Goal: Task Accomplishment & Management: Manage account settings

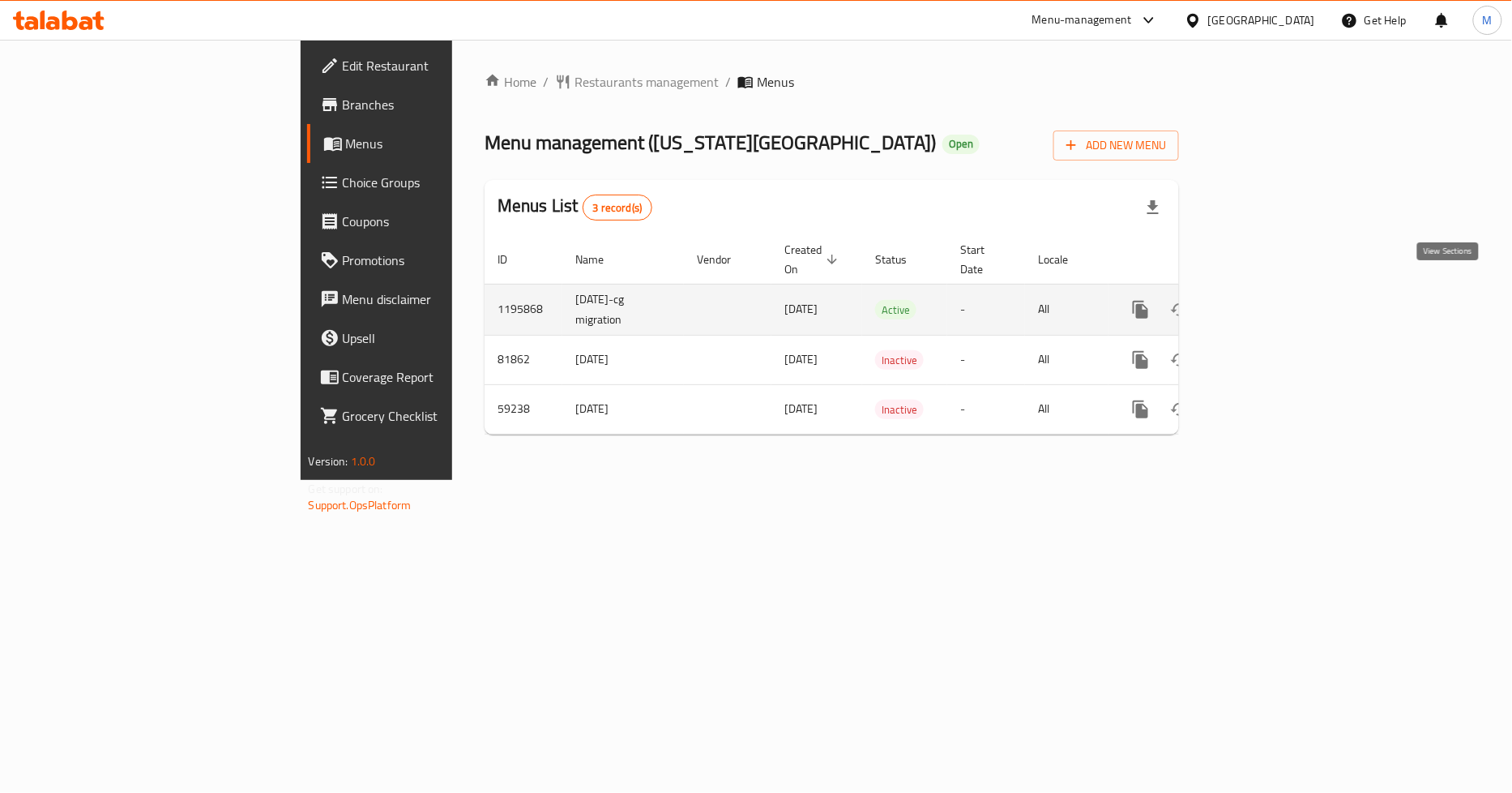
click at [1277, 291] on link "enhanced table" at bounding box center [1258, 310] width 39 height 39
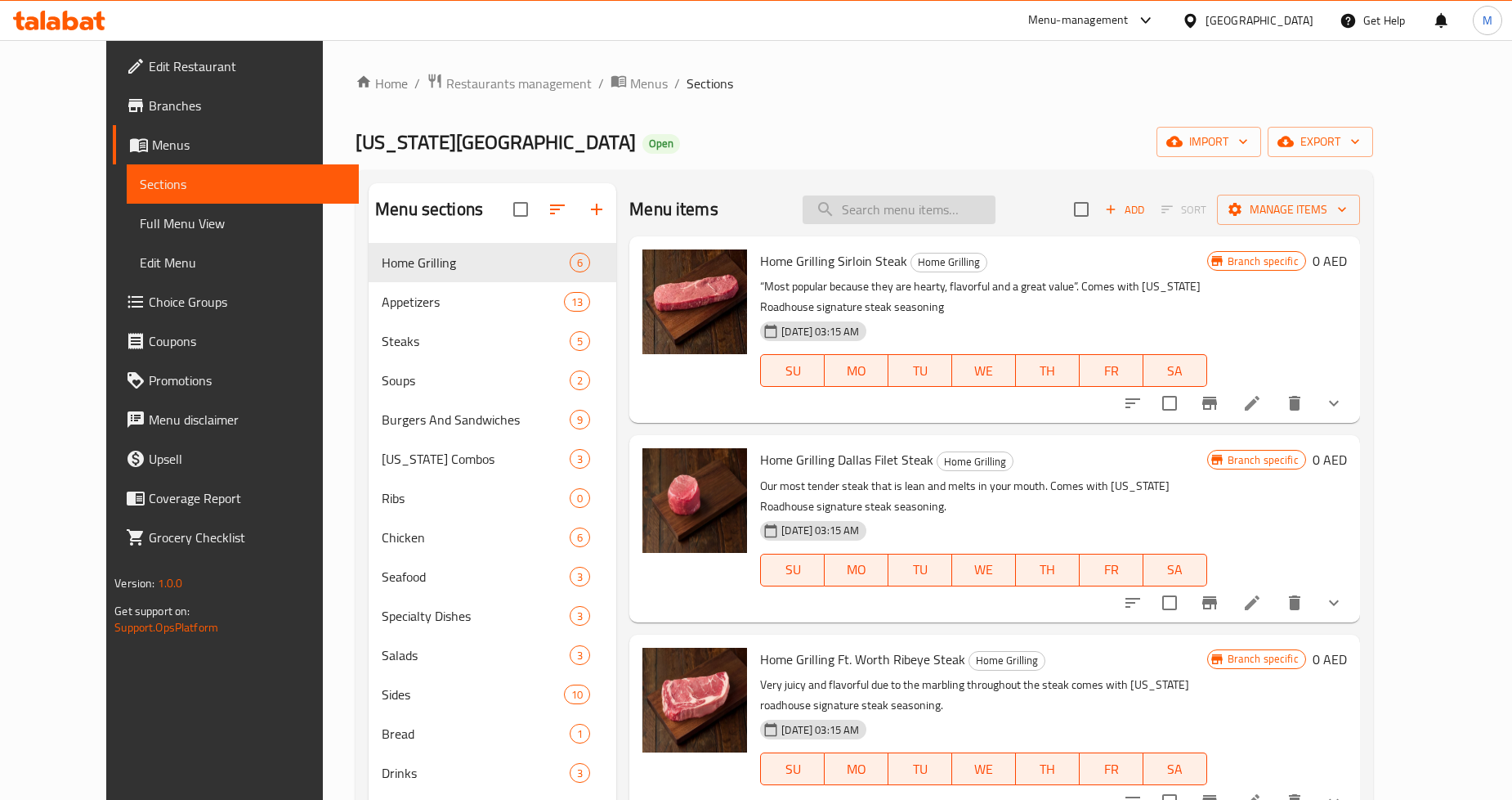
click at [928, 207] on input "search" at bounding box center [900, 210] width 193 height 29
paste input "Ribeye"
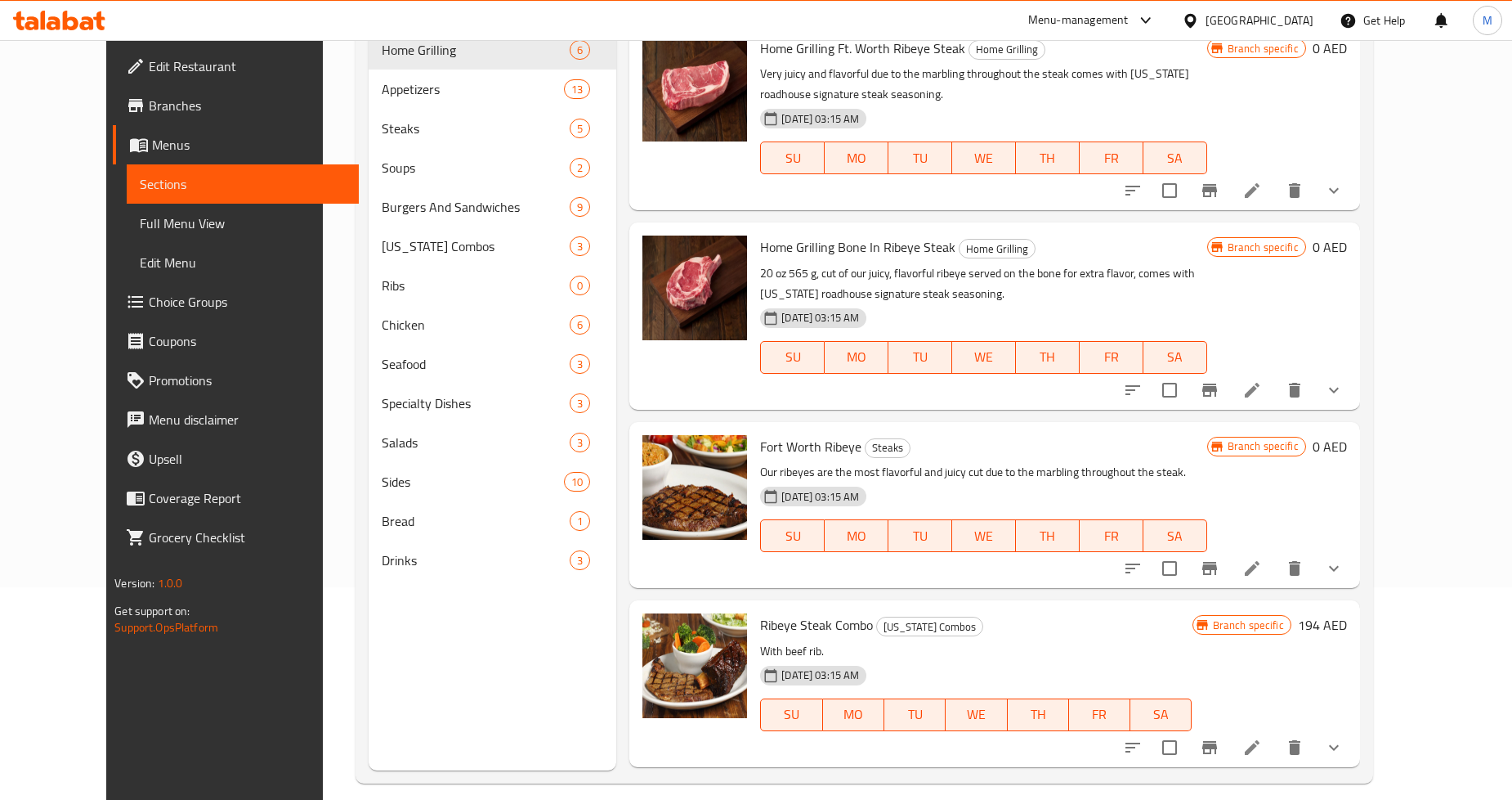
scroll to position [229, 0]
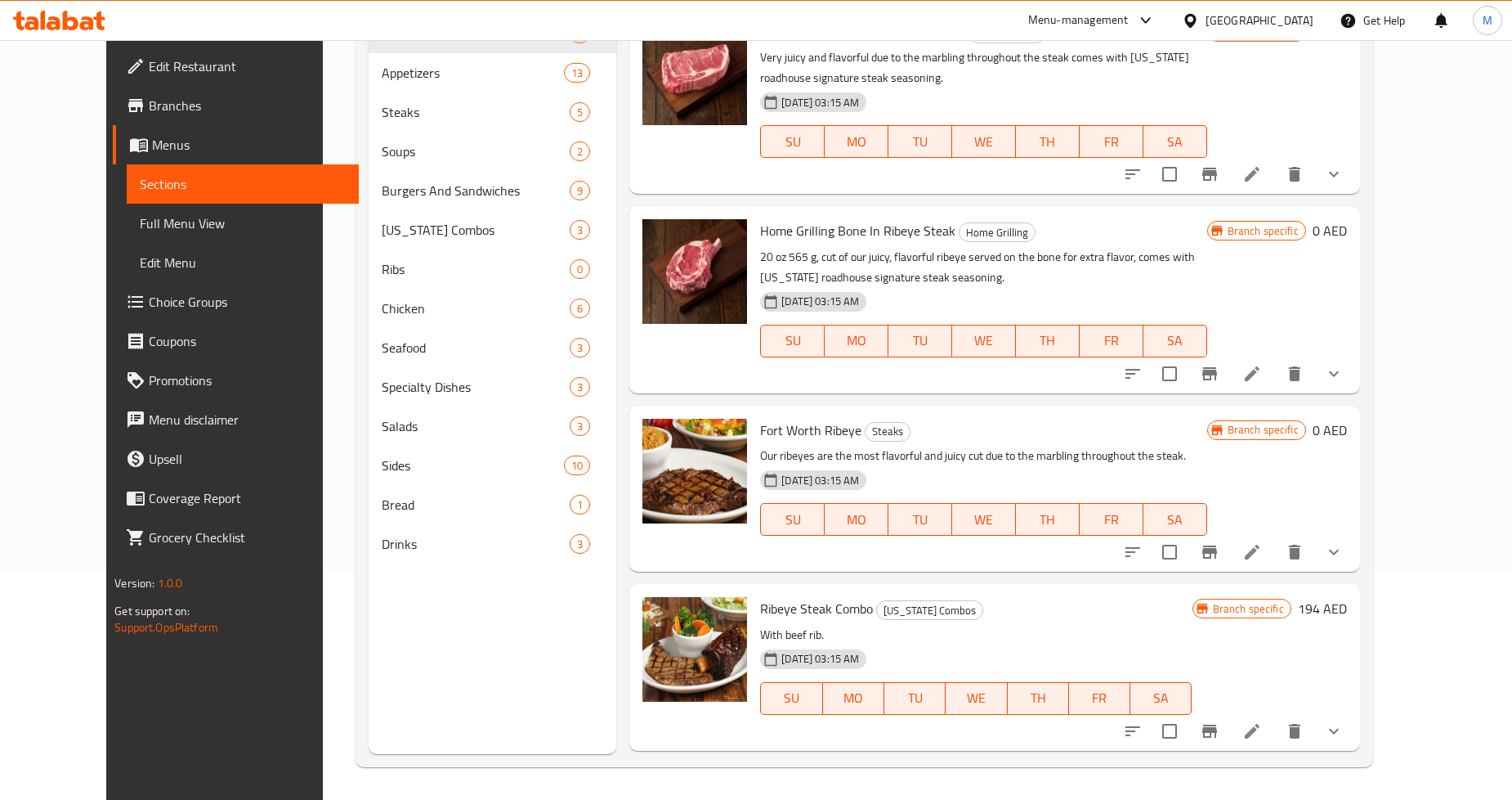
type input "Ribeye"
click at [1143, 542] on icon "sort-choices" at bounding box center [1133, 552] width 20 height 20
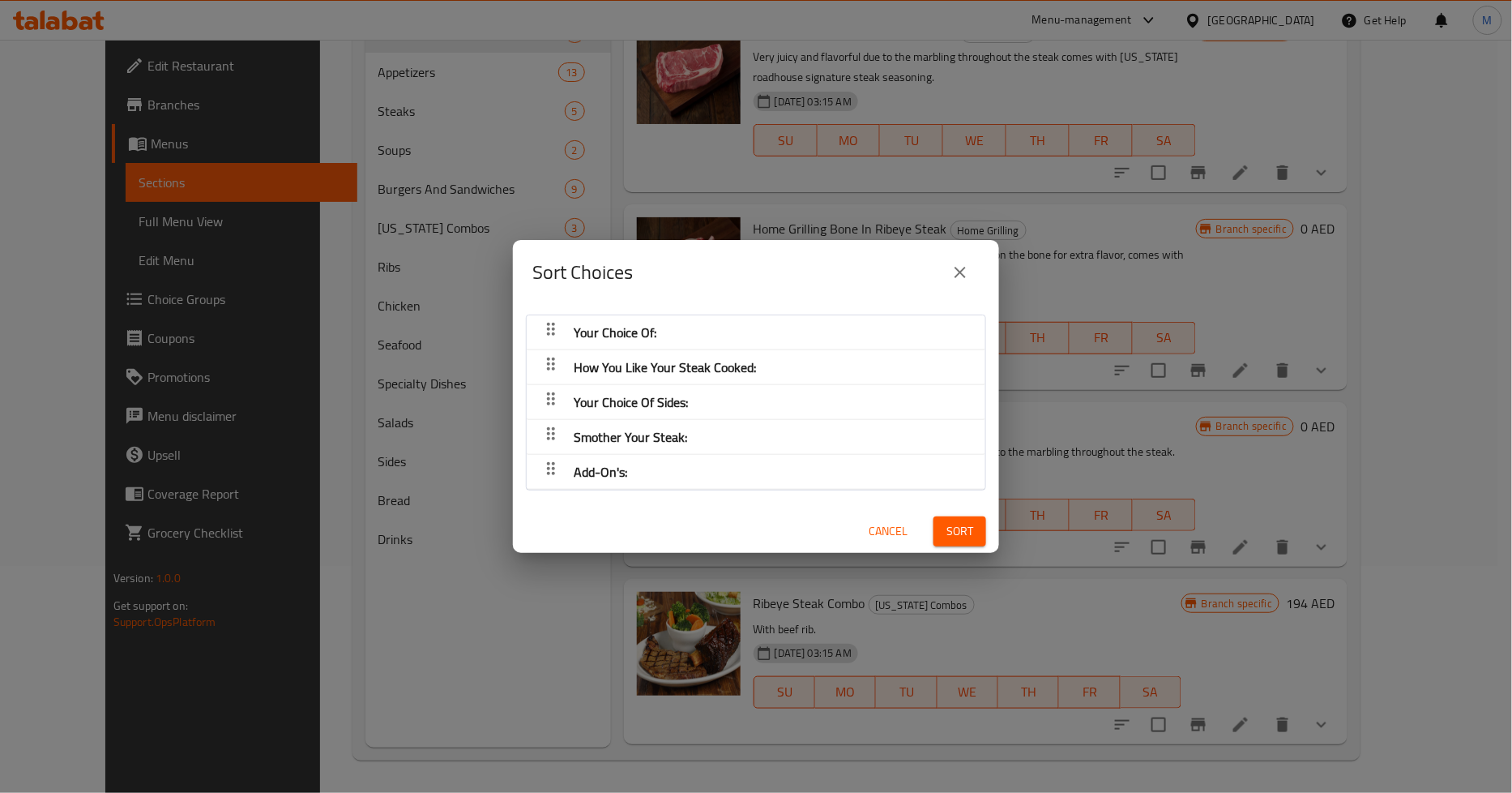
click at [897, 322] on div "Your Choice Of:" at bounding box center [756, 332] width 443 height 39
click at [808, 371] on div "How You Like Your Steak Cooked:" at bounding box center [756, 367] width 443 height 39
click at [947, 268] on button "close" at bounding box center [961, 273] width 39 height 39
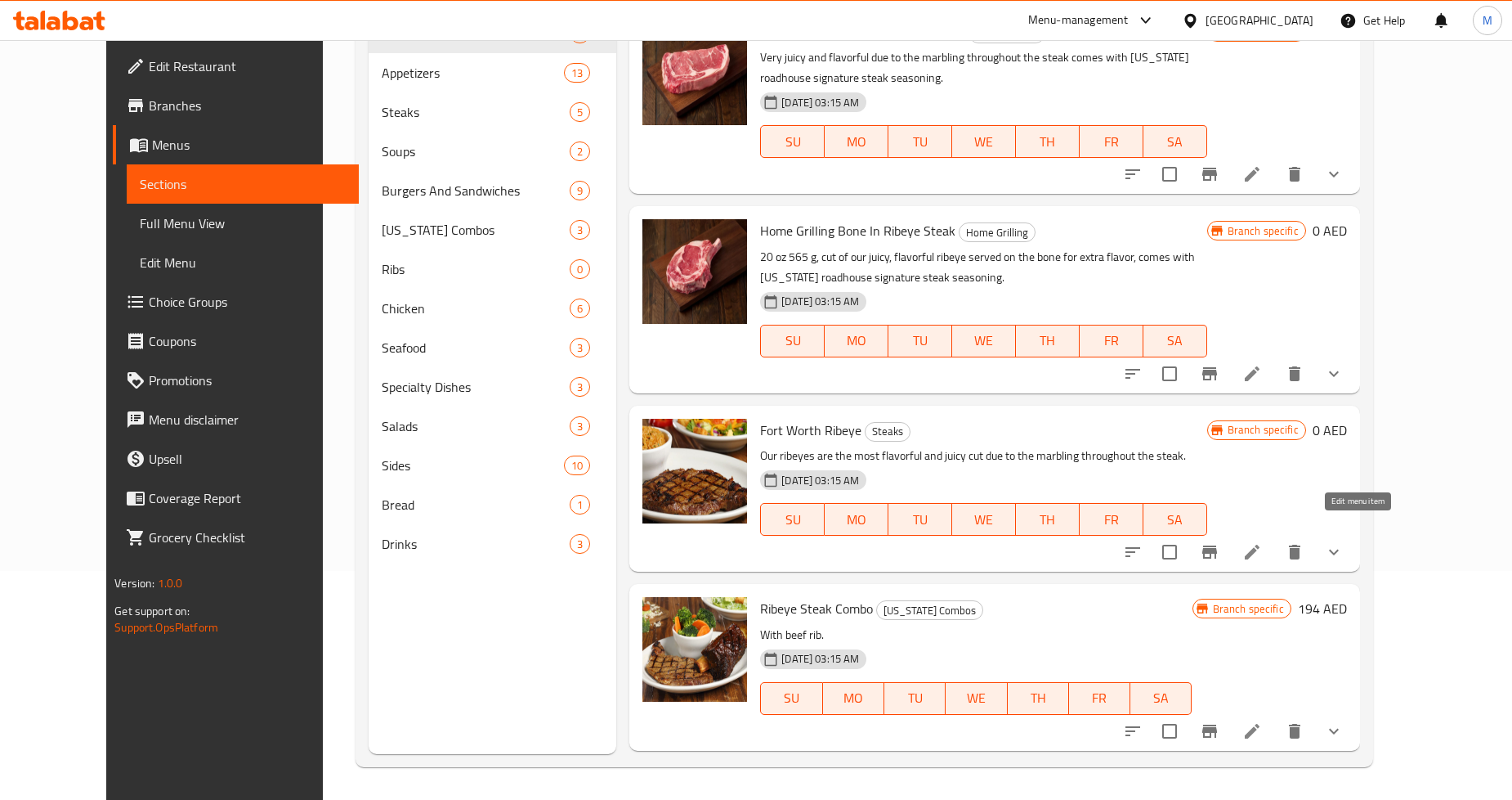
click at [1262, 542] on icon at bounding box center [1253, 552] width 20 height 20
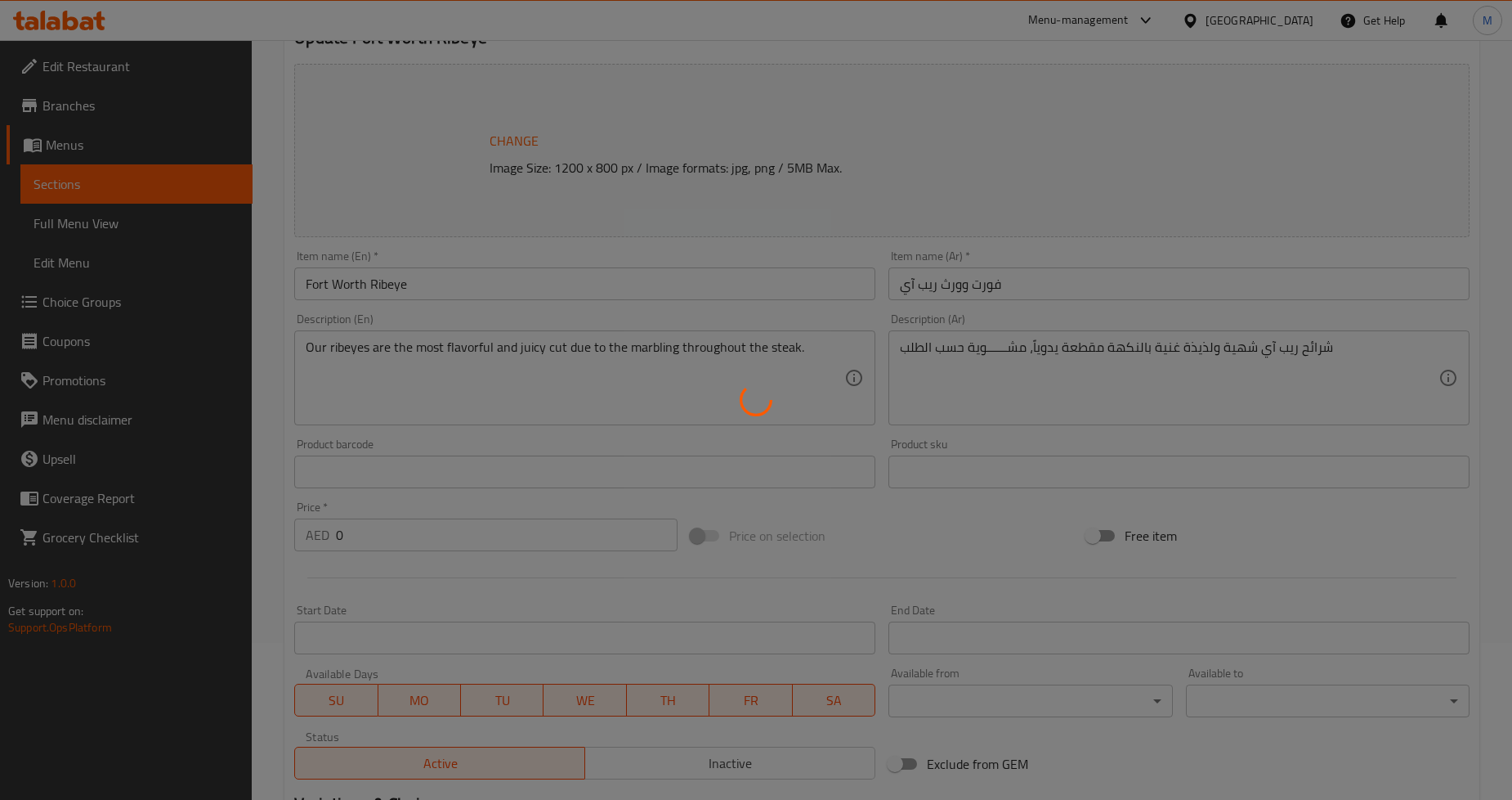
type input "إختيارك من:"
type input "1"
type input "حضر الستيك على طريقتك المفضلة:"
type input "1"
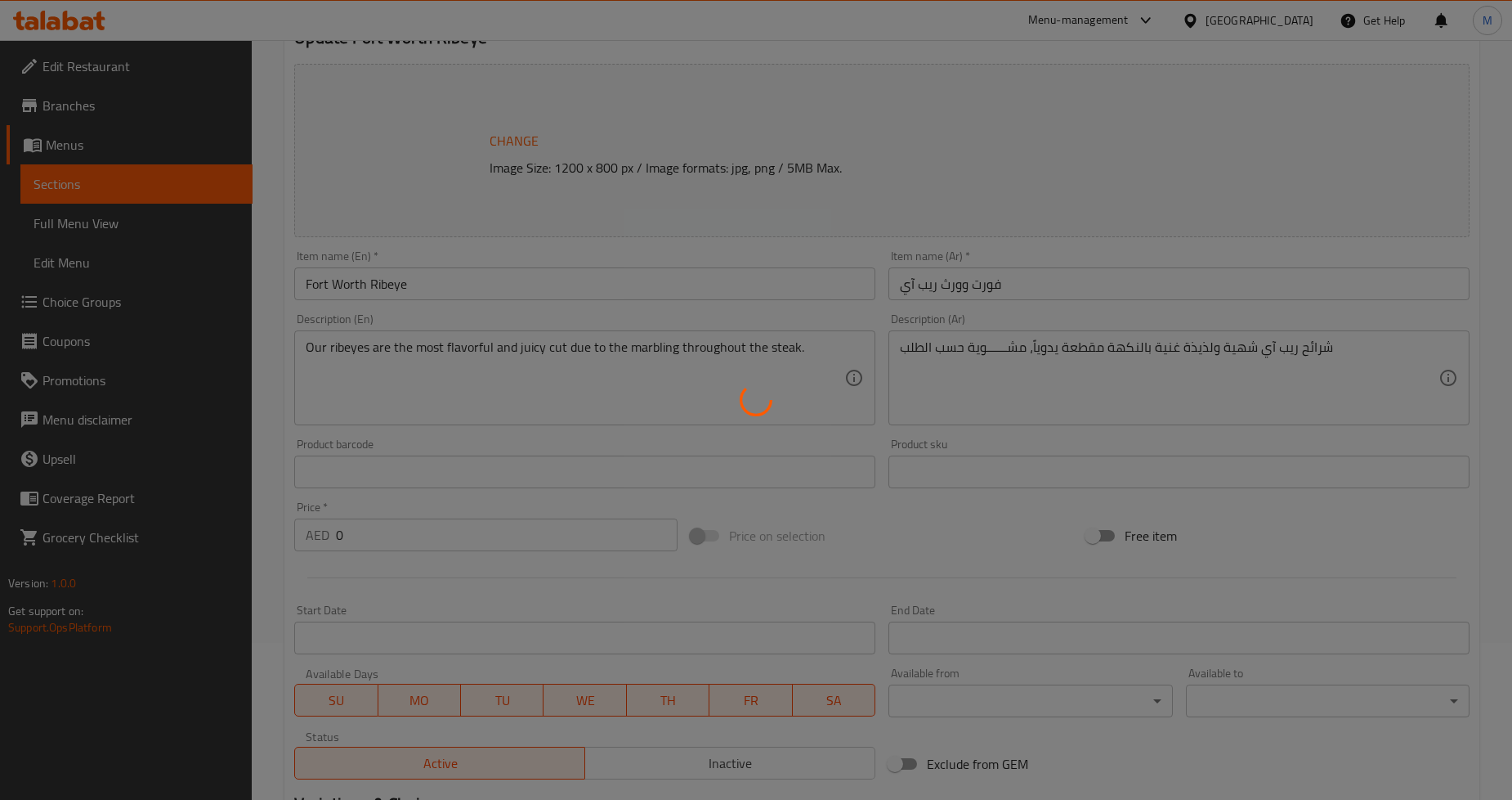
type input "1"
type input "إختيارك من الأطباق الجانبية:"
type input "2"
type input "أضف إلى [GEOGRAPHIC_DATA]:"
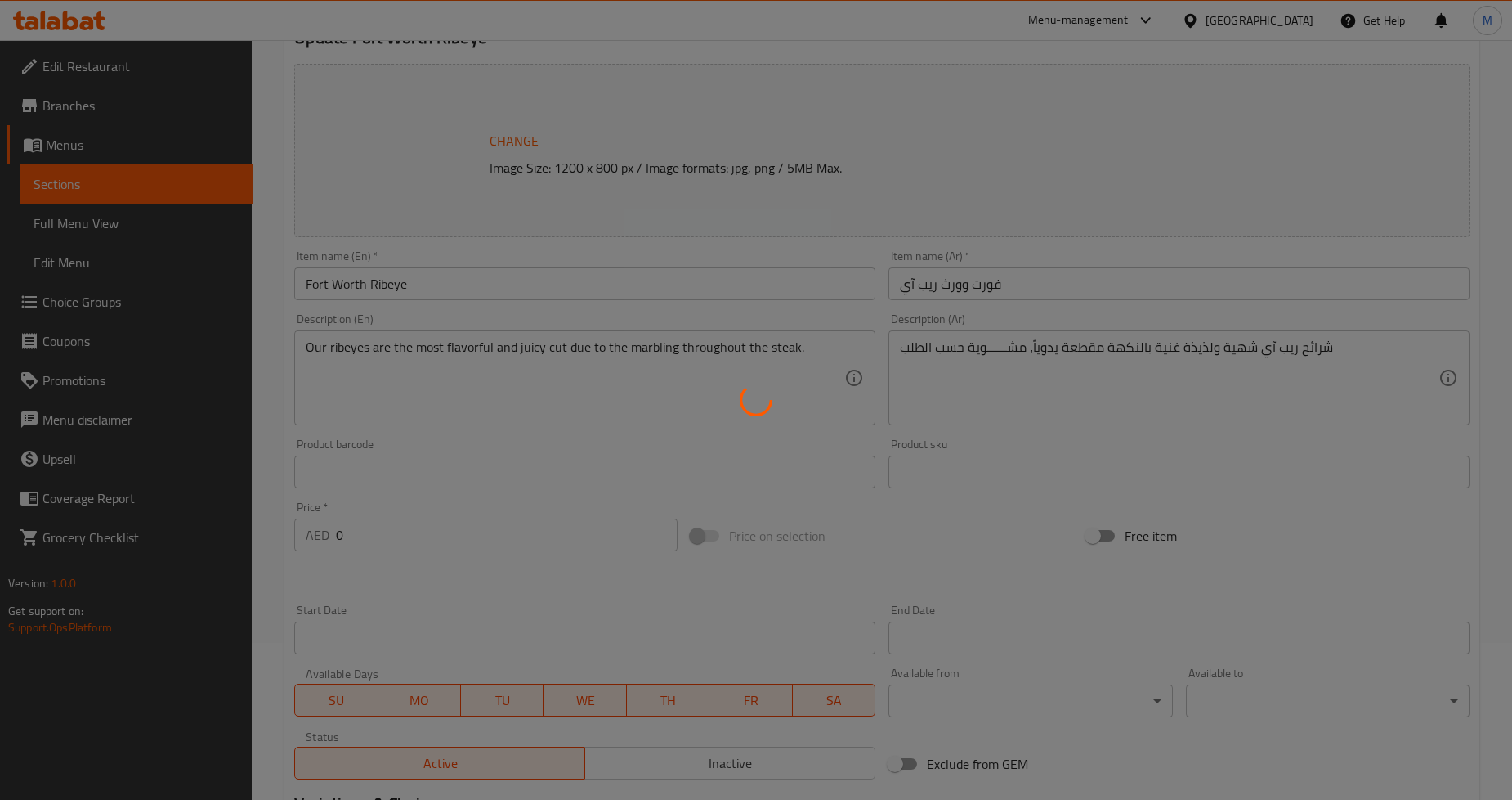
type input "0"
type input "الإضافات:"
type input "0"
type input "5"
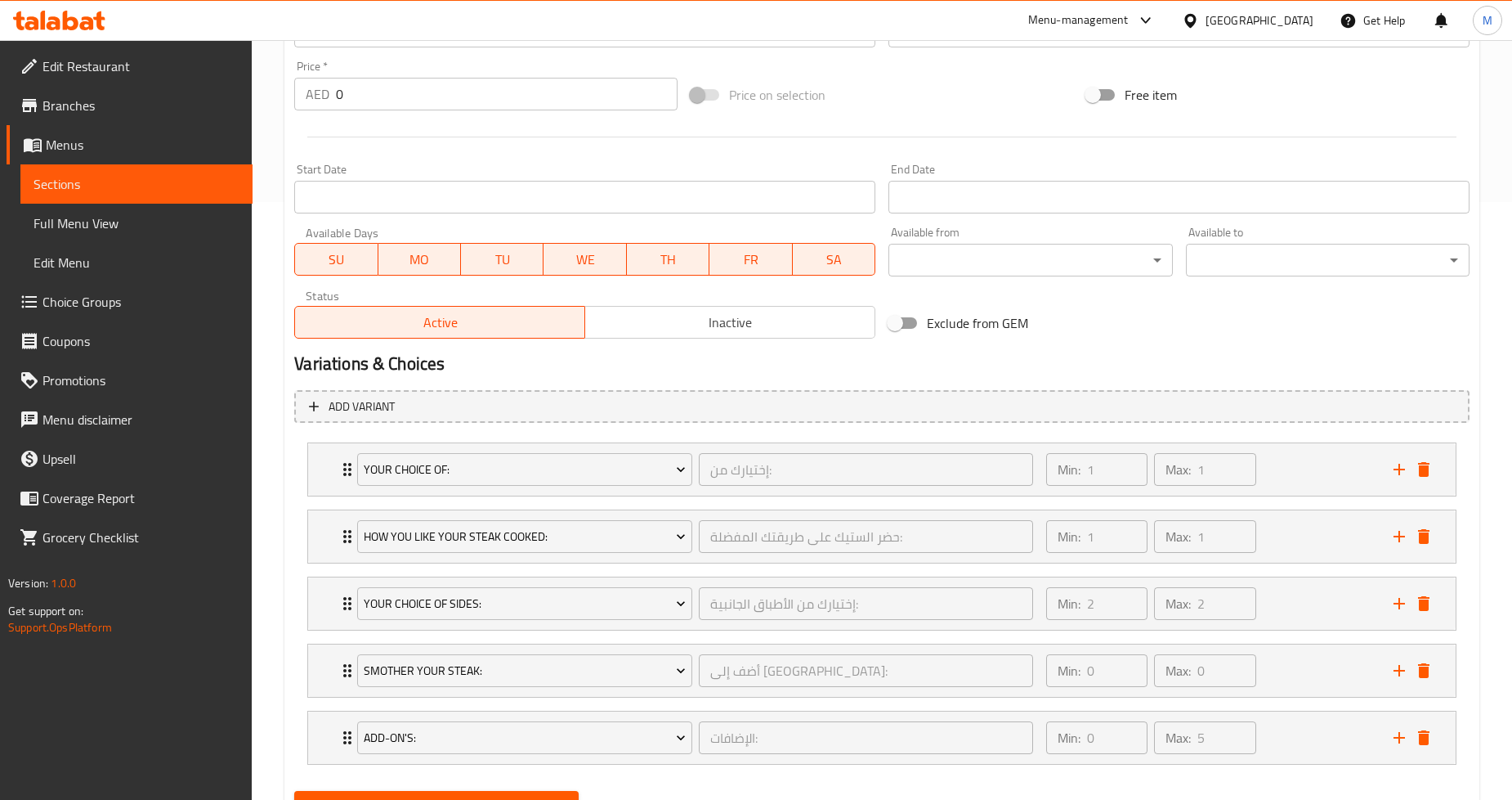
scroll to position [673, 0]
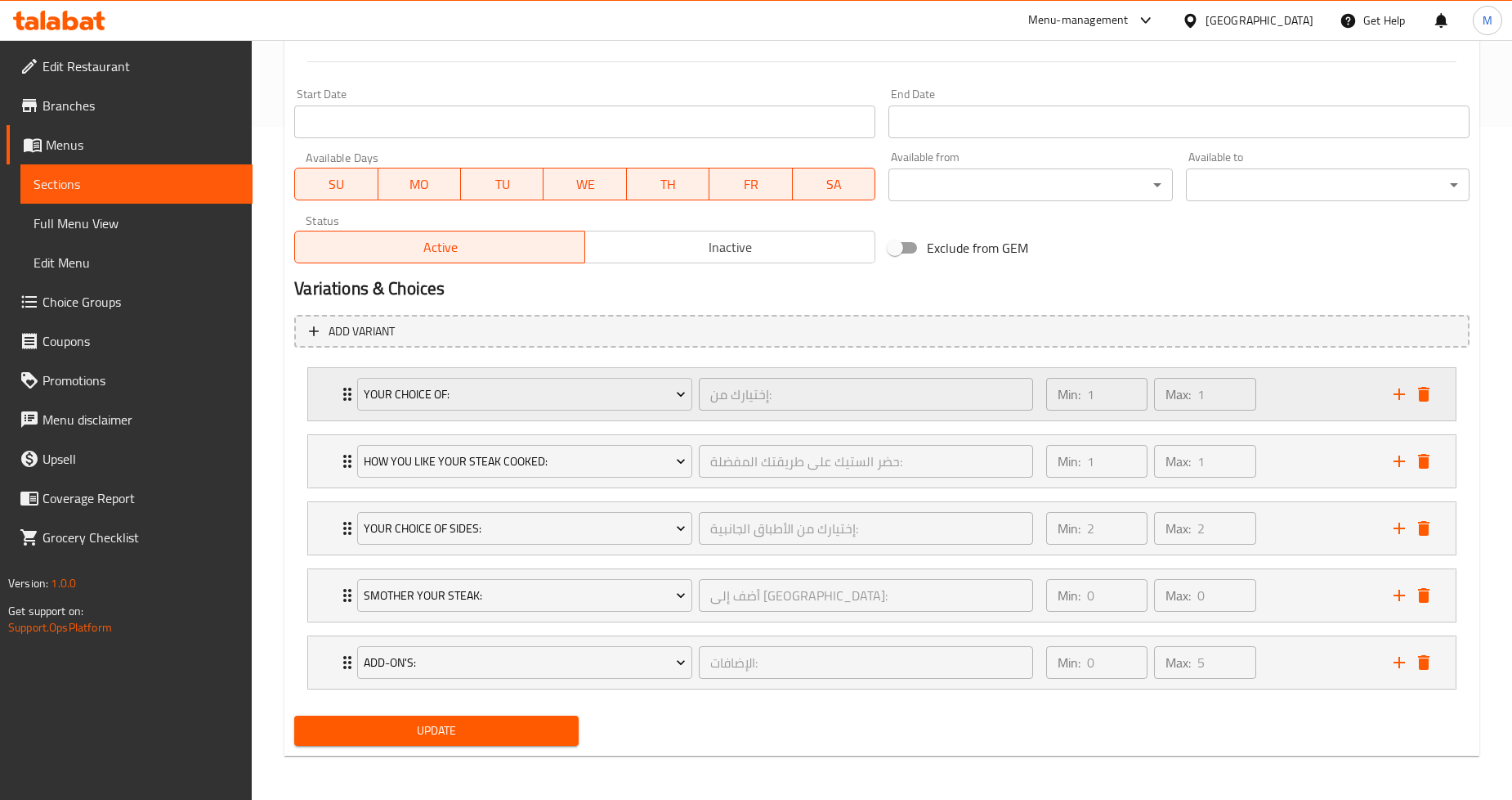
click at [314, 386] on div "Your Choice Of: إختيارك من: ​ Min: 1 ​ Max: 1 ​" at bounding box center [881, 394] width 1148 height 52
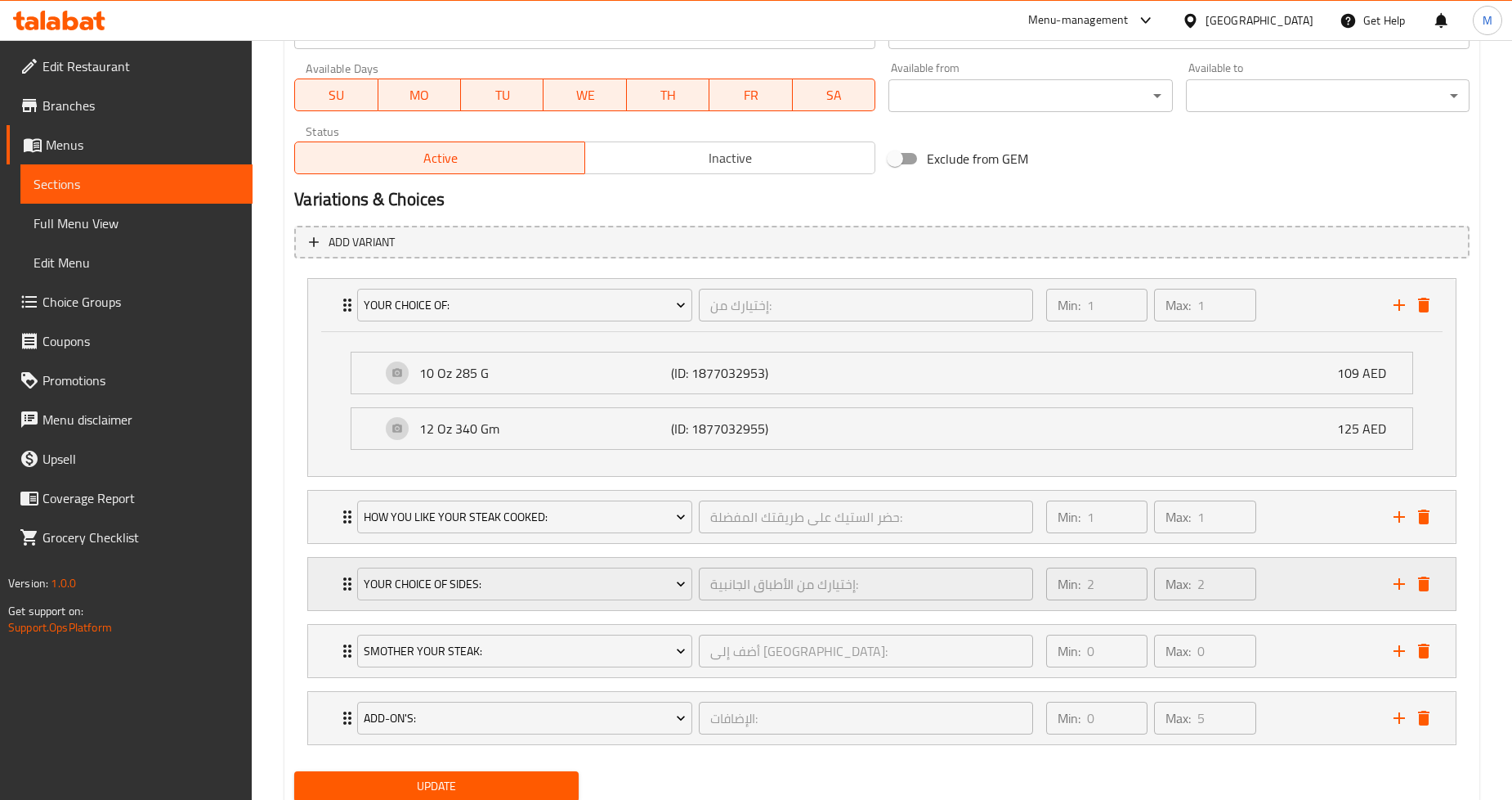
scroll to position [764, 0]
click at [327, 522] on div "How You Like Your Steak Cooked: حضر الستيك على طريقتك المفضلة: ​ Min: 1 ​ Max: …" at bounding box center [881, 514] width 1148 height 52
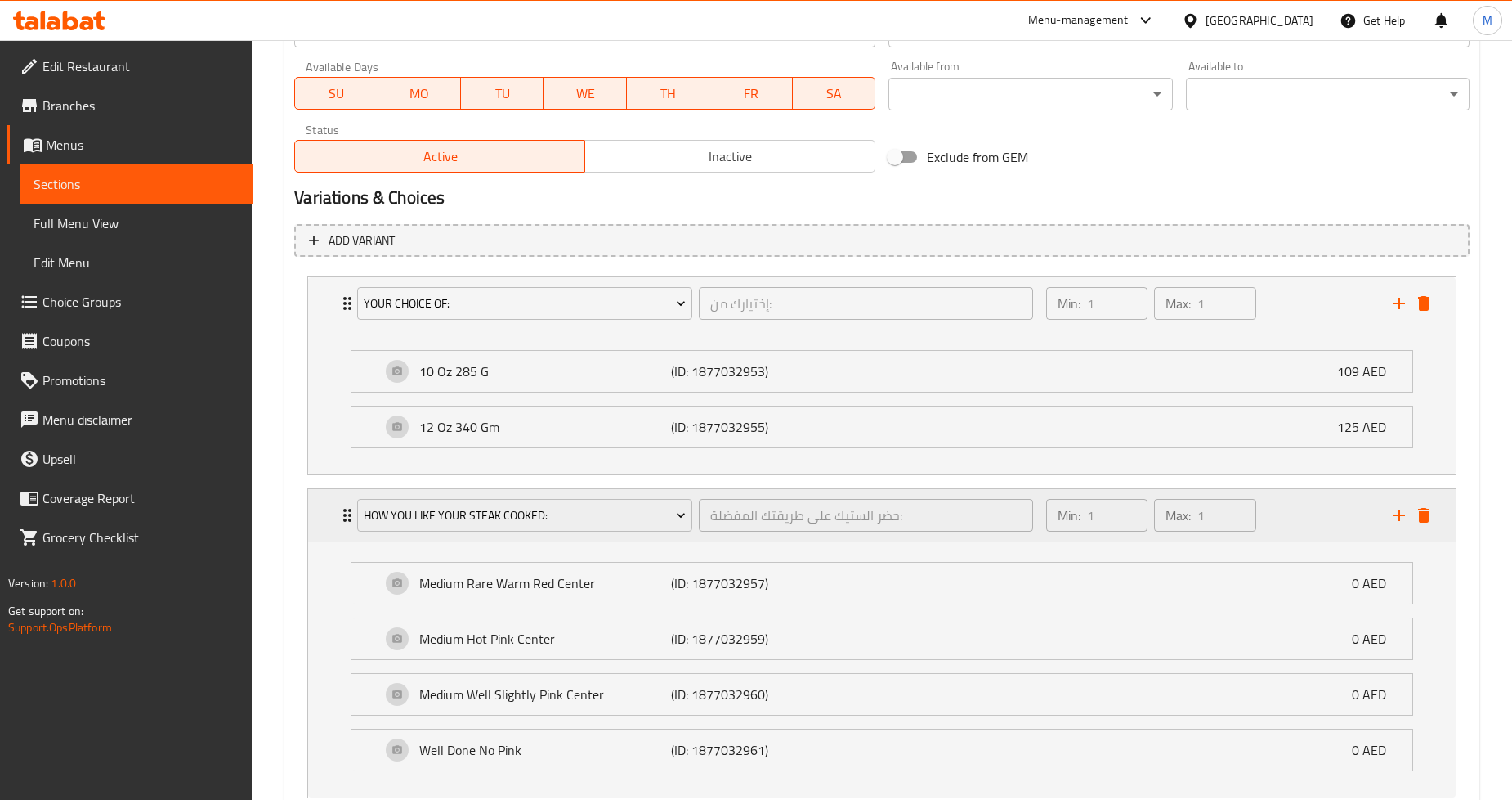
click at [327, 522] on div "How You Like Your Steak Cooked: حضر الستيك على طريقتك المفضلة: ​ Min: 1 ​ Max: …" at bounding box center [881, 514] width 1148 height 52
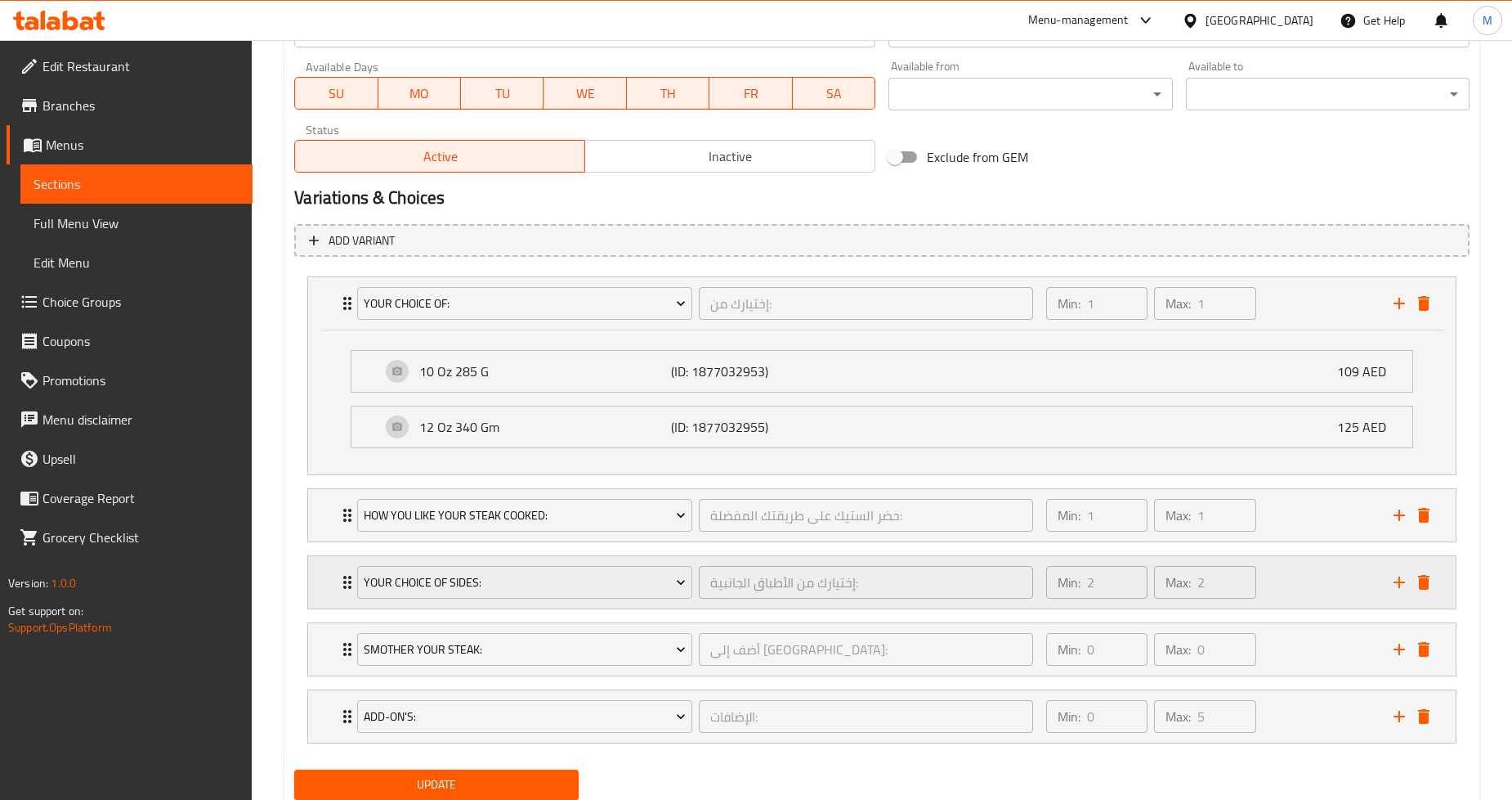
click at [328, 575] on div "Your Choice Of Sides: إختيارك من الأطباق الجانبية: ​ Min: 2 ​ Max: 2 ​" at bounding box center [881, 582] width 1148 height 52
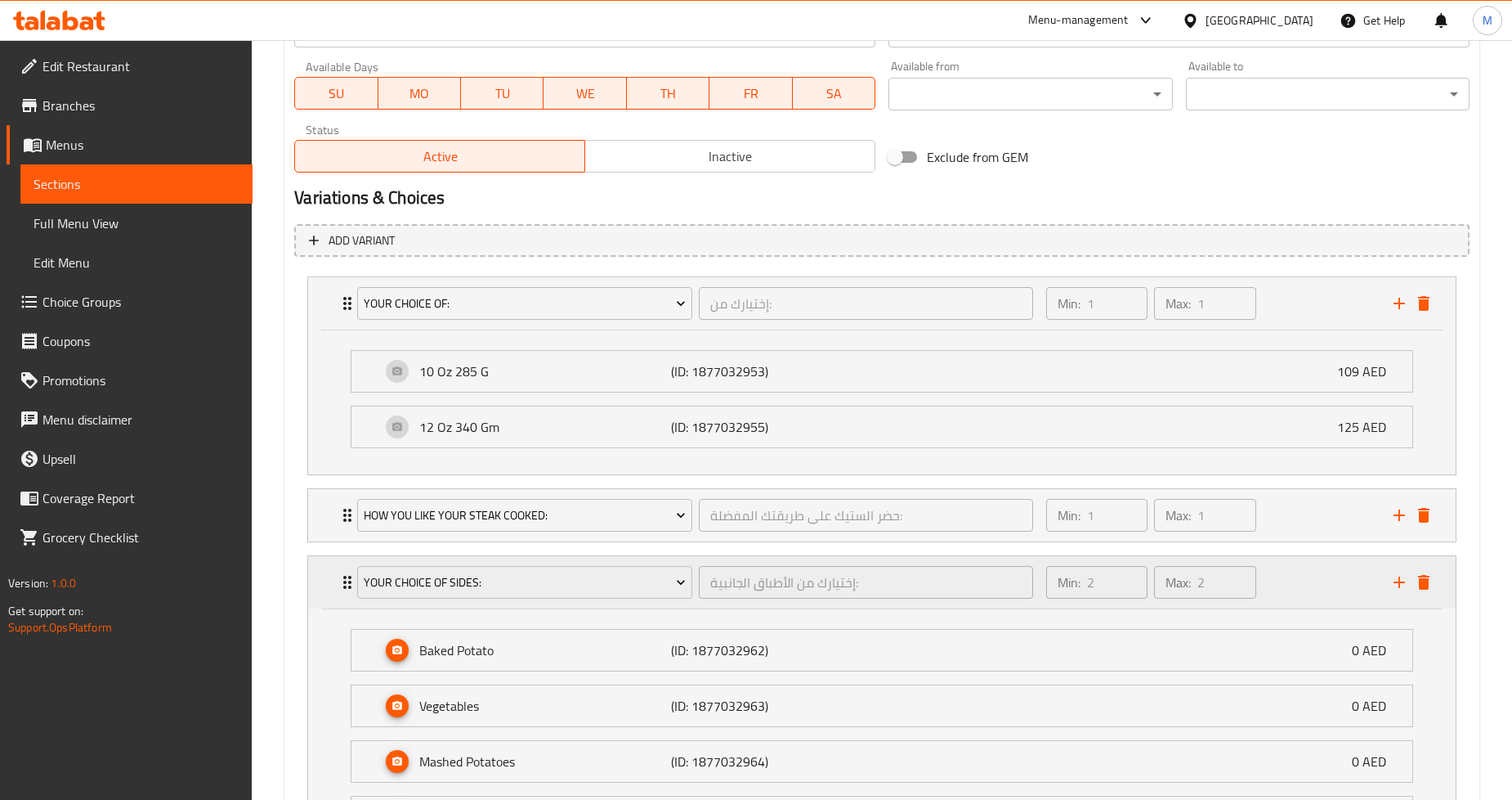
scroll to position [945, 0]
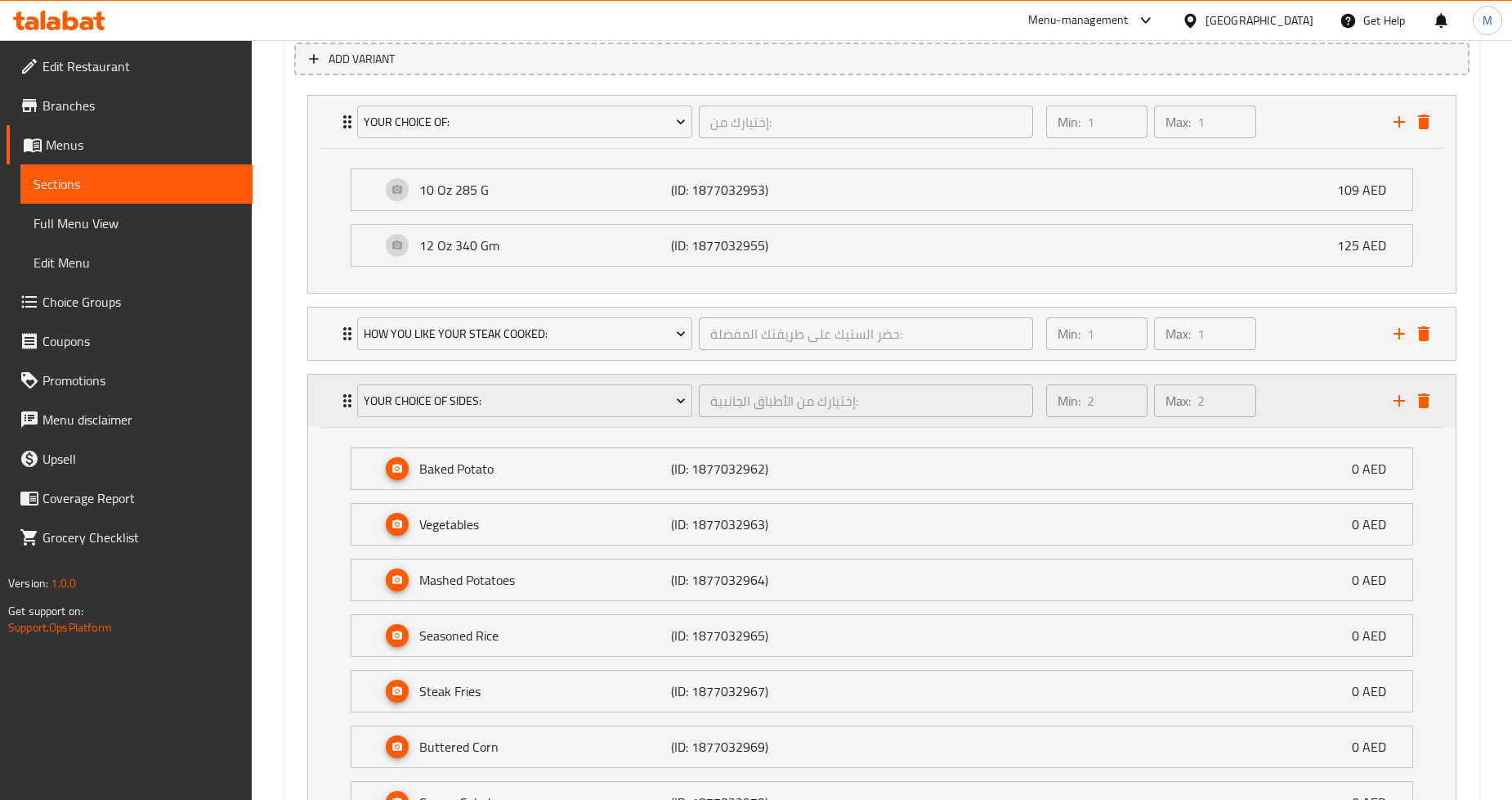
click at [327, 421] on div "Your Choice Of Sides: إختيارك من الأطباق الجانبية: ​ Min: 2 ​ Max: 2 ​" at bounding box center [881, 400] width 1148 height 52
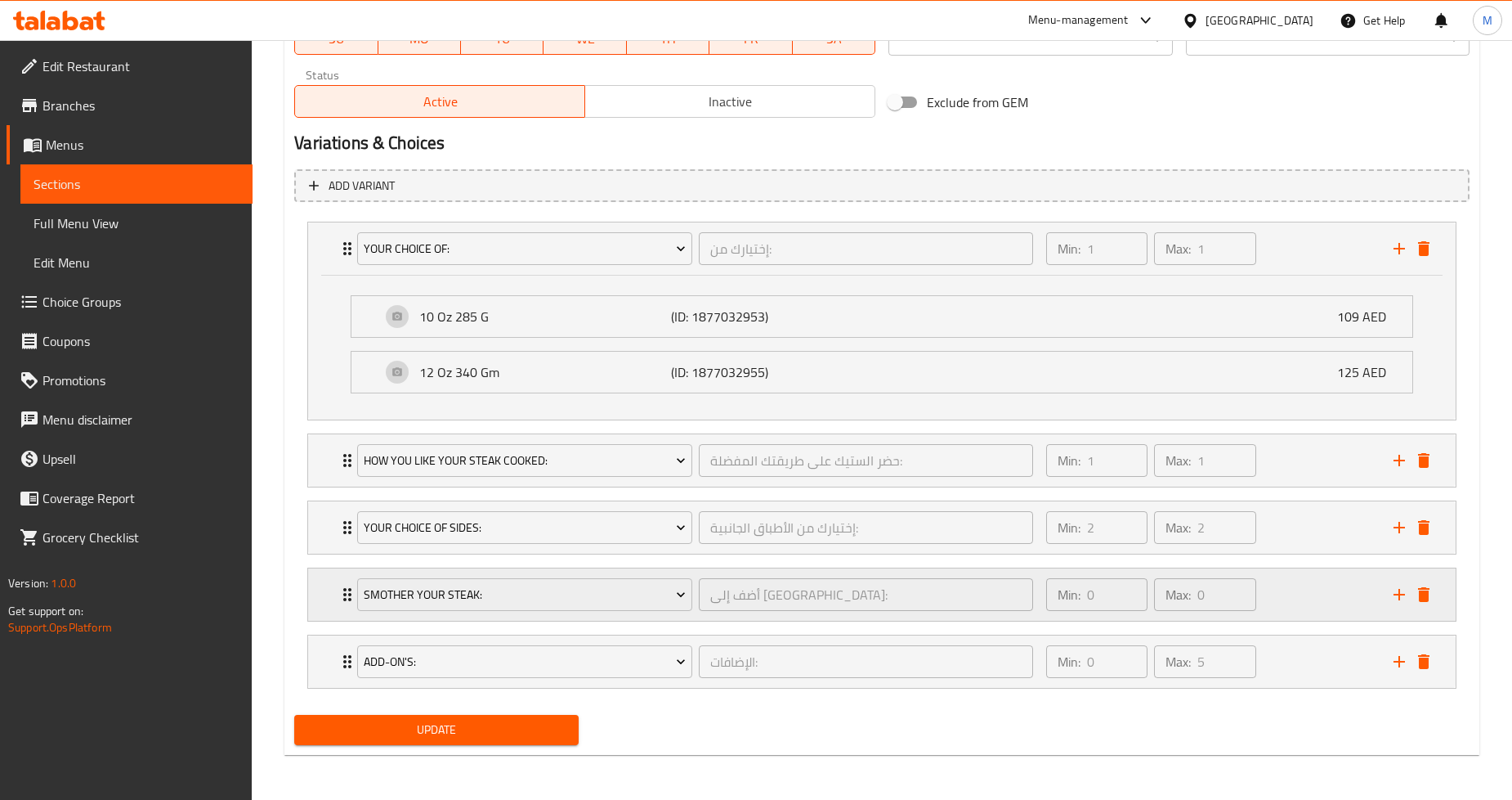
click at [320, 601] on div "Smother Your Steak: أضف إلى الستيك: ​ Min: 0 ​ Max: 0 ​" at bounding box center [881, 594] width 1148 height 52
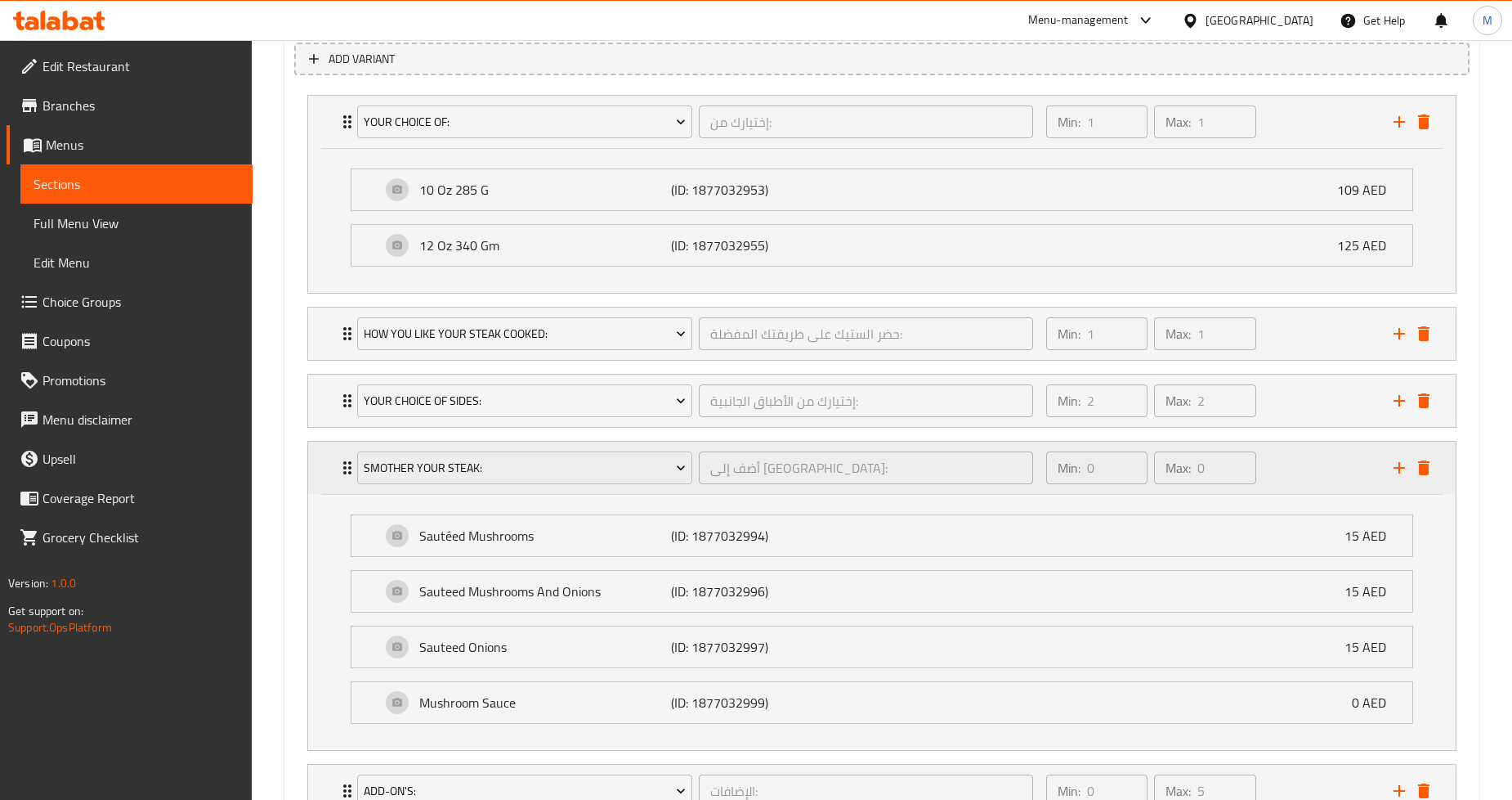
click at [325, 456] on div "Smother Your Steak: أضف إلى الستيك: ​ Min: 0 ​ Max: 0 ​" at bounding box center [881, 467] width 1148 height 52
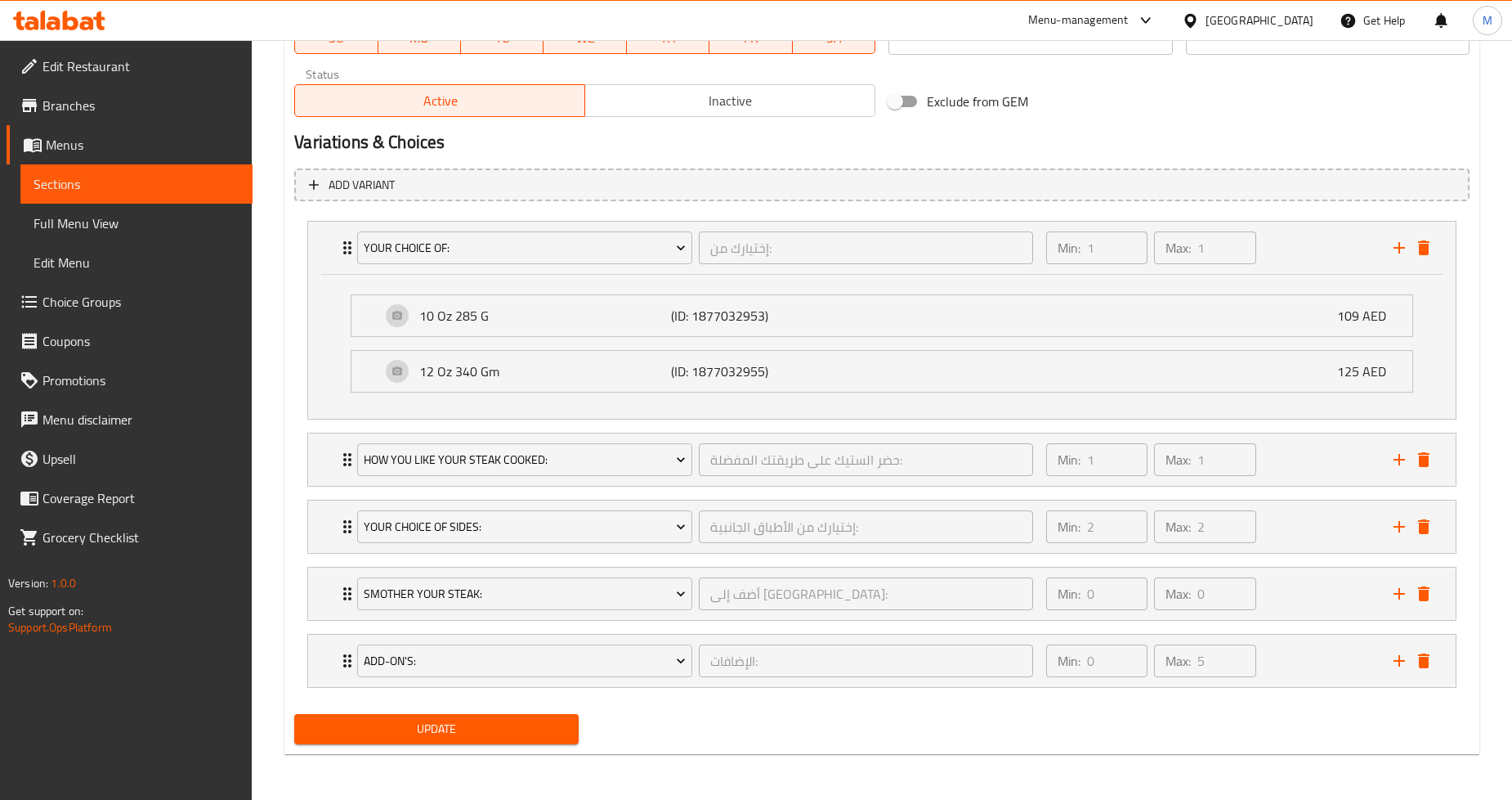
scroll to position [818, 0]
click at [327, 649] on div "Add-On's: الإضافات: ​ Min: 0 ​ Max: 5 ​" at bounding box center [881, 661] width 1148 height 52
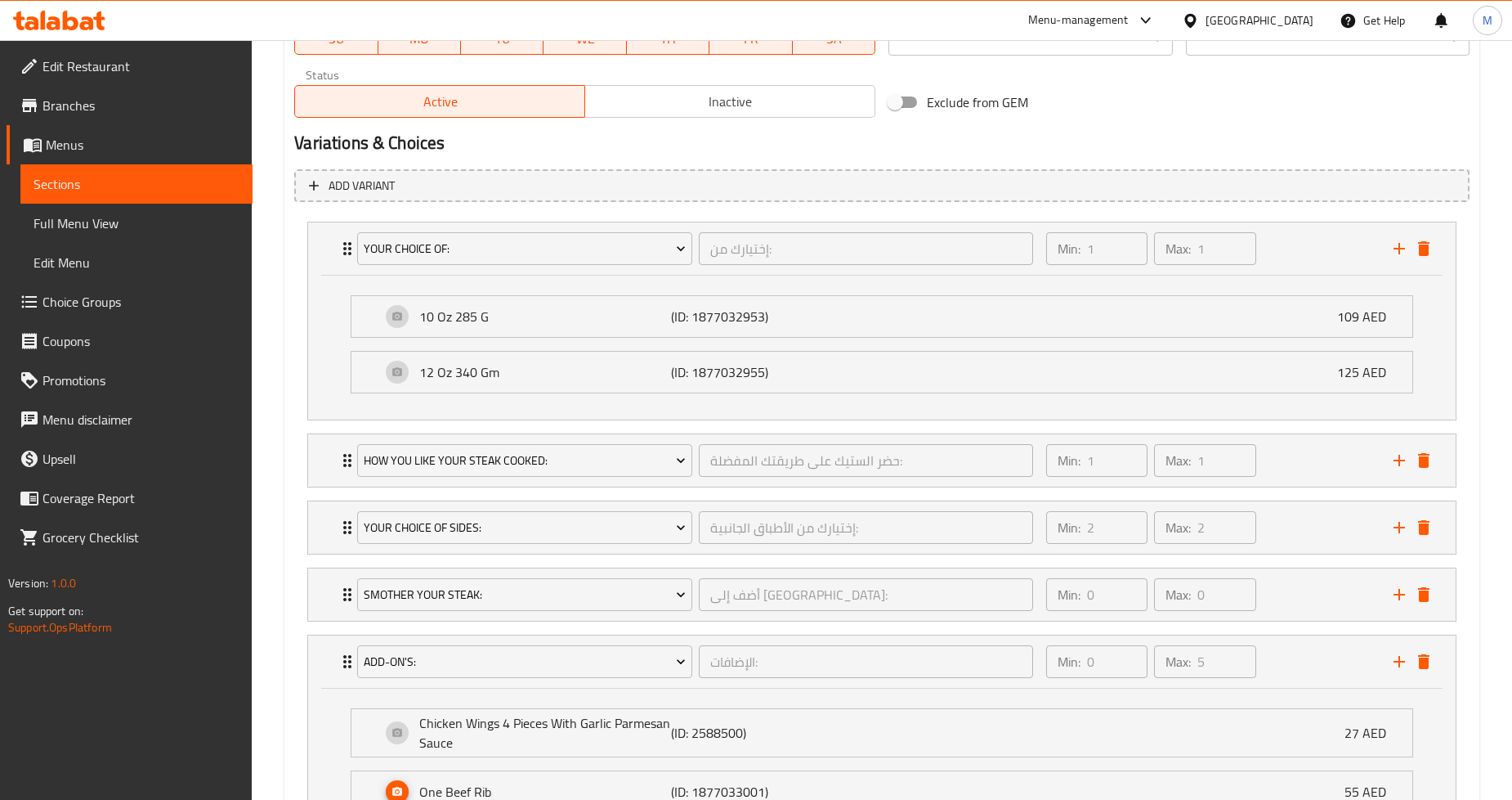
scroll to position [945, 0]
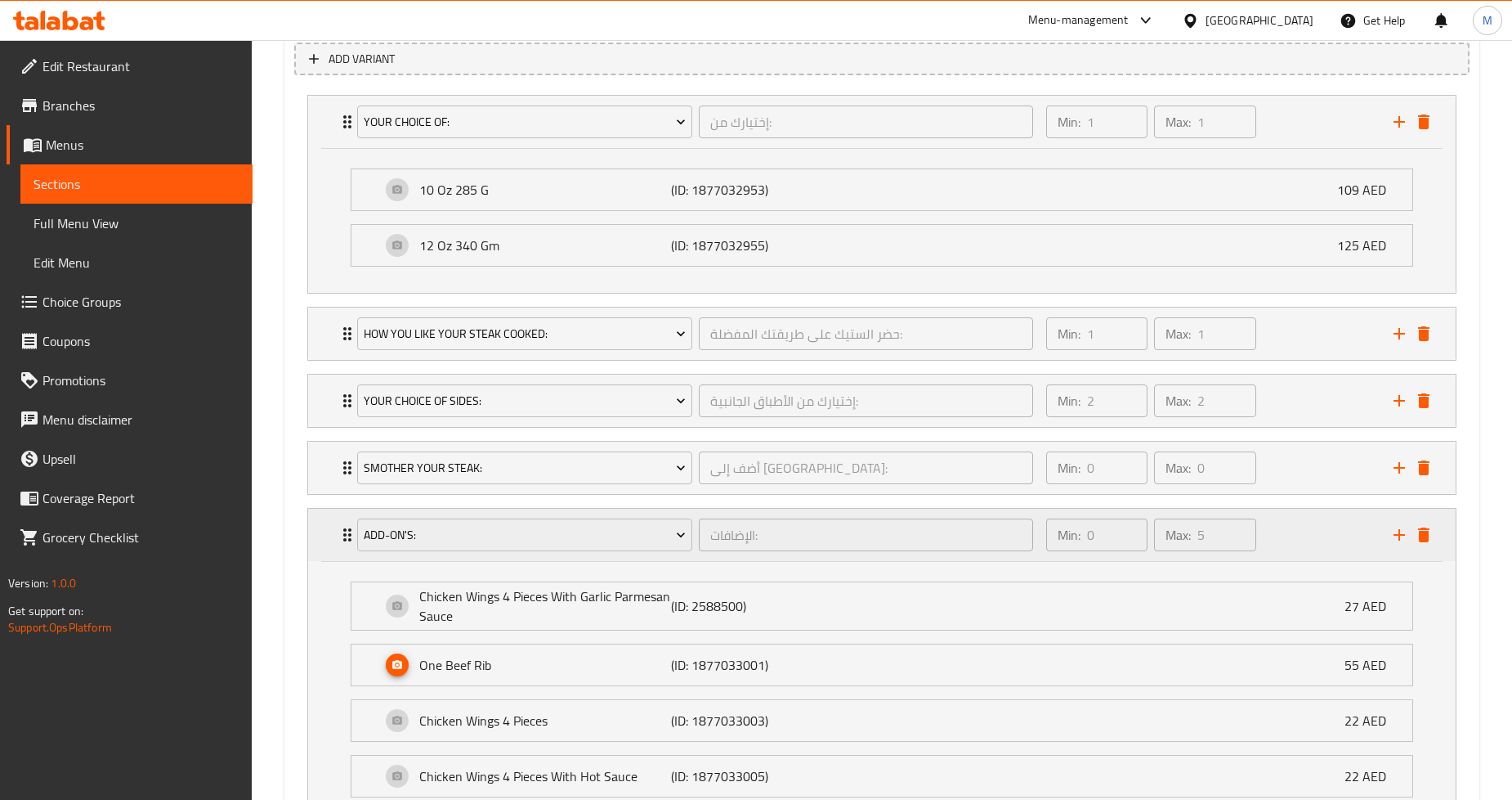
click at [337, 552] on div "Add-On's: الإضافات: ​ Min: 0 ​ Max: 5 ​" at bounding box center [881, 534] width 1148 height 52
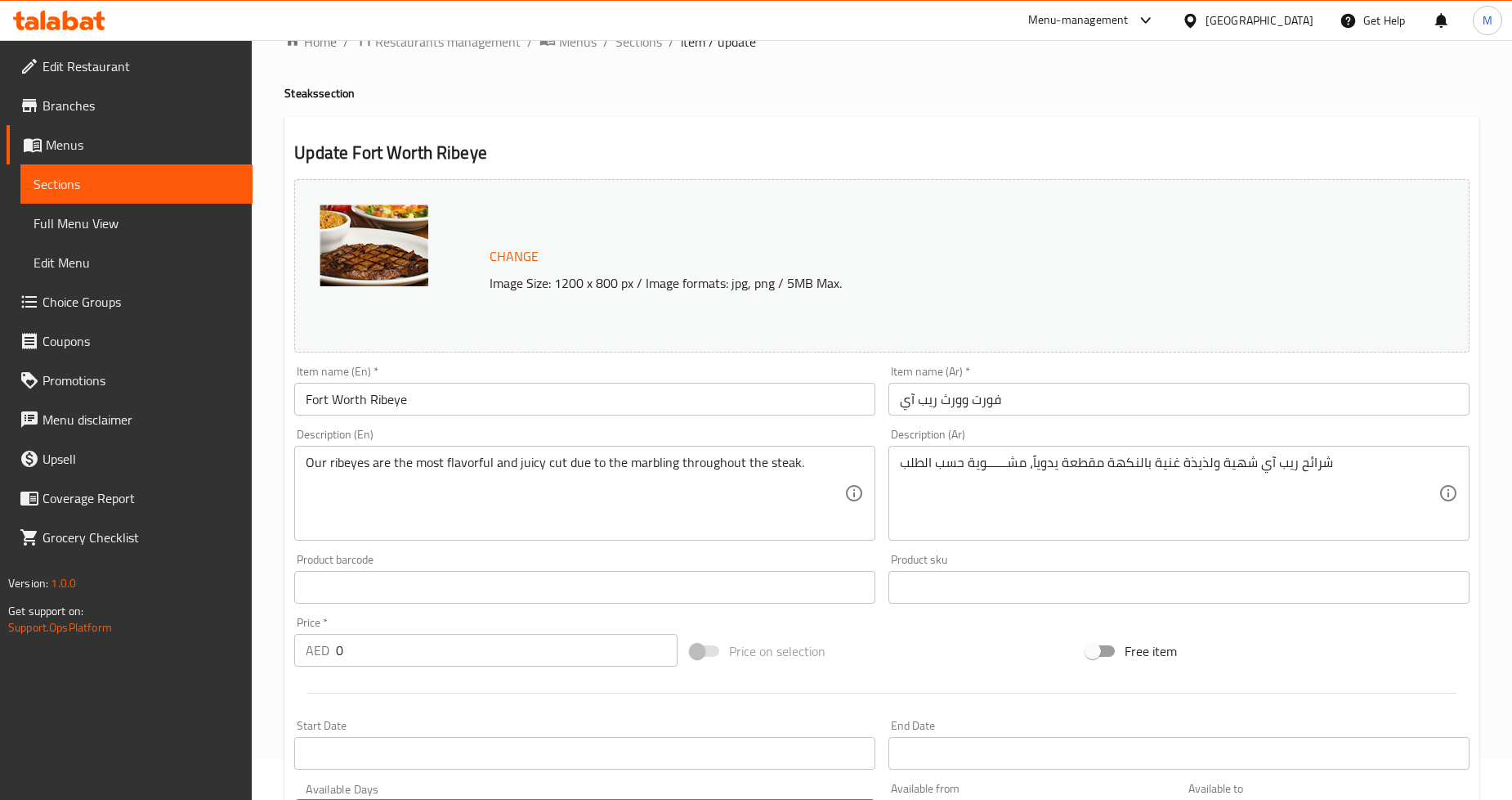
scroll to position [0, 0]
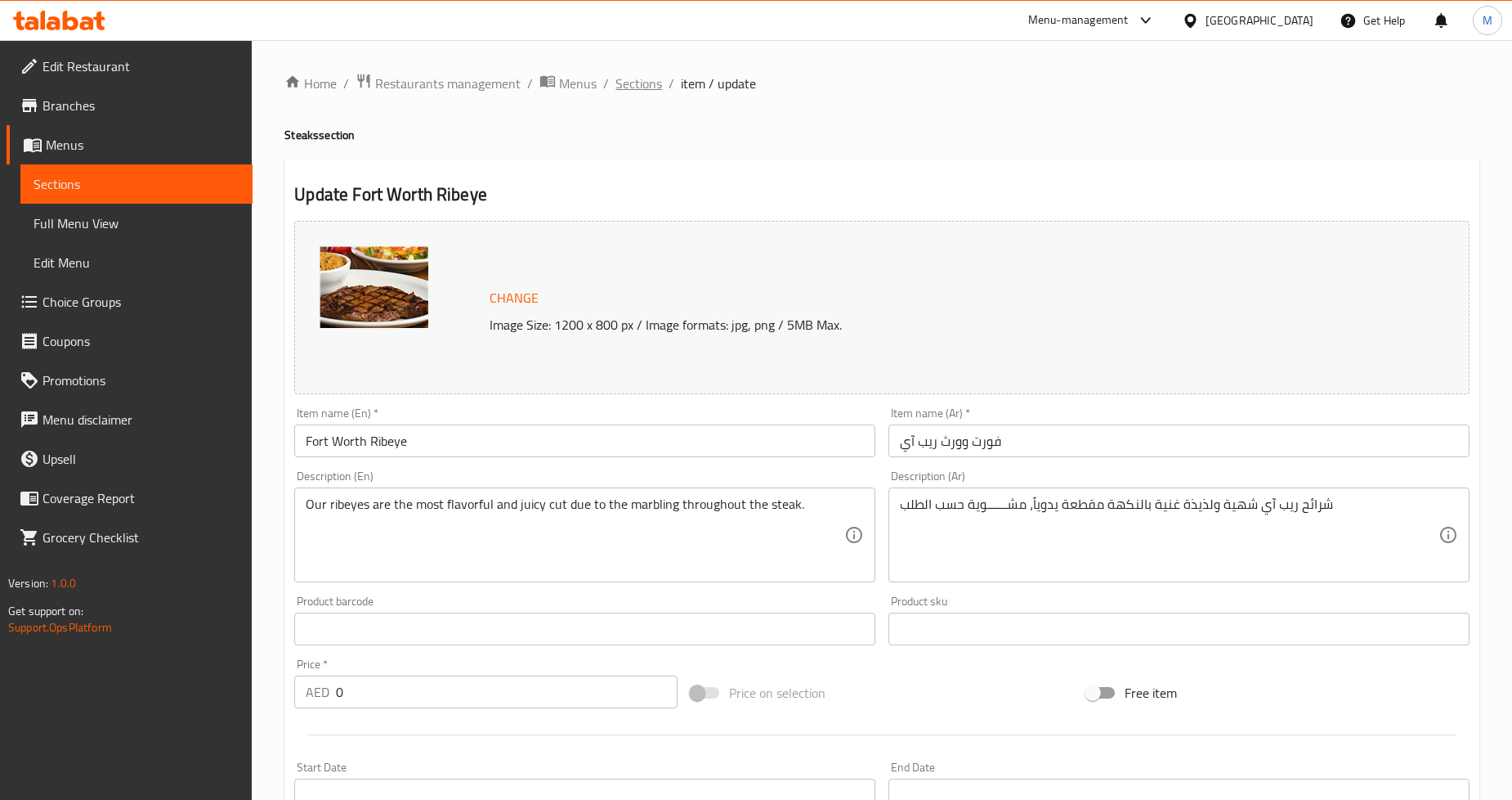
click at [639, 73] on span "Sections" at bounding box center [639, 83] width 46 height 20
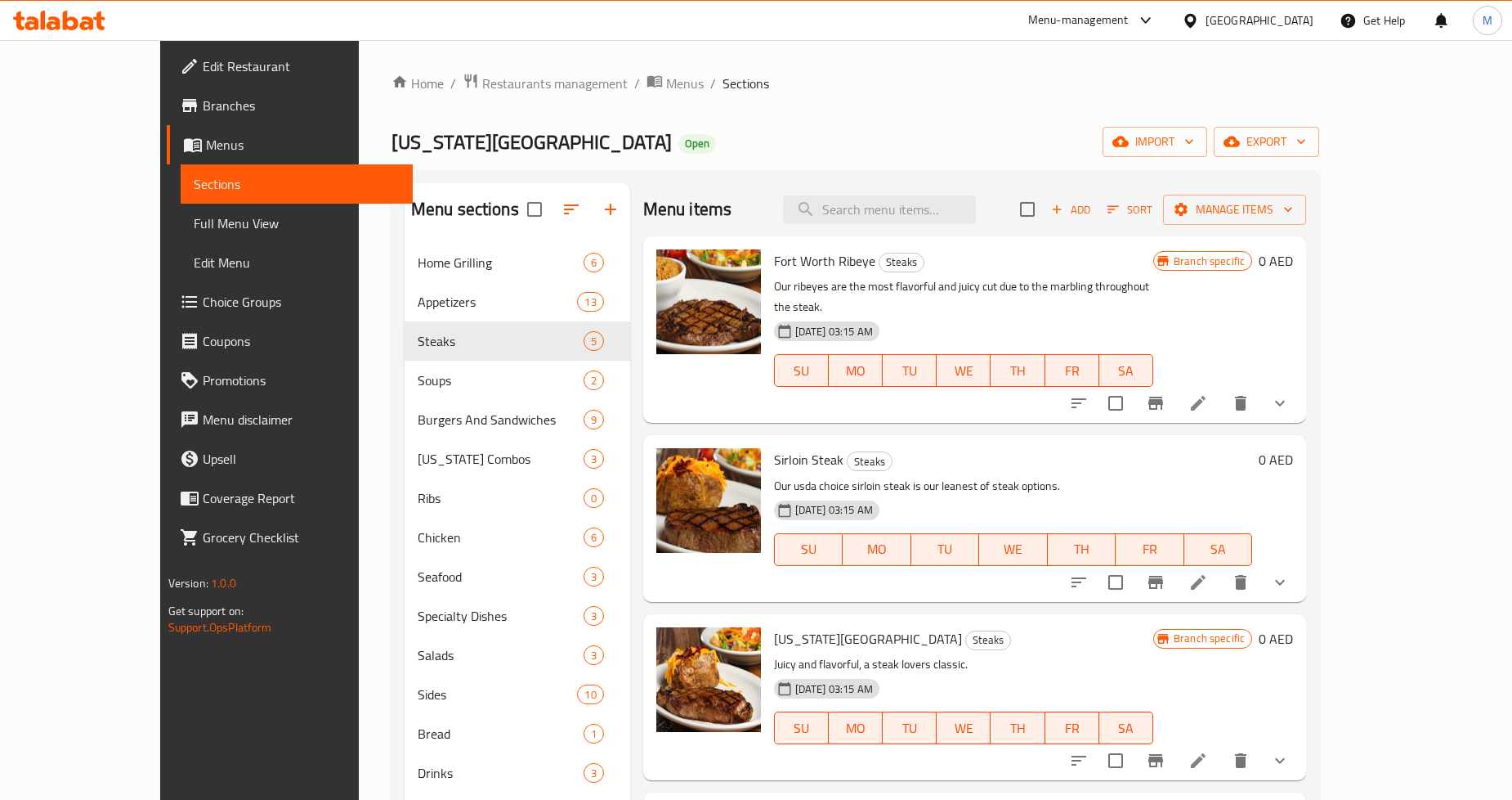
click at [820, 258] on span "Fort Worth Ribeye" at bounding box center [825, 261] width 102 height 25
copy h6 "Ribeye"
click at [957, 214] on input "search" at bounding box center [880, 210] width 193 height 29
paste input "Ribeye"
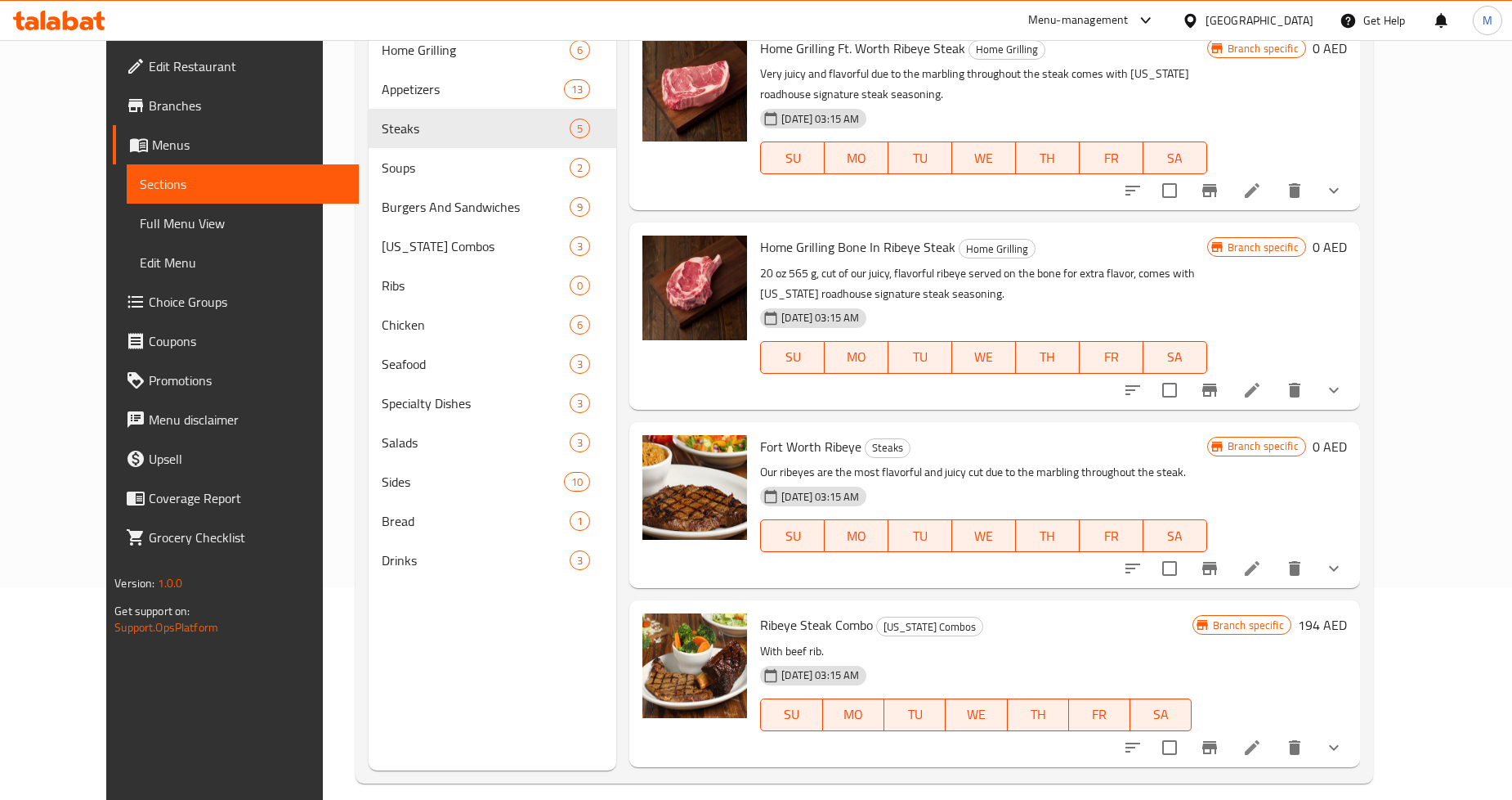
scroll to position [229, 0]
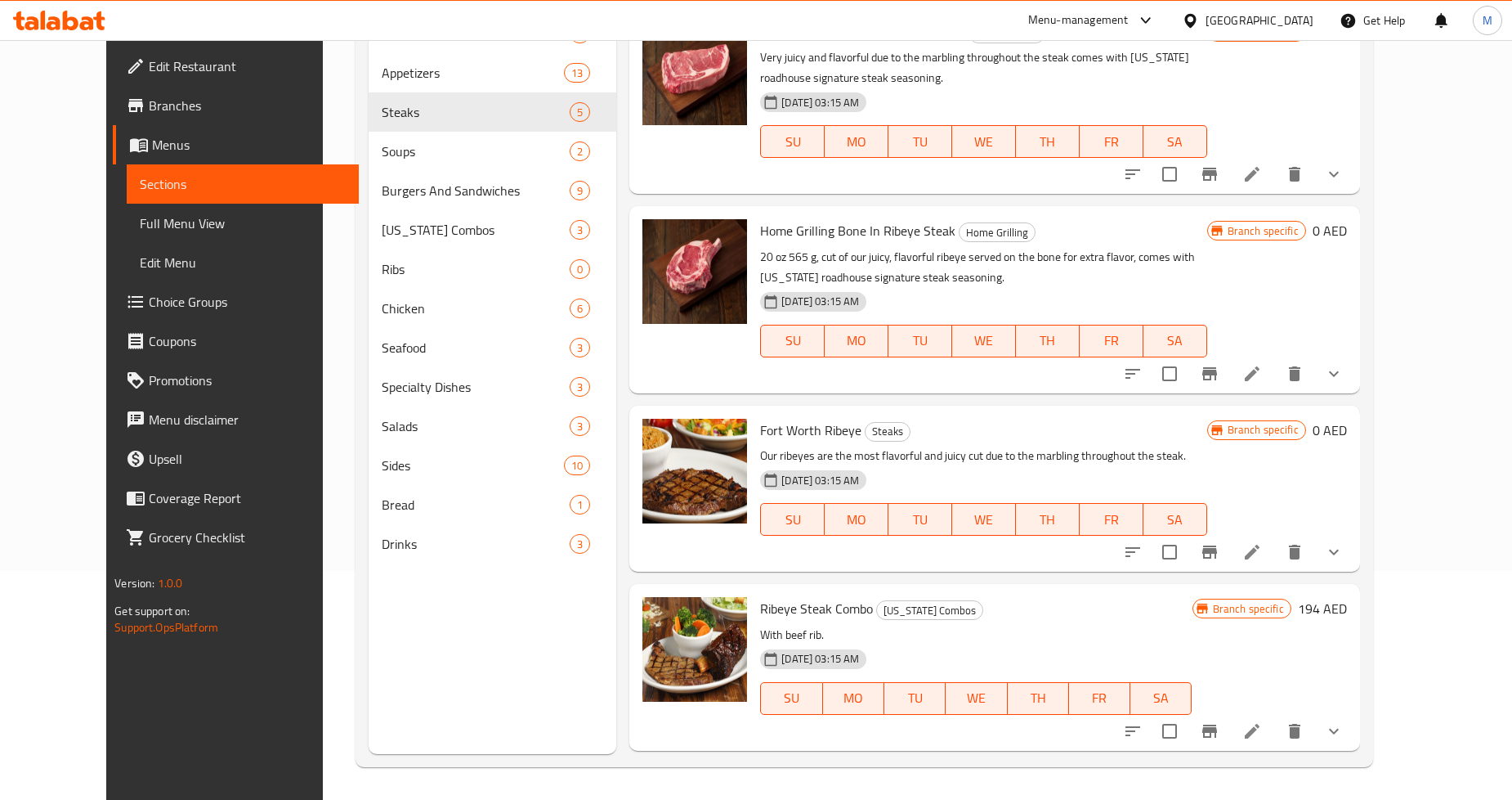
type input "Ribeye"
click at [1275, 537] on li at bounding box center [1252, 552] width 45 height 30
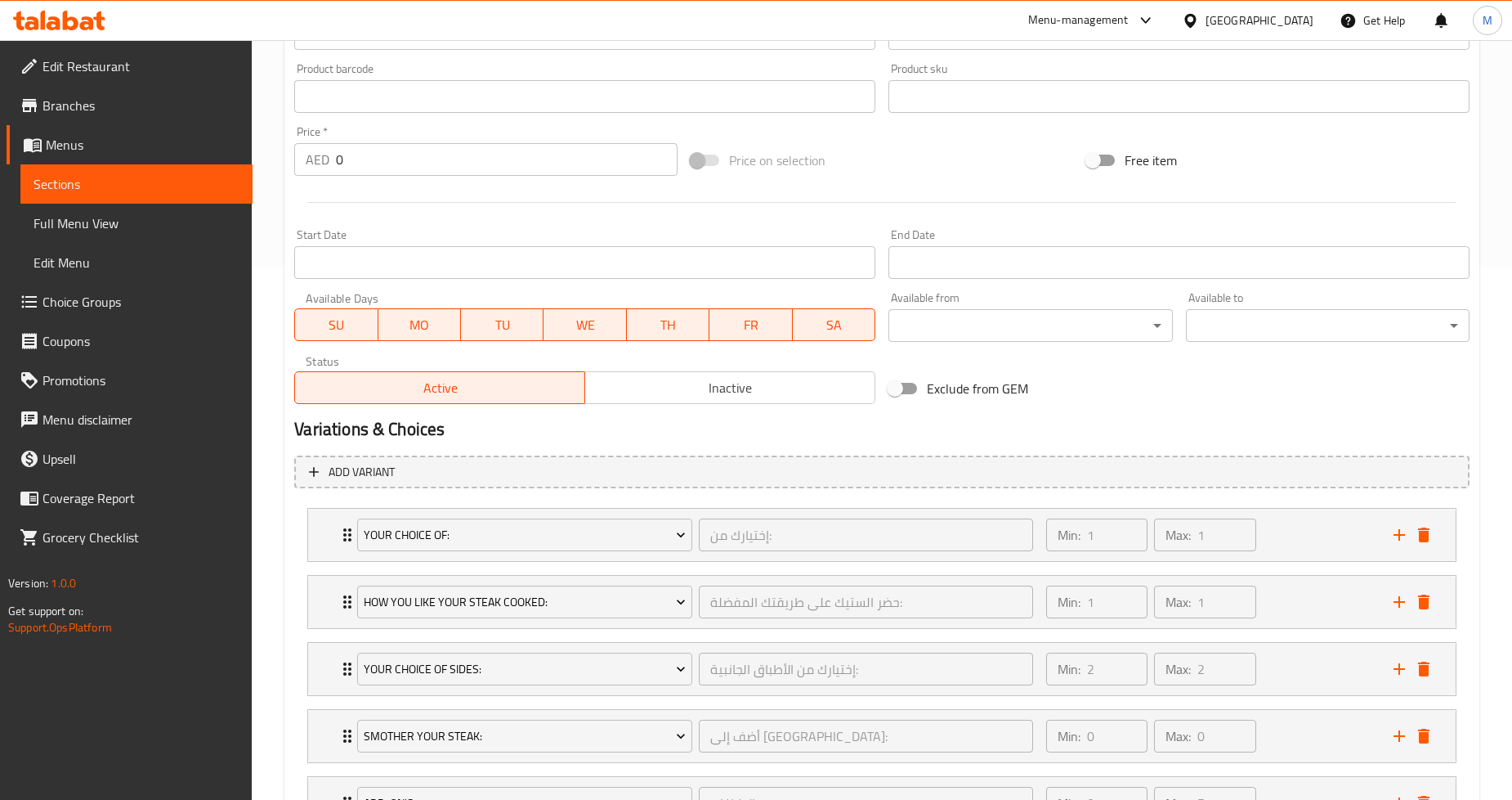
scroll to position [673, 0]
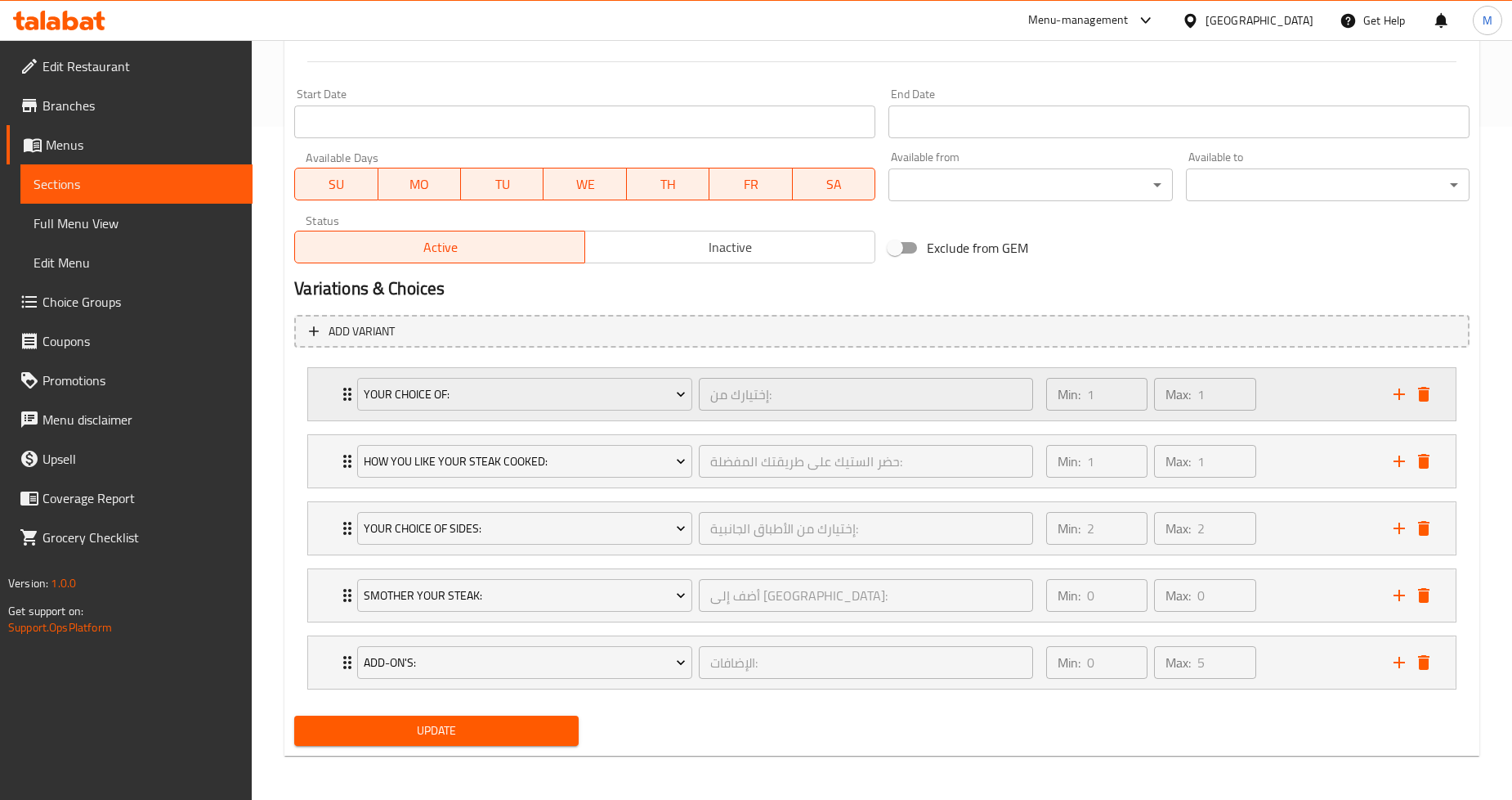
click at [324, 381] on div "Your Choice Of: إختيارك من: ​ Min: 1 ​ Max: 1 ​" at bounding box center [881, 394] width 1148 height 52
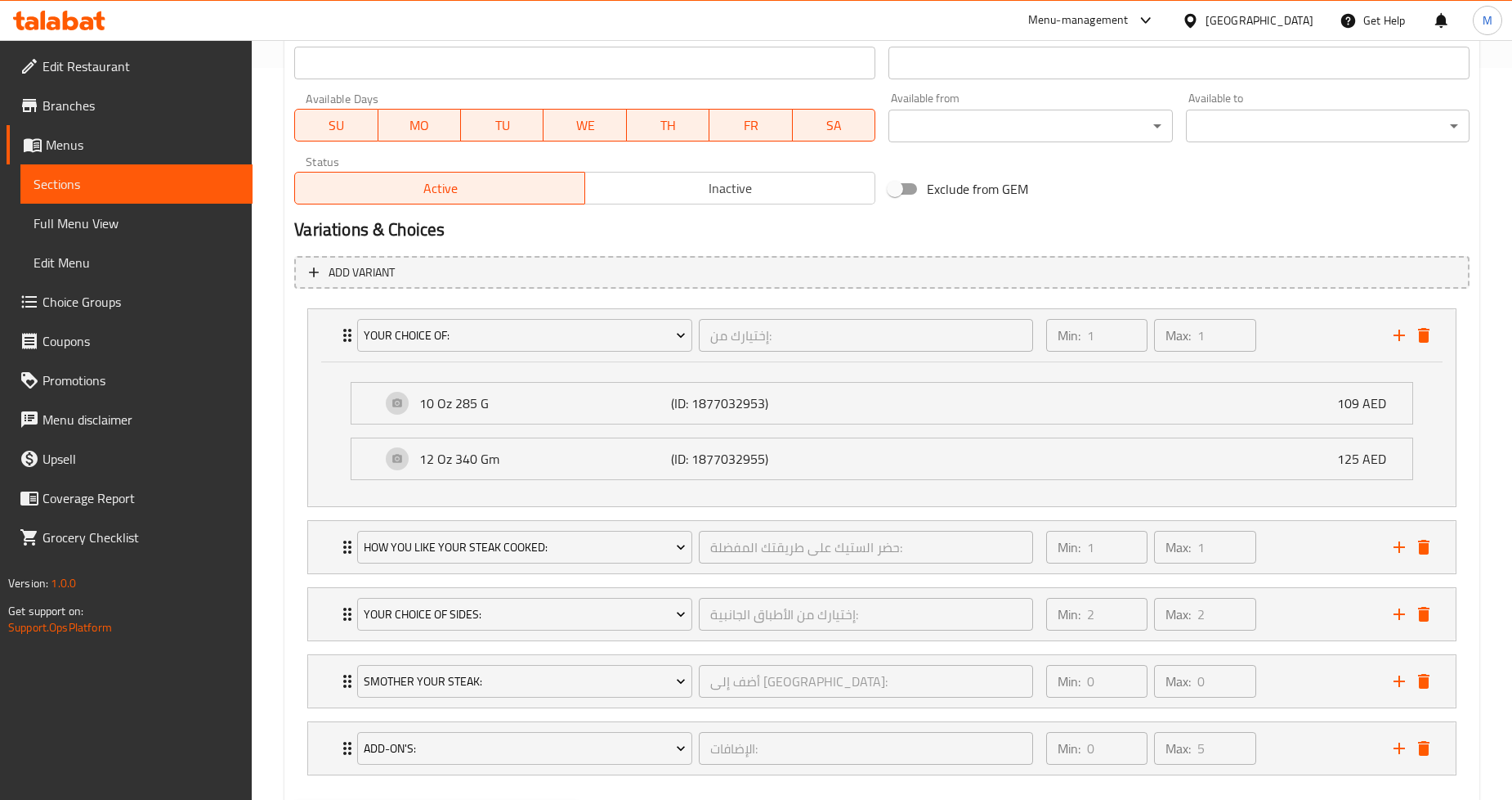
scroll to position [764, 0]
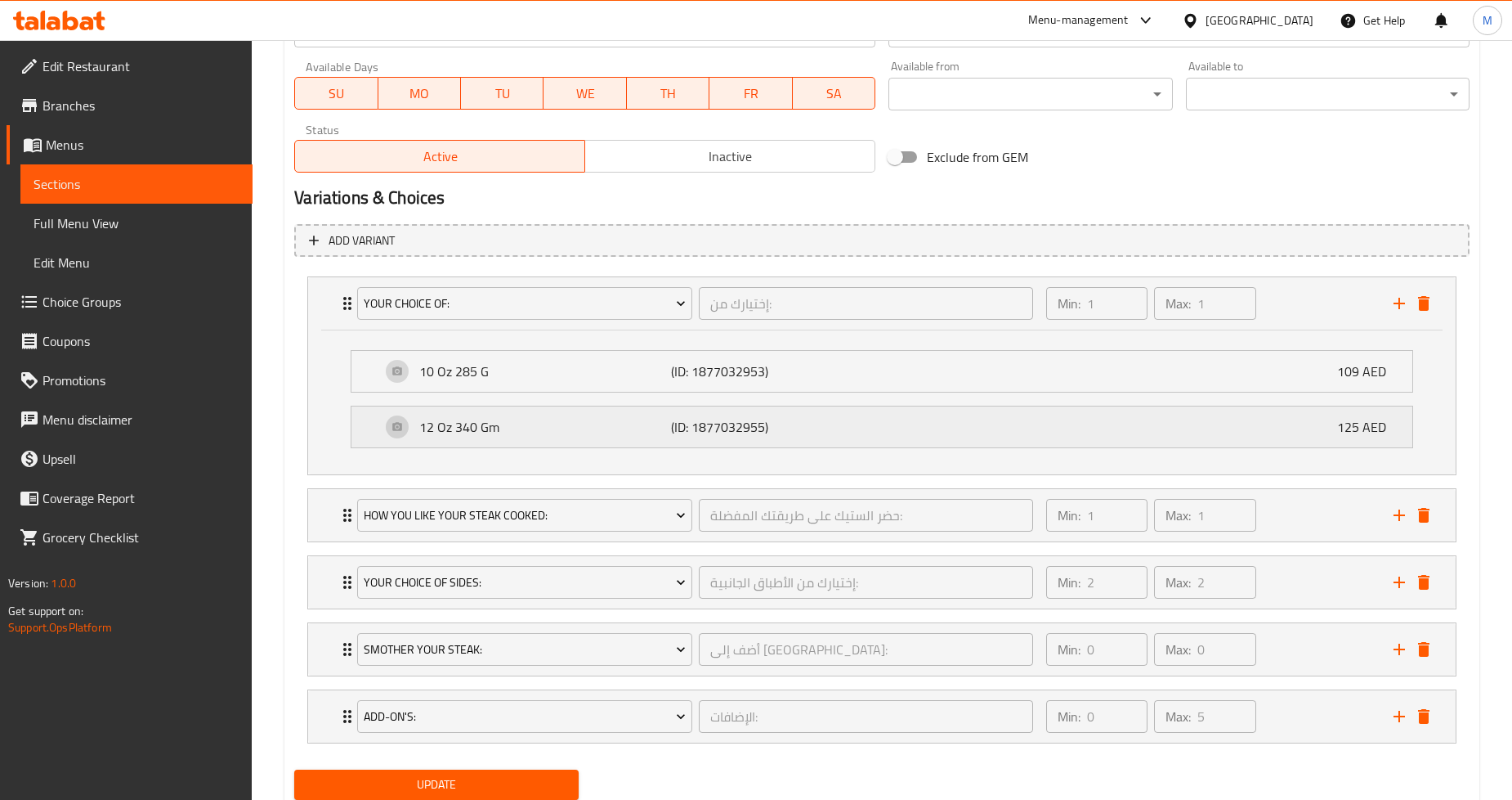
click at [541, 420] on p "12 Oz 340 Gm" at bounding box center [545, 427] width 252 height 20
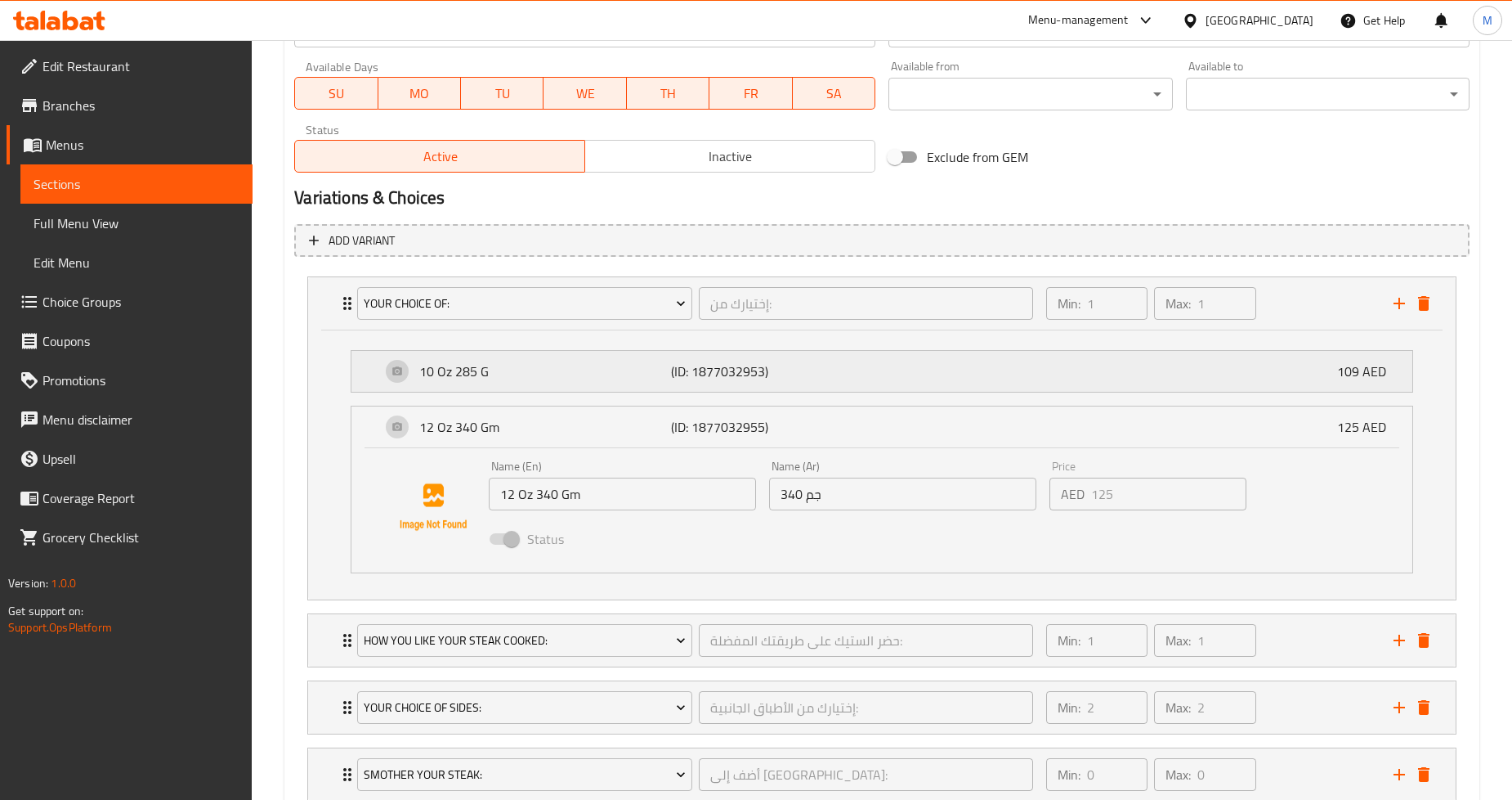
click at [544, 381] on div "10 Oz 285 G (ID: 1877032953) 109 AED" at bounding box center [887, 372] width 1012 height 41
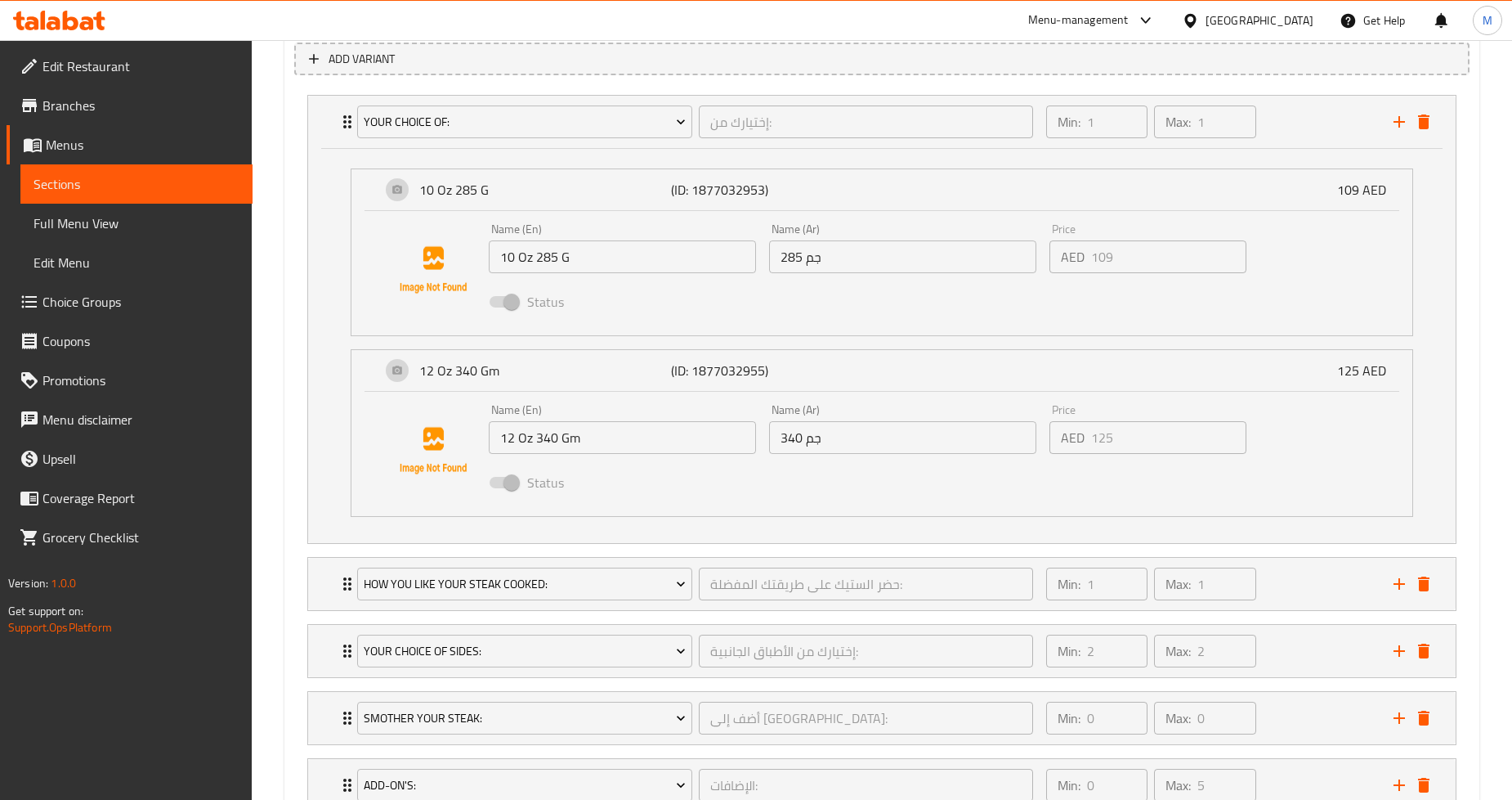
scroll to position [854, 0]
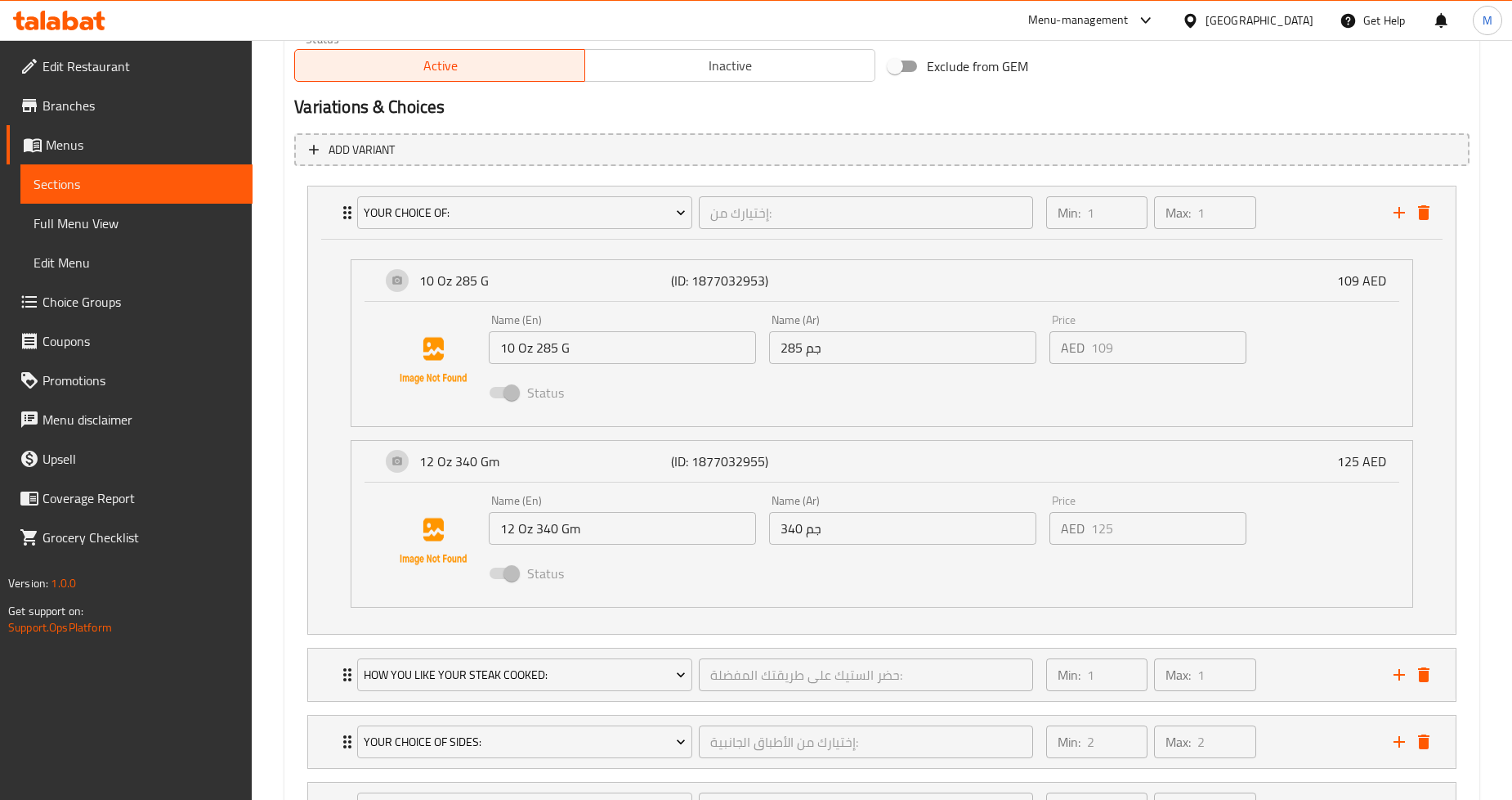
click at [285, 186] on div "Update Fort Worth Ribeye Change Image Size: 1200 x 800 px / Image formats: jpg,…" at bounding box center [882, 137] width 1195 height 1666
click at [279, 576] on div "Home / Restaurants management / Menus / Sections / item / update Steaks section…" at bounding box center [881, 100] width 1260 height 1830
click at [706, 103] on h2 "Variations & Choices" at bounding box center [882, 107] width 1175 height 25
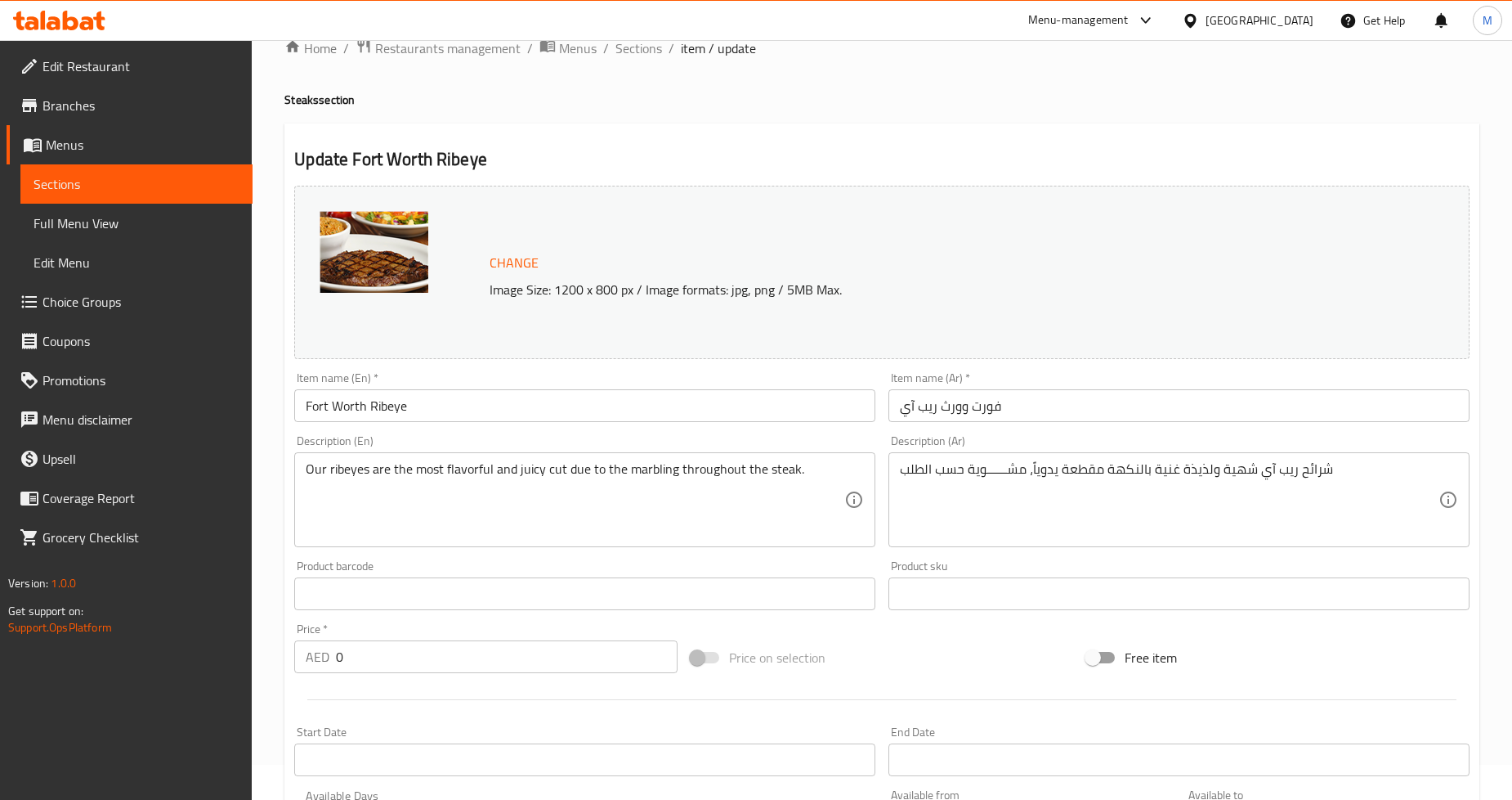
scroll to position [0, 0]
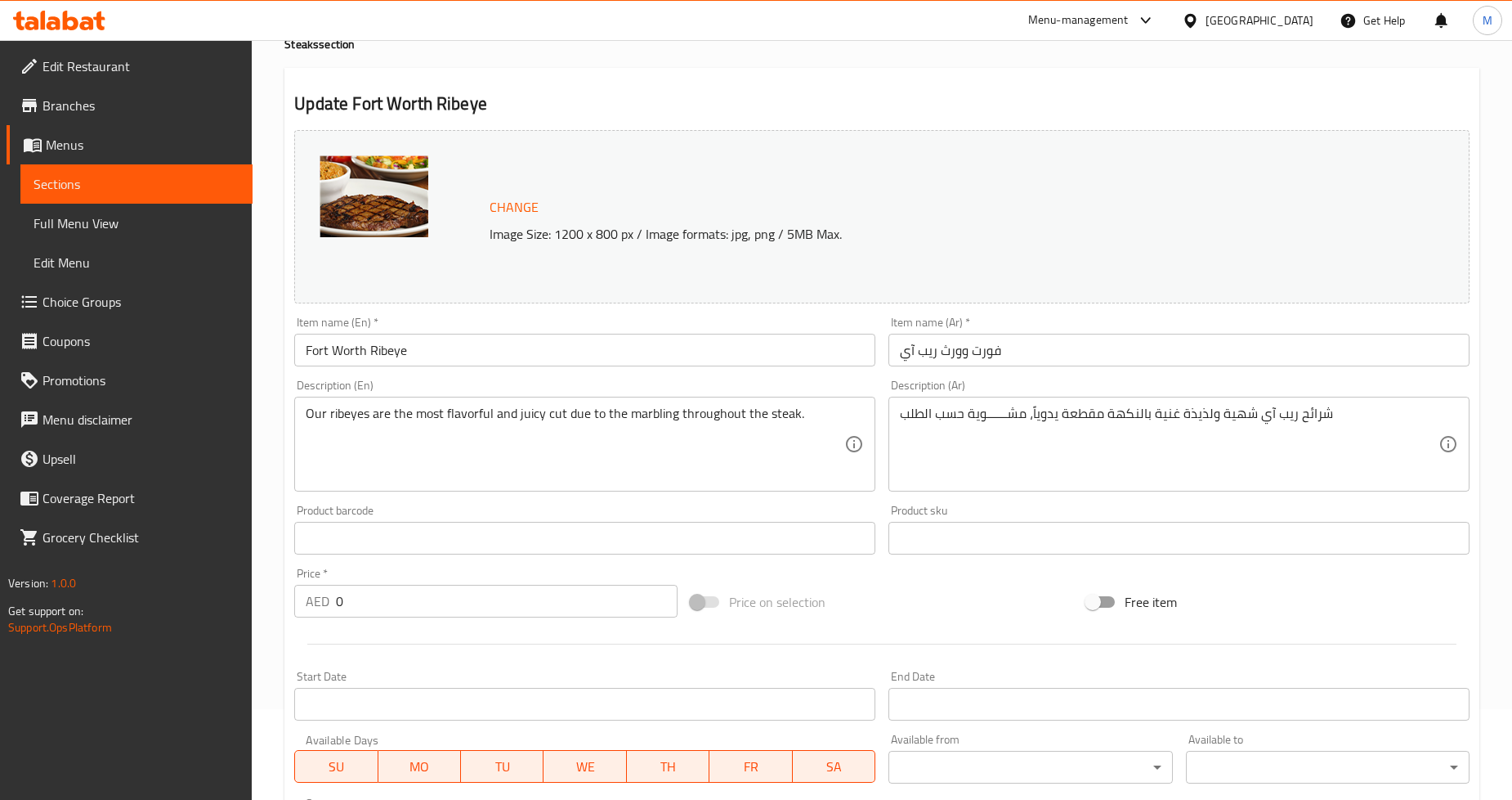
click at [858, 104] on h2 "Update Fort Worth Ribeye" at bounding box center [882, 104] width 1175 height 25
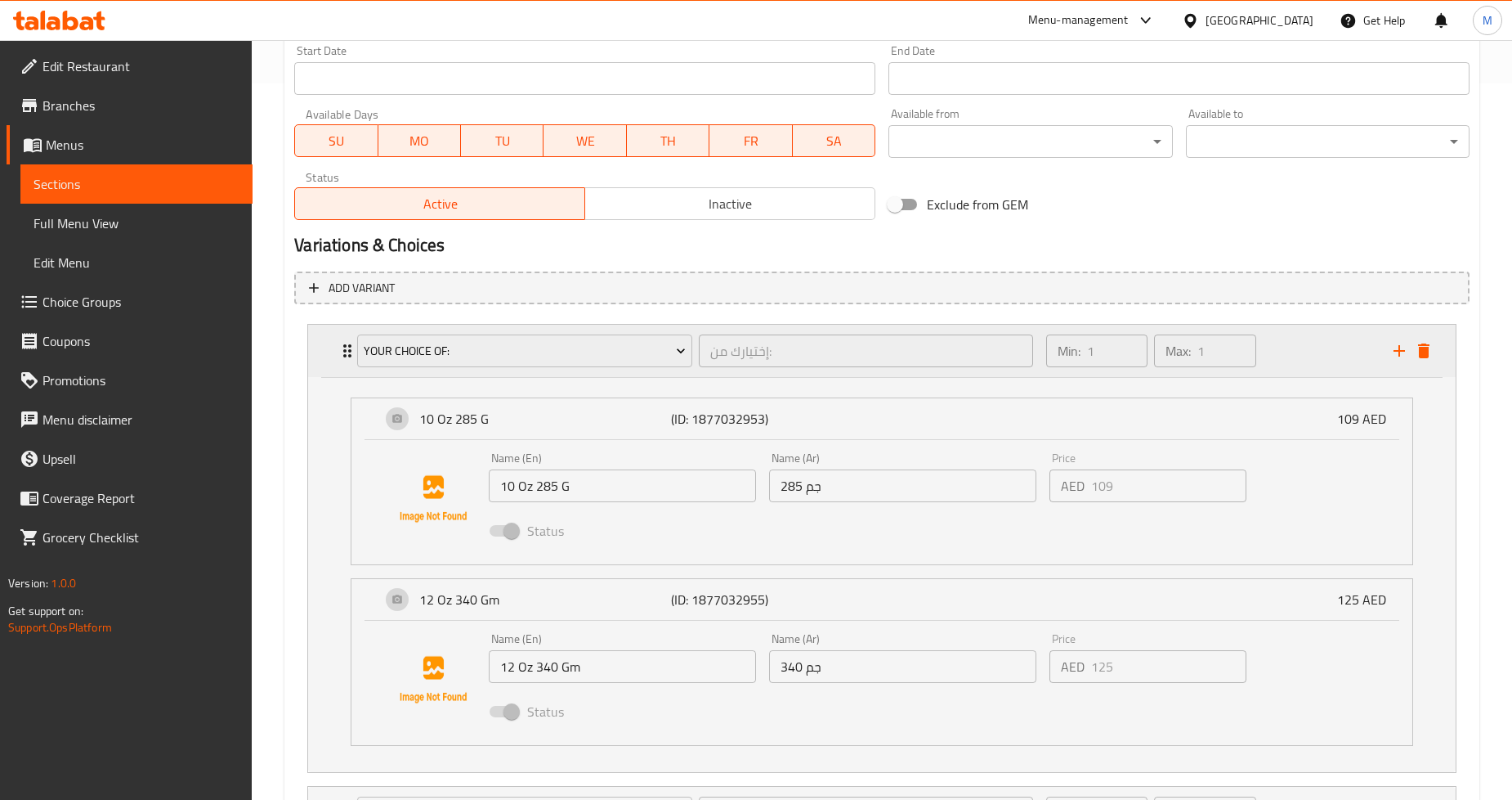
scroll to position [817, 0]
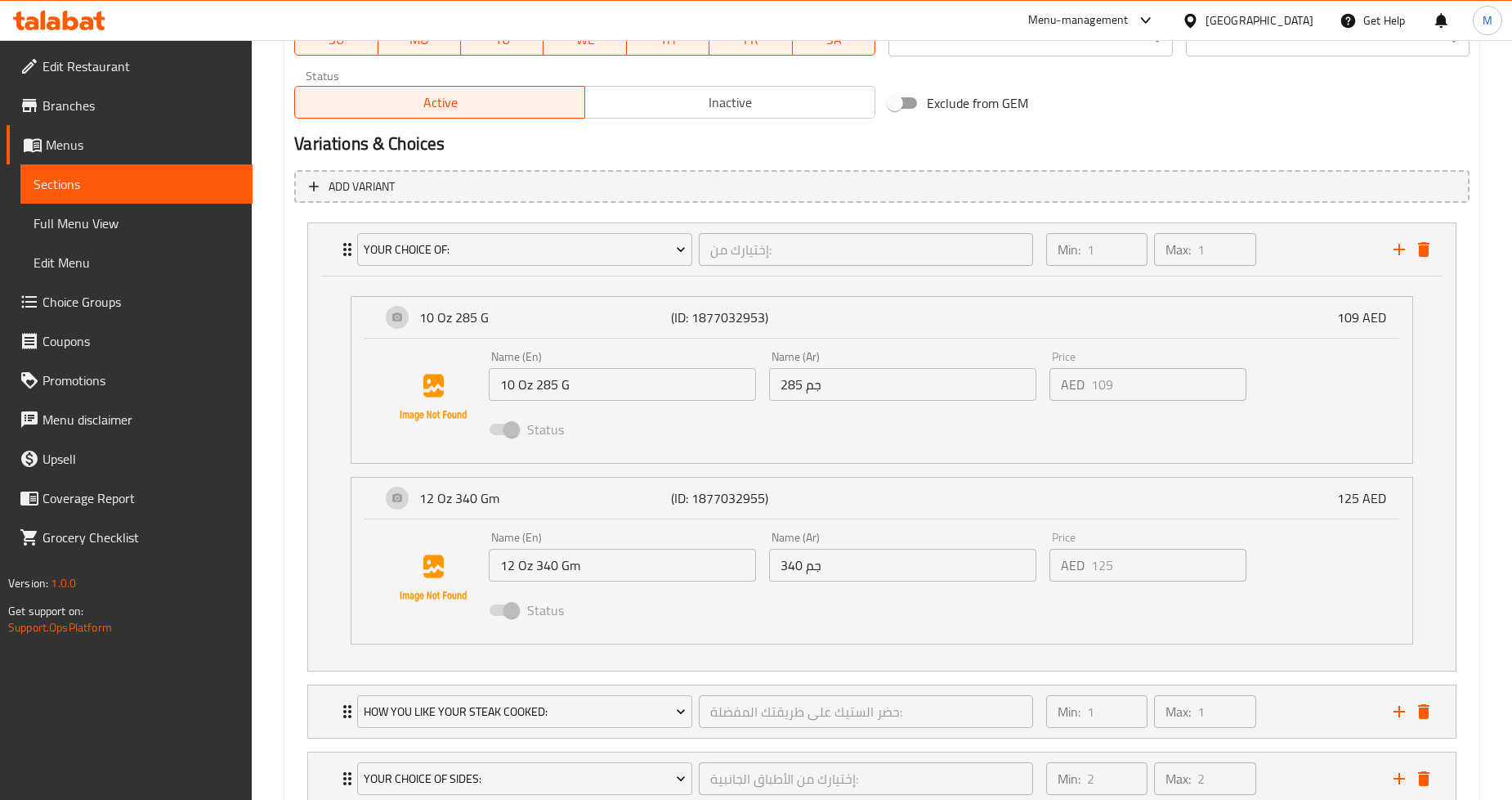
click at [271, 348] on div "Home / Restaurants management / Menus / Sections / item / update Steaks section…" at bounding box center [881, 137] width 1260 height 1830
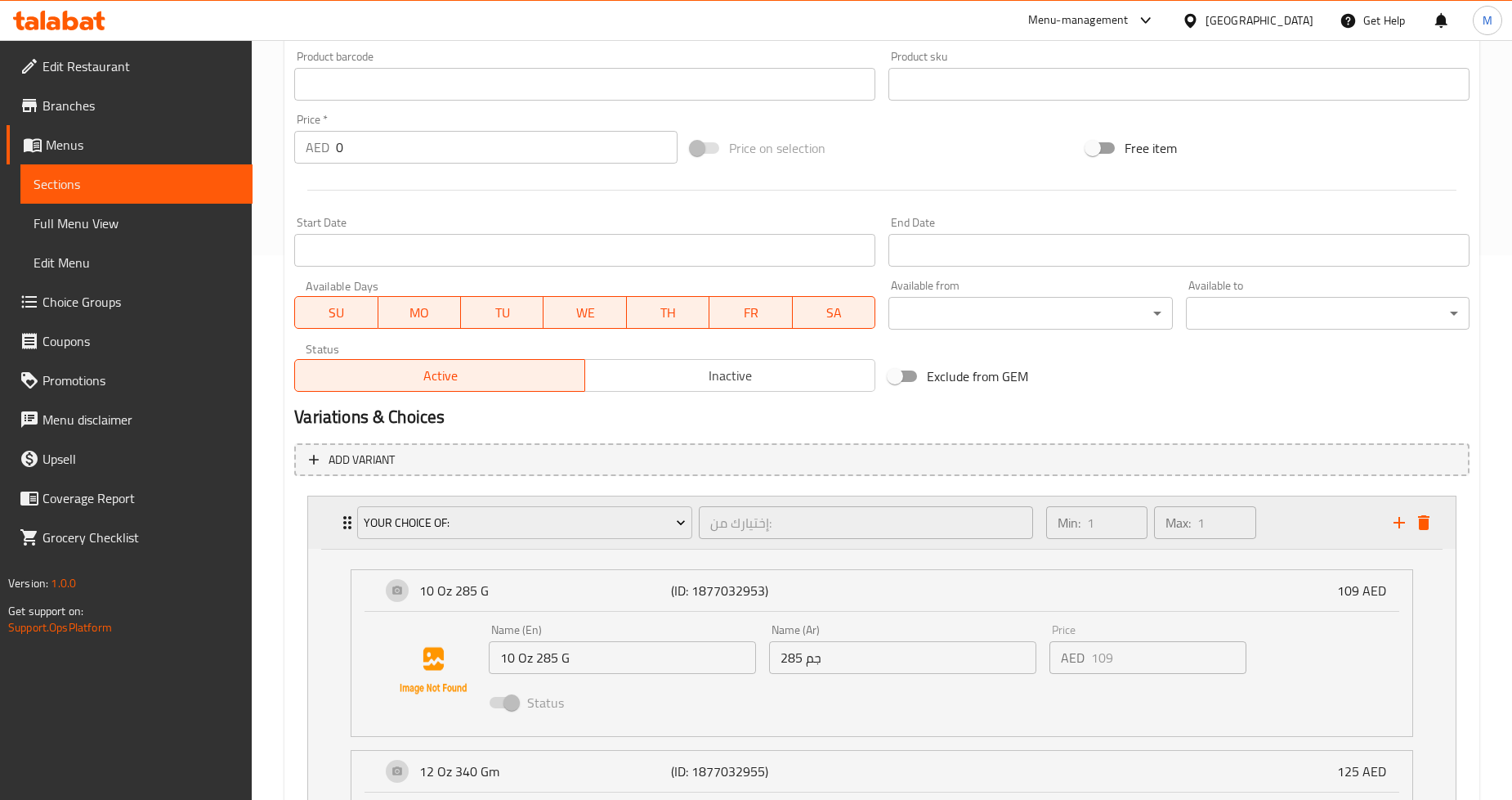
scroll to position [908, 0]
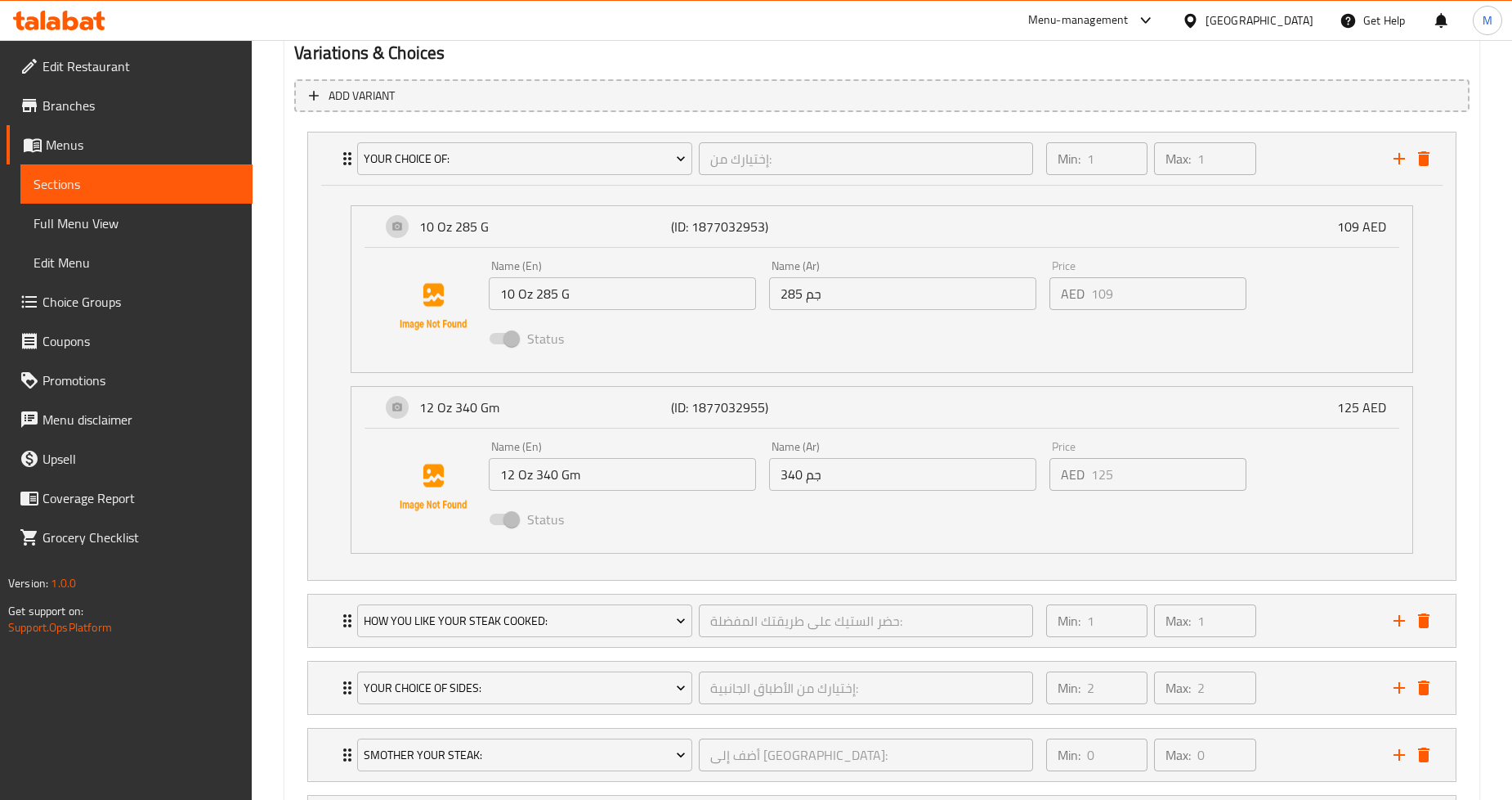
click at [282, 391] on div "Home / Restaurants management / Menus / Sections / item / update Steaks section…" at bounding box center [881, 46] width 1260 height 1830
click at [1469, 301] on li "Your Choice Of: إختيارك من: ​ Min: 1 ​ Max: 1 ​ 10 Oz 285 G (ID: 1877032953) 10…" at bounding box center [882, 357] width 1175 height 462
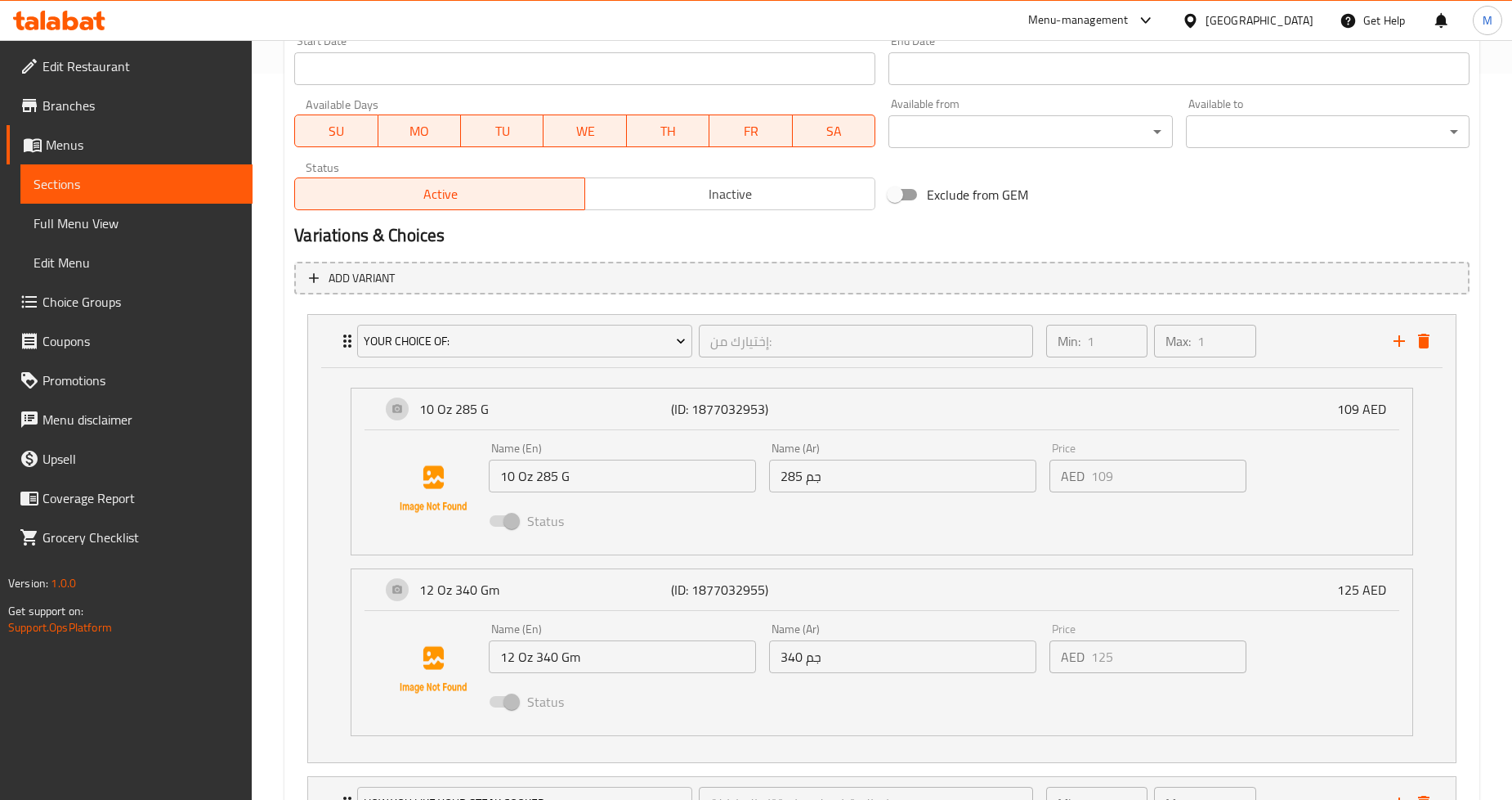
click at [1197, 301] on nav "Your Choice Of: إختيارك من: ​ Min: 1 ​ Max: 1 ​ 10 Oz 285 G (ID: 1877032953) 10…" at bounding box center [882, 672] width 1175 height 743
click at [111, 303] on span "Choice Groups" at bounding box center [141, 302] width 197 height 20
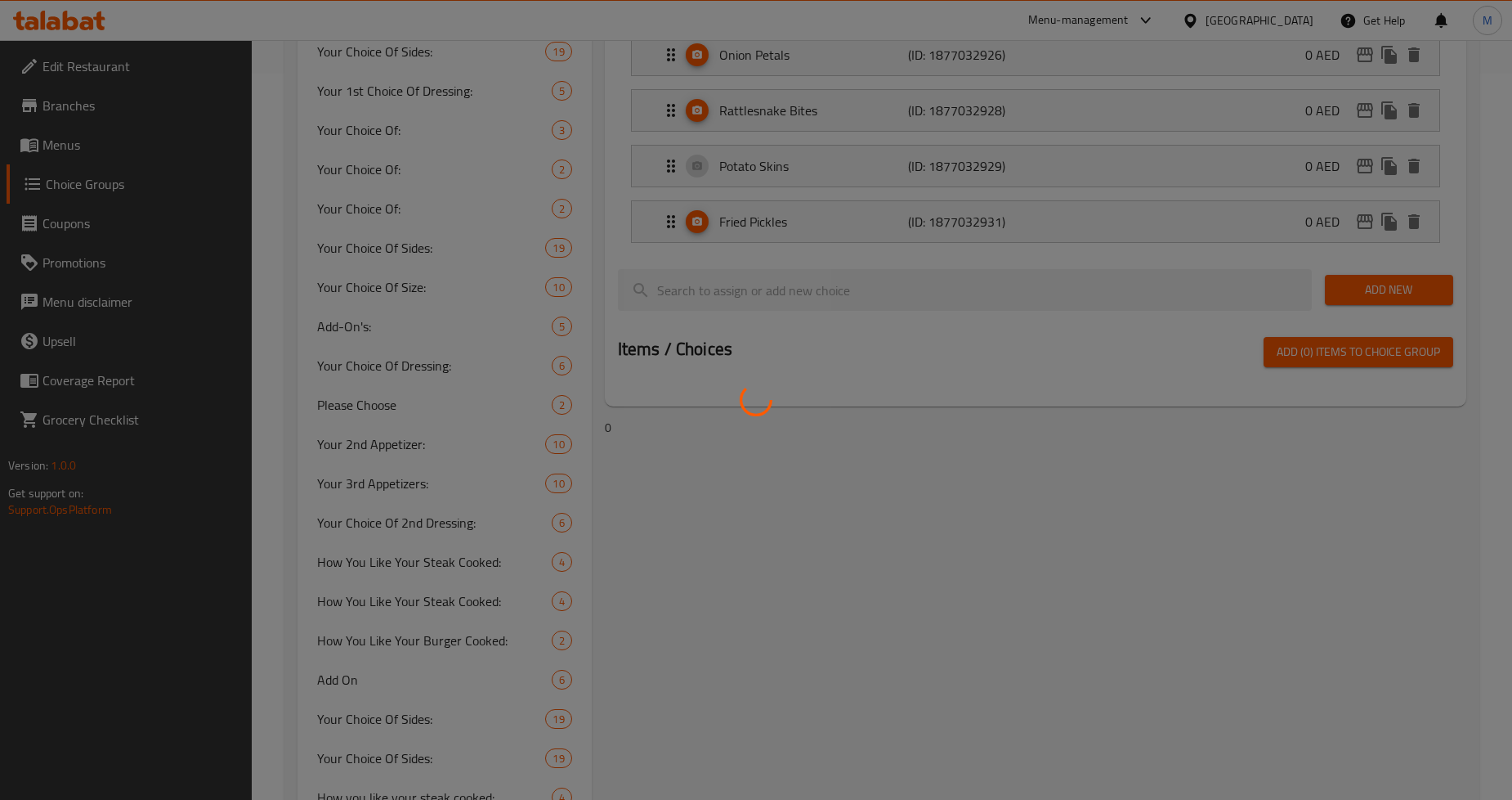
scroll to position [231, 0]
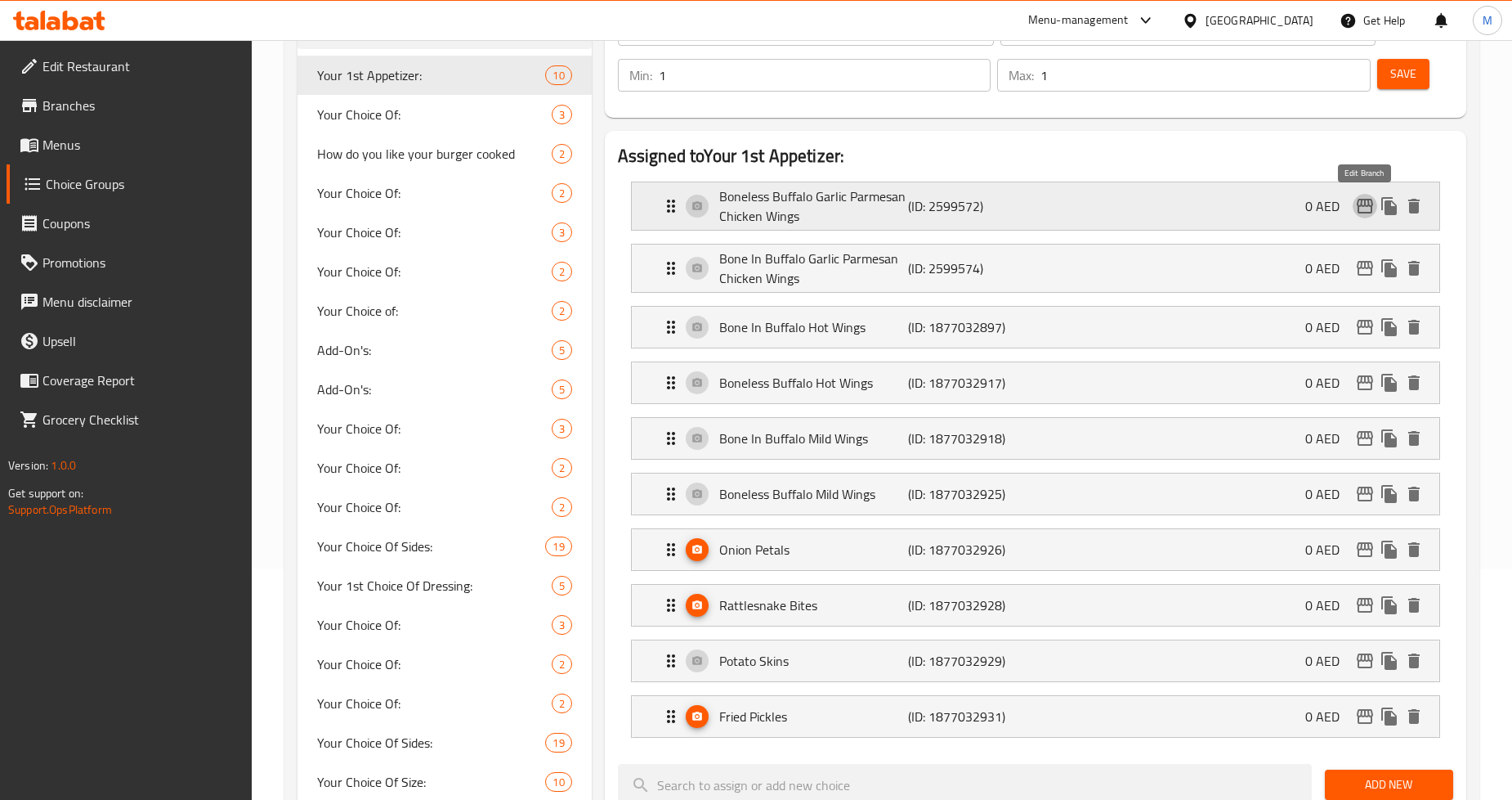
click at [1362, 202] on icon "edit" at bounding box center [1365, 206] width 17 height 15
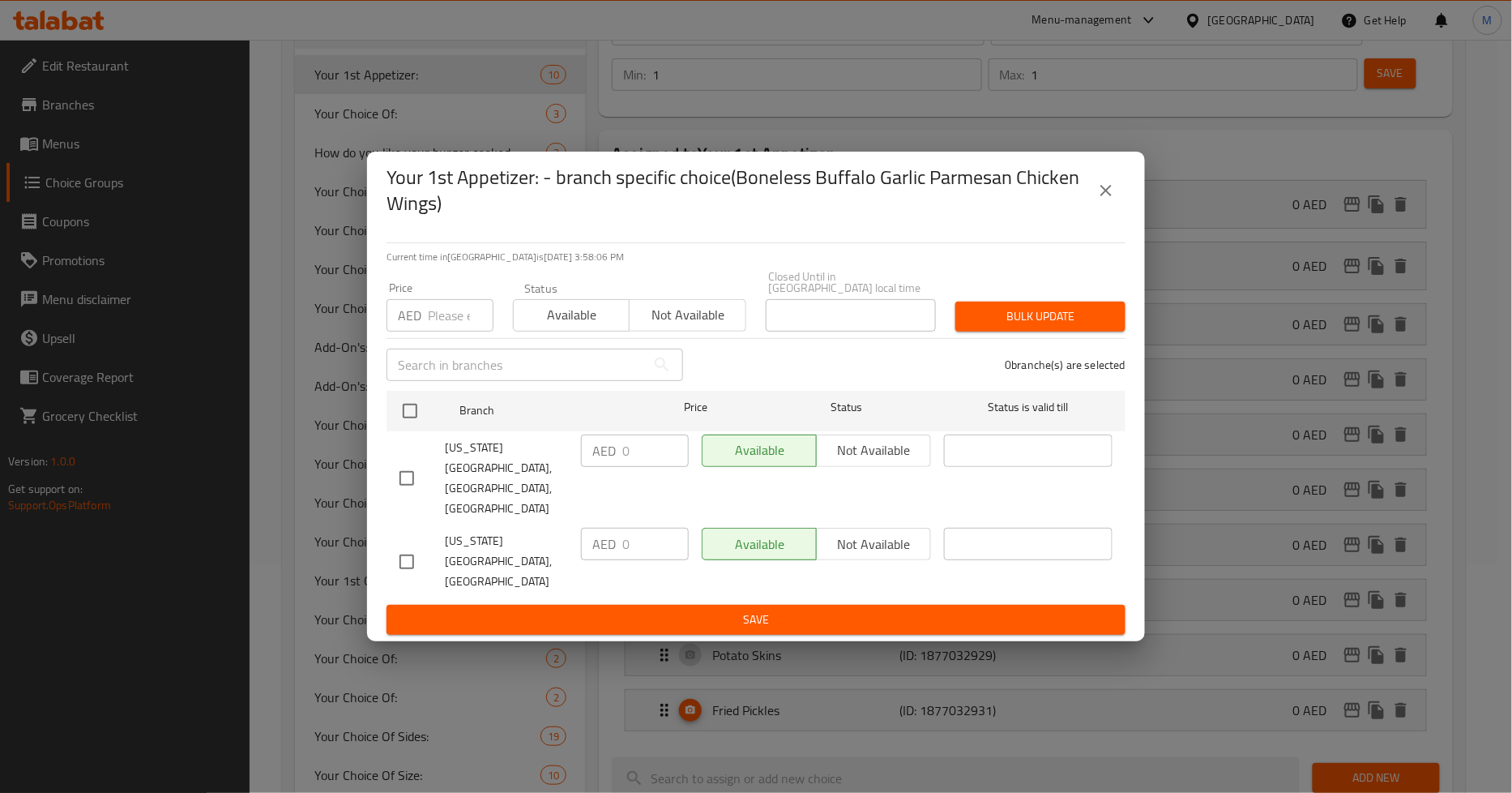
click at [1099, 201] on icon "close" at bounding box center [1106, 191] width 20 height 20
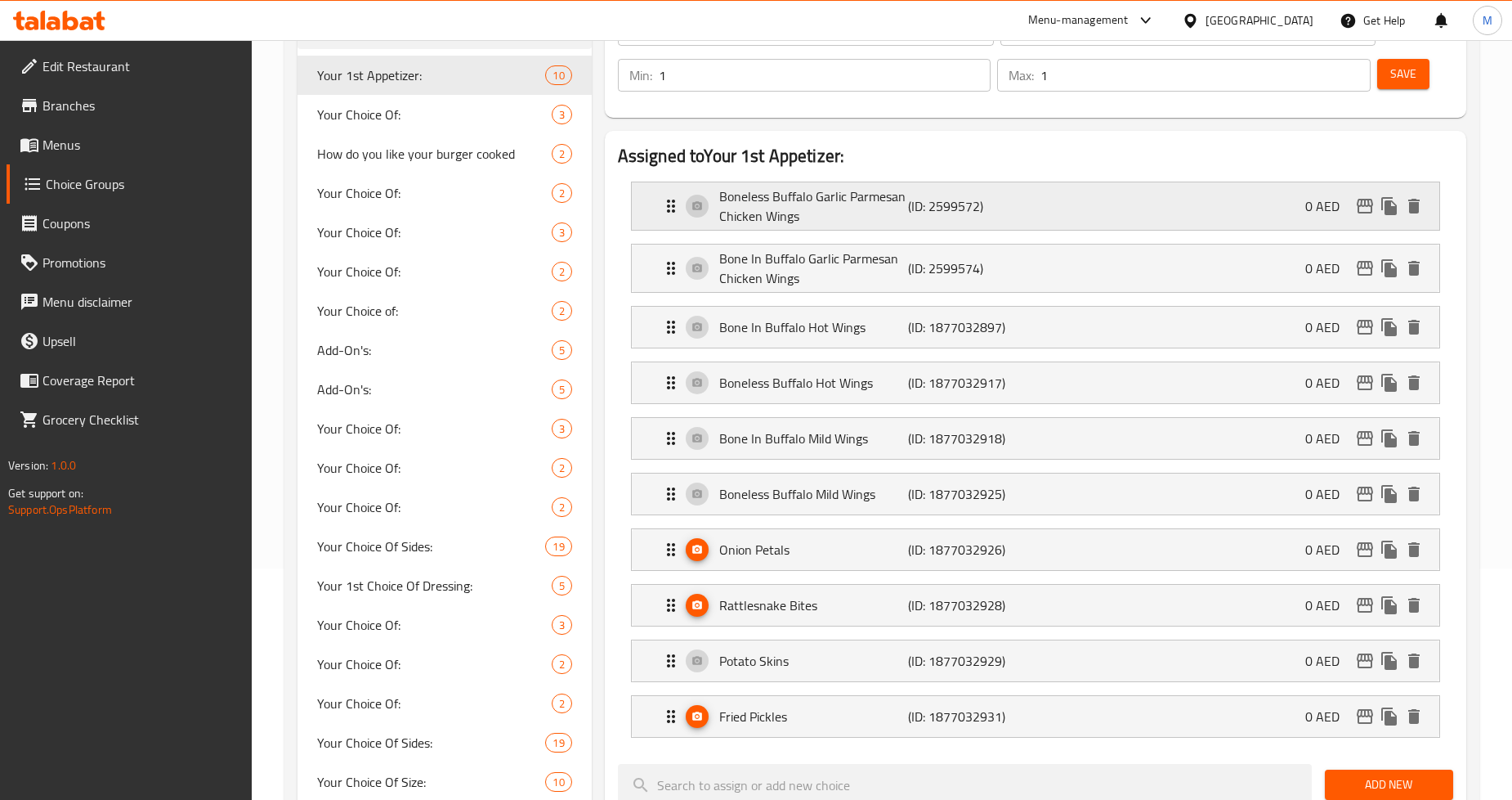
click at [1272, 197] on div "Boneless Buffalo Garlic Parmesan Chicken Wings (ID: 2599572) 0 AED" at bounding box center [1040, 206] width 758 height 47
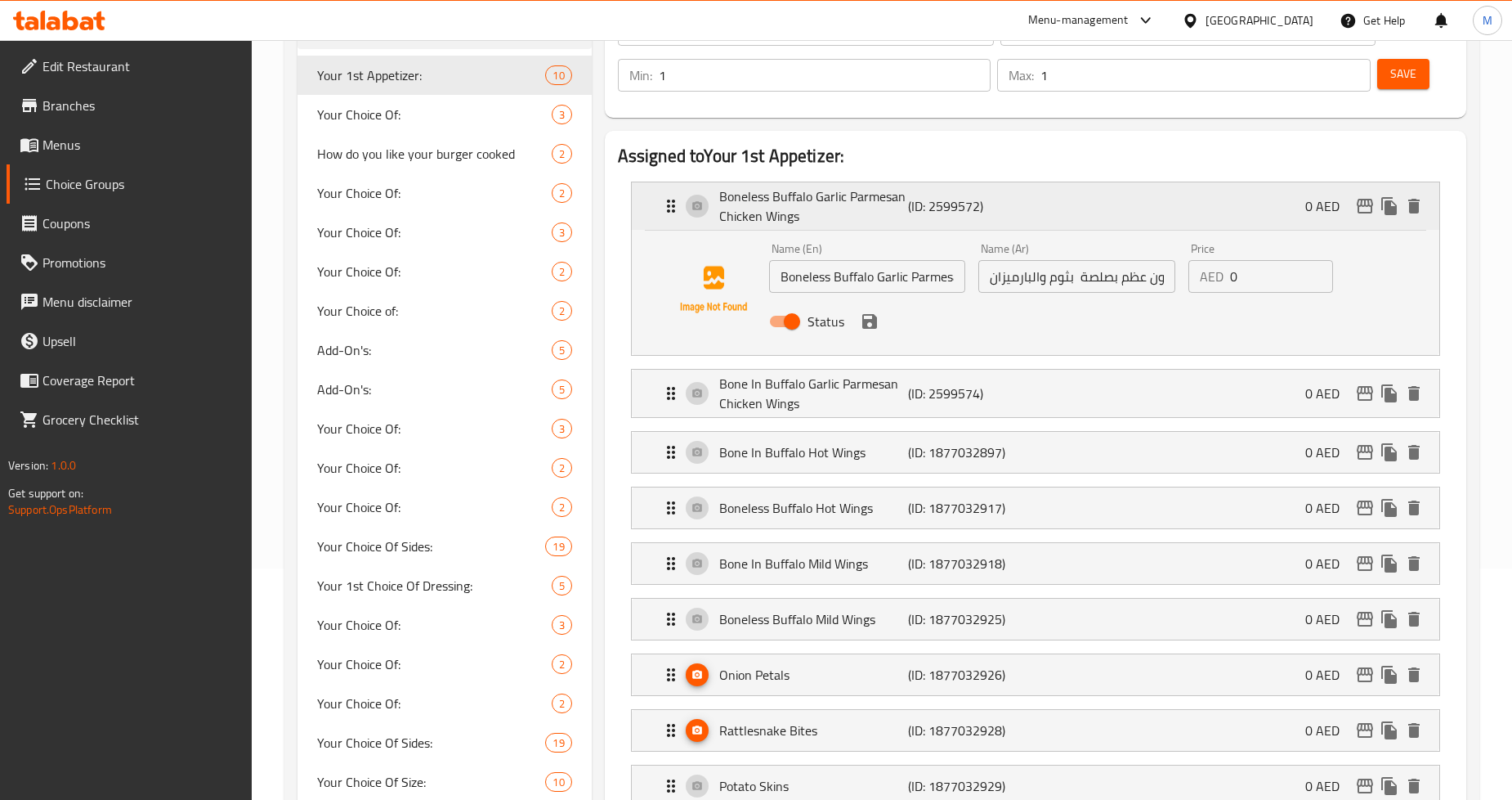
click at [1253, 216] on div "Boneless Buffalo Garlic Parmesan Chicken Wings (ID: 2599572) 0 AED" at bounding box center [1040, 206] width 758 height 47
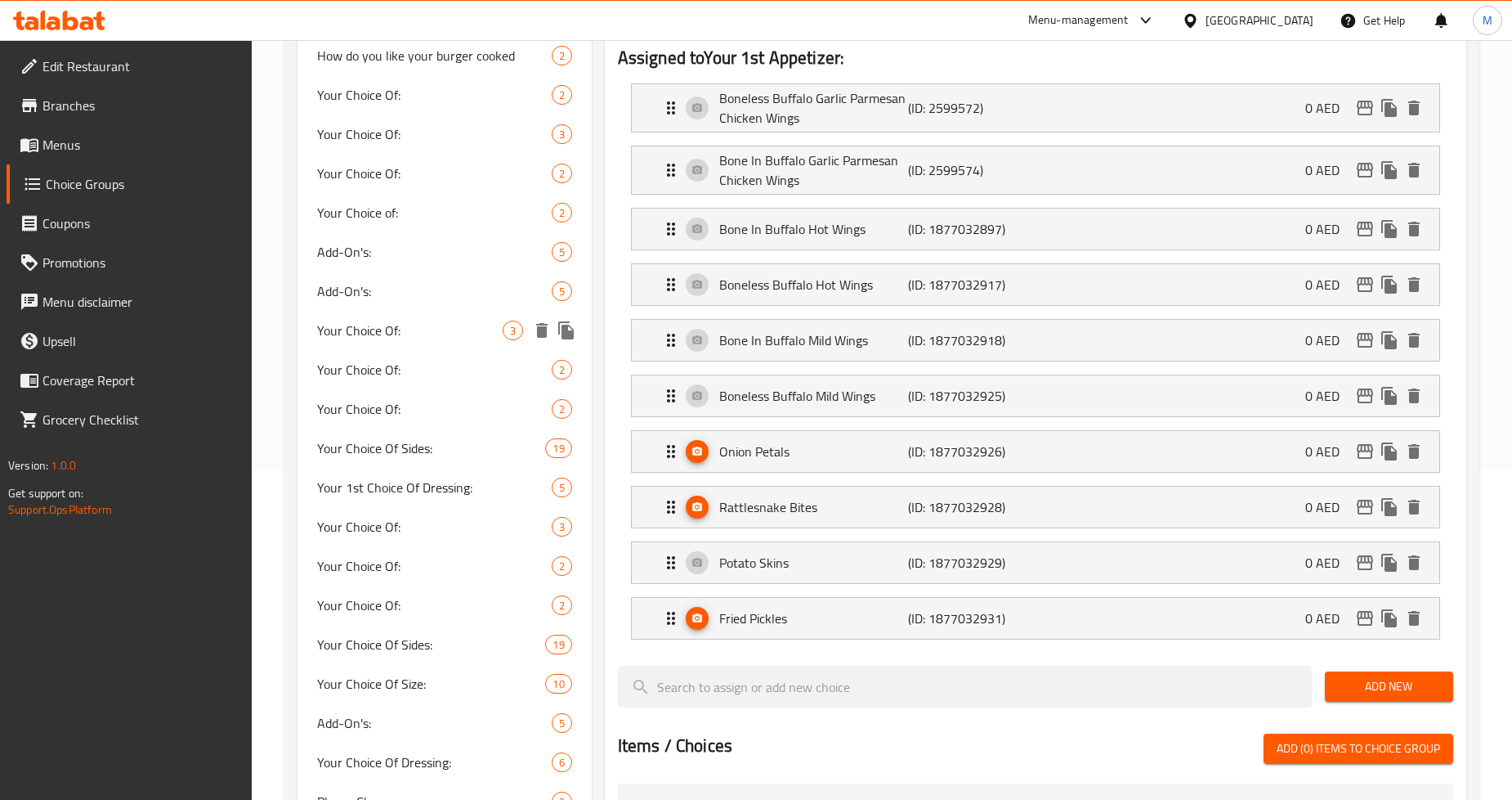
scroll to position [504, 0]
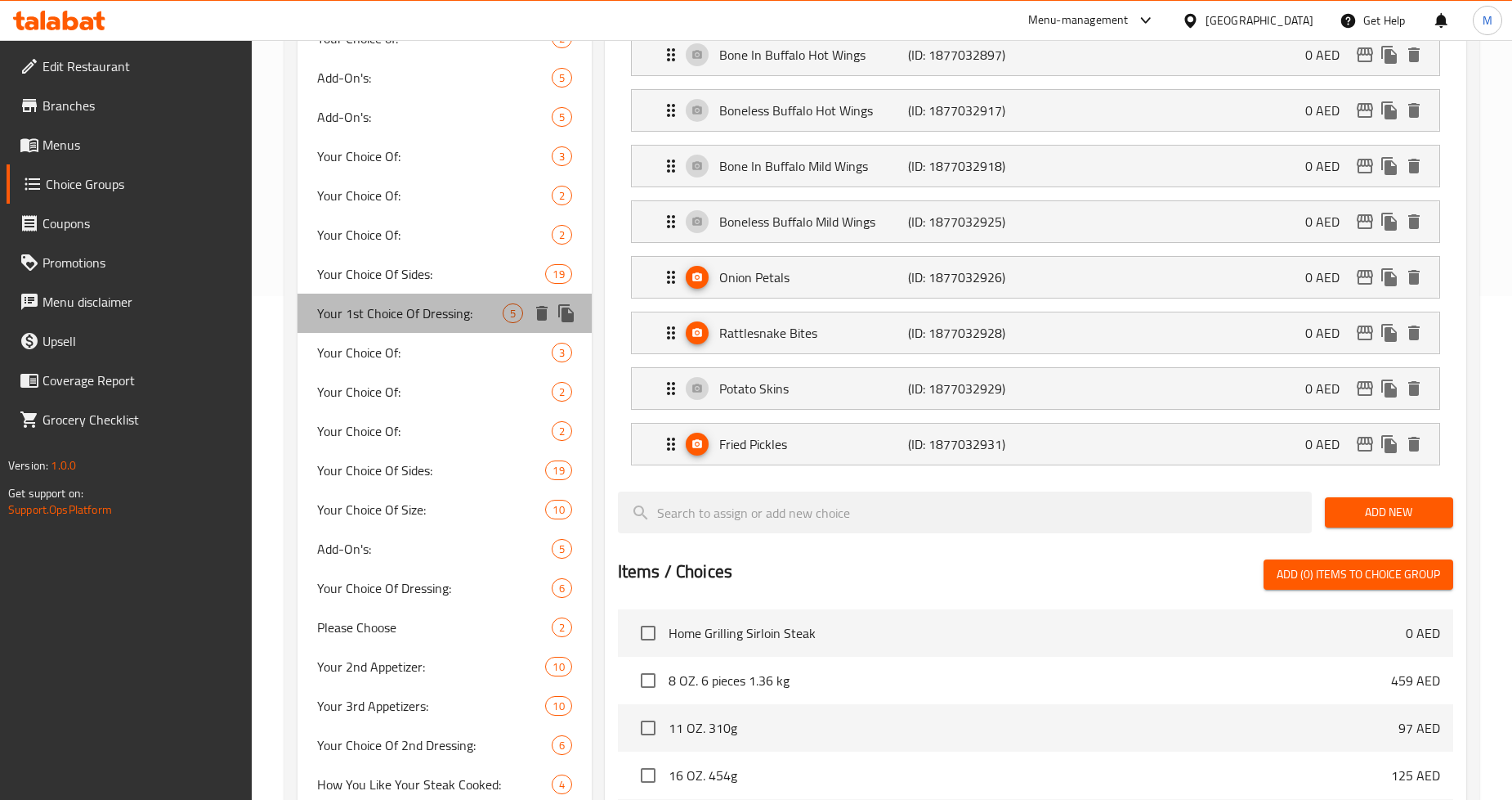
click at [386, 310] on span "Your 1st Choice Of Dressing:" at bounding box center [409, 313] width 185 height 20
type input "Your 1st Choice Of Dressing:"
type input "اختيارك الأول للصوص:"
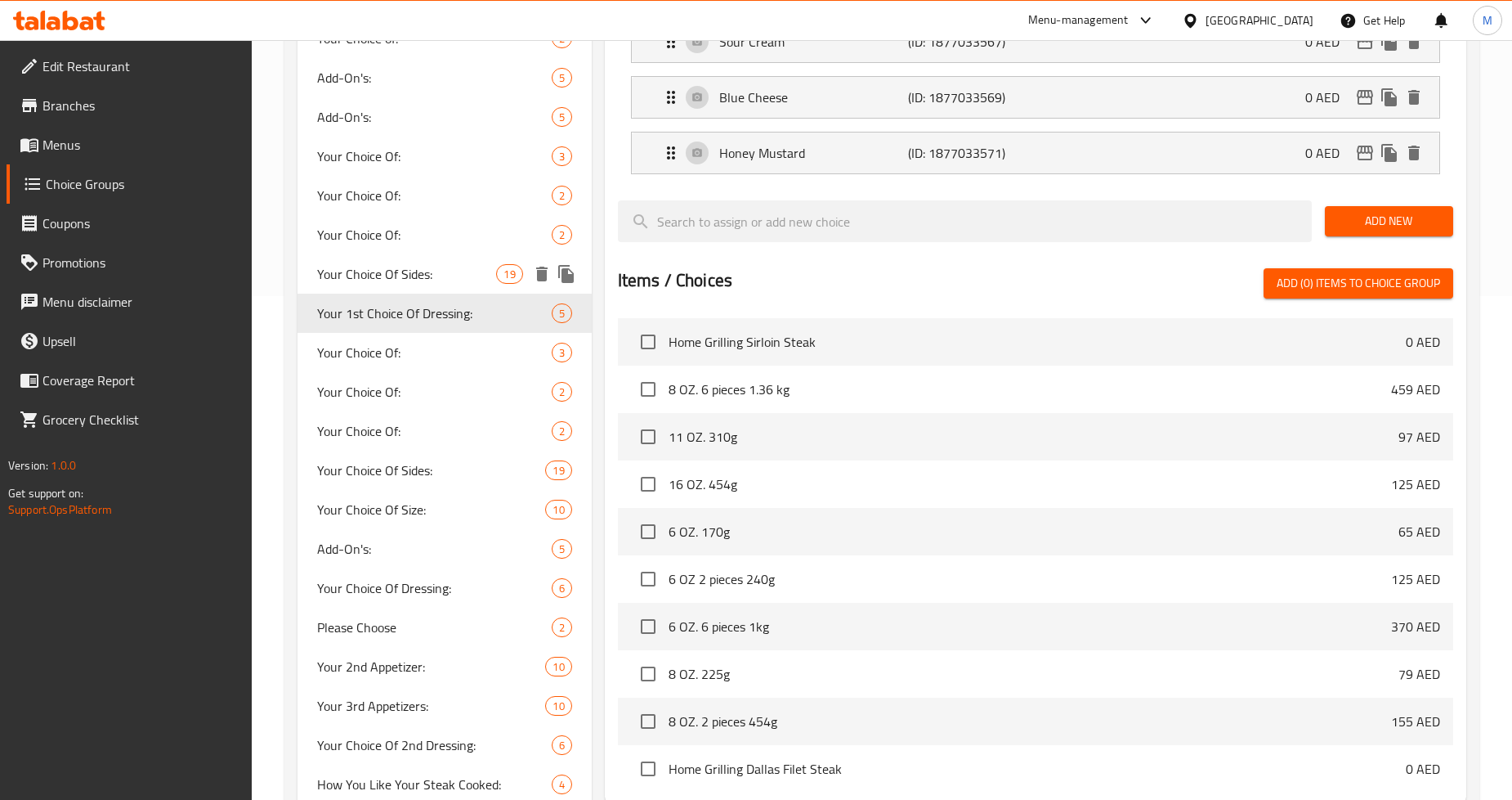
click at [393, 284] on span "Your Choice Of Sides:" at bounding box center [406, 274] width 179 height 20
type input "Your Choice Of Sides:"
type input "إختيارك من الأطباق الجانبية:"
type input "2"
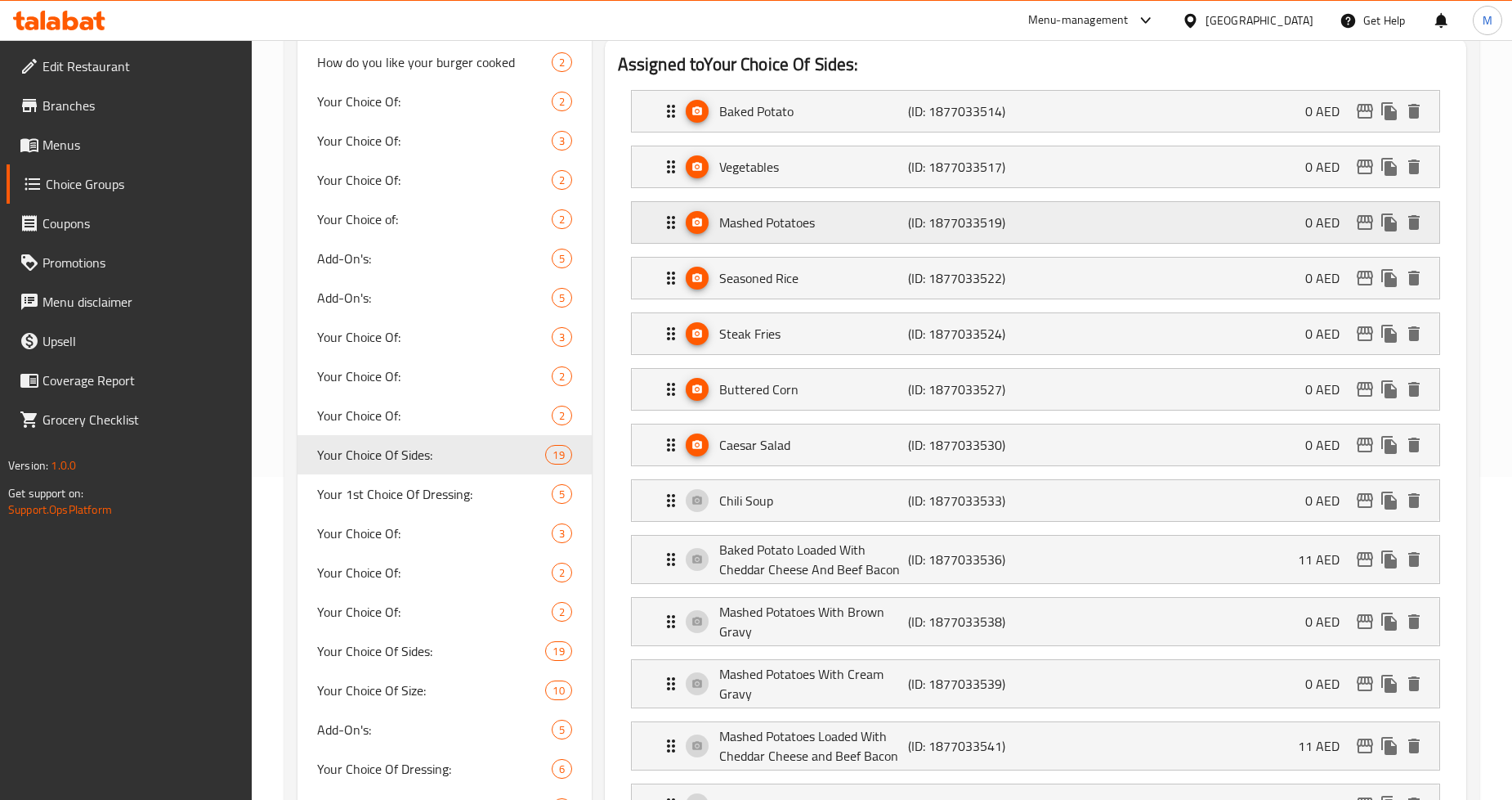
scroll to position [322, 0]
click at [401, 406] on span "Your Choice Of:" at bounding box center [409, 416] width 185 height 20
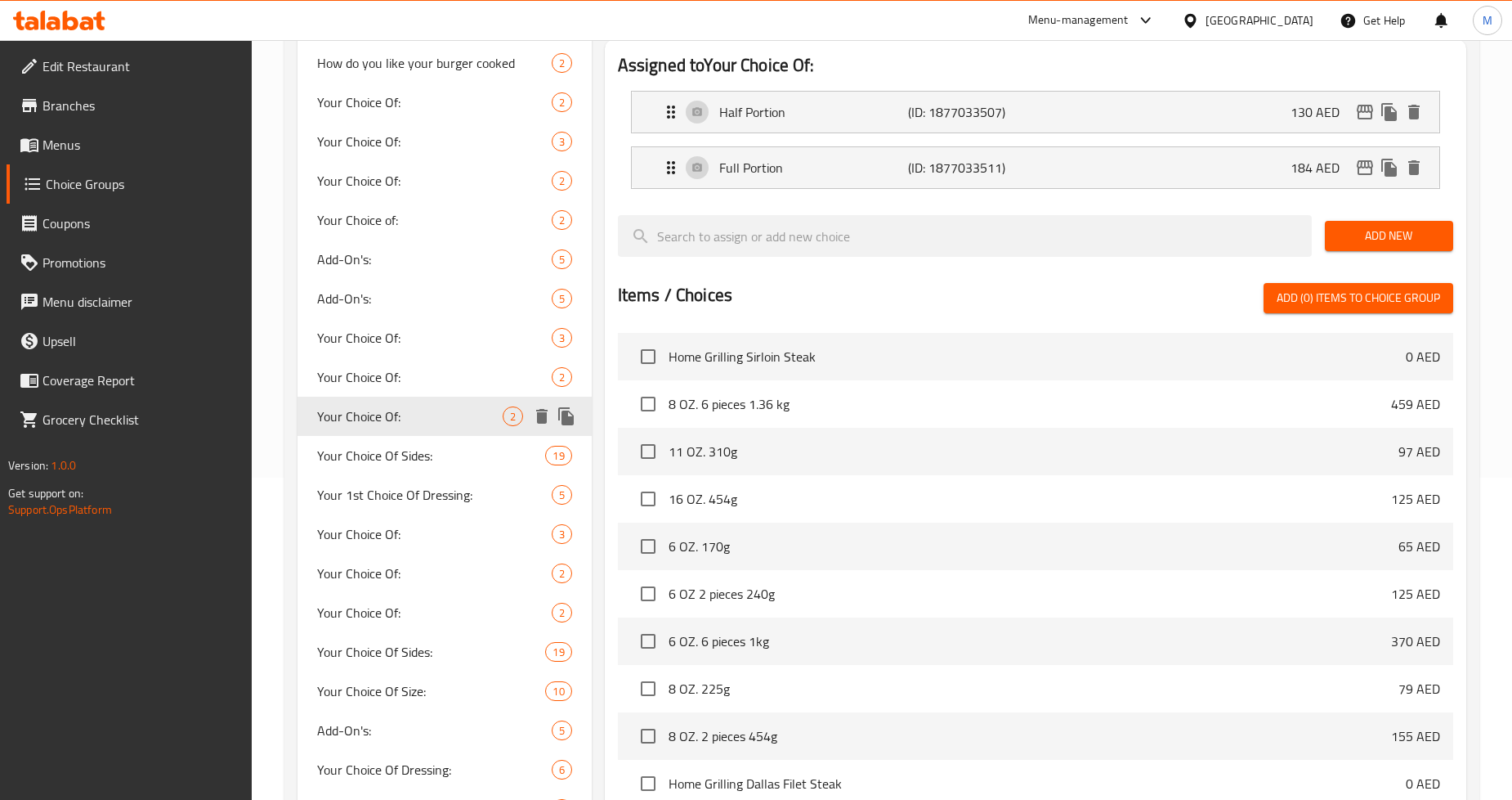
type input "Your Choice Of:"
type input "إختيارك من:"
type input "1"
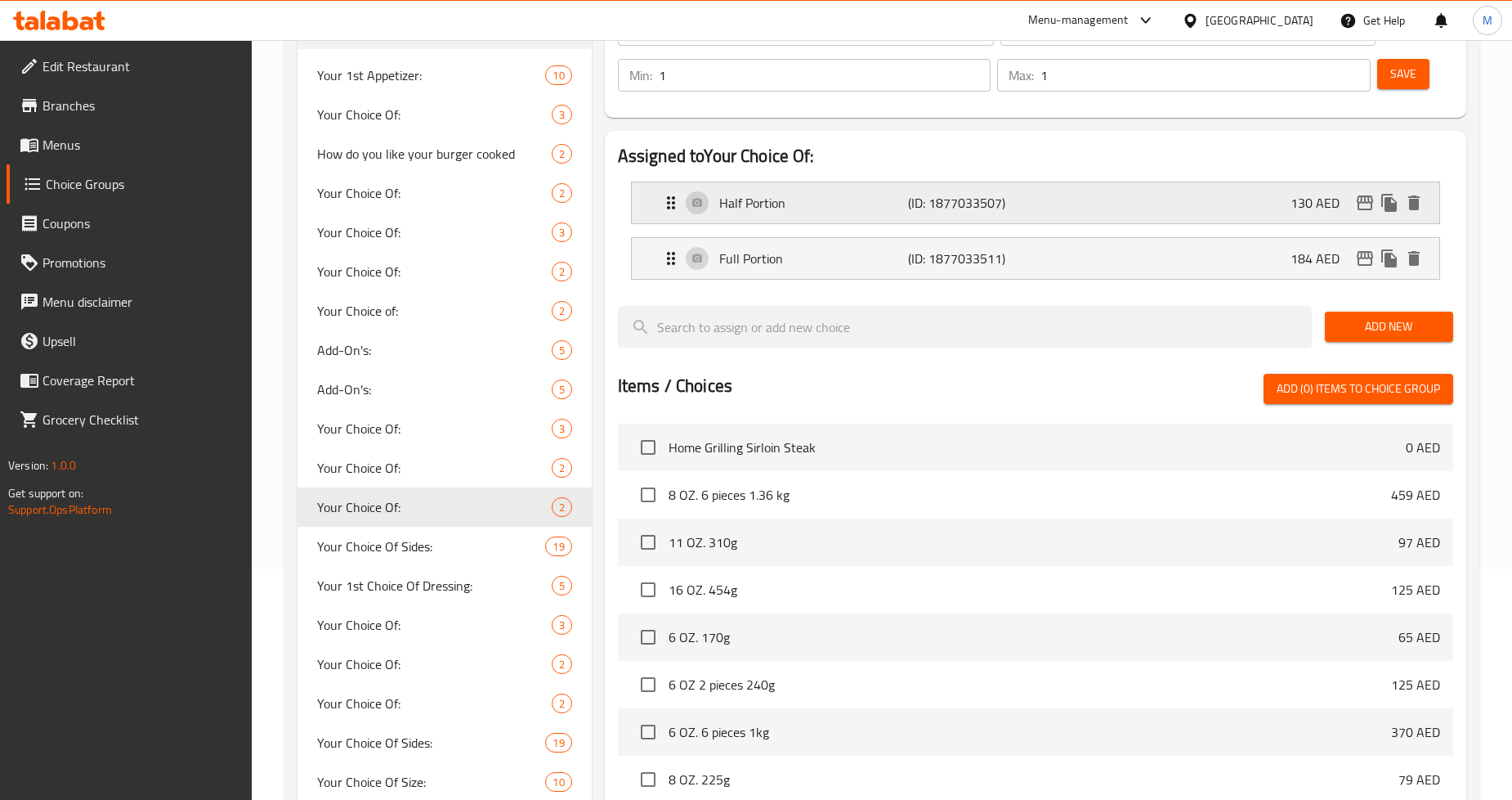
click at [893, 209] on p "Half Portion" at bounding box center [814, 203] width 189 height 20
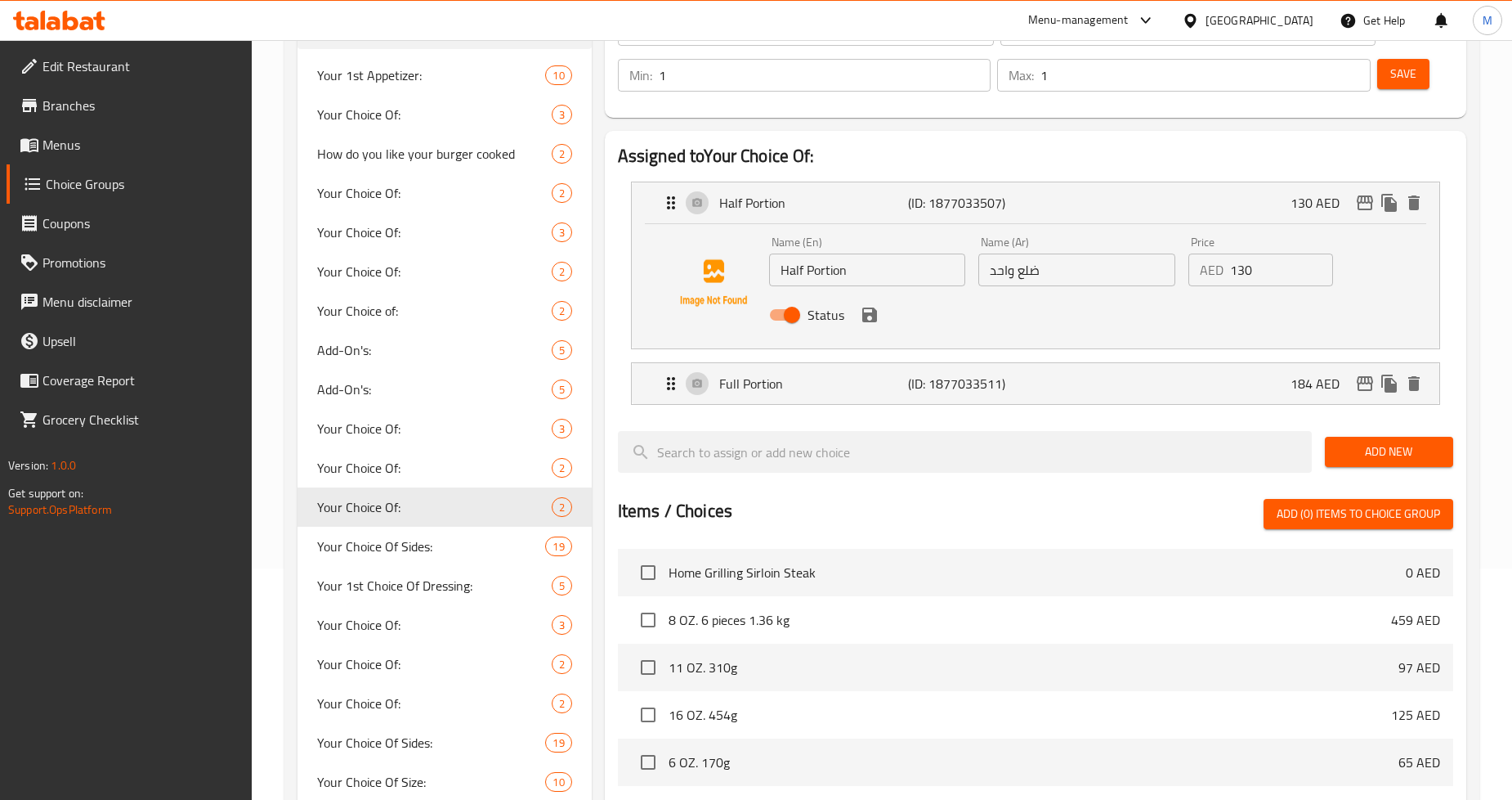
click at [1253, 279] on input "130" at bounding box center [1282, 270] width 103 height 33
click at [1359, 196] on icon "edit" at bounding box center [1365, 203] width 17 height 15
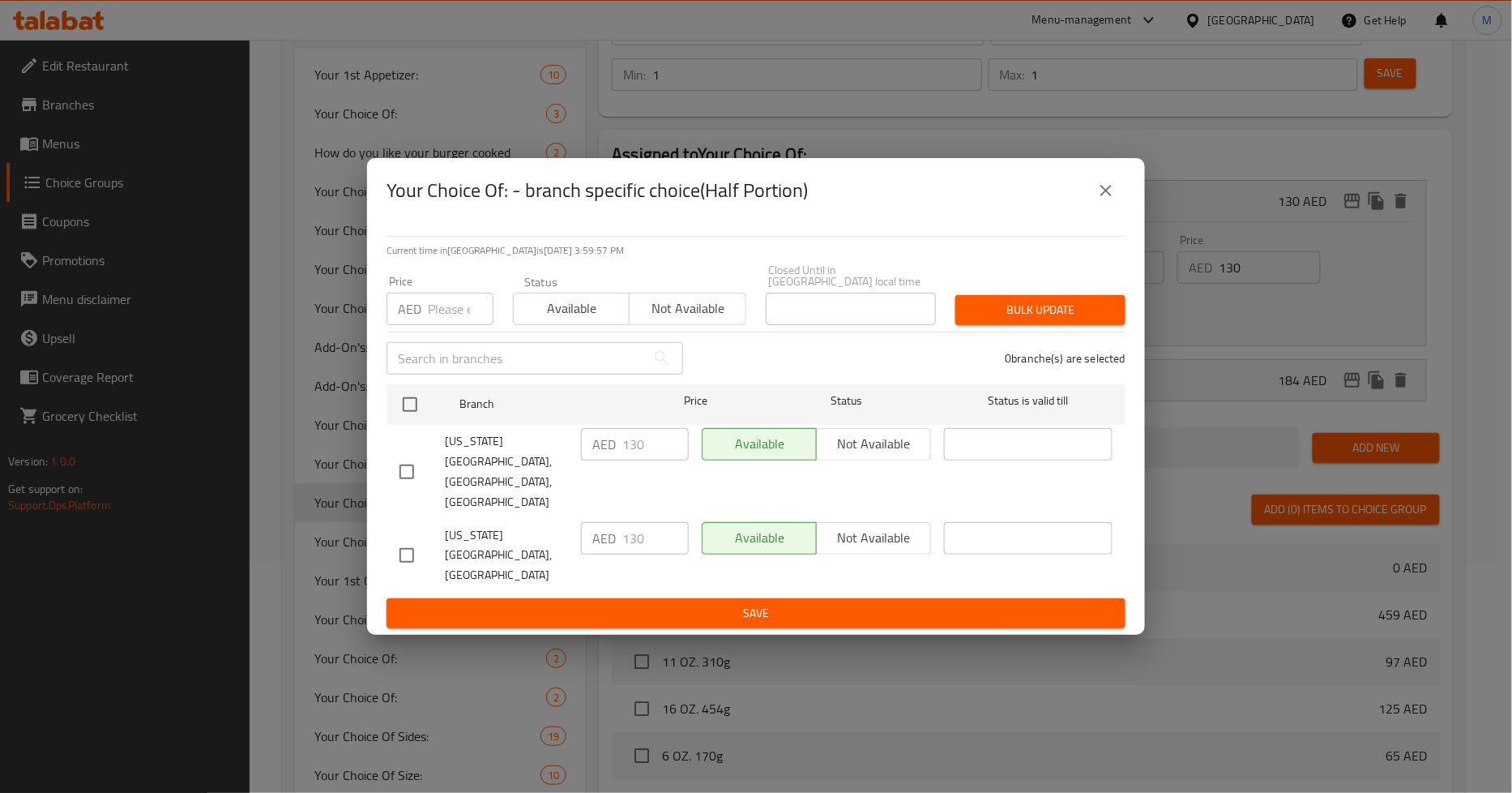
click at [1105, 201] on icon "close" at bounding box center [1106, 191] width 20 height 20
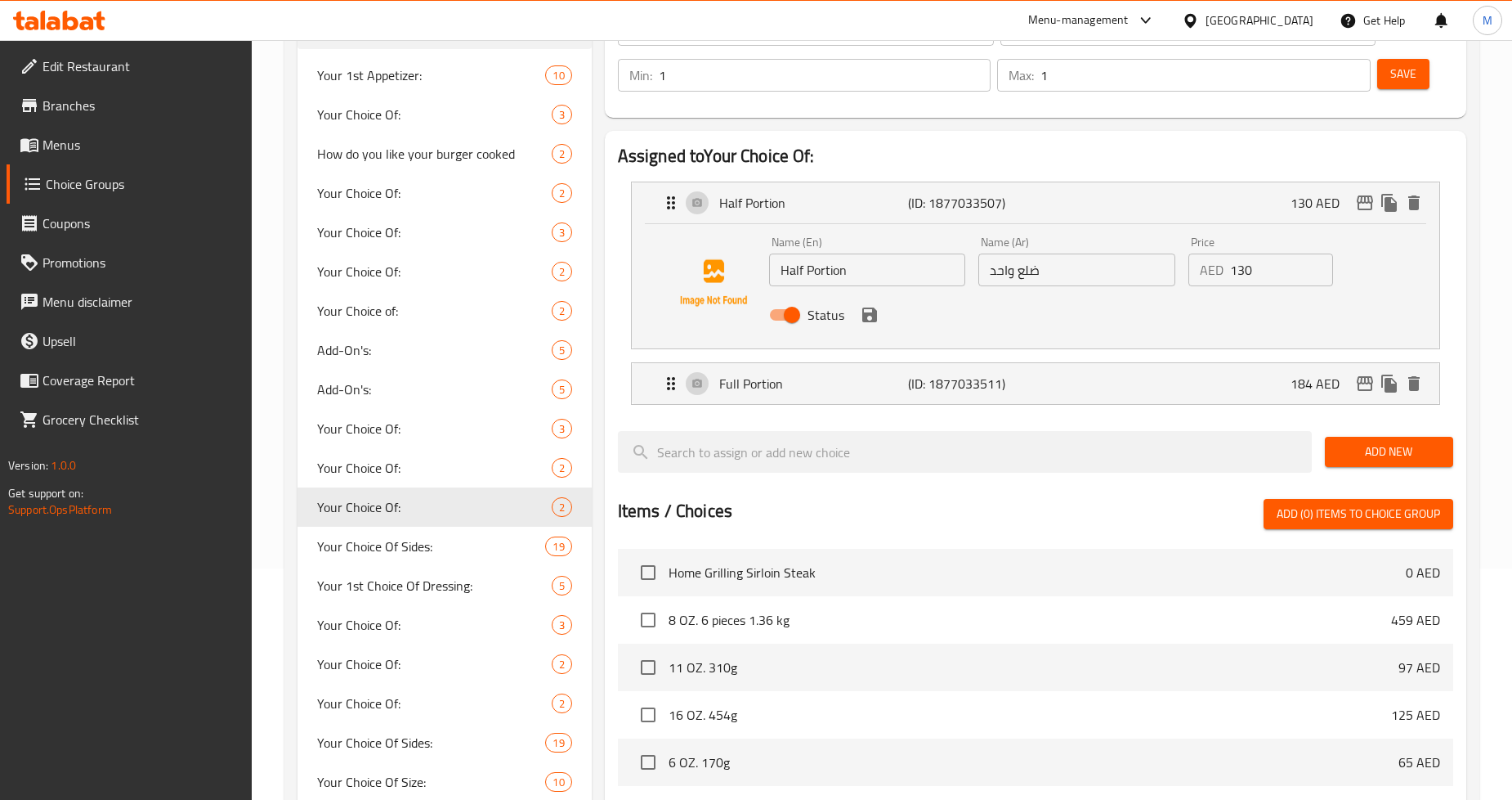
click at [1392, 262] on div "Name (En) Half Portion Name (En) Name (Ar) ضلع واحد Name (Ar) Price AED 130 Pri…" at bounding box center [1077, 283] width 630 height 107
click at [1456, 268] on div "Assigned to Your Choice Of: Half Portion (ID: 1877033507) 130 AED Name (En) Hal…" at bounding box center [1036, 582] width 862 height 904
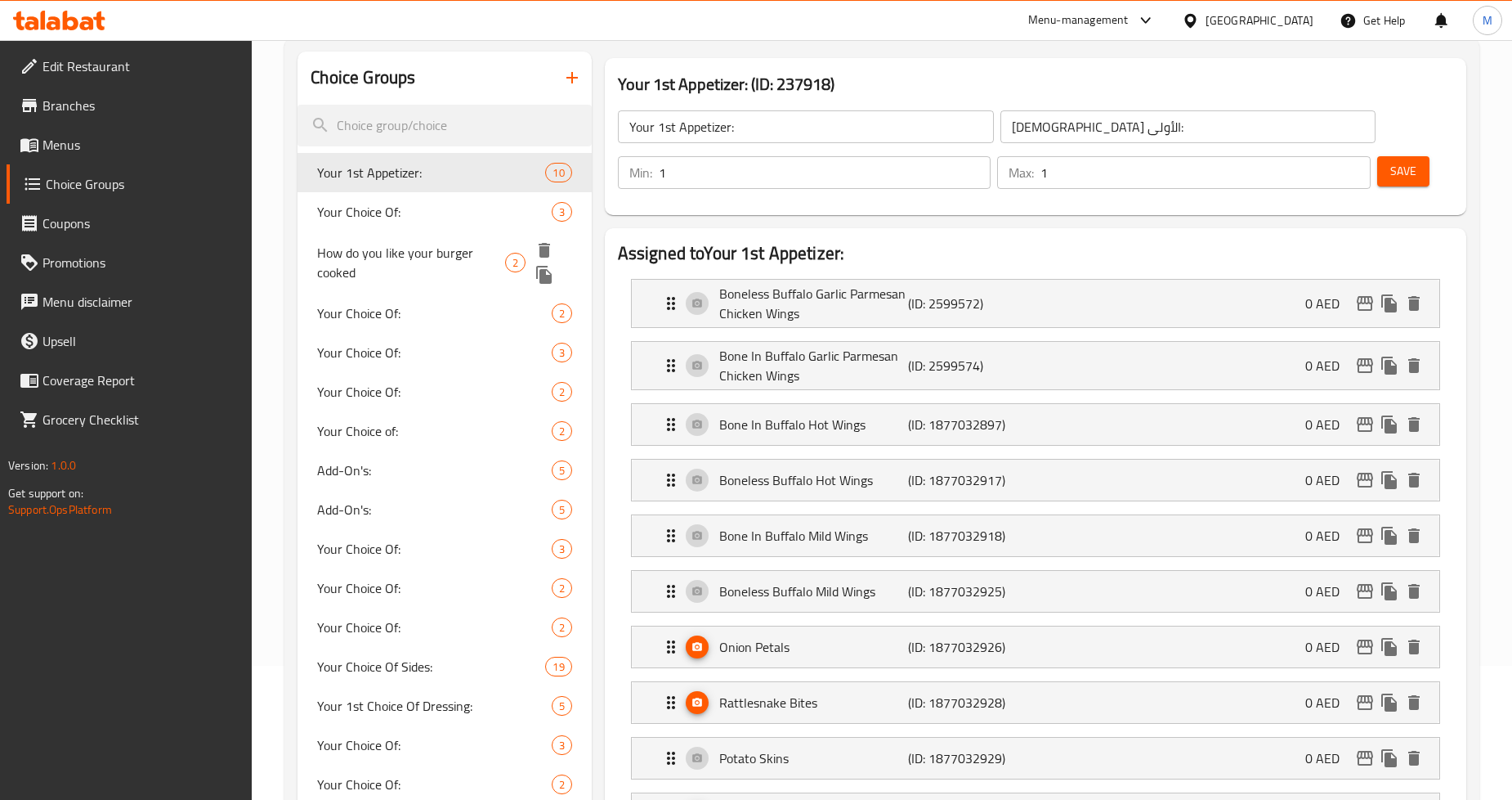
scroll to position [182, 0]
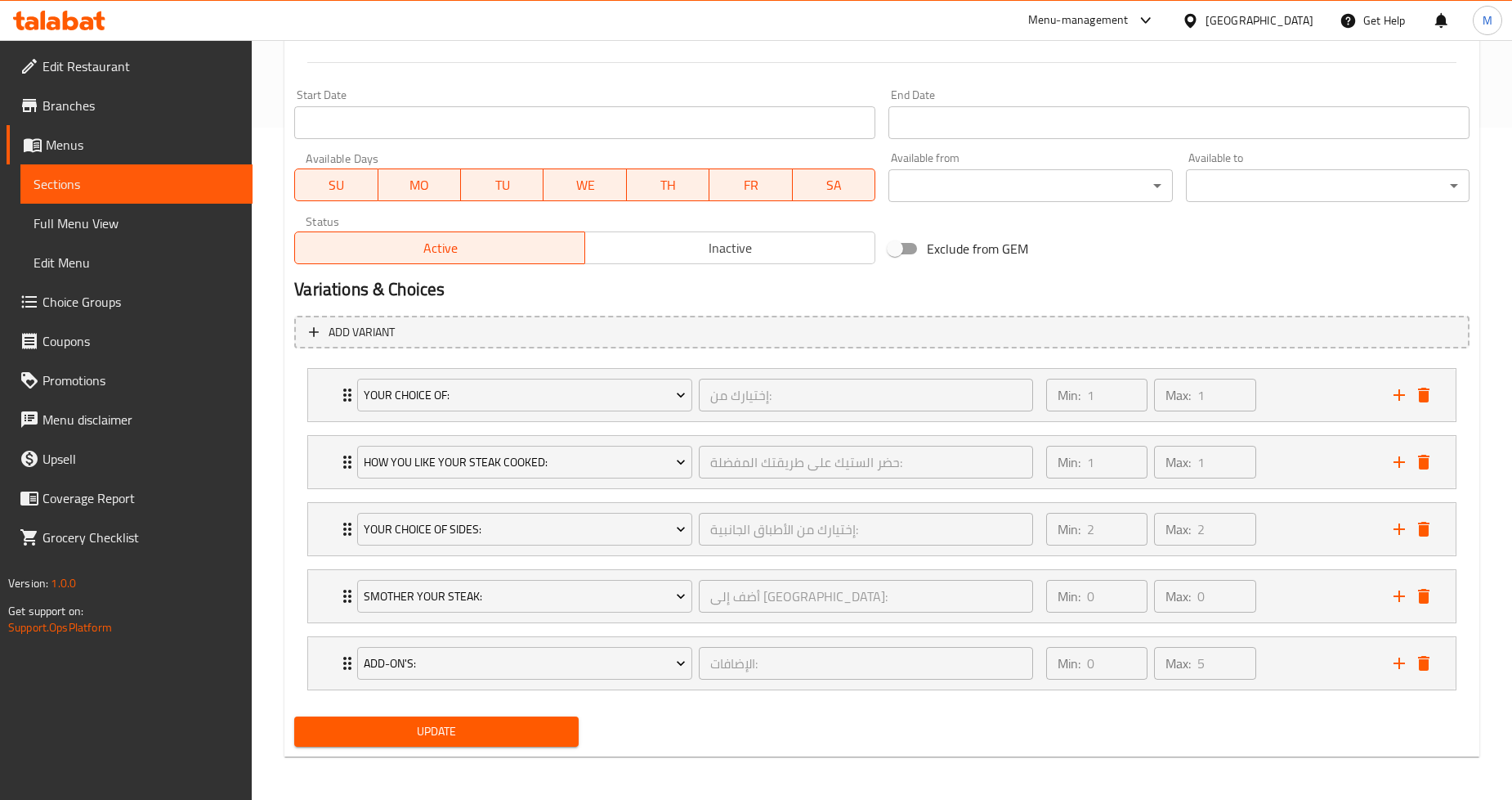
scroll to position [673, 0]
click at [322, 398] on div "Your Choice Of: إختيارك من: ​ Min: 1 ​ Max: 1 ​" at bounding box center [881, 394] width 1148 height 52
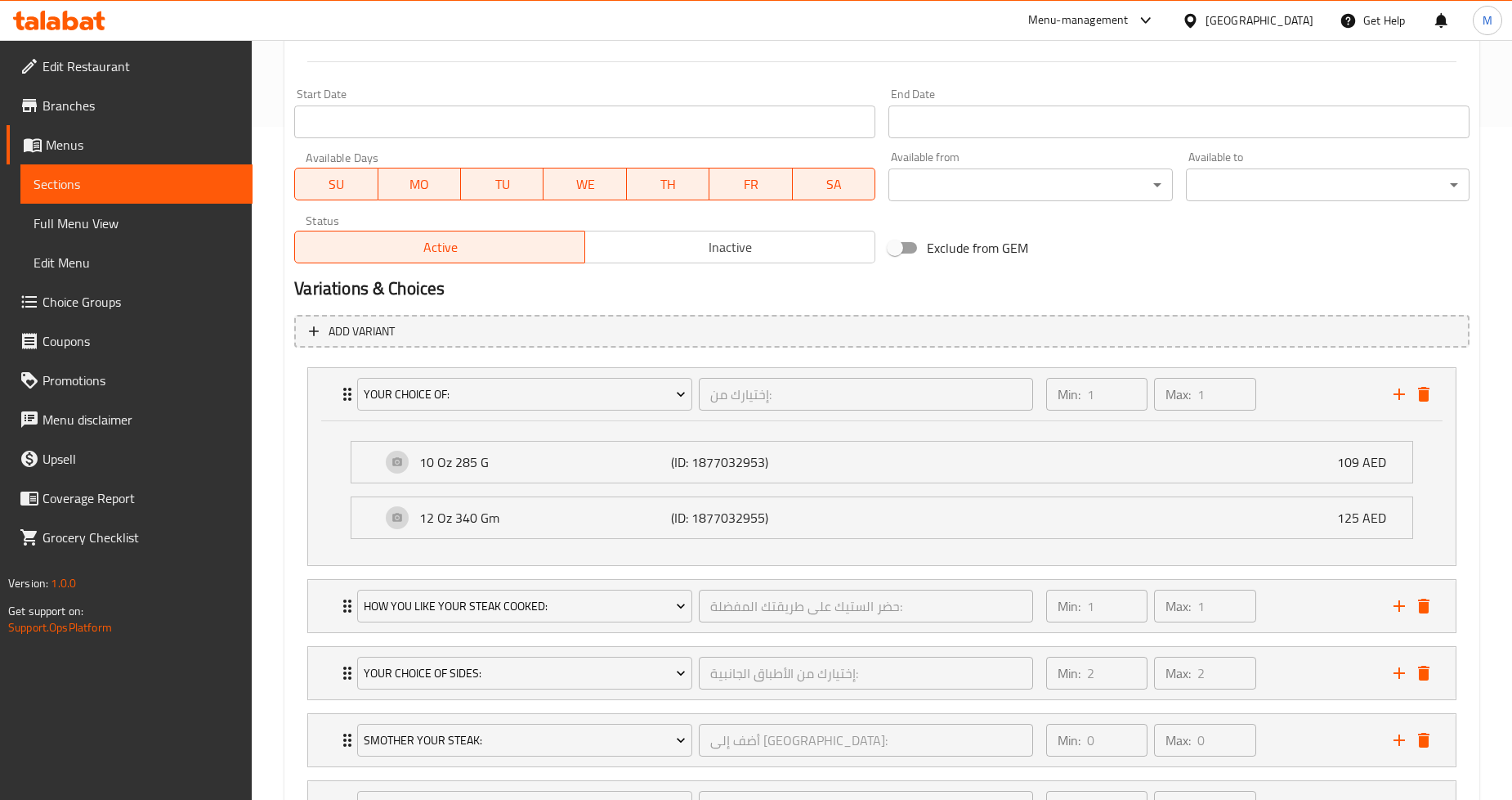
scroll to position [818, 0]
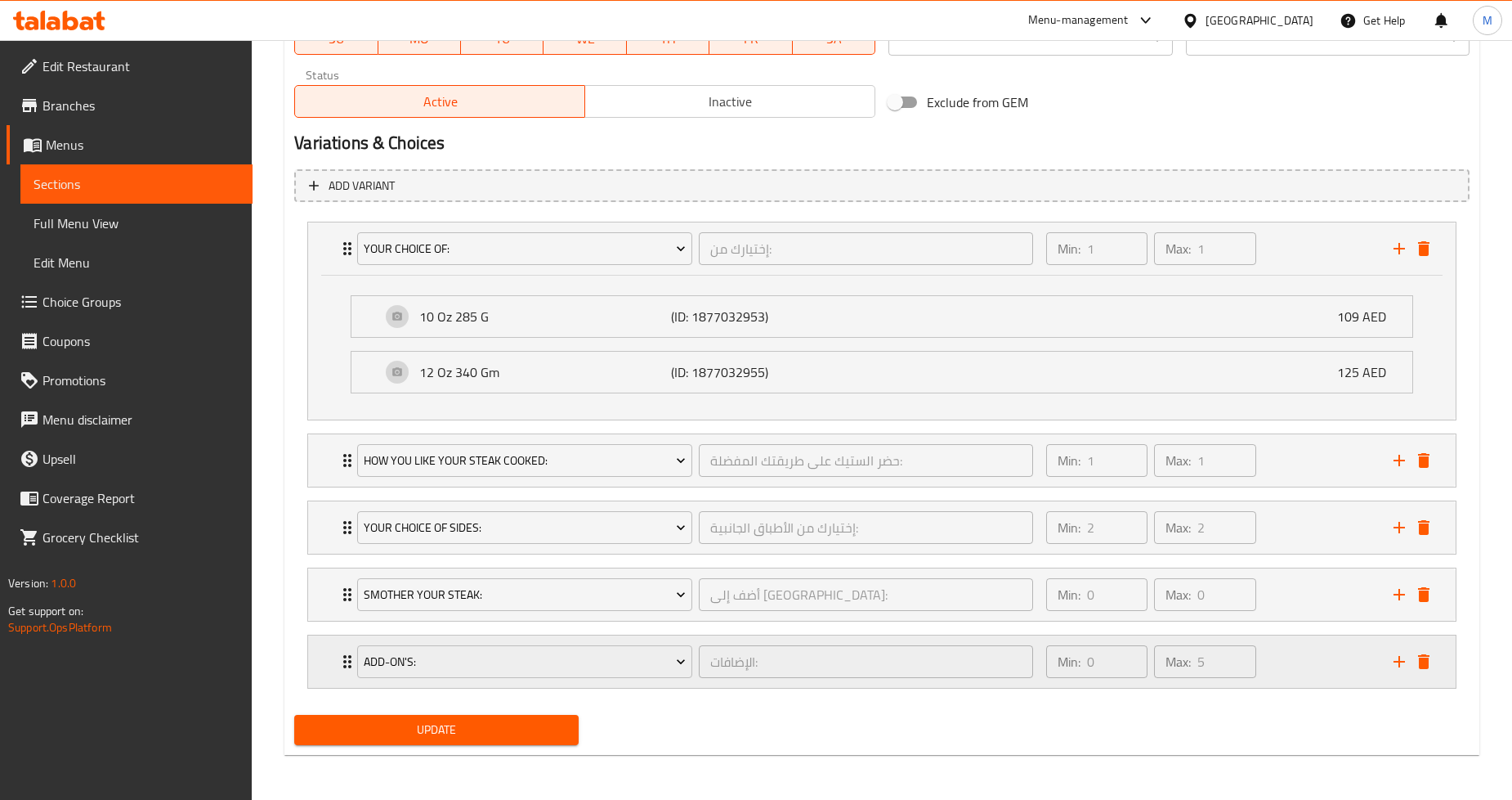
click at [323, 663] on div "Add-On's: الإضافات: ​ Min: 0 ​ Max: 5 ​" at bounding box center [881, 661] width 1148 height 52
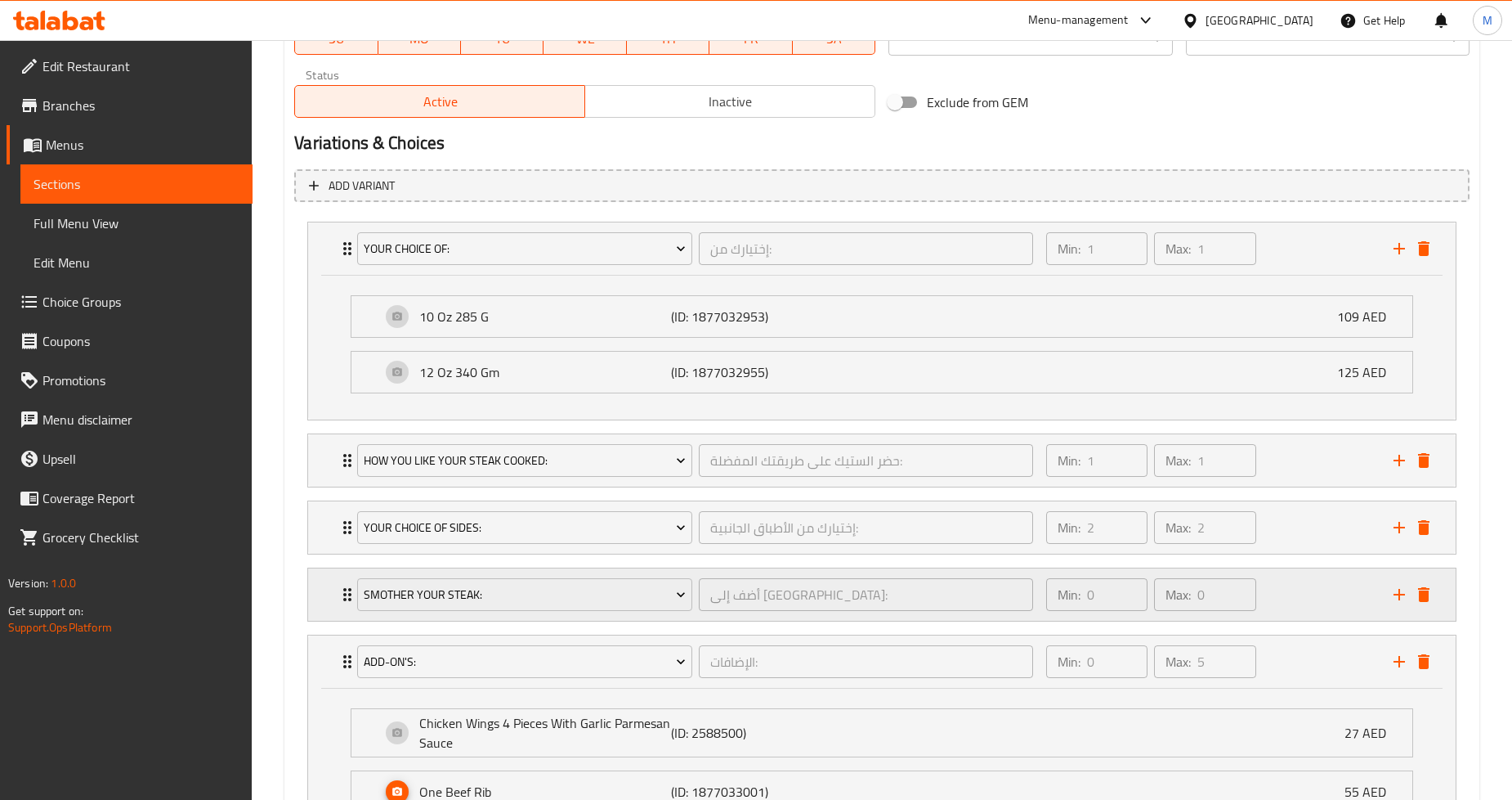
click at [321, 603] on div "Smother Your Steak: أضف إلى الستيك: ​ Min: 0 ​ Max: 0 ​" at bounding box center [881, 594] width 1148 height 52
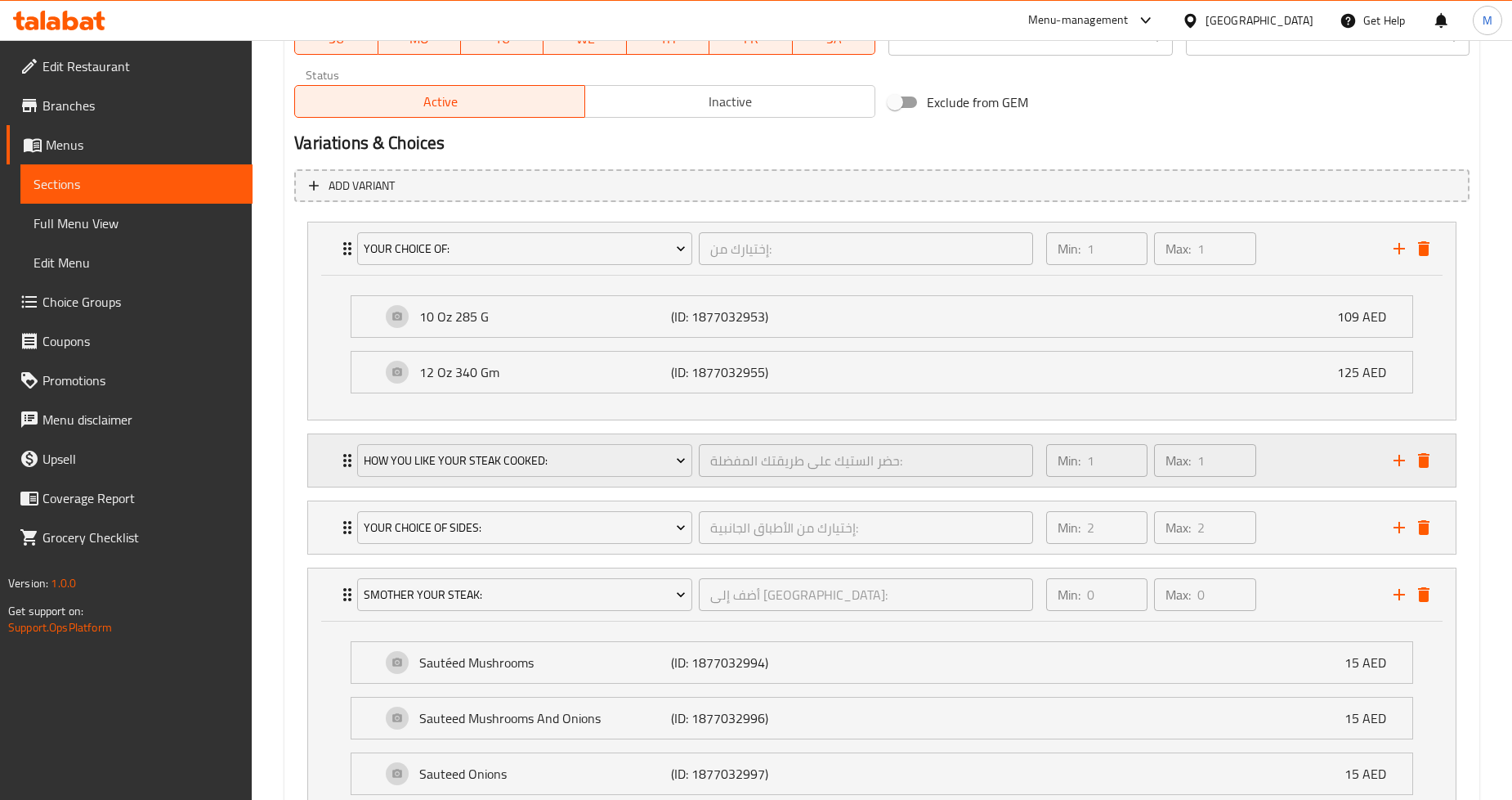
click at [329, 527] on div "Your Choice Of Sides: إختيارك من الأطباق الجانبية: ​ Min: 2 ​ Max: 2 ​" at bounding box center [881, 527] width 1148 height 52
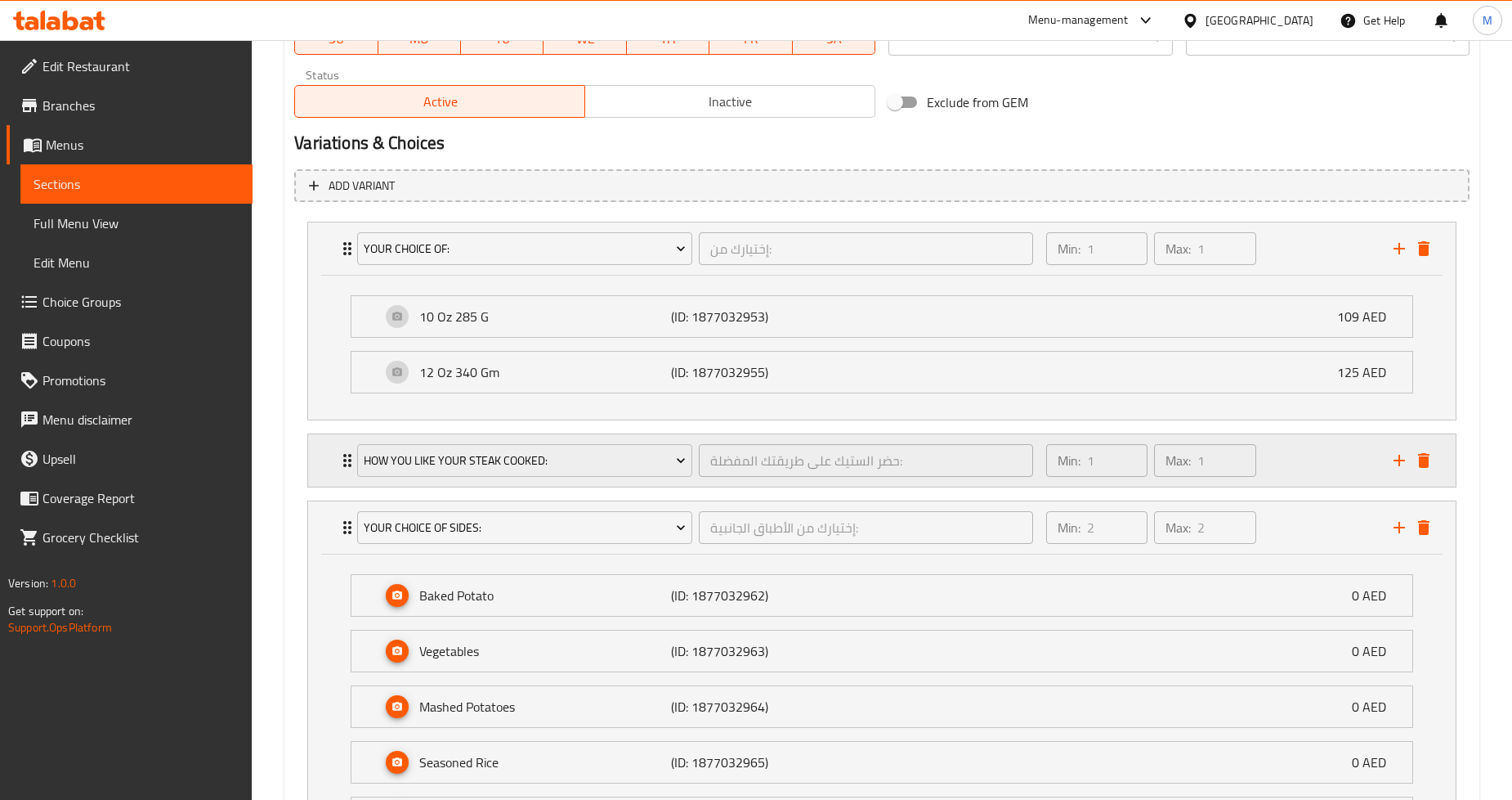
click at [329, 458] on div "How You Like Your Steak Cooked: حضر الستيك على طريقتك المفضلة: ​ Min: 1 ​ Max: …" at bounding box center [881, 460] width 1148 height 52
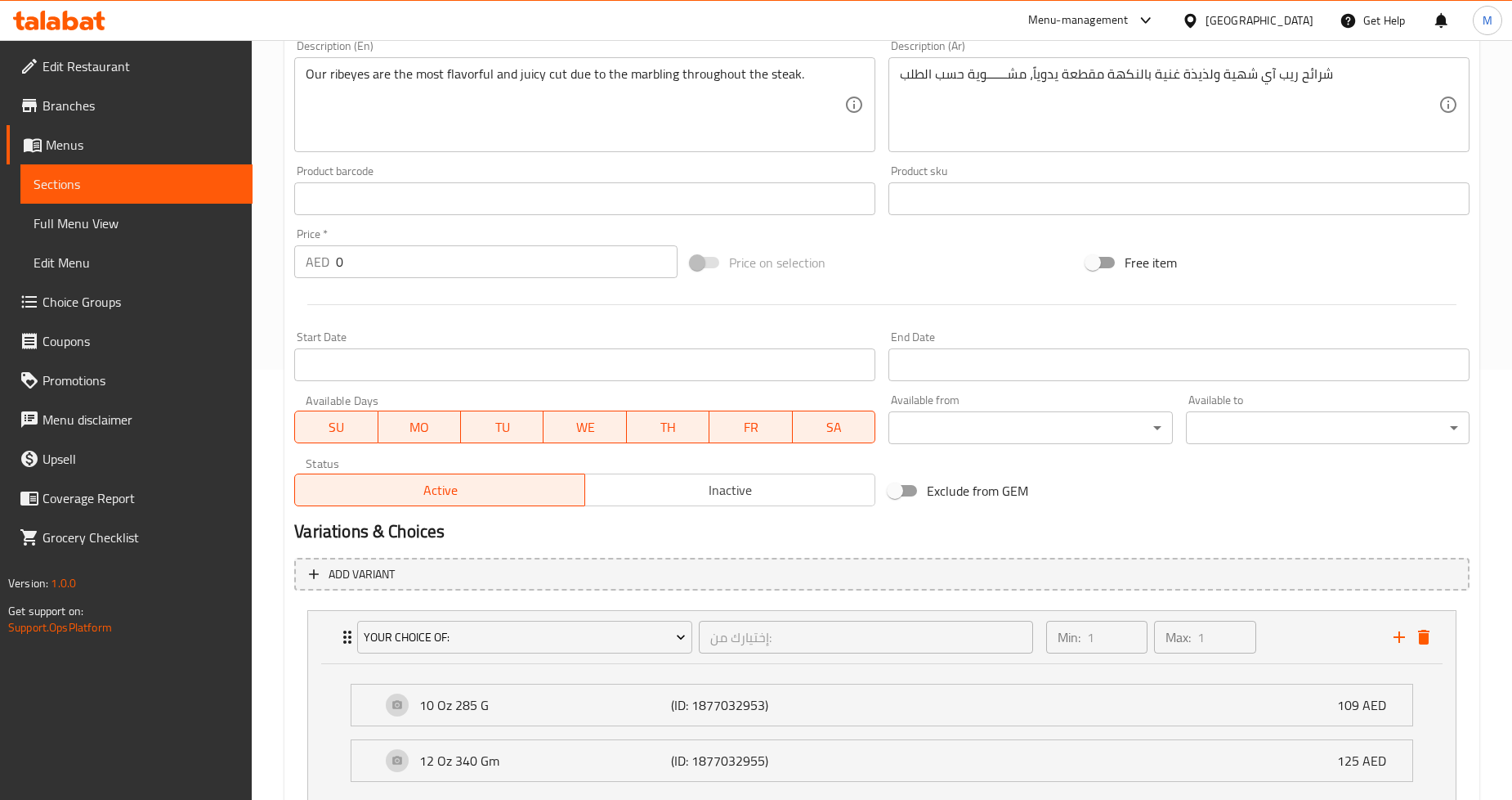
scroll to position [272, 0]
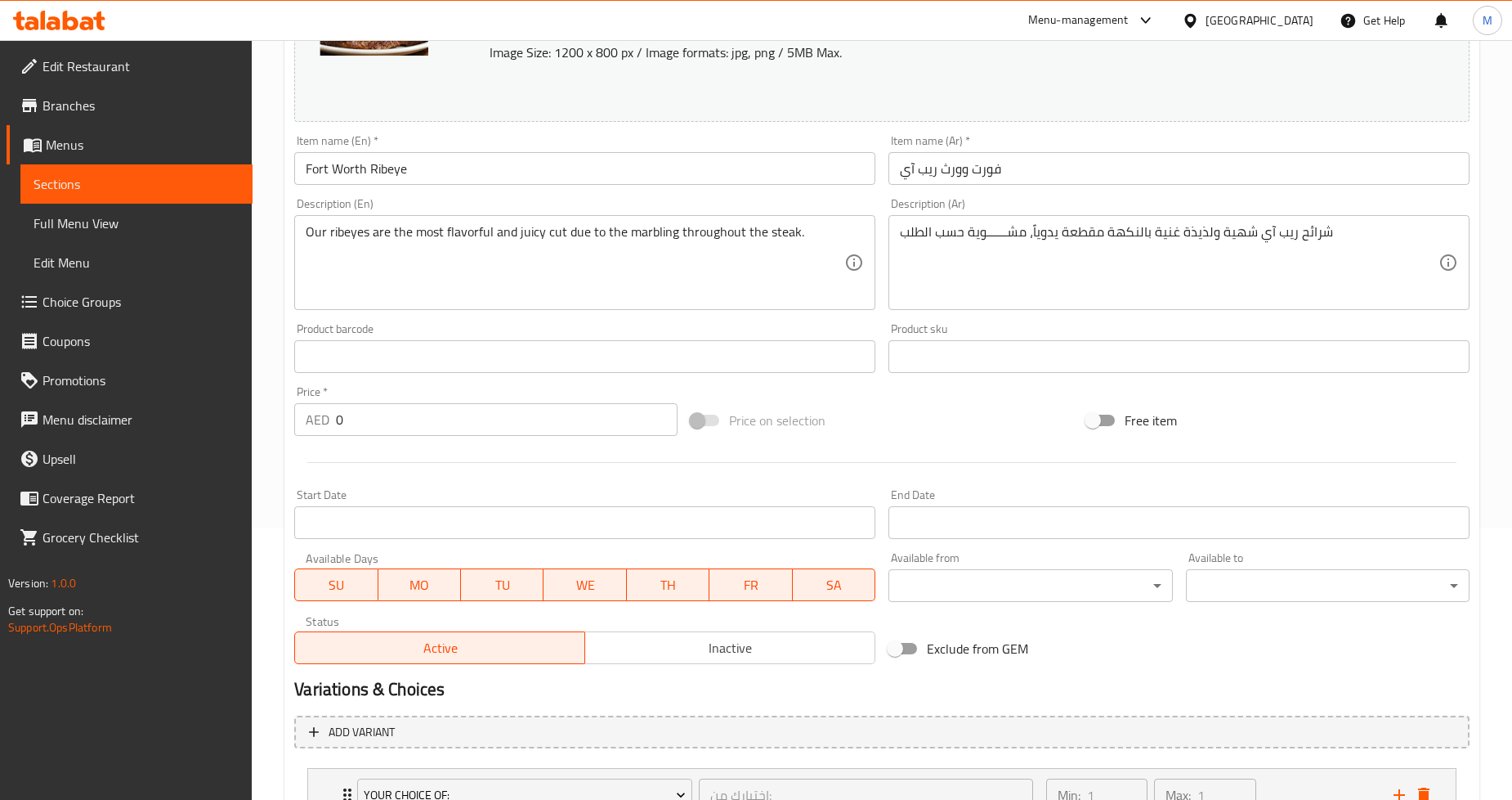
click at [124, 225] on span "Full Menu View" at bounding box center [137, 224] width 206 height 20
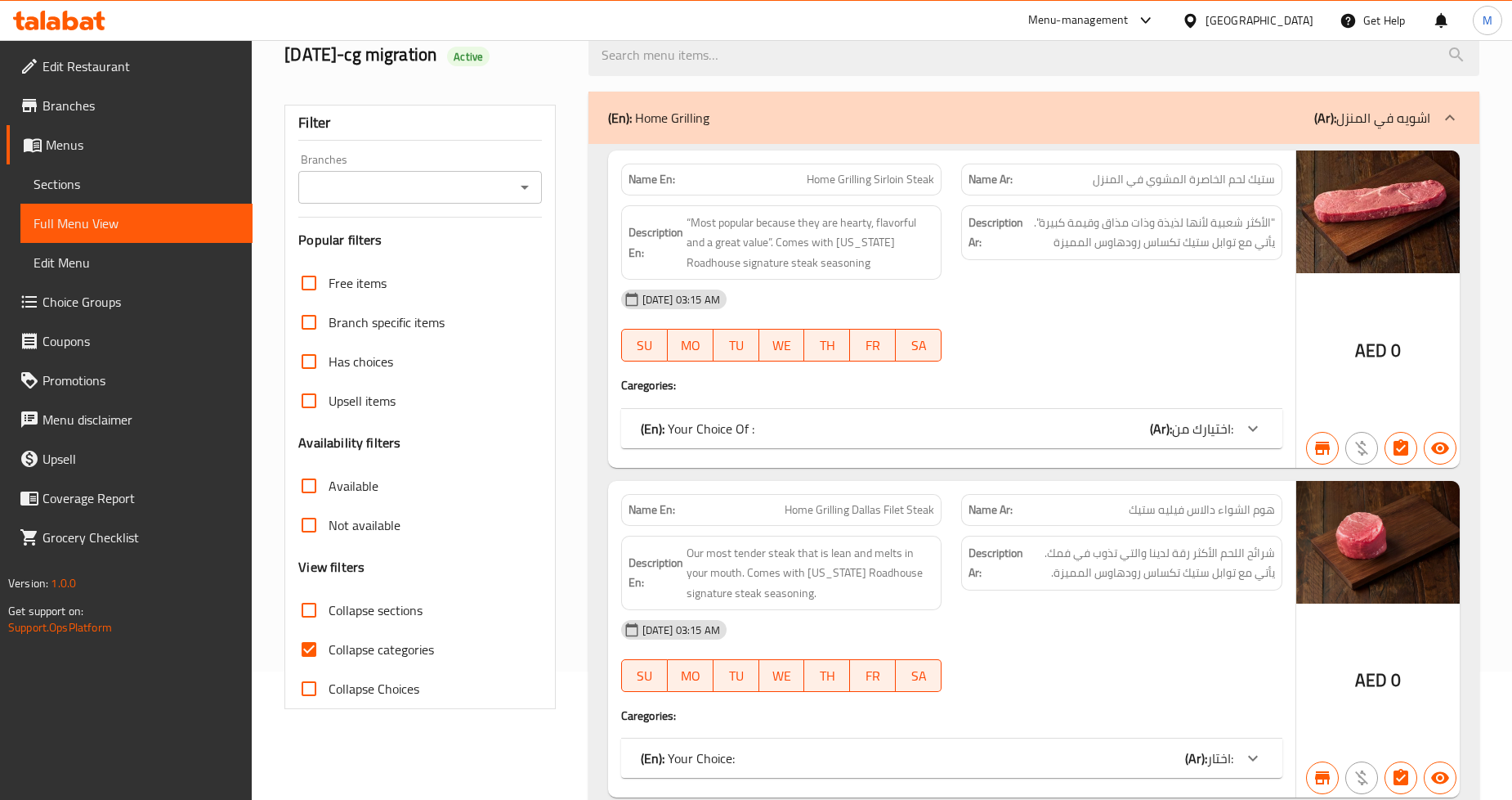
scroll to position [240, 0]
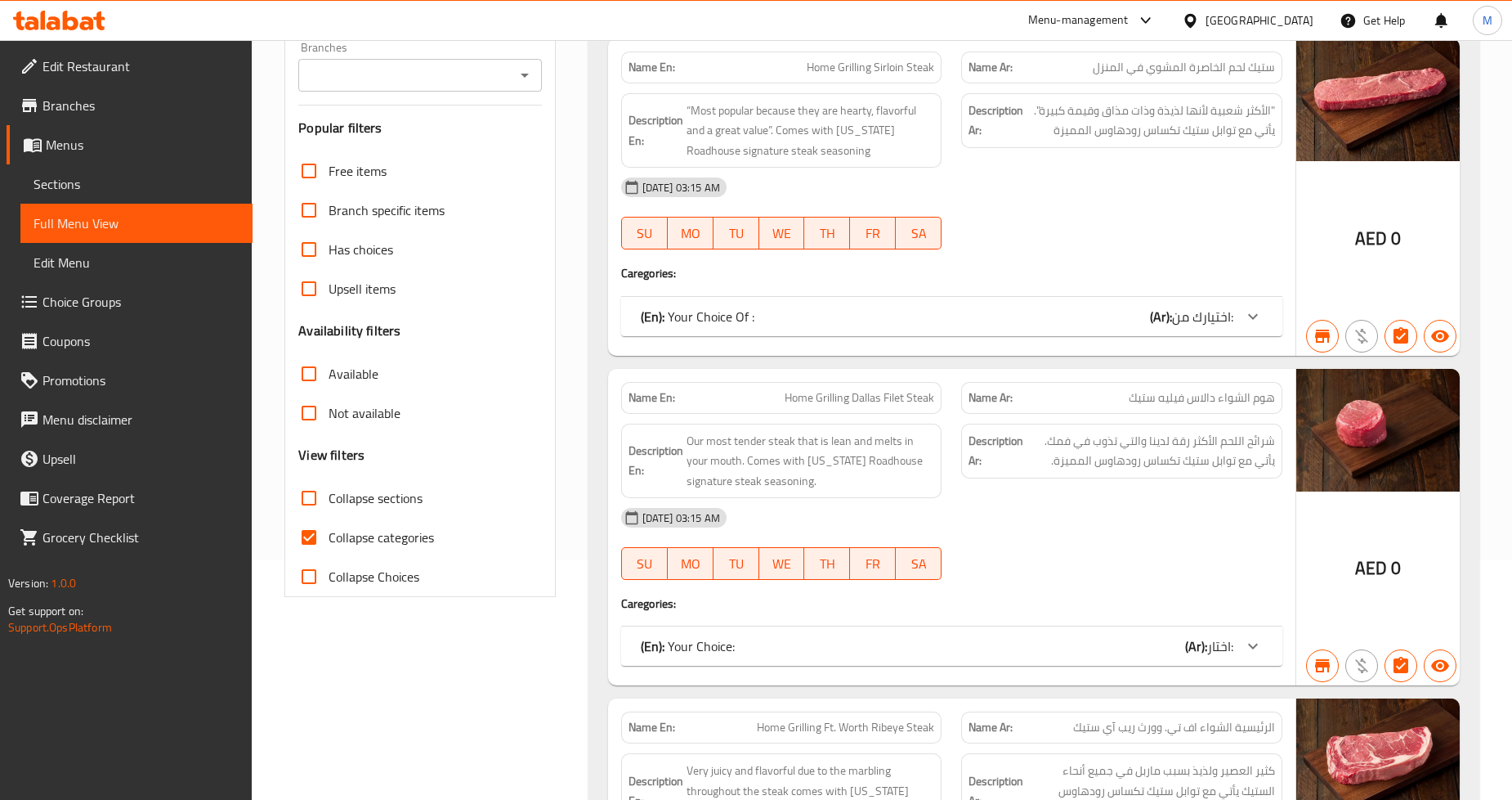
drag, startPoint x: 305, startPoint y: 533, endPoint x: 310, endPoint y: 542, distance: 10.3
click at [305, 533] on input "Collapse categories" at bounding box center [309, 537] width 40 height 40
checkbox input "false"
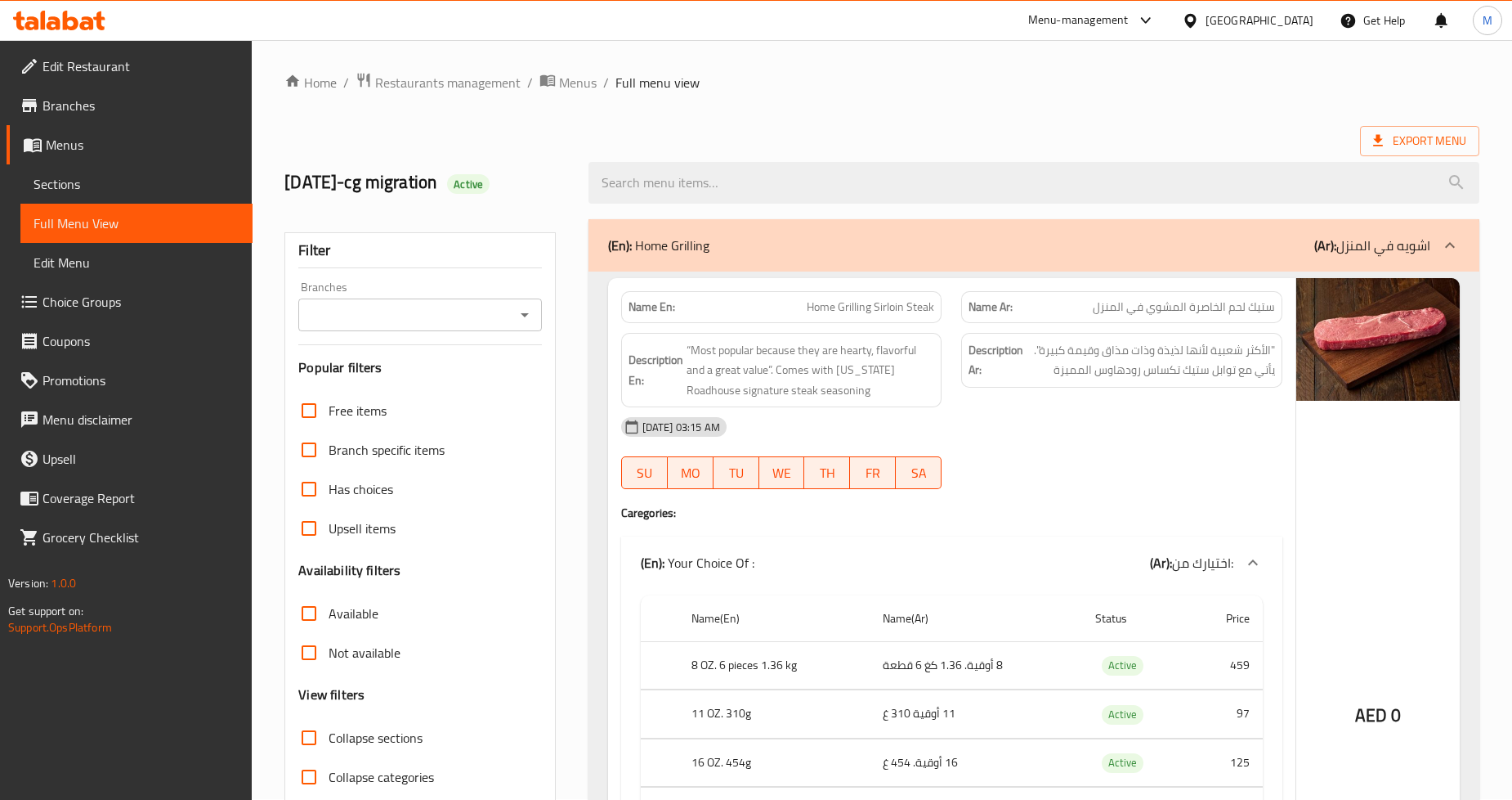
scroll to position [0, 0]
click at [526, 321] on icon "Open" at bounding box center [525, 315] width 20 height 20
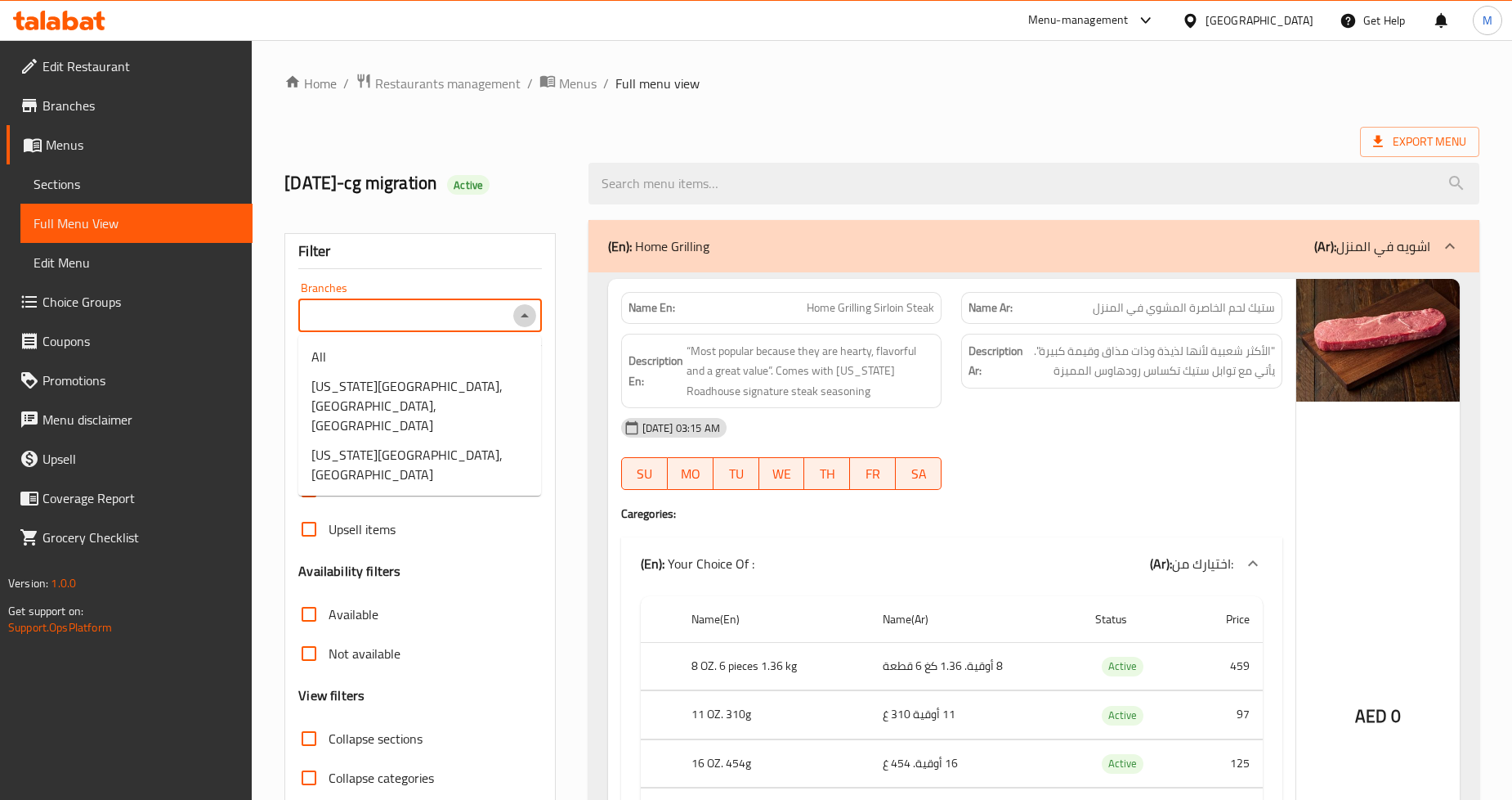
click at [530, 320] on icon "Close" at bounding box center [525, 315] width 20 height 20
click at [530, 320] on icon "Open" at bounding box center [525, 315] width 20 height 20
click at [532, 320] on icon "Close" at bounding box center [525, 315] width 20 height 20
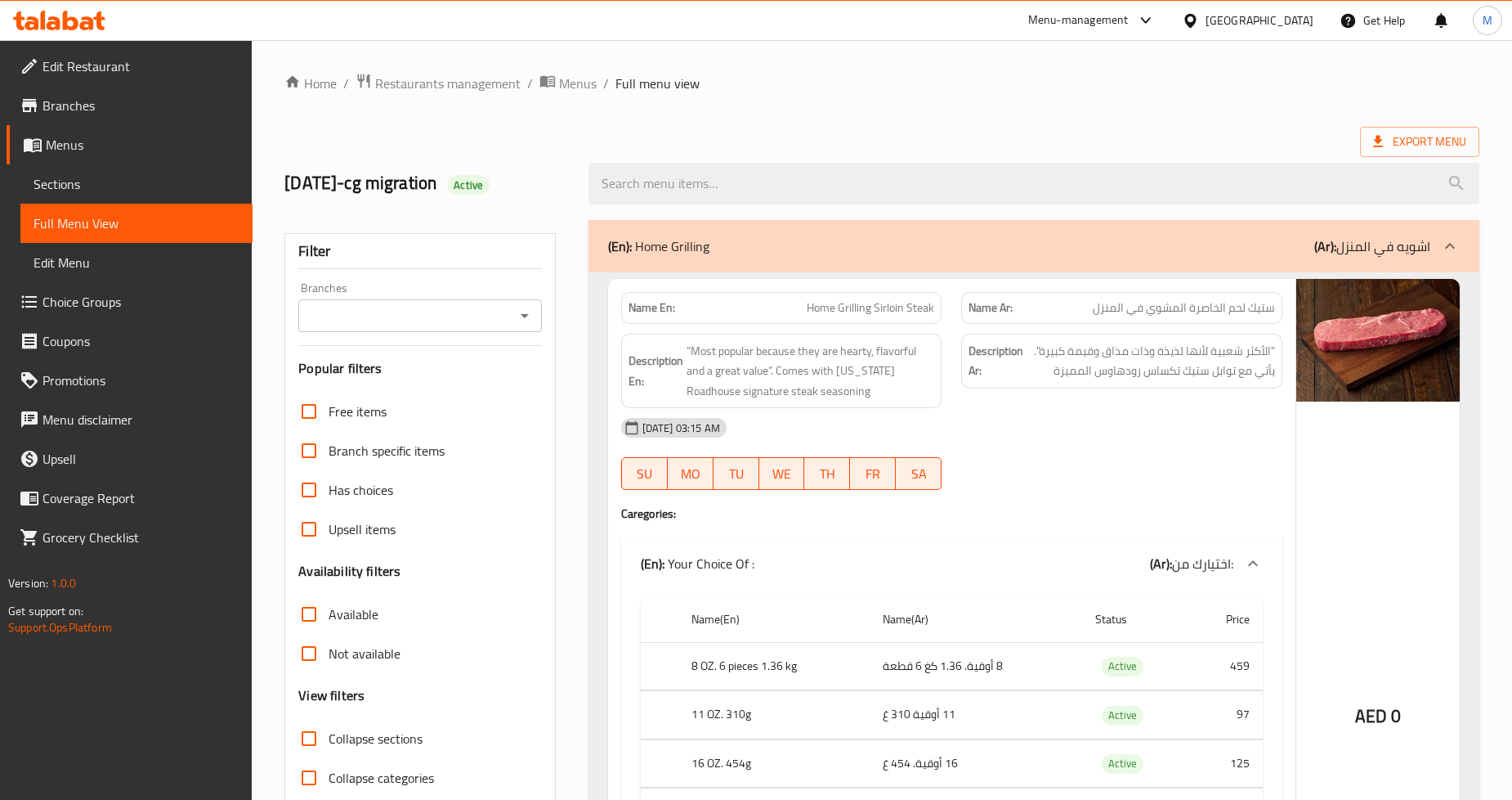
click at [1392, 135] on span "Export Menu" at bounding box center [1420, 141] width 93 height 21
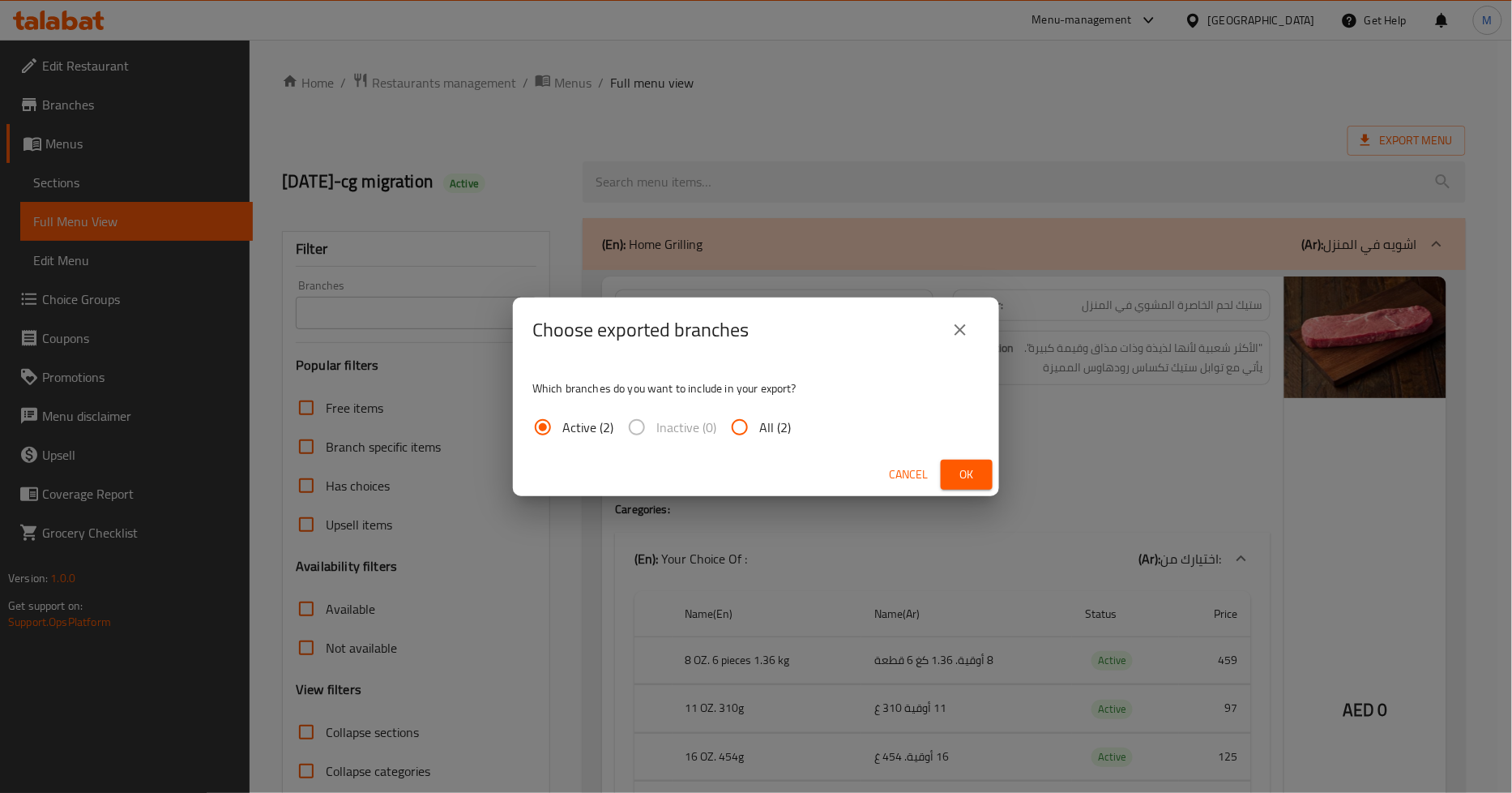
click at [772, 430] on span "All (2)" at bounding box center [775, 427] width 32 height 20
click at [759, 430] on input "All (2)" at bounding box center [740, 427] width 39 height 39
radio input "true"
click at [959, 468] on span "Ok" at bounding box center [967, 475] width 26 height 20
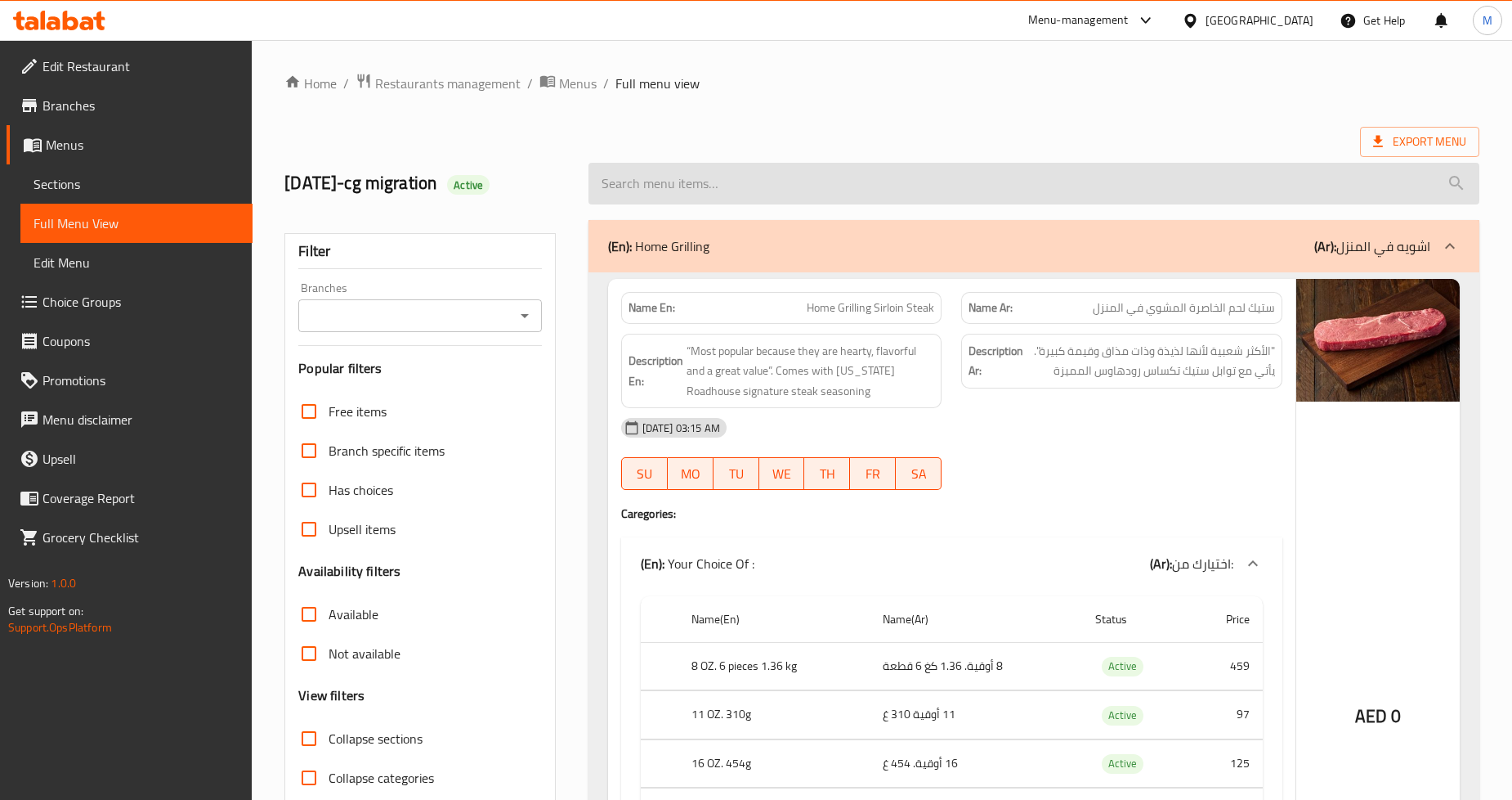
click at [763, 182] on input "search" at bounding box center [1034, 183] width 891 height 42
paste input "Sirlion"
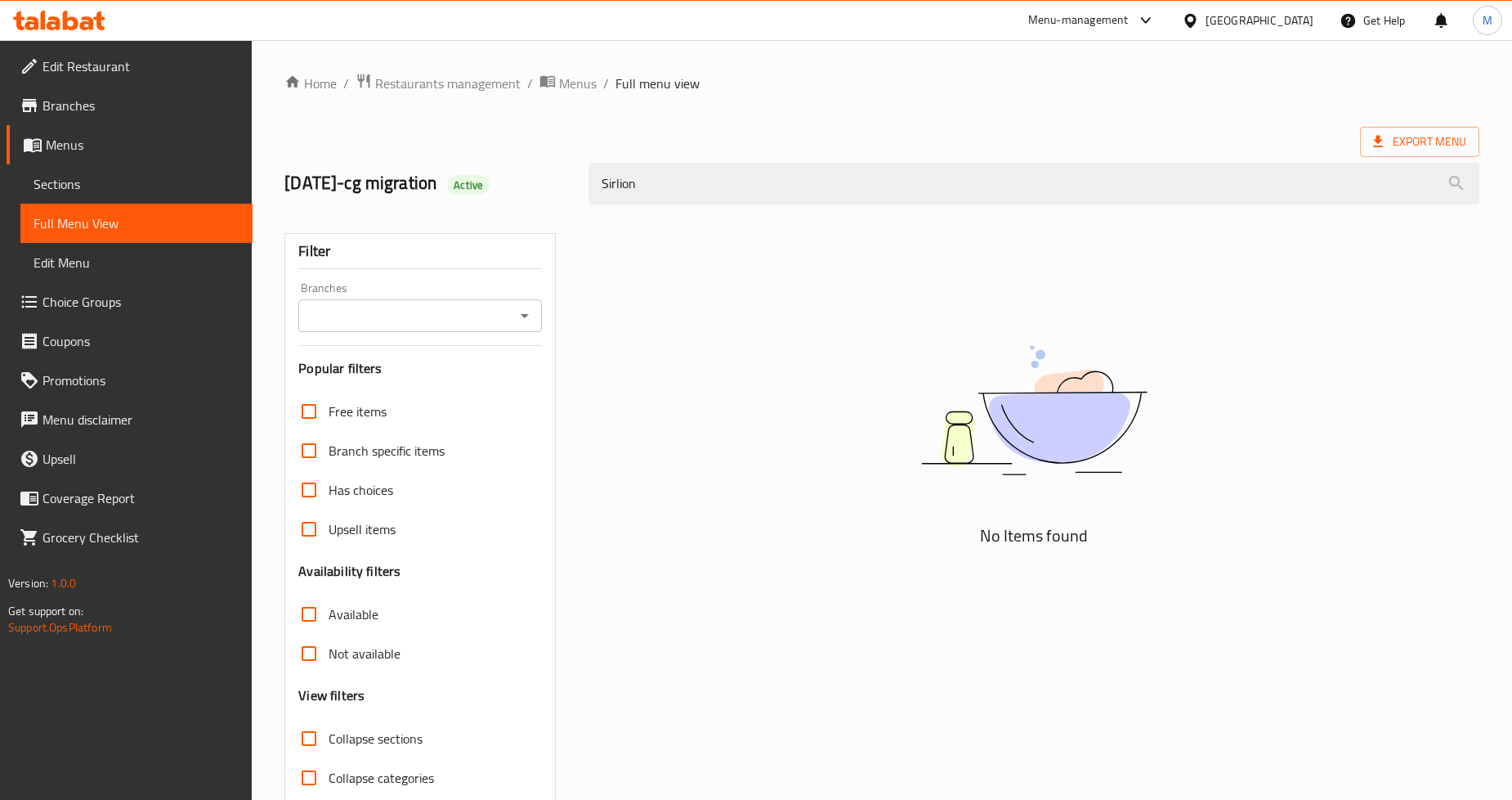
type input "Sirlion"
click at [131, 184] on span "Sections" at bounding box center [137, 184] width 206 height 20
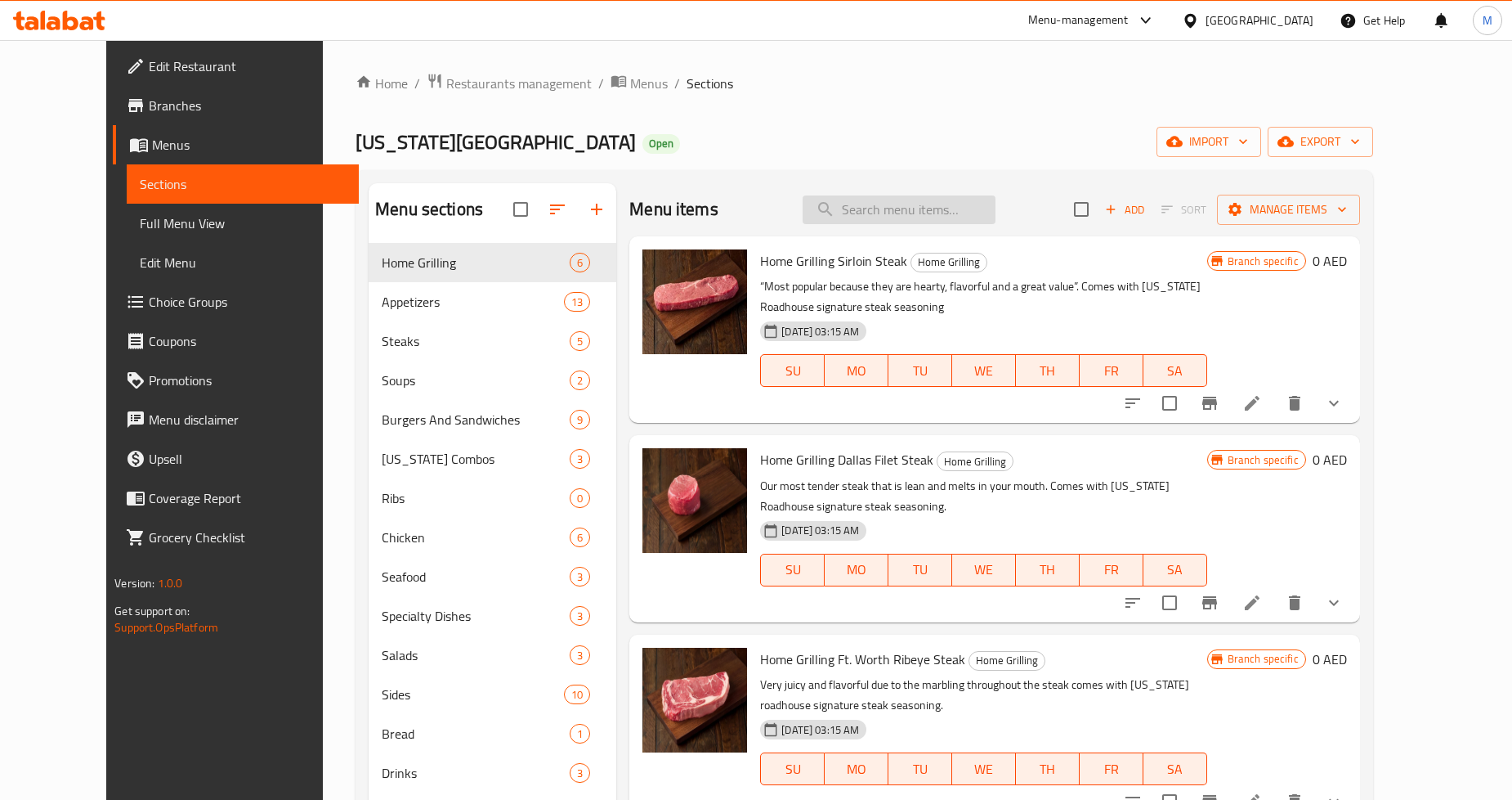
click at [881, 217] on input "search" at bounding box center [900, 210] width 193 height 29
click at [876, 218] on input "search" at bounding box center [900, 210] width 193 height 29
paste input "Sirlion"
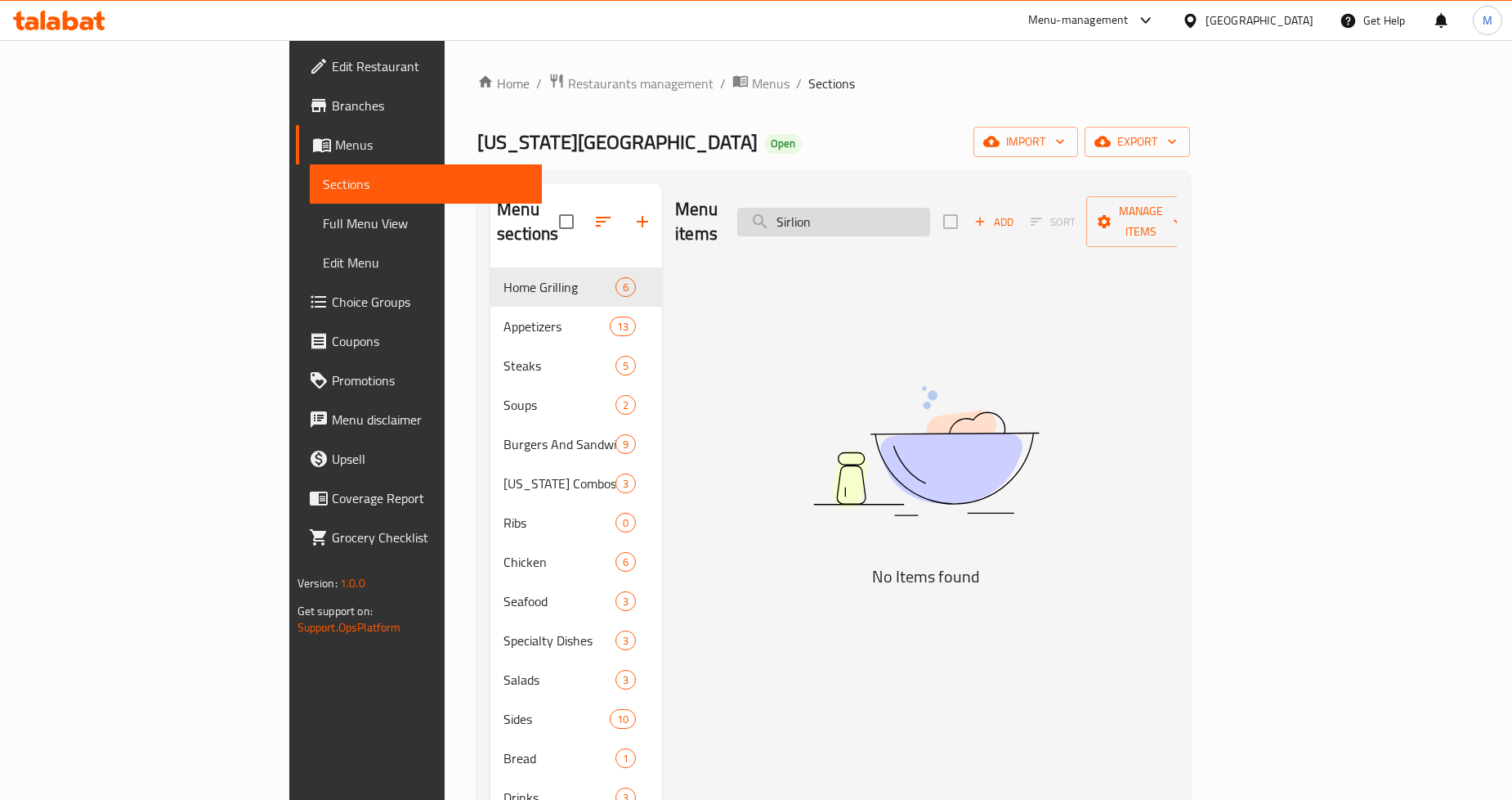
click at [920, 220] on input "Sirlion" at bounding box center [834, 222] width 193 height 29
paste input "teak"
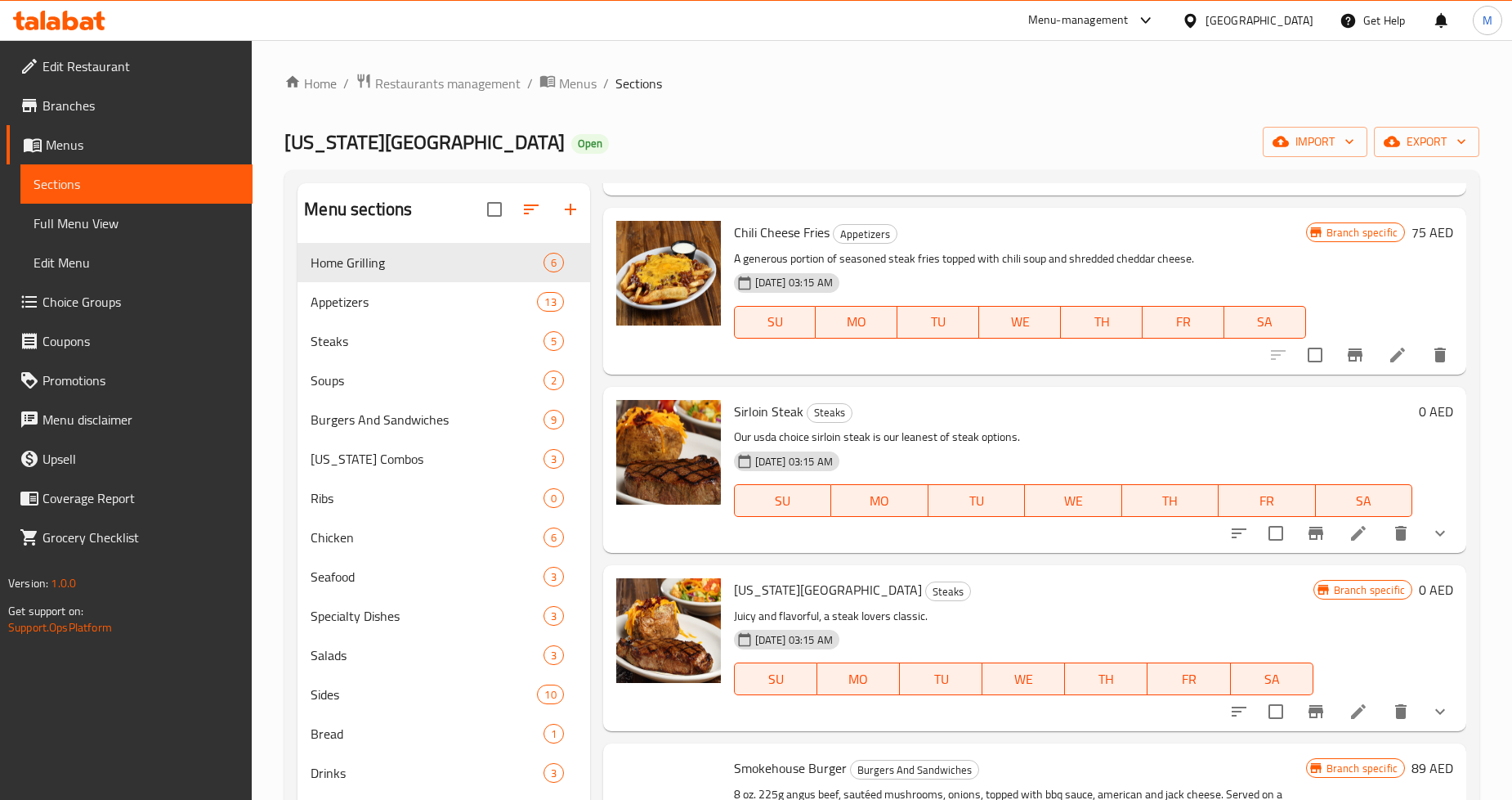
scroll to position [1362, 0]
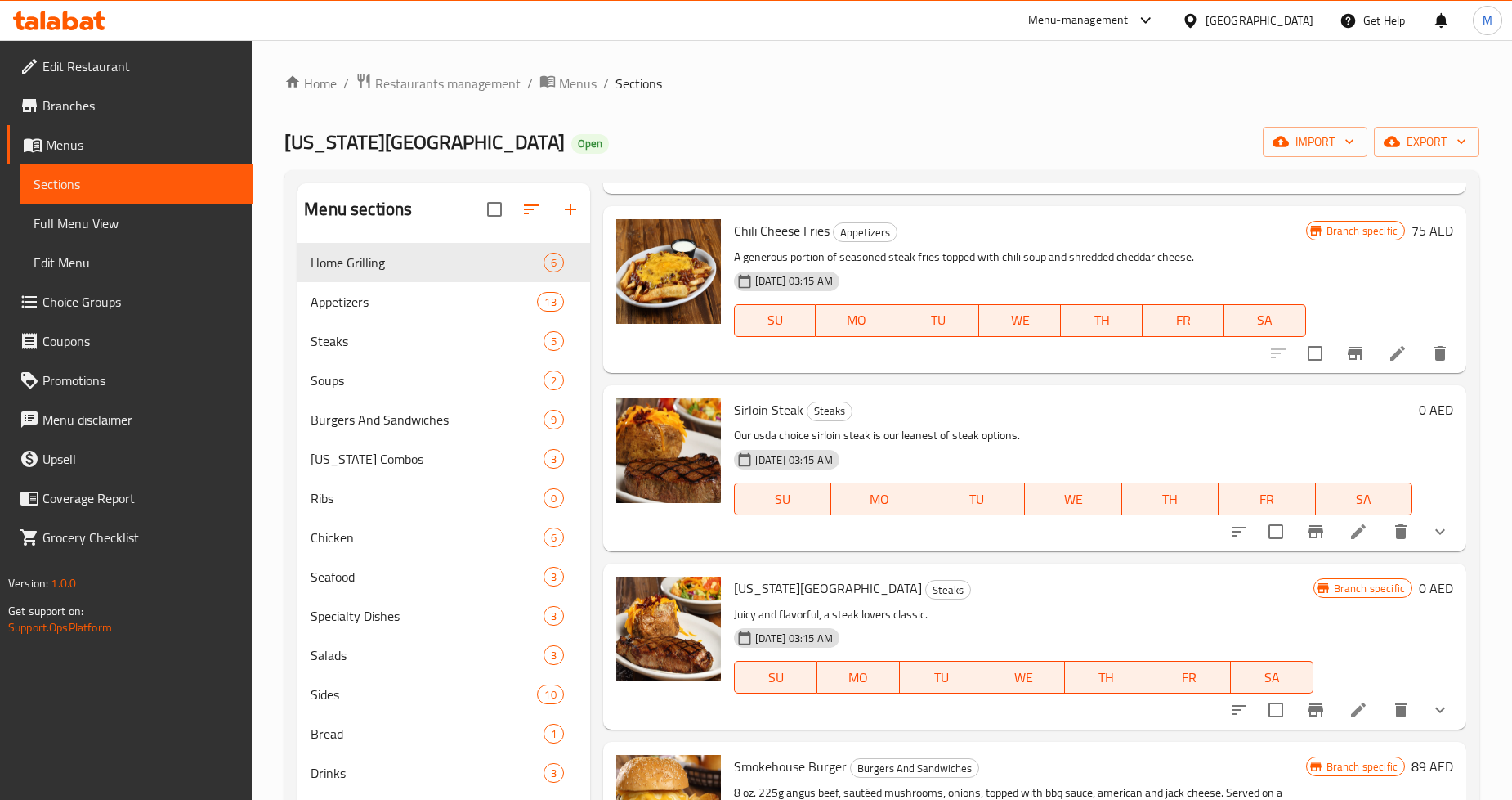
type input "Steak"
click at [1335, 517] on li at bounding box center [1358, 532] width 45 height 30
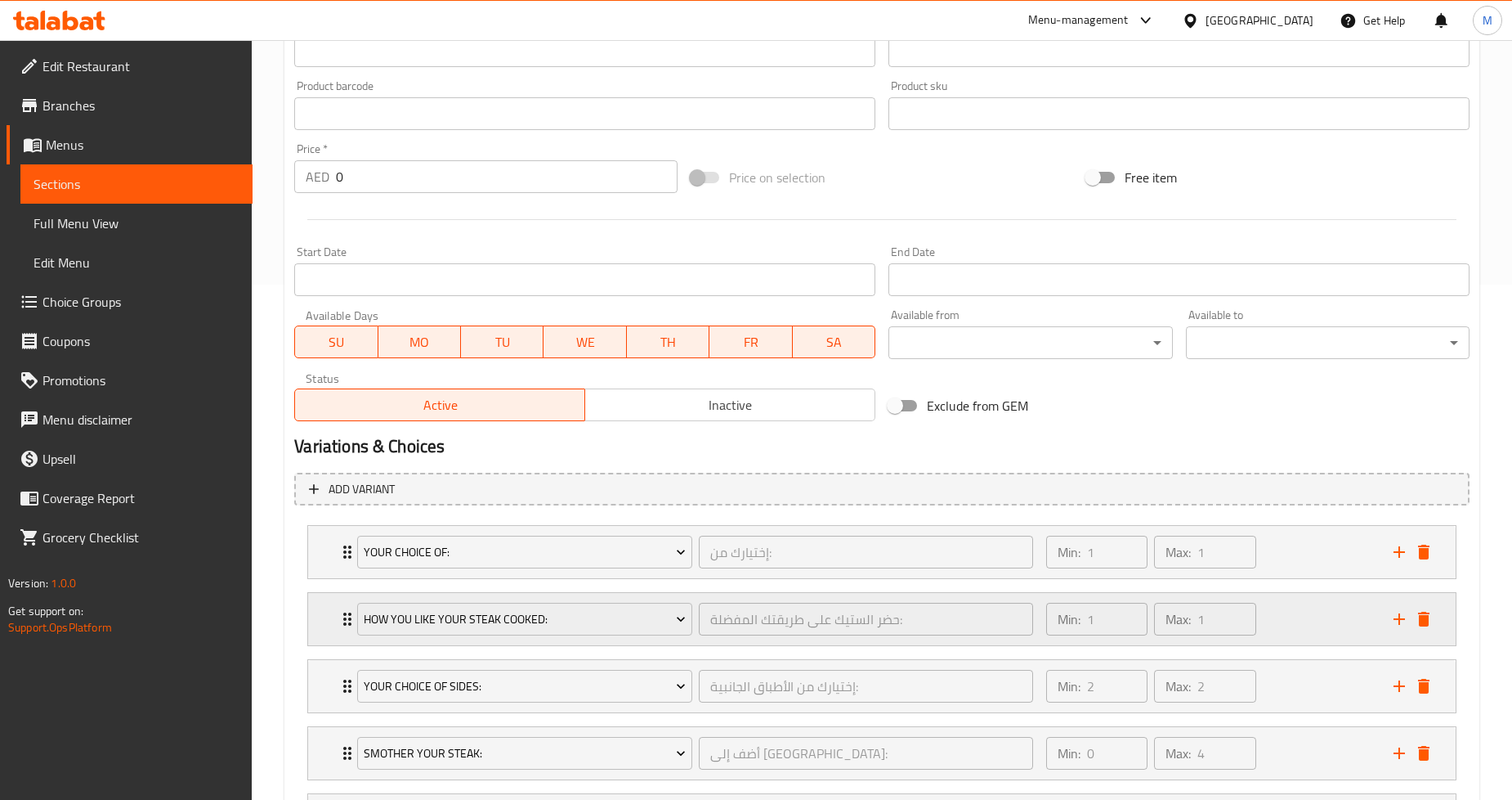
scroll to position [673, 0]
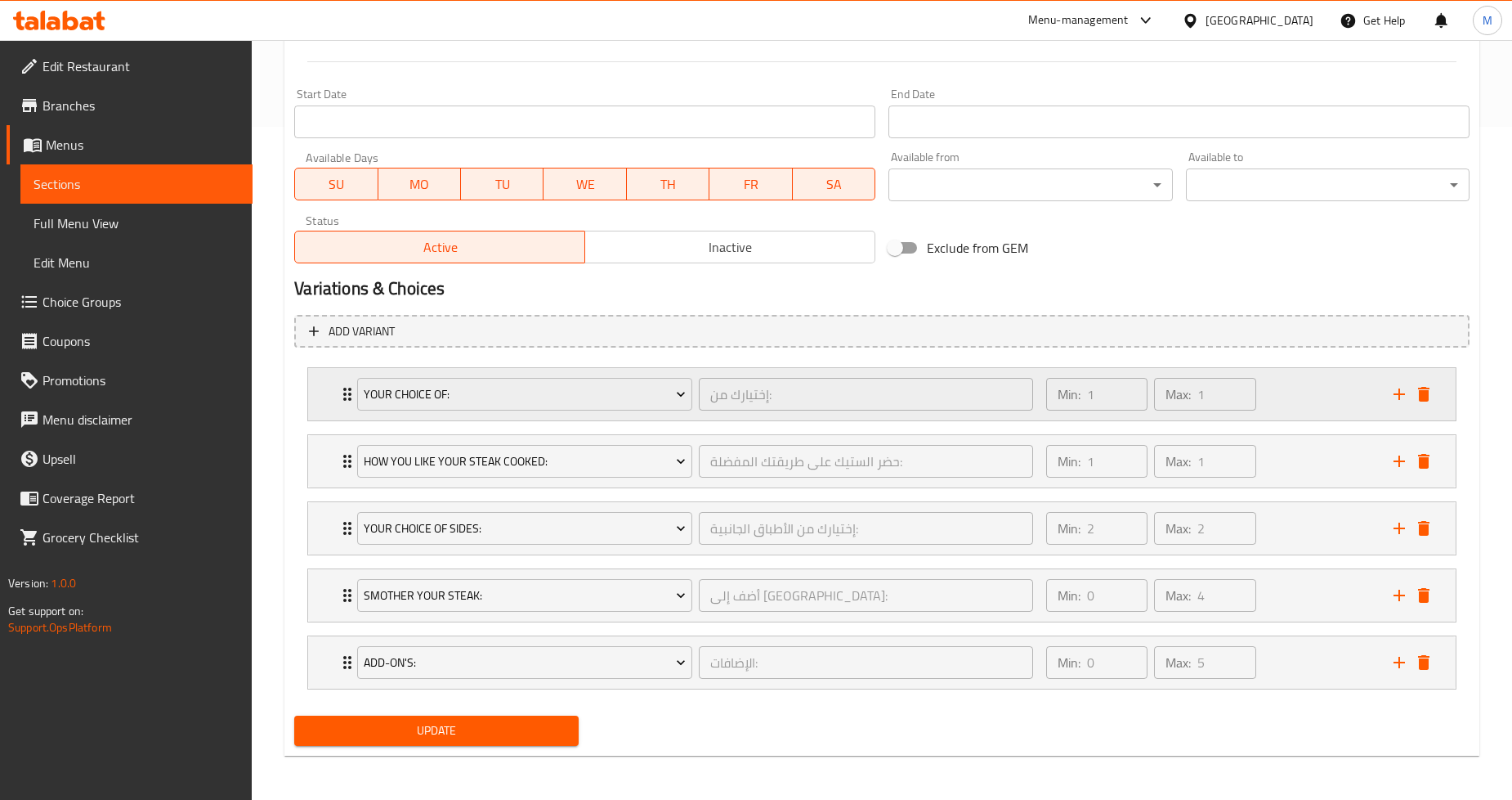
click at [316, 387] on div "Your Choice Of: إختيارك من: ​ Min: 1 ​ Max: 1 ​" at bounding box center [881, 394] width 1148 height 52
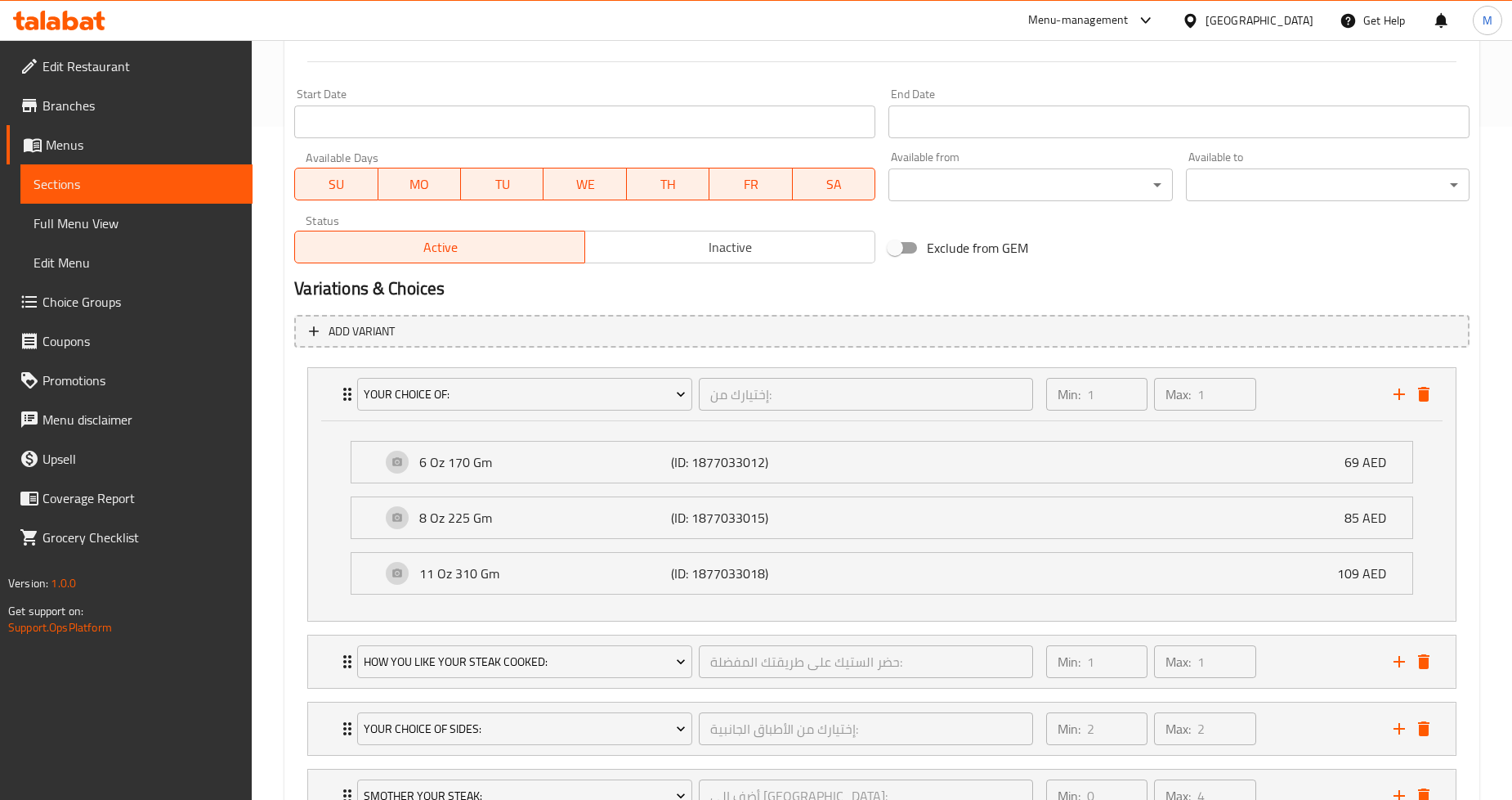
click at [110, 186] on span "Sections" at bounding box center [137, 184] width 206 height 20
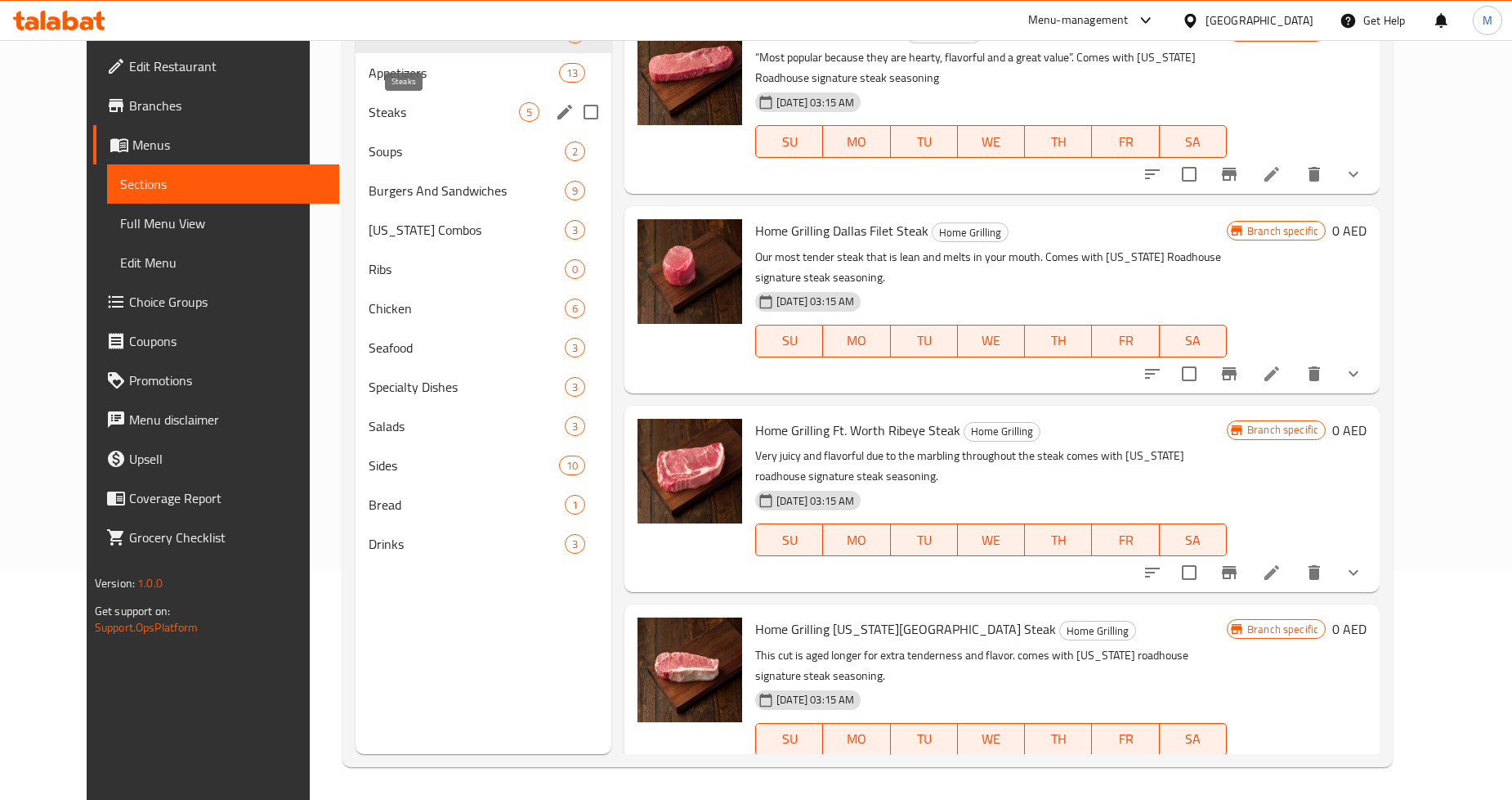
click at [394, 107] on span "Steaks" at bounding box center [444, 112] width 150 height 20
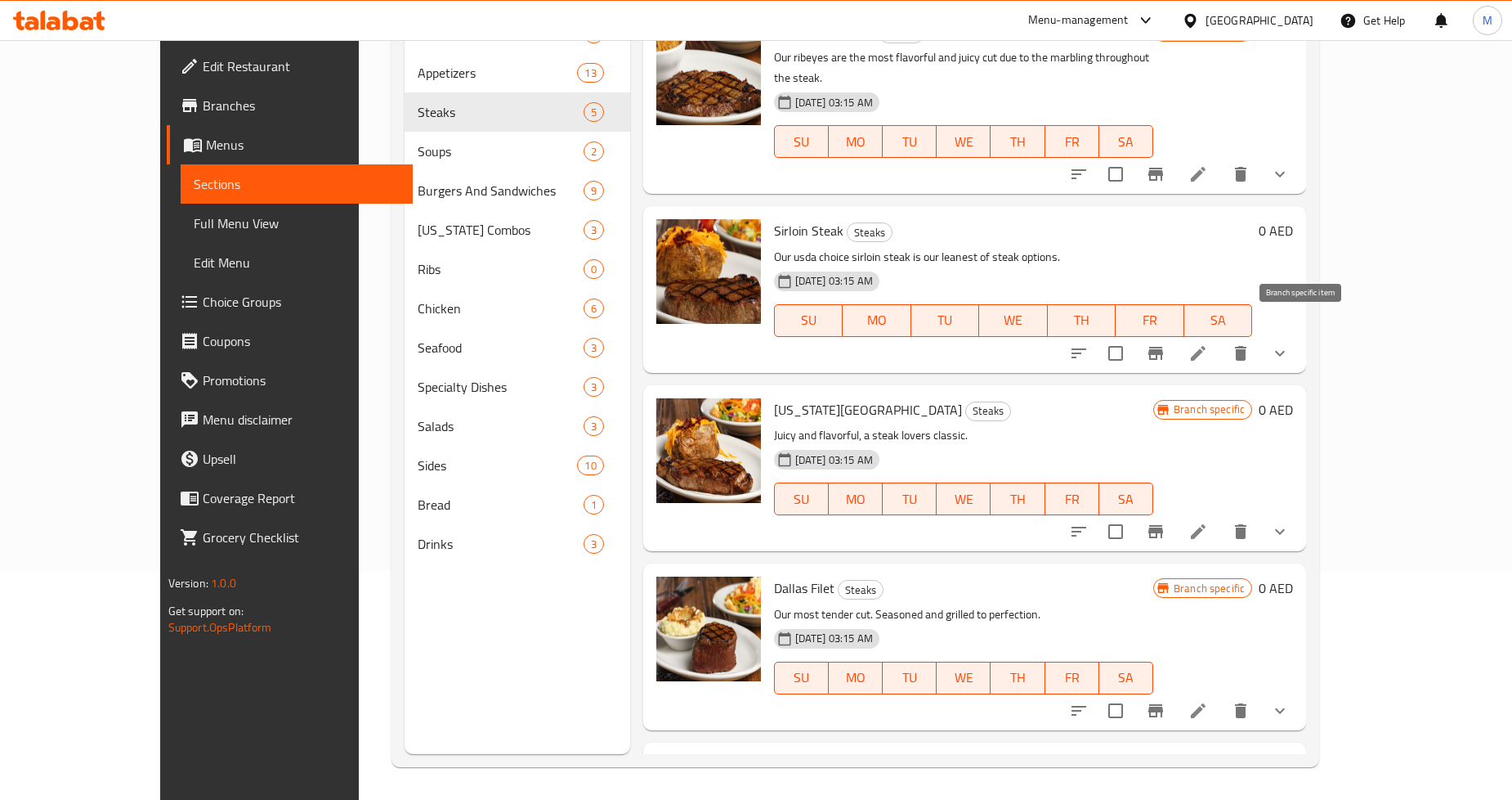
click at [1165, 343] on icon "Branch-specific-item" at bounding box center [1156, 353] width 20 height 20
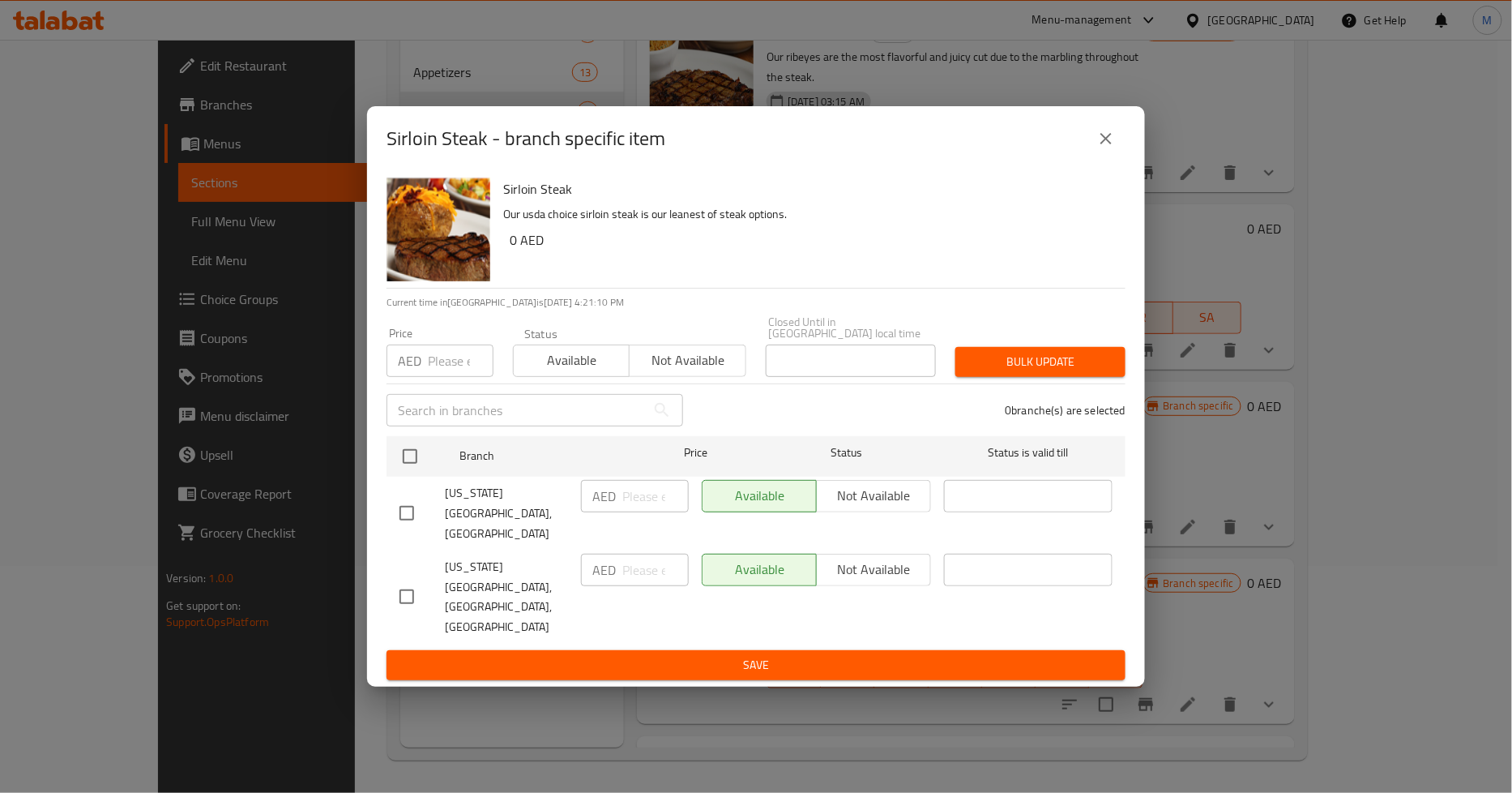
click at [1109, 144] on icon "close" at bounding box center [1106, 138] width 11 height 11
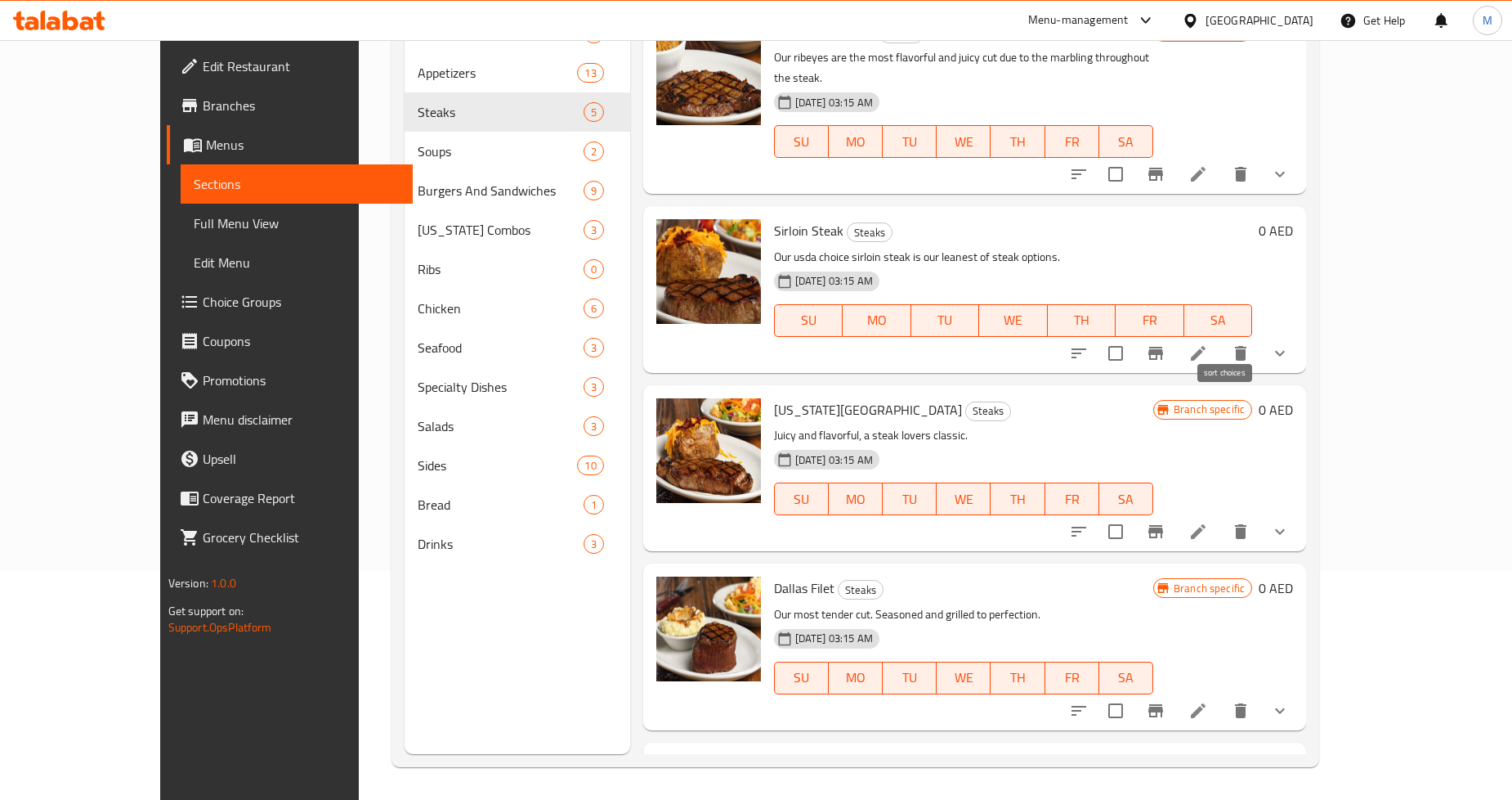
click at [1089, 343] on icon "sort-choices" at bounding box center [1080, 353] width 20 height 20
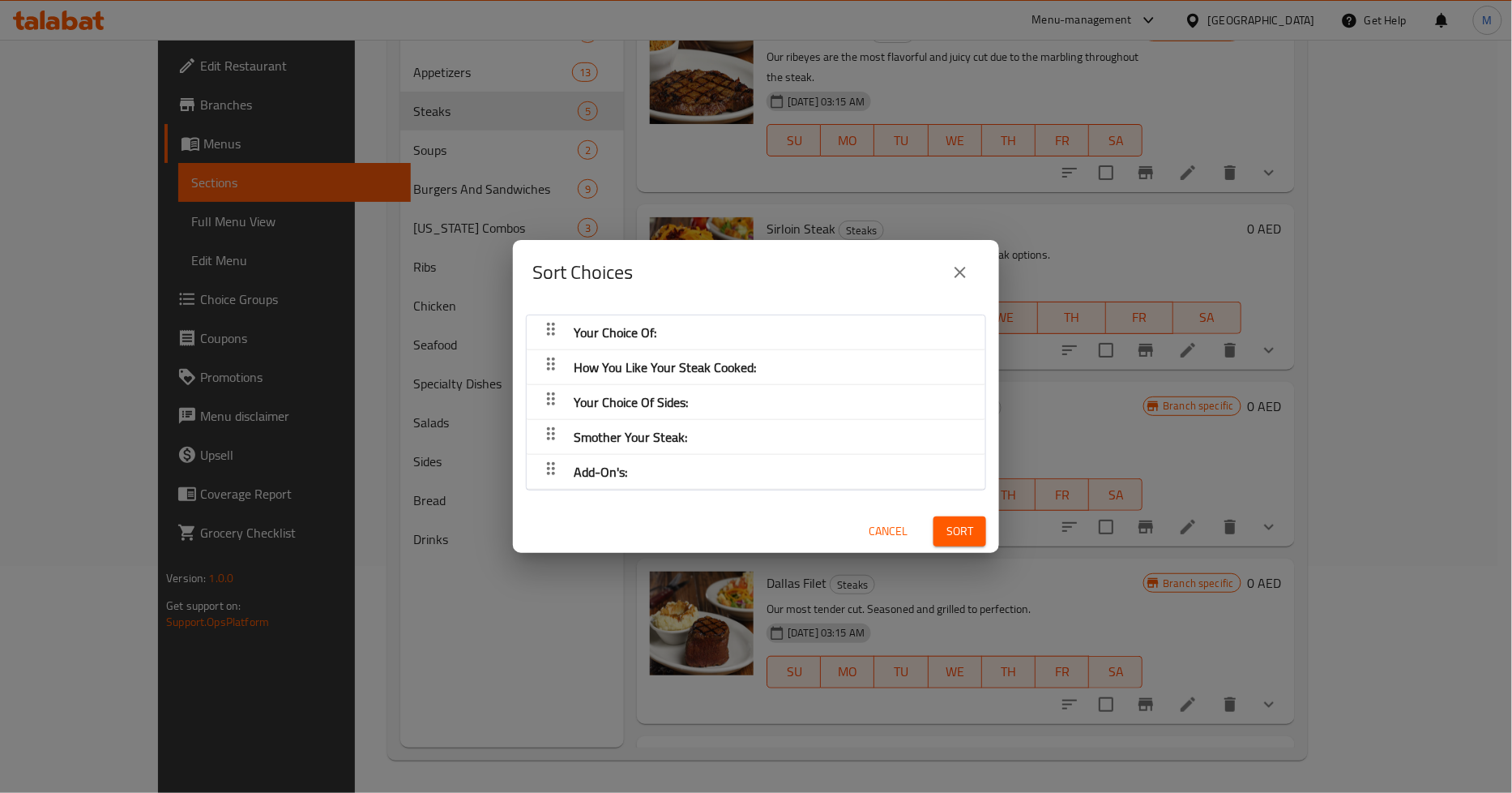
click at [957, 277] on icon "close" at bounding box center [961, 273] width 20 height 20
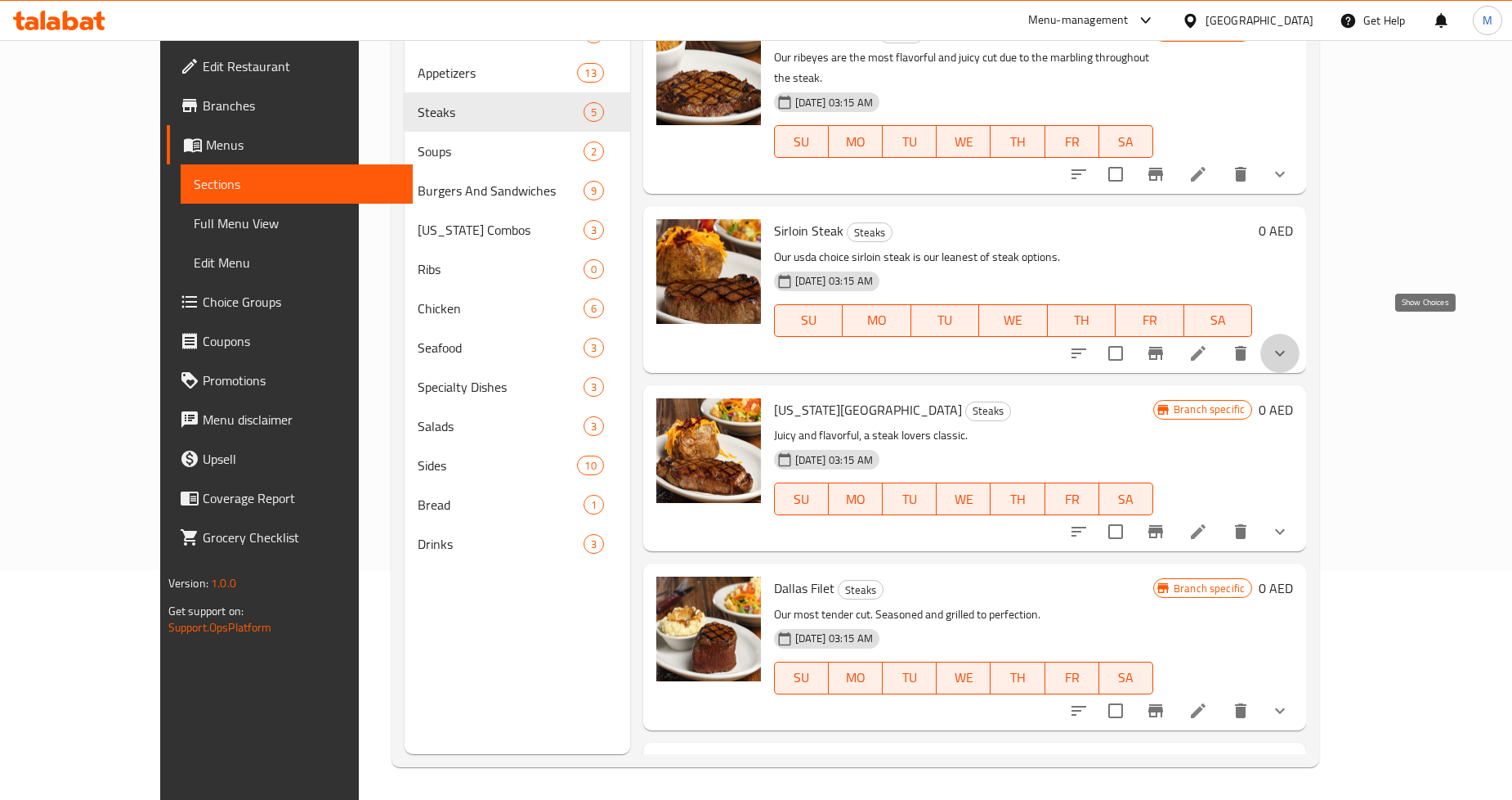
click at [1290, 343] on icon "show more" at bounding box center [1280, 353] width 20 height 20
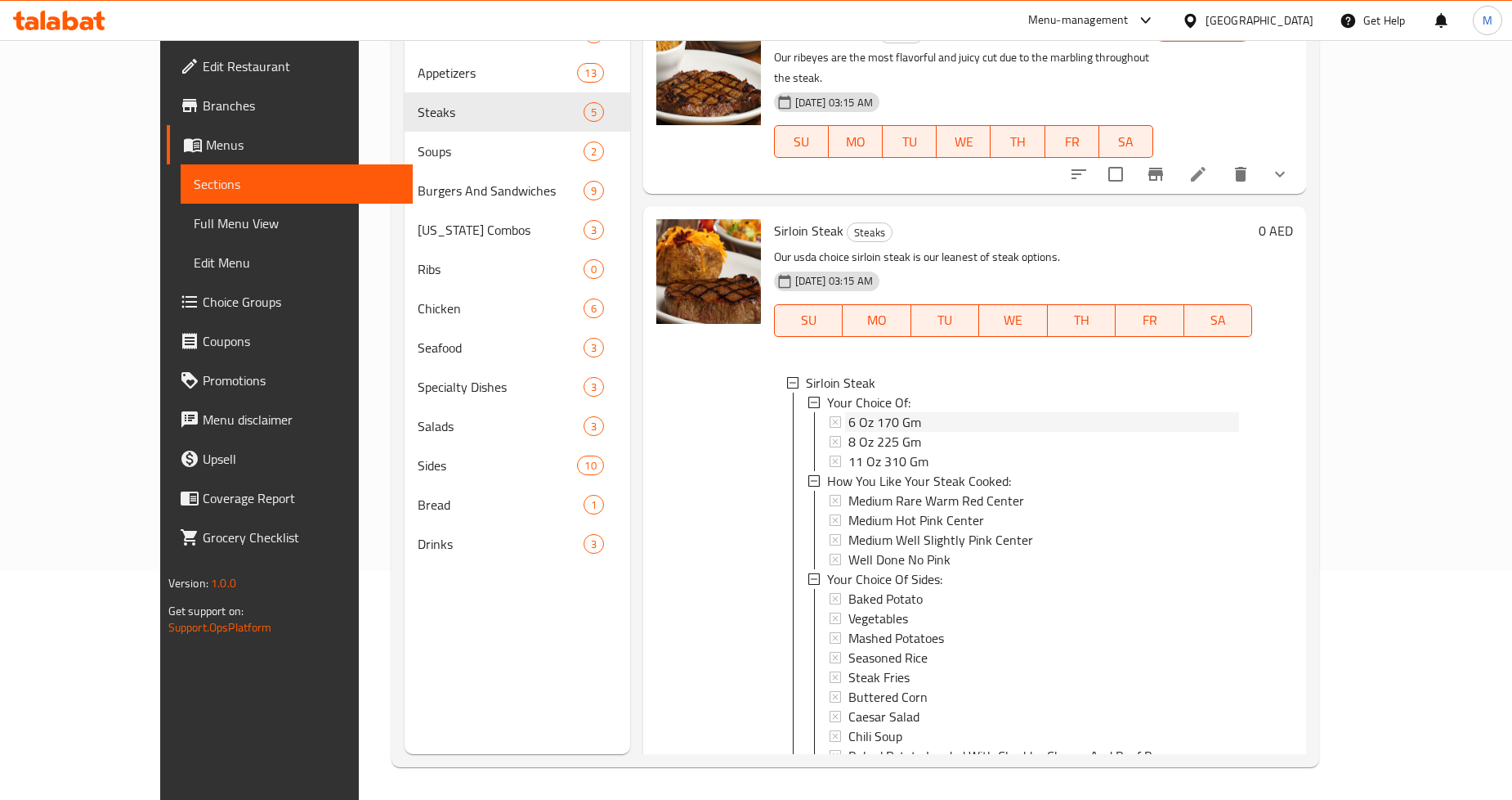
click at [862, 412] on span "6 Oz 170 Gm" at bounding box center [885, 422] width 73 height 20
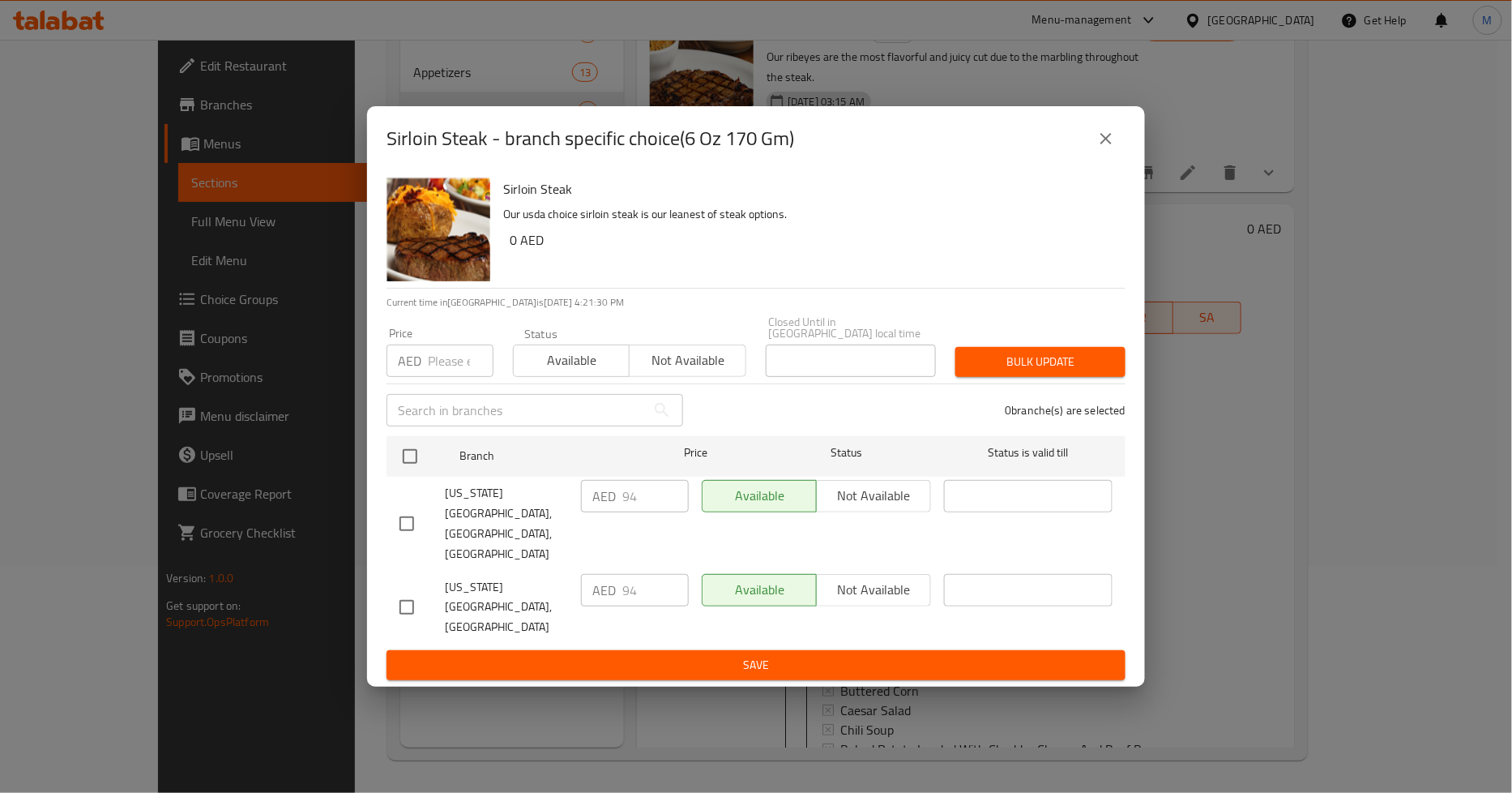
click at [1117, 152] on button "close" at bounding box center [1106, 139] width 39 height 39
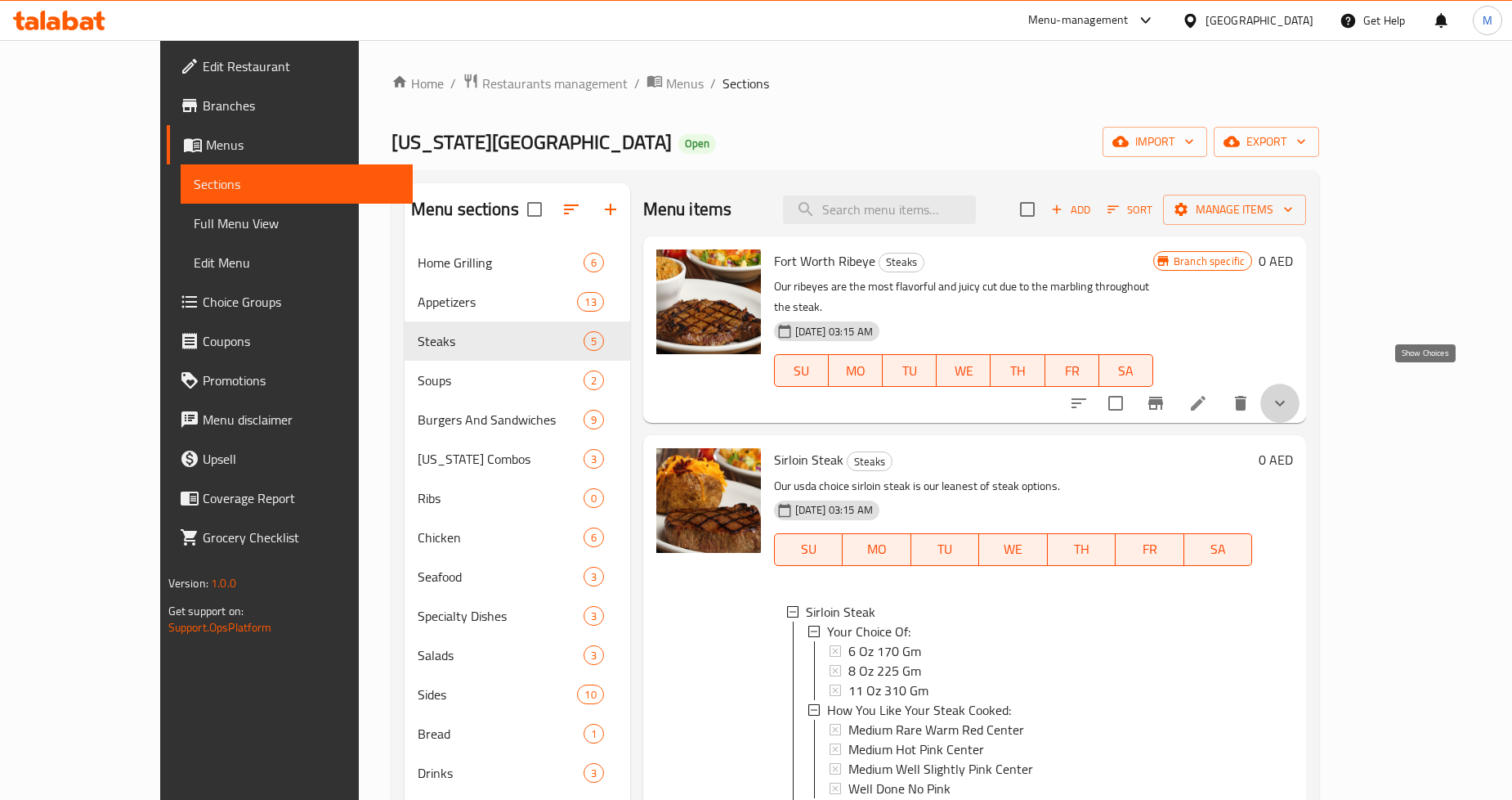
click at [1290, 393] on icon "show more" at bounding box center [1280, 403] width 20 height 20
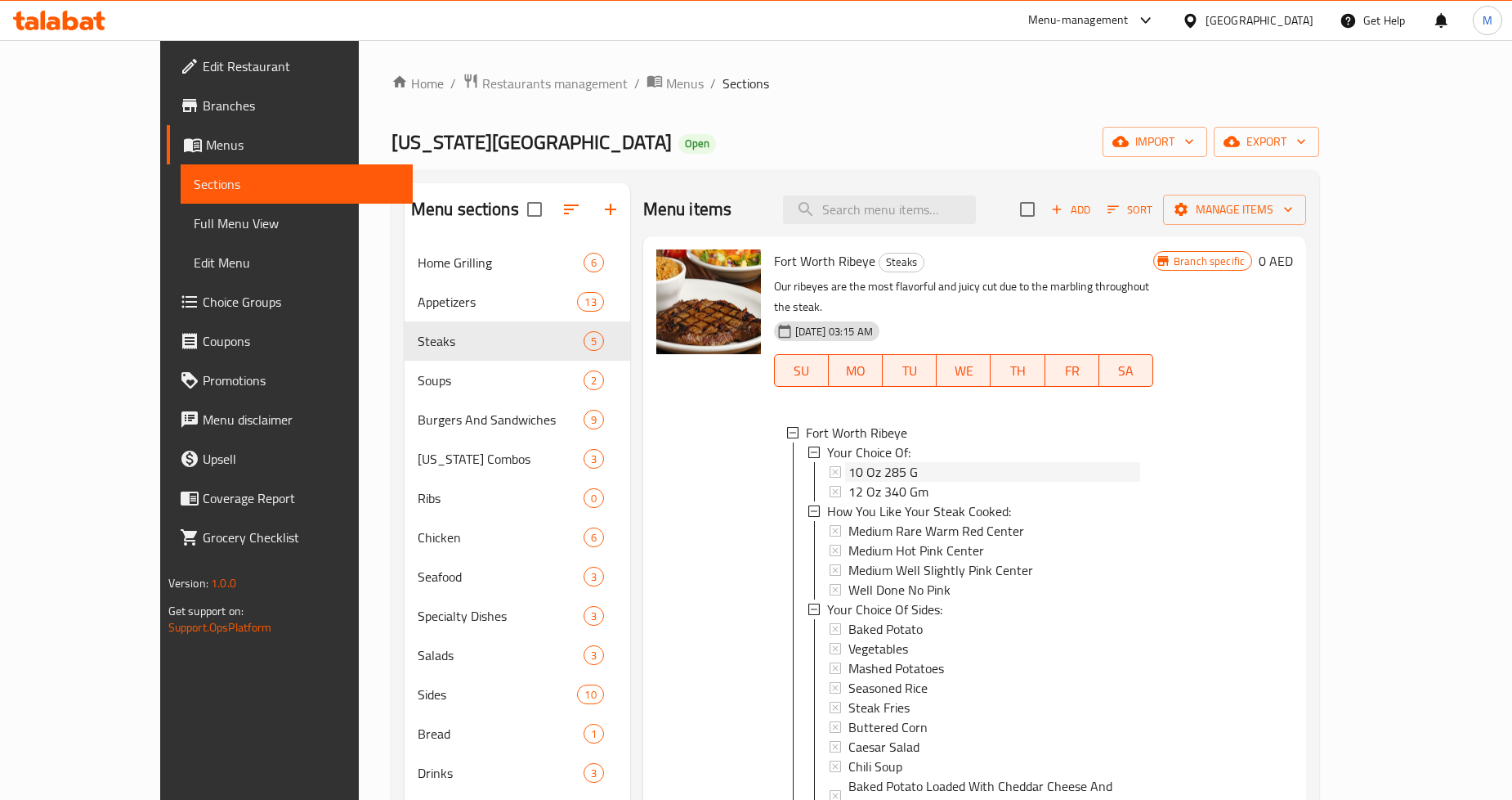
click at [853, 462] on span "10 Oz 285 G" at bounding box center [883, 472] width 69 height 20
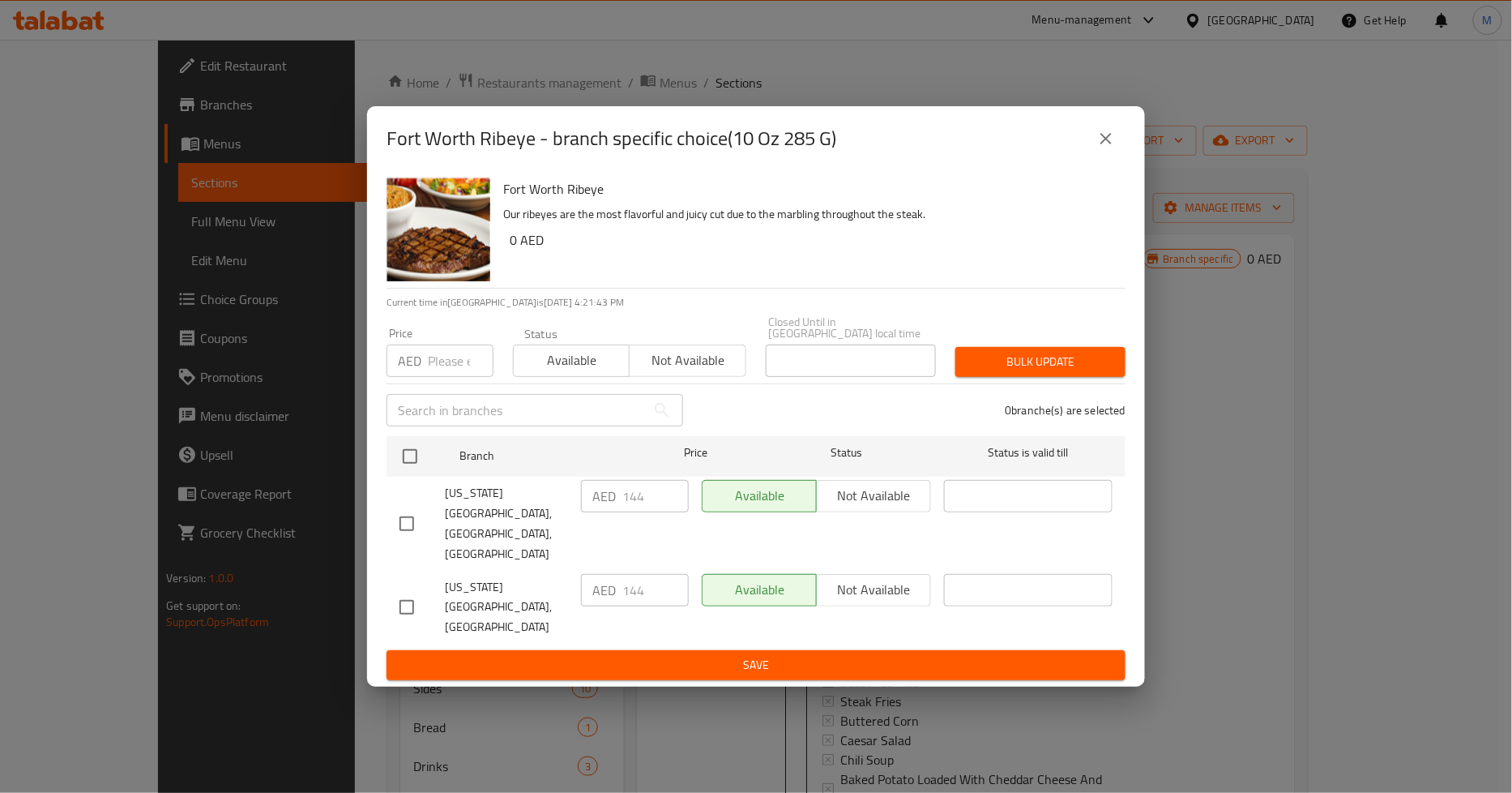
click at [1390, 344] on div "Fort Worth Ribeye - branch specific choice(10 Oz 285 G) Fort Worth Ribeye Our r…" at bounding box center [756, 396] width 1512 height 793
click at [1109, 144] on icon "close" at bounding box center [1106, 138] width 11 height 11
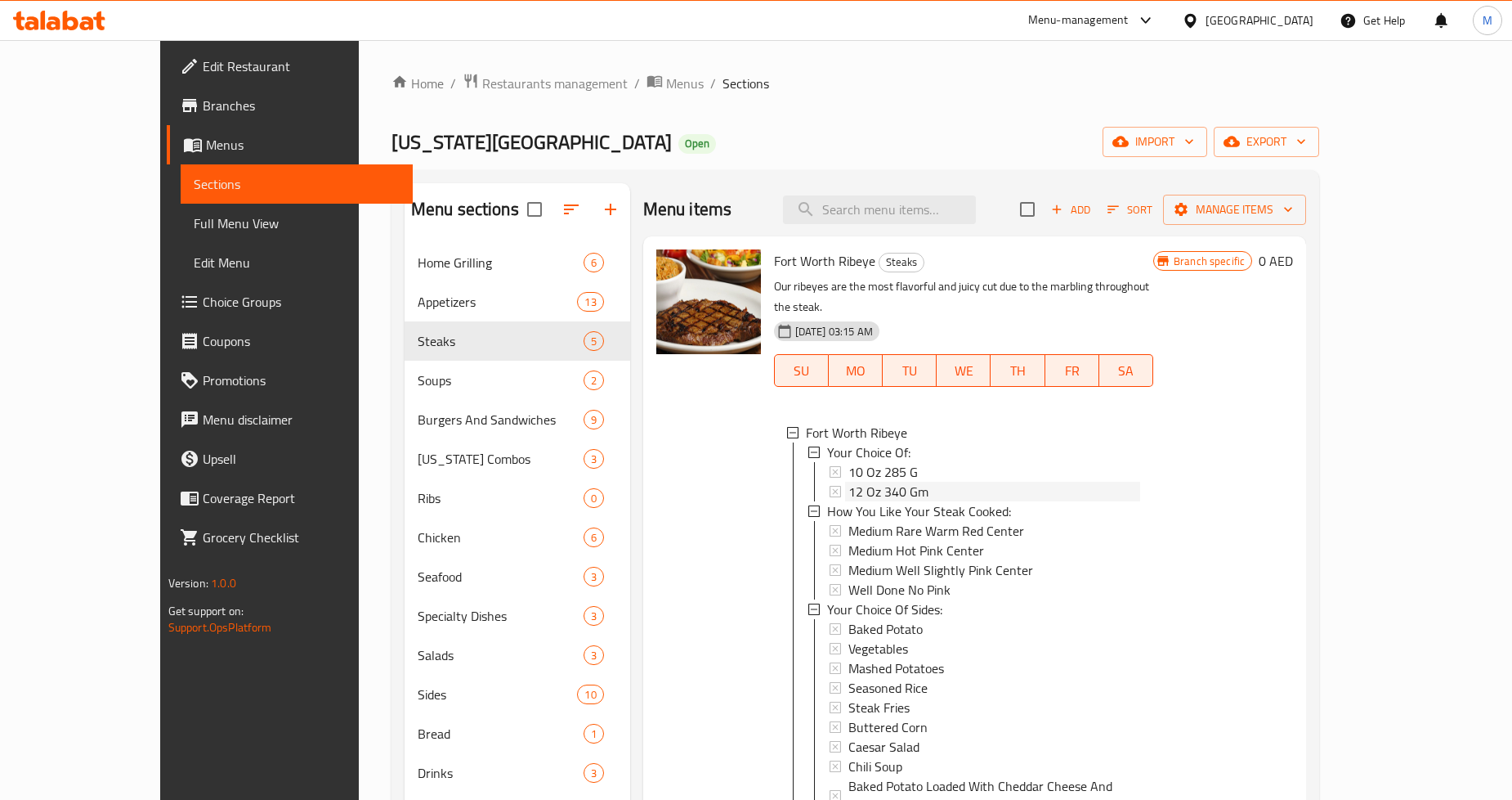
click at [854, 481] on span "12 Oz 340 Gm" at bounding box center [888, 491] width 80 height 20
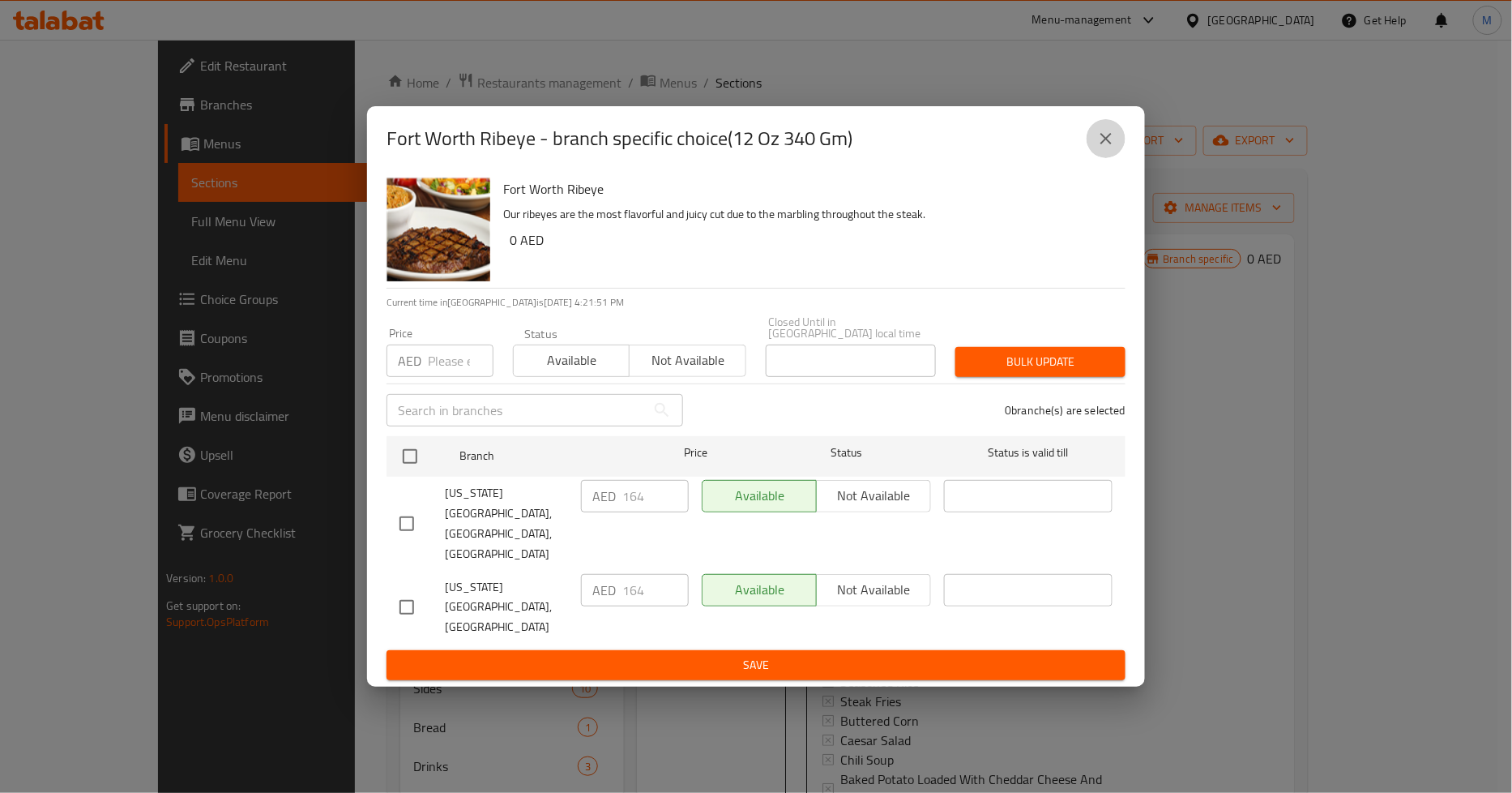
click at [1106, 144] on icon "close" at bounding box center [1106, 138] width 11 height 11
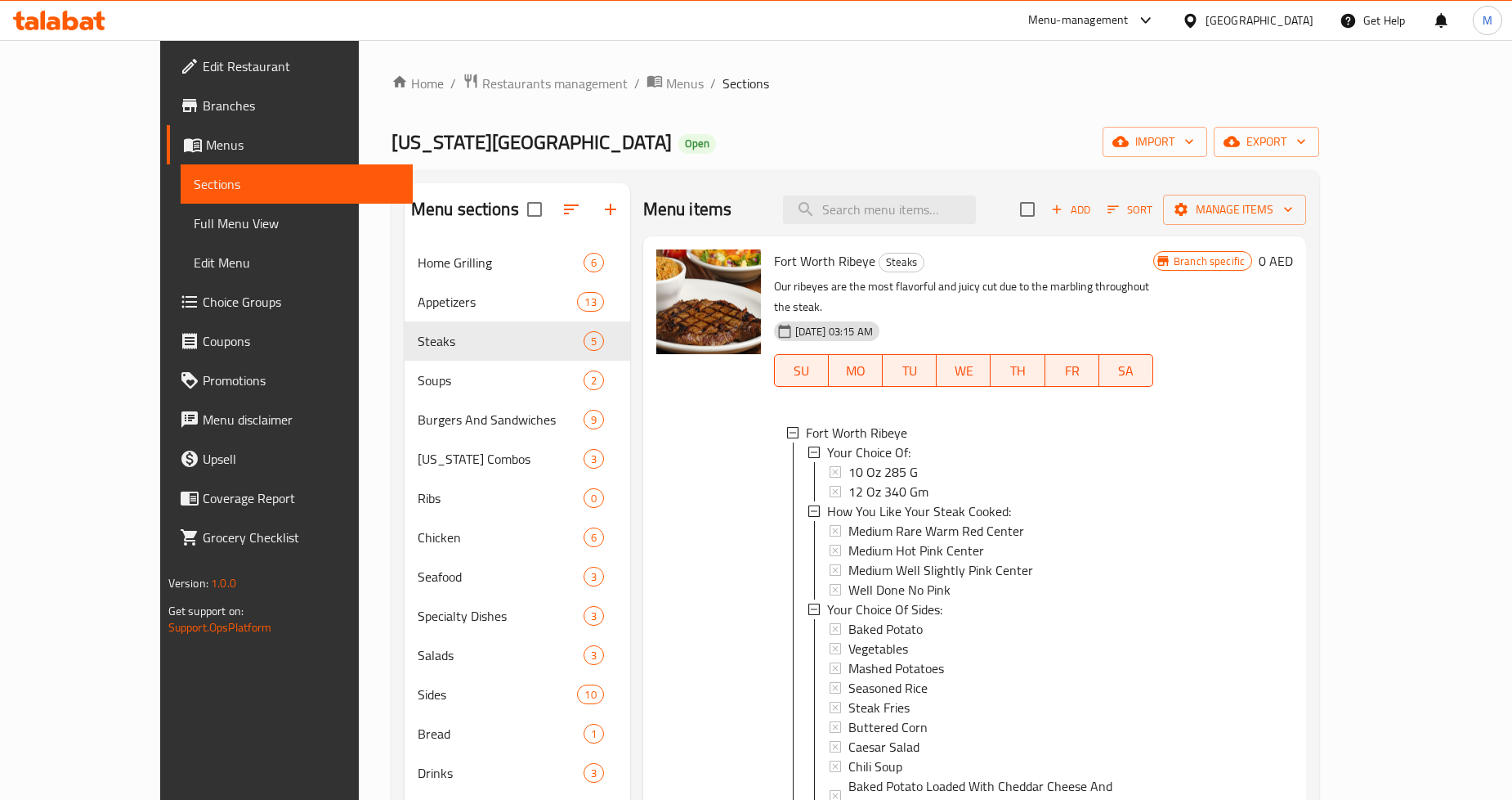
click at [787, 172] on div "Menu sections Home Grilling 6 Appetizers 13 Steaks 5 Soups 2 Burgers And Sandwi…" at bounding box center [855, 583] width 928 height 826
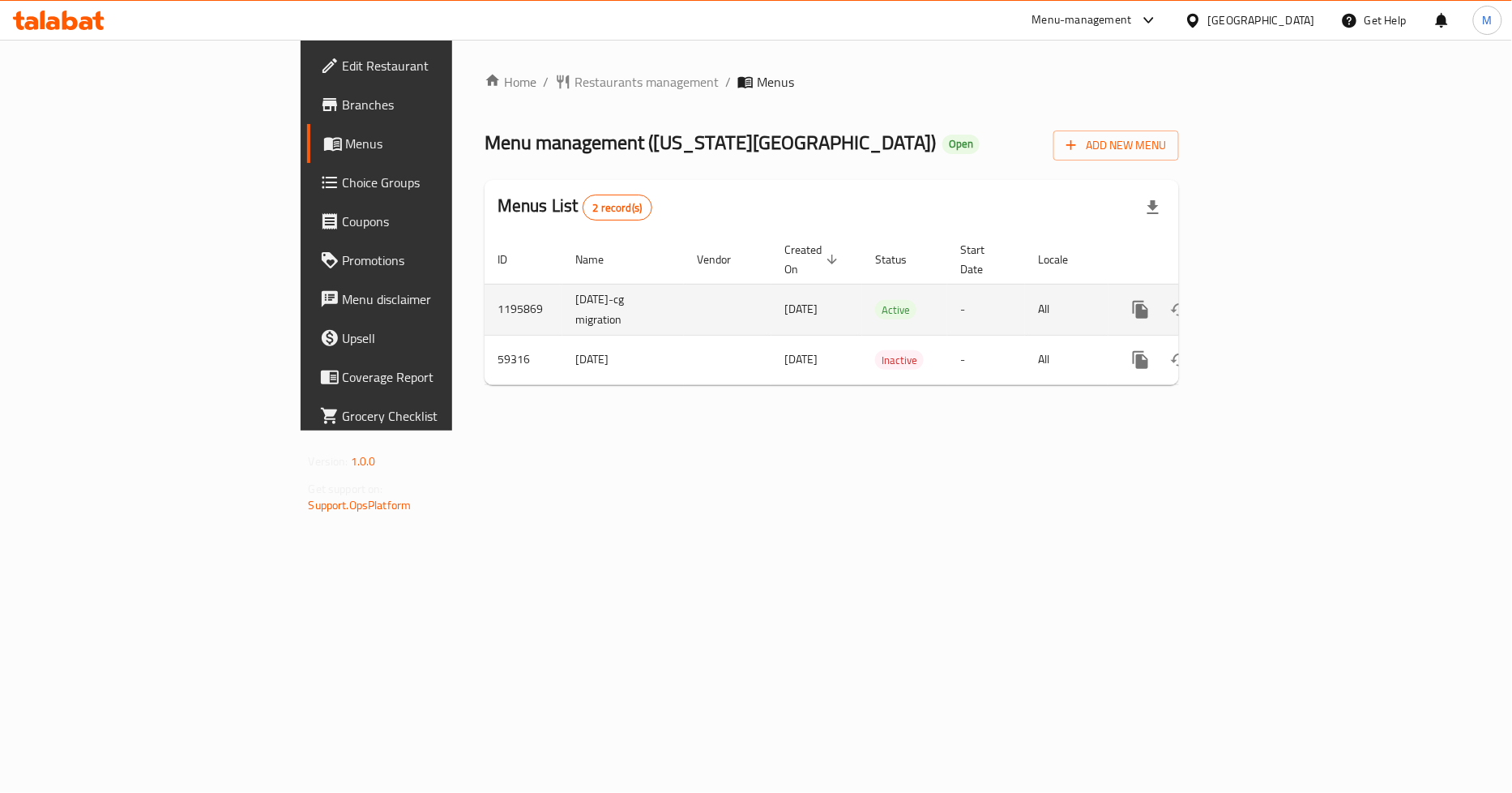
click at [1267, 300] on icon "enhanced table" at bounding box center [1258, 309] width 20 height 20
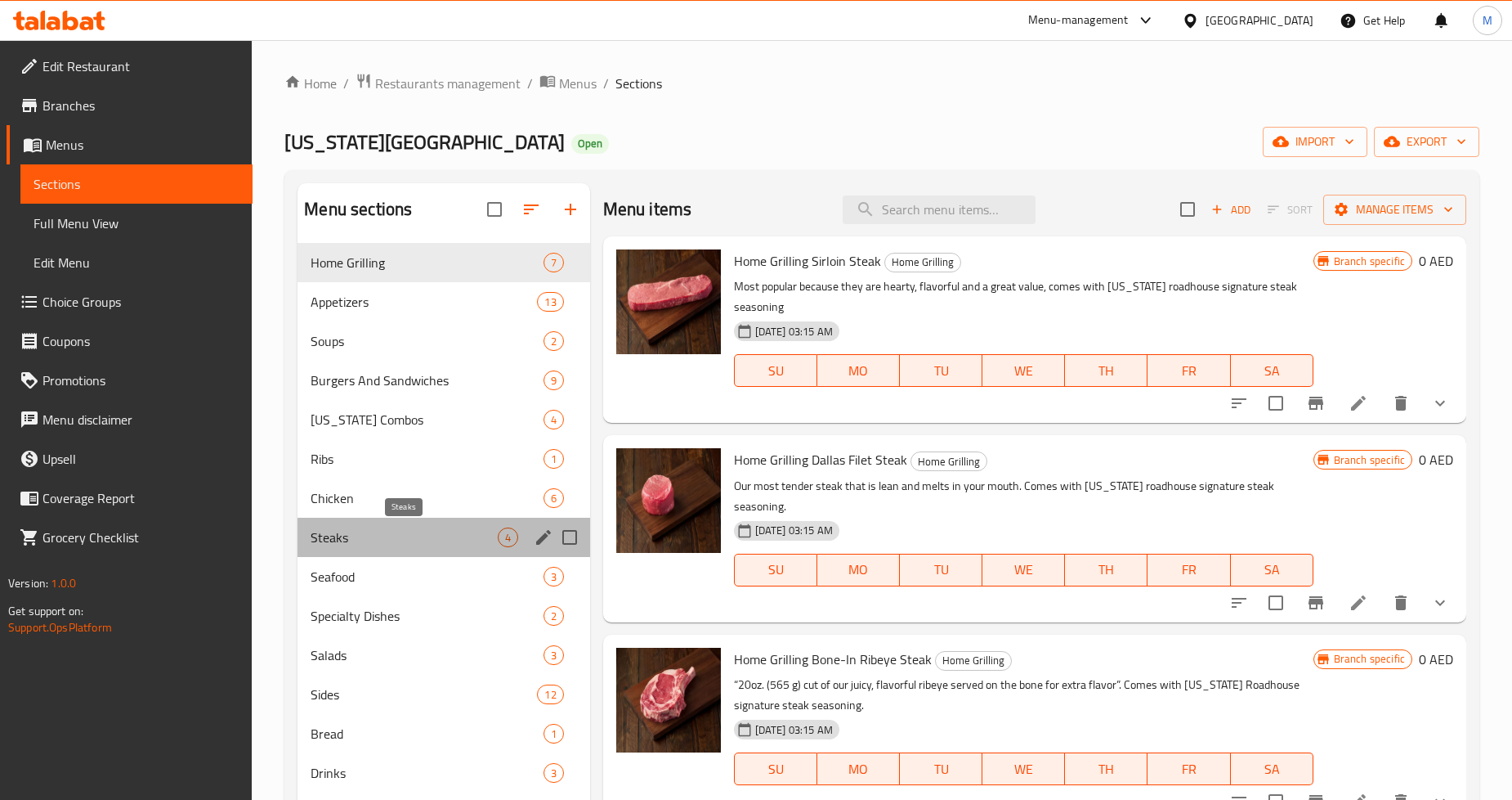
click at [390, 534] on span "Steaks" at bounding box center [404, 537] width 187 height 20
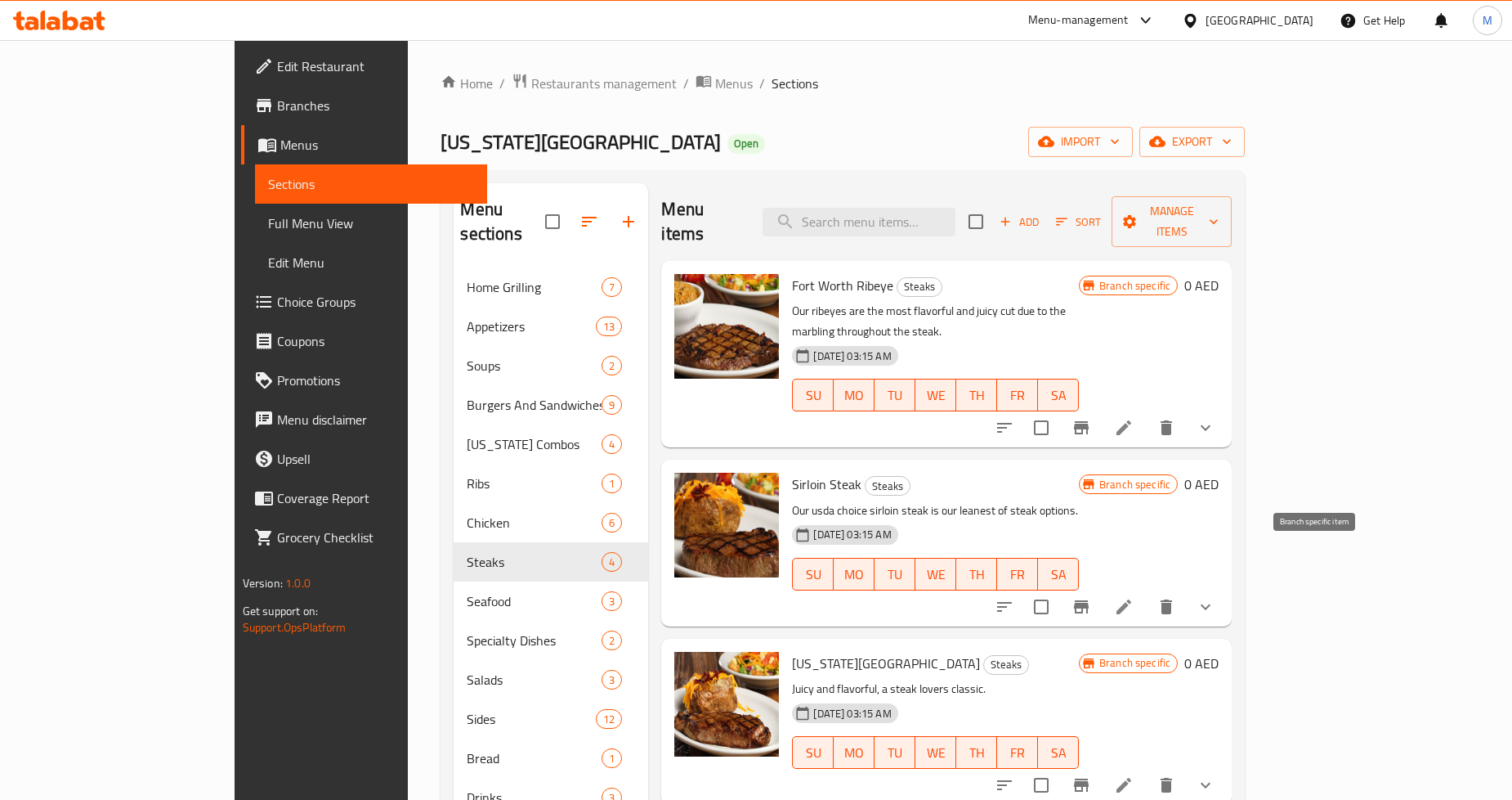
click at [1091, 597] on icon "Branch-specific-item" at bounding box center [1082, 607] width 20 height 20
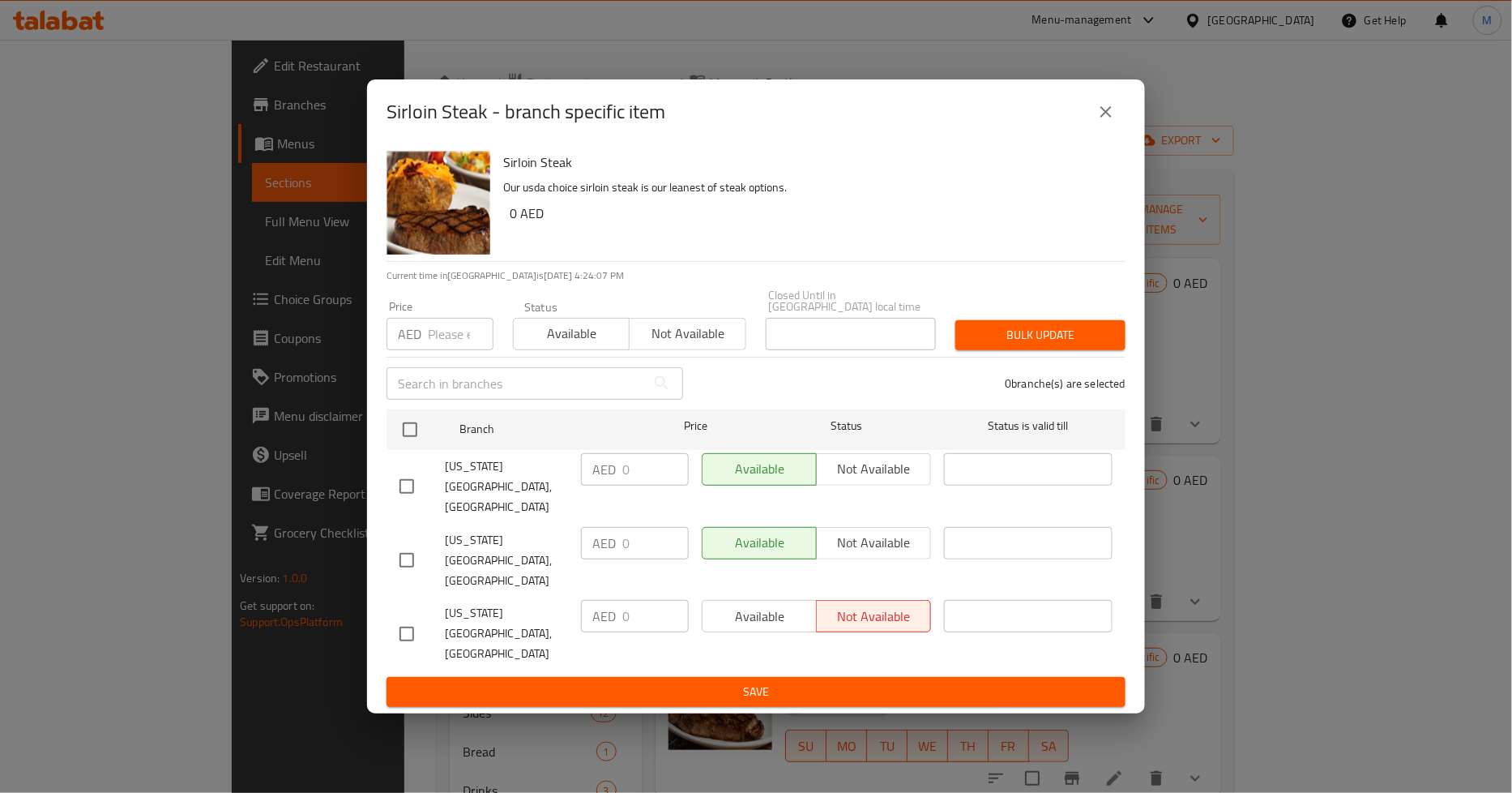
click at [1113, 122] on icon "close" at bounding box center [1106, 112] width 20 height 20
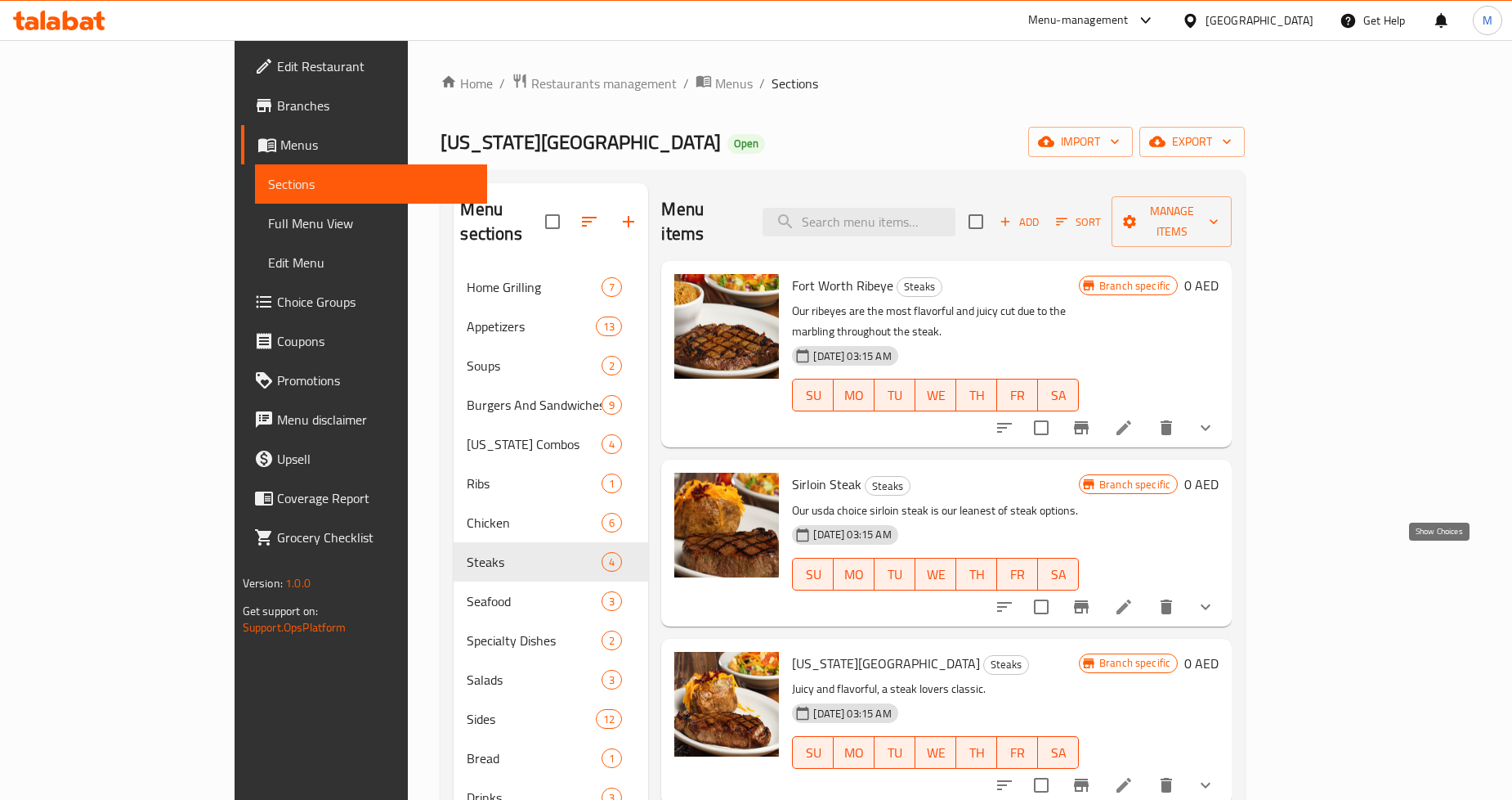
click at [1216, 597] on icon "show more" at bounding box center [1206, 607] width 20 height 20
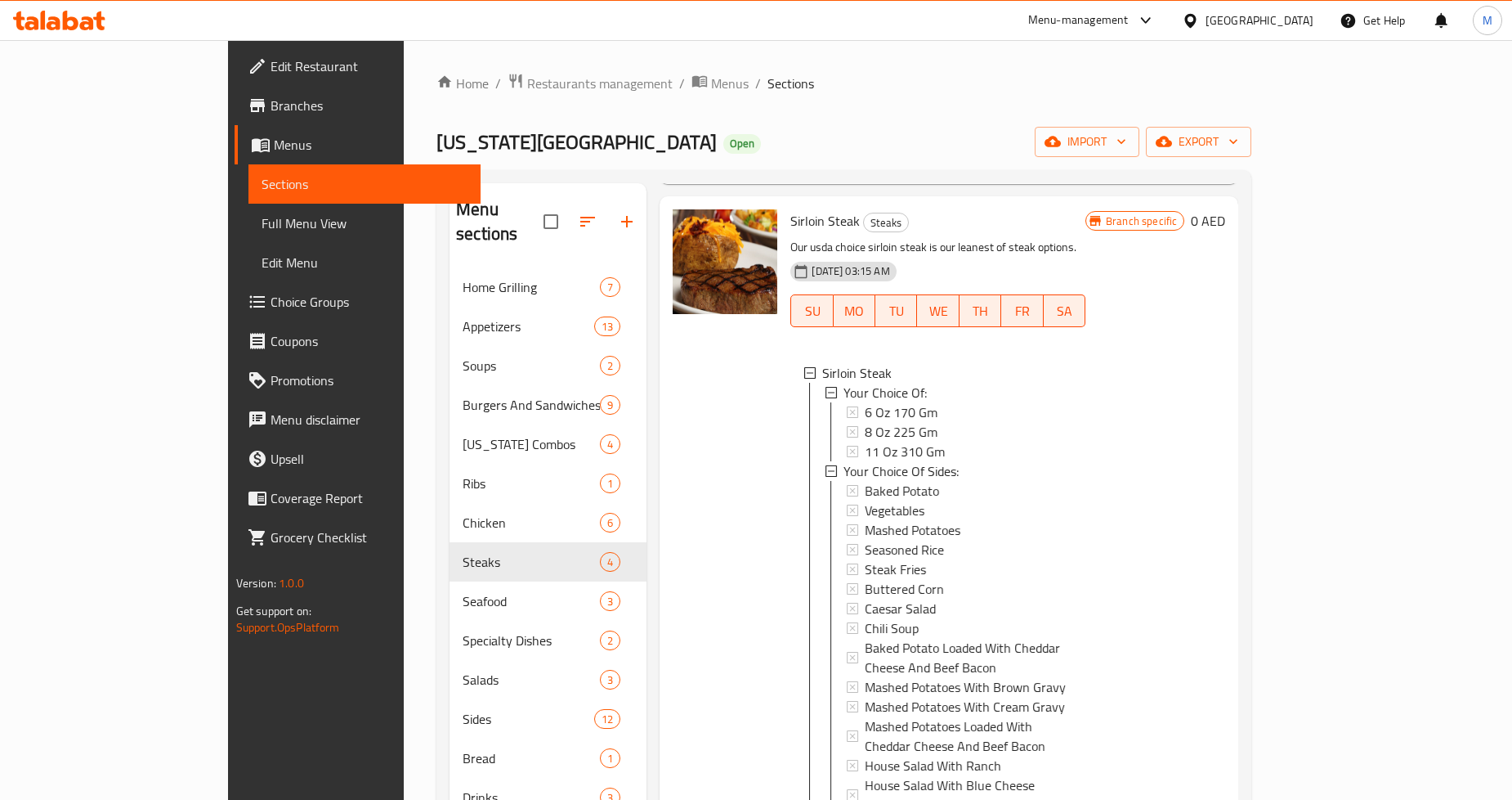
scroll to position [272, 0]
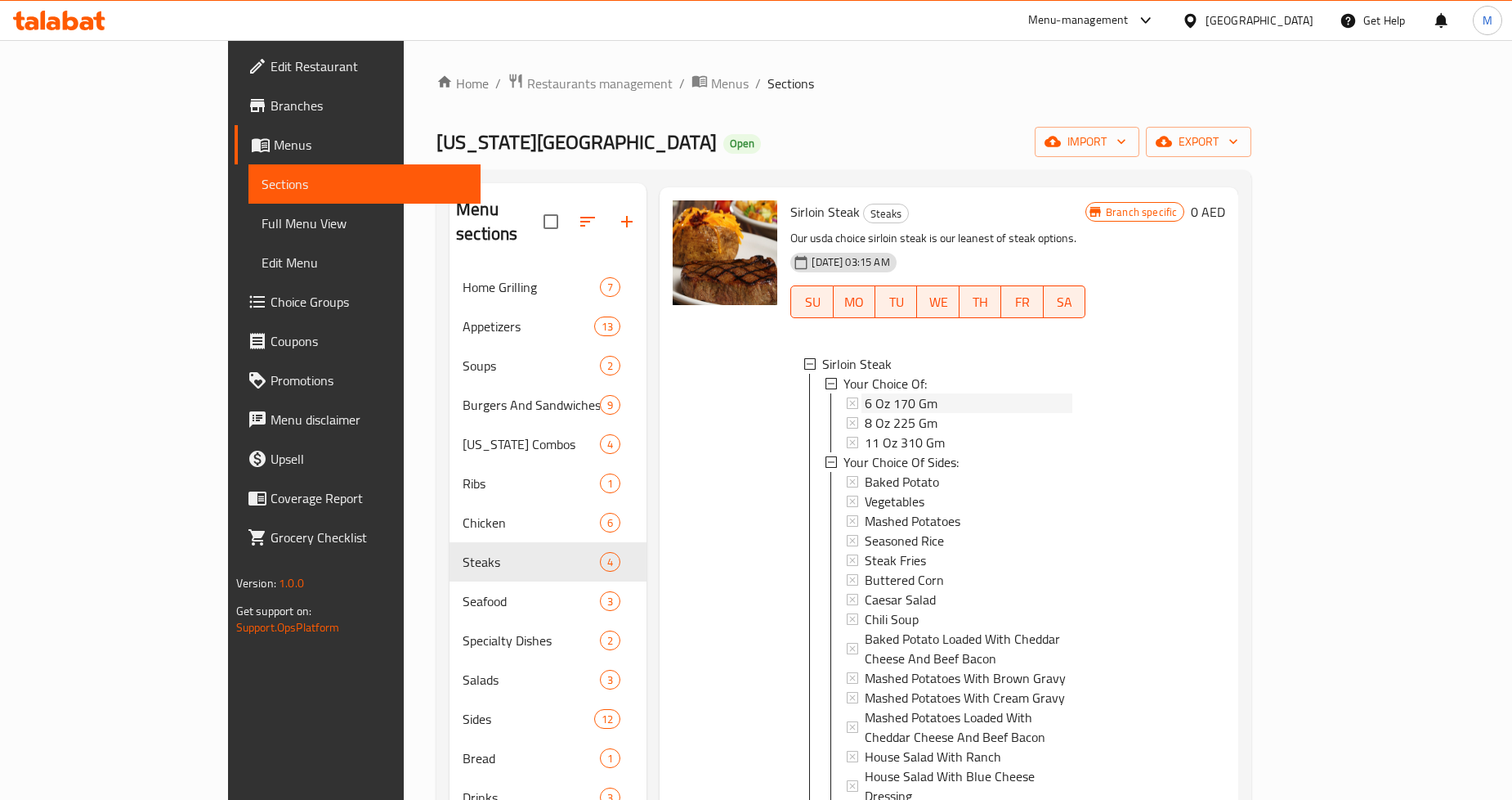
click at [865, 393] on span "6 Oz 170 Gm" at bounding box center [901, 403] width 73 height 20
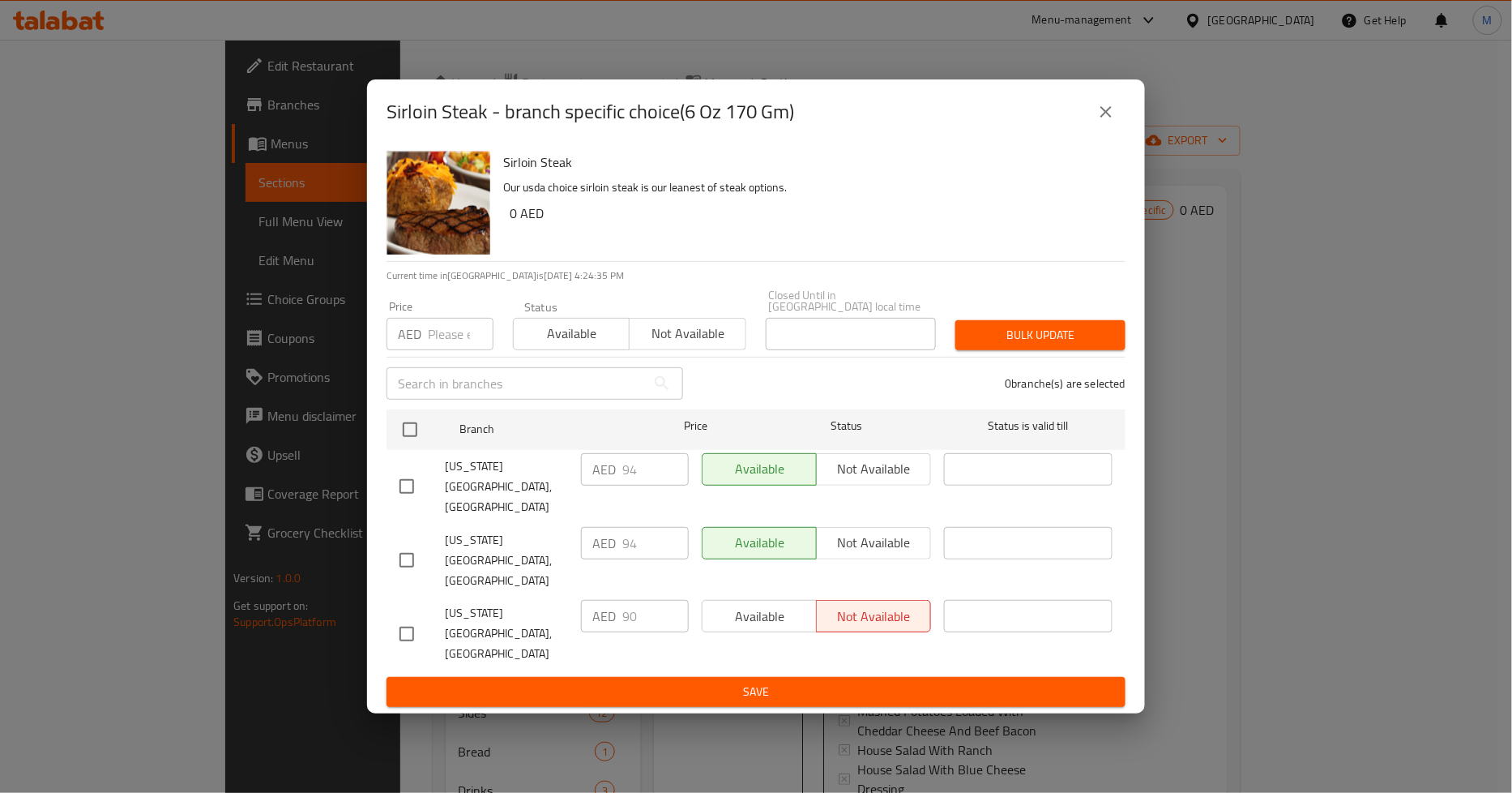
click at [1110, 118] on icon "close" at bounding box center [1106, 112] width 11 height 11
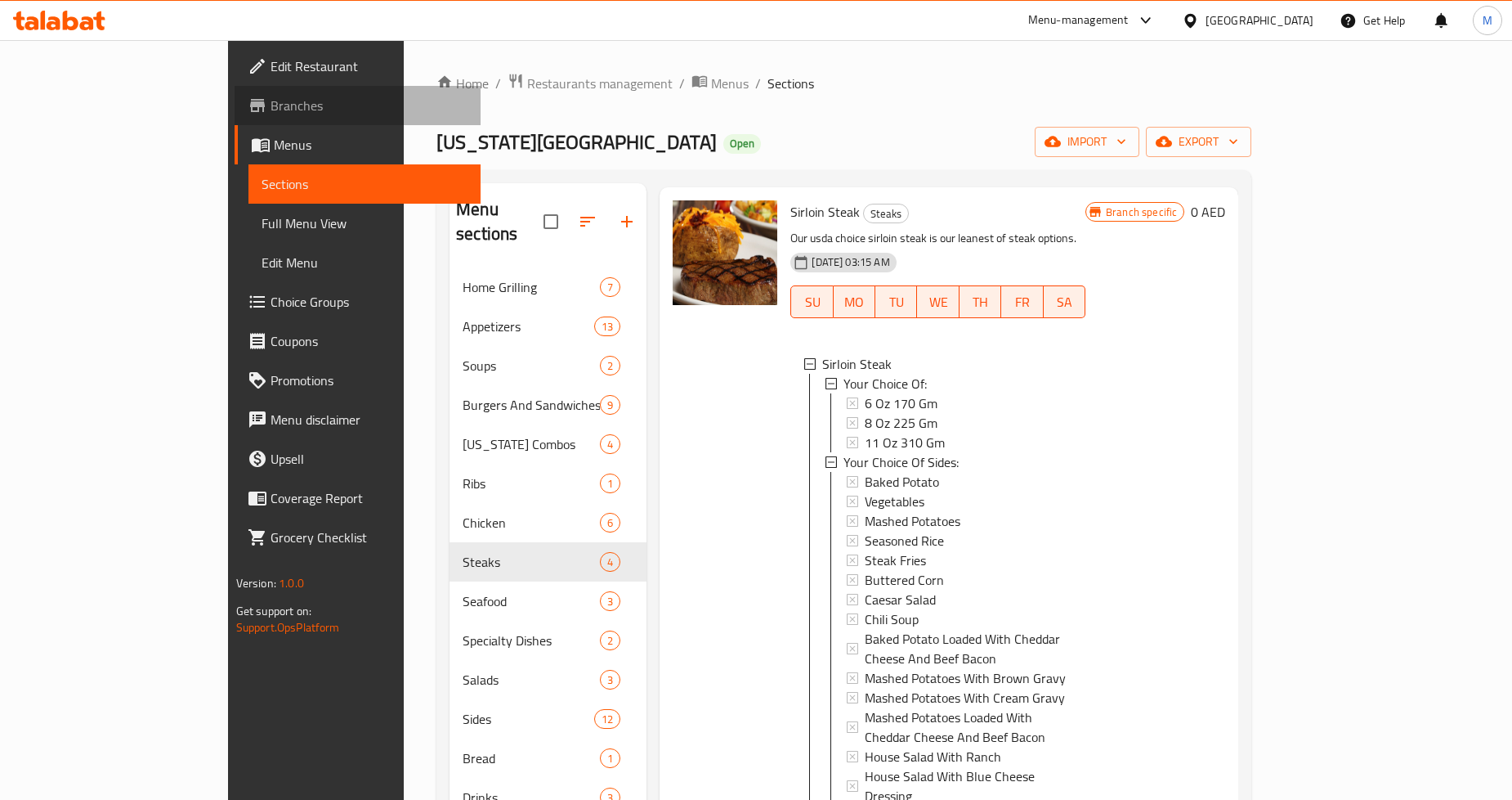
click at [271, 104] on span "Branches" at bounding box center [369, 106] width 197 height 20
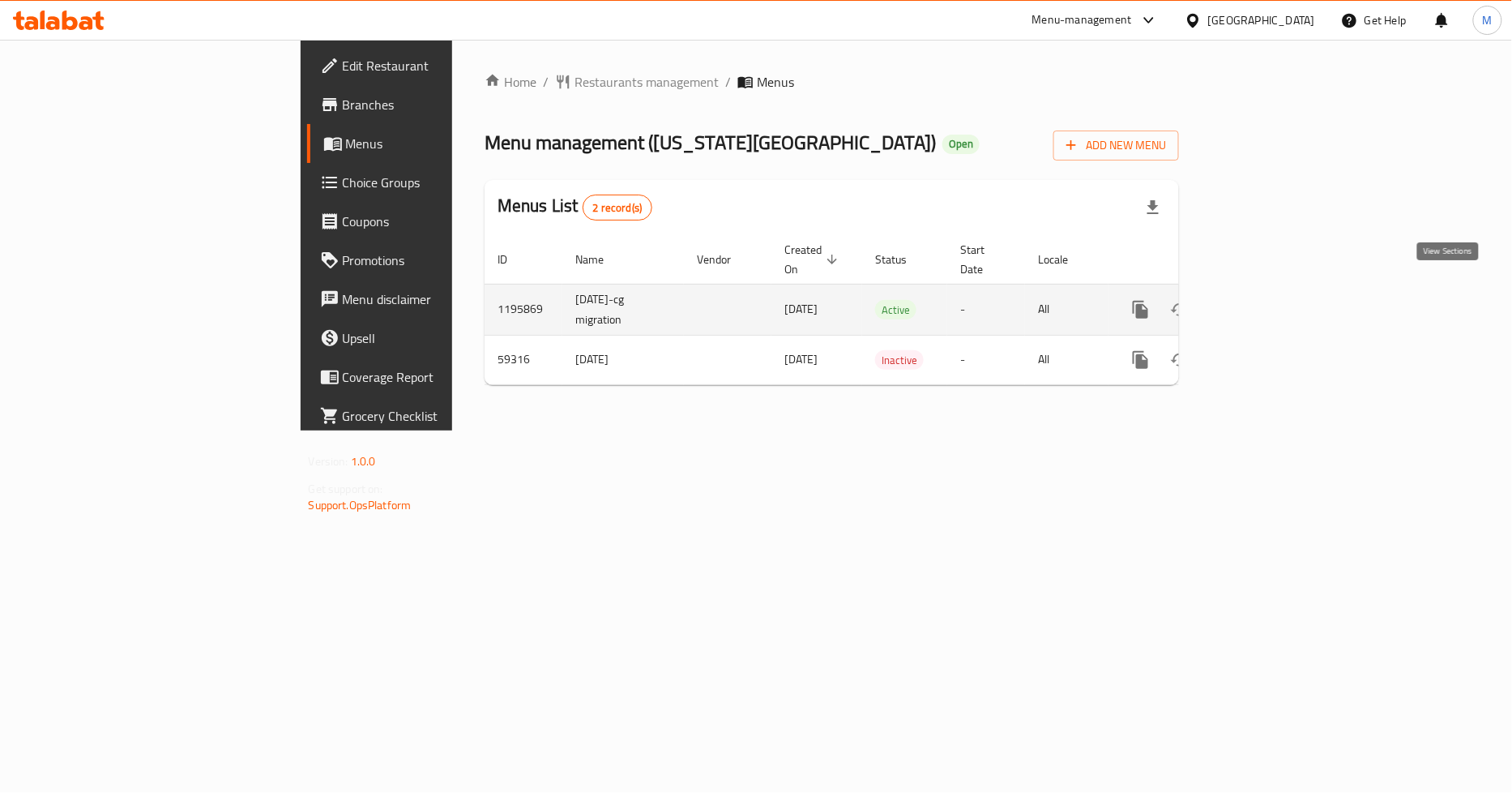
click at [1267, 300] on icon "enhanced table" at bounding box center [1258, 309] width 20 height 20
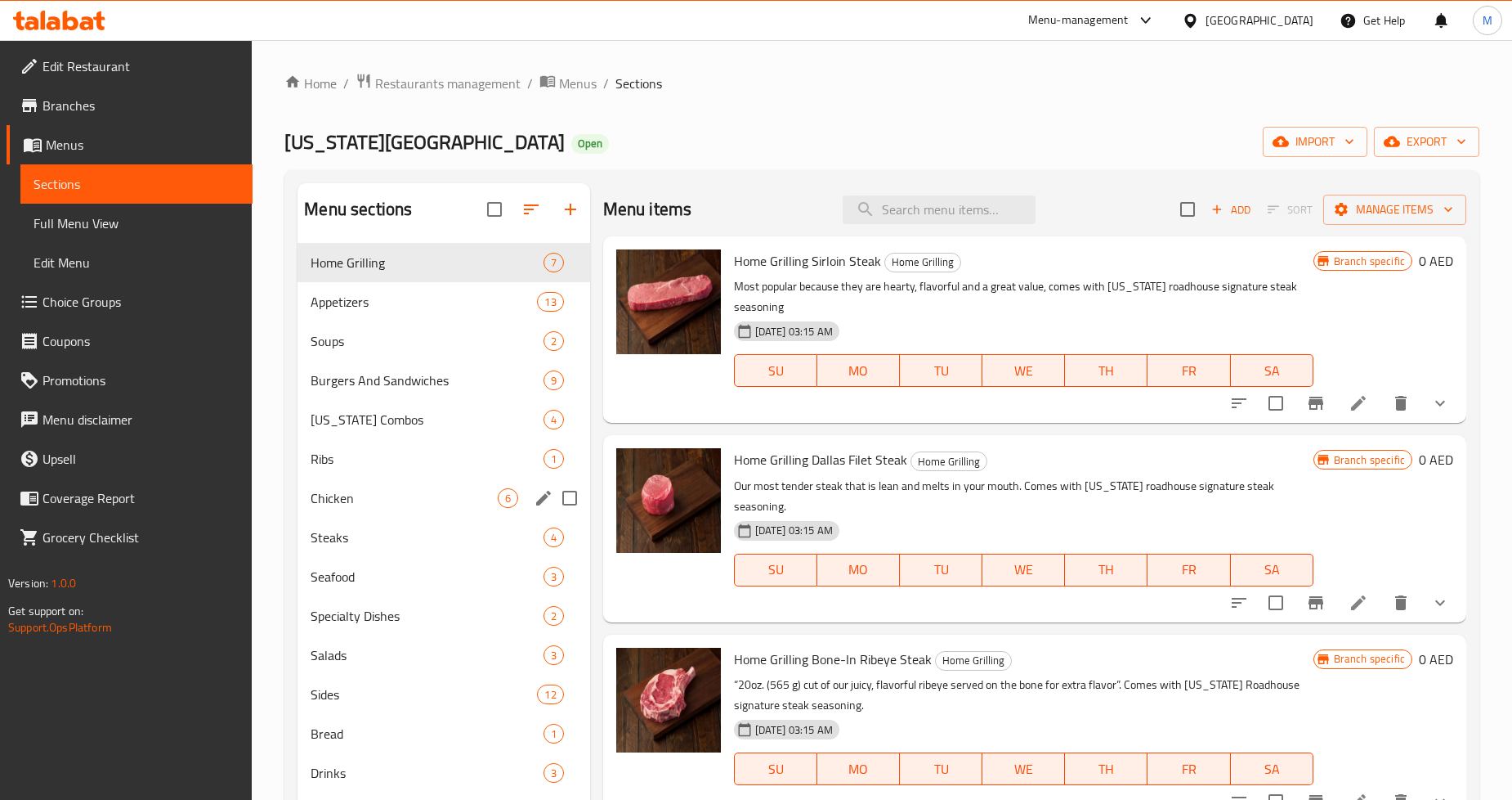
scroll to position [91, 0]
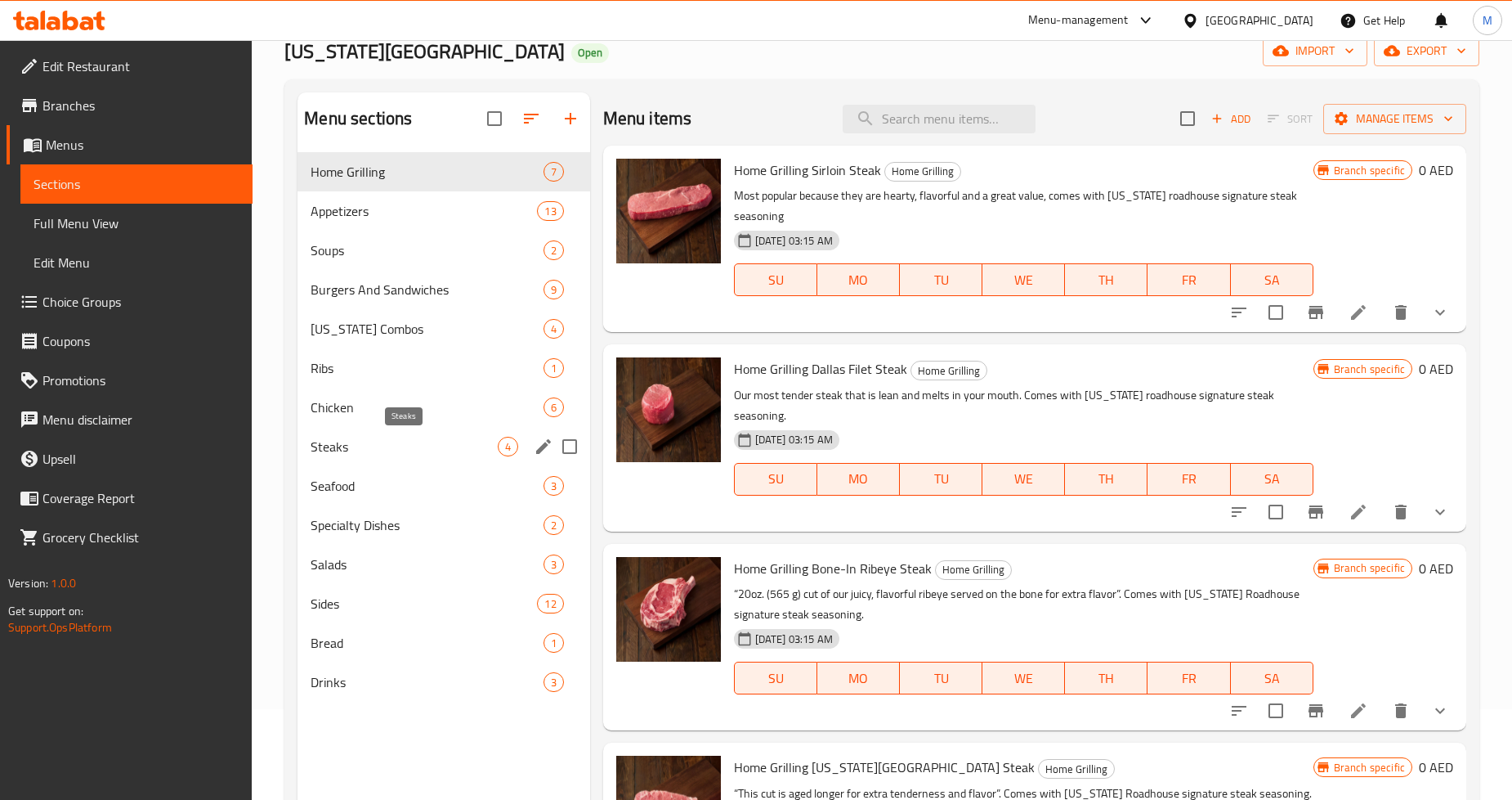
click at [347, 438] on span "Steaks" at bounding box center [404, 447] width 187 height 20
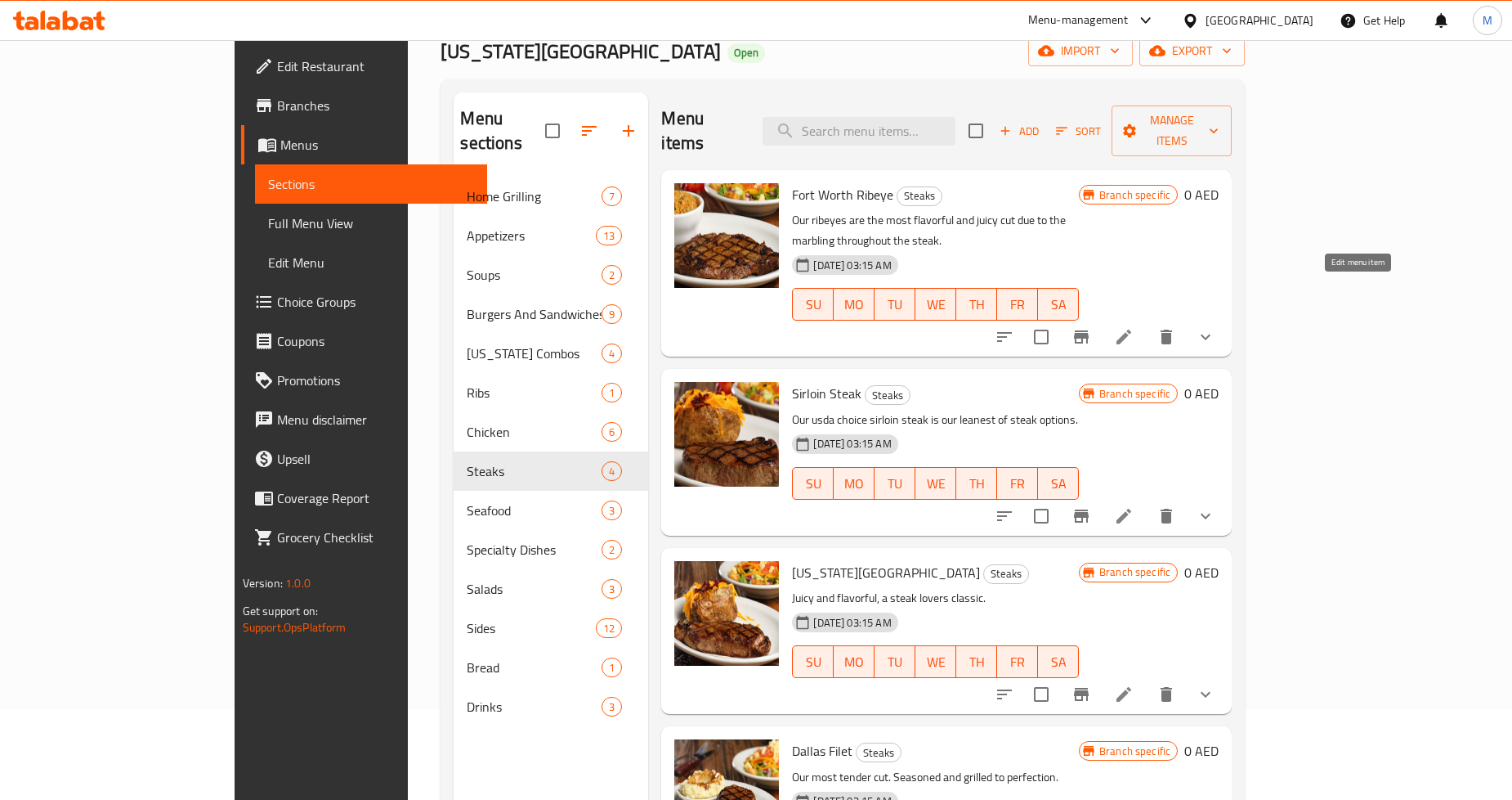
click at [1132, 329] on icon at bounding box center [1124, 337] width 15 height 15
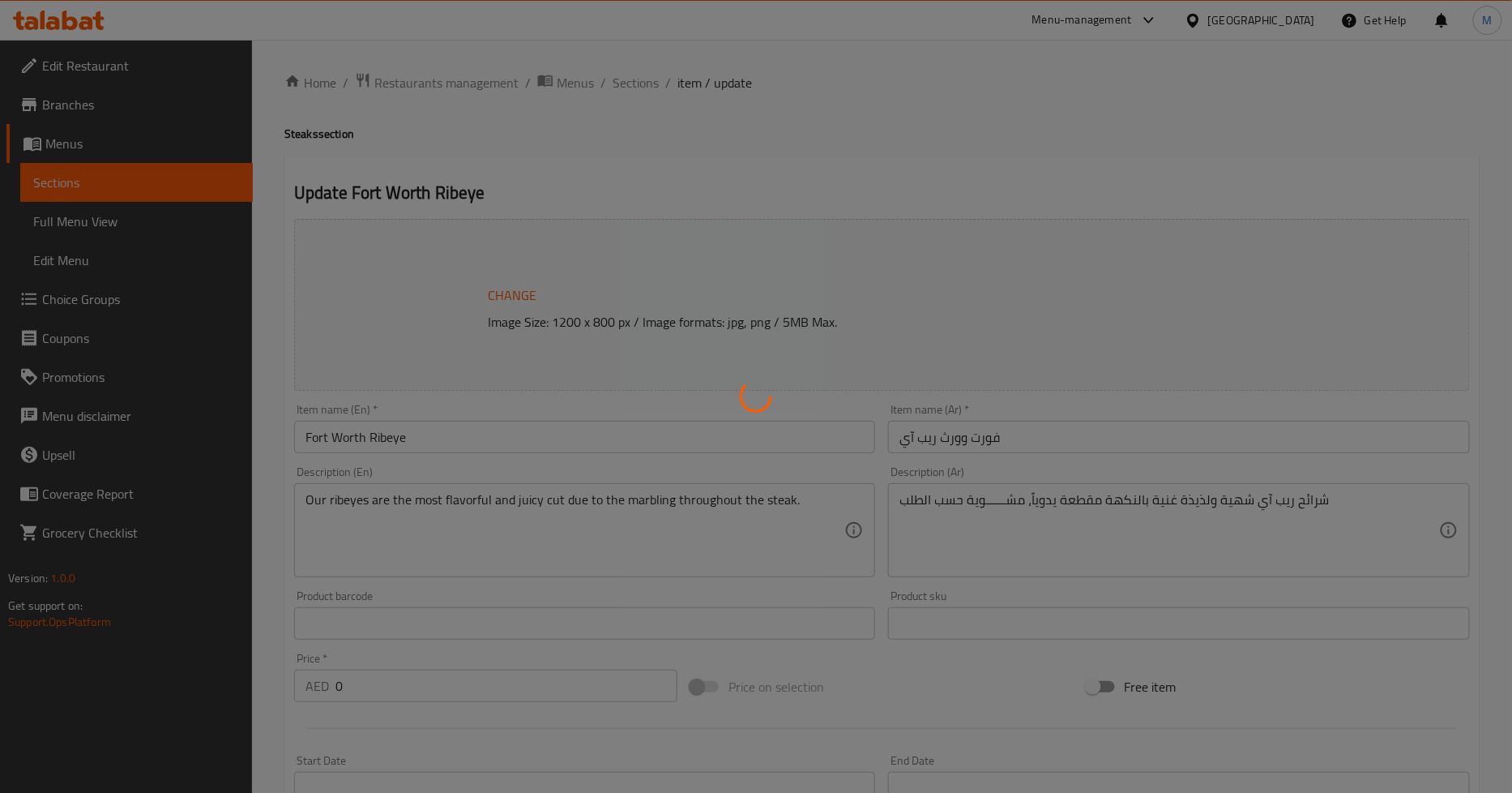
type input "إختيارك من:"
type input "1"
type input "حضر الستيك على طريقتك المفضلة:"
type input "1"
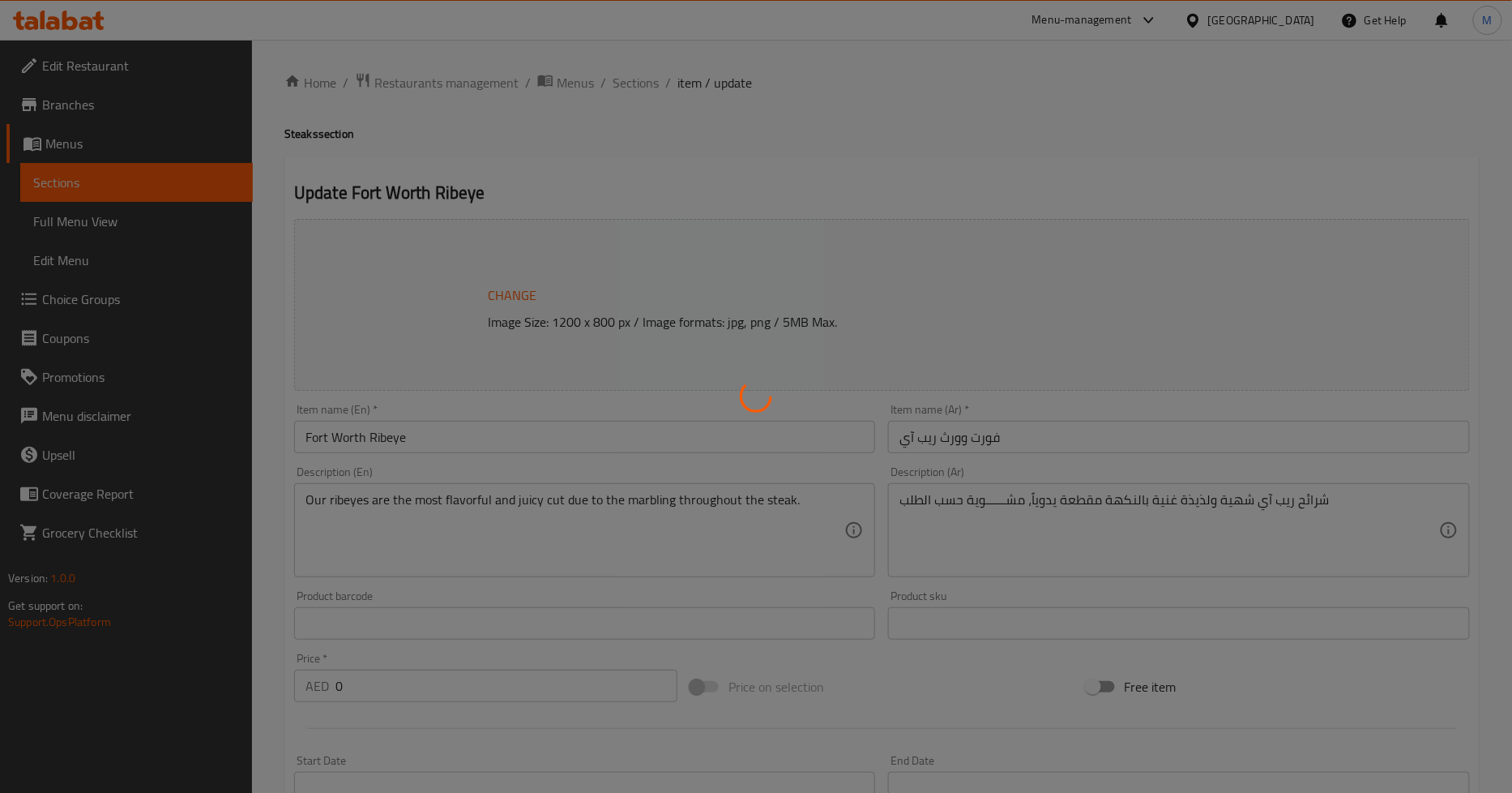
type input "1"
type input "إختيارك من الأطباق الجانبية:"
type input "2"
type input "أضف إلى الستيك:"
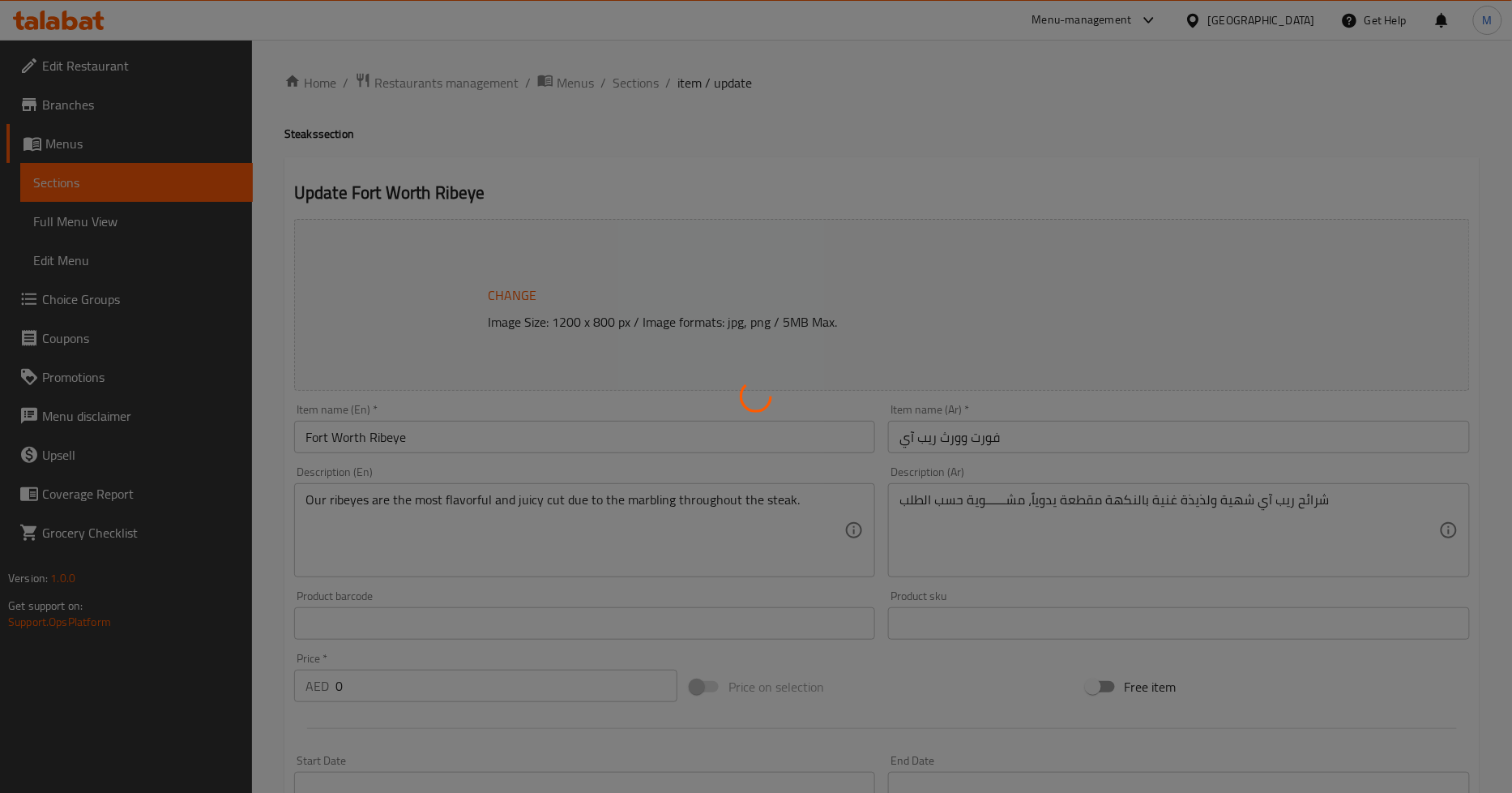
type input "0"
type input "4"
type input "الإضافات:"
type input "0"
type input "5"
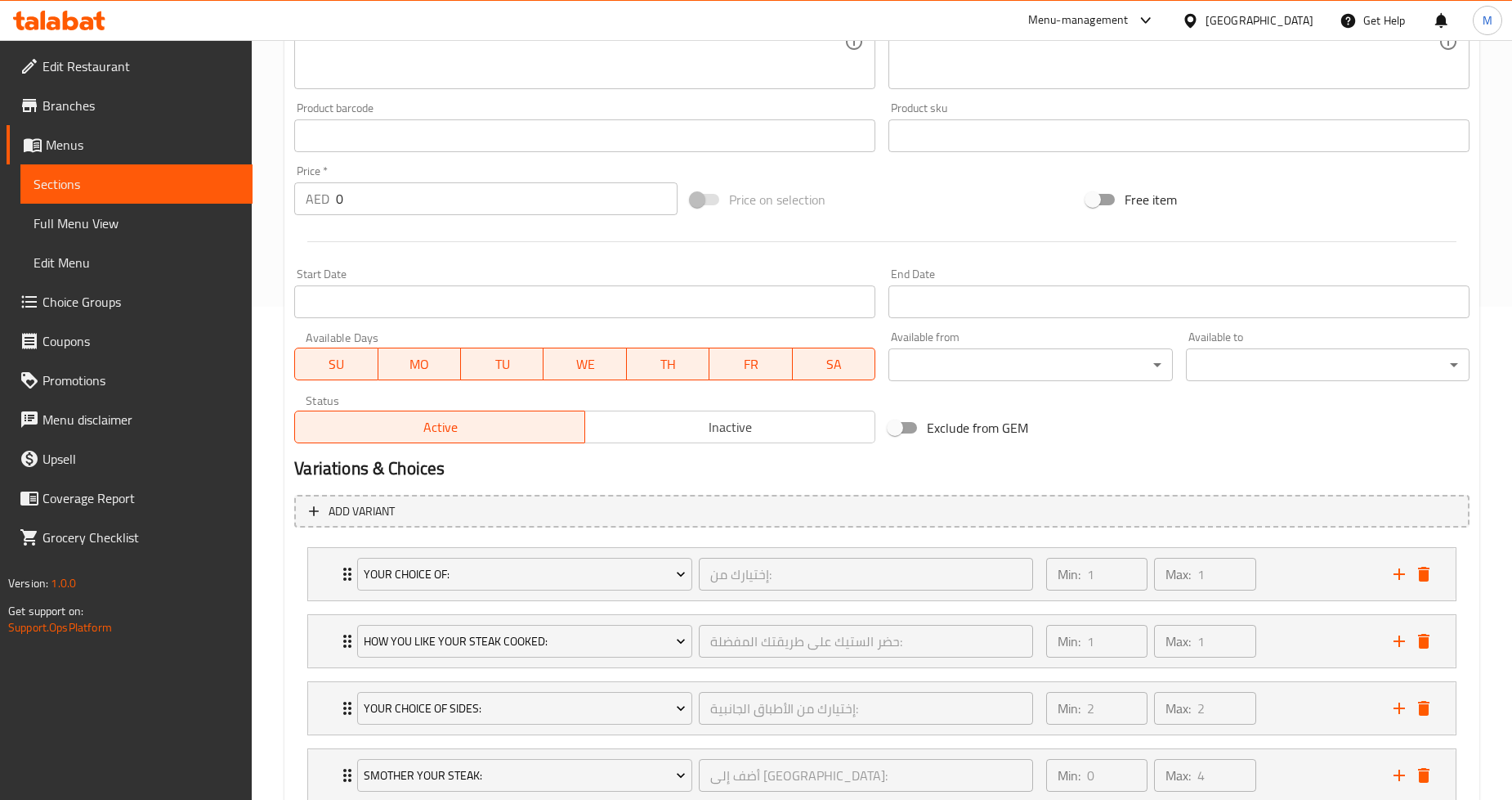
scroll to position [673, 0]
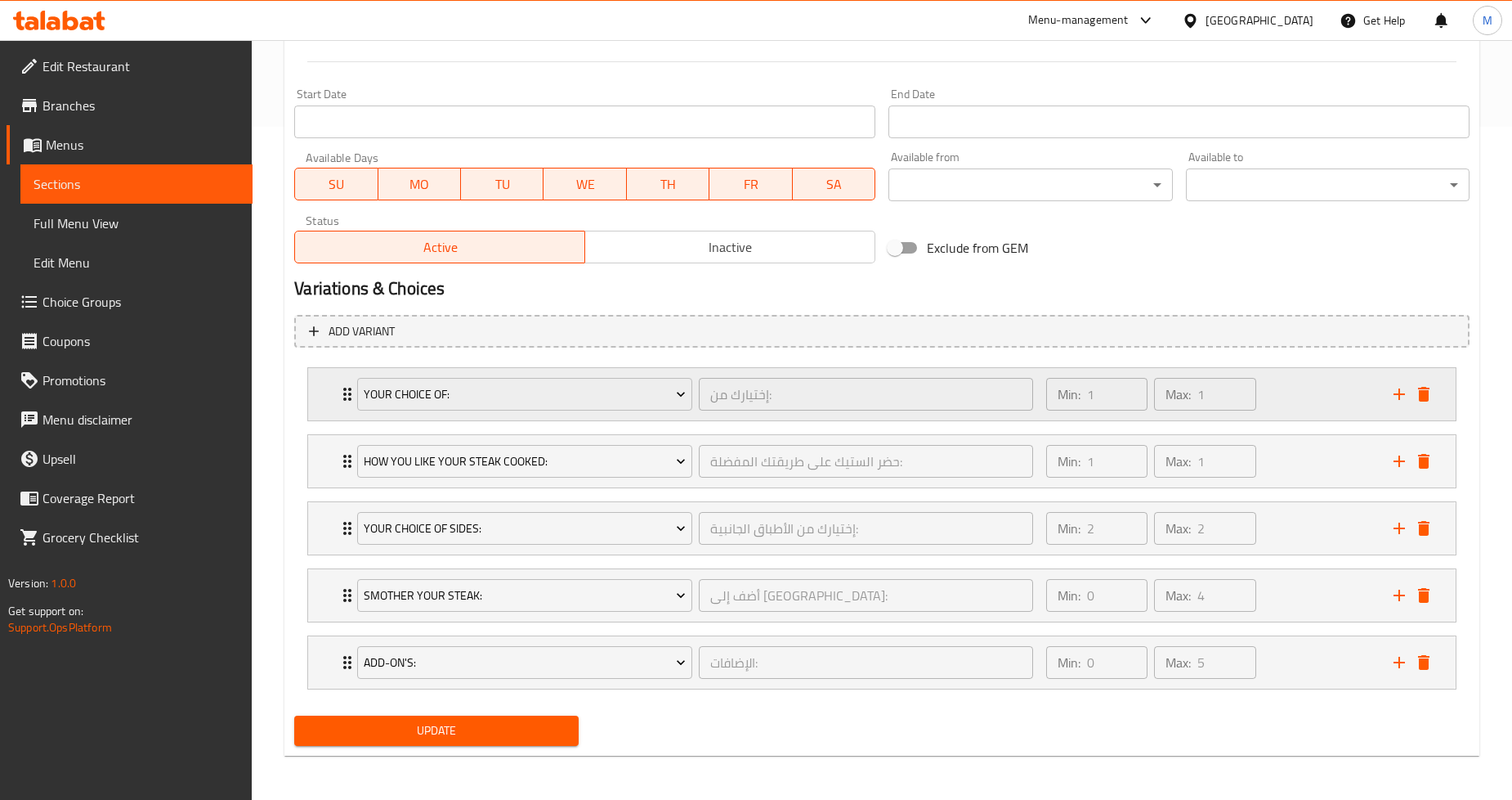
click at [324, 397] on div "Your Choice Of: إختيارك من: ​ Min: 1 ​ Max: 1 ​" at bounding box center [881, 394] width 1148 height 52
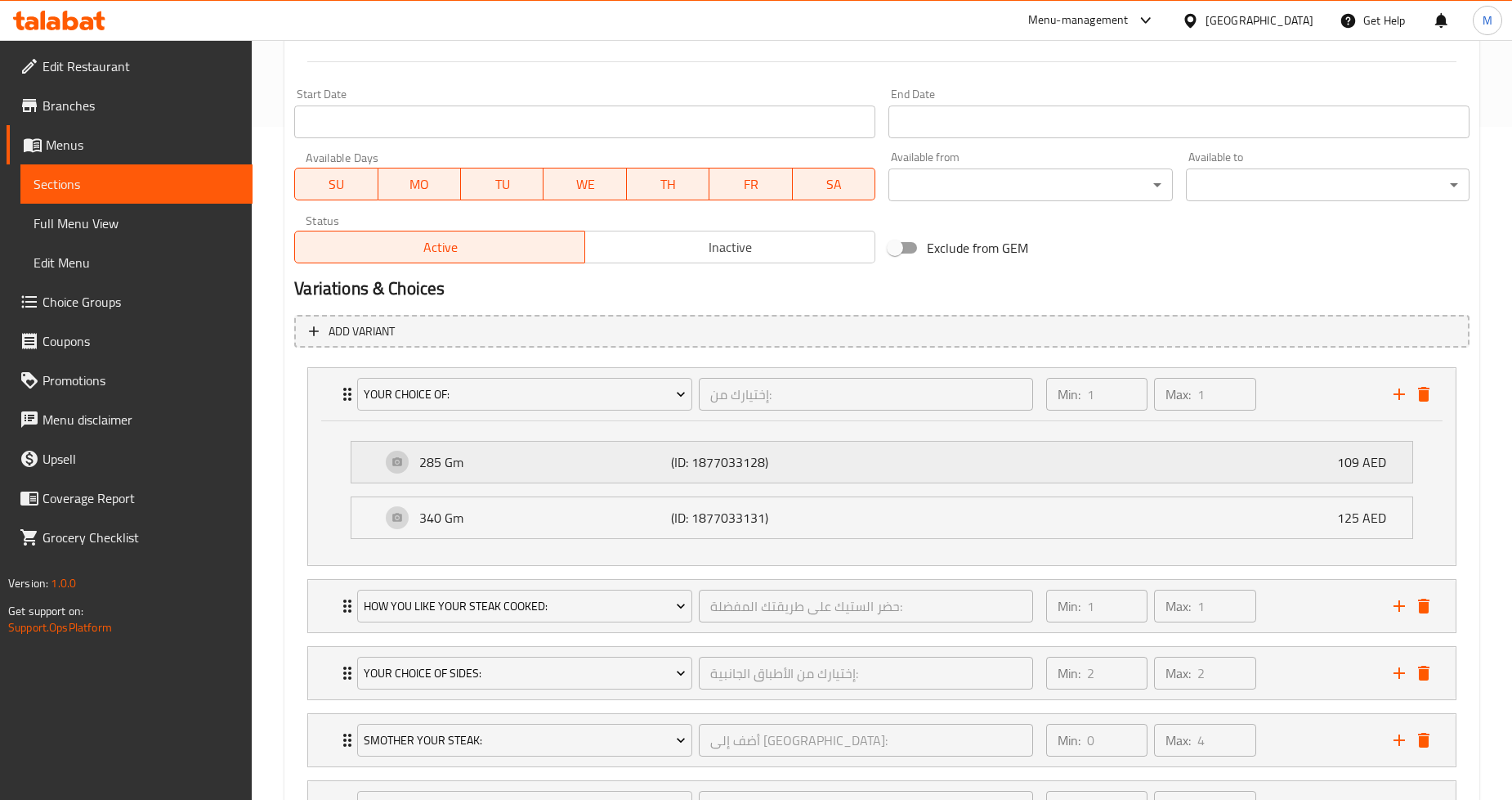
click at [562, 463] on p "285 Gm" at bounding box center [545, 462] width 252 height 20
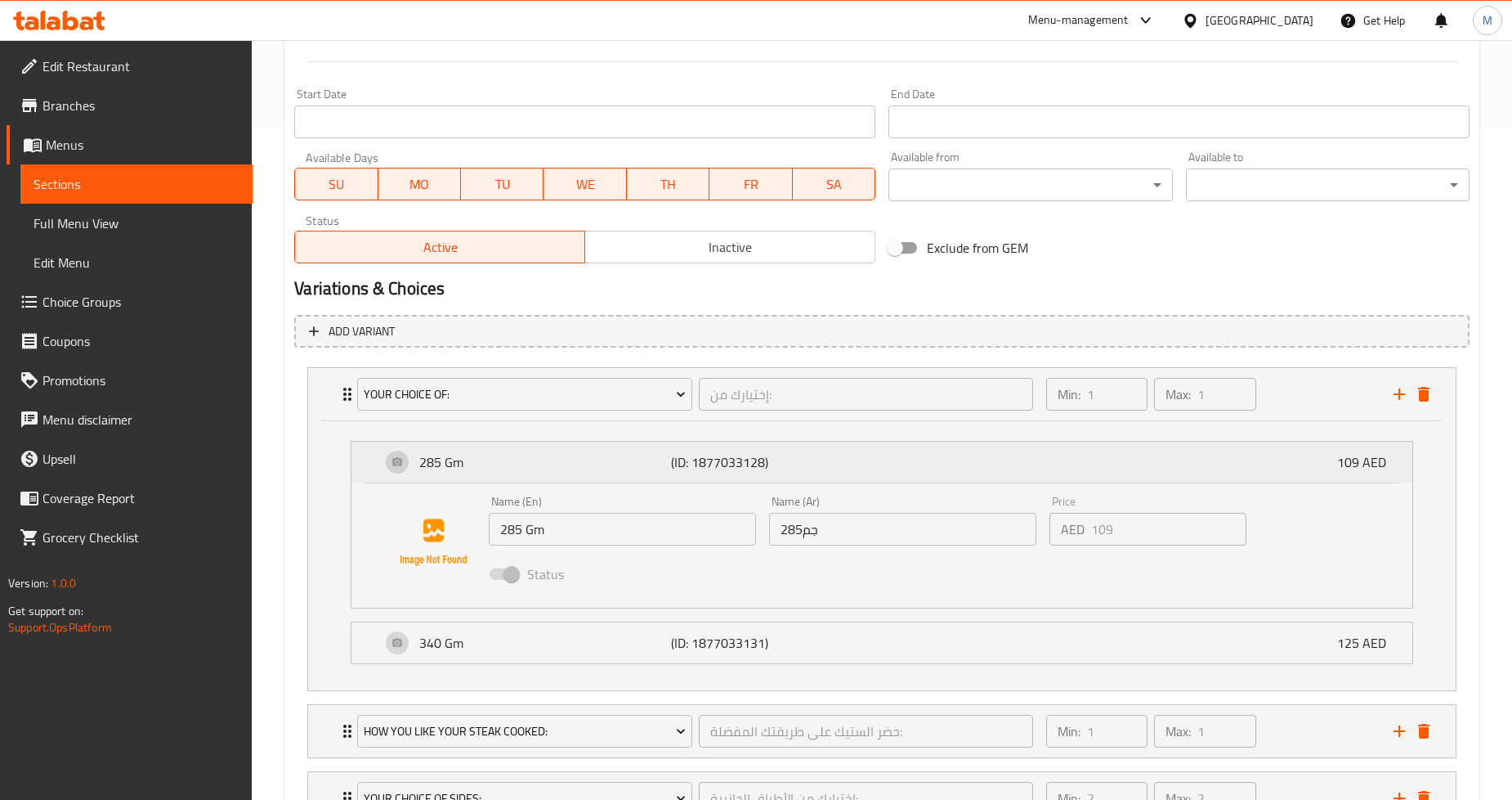
click at [576, 450] on div "285 Gm (ID: 1877033128) 109 AED" at bounding box center [887, 462] width 1012 height 41
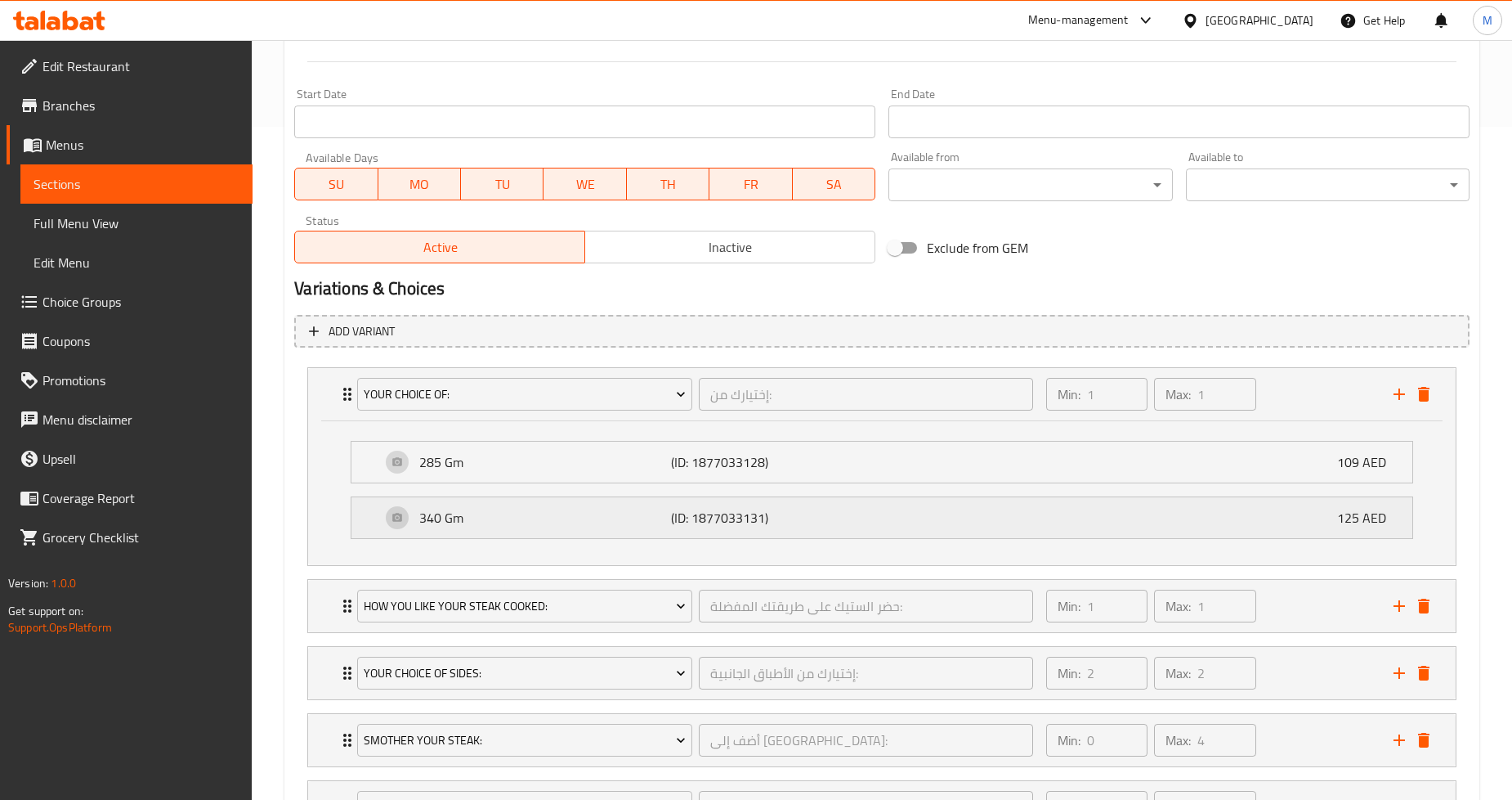
click at [555, 520] on p "340 Gm" at bounding box center [545, 518] width 252 height 20
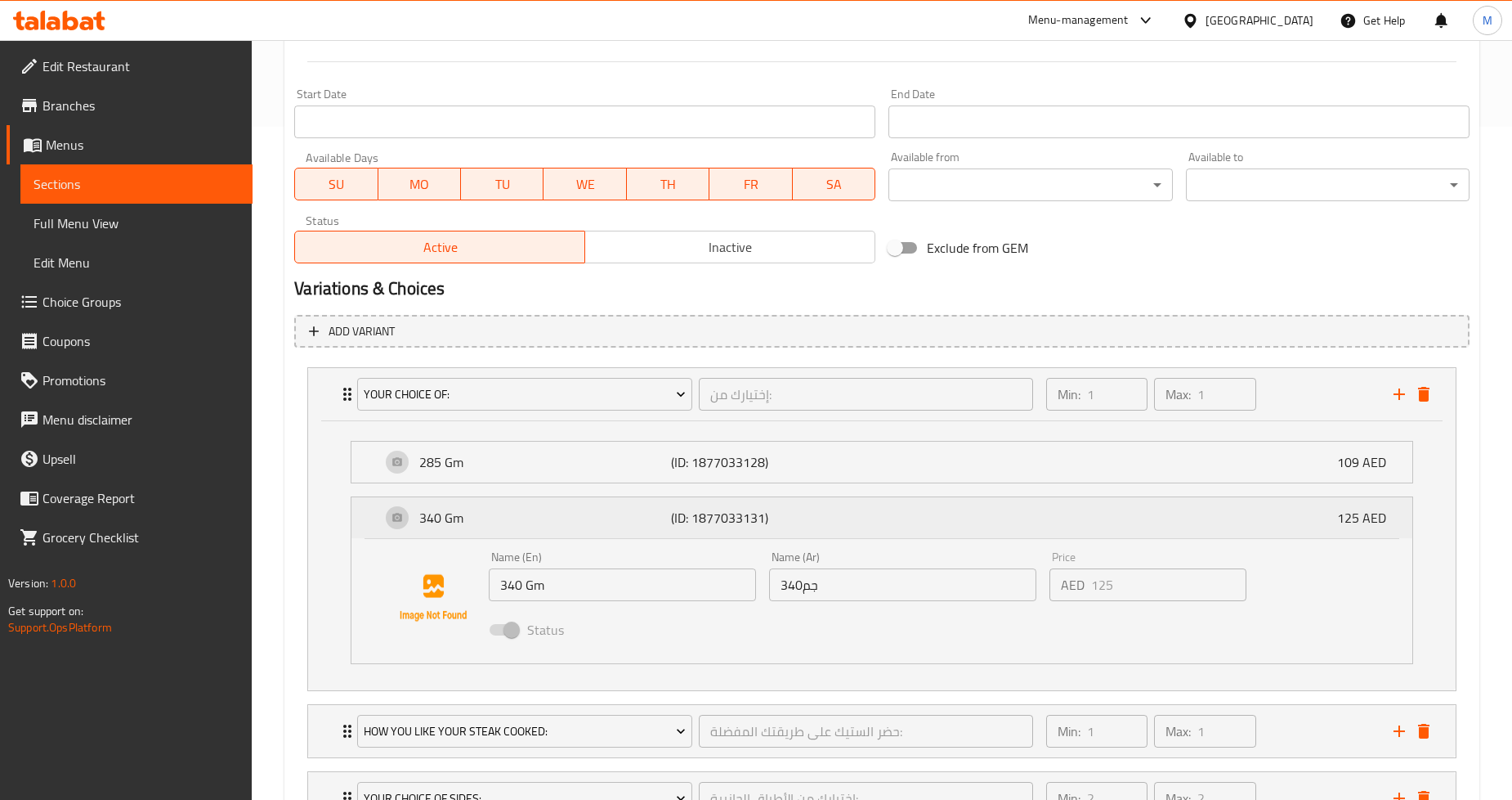
click at [561, 508] on p "340 Gm" at bounding box center [545, 518] width 252 height 20
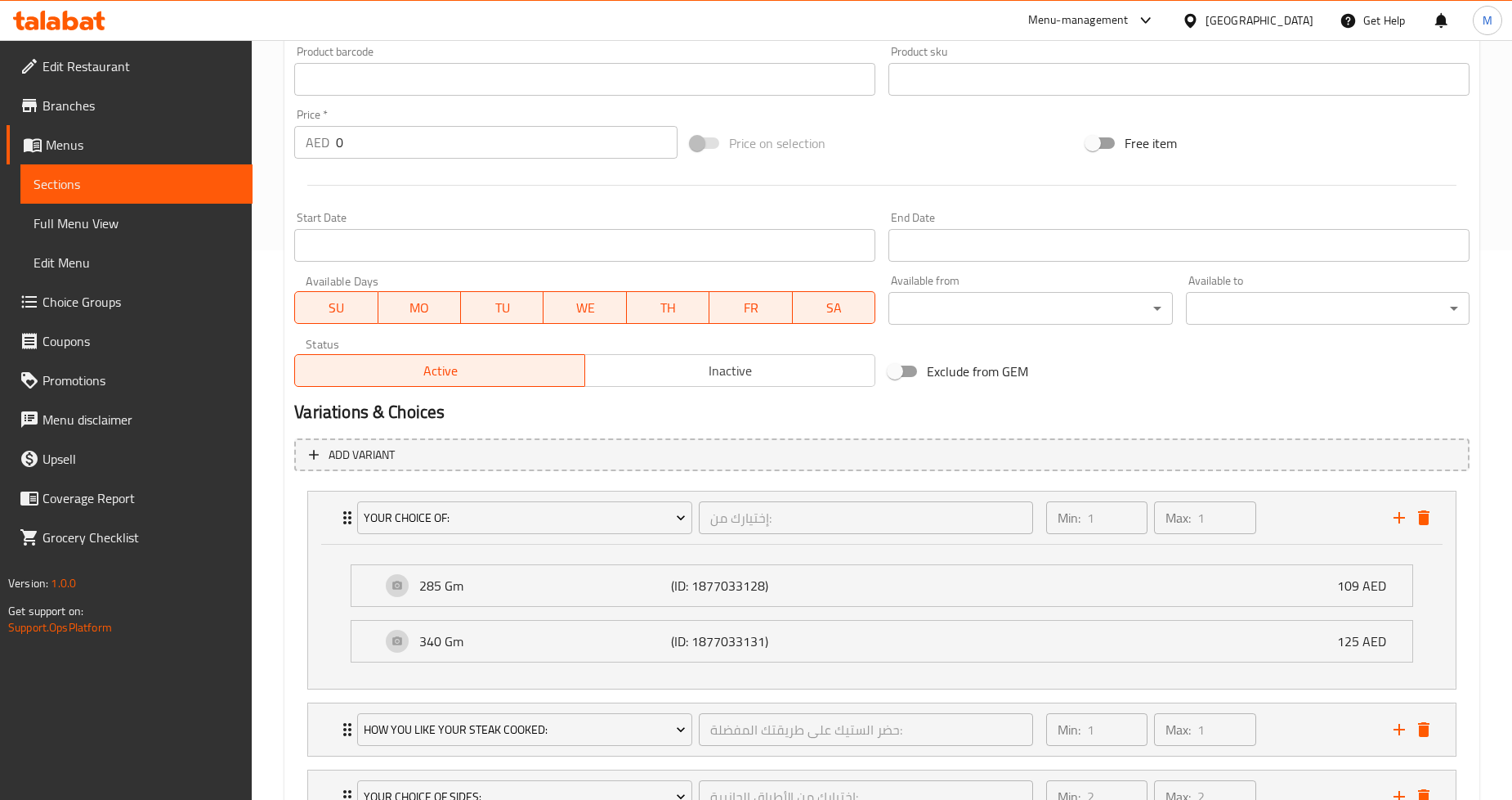
scroll to position [218, 0]
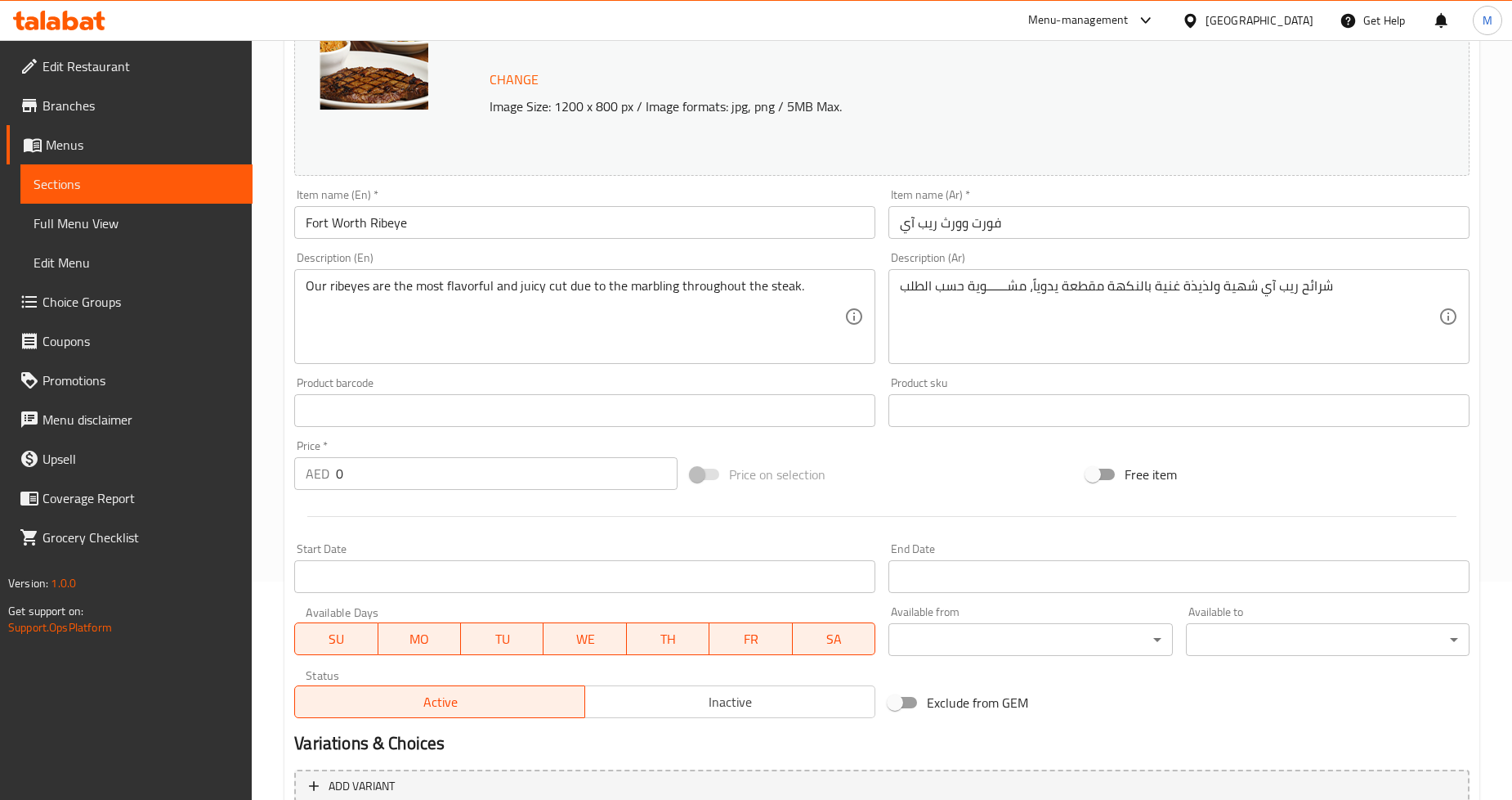
click at [116, 176] on span "Sections" at bounding box center [137, 184] width 206 height 20
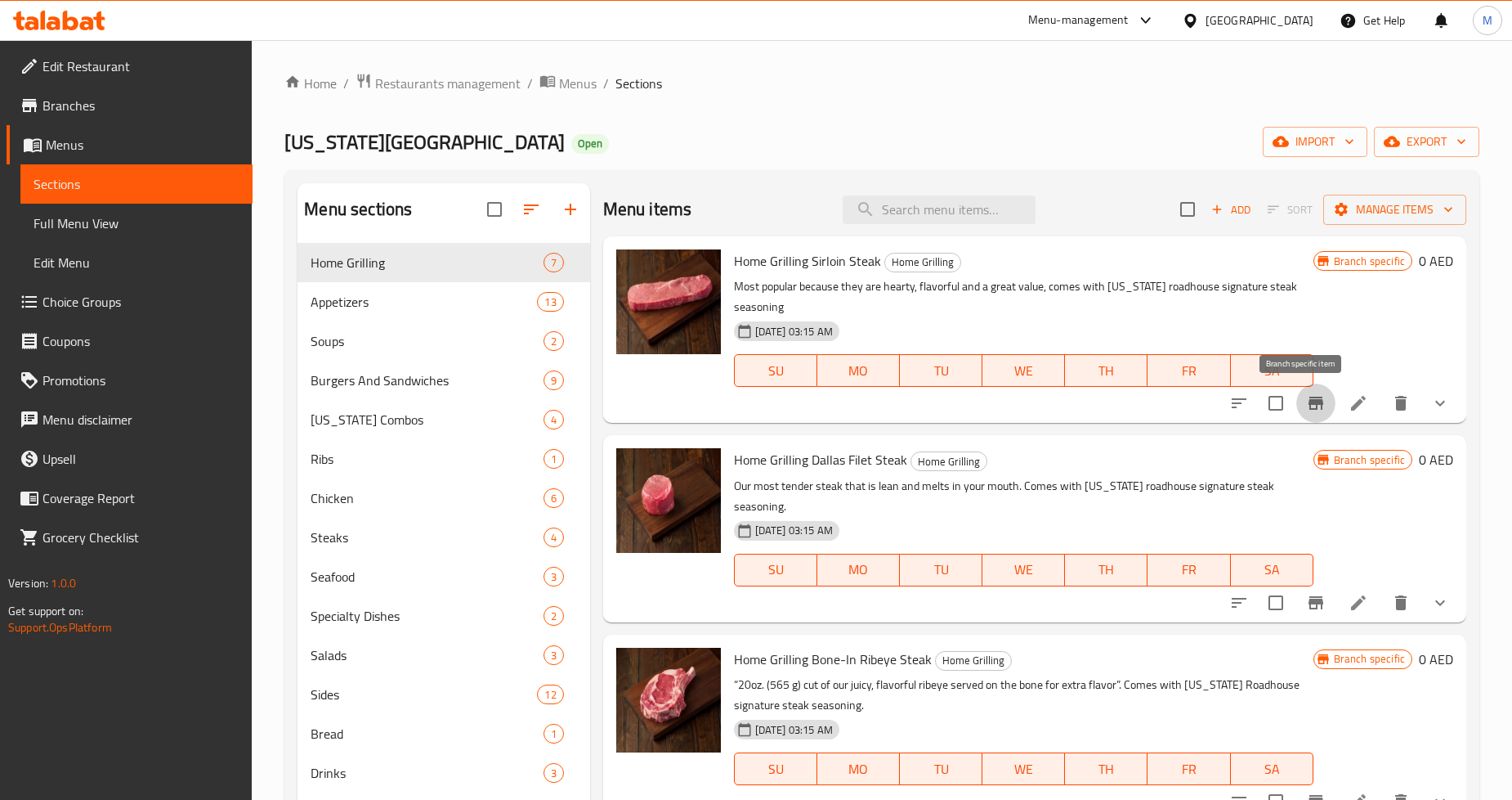
click at [1306, 409] on icon "Branch-specific-item" at bounding box center [1316, 403] width 20 height 20
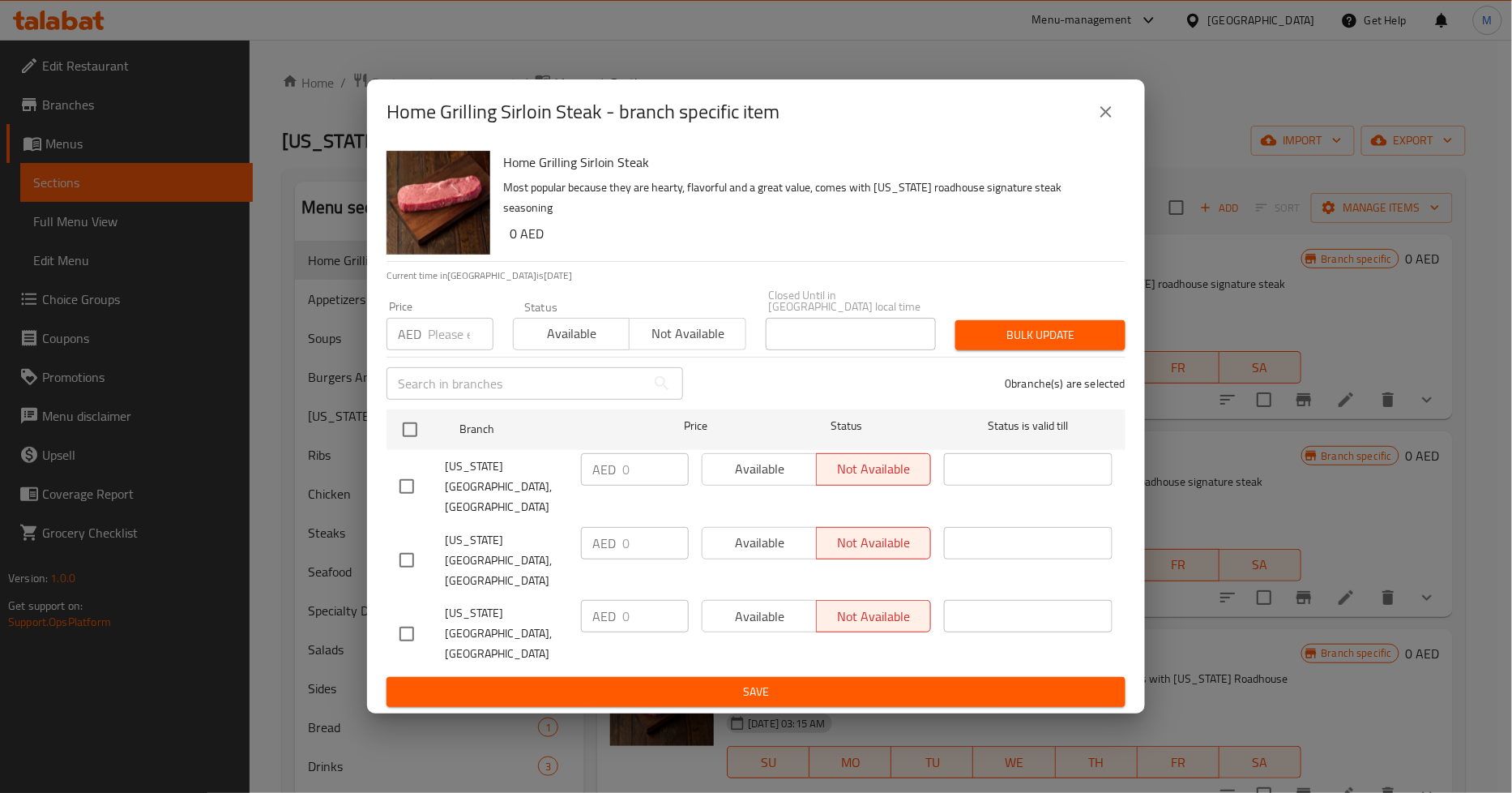
click at [1116, 131] on button "close" at bounding box center [1106, 112] width 39 height 39
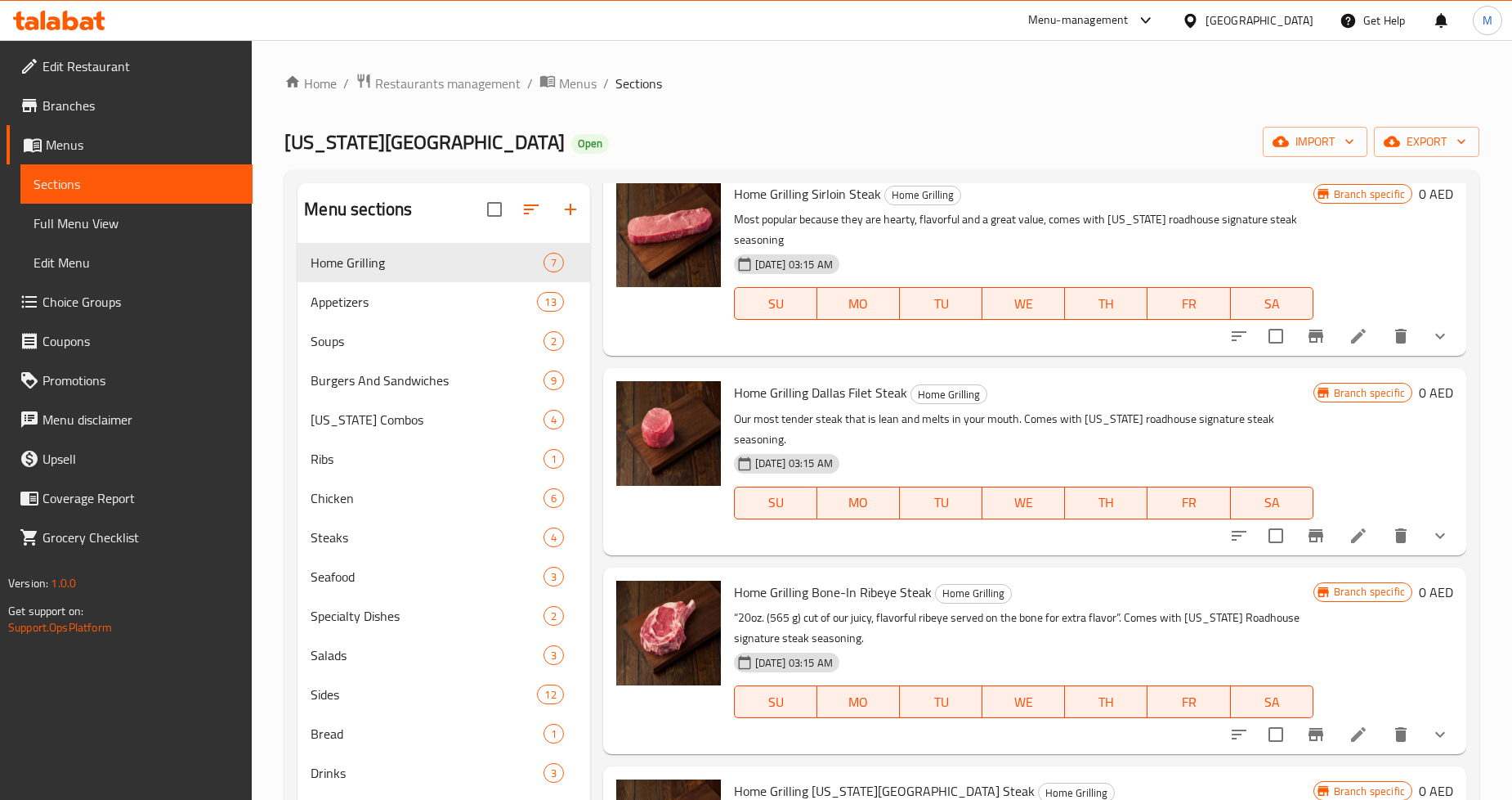
scroll to position [182, 0]
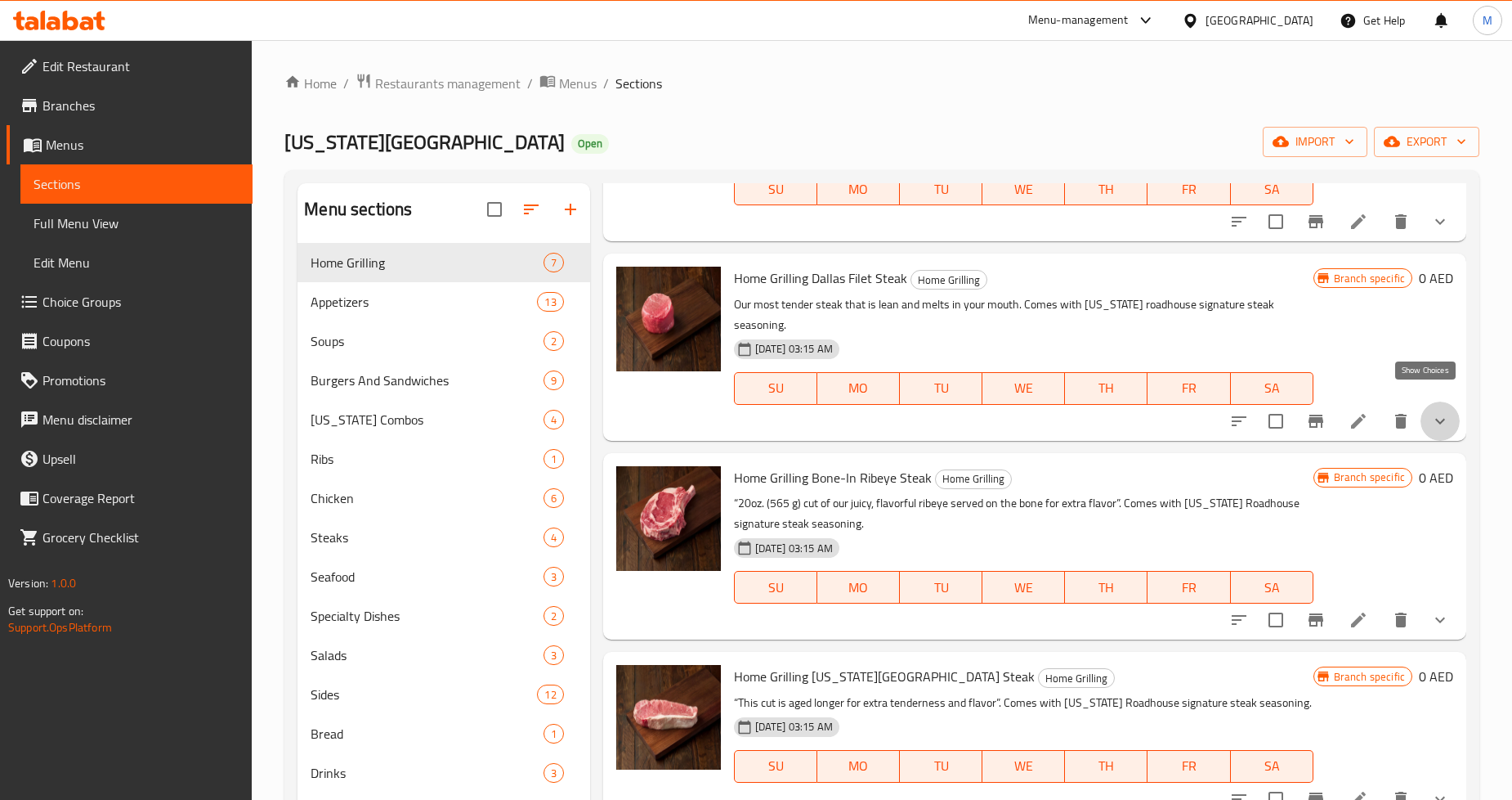
click at [1430, 411] on icon "show more" at bounding box center [1440, 421] width 20 height 20
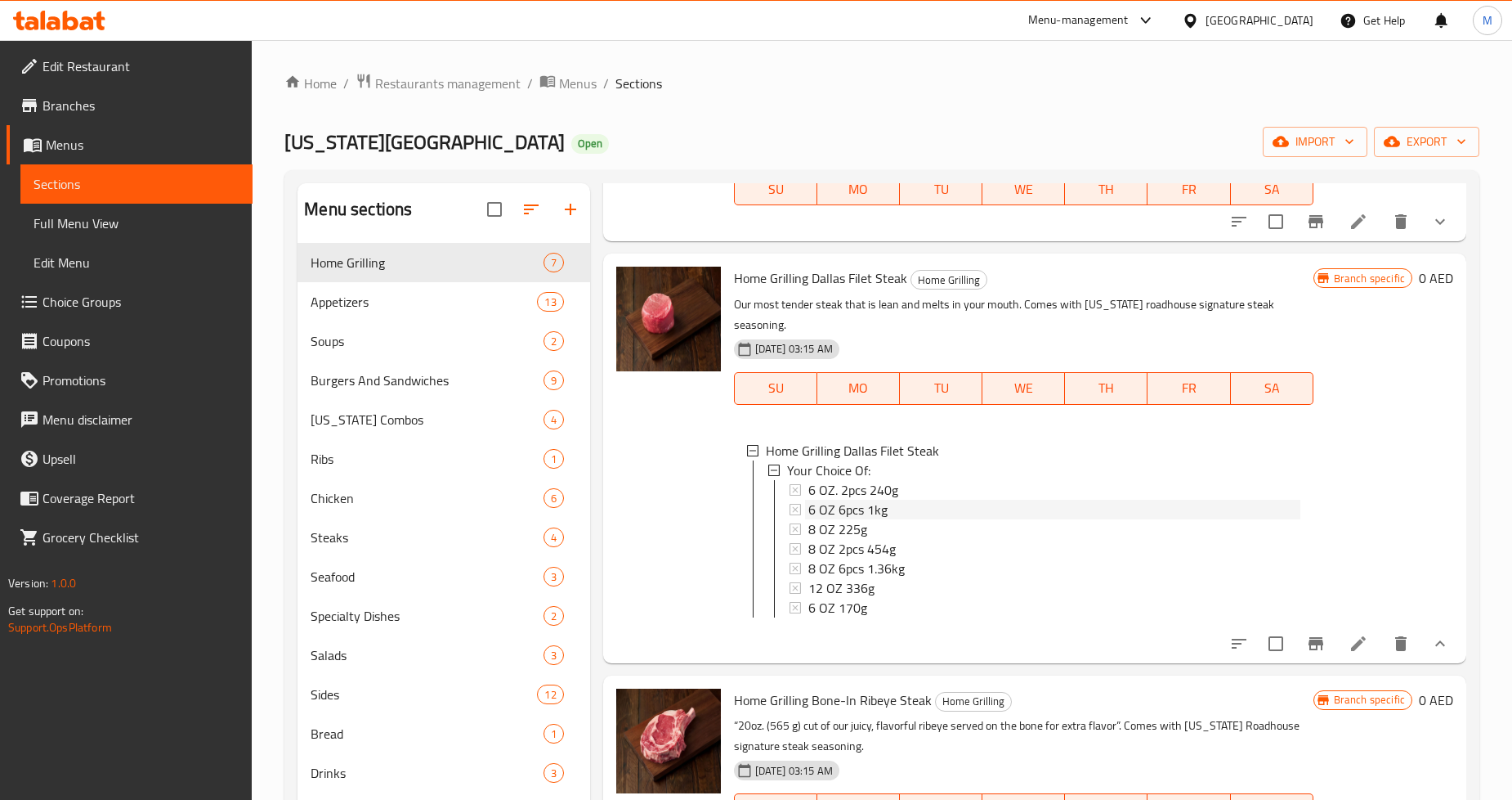
click at [827, 499] on span "6 OZ 6pcs 1kg" at bounding box center [848, 509] width 79 height 20
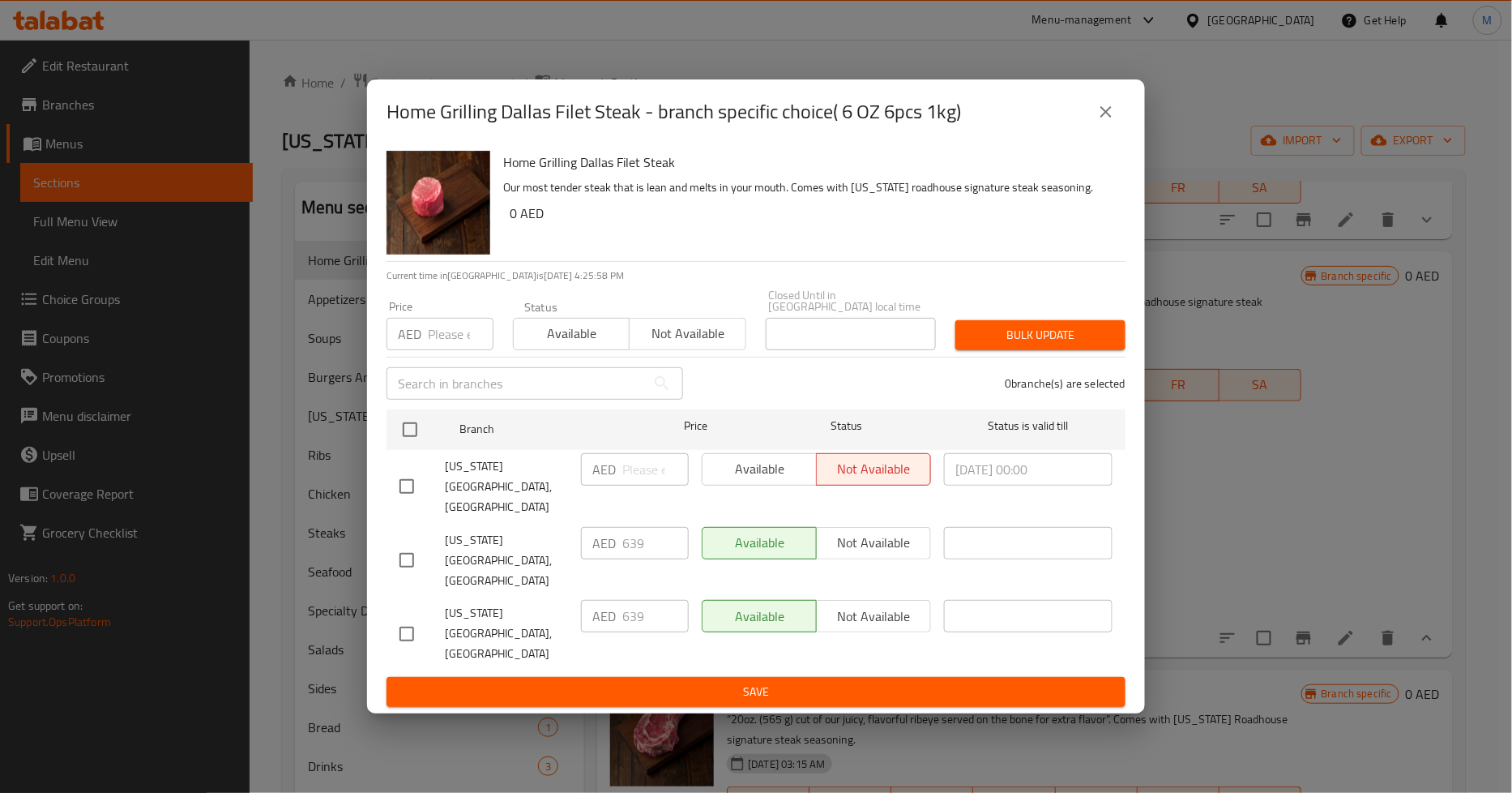
click at [1098, 122] on icon "close" at bounding box center [1106, 112] width 20 height 20
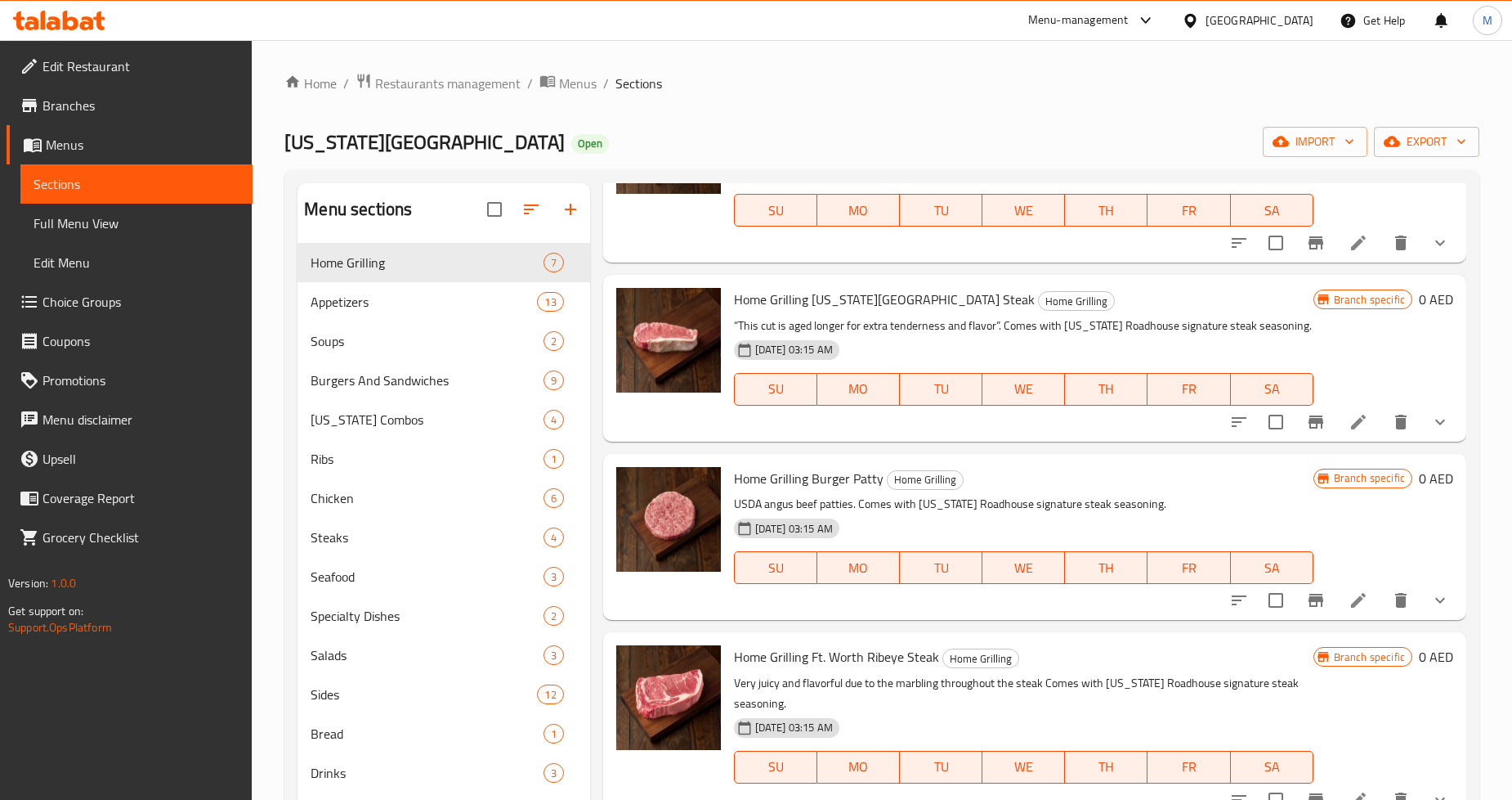
scroll to position [807, 0]
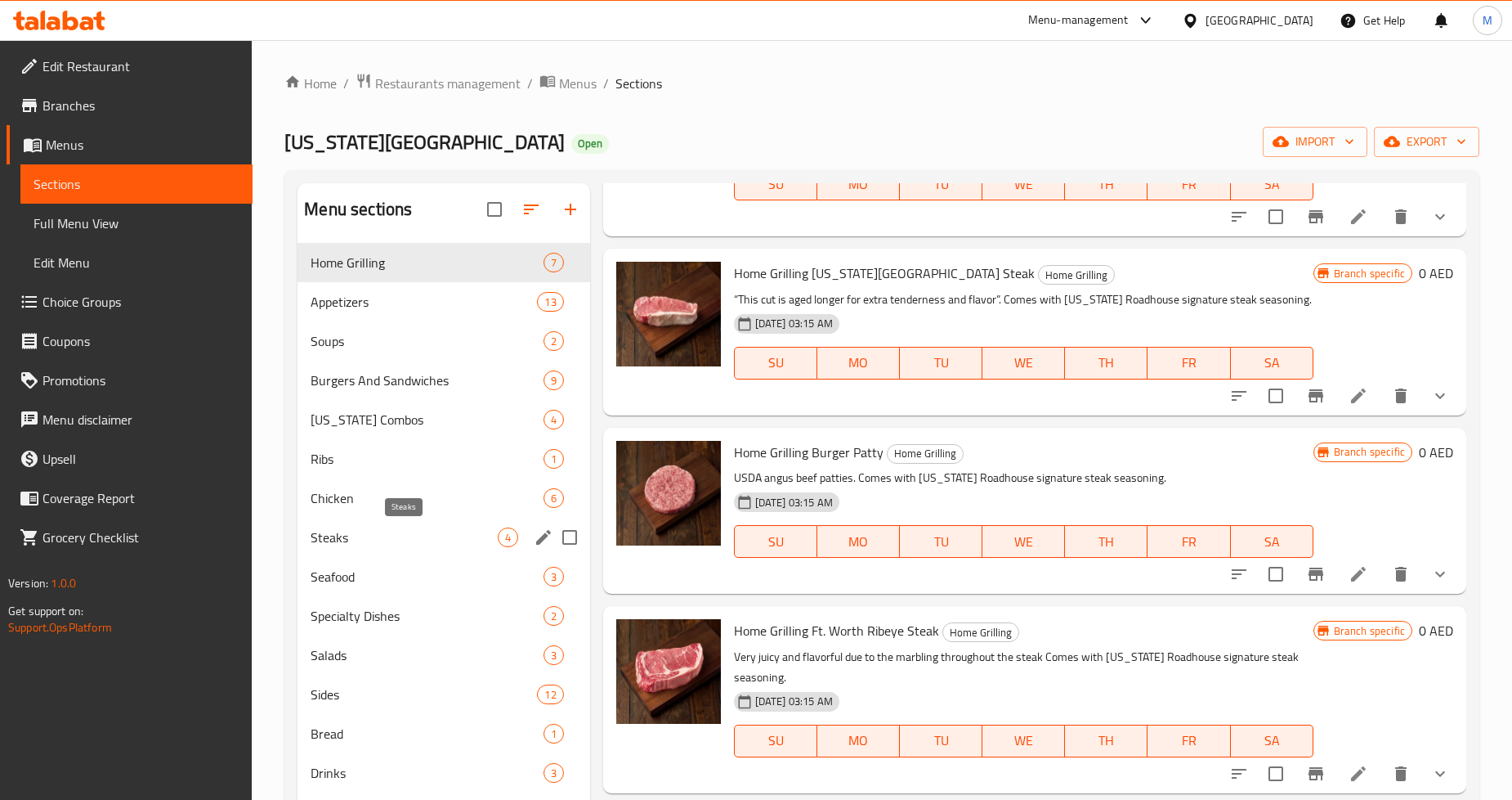
click at [347, 533] on span "Steaks" at bounding box center [404, 537] width 187 height 20
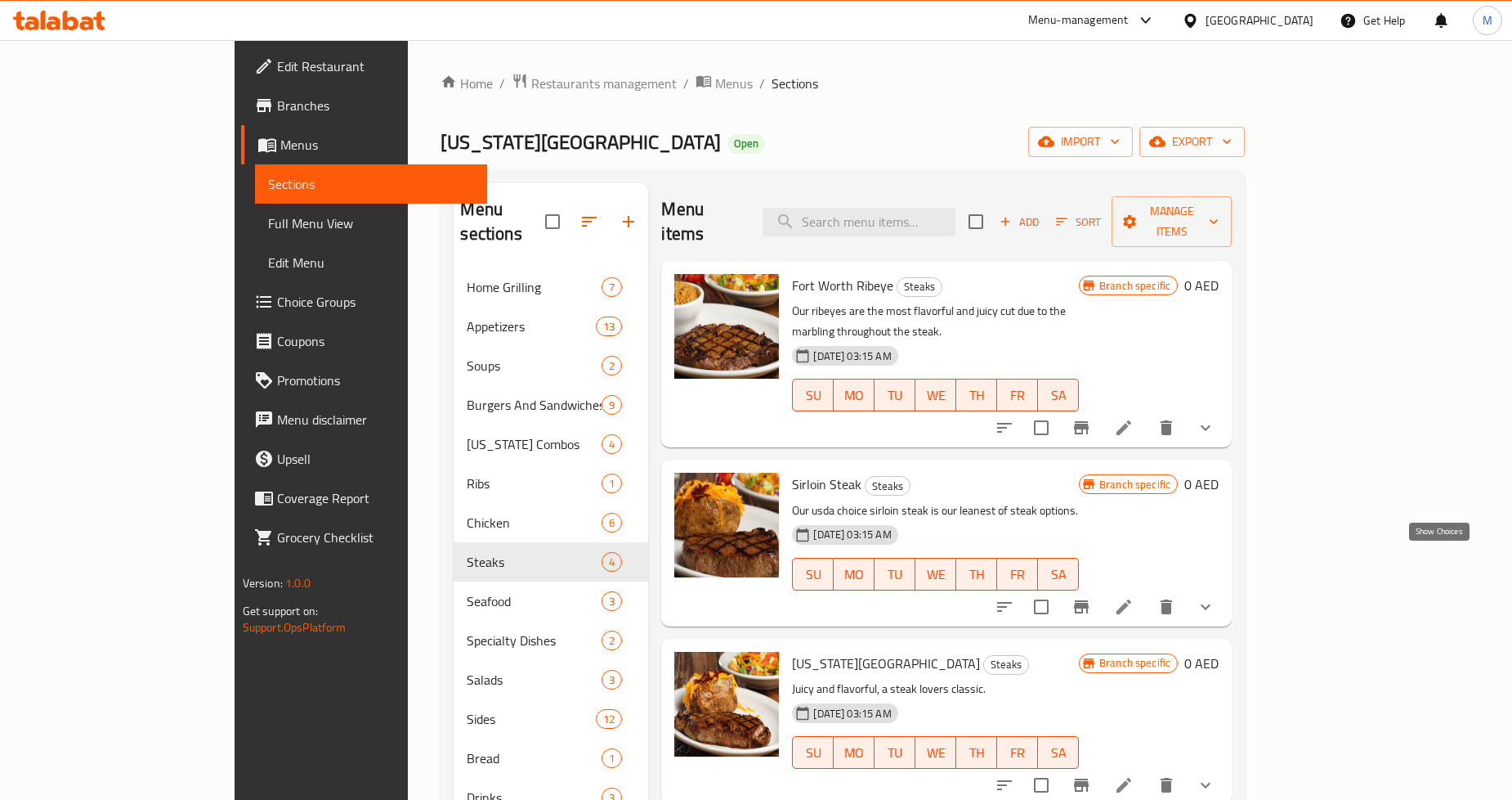
click at [1216, 597] on icon "show more" at bounding box center [1206, 607] width 20 height 20
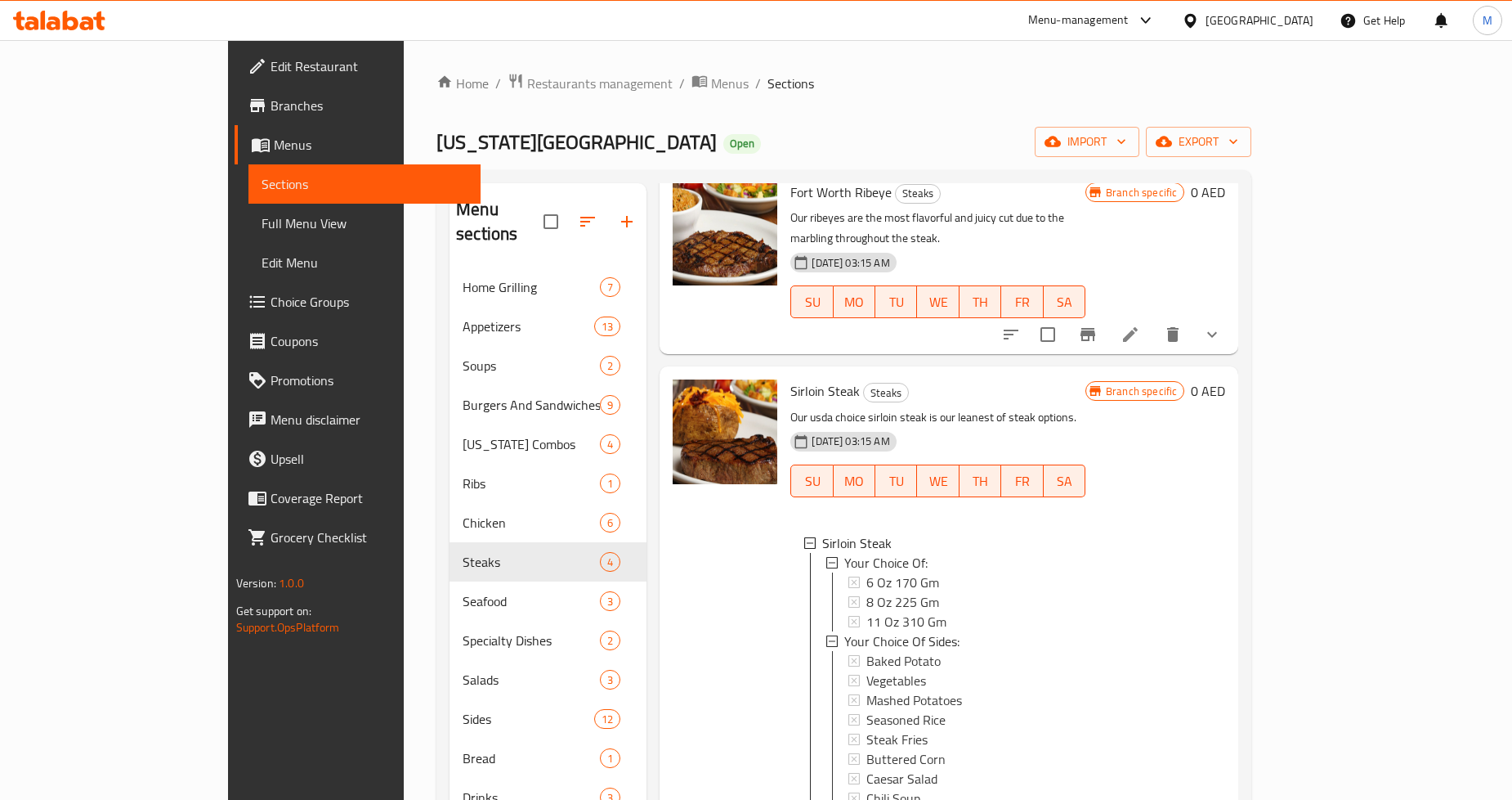
scroll to position [182, 0]
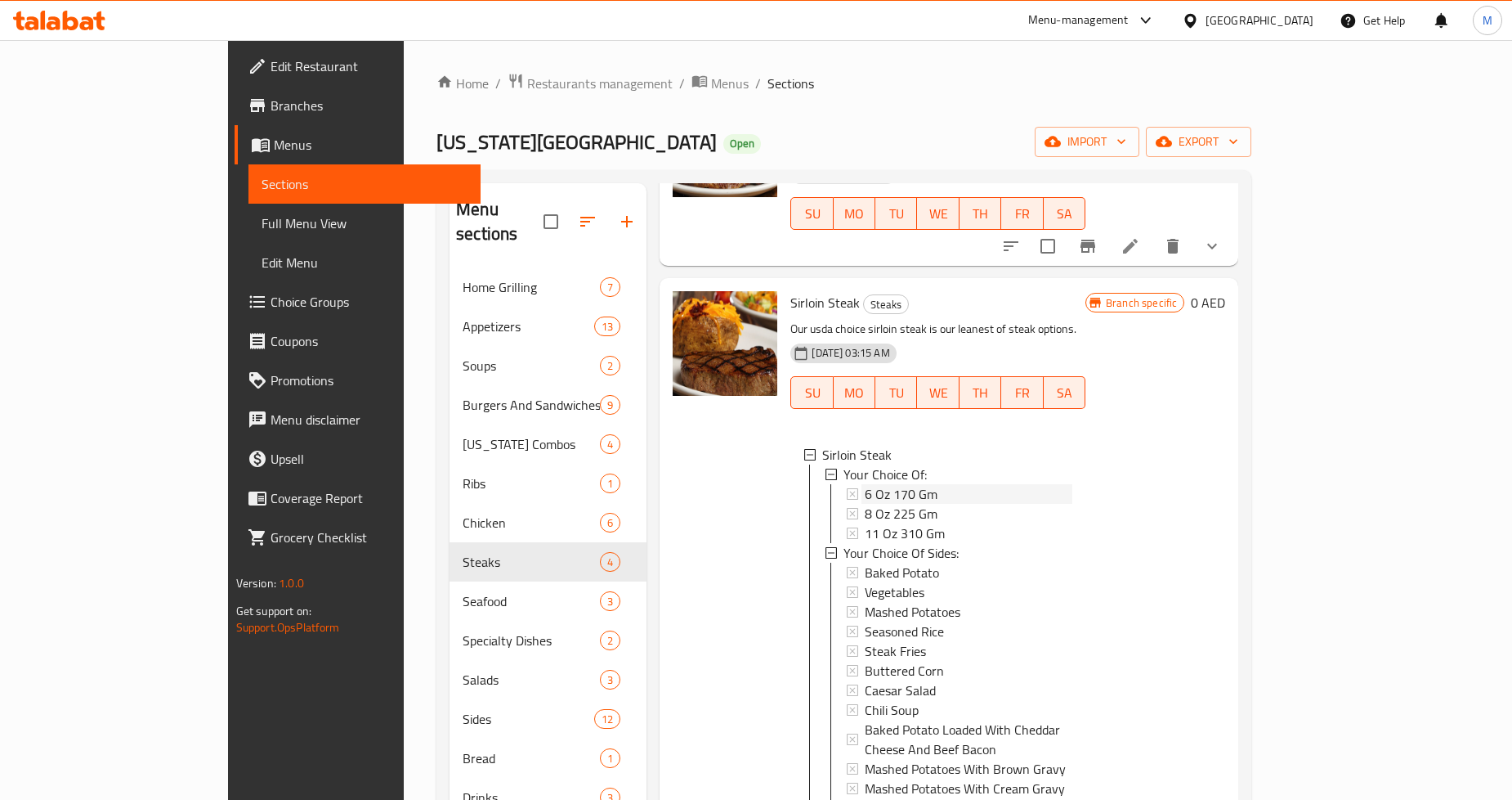
click at [865, 484] on span "6 Oz 170 Gm" at bounding box center [901, 494] width 73 height 20
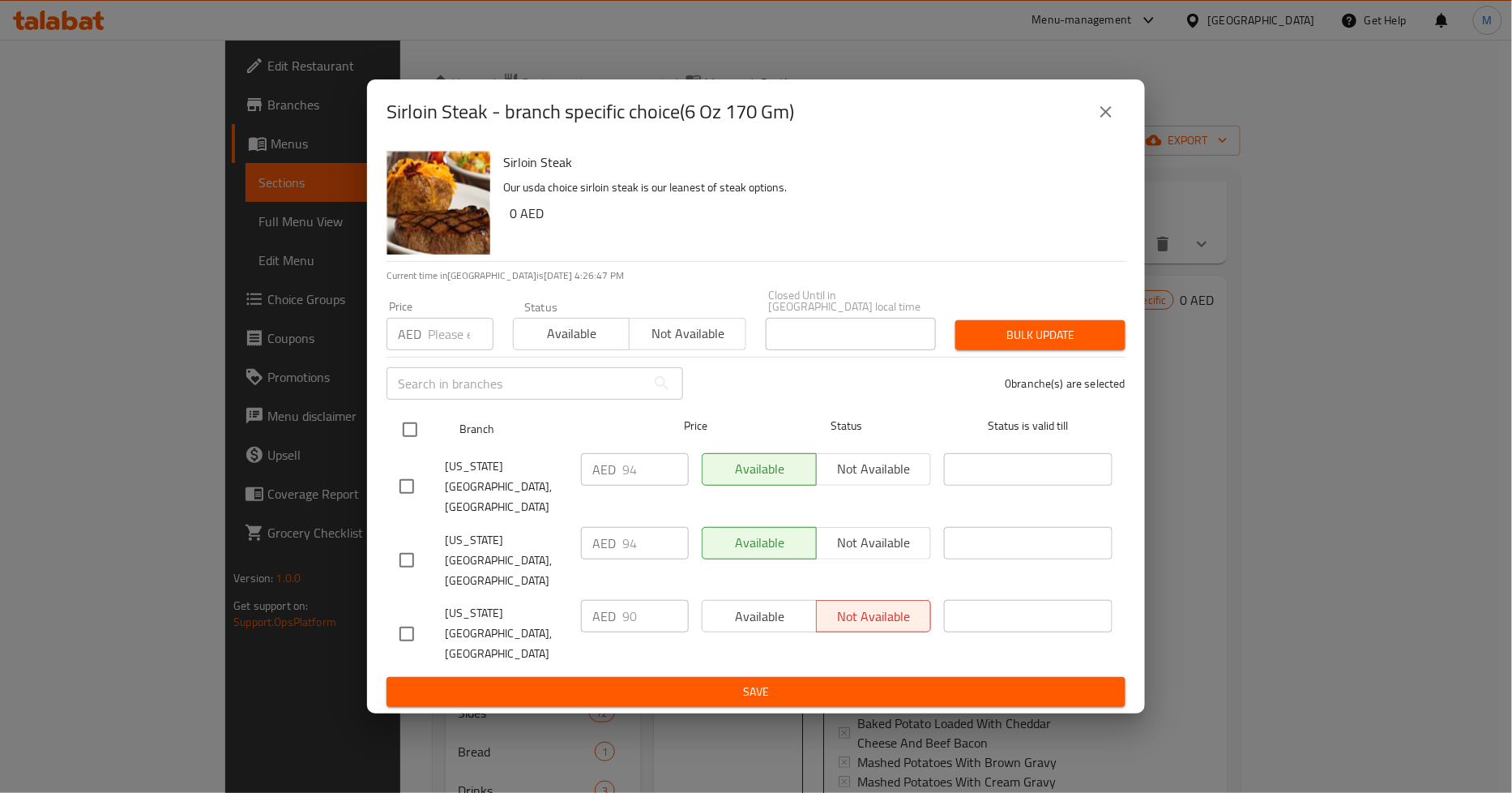
click at [403, 447] on input "checkbox" at bounding box center [410, 430] width 34 height 34
checkbox input "true"
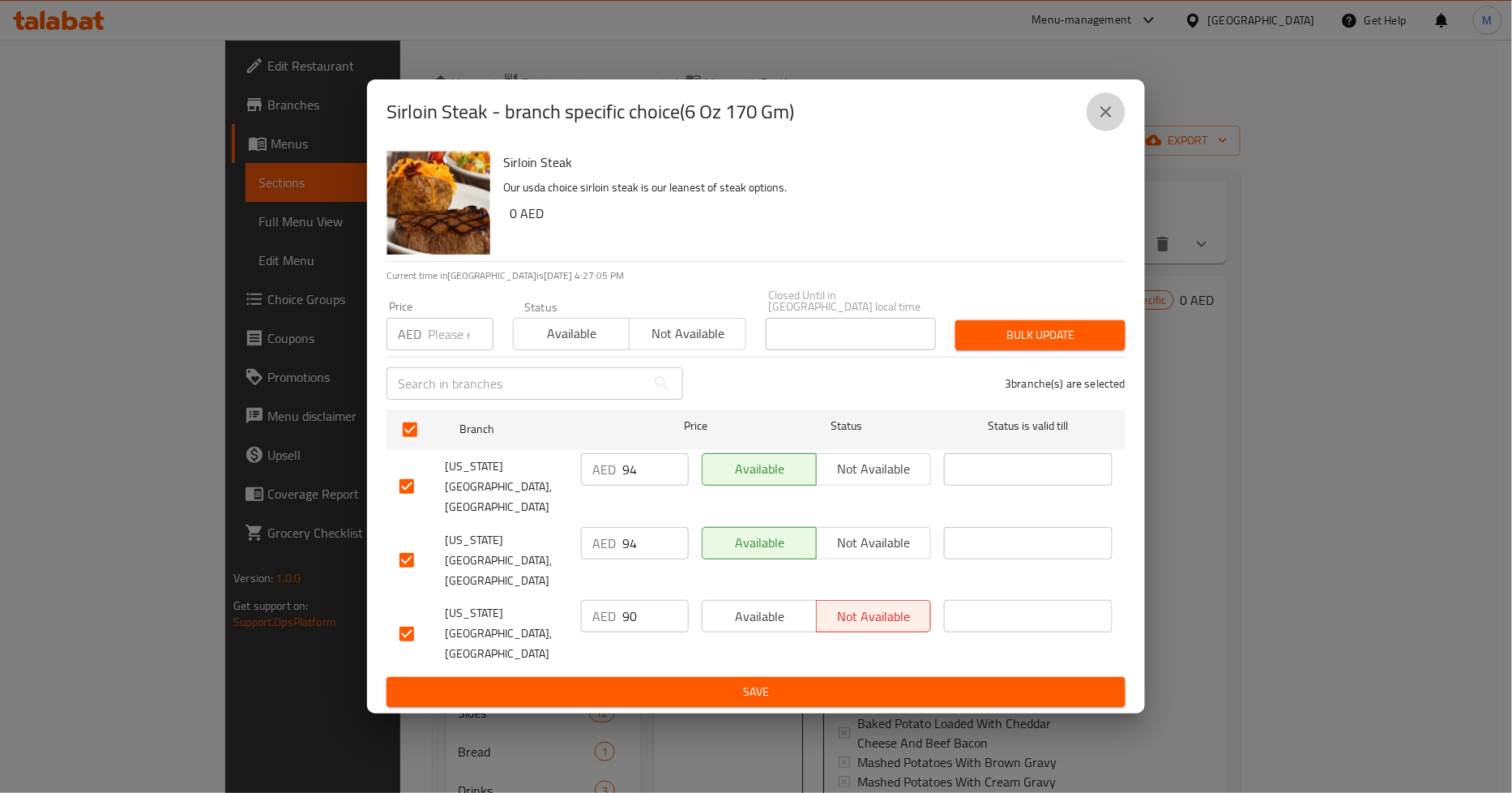
click at [1100, 122] on icon "close" at bounding box center [1106, 112] width 20 height 20
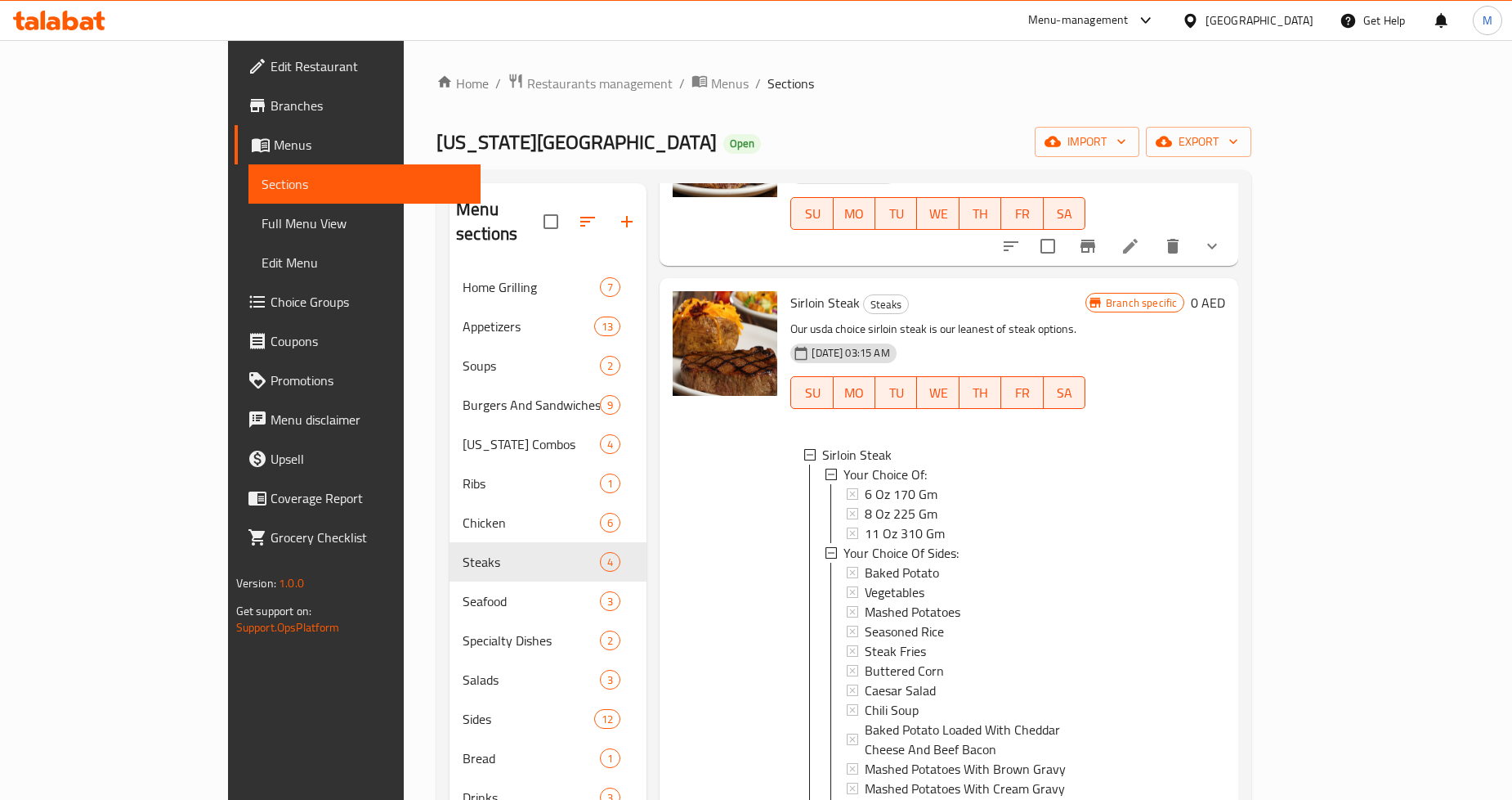
click at [262, 190] on span "Sections" at bounding box center [365, 184] width 206 height 20
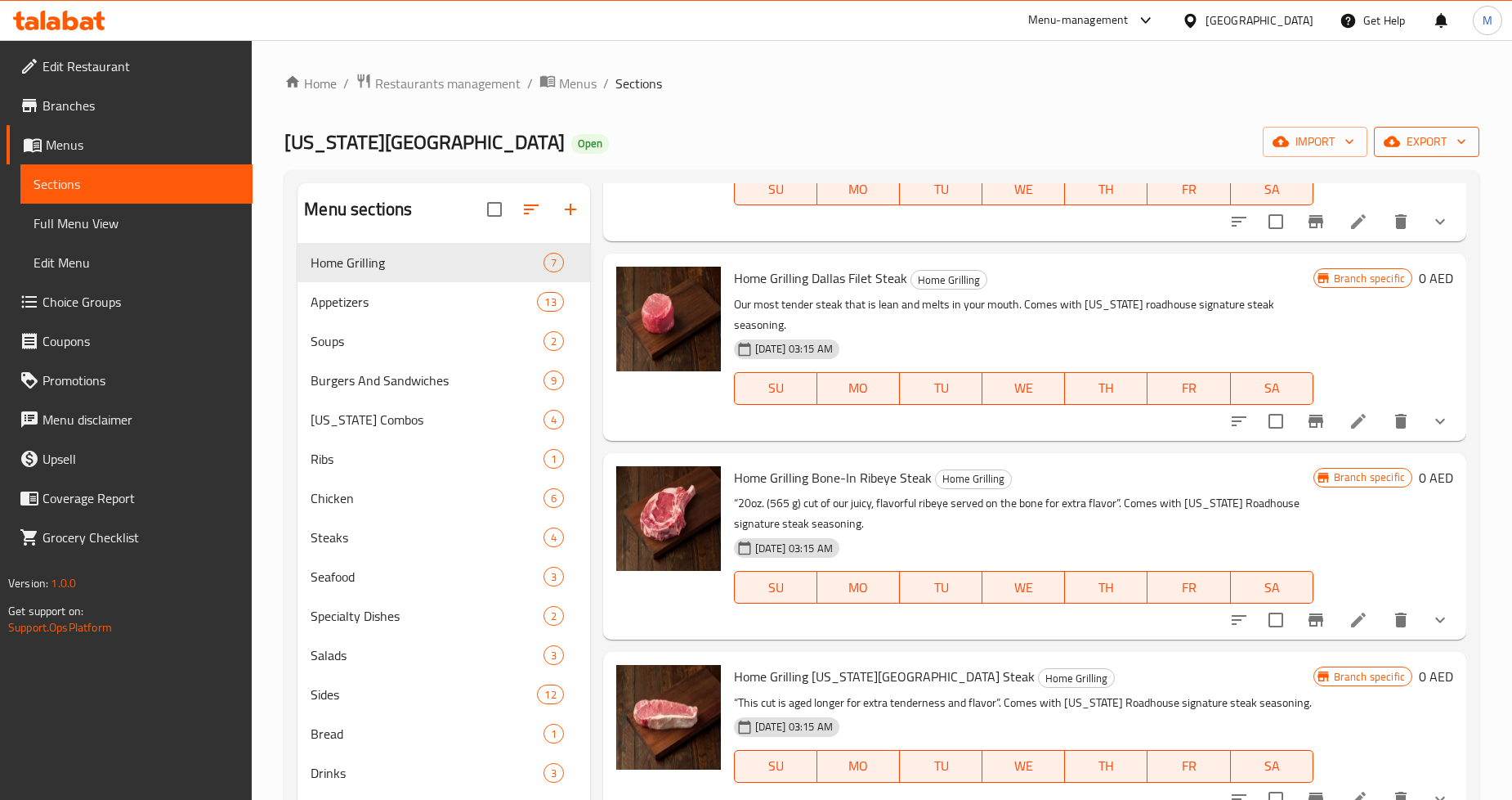
click at [1453, 140] on icon "button" at bounding box center [1462, 141] width 17 height 17
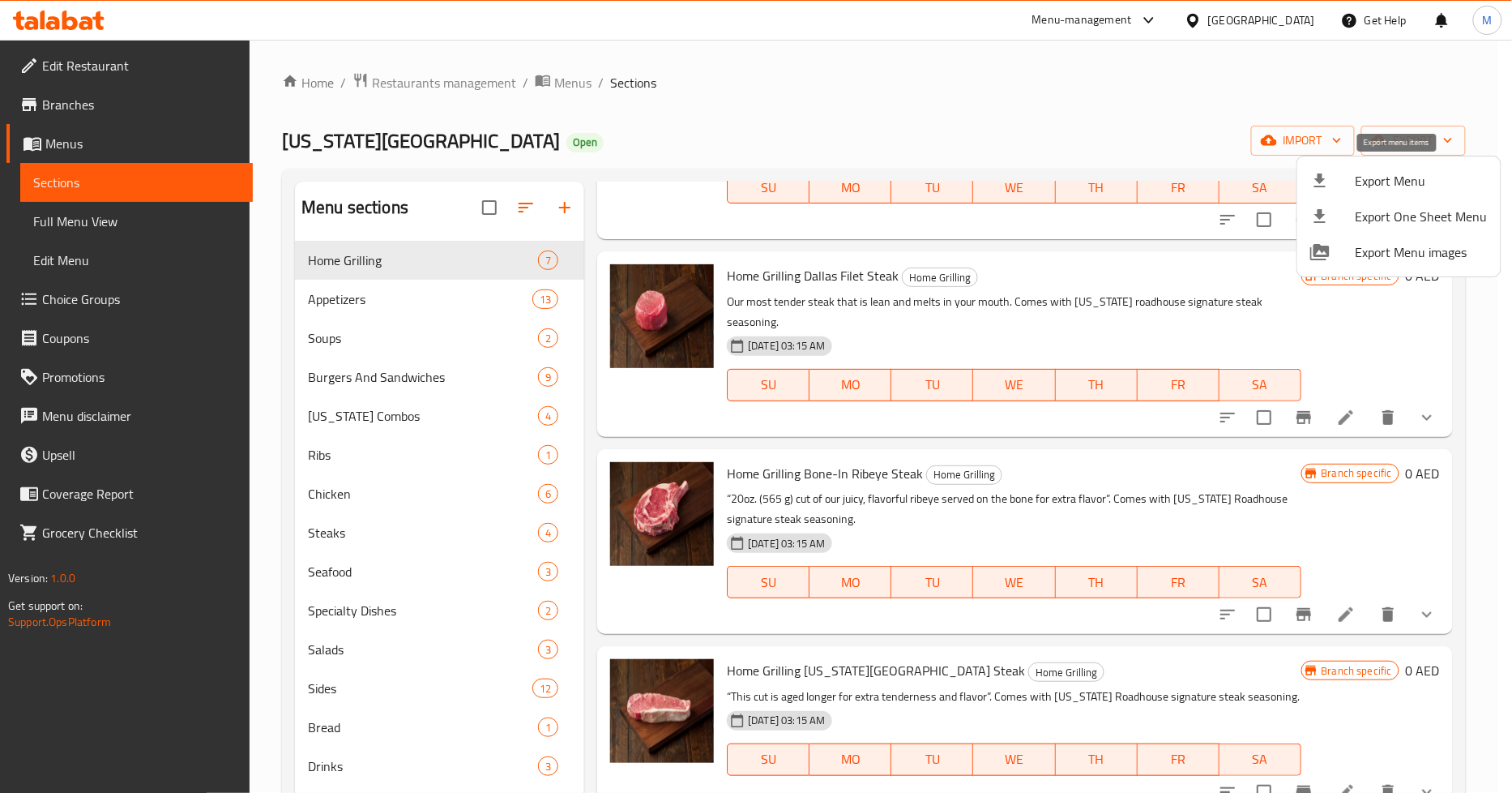
click at [1420, 195] on li "Export Menu" at bounding box center [1399, 181] width 204 height 36
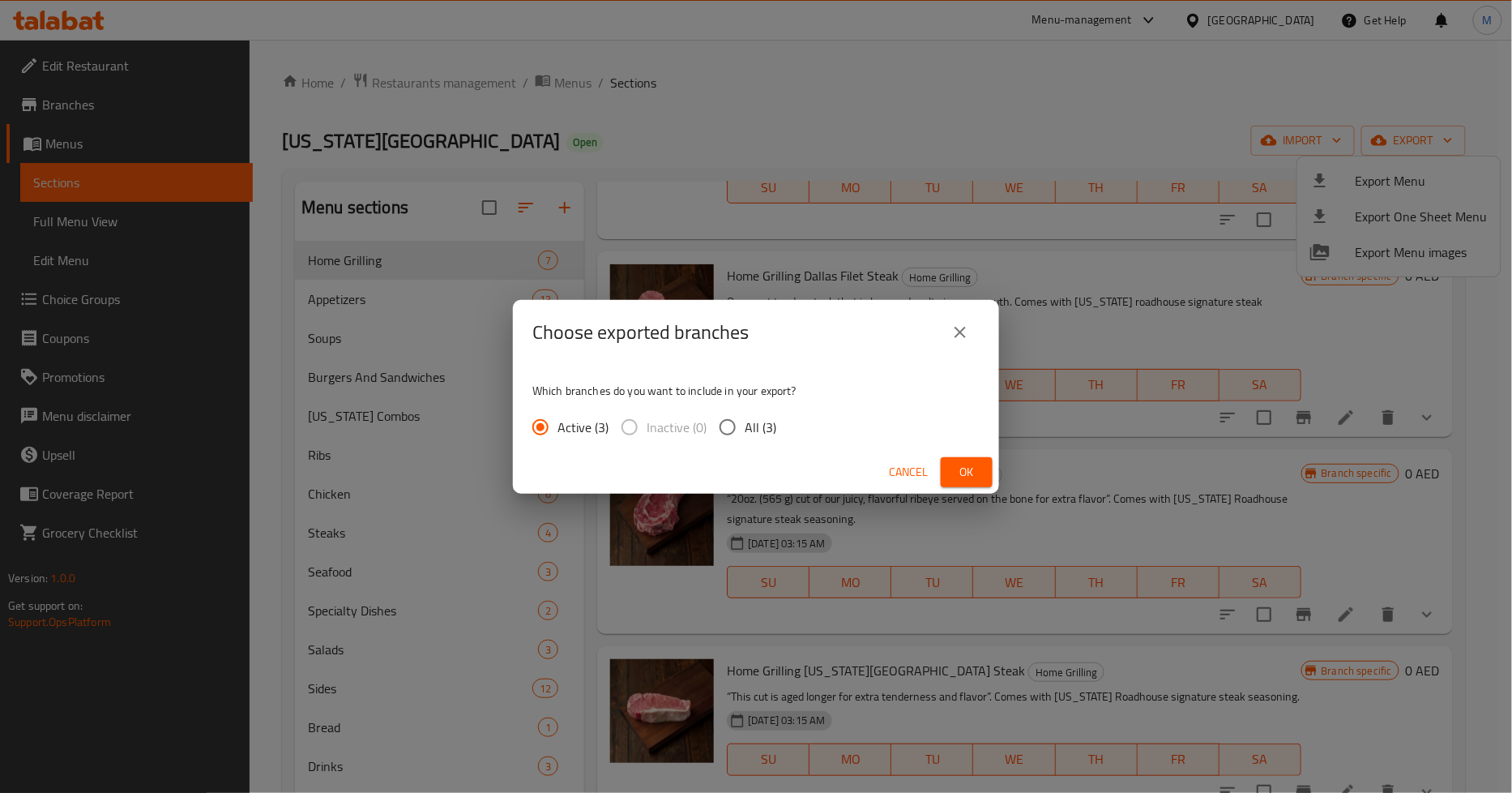
click at [748, 426] on span "All (3)" at bounding box center [760, 427] width 32 height 20
click at [745, 426] on input "All (3)" at bounding box center [728, 427] width 34 height 34
radio input "true"
click at [948, 457] on button "Ok" at bounding box center [966, 472] width 52 height 30
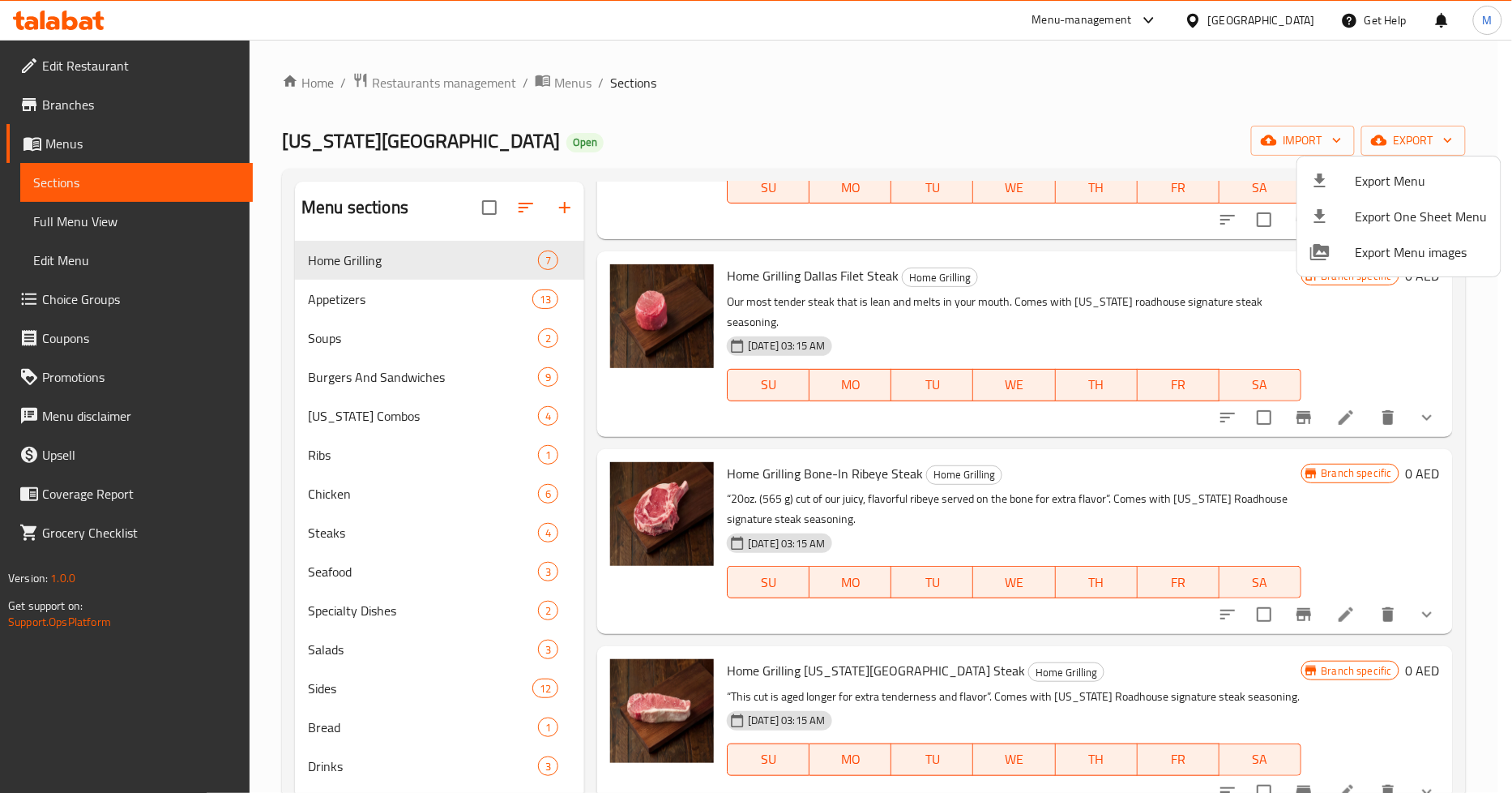
click at [590, 443] on div at bounding box center [756, 396] width 1512 height 793
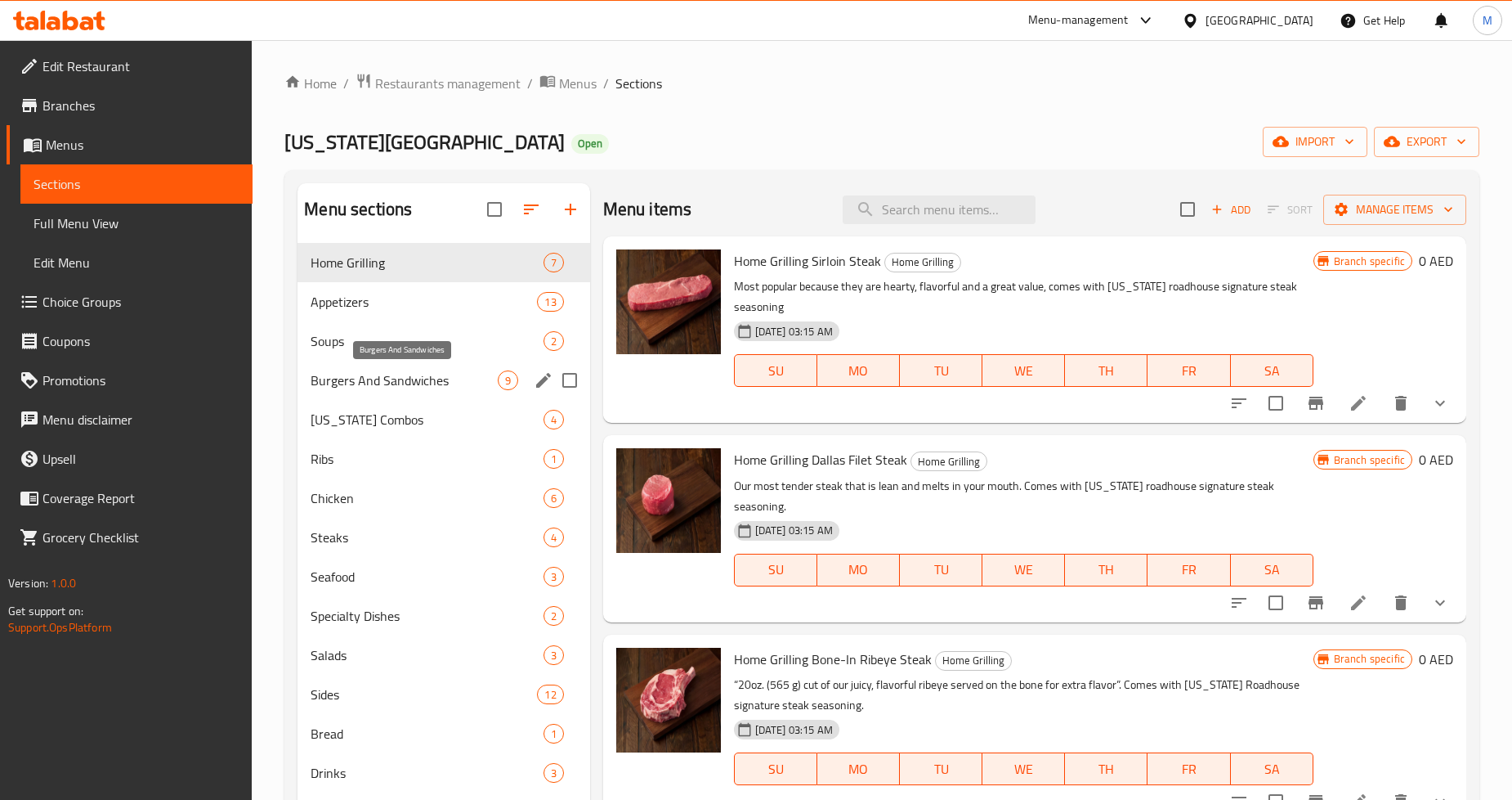
click at [407, 388] on span "Burgers And Sandwiches" at bounding box center [404, 381] width 187 height 20
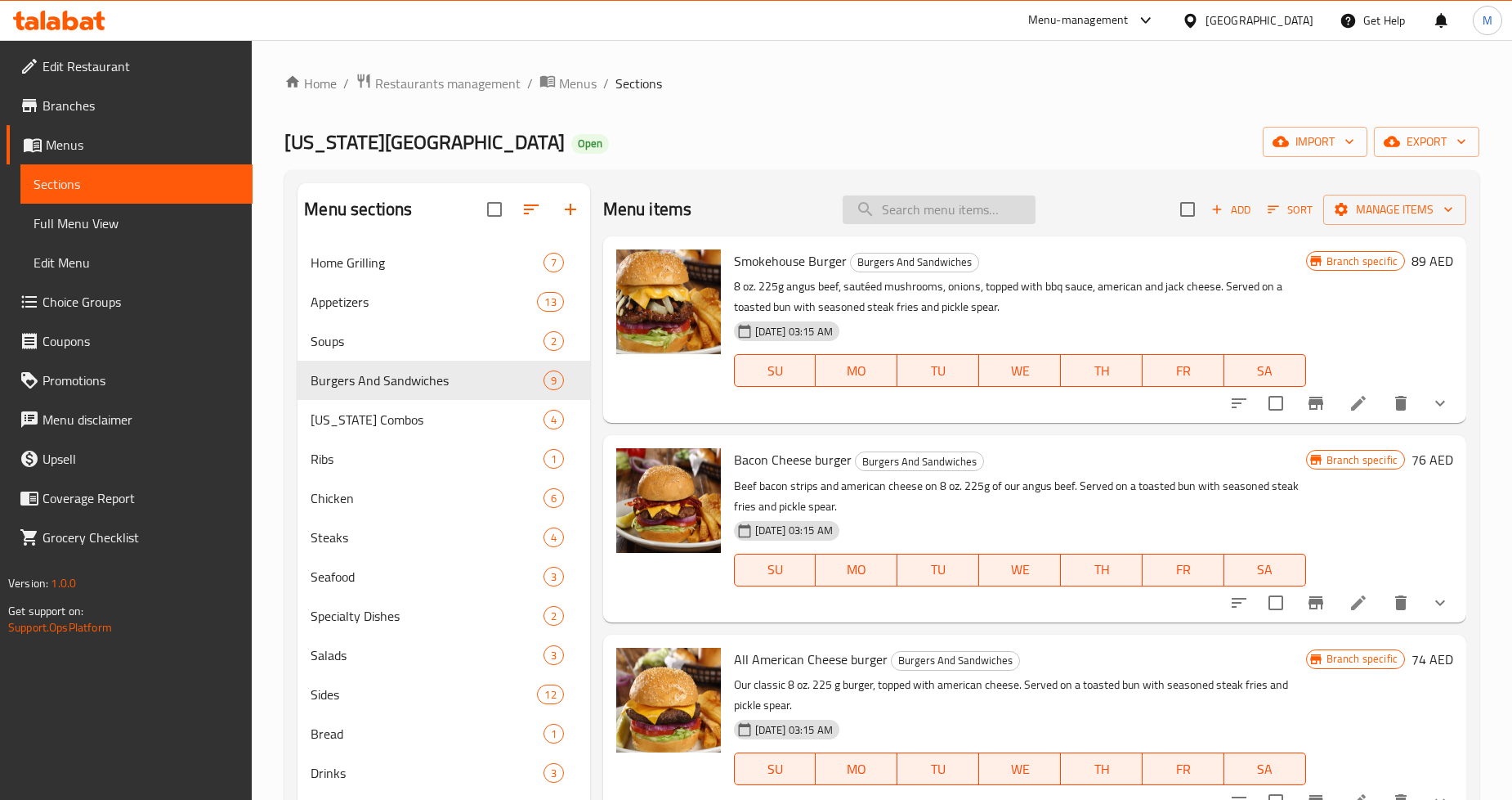
click at [987, 223] on input "search" at bounding box center [939, 210] width 193 height 29
paste input "Buffalo Chicken Sandwich"
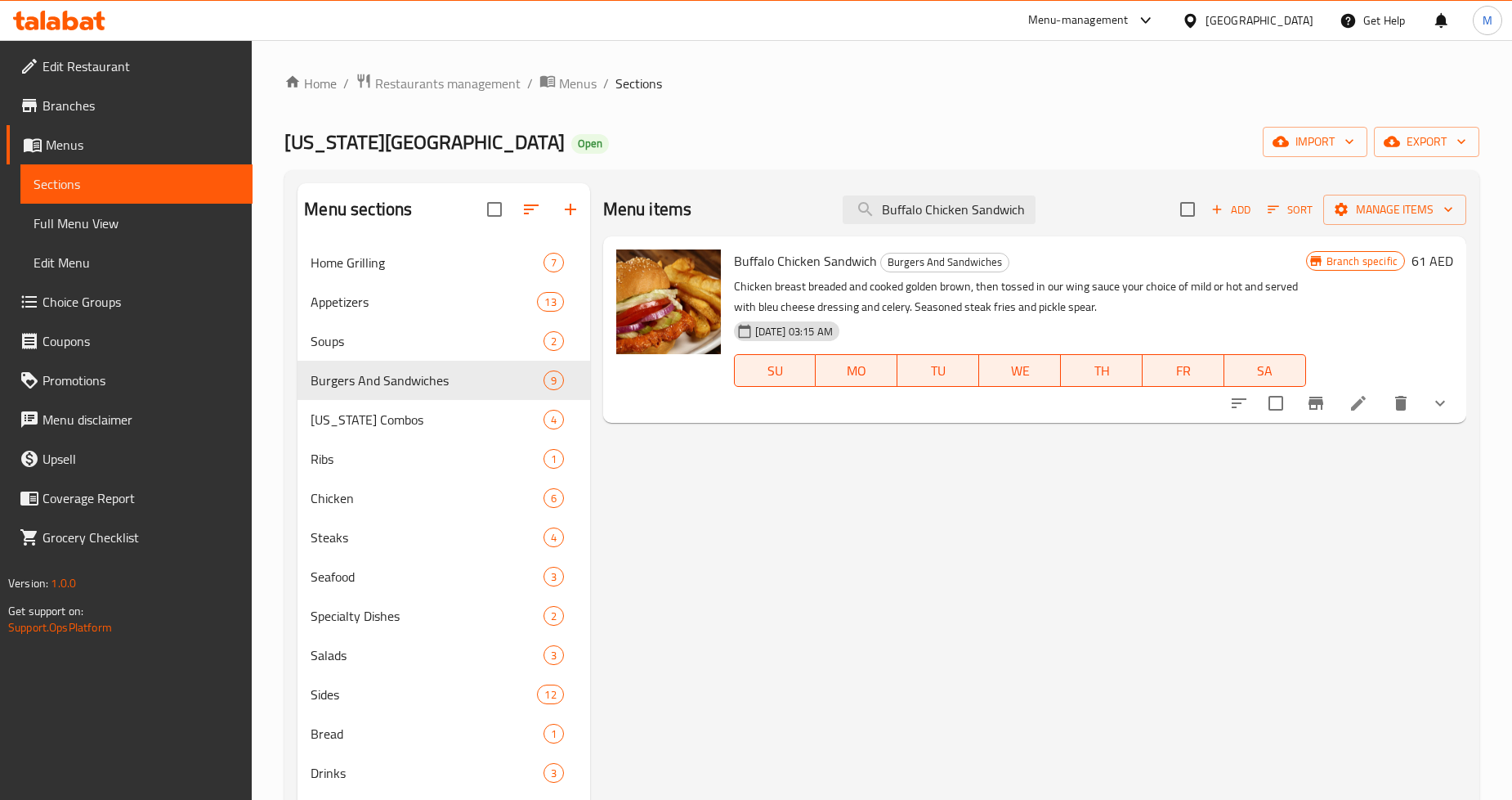
click at [1431, 399] on icon "show more" at bounding box center [1440, 403] width 20 height 20
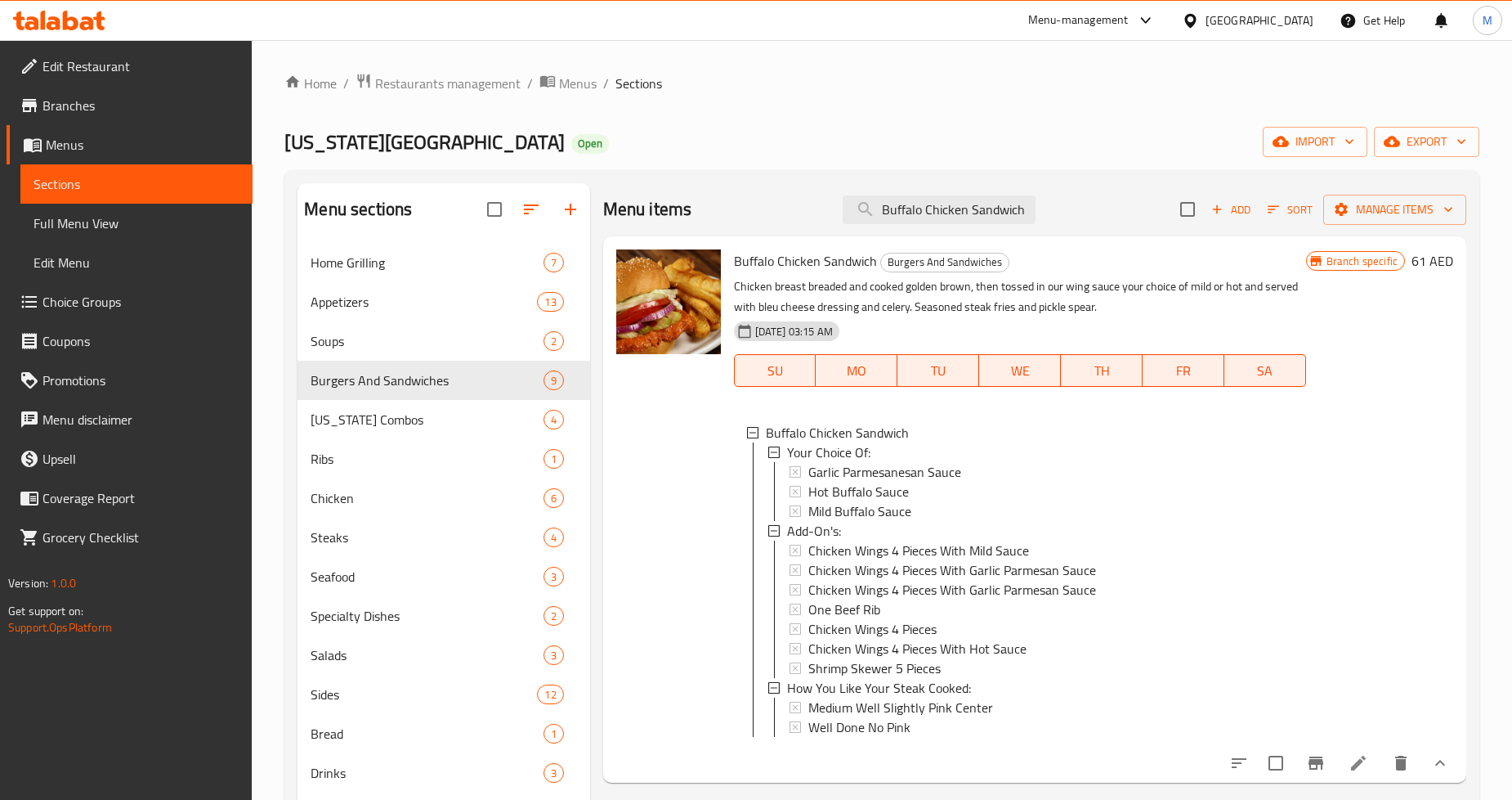
scroll to position [229, 0]
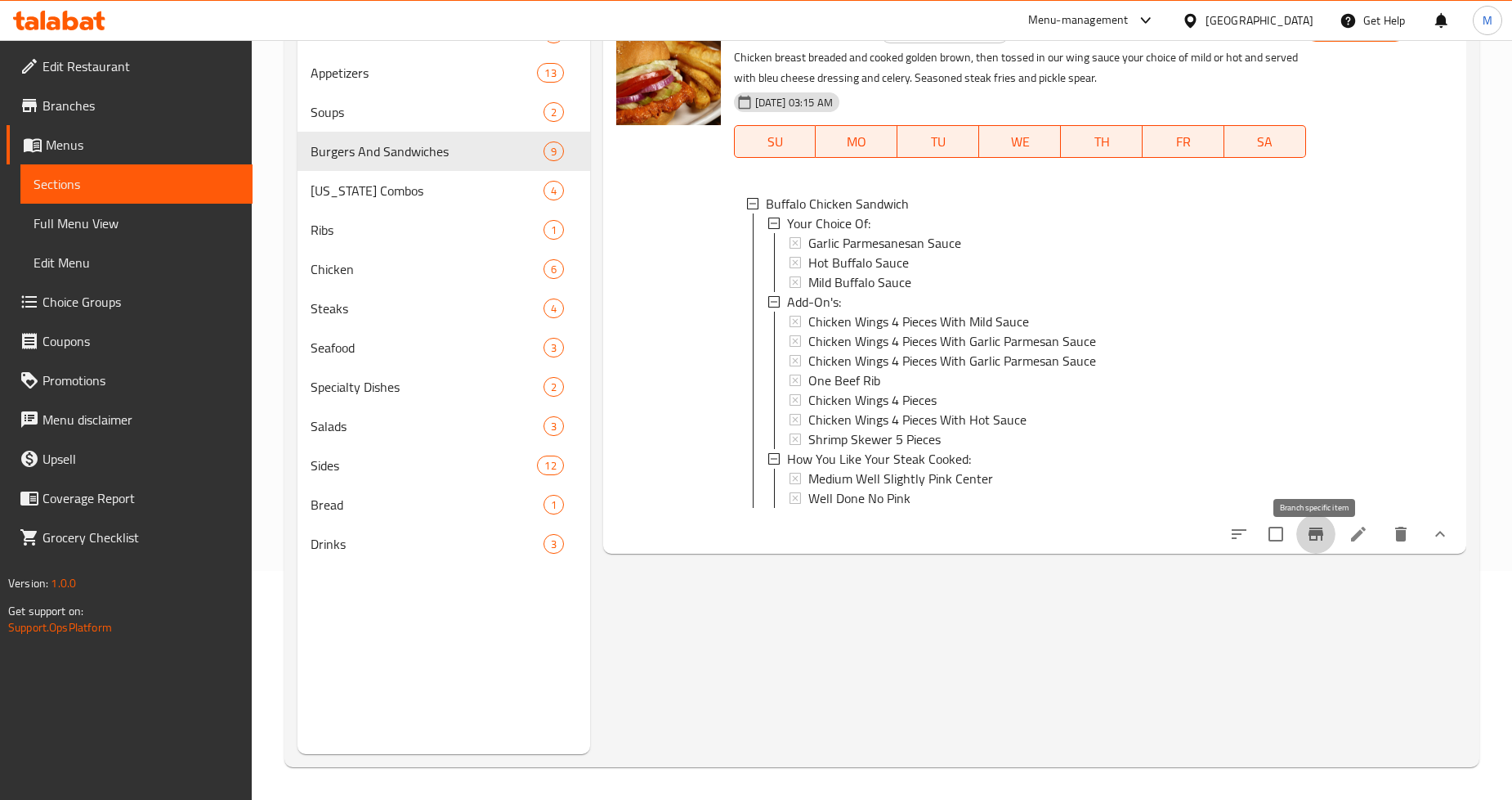
click at [1311, 541] on icon "Branch-specific-item" at bounding box center [1316, 534] width 15 height 13
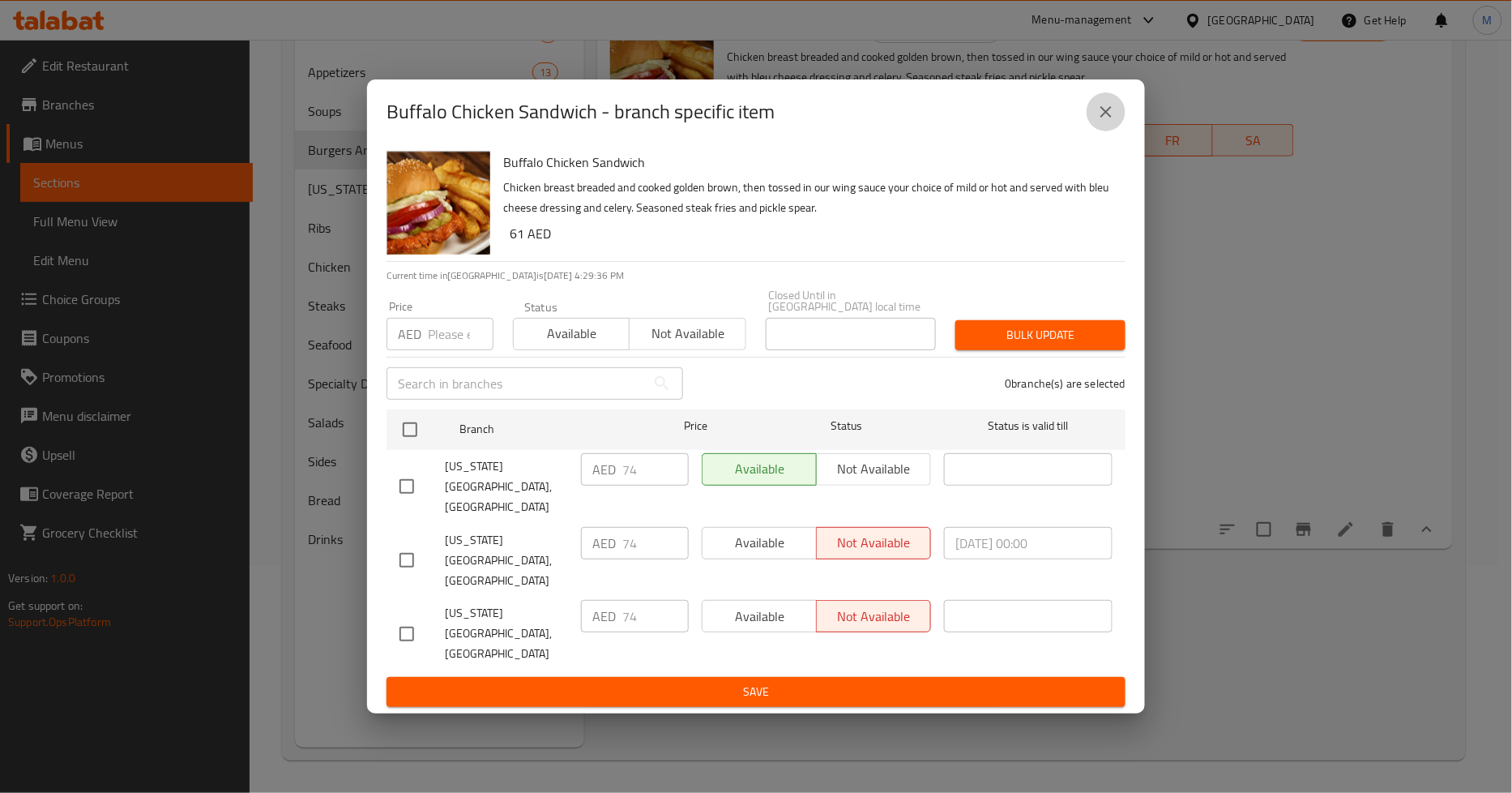
click at [1105, 122] on icon "close" at bounding box center [1106, 112] width 20 height 20
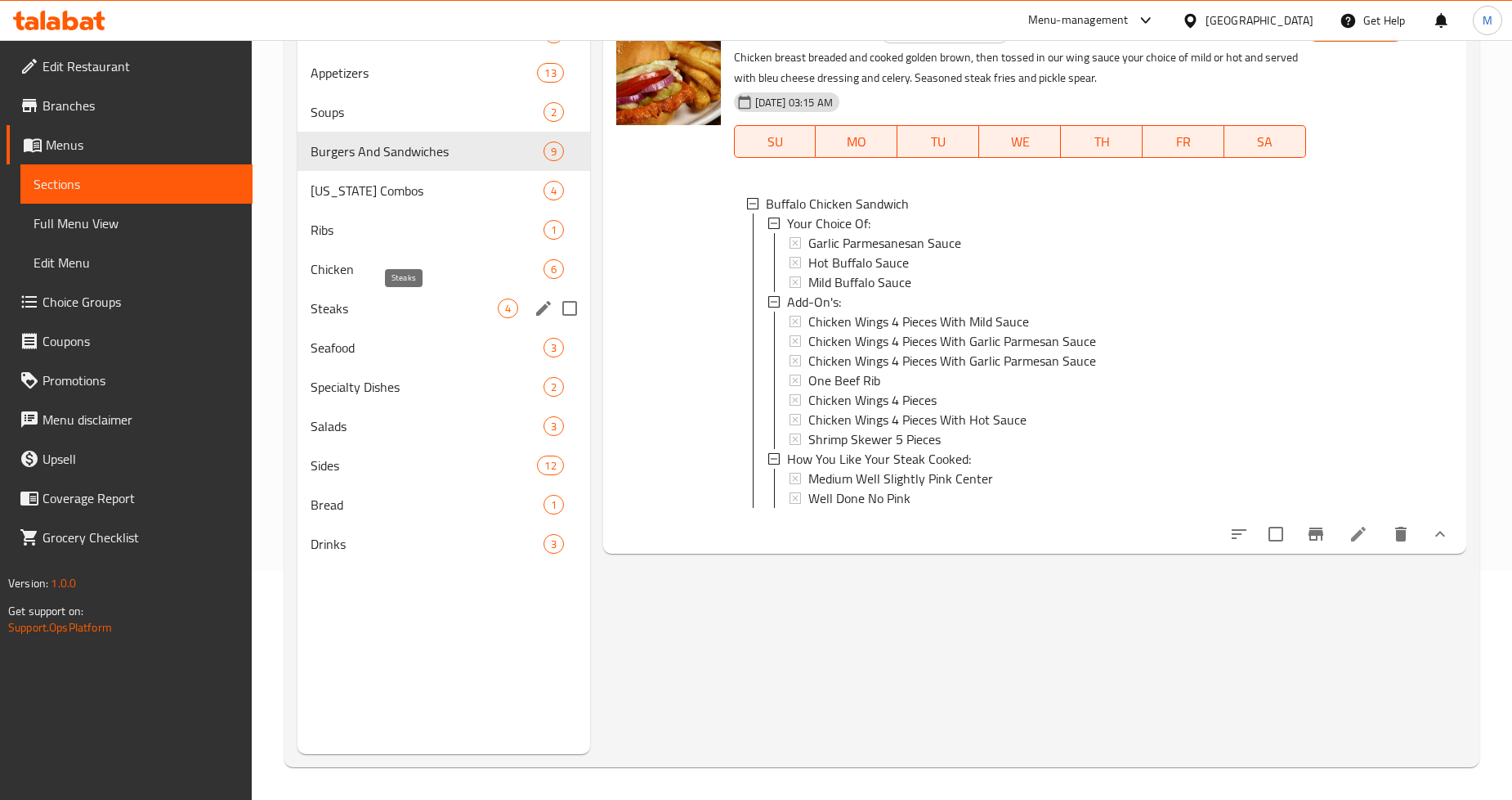
click at [370, 305] on span "Steaks" at bounding box center [404, 309] width 187 height 20
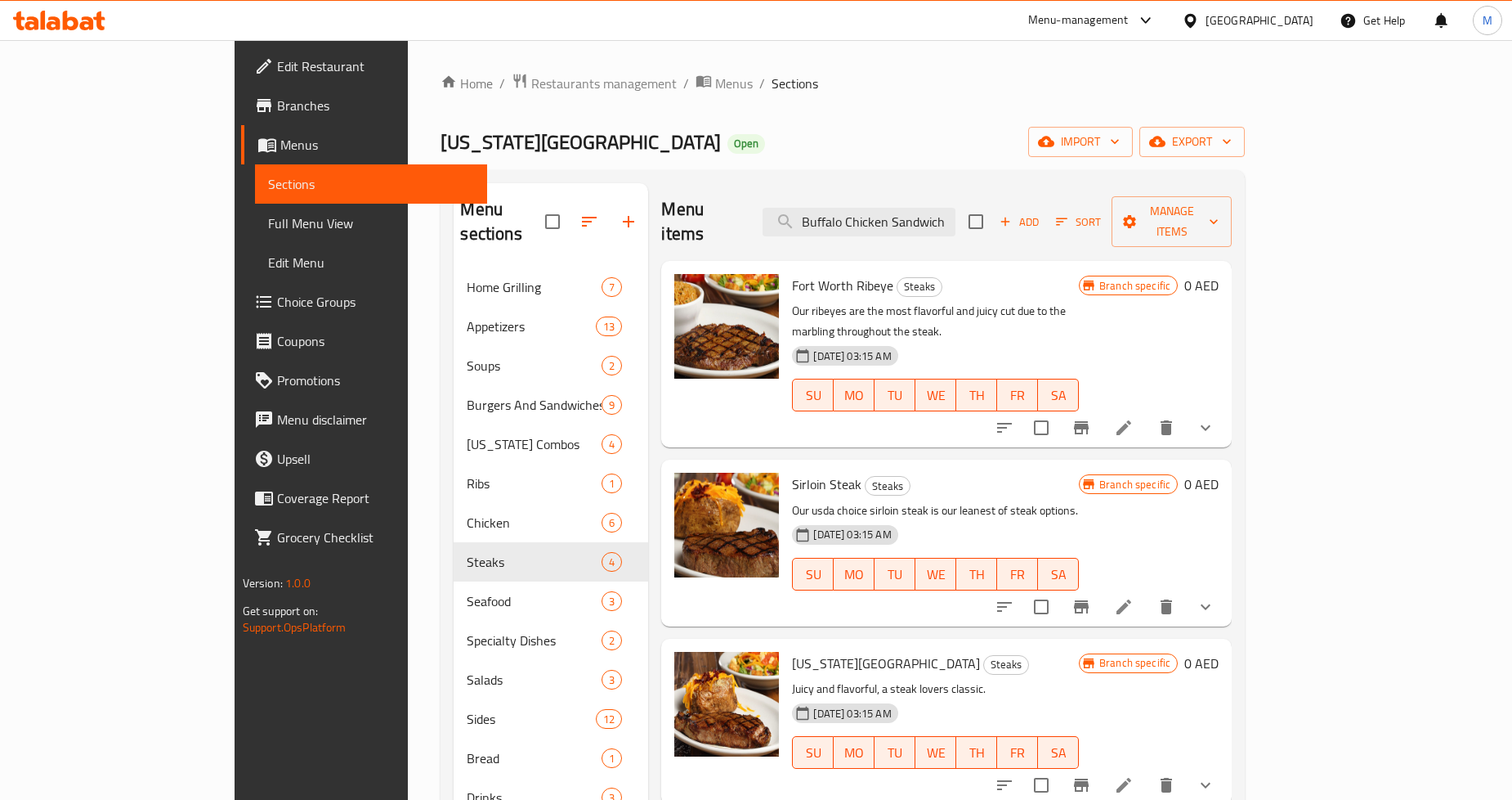
click at [802, 173] on div "Menu sections Home Grilling 7 Appetizers 13 Soups 2 Burgers And Sandwiches 9 Te…" at bounding box center [843, 583] width 805 height 826
click at [1226, 408] on button "show more" at bounding box center [1206, 428] width 40 height 40
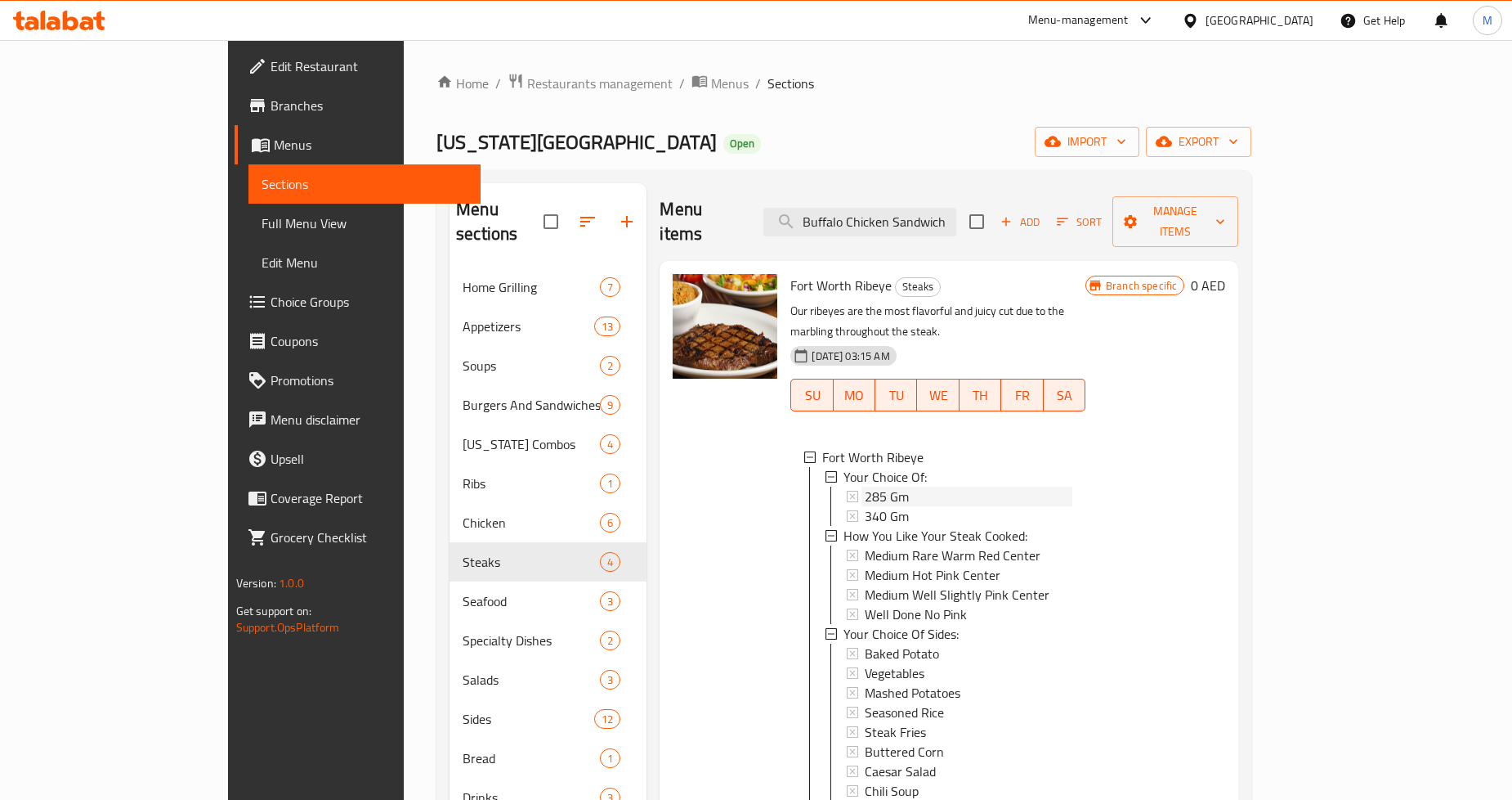
click at [865, 486] on span "285 Gm" at bounding box center [886, 496] width 44 height 20
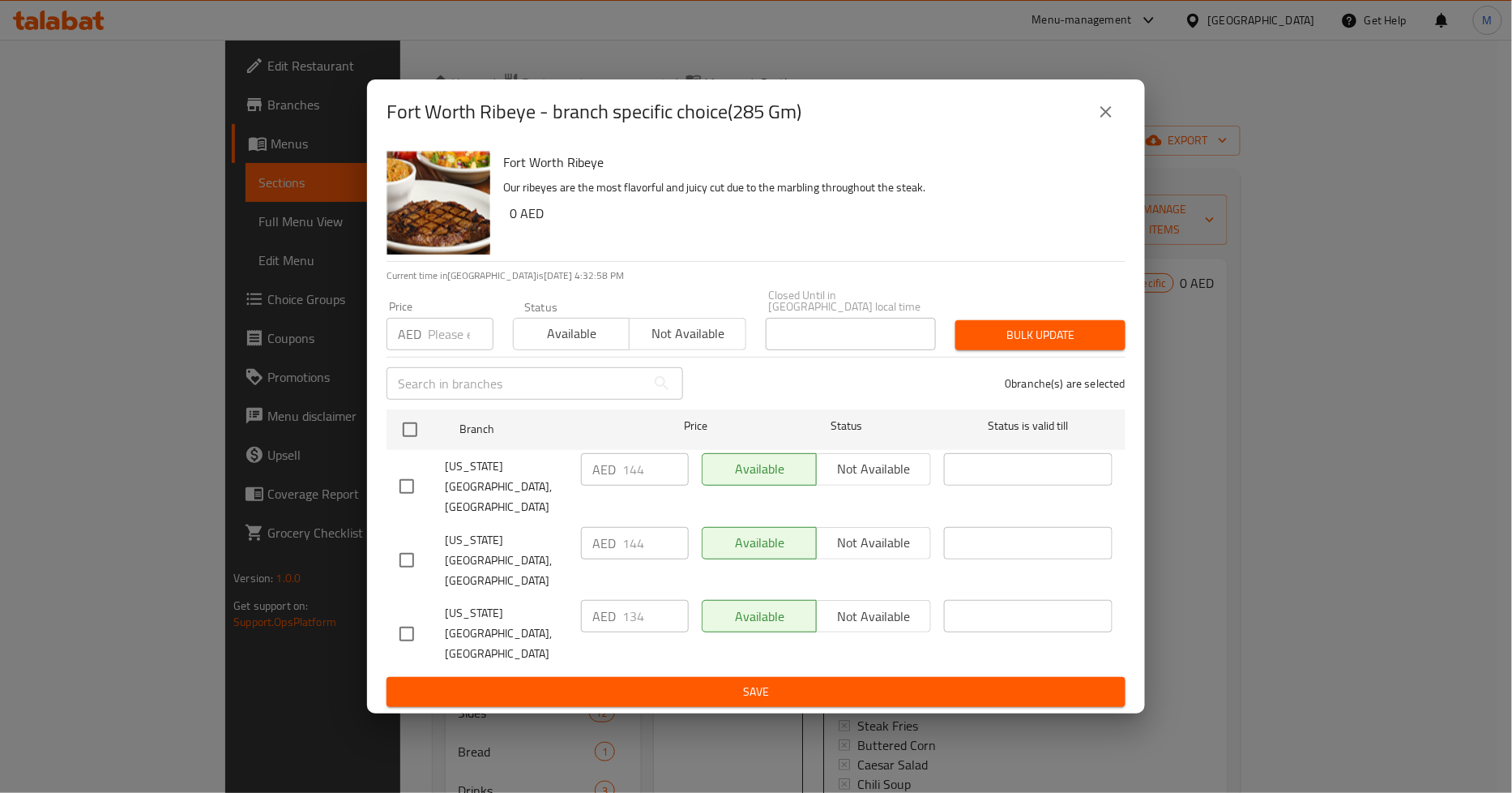
click at [1114, 122] on icon "close" at bounding box center [1106, 112] width 20 height 20
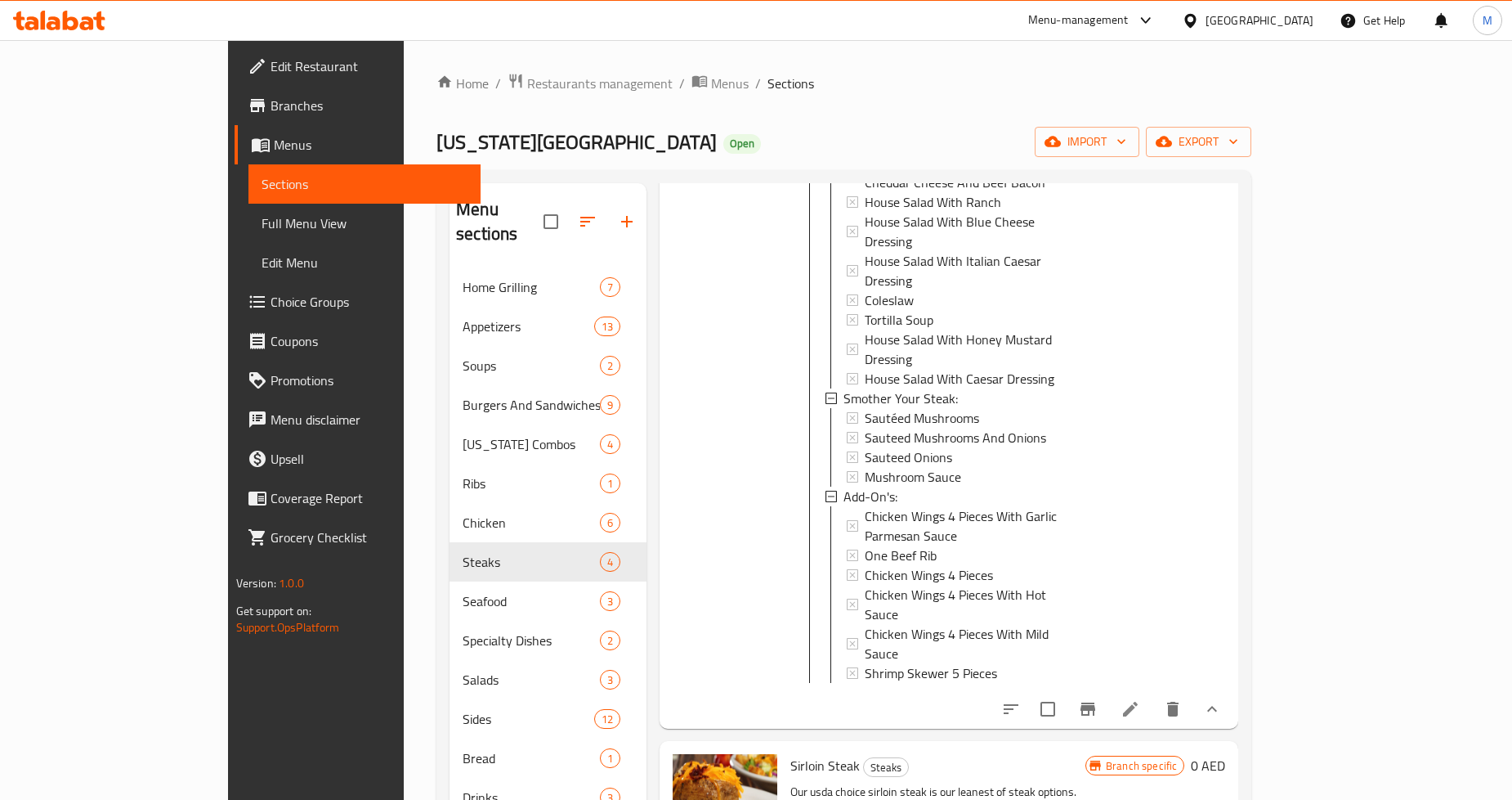
scroll to position [2, 0]
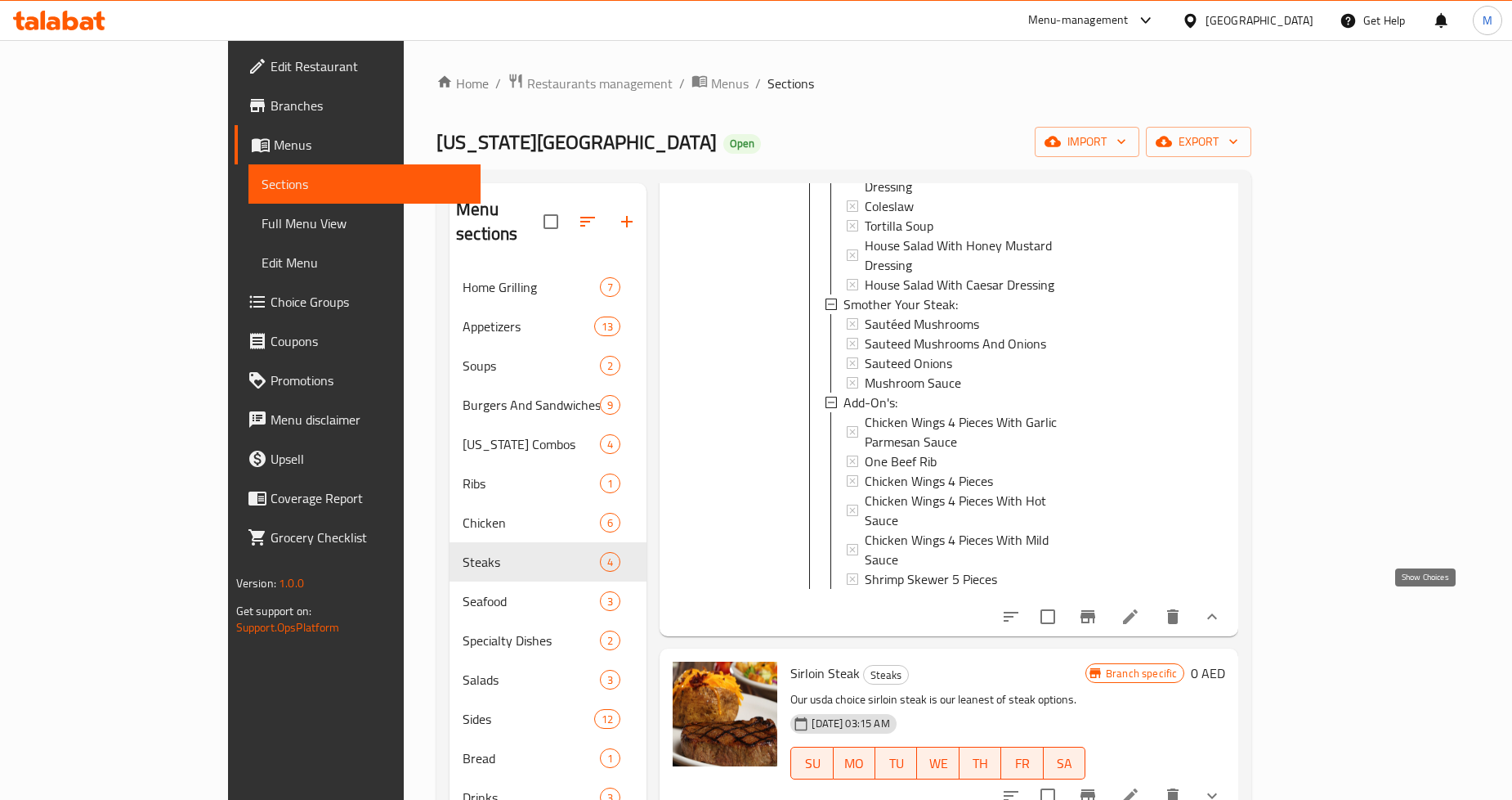
click at [1222, 786] on icon "show more" at bounding box center [1212, 796] width 20 height 20
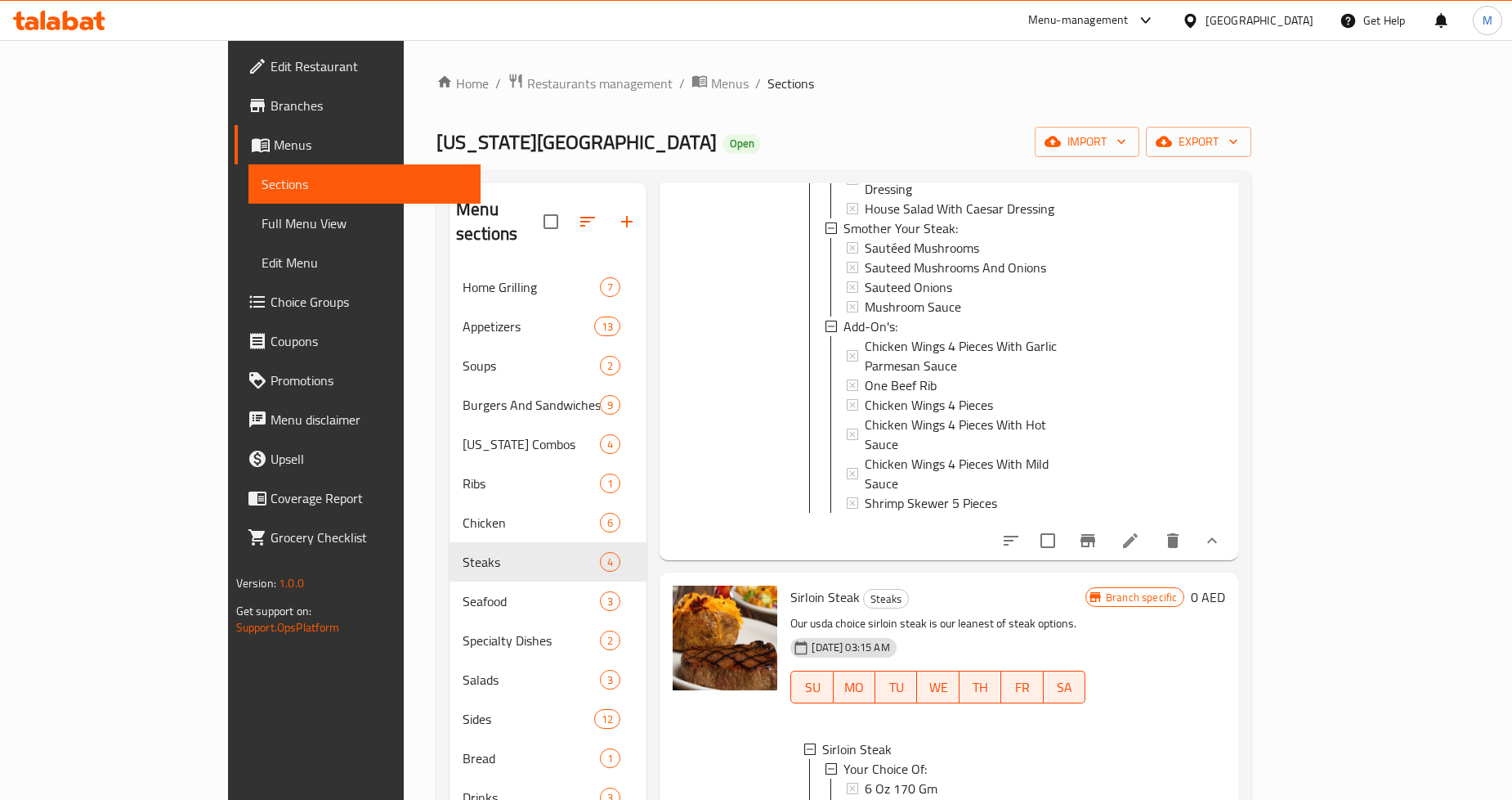
scroll to position [728, 0]
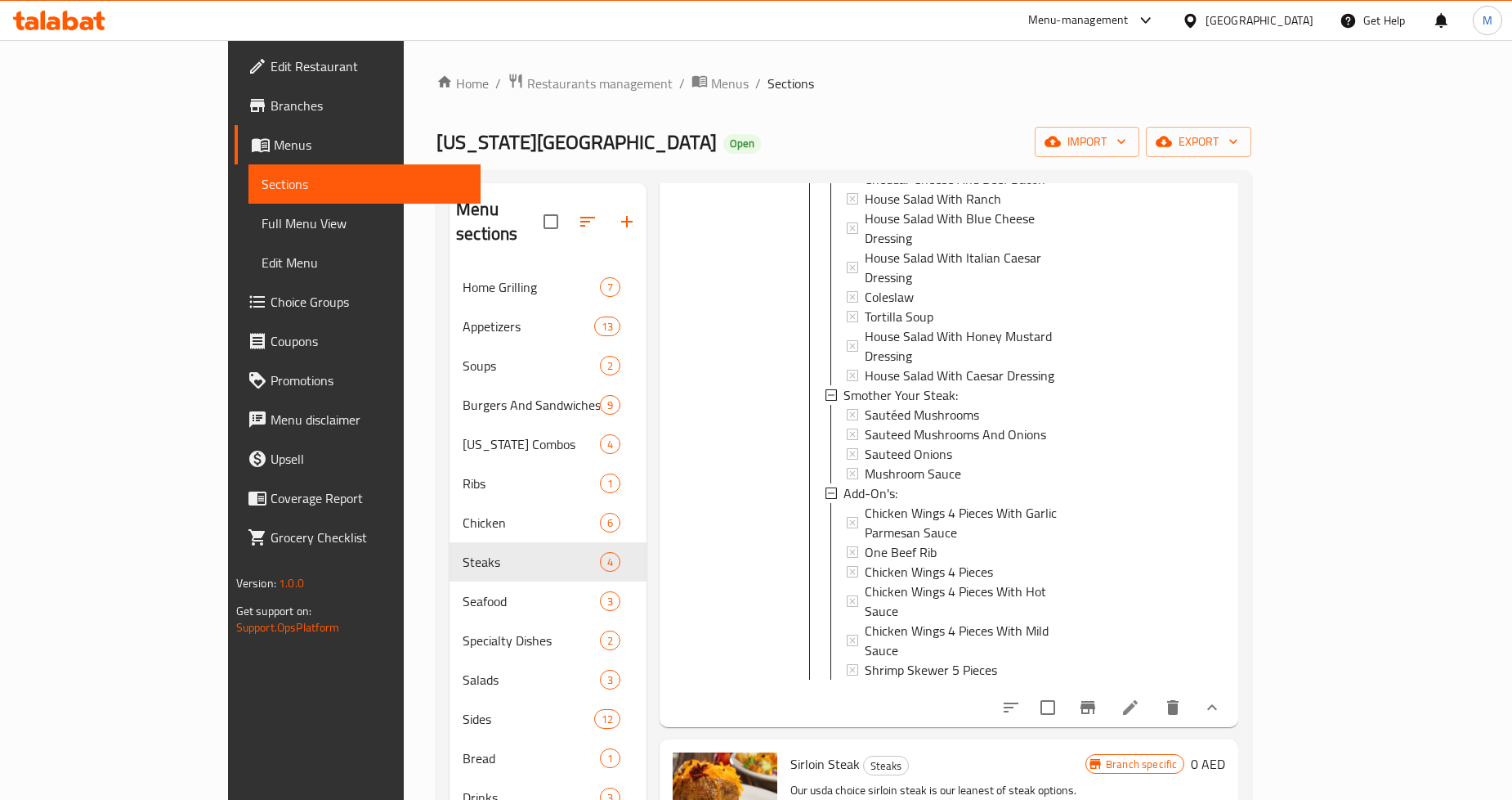
click at [791, 751] on span "Sirloin Steak" at bounding box center [825, 764] width 69 height 25
copy h6 "Sirloin Steak"
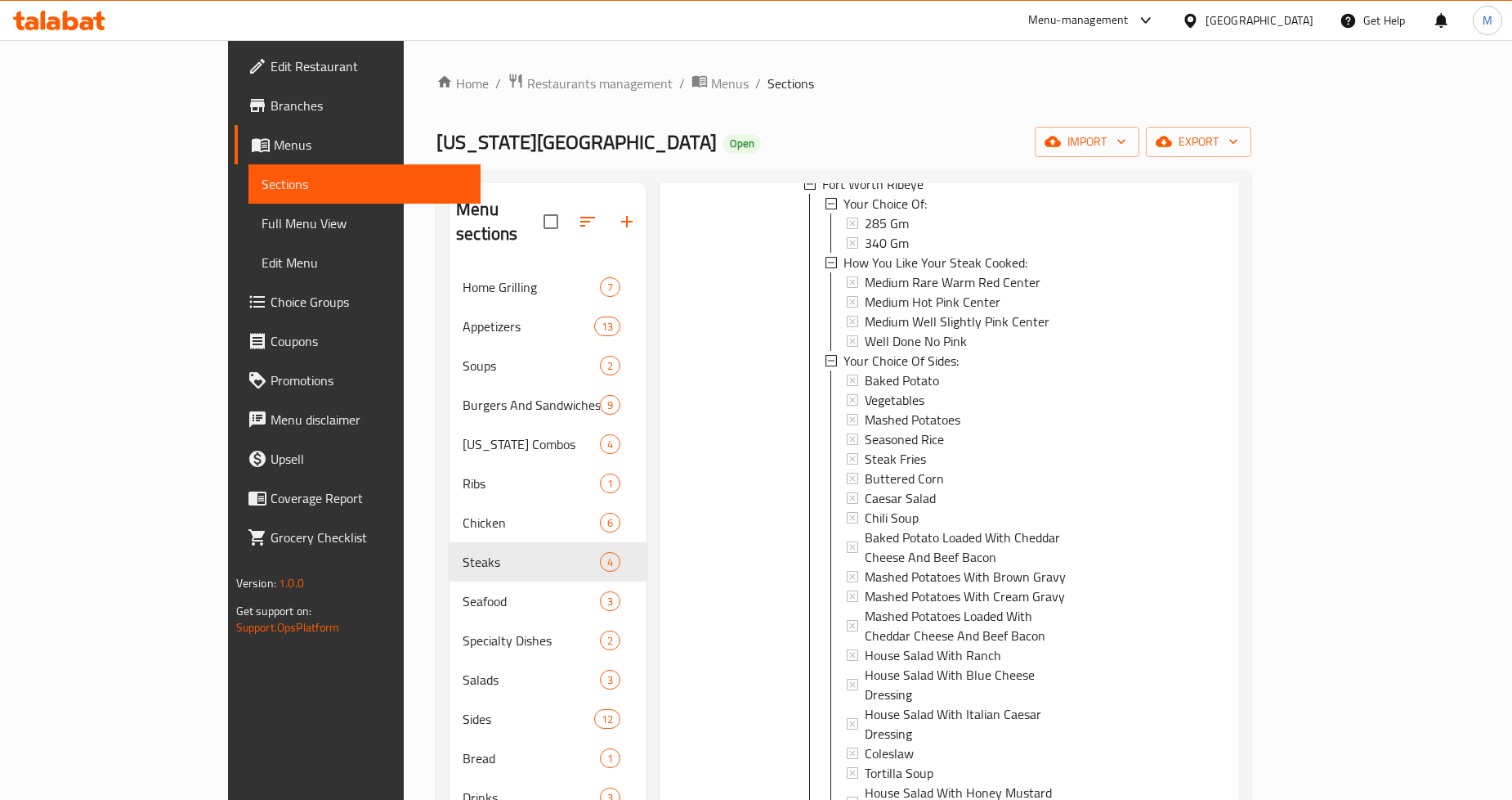
scroll to position [0, 0]
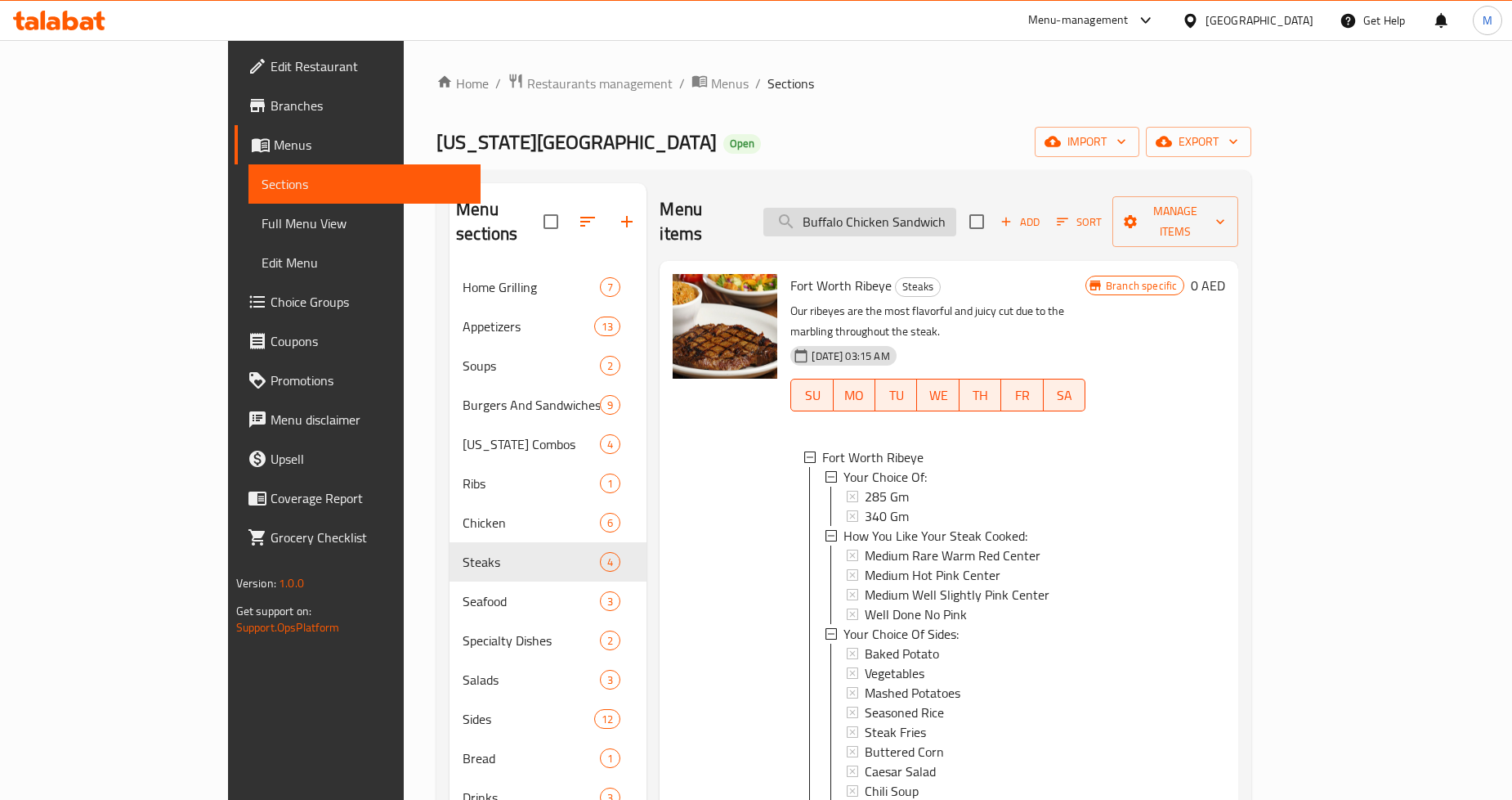
click at [913, 208] on input "Buffalo Chicken Sandwich" at bounding box center [860, 222] width 193 height 29
paste input "Sirloin Steak"
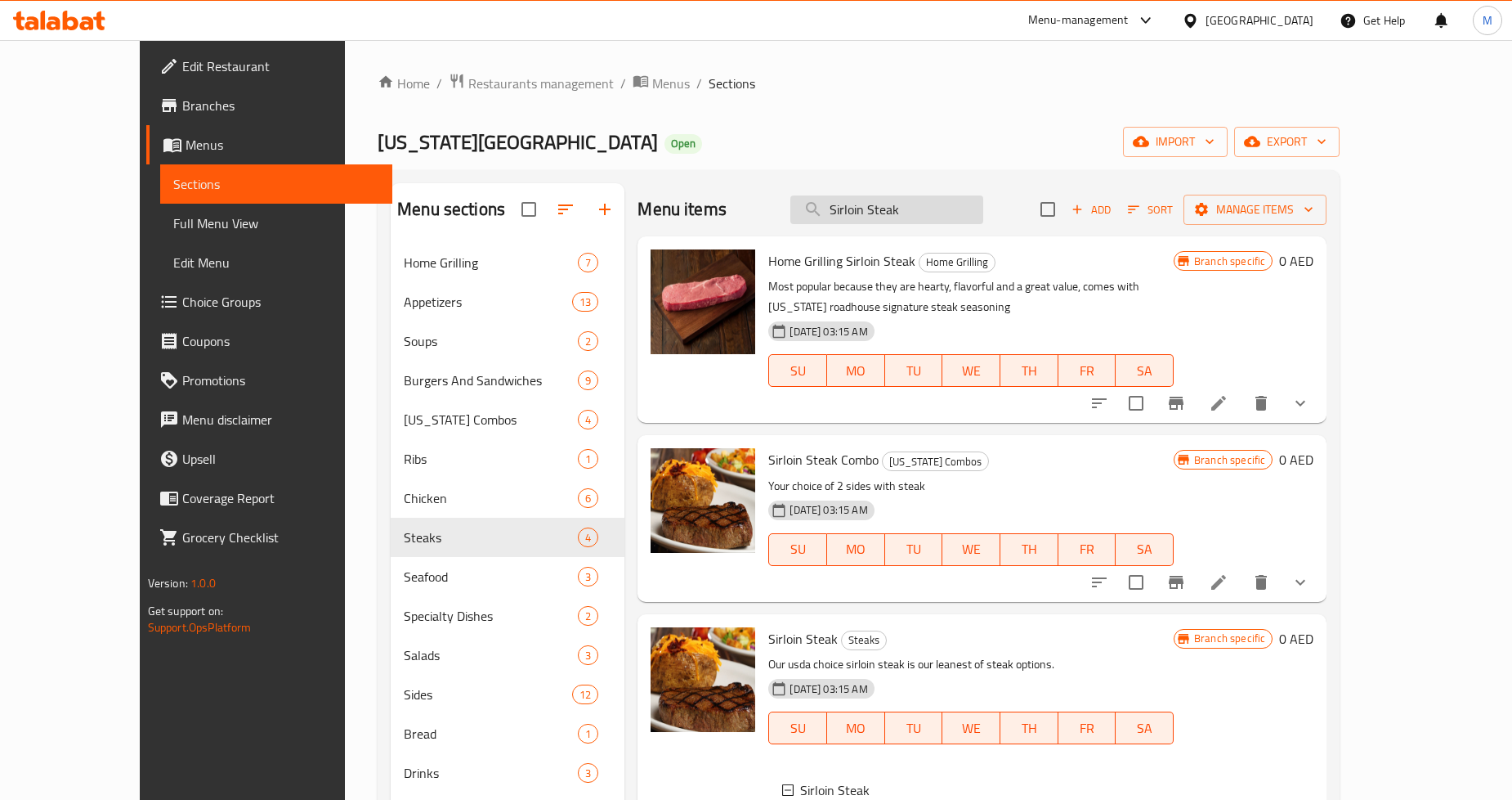
click at [894, 208] on input "Sirloin Steak" at bounding box center [887, 210] width 193 height 29
paste input "Ribeye"
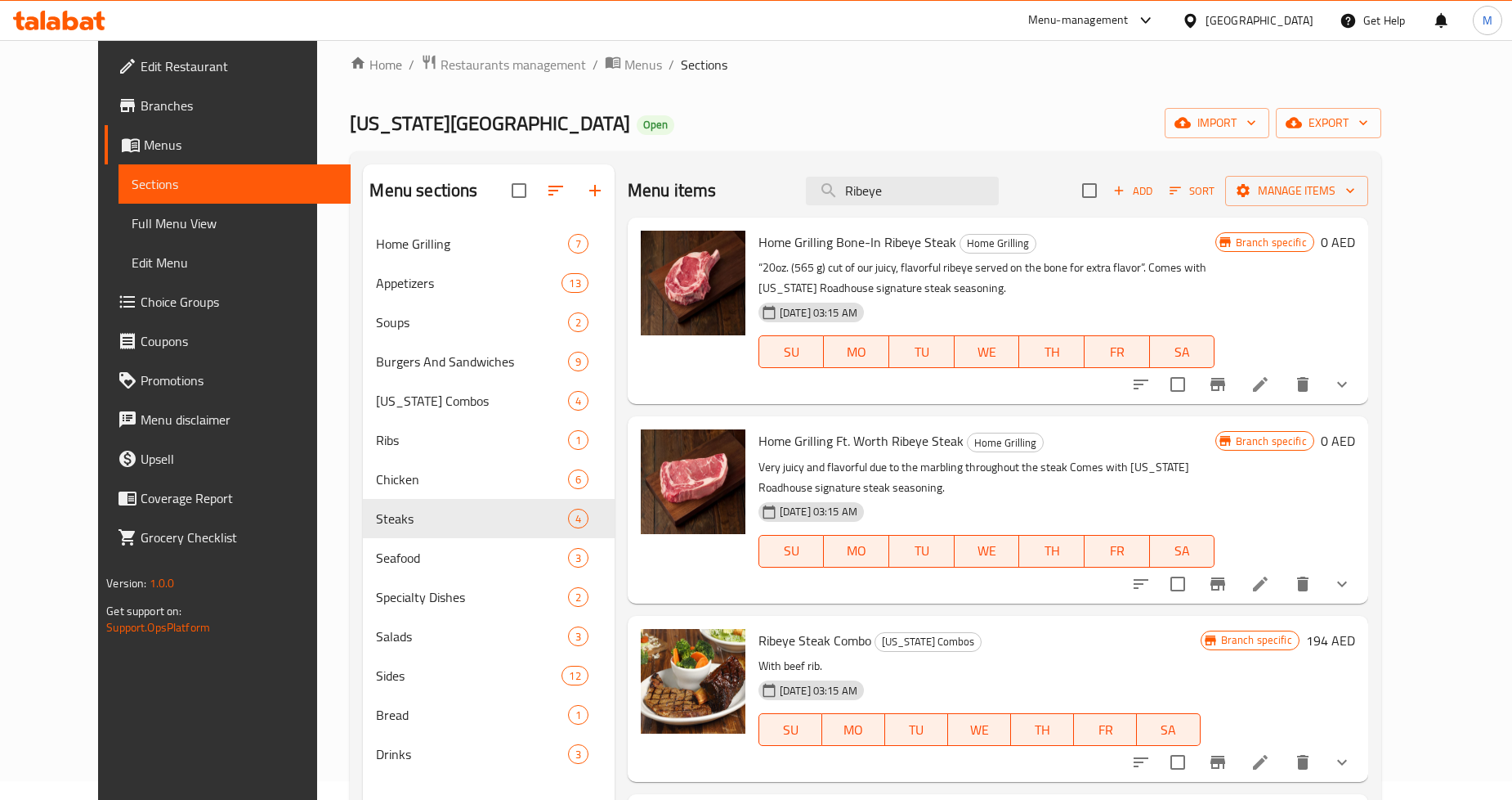
scroll to position [229, 0]
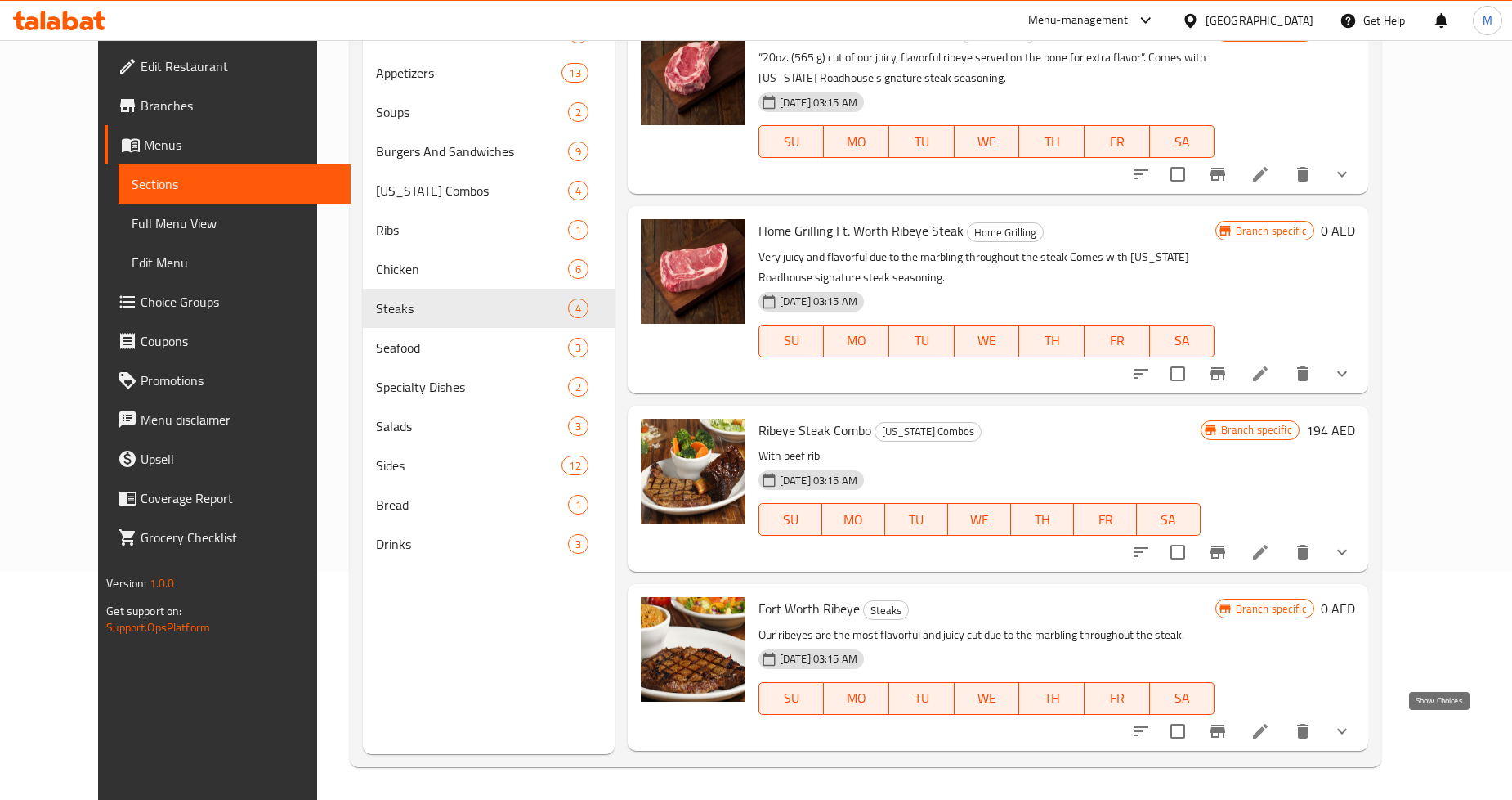
type input "Ribeye"
click at [1352, 729] on icon "show more" at bounding box center [1342, 731] width 20 height 20
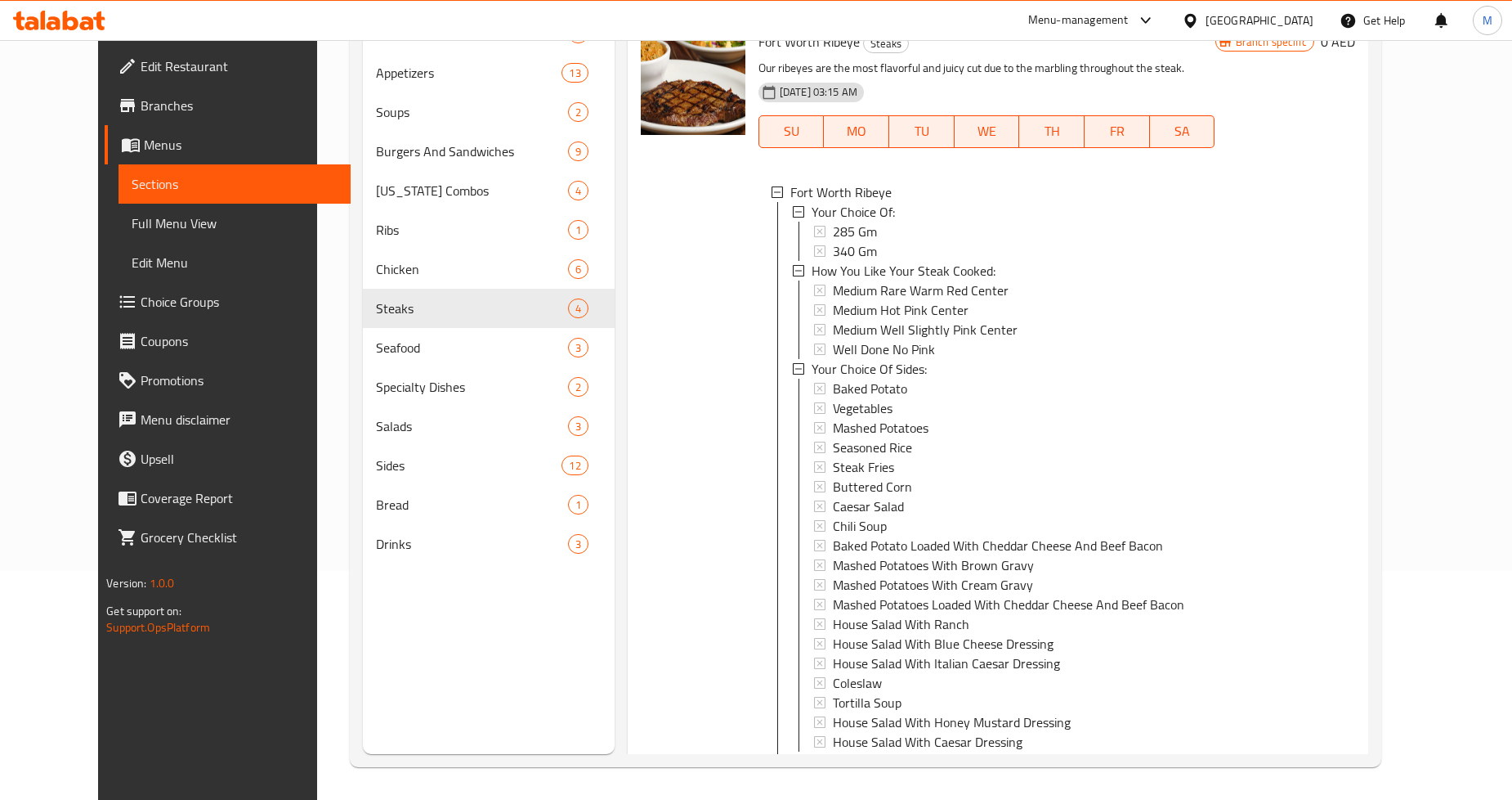
scroll to position [859, 0]
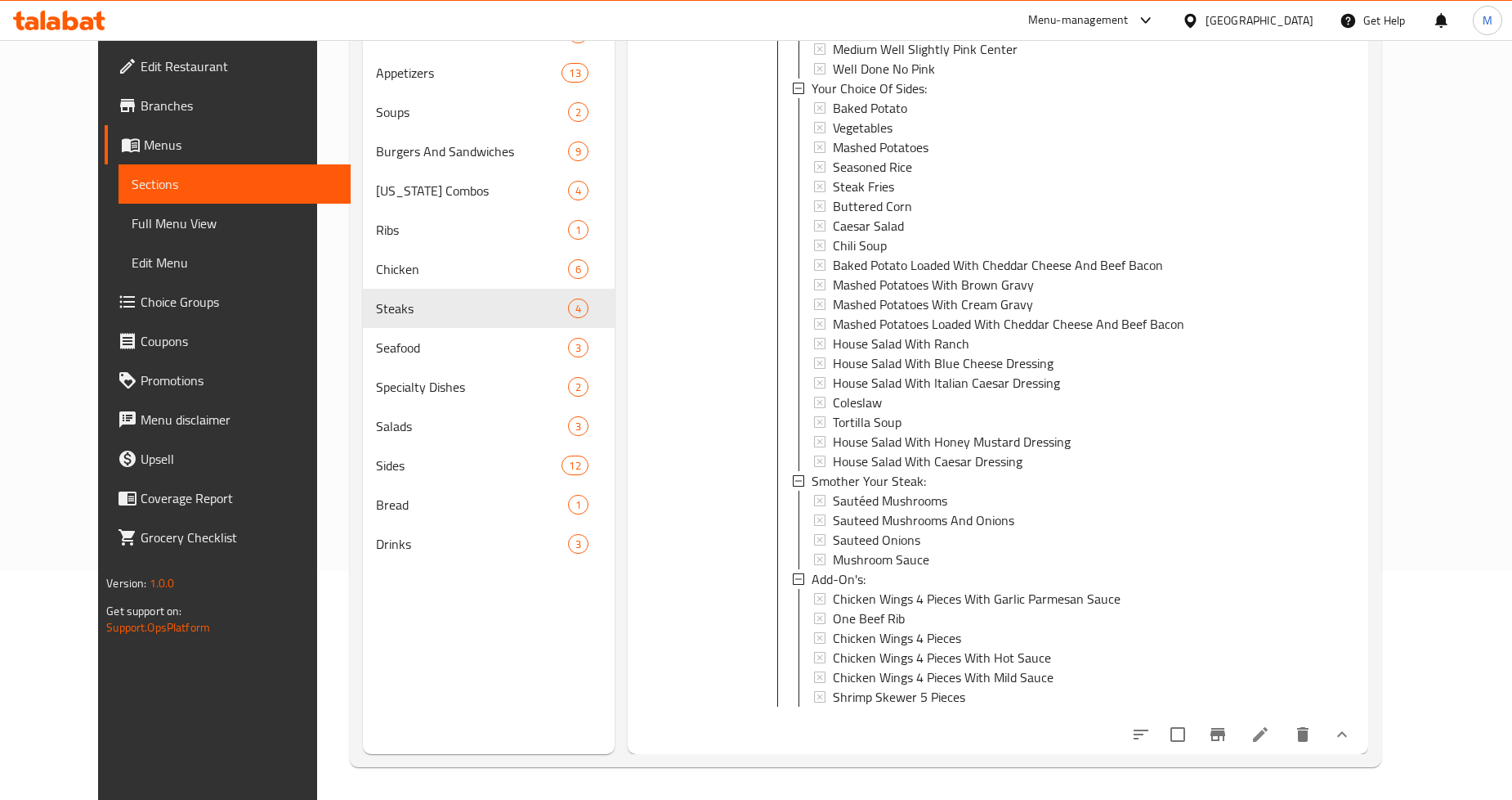
click at [1283, 731] on li at bounding box center [1260, 735] width 45 height 30
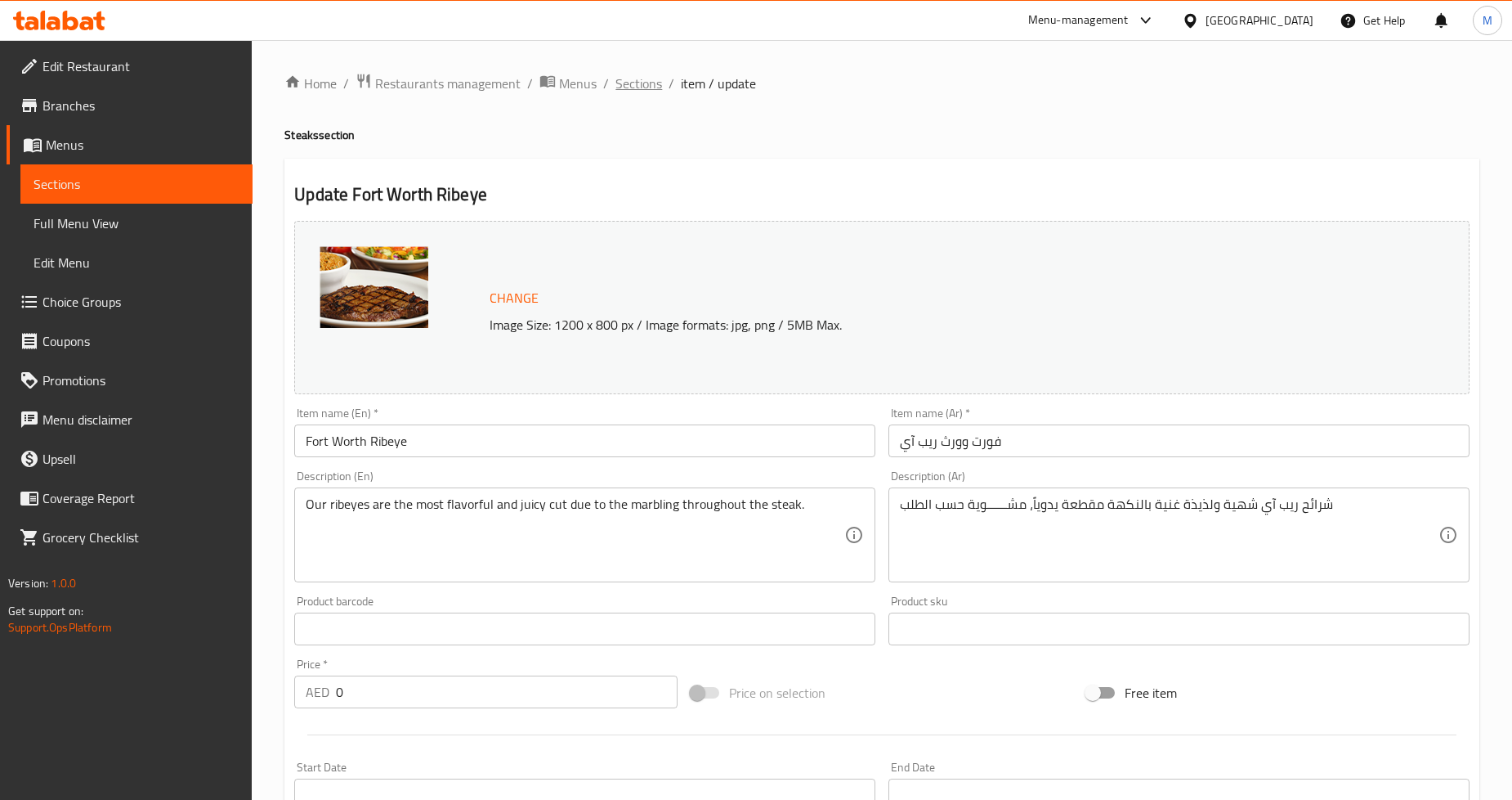
click at [636, 82] on span "Sections" at bounding box center [639, 83] width 46 height 20
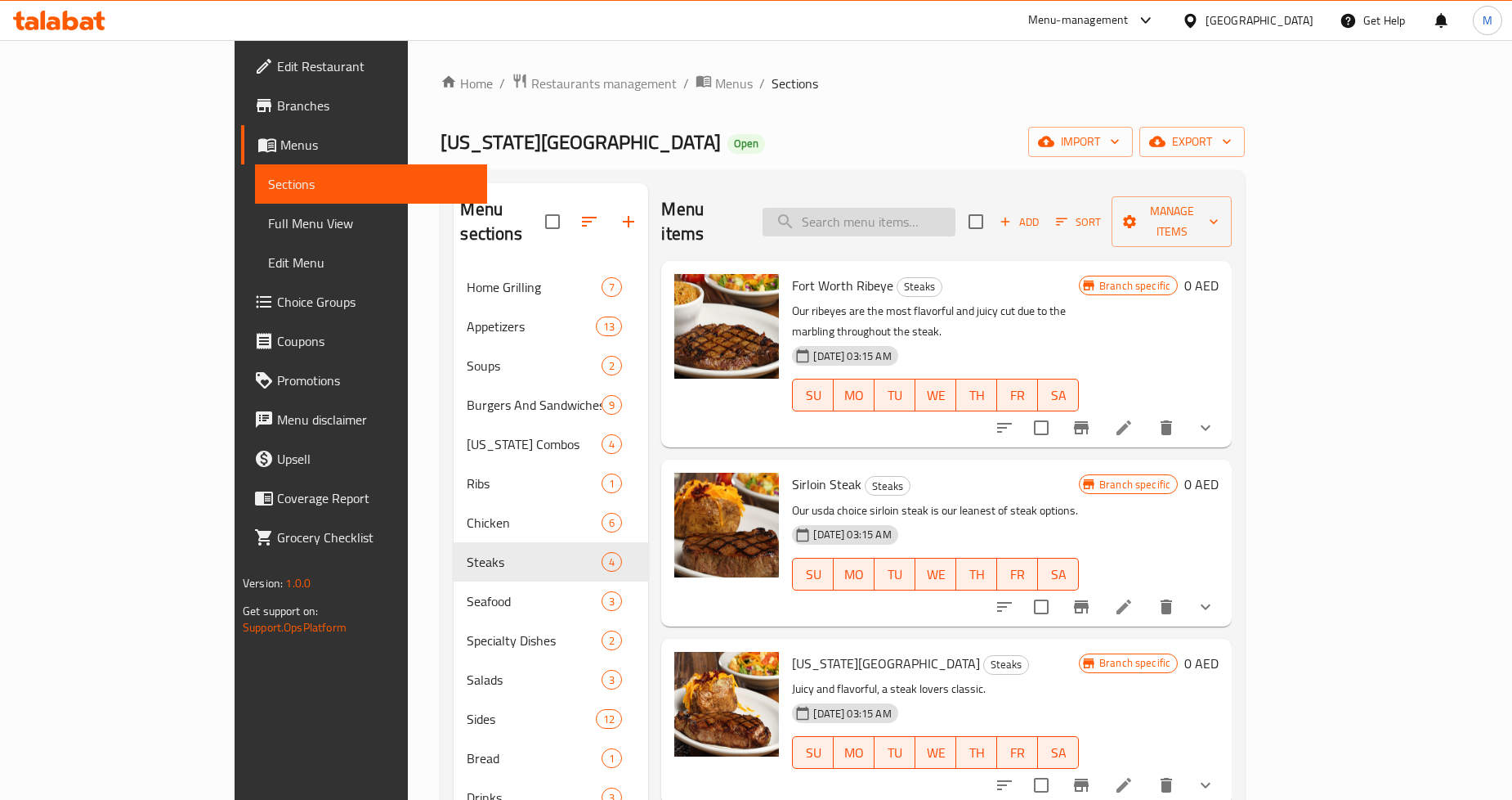
click at [873, 208] on input "search" at bounding box center [859, 222] width 193 height 29
paste input "New York"
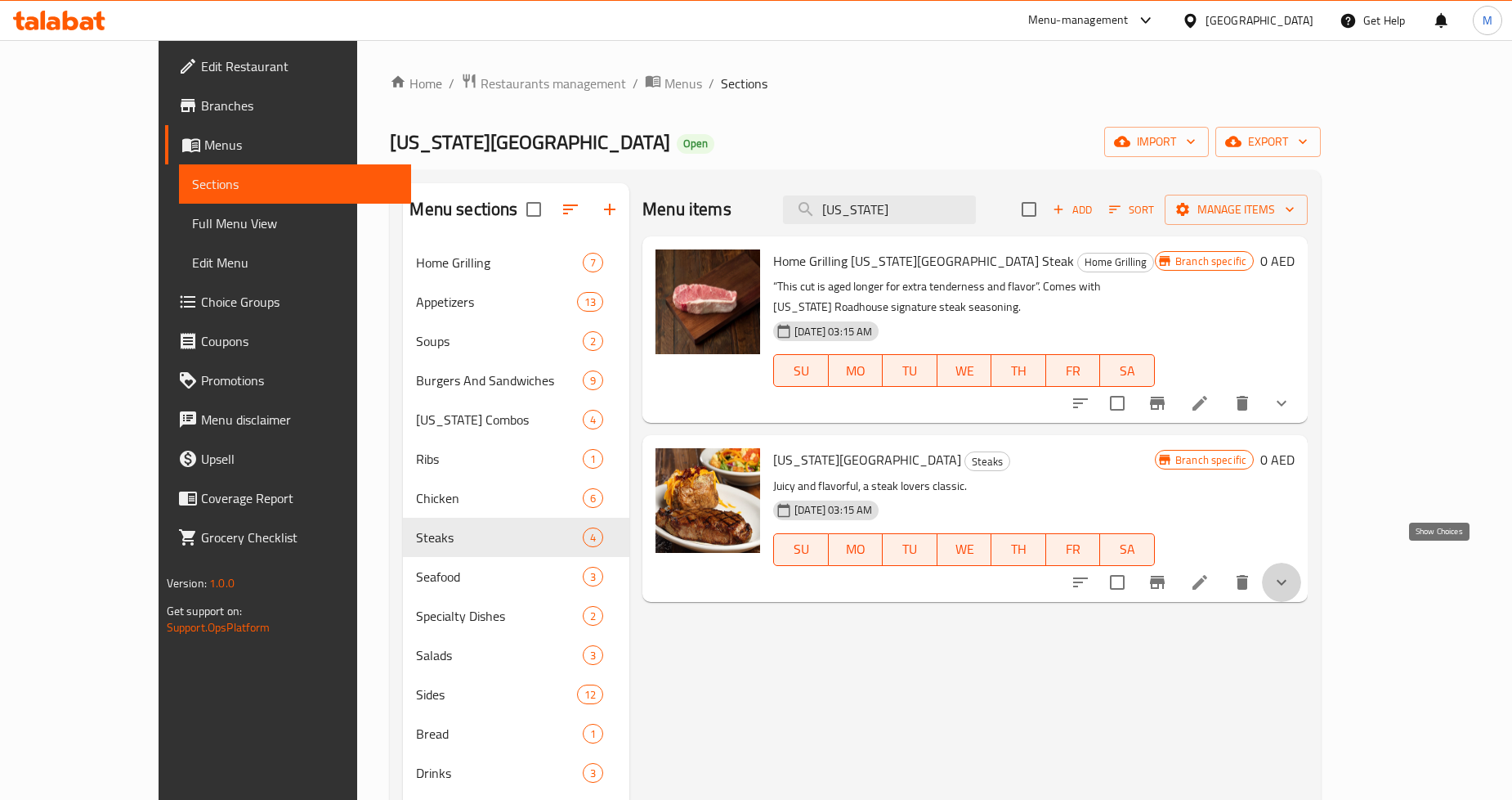
click at [1292, 572] on icon "show more" at bounding box center [1282, 582] width 20 height 20
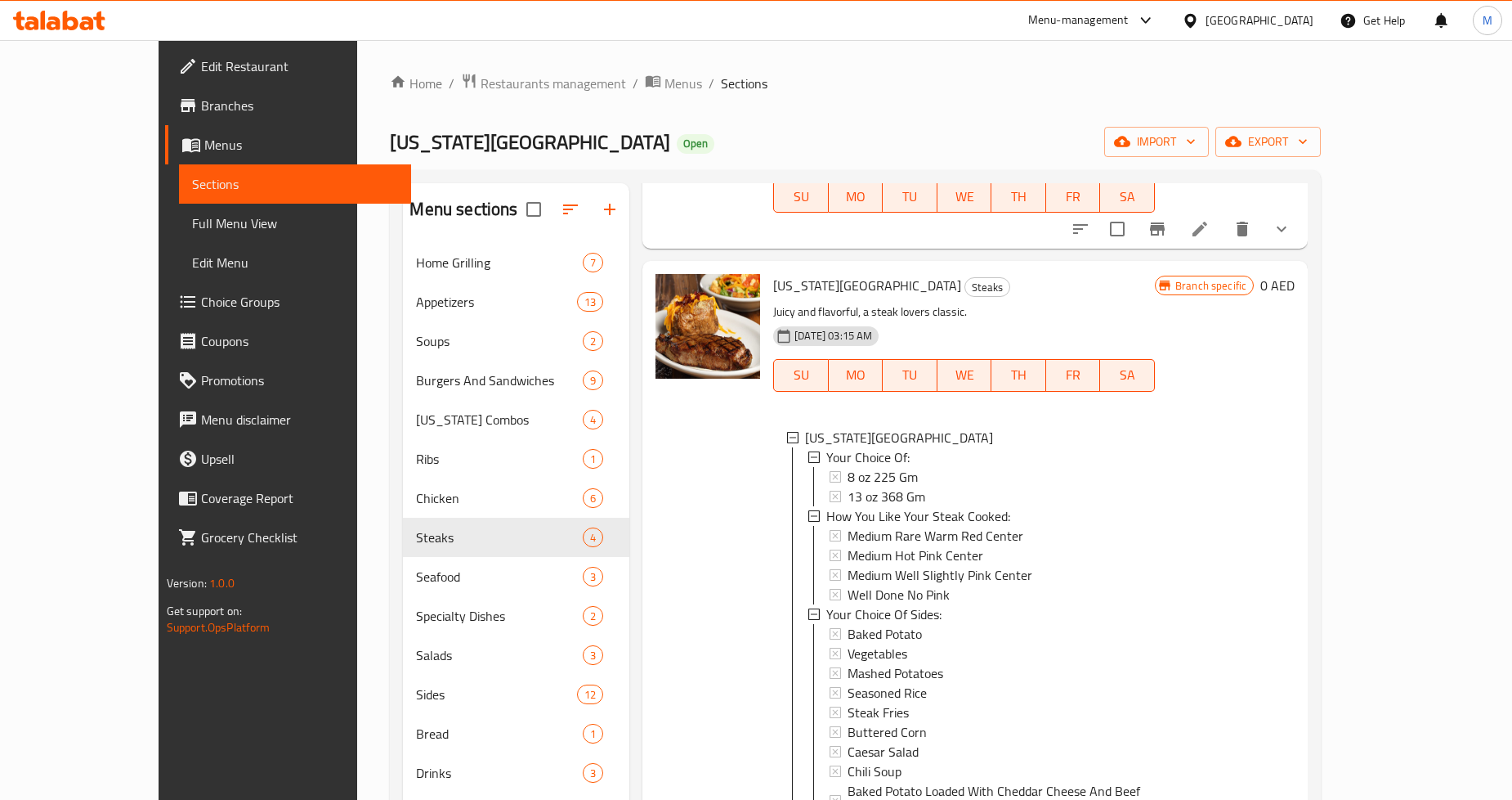
scroll to position [182, 0]
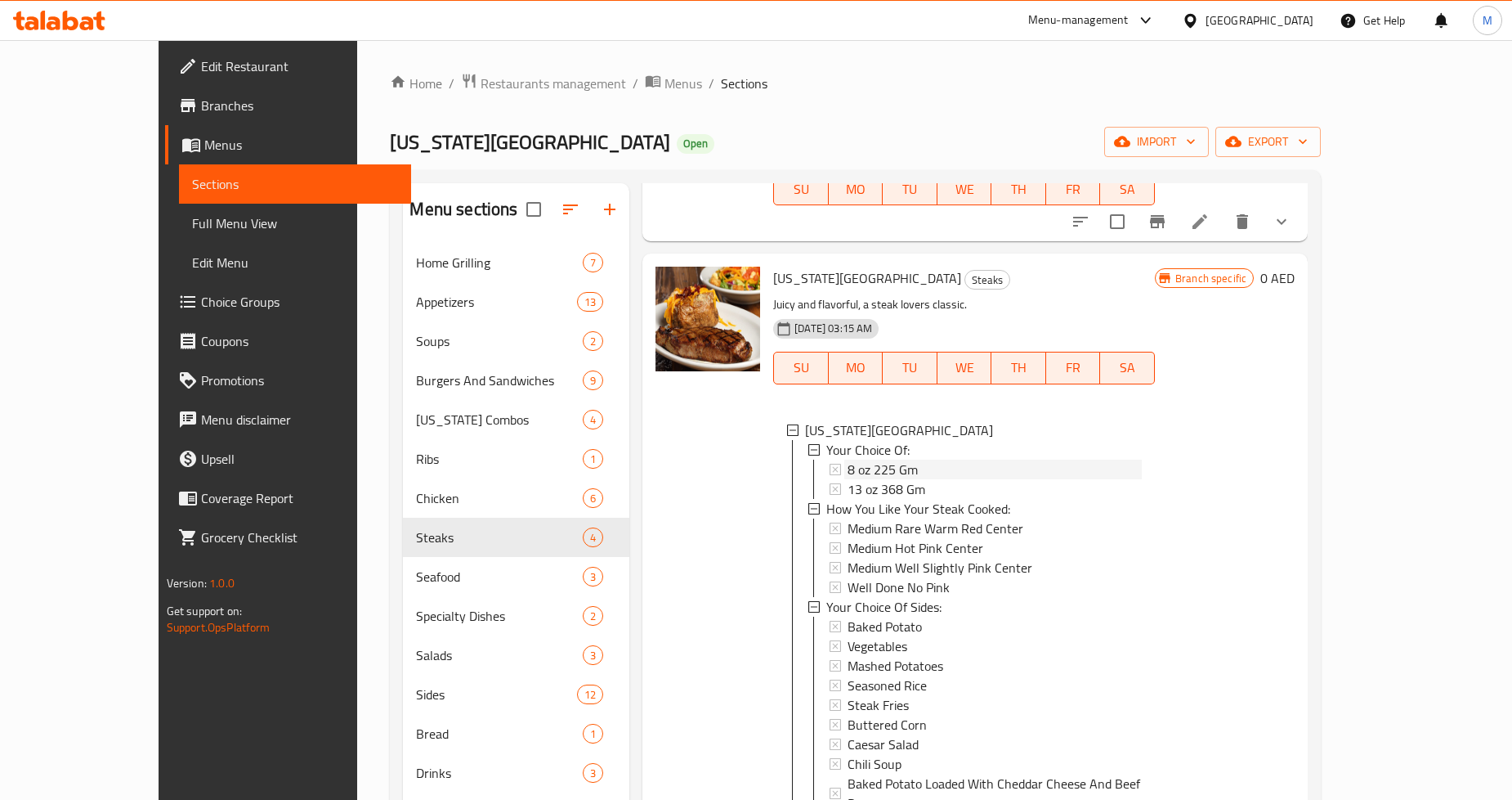
click at [848, 460] on span "8 oz 225 Gm" at bounding box center [882, 470] width 70 height 20
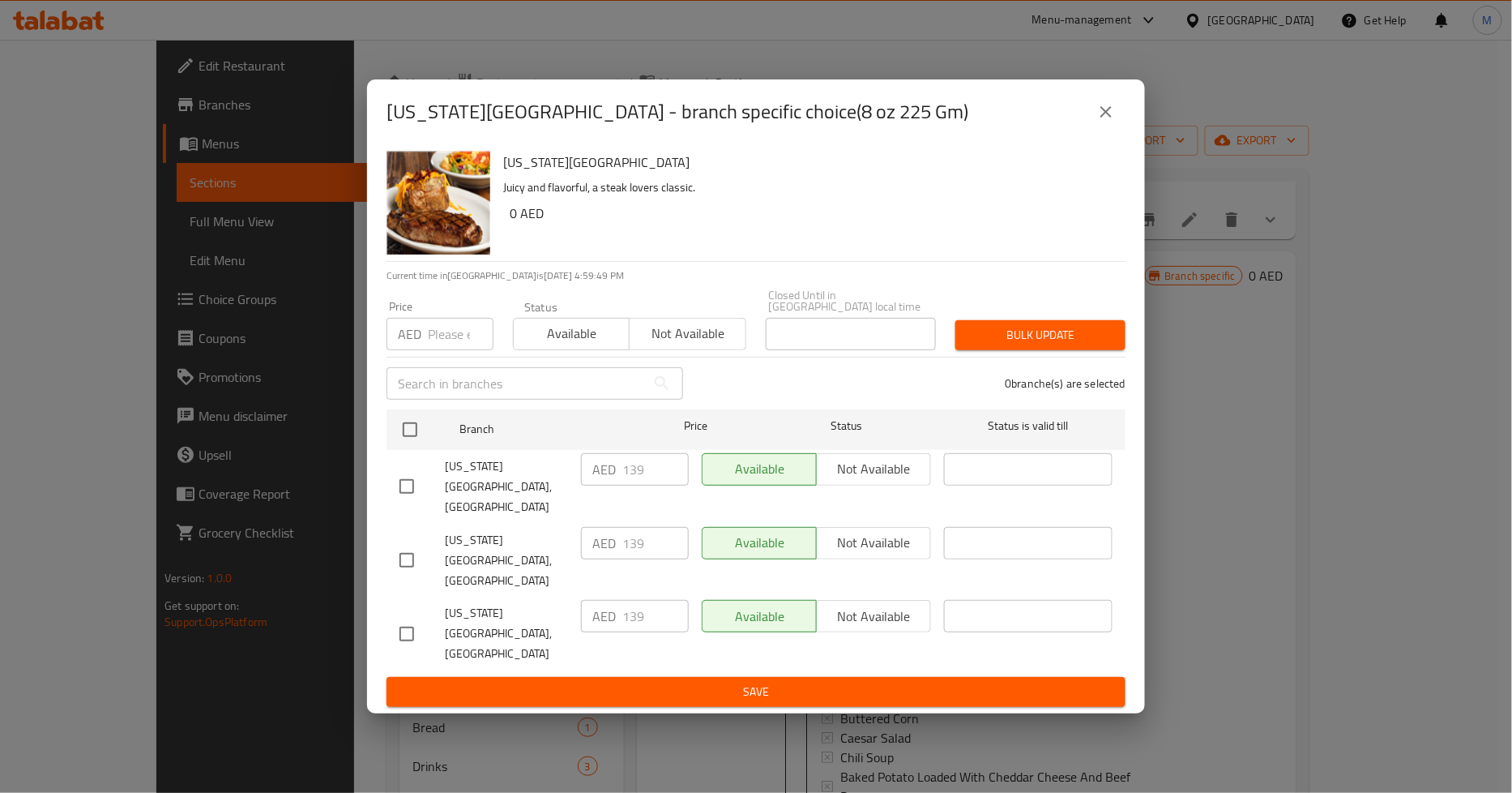
click at [1106, 131] on button "close" at bounding box center [1106, 112] width 39 height 39
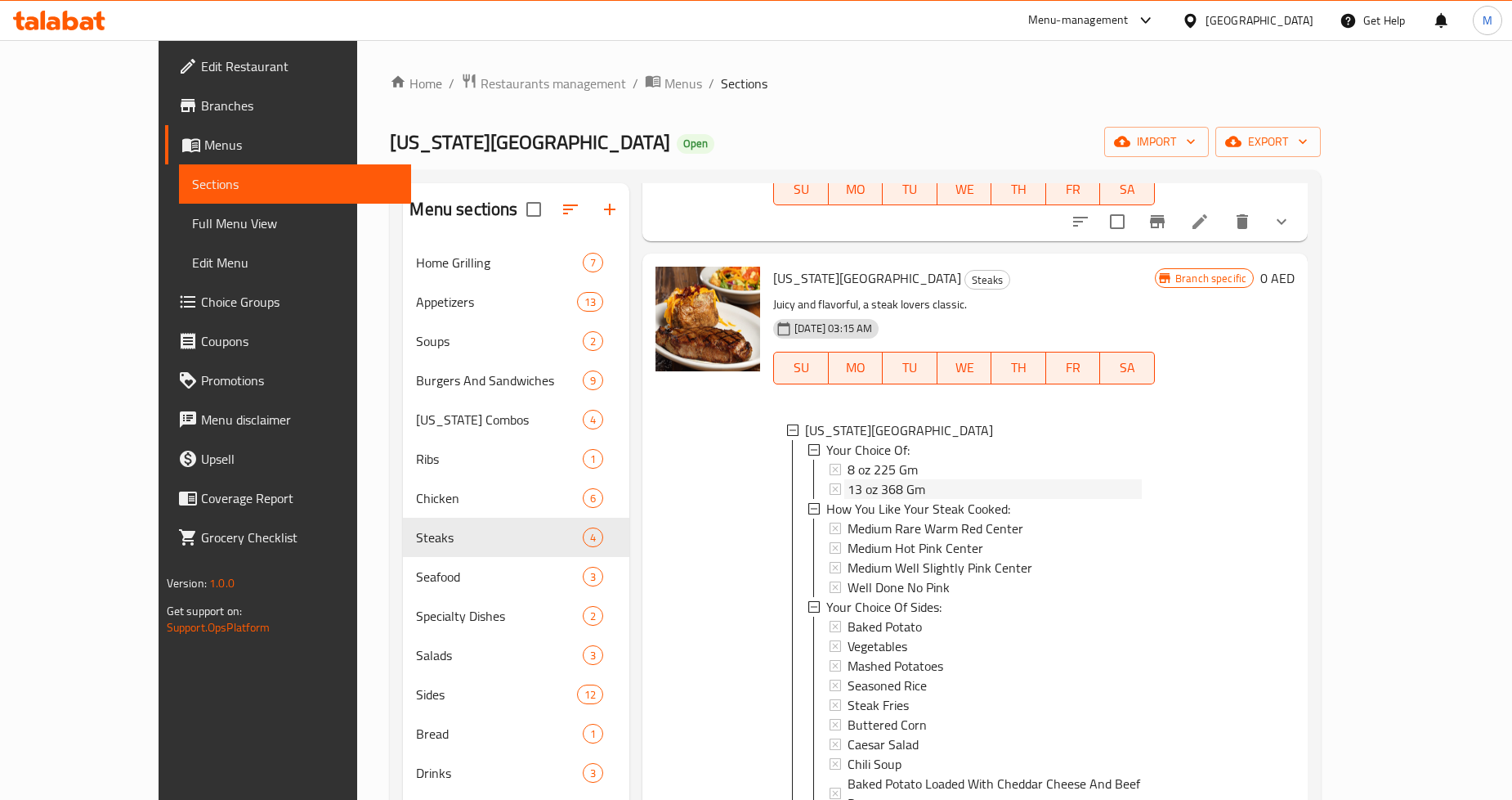
click at [891, 479] on div "13 oz 368 Gm" at bounding box center [995, 489] width 295 height 20
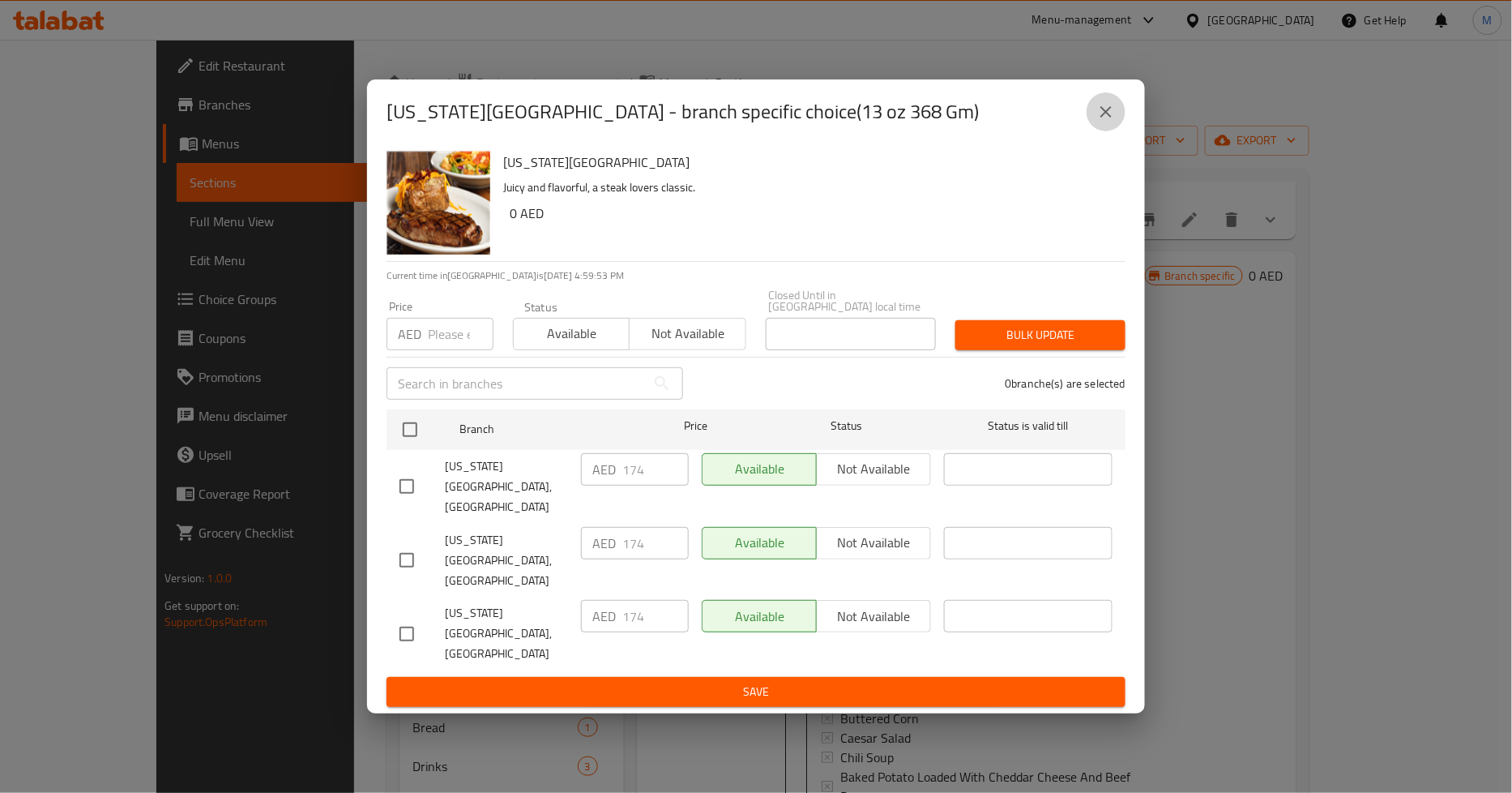
click at [1109, 122] on icon "close" at bounding box center [1106, 112] width 20 height 20
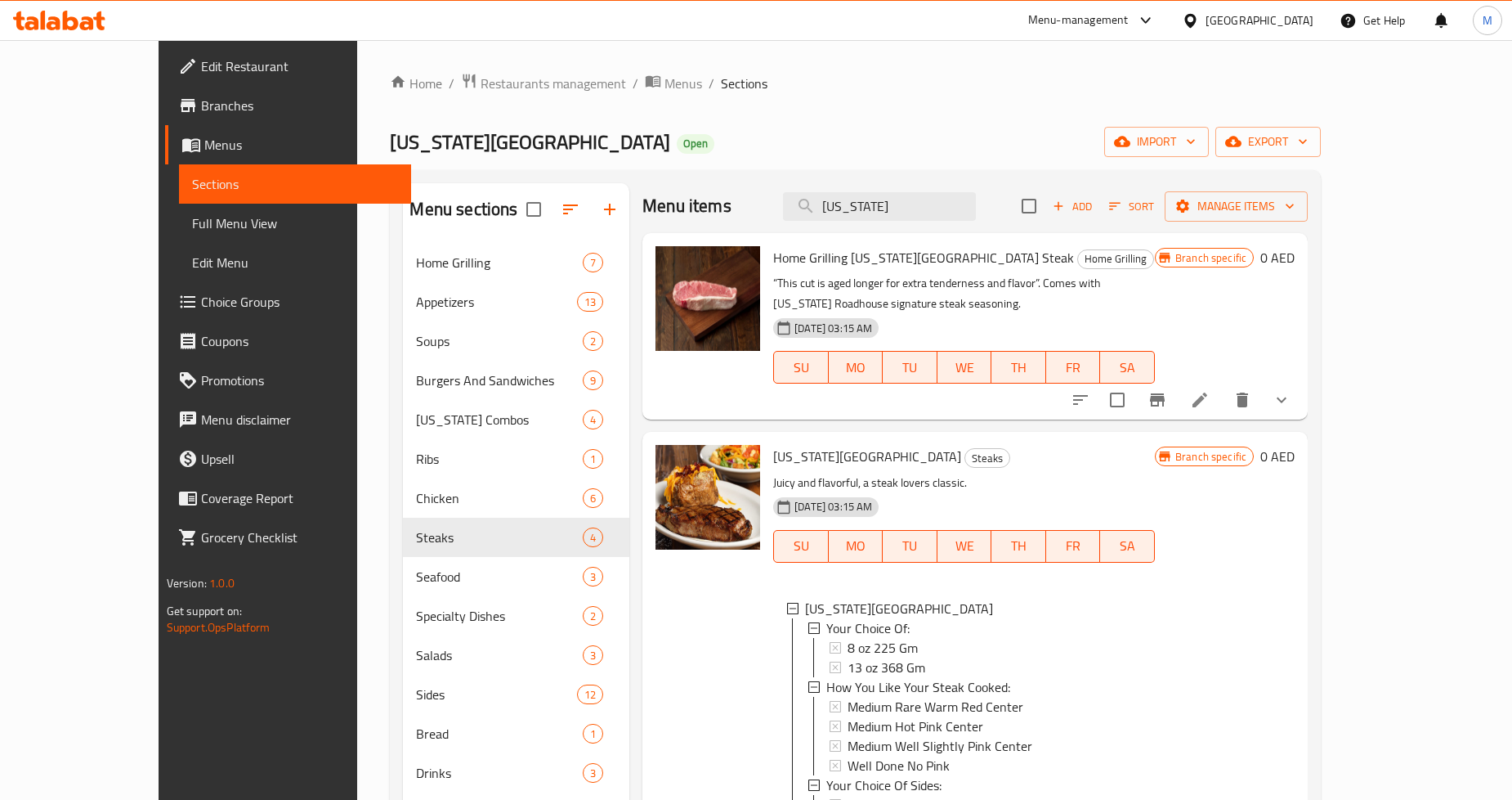
scroll to position [0, 0]
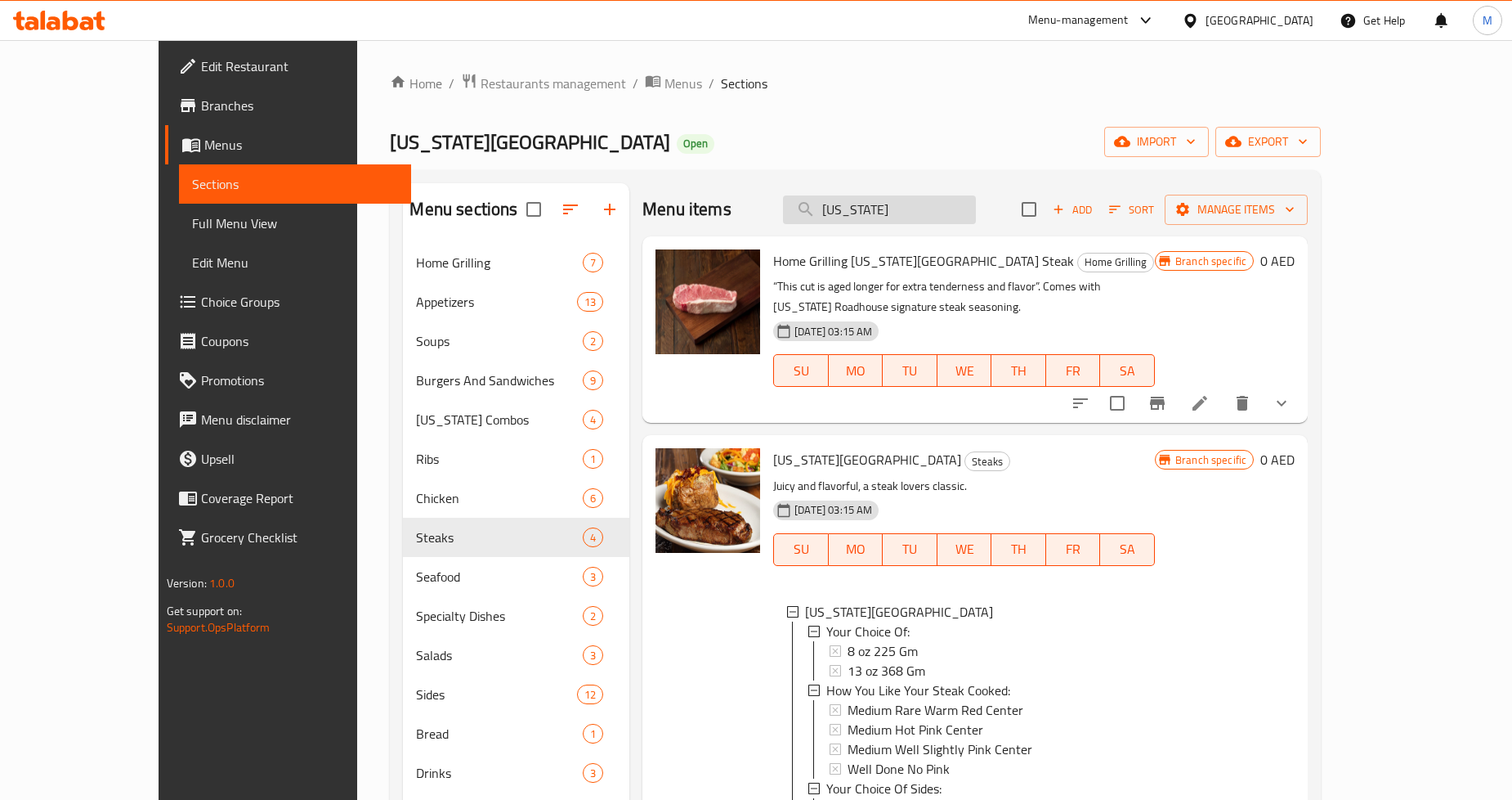
click at [901, 210] on input "New York" at bounding box center [880, 210] width 193 height 29
paste input "Forth Worth Ribeye"
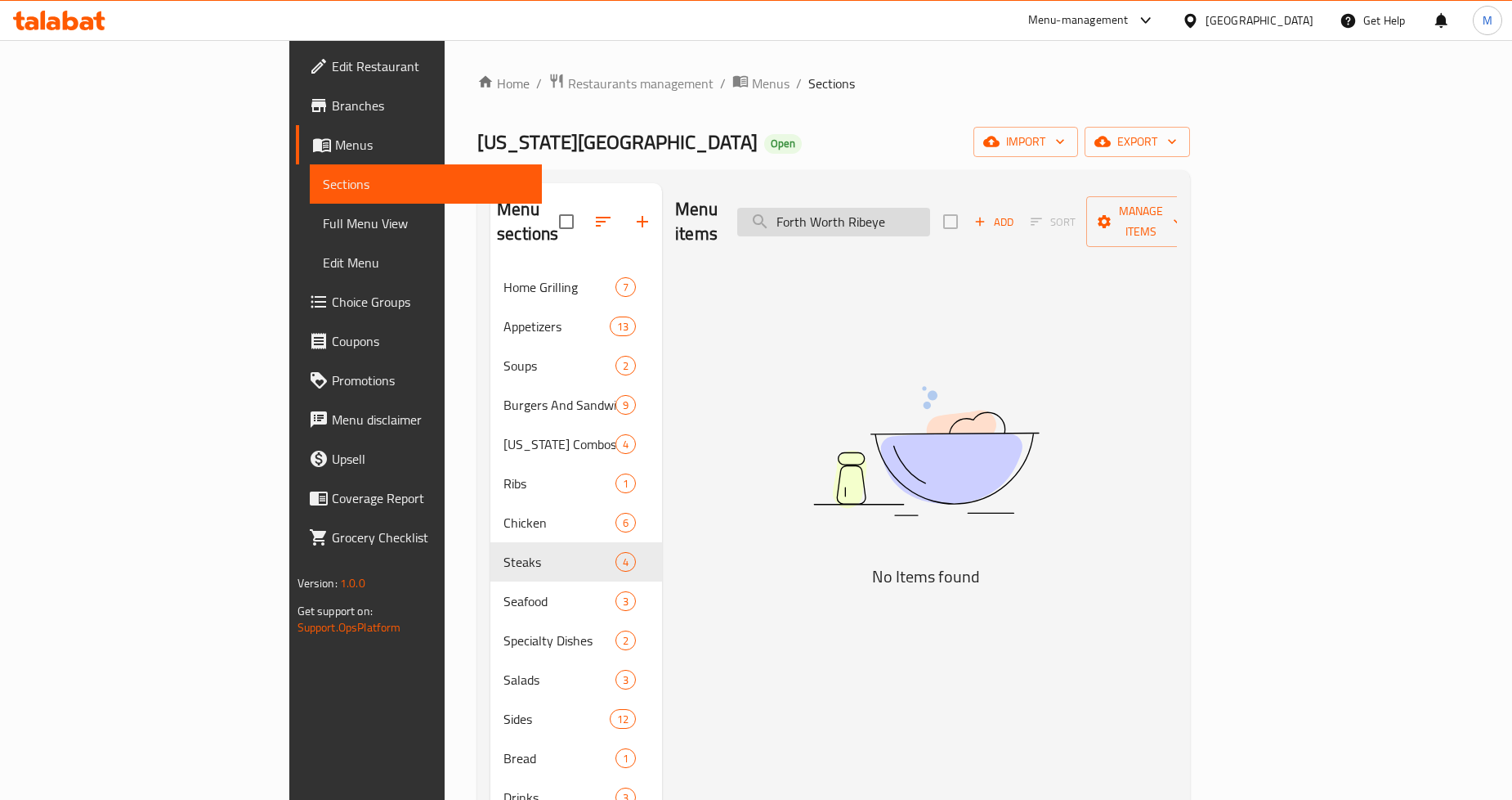
click at [930, 211] on input "Forth Worth Ribeye" at bounding box center [834, 222] width 193 height 29
click at [909, 210] on input "Forth Wort Ribeye" at bounding box center [834, 222] width 193 height 29
click at [930, 208] on input "Fort Wort Ribeye" at bounding box center [834, 222] width 193 height 29
drag, startPoint x: 971, startPoint y: 209, endPoint x: 905, endPoint y: 211, distance: 66.0
click at [905, 211] on input "Fort Wort Ribeye" at bounding box center [834, 222] width 193 height 29
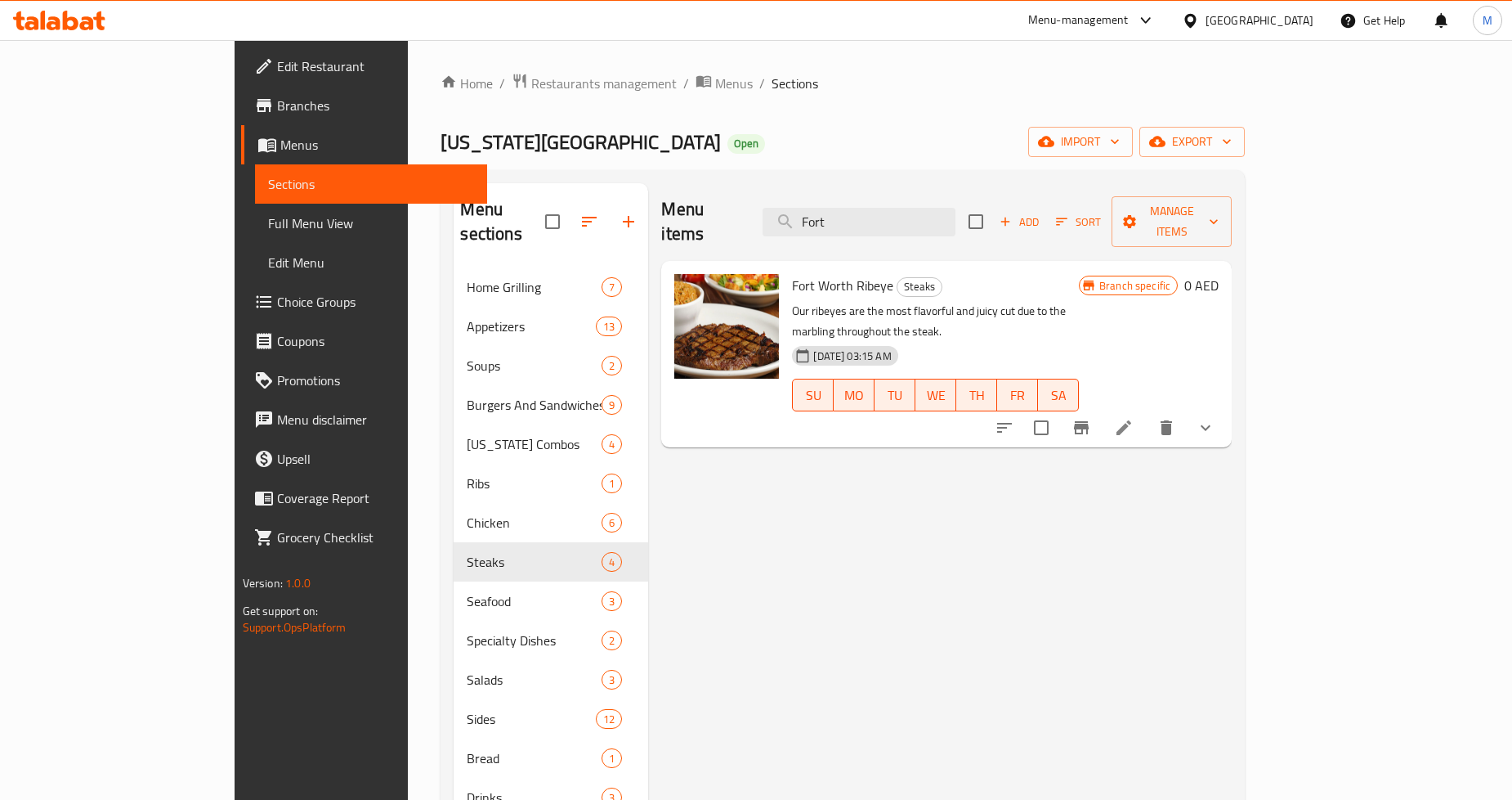
type input "Fort"
click at [1073, 452] on div "Menu items Fort Add Sort Manage items Fort Worth Ribeye Steaks Our ribeyes are …" at bounding box center [939, 583] width 584 height 800
click at [1134, 418] on icon at bounding box center [1124, 428] width 20 height 20
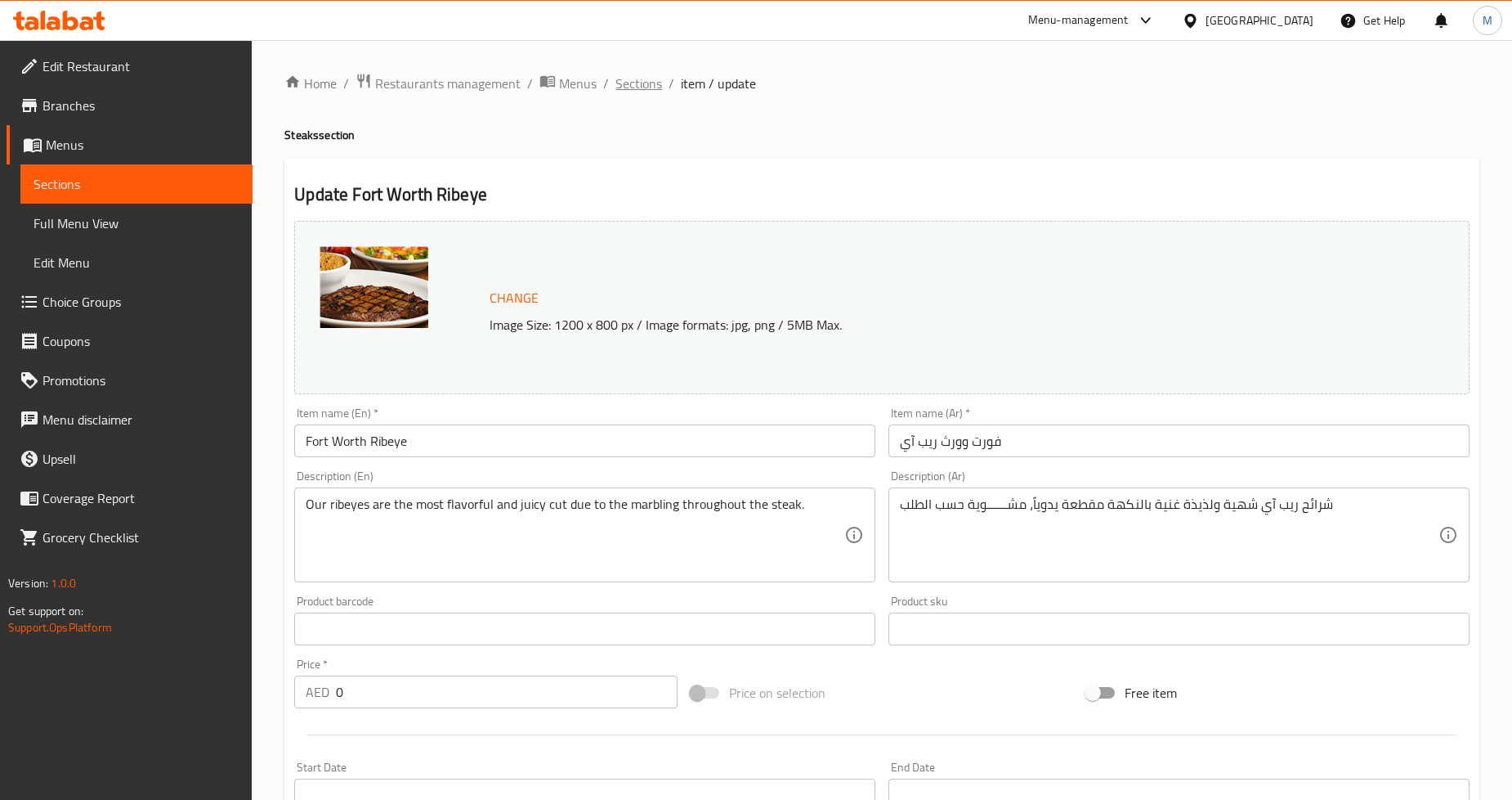
click at [639, 79] on span "Sections" at bounding box center [639, 83] width 46 height 20
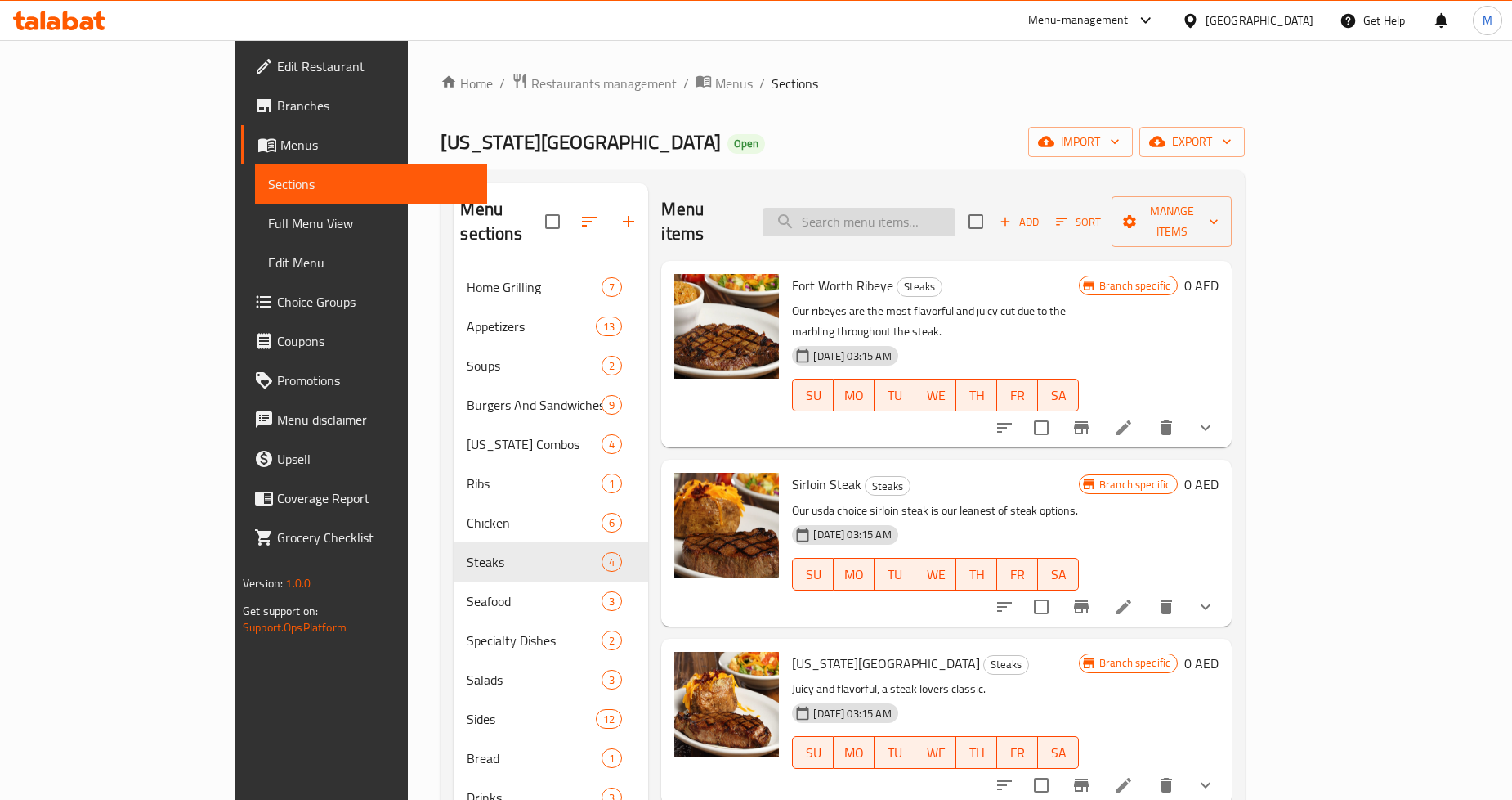
click at [934, 208] on input "search" at bounding box center [859, 222] width 193 height 29
click at [1211, 425] on icon "show more" at bounding box center [1206, 428] width 10 height 6
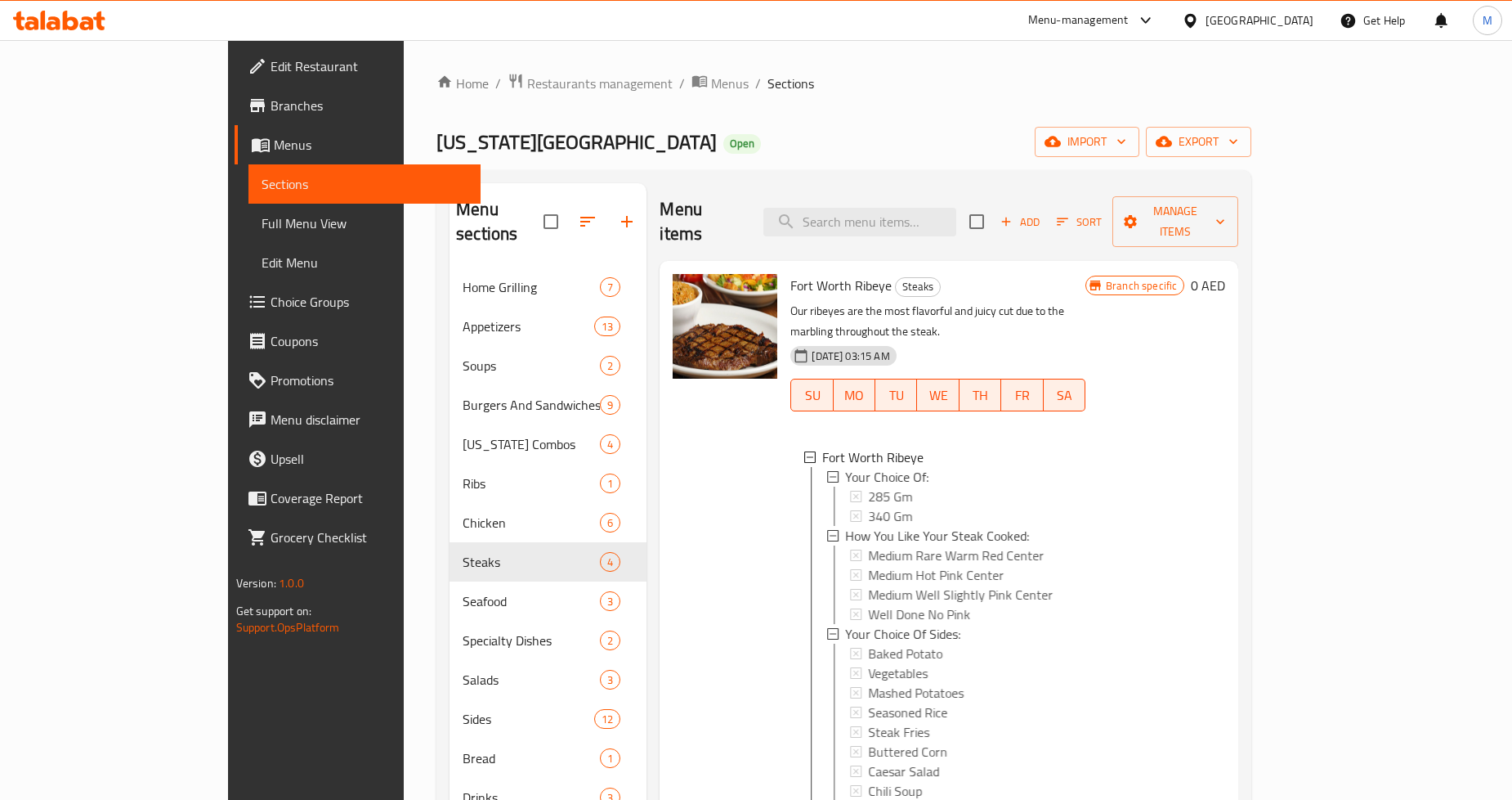
scroll to position [2, 0]
click at [865, 485] on span "285 Gm" at bounding box center [886, 495] width 44 height 20
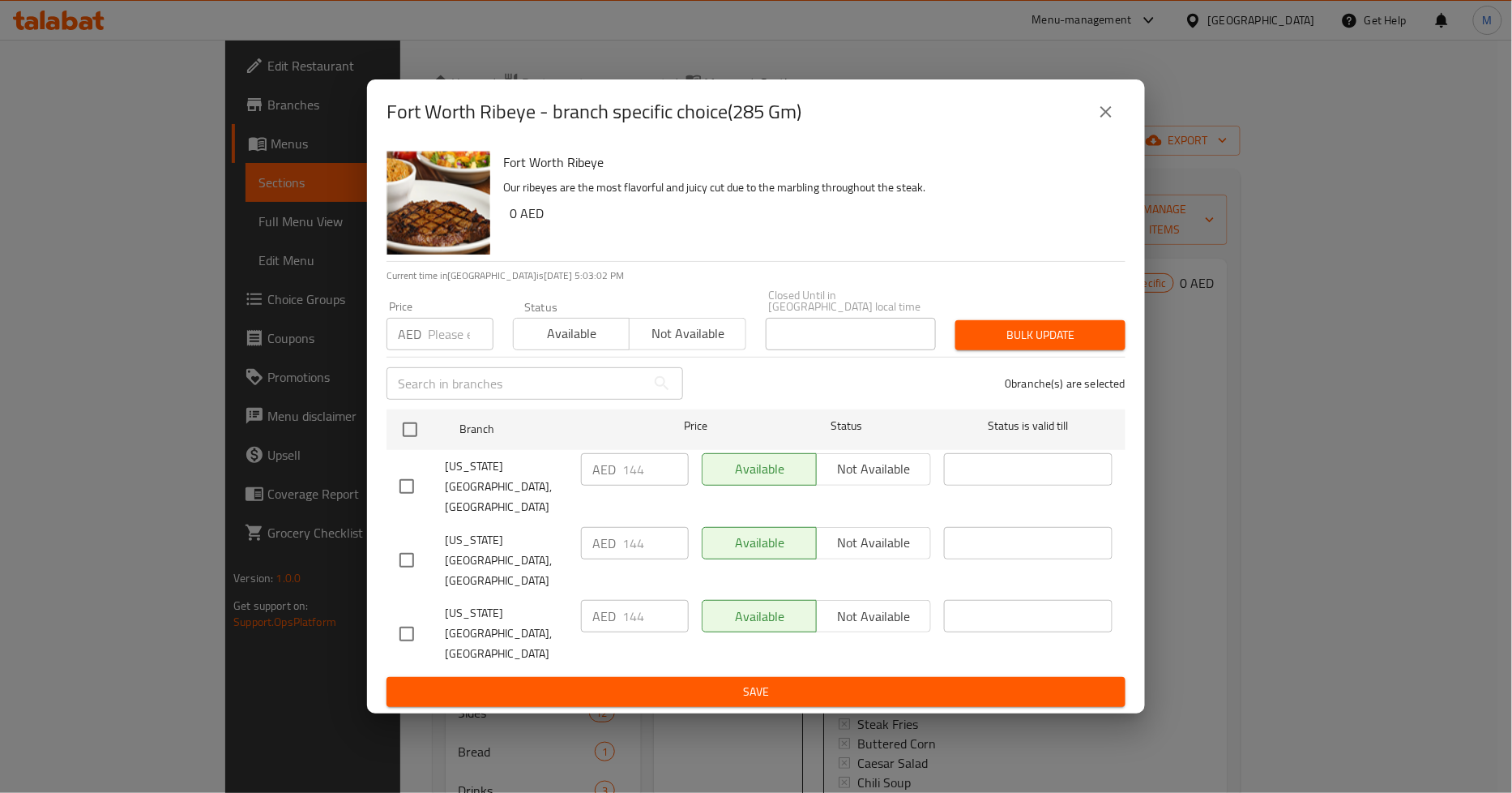
click at [1102, 122] on icon "close" at bounding box center [1106, 112] width 20 height 20
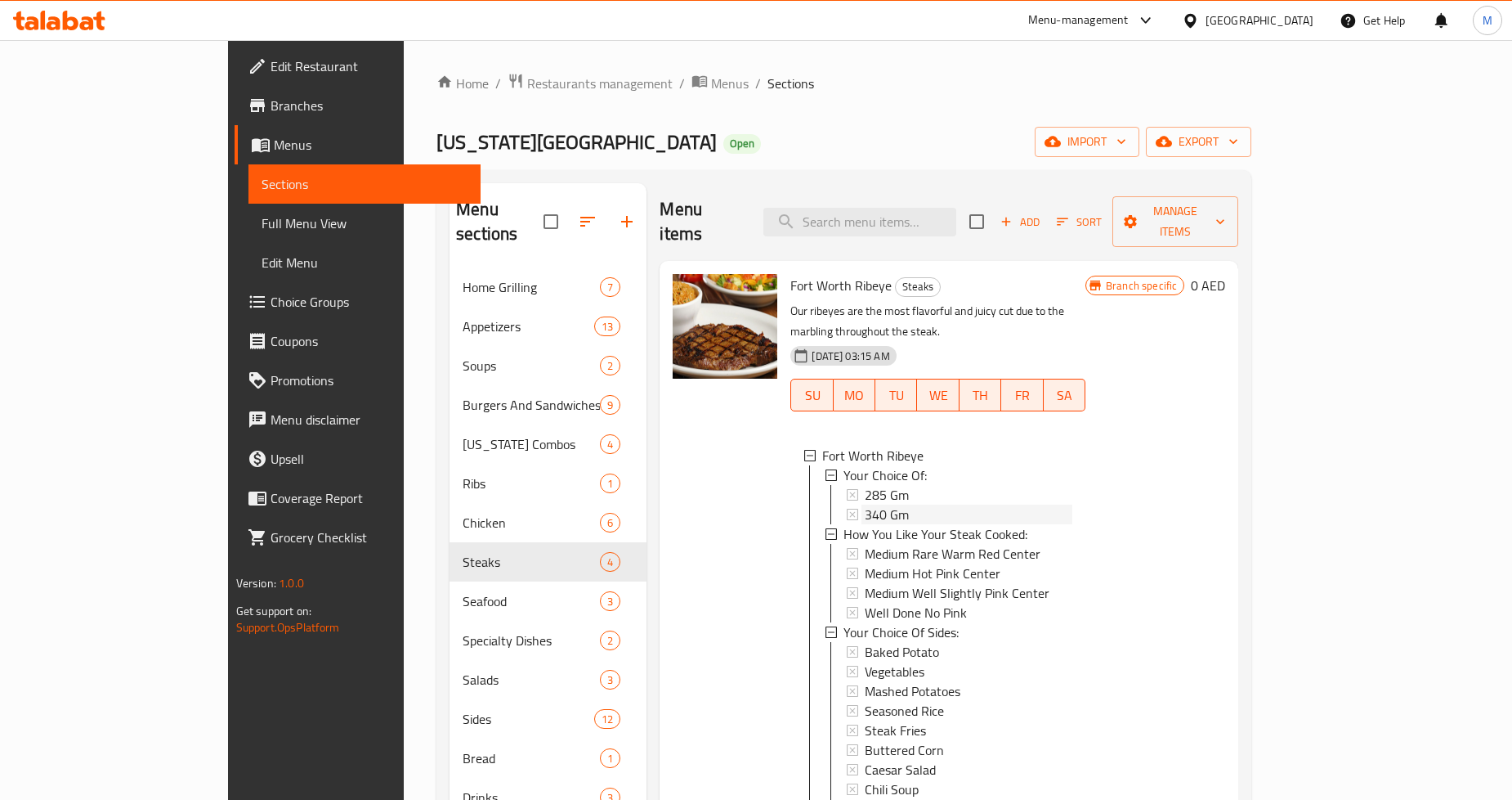
click at [865, 504] on span "340 Gm" at bounding box center [886, 514] width 44 height 20
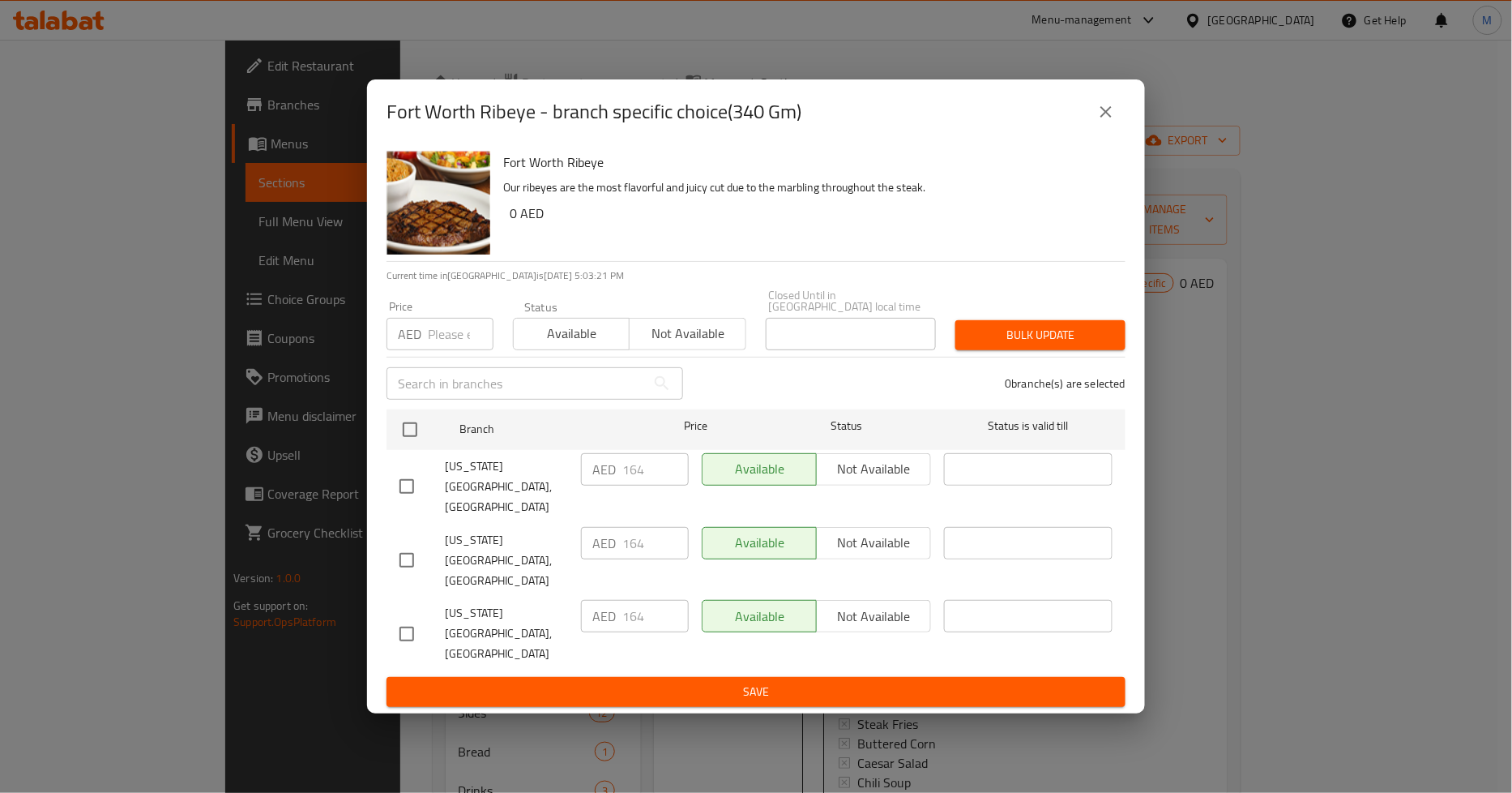
click at [1118, 131] on button "close" at bounding box center [1106, 112] width 39 height 39
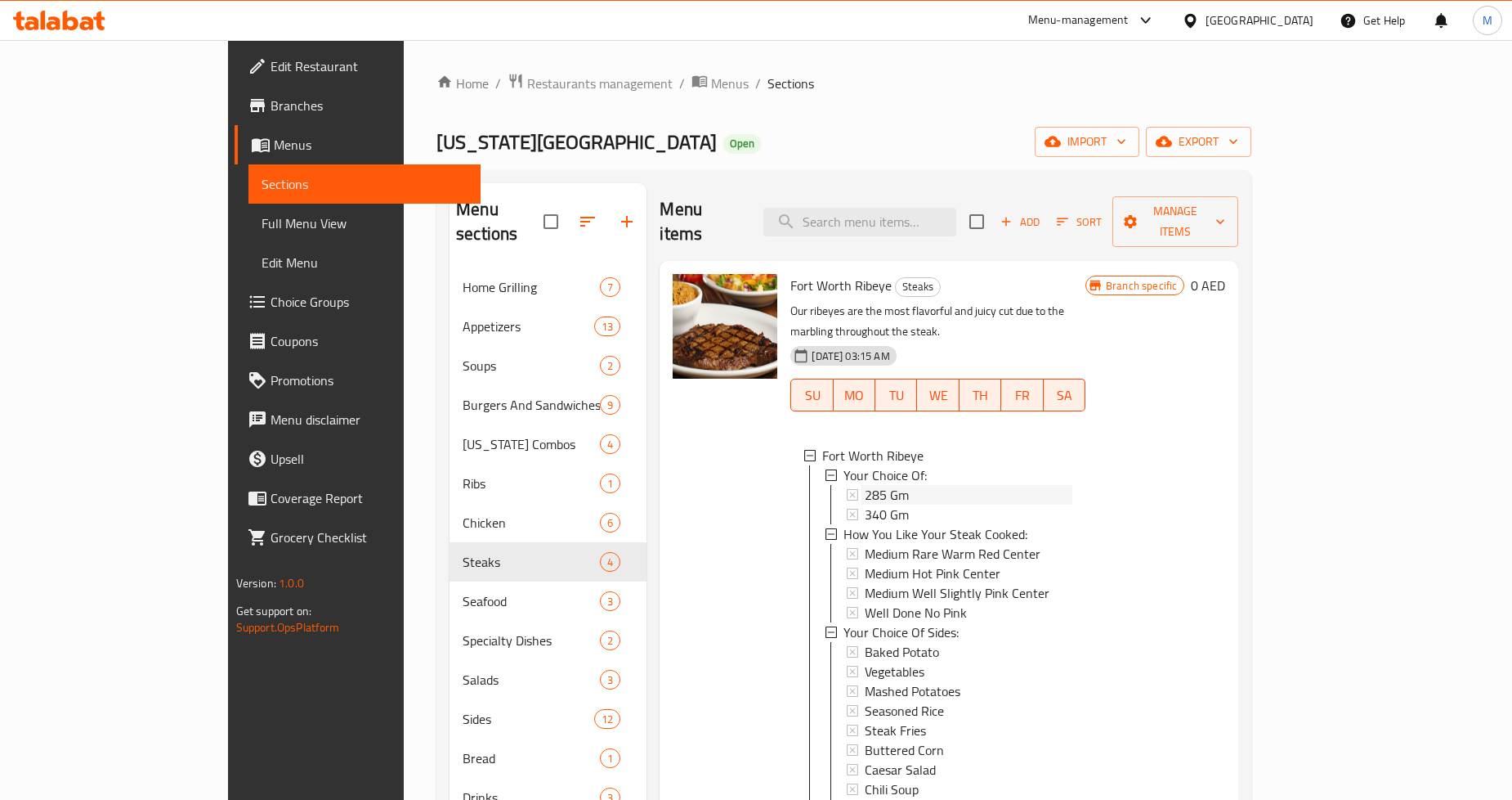
click at [865, 485] on span "285 Gm" at bounding box center [886, 495] width 44 height 20
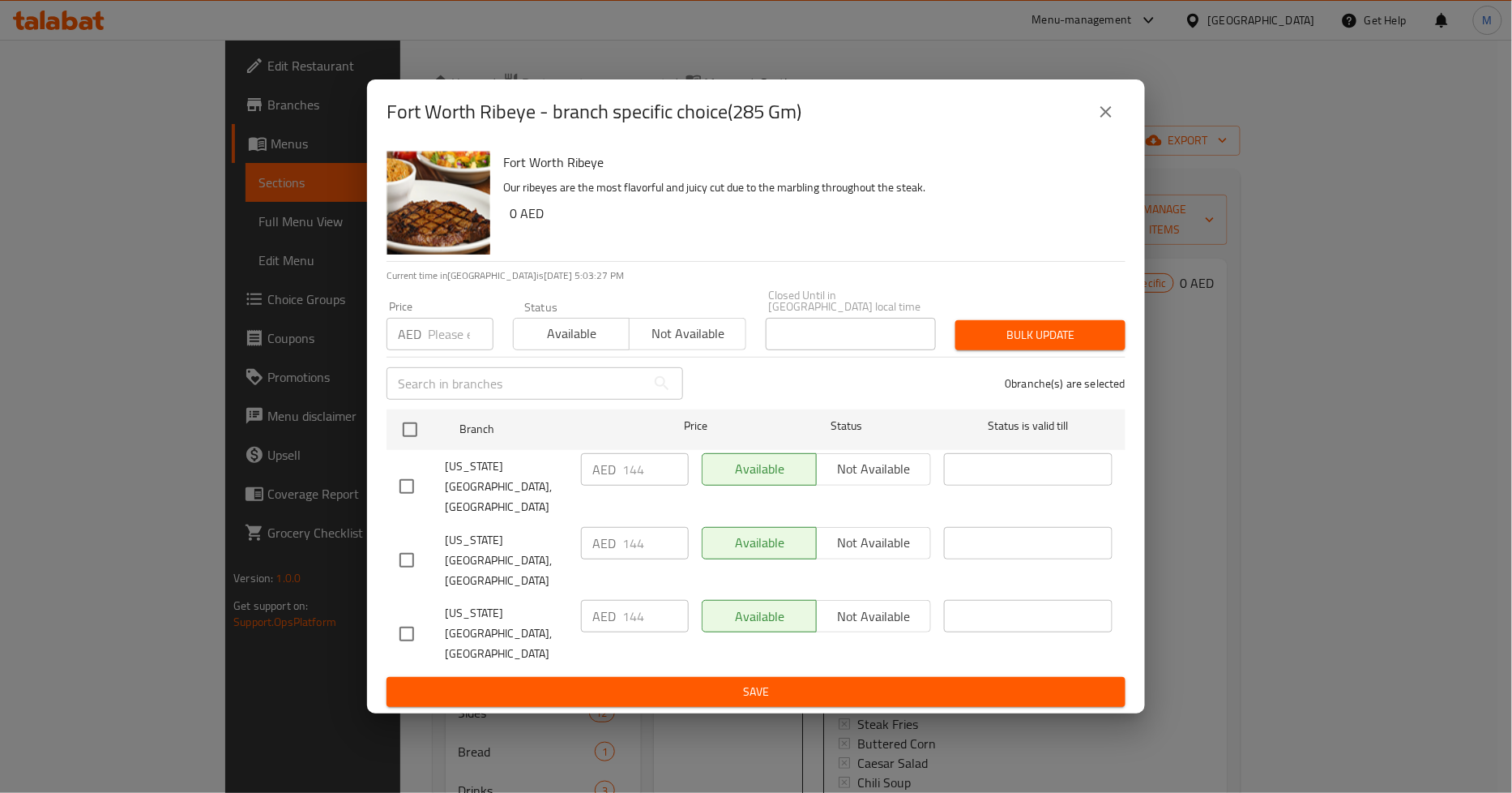
click at [1105, 122] on icon "close" at bounding box center [1106, 112] width 20 height 20
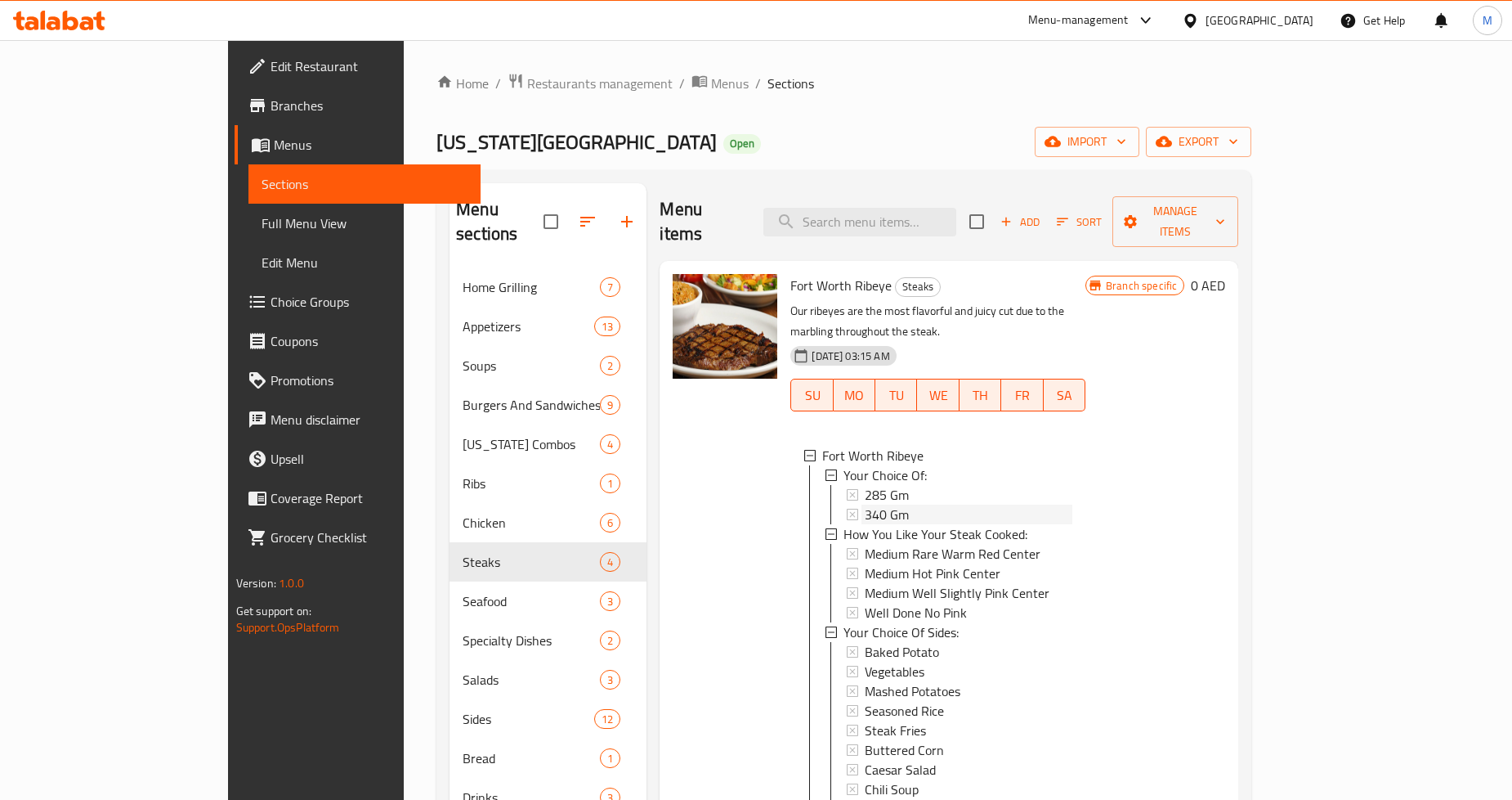
click at [865, 504] on span "340 Gm" at bounding box center [886, 514] width 44 height 20
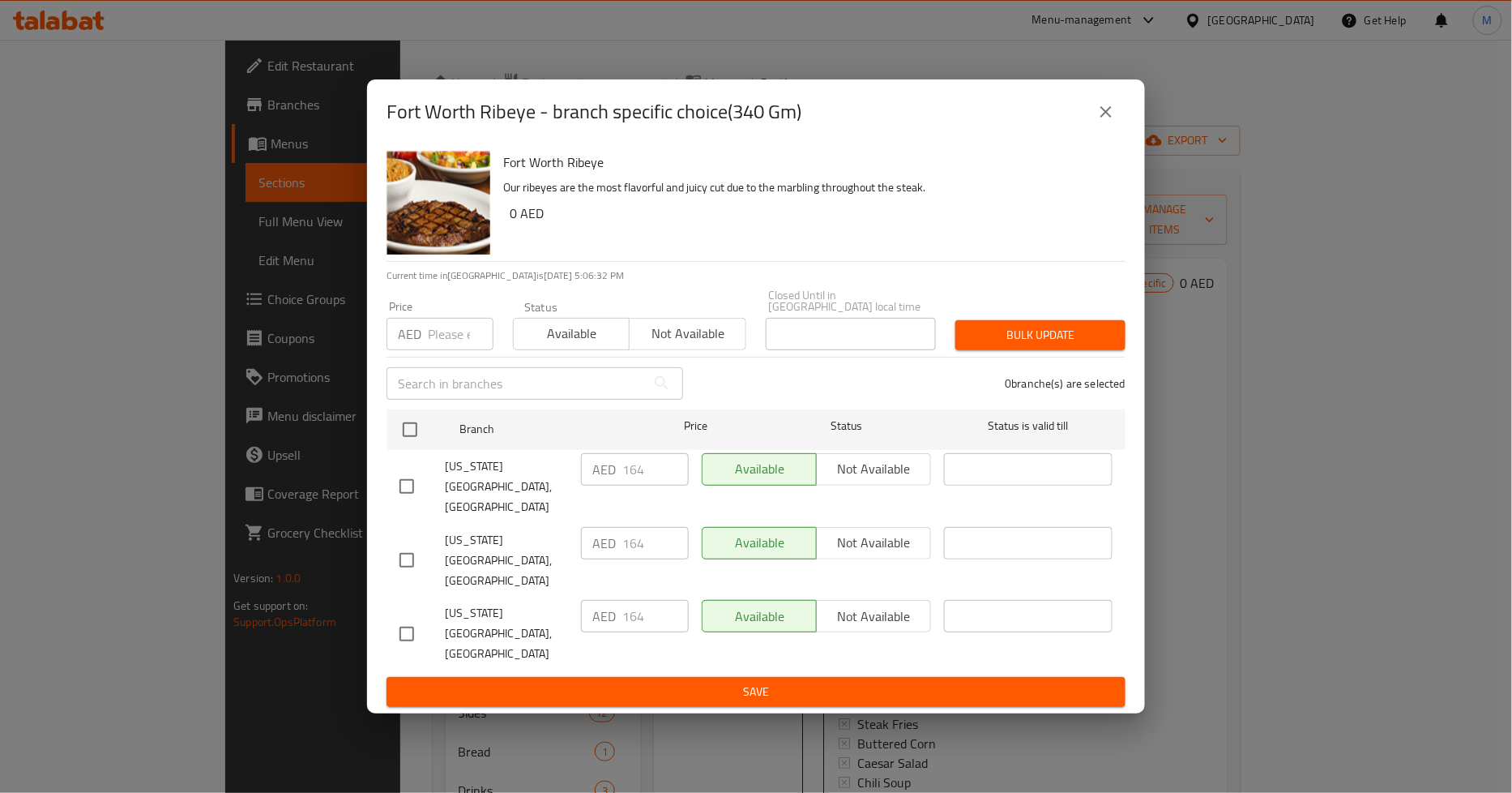
click at [1096, 122] on icon "close" at bounding box center [1106, 112] width 20 height 20
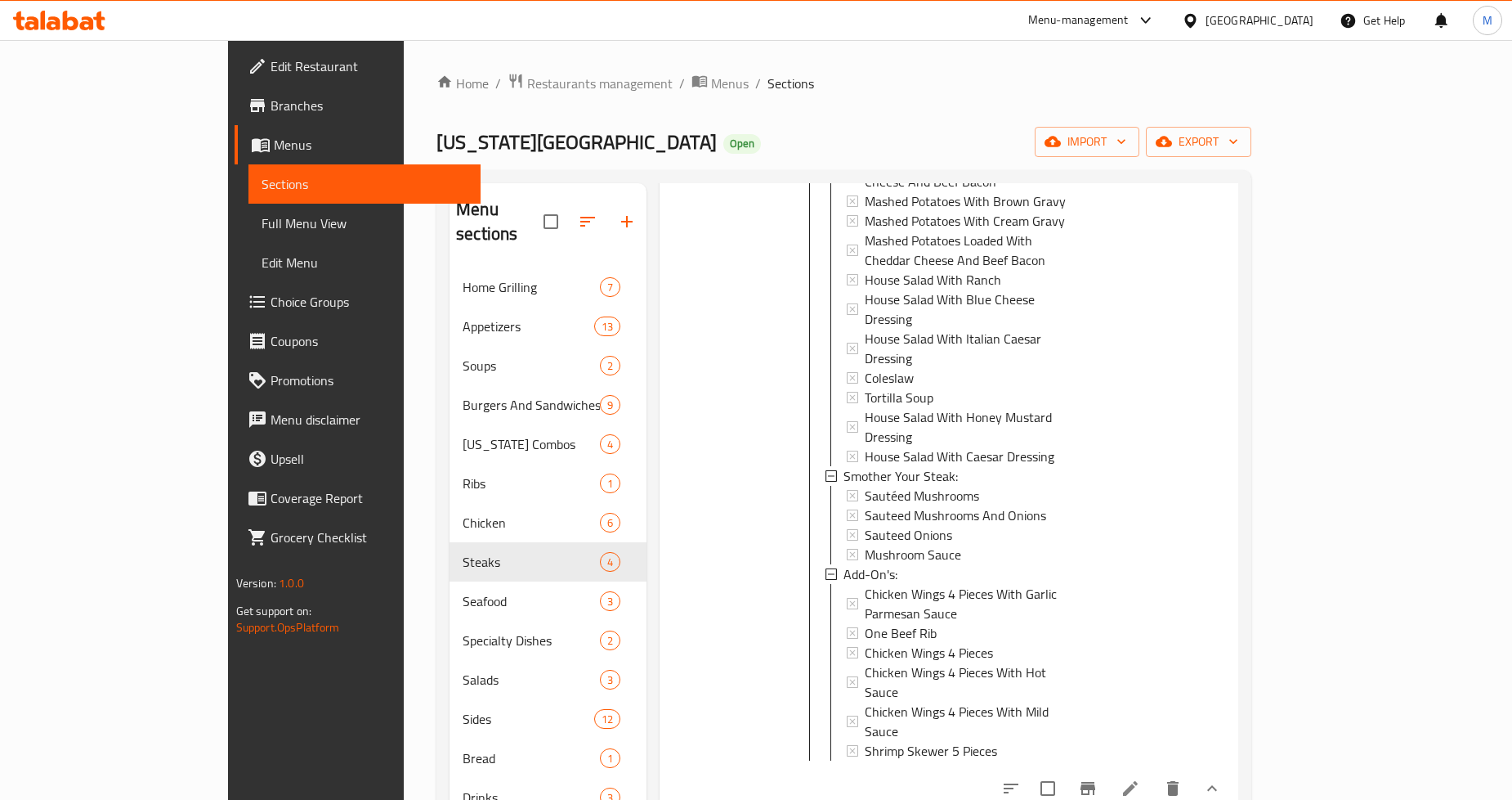
scroll to position [818, 0]
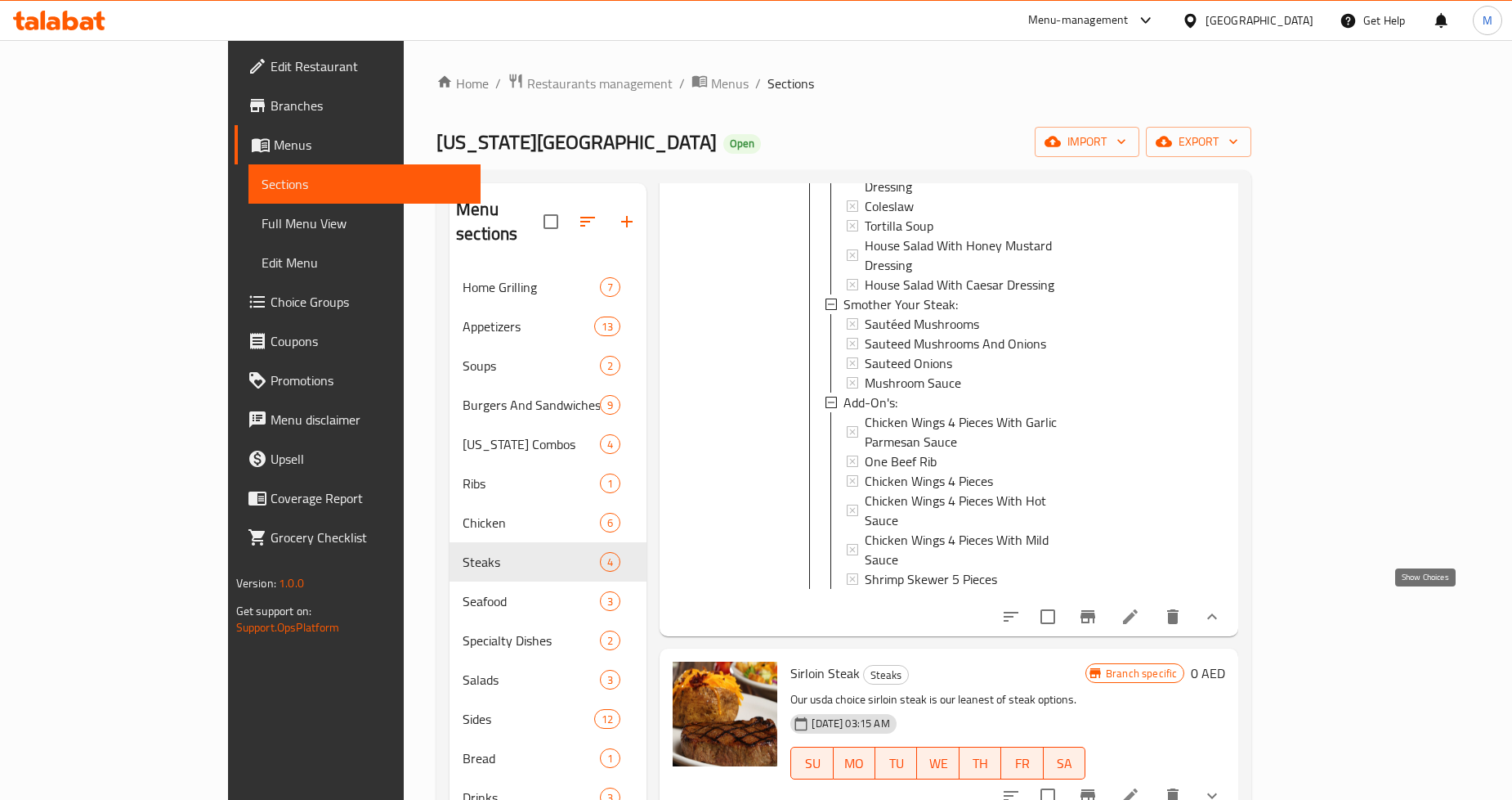
click at [1222, 786] on icon "show more" at bounding box center [1212, 796] width 20 height 20
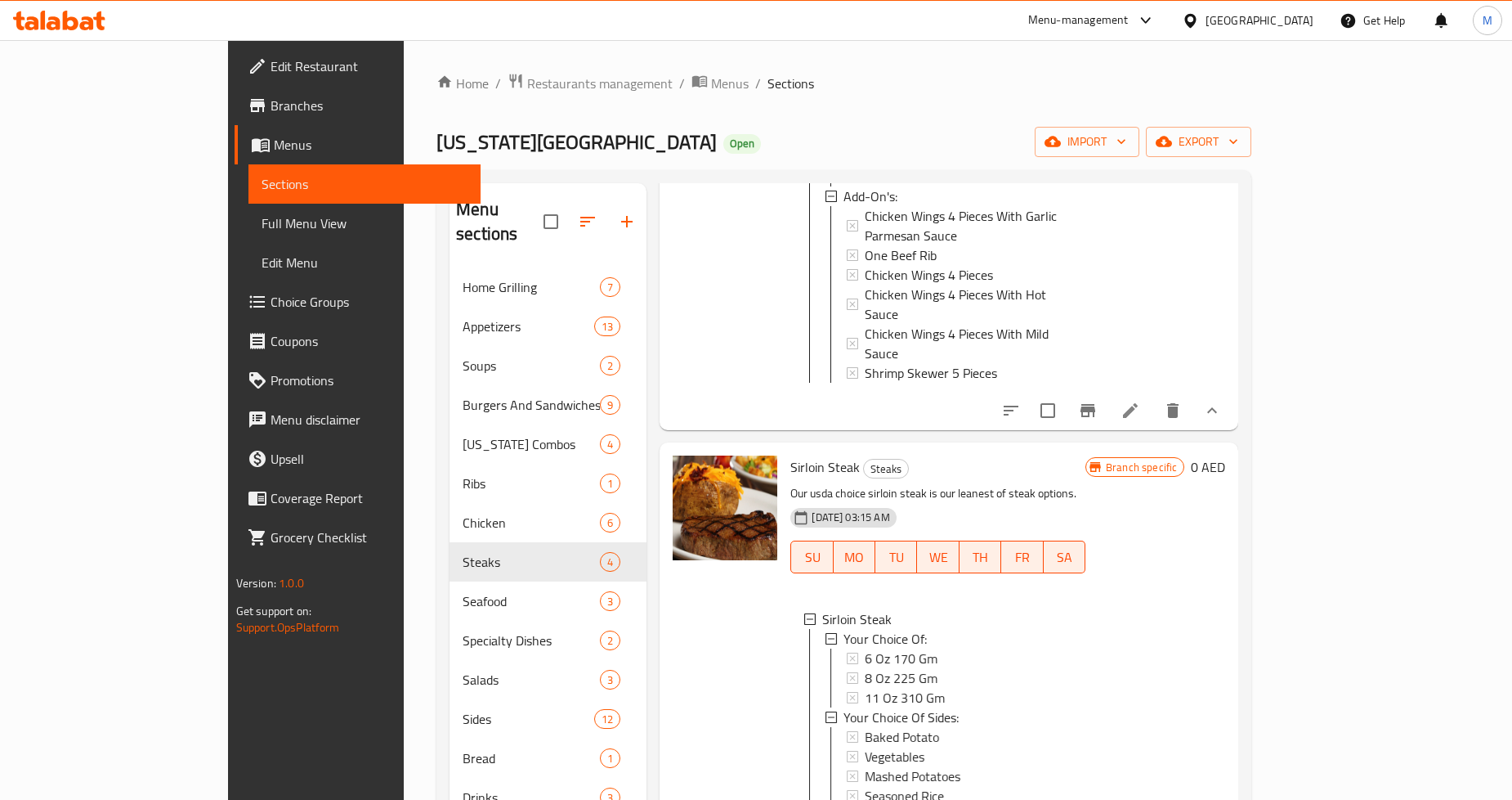
scroll to position [1091, 0]
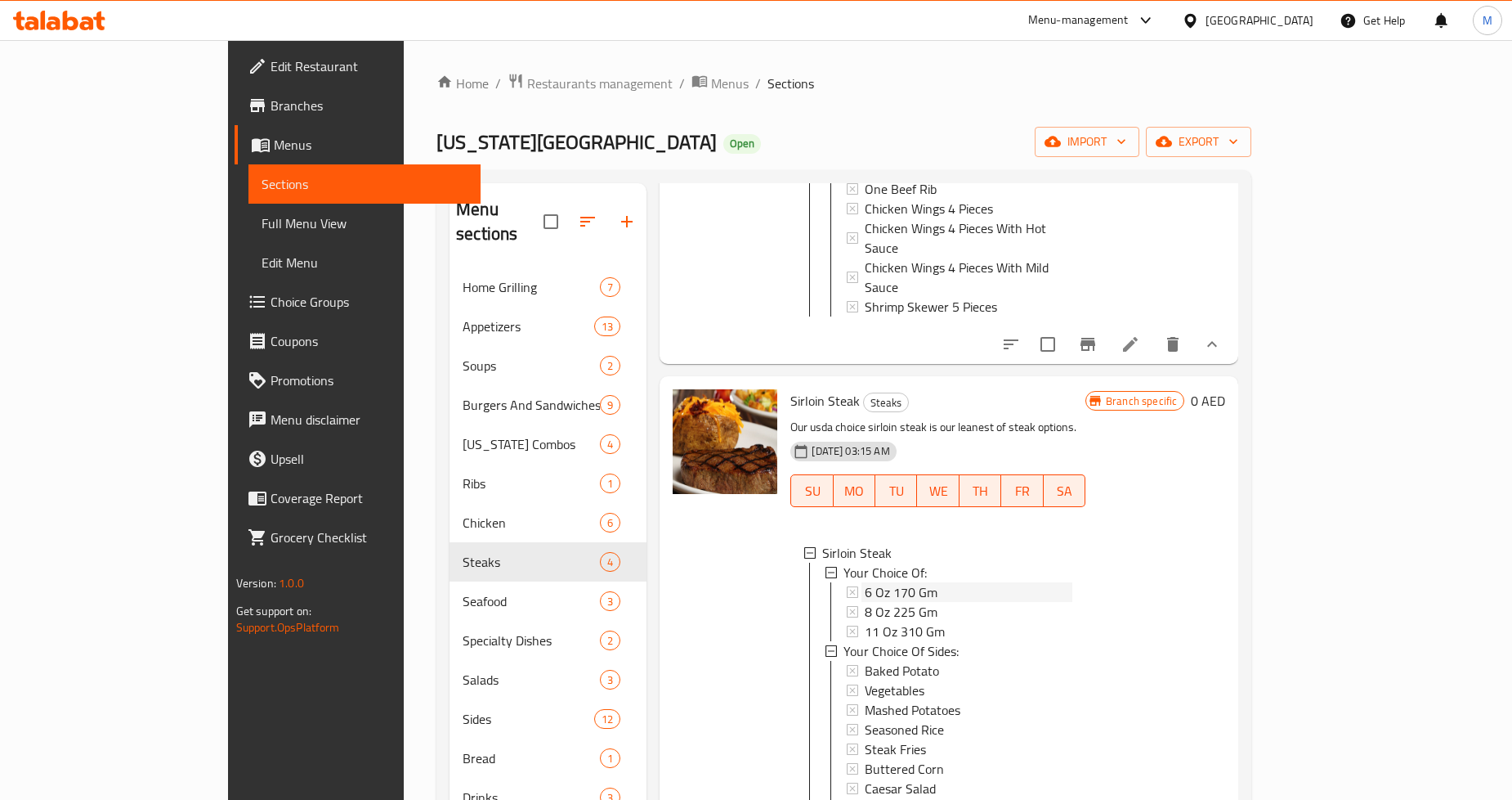
click at [865, 582] on span "6 Oz 170 Gm" at bounding box center [901, 592] width 73 height 20
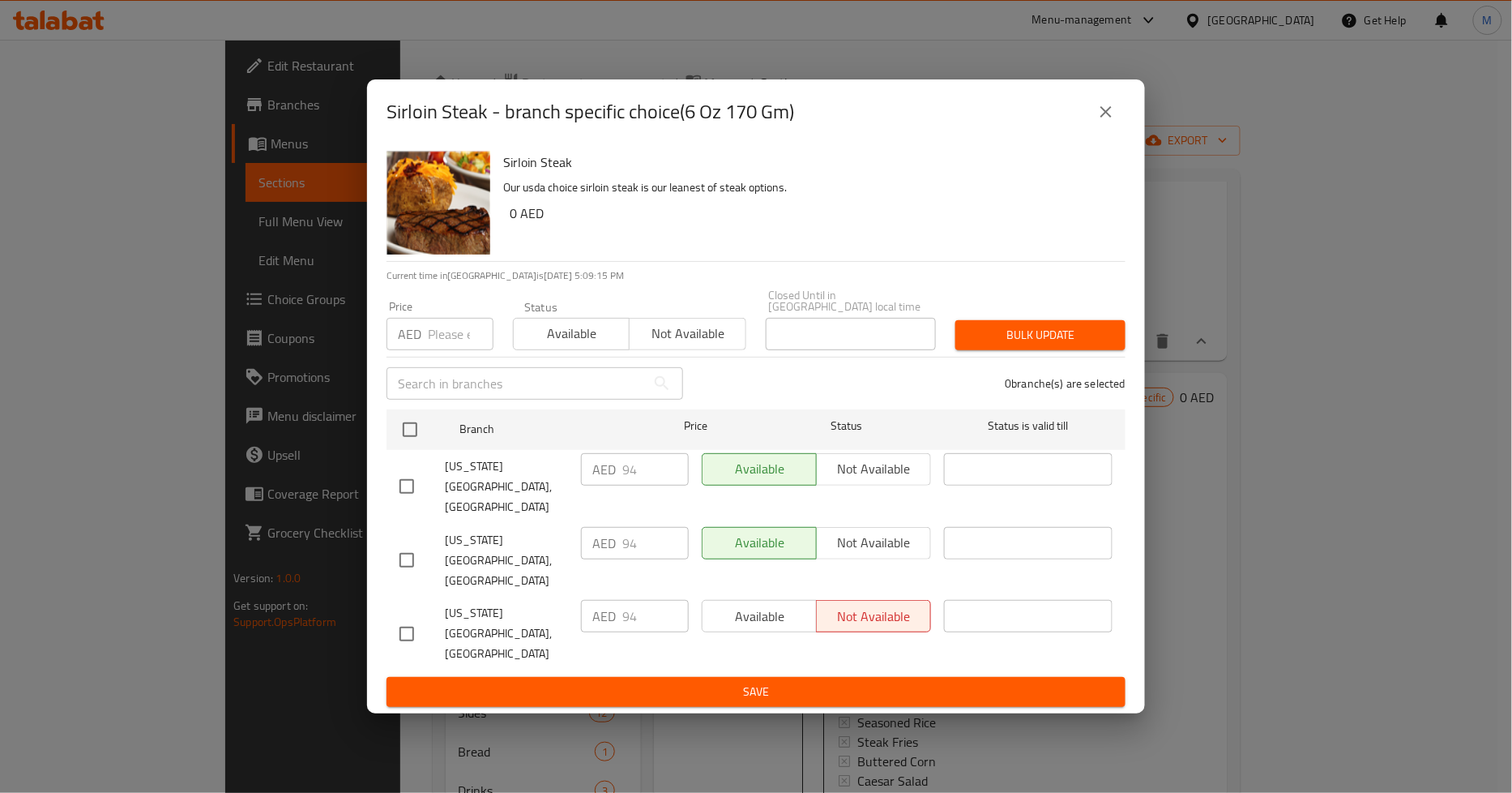
click at [1115, 122] on icon "close" at bounding box center [1106, 112] width 20 height 20
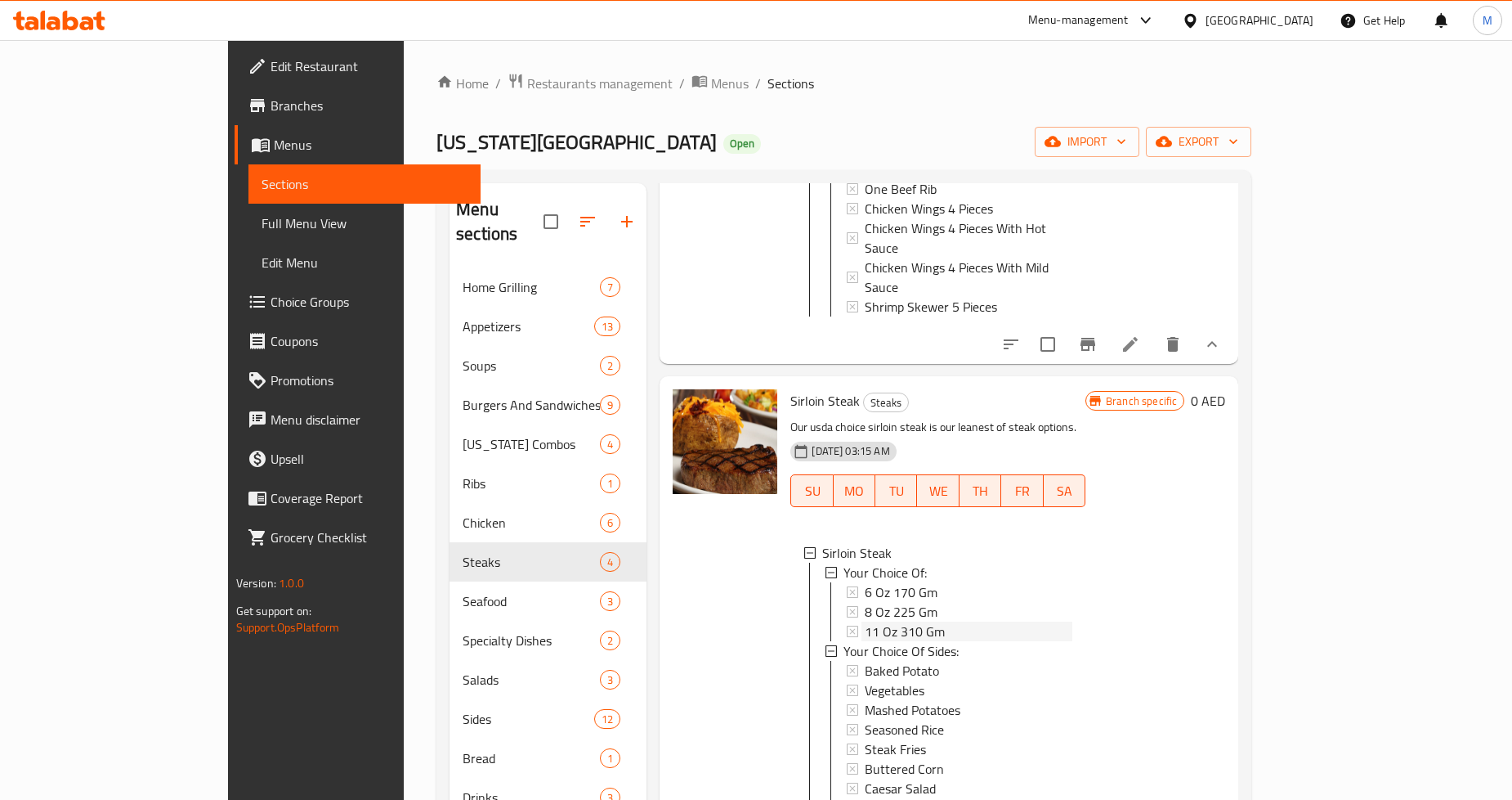
click at [865, 622] on span "11 Oz 310 Gm" at bounding box center [905, 632] width 80 height 20
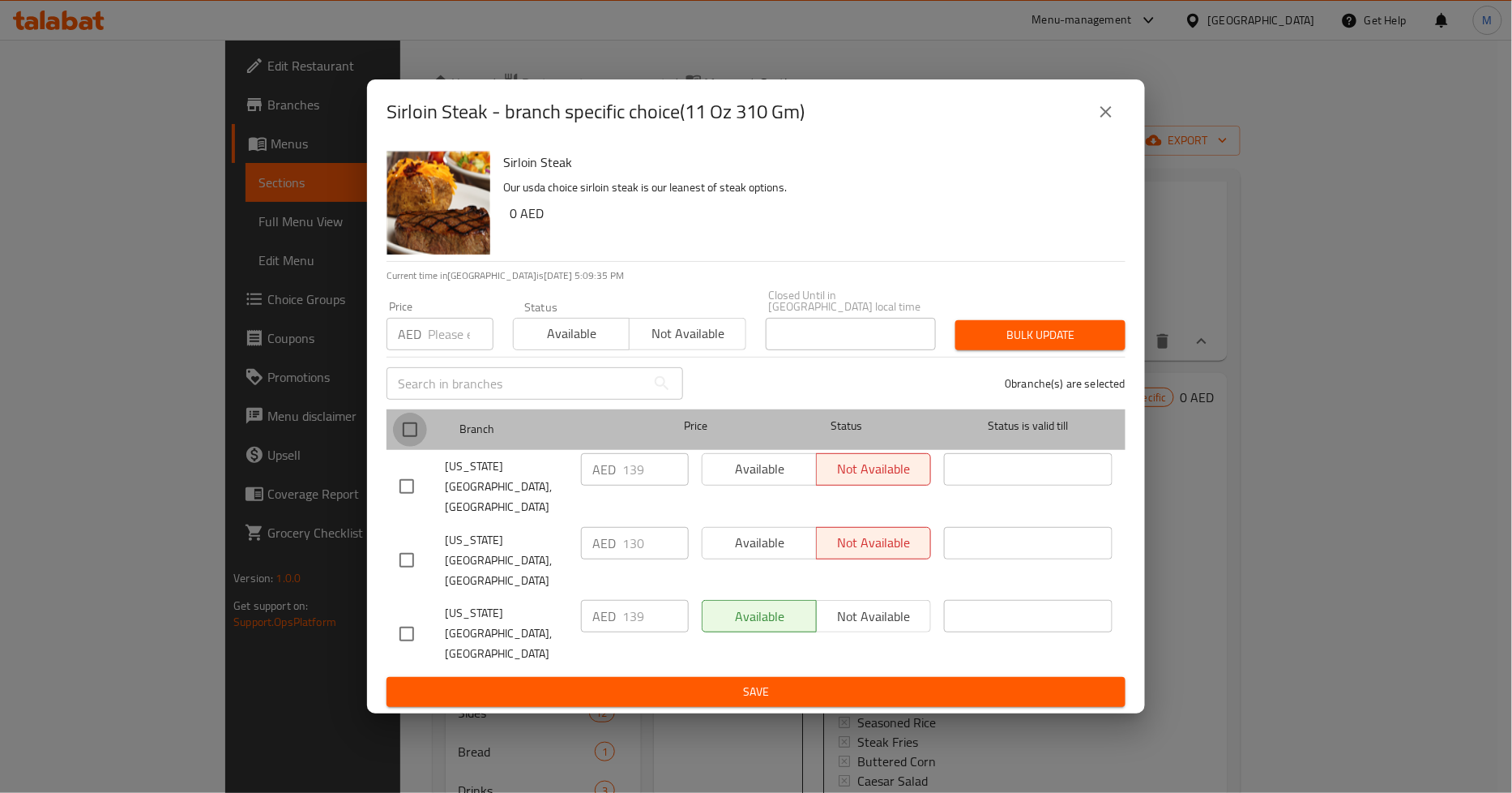
click at [407, 447] on input "checkbox" at bounding box center [410, 430] width 34 height 34
checkbox input "true"
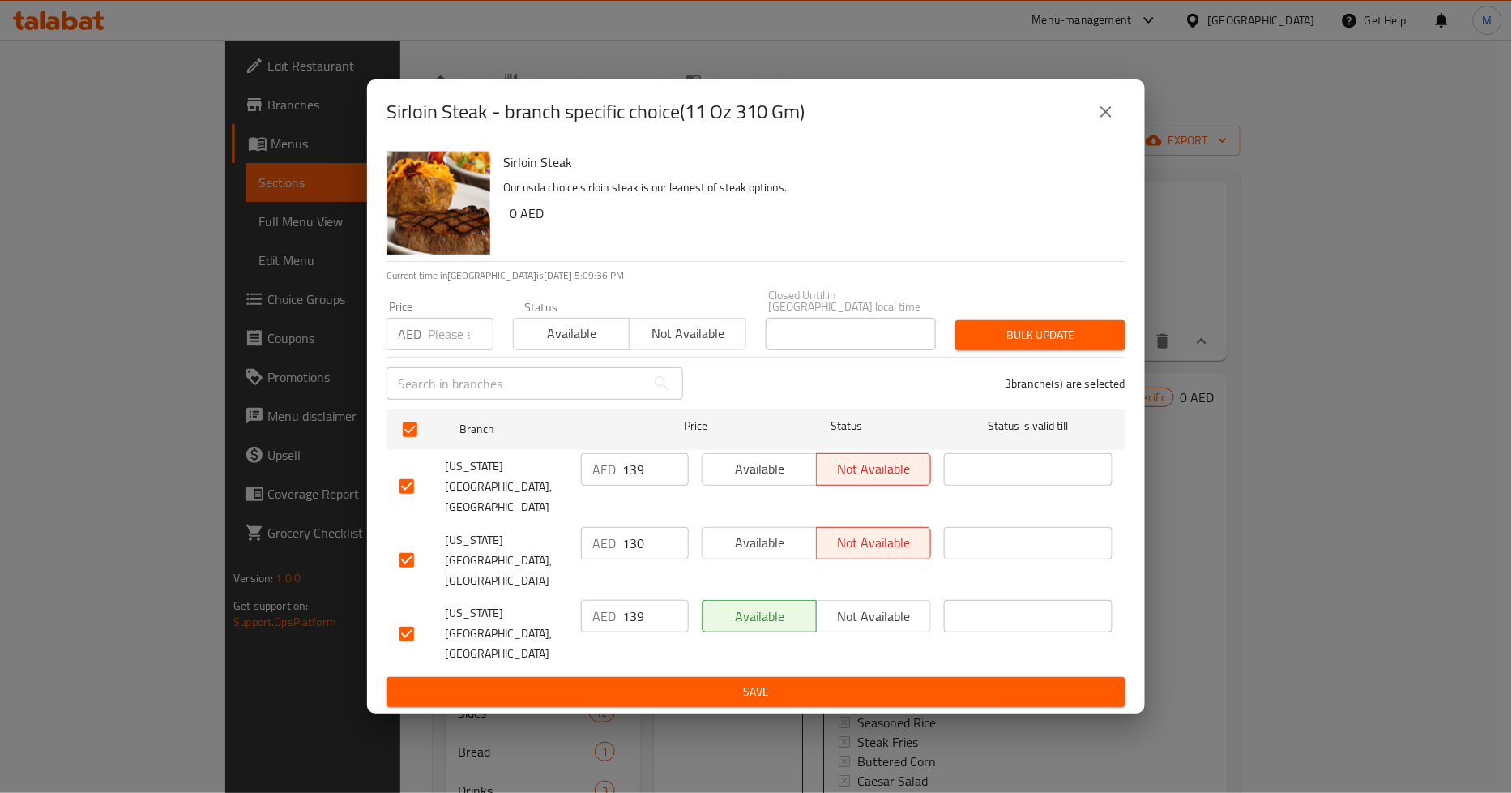
click at [407, 503] on input "checkbox" at bounding box center [407, 486] width 34 height 34
checkbox input "false"
click at [400, 617] on input "checkbox" at bounding box center [407, 634] width 34 height 34
checkbox input "false"
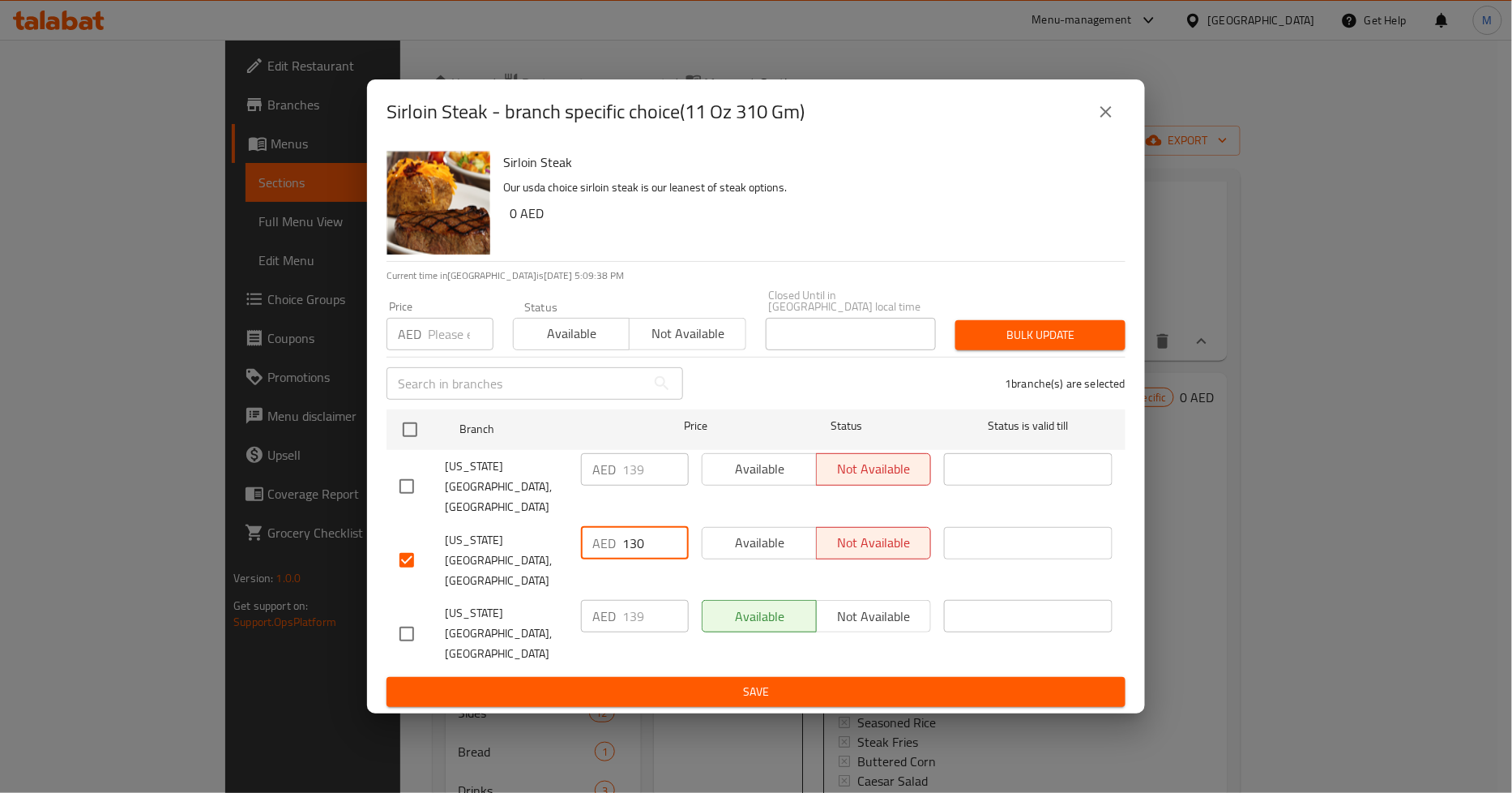
drag, startPoint x: 646, startPoint y: 562, endPoint x: 513, endPoint y: 559, distance: 133.0
click at [513, 559] on div "Texas Roadhouse, Dubai Festival City AED 130 ​ Available Not available ​" at bounding box center [755, 561] width 726 height 80
type input "139"
click at [733, 682] on span "Save" at bounding box center [756, 692] width 713 height 20
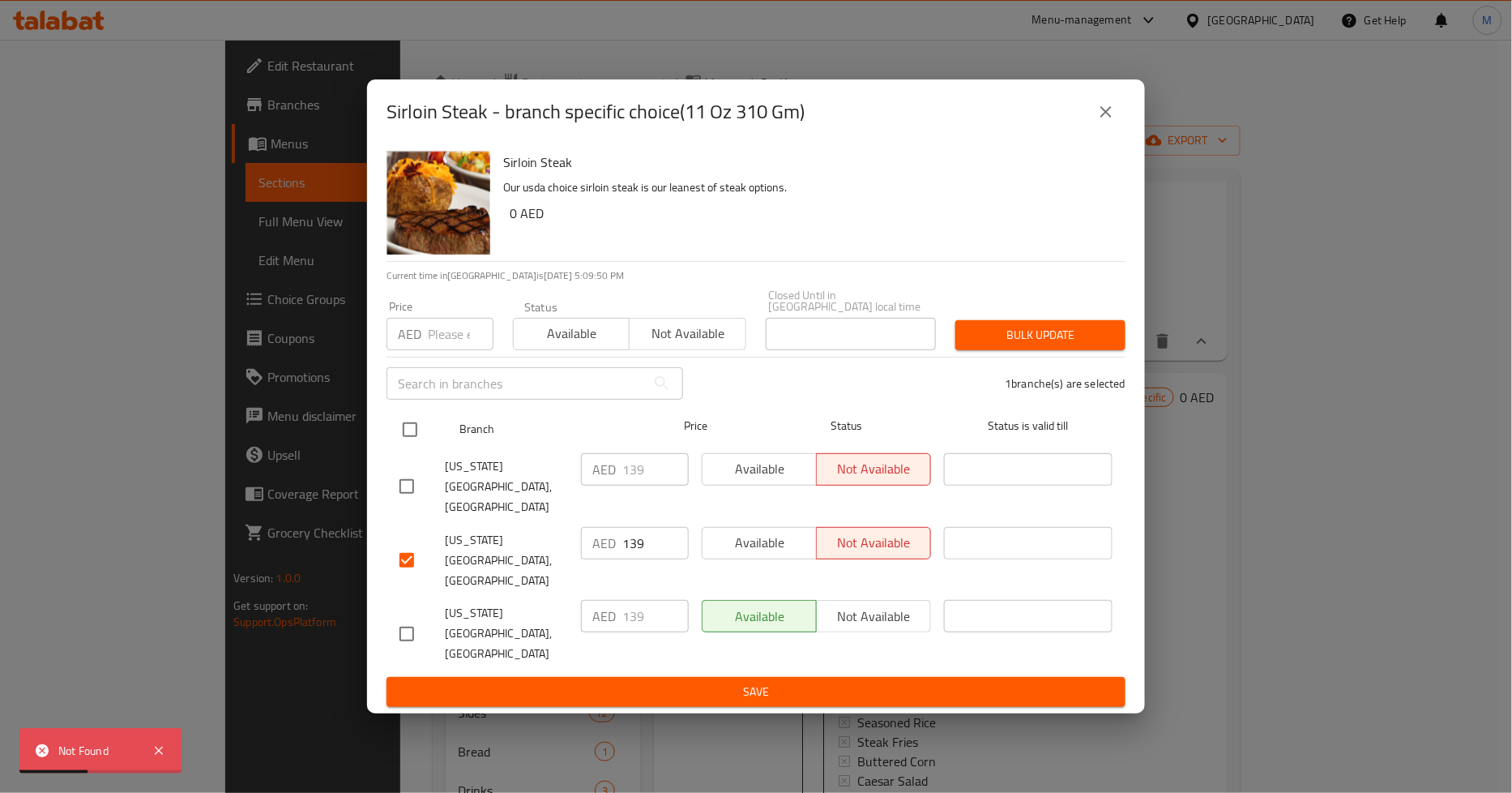
click at [409, 447] on input "checkbox" at bounding box center [410, 430] width 34 height 34
checkbox input "true"
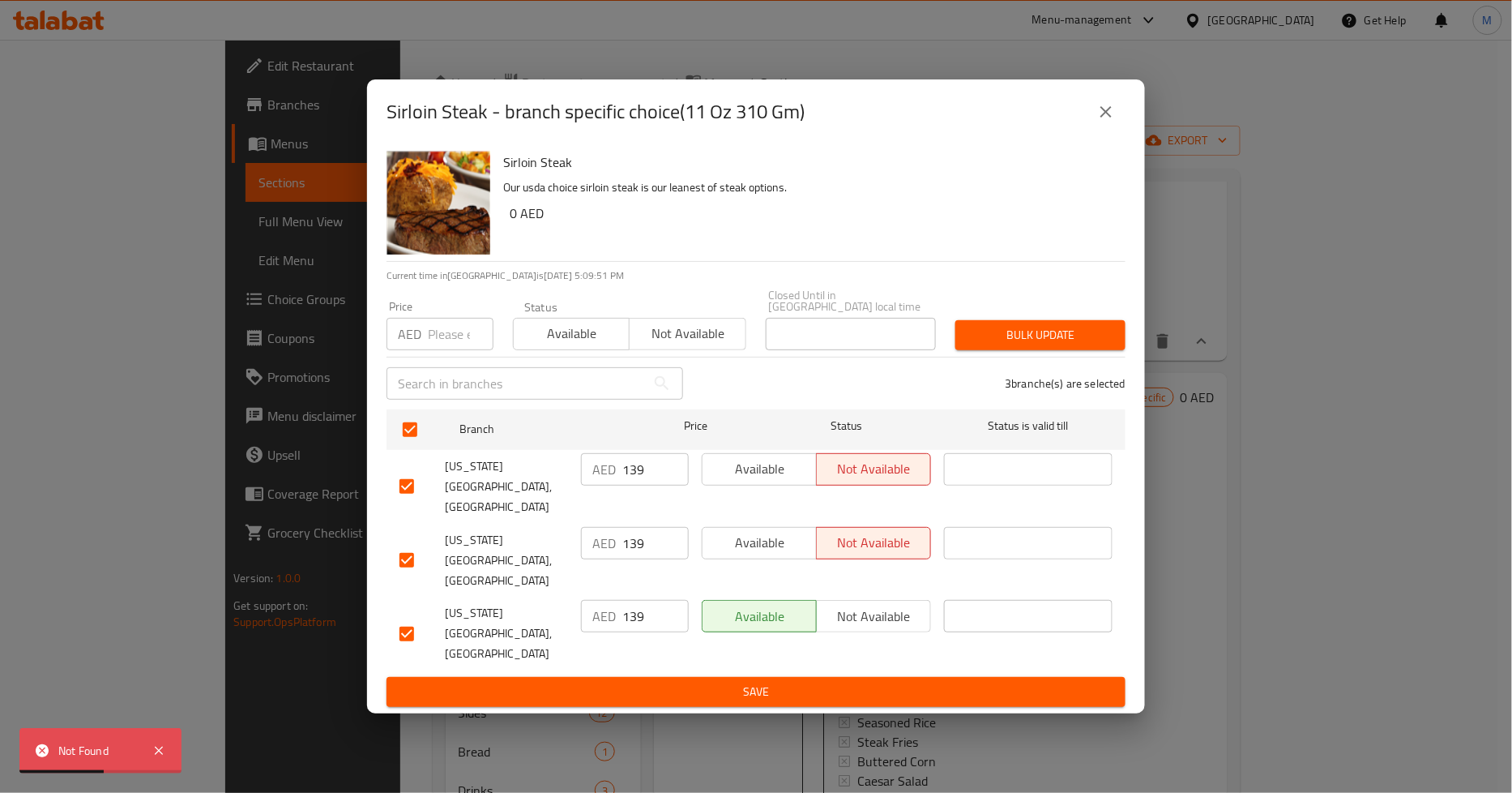
click at [407, 503] on input "checkbox" at bounding box center [407, 486] width 34 height 34
checkbox input "false"
click at [403, 617] on input "checkbox" at bounding box center [407, 634] width 34 height 34
checkbox input "false"
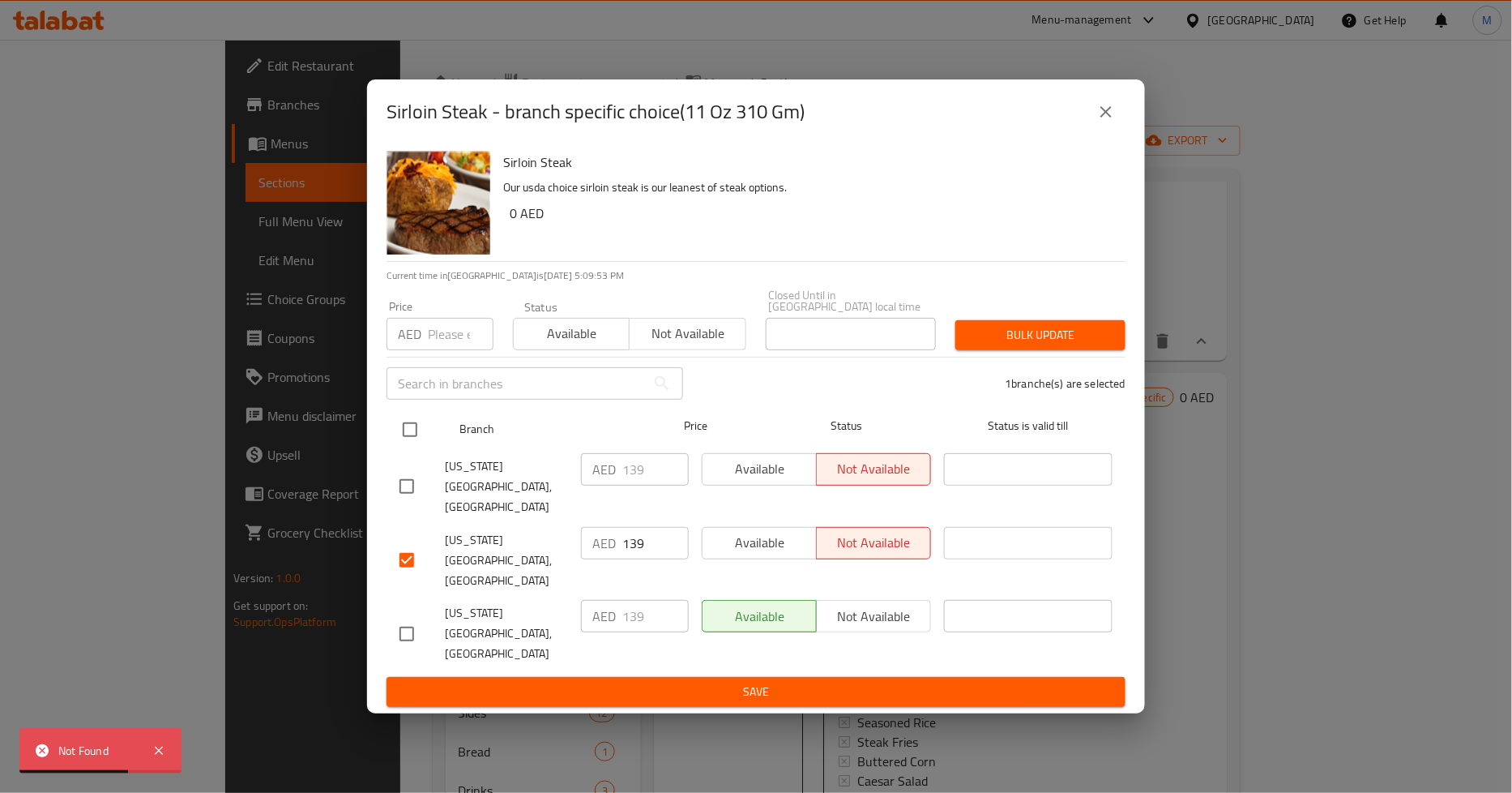
click at [407, 447] on input "checkbox" at bounding box center [410, 430] width 34 height 34
checkbox input "true"
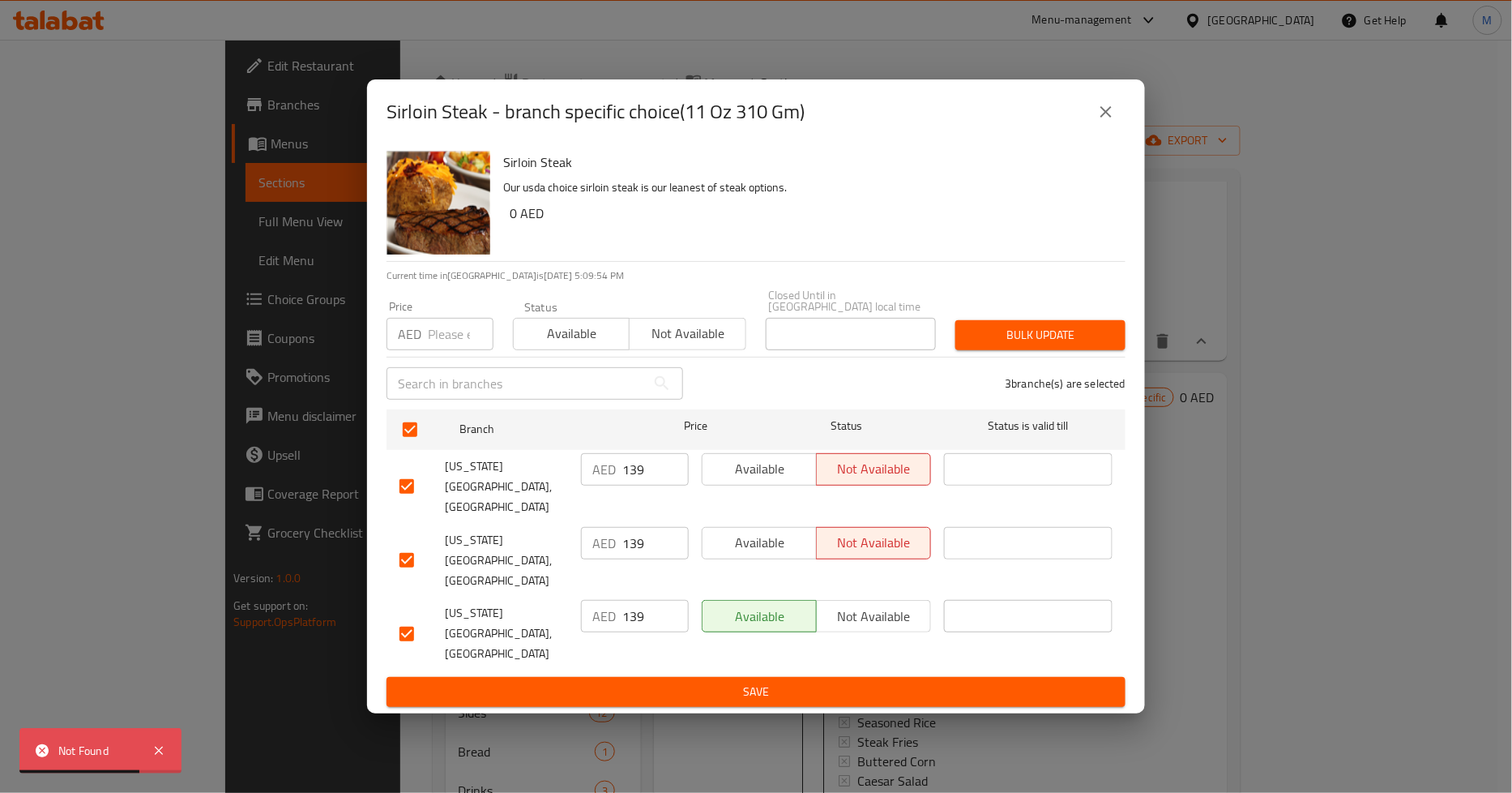
click at [407, 503] on input "checkbox" at bounding box center [407, 486] width 34 height 34
checkbox input "false"
click at [408, 617] on input "checkbox" at bounding box center [407, 634] width 34 height 34
checkbox input "false"
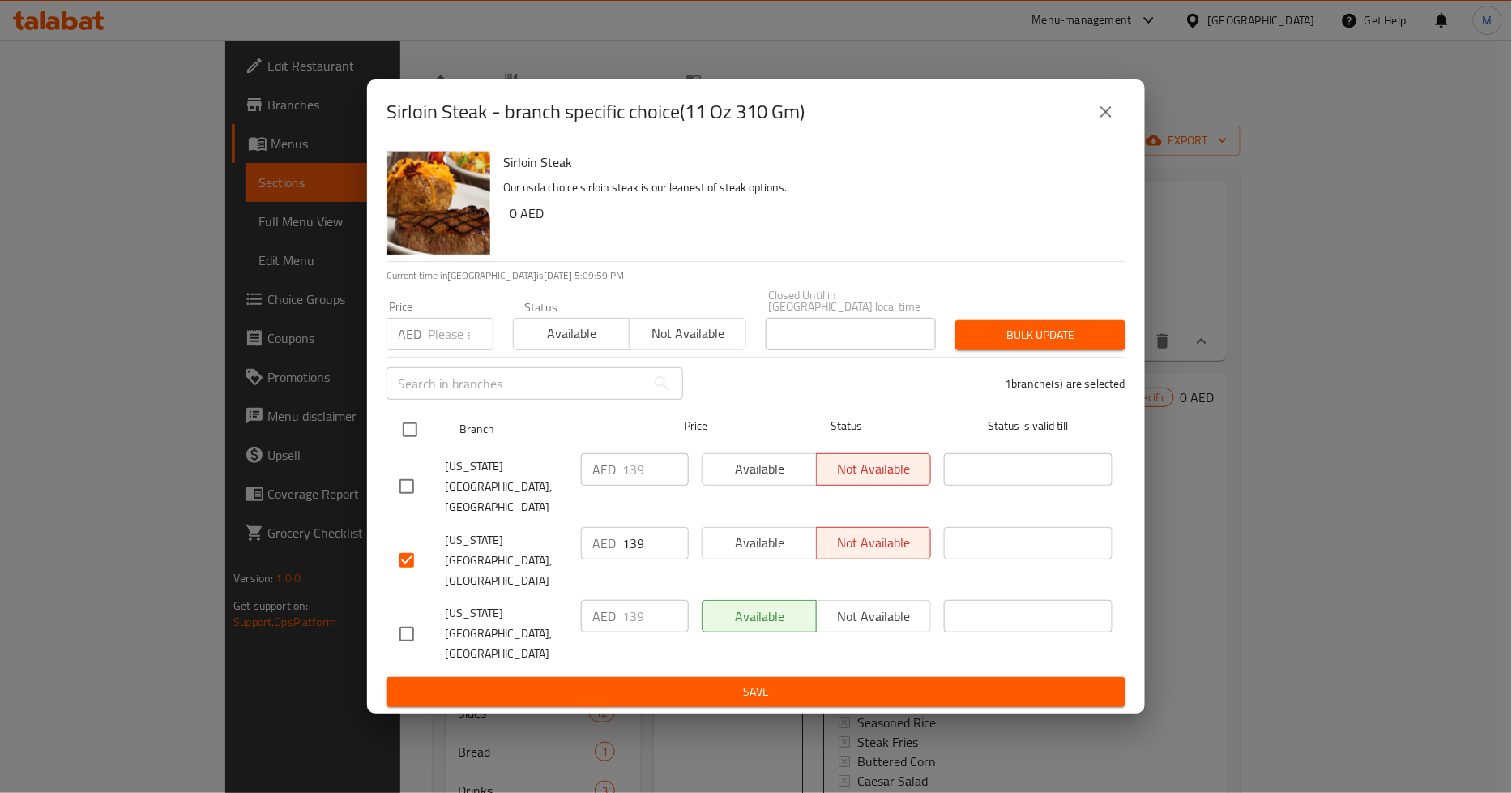
click at [412, 447] on input "checkbox" at bounding box center [410, 430] width 34 height 34
checkbox input "true"
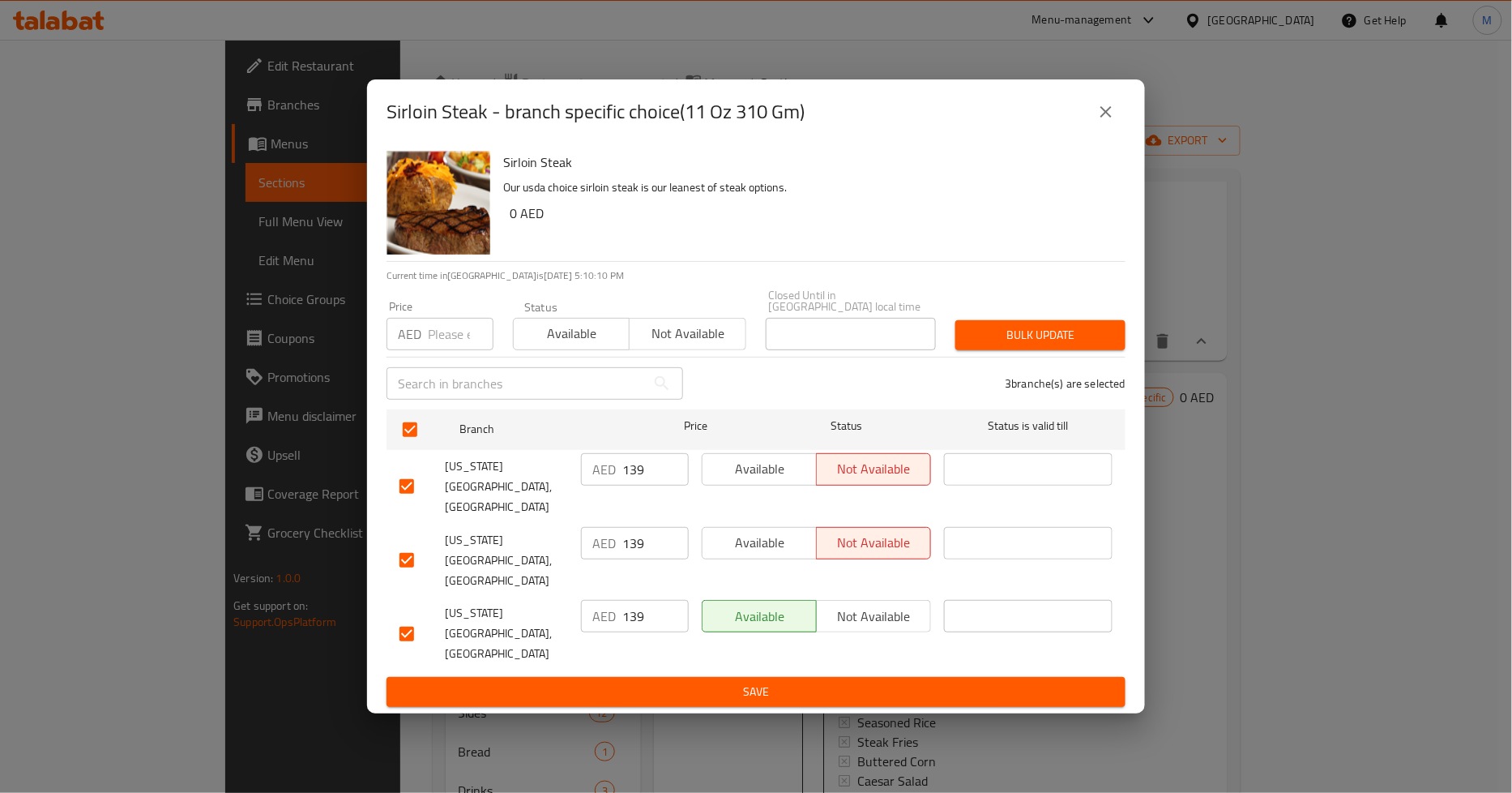
click at [434, 350] on input "number" at bounding box center [461, 334] width 65 height 33
click at [1025, 360] on div "Bulk update" at bounding box center [1041, 335] width 190 height 49
click at [1031, 345] on span "Bulk update" at bounding box center [1041, 335] width 144 height 20
click at [420, 344] on p "AED" at bounding box center [409, 334] width 24 height 20
click at [446, 350] on input "number" at bounding box center [461, 334] width 65 height 33
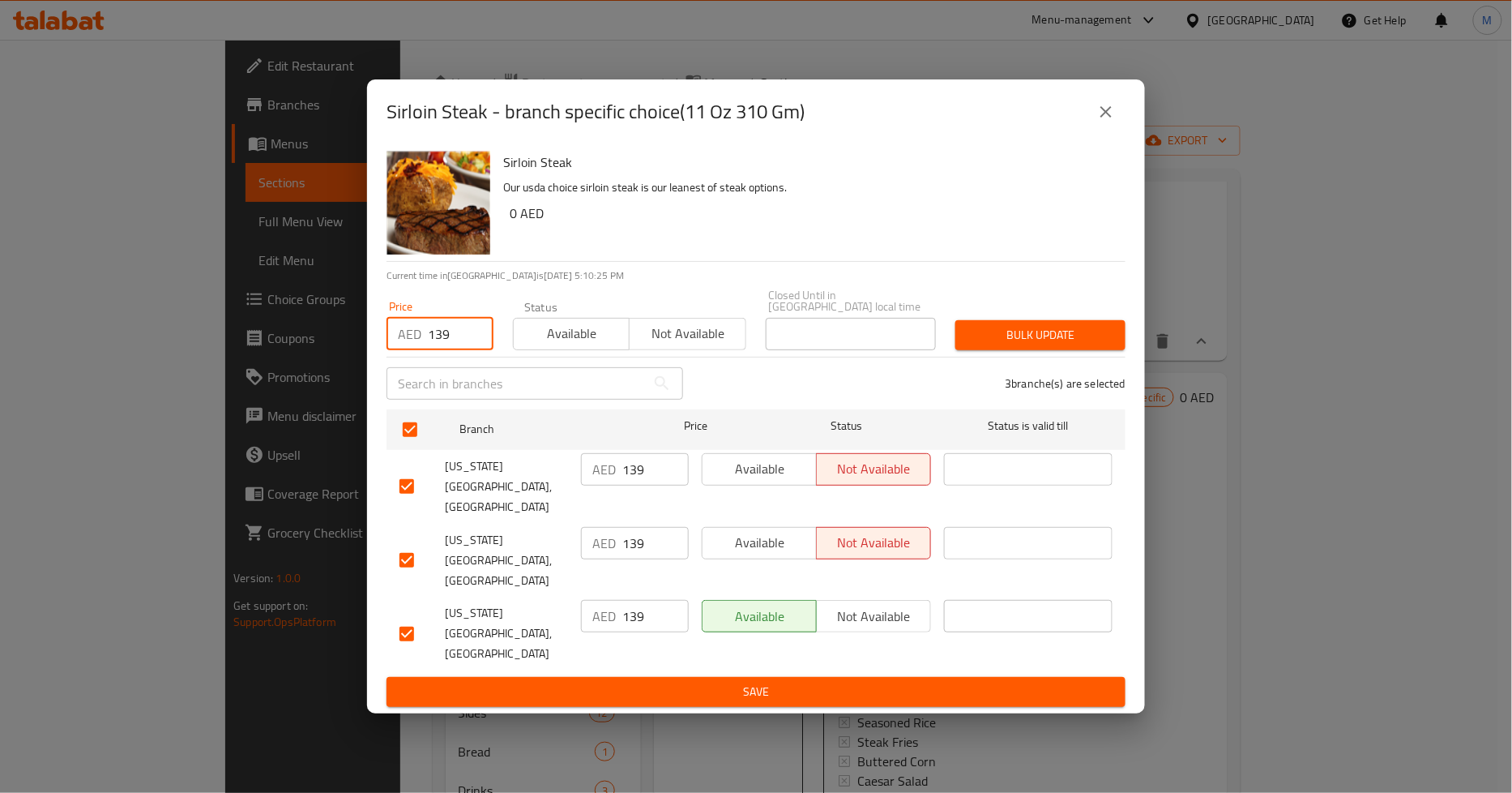
type input "139"
click at [1043, 345] on span "Bulk update" at bounding box center [1041, 335] width 144 height 20
click at [1114, 122] on icon "close" at bounding box center [1106, 112] width 20 height 20
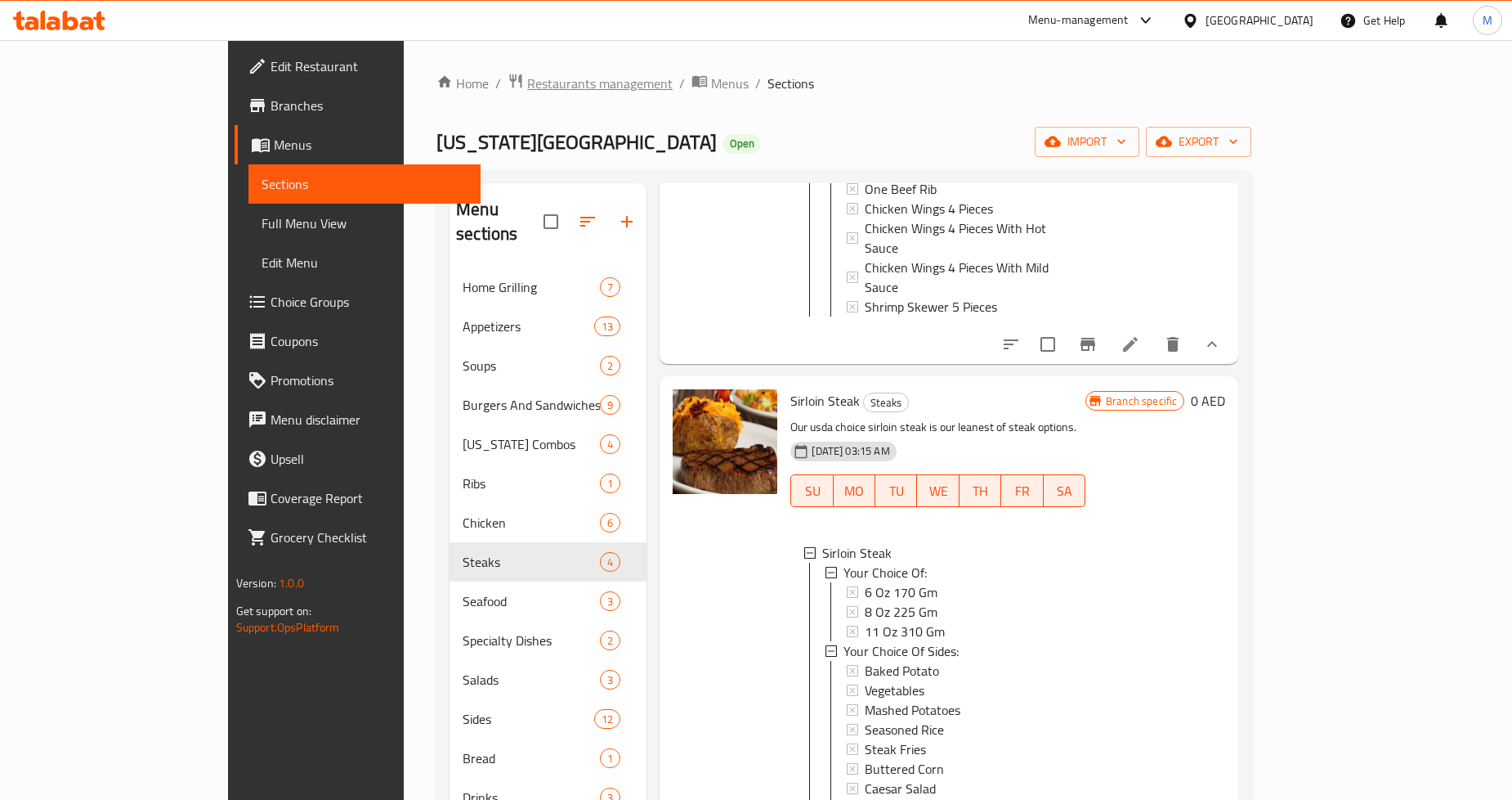
click at [527, 88] on span "Restaurants management" at bounding box center [600, 83] width 145 height 20
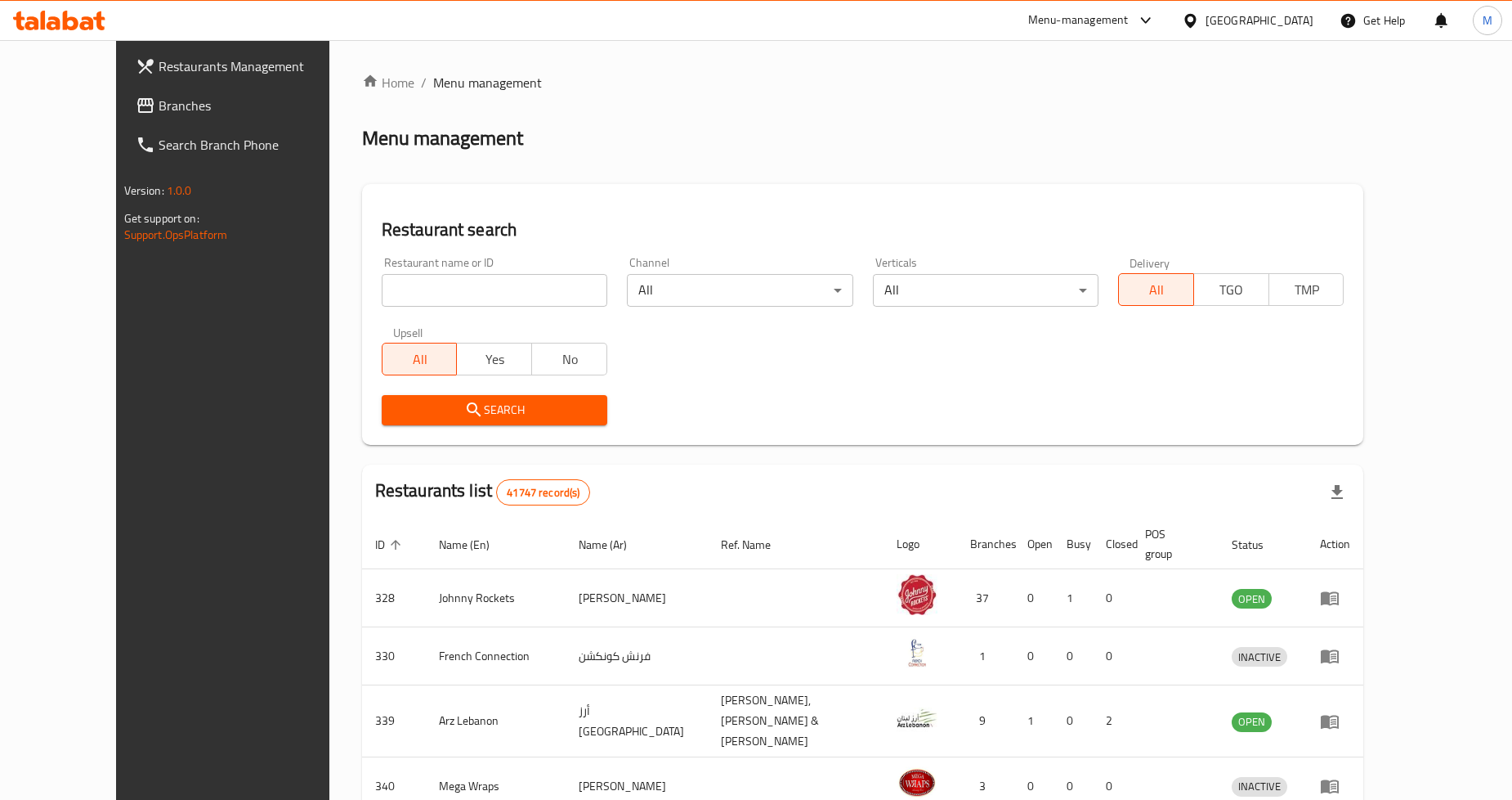
click at [177, 74] on span "Restaurants Management" at bounding box center [257, 66] width 197 height 20
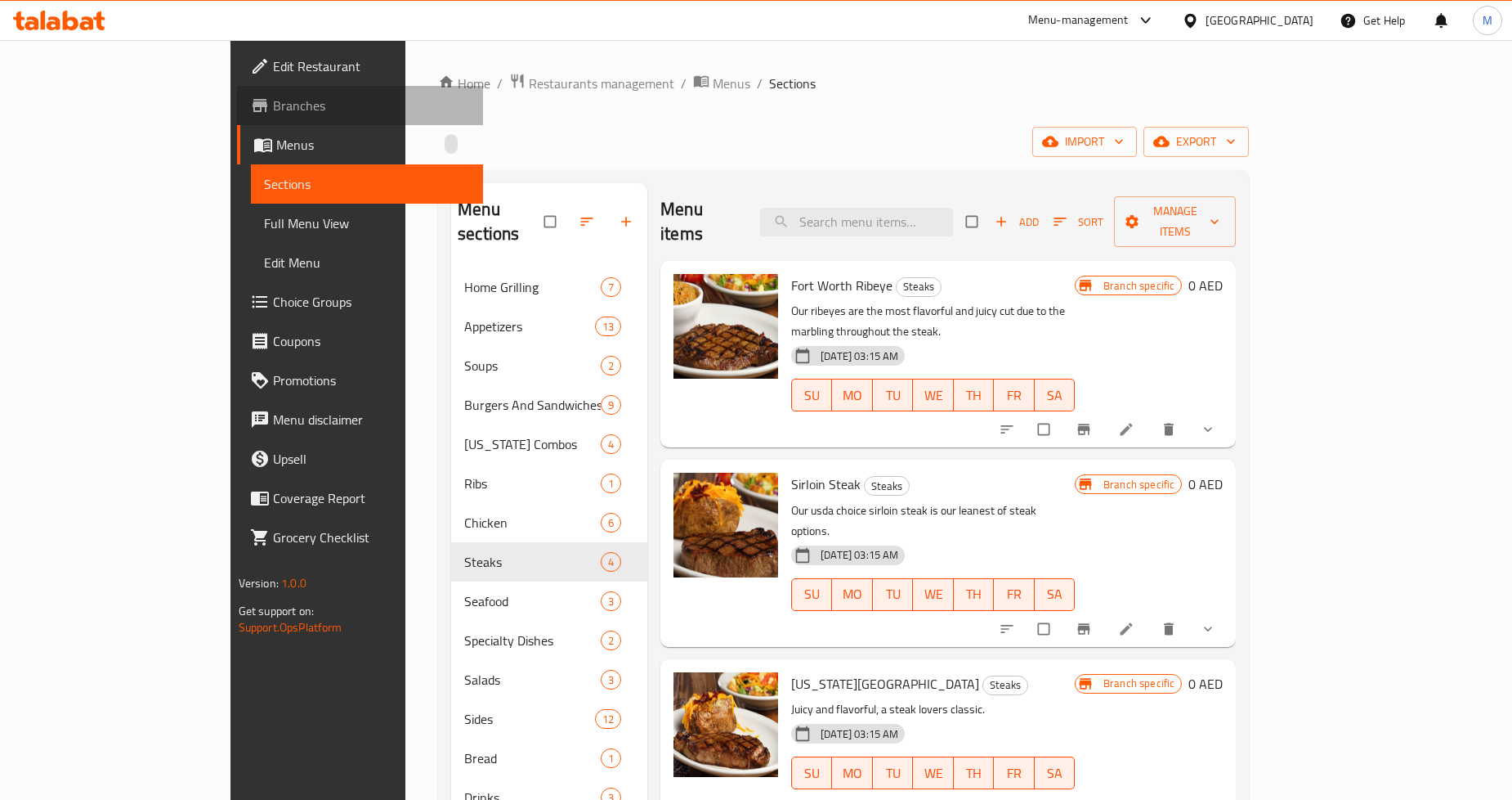
click at [273, 99] on span "Branches" at bounding box center [371, 106] width 197 height 20
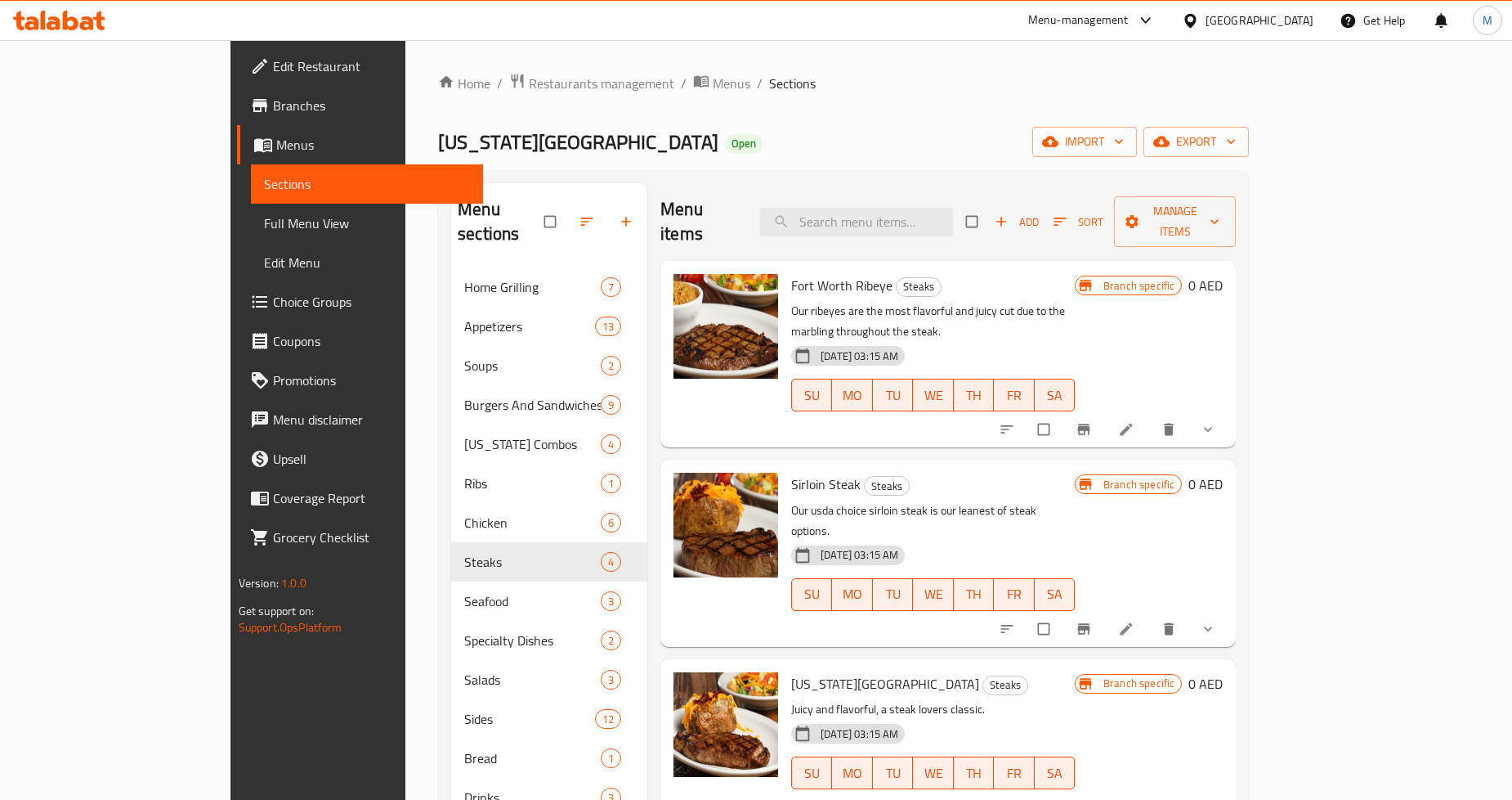
click at [273, 305] on span "Choice Groups" at bounding box center [371, 302] width 197 height 20
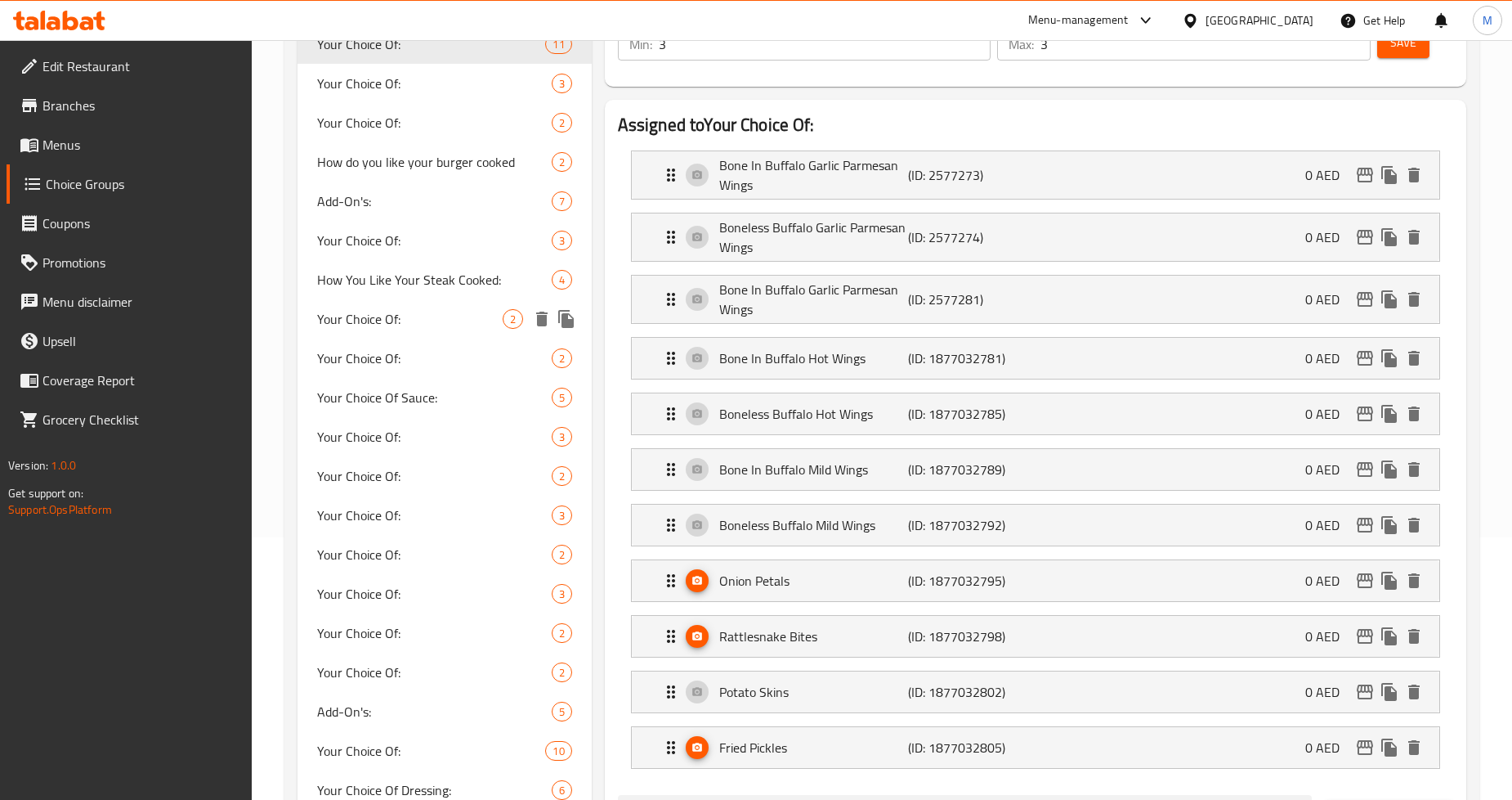
scroll to position [272, 0]
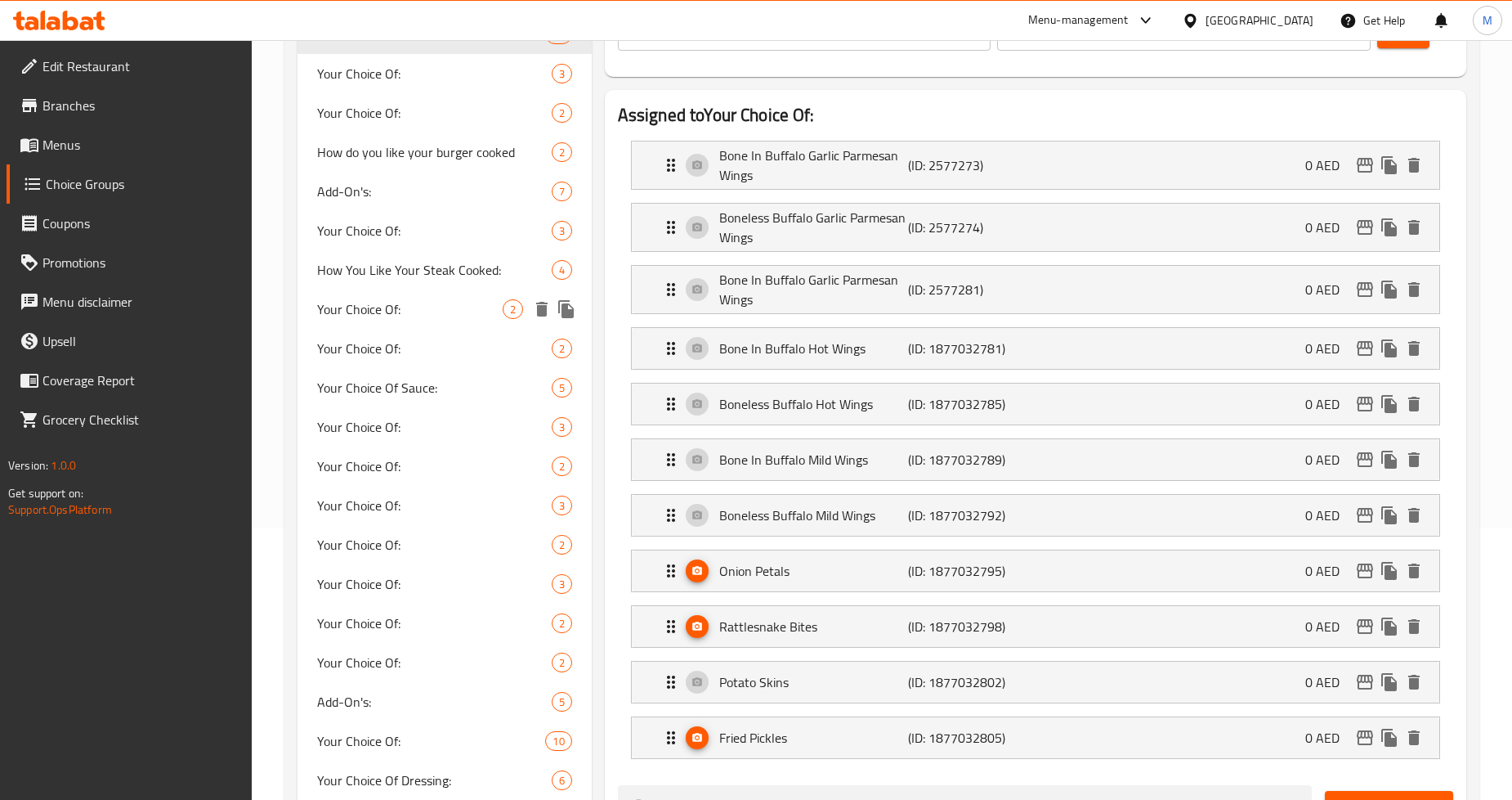
click at [414, 317] on span "Your Choice Of:" at bounding box center [409, 310] width 185 height 20
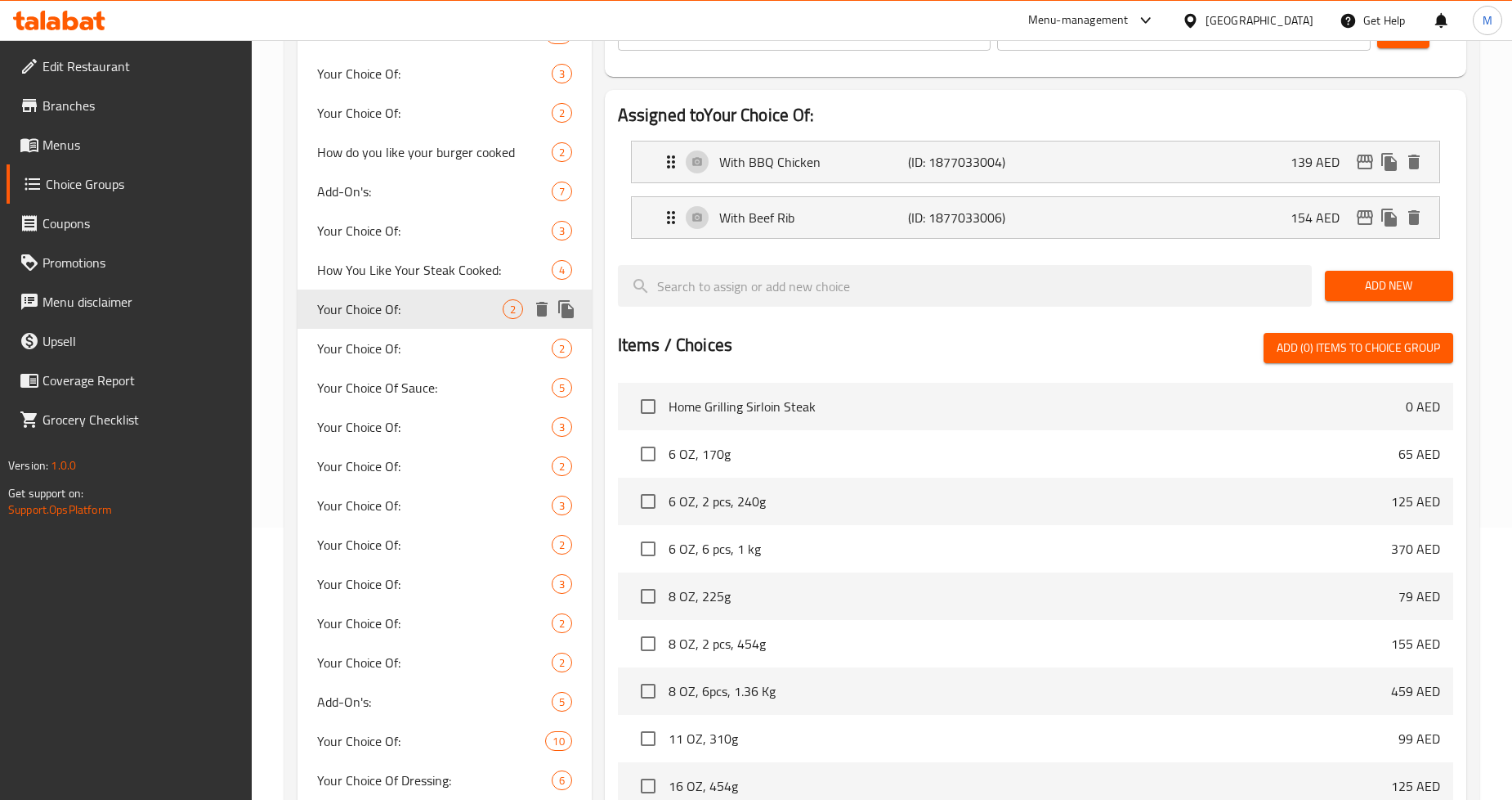
type input "1"
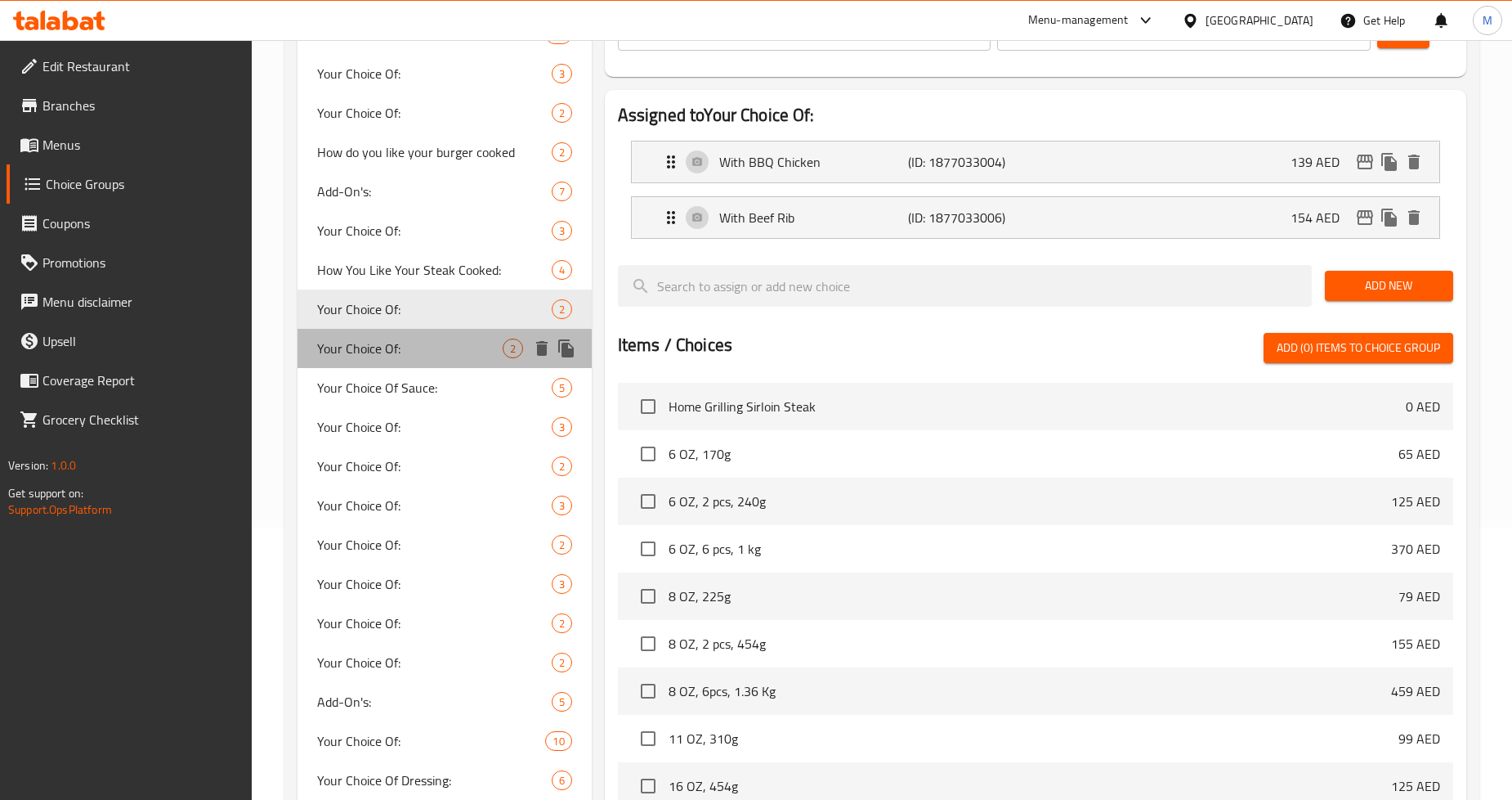
click at [403, 341] on span "Your Choice Of:" at bounding box center [409, 348] width 185 height 20
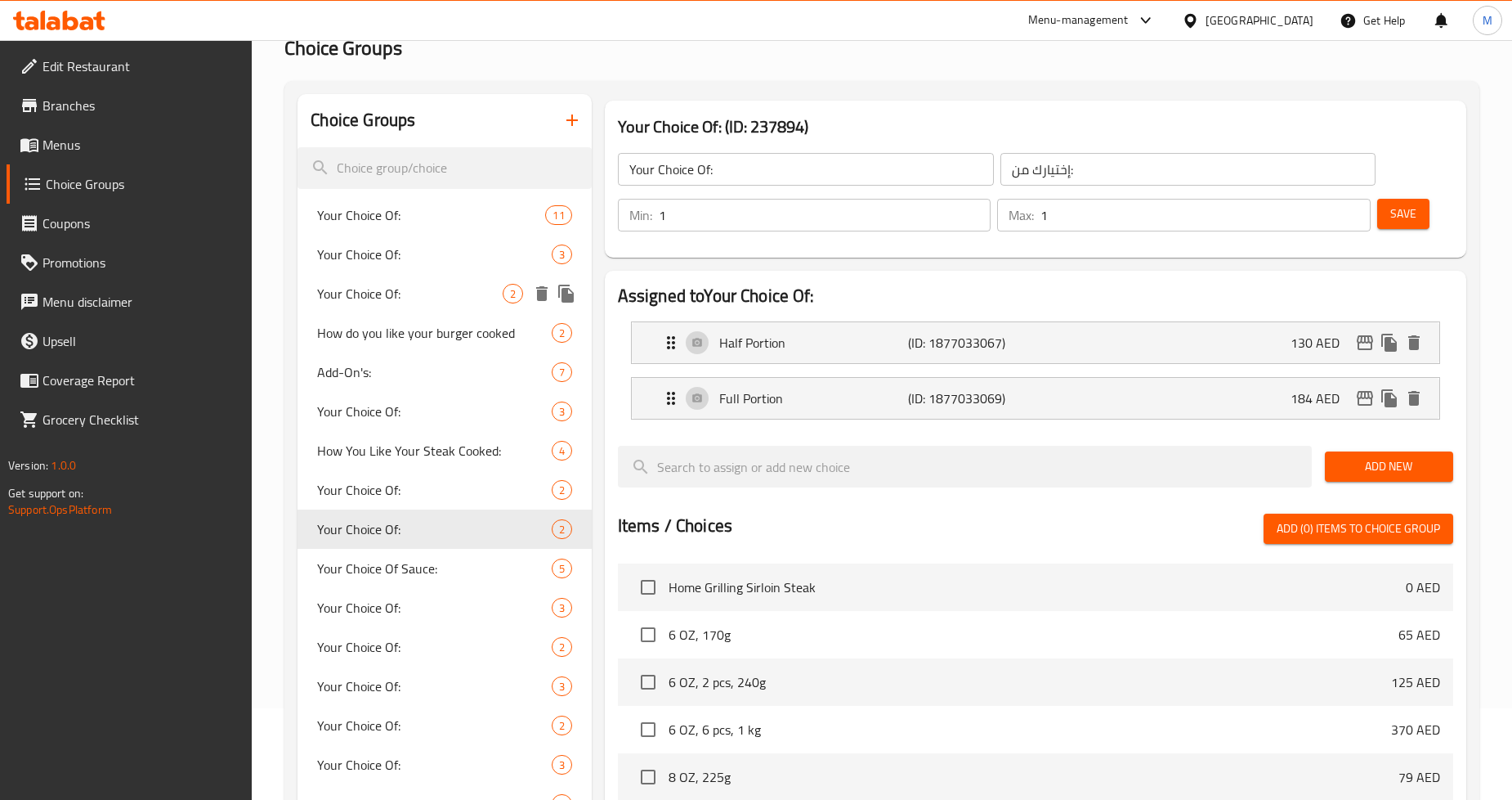
scroll to position [91, 0]
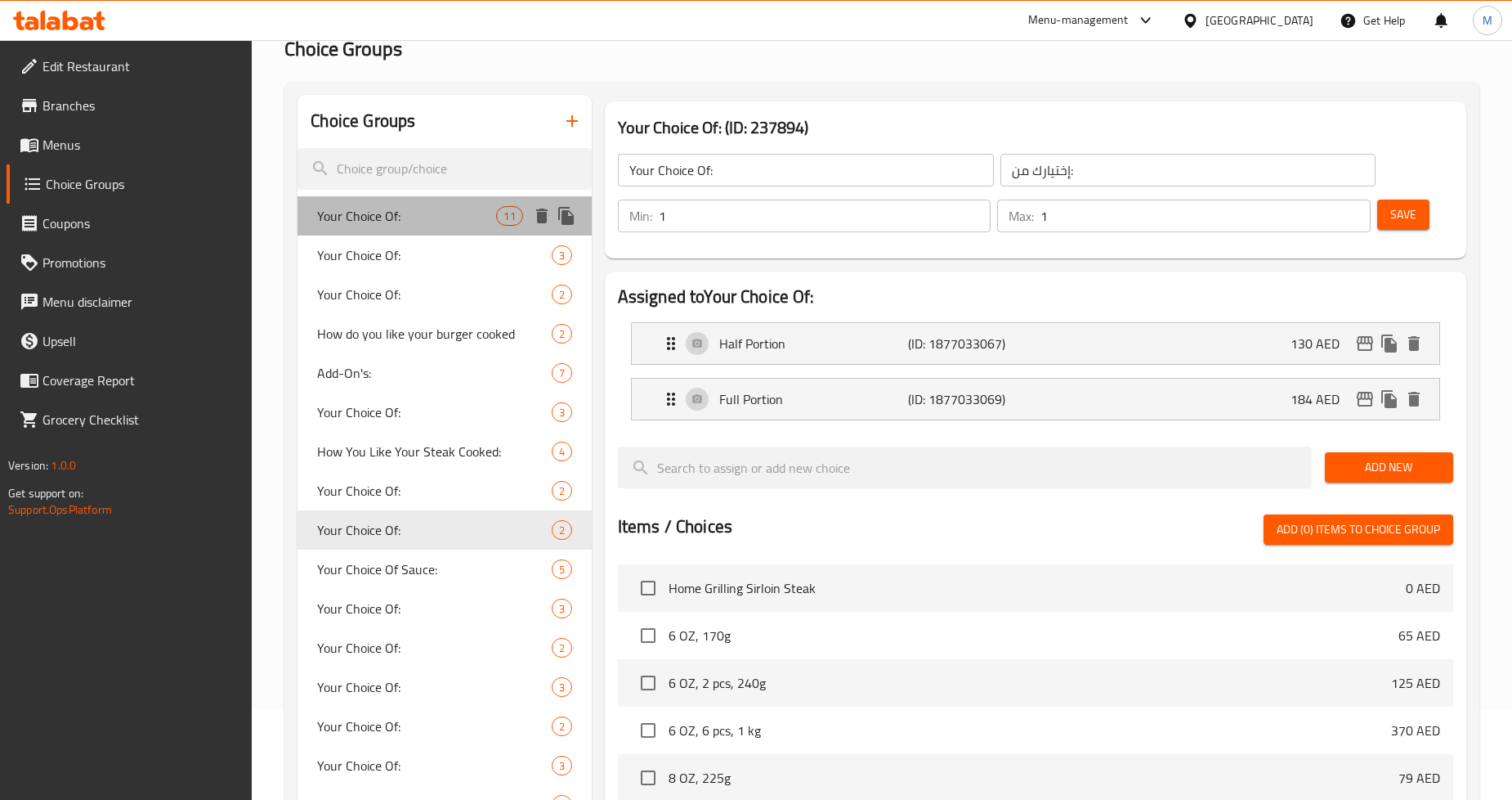
click at [413, 207] on span "Your Choice Of:" at bounding box center [406, 216] width 179 height 20
type input "3"
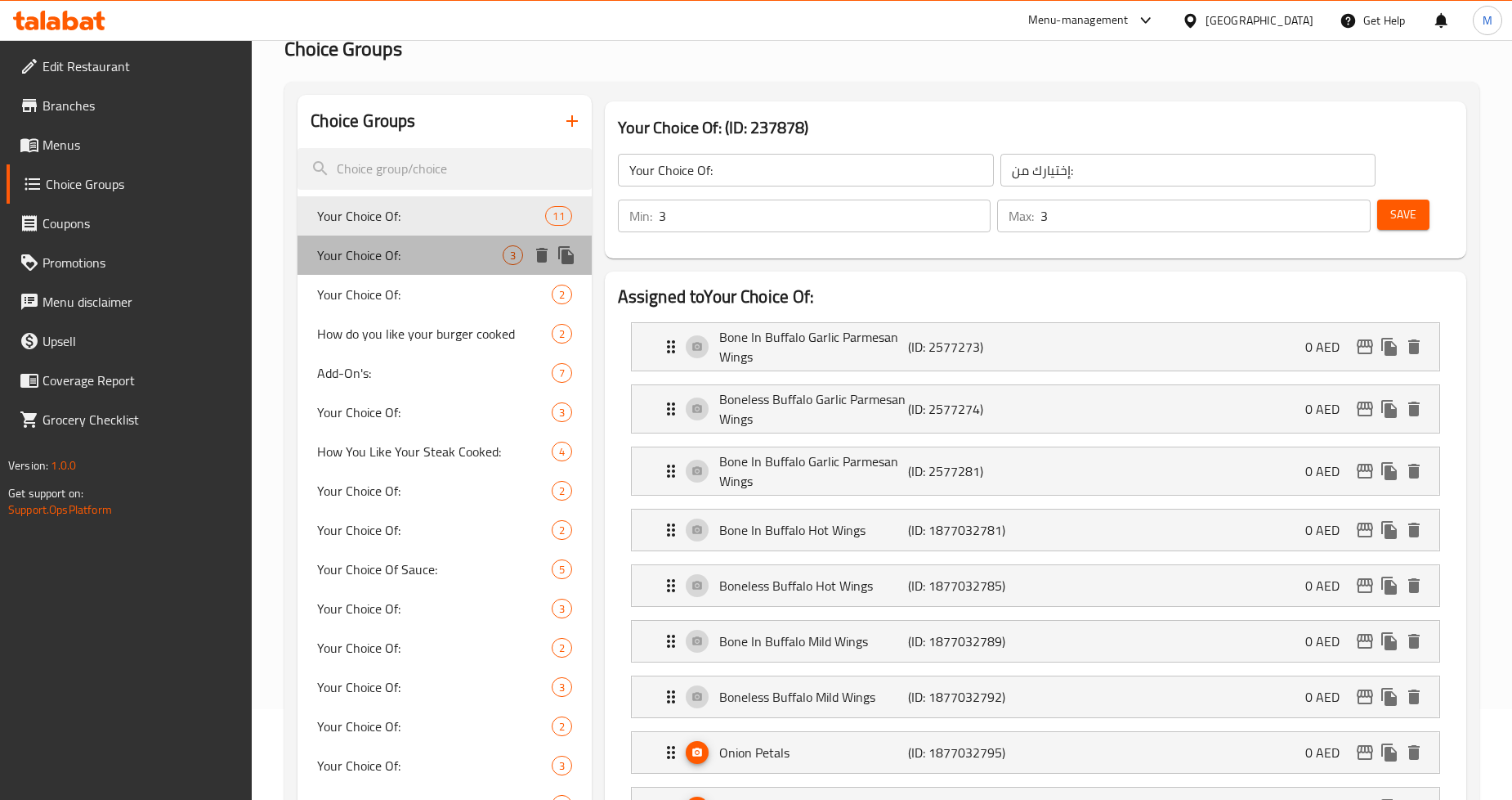
click at [410, 243] on div "Your Choice Of: 3" at bounding box center [445, 255] width 294 height 40
type input "1"
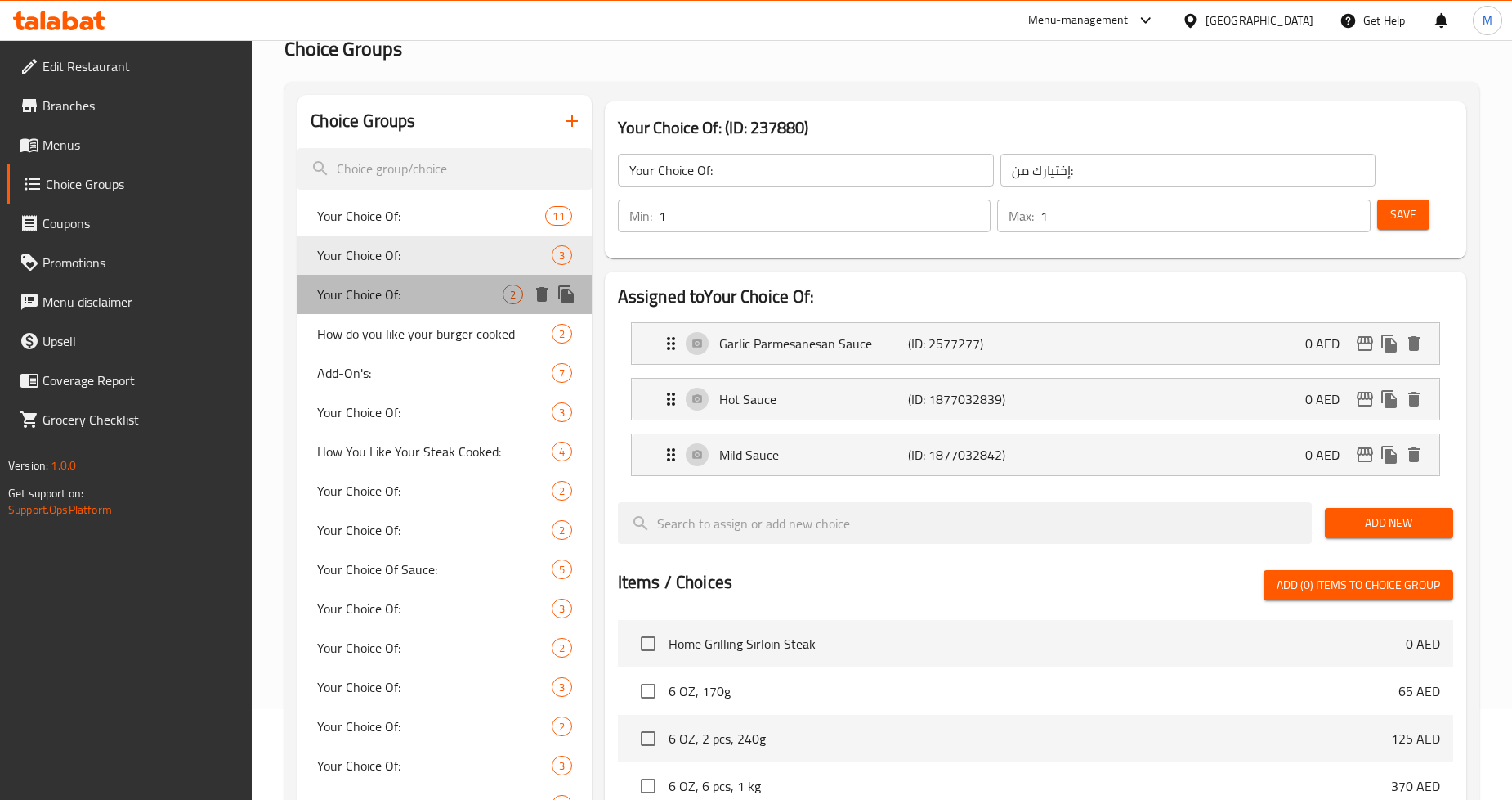
click at [402, 286] on span "Your Choice Of:" at bounding box center [409, 295] width 185 height 20
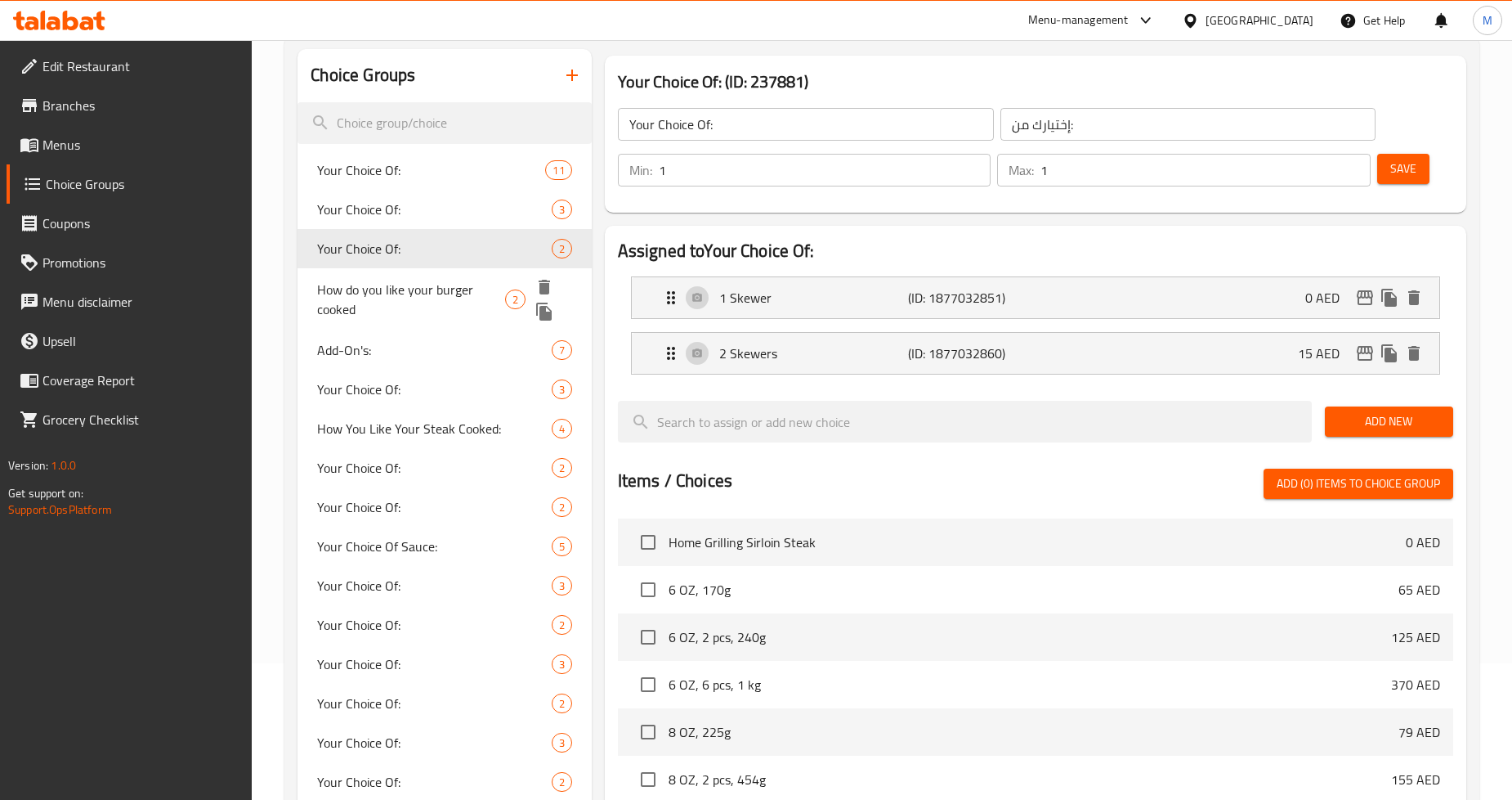
scroll to position [182, 0]
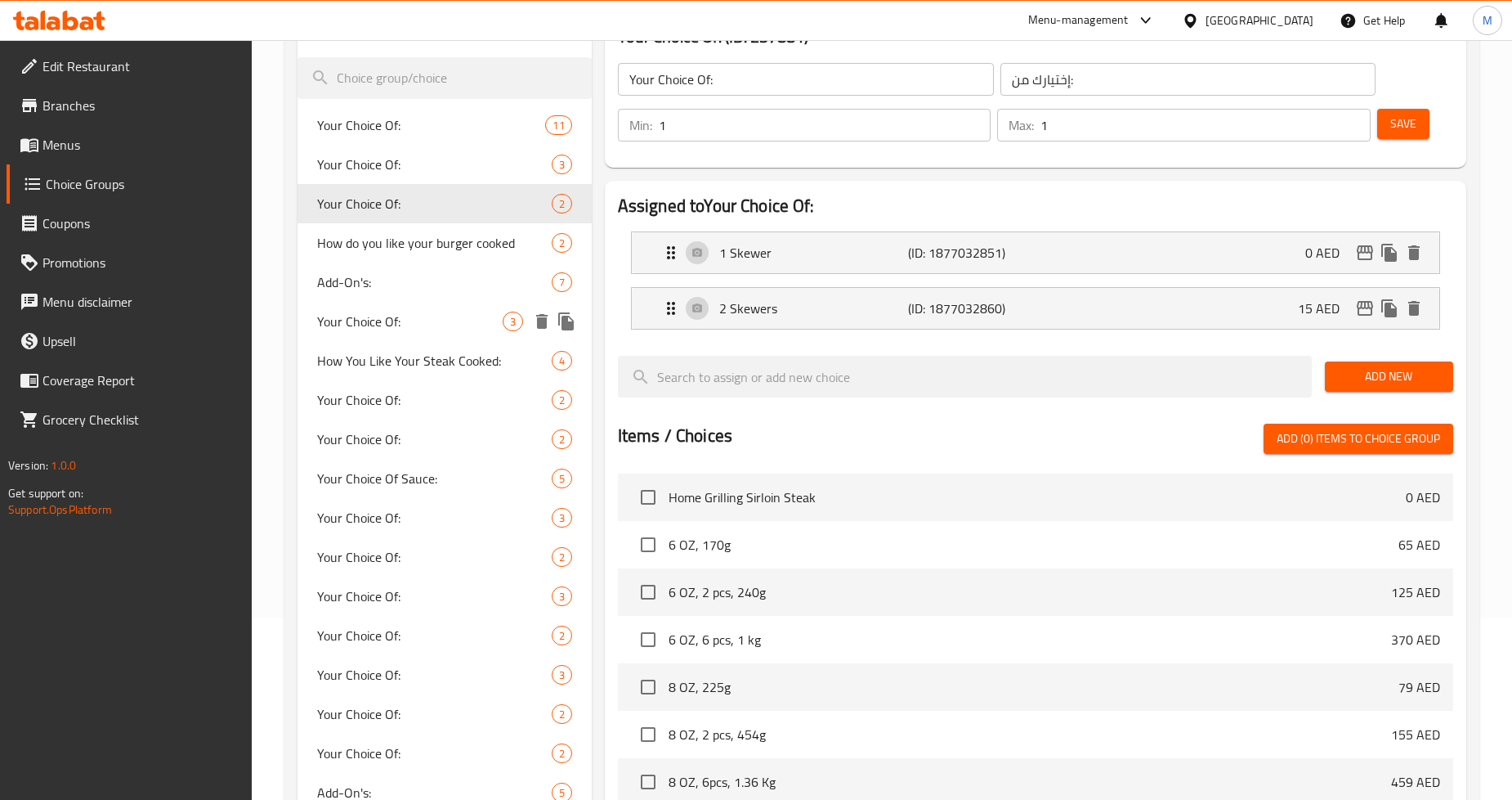
click at [409, 320] on span "Your Choice Of:" at bounding box center [409, 321] width 185 height 20
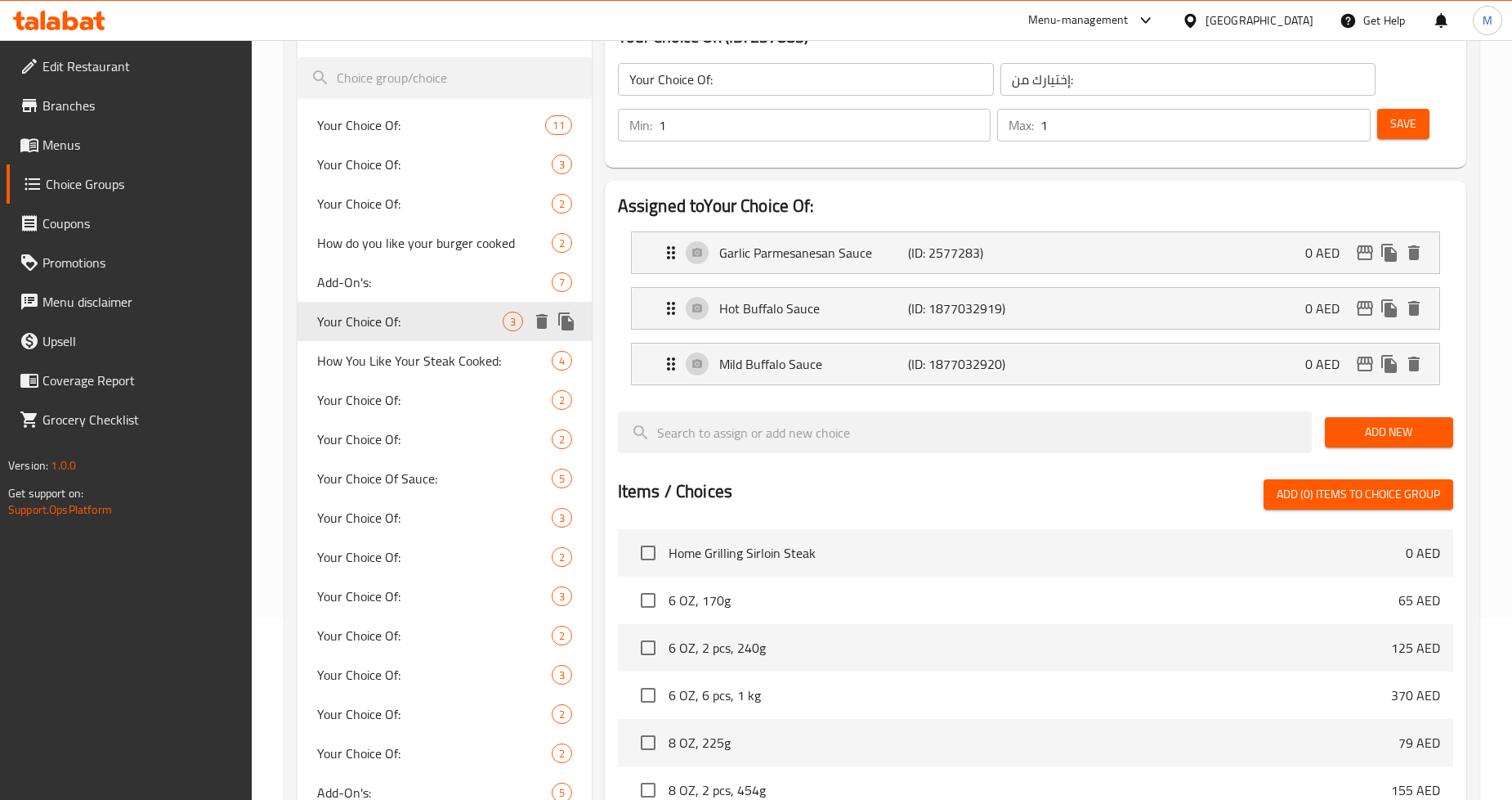
scroll to position [272, 0]
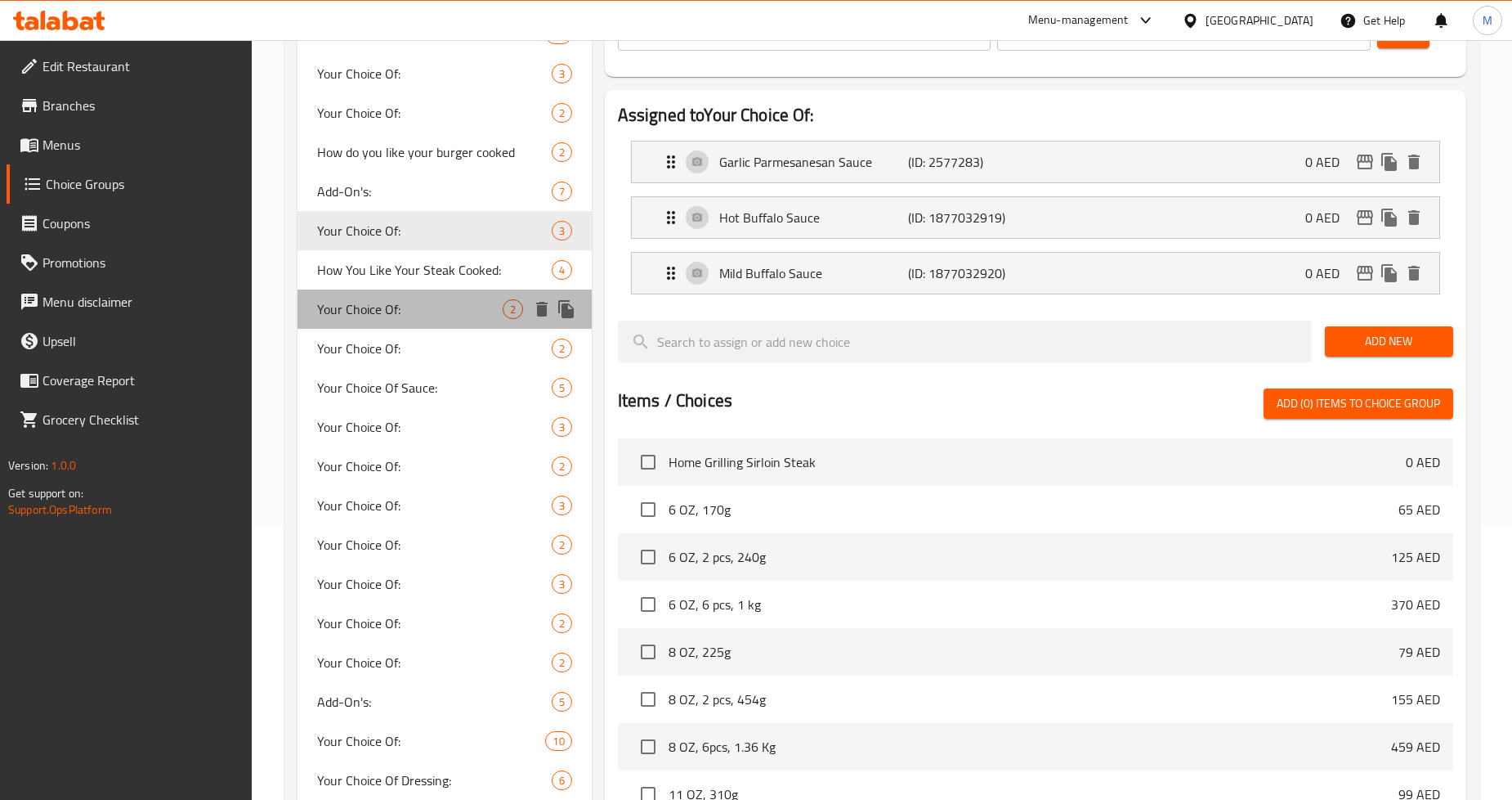
click at [409, 305] on span "Your Choice Of:" at bounding box center [409, 310] width 185 height 20
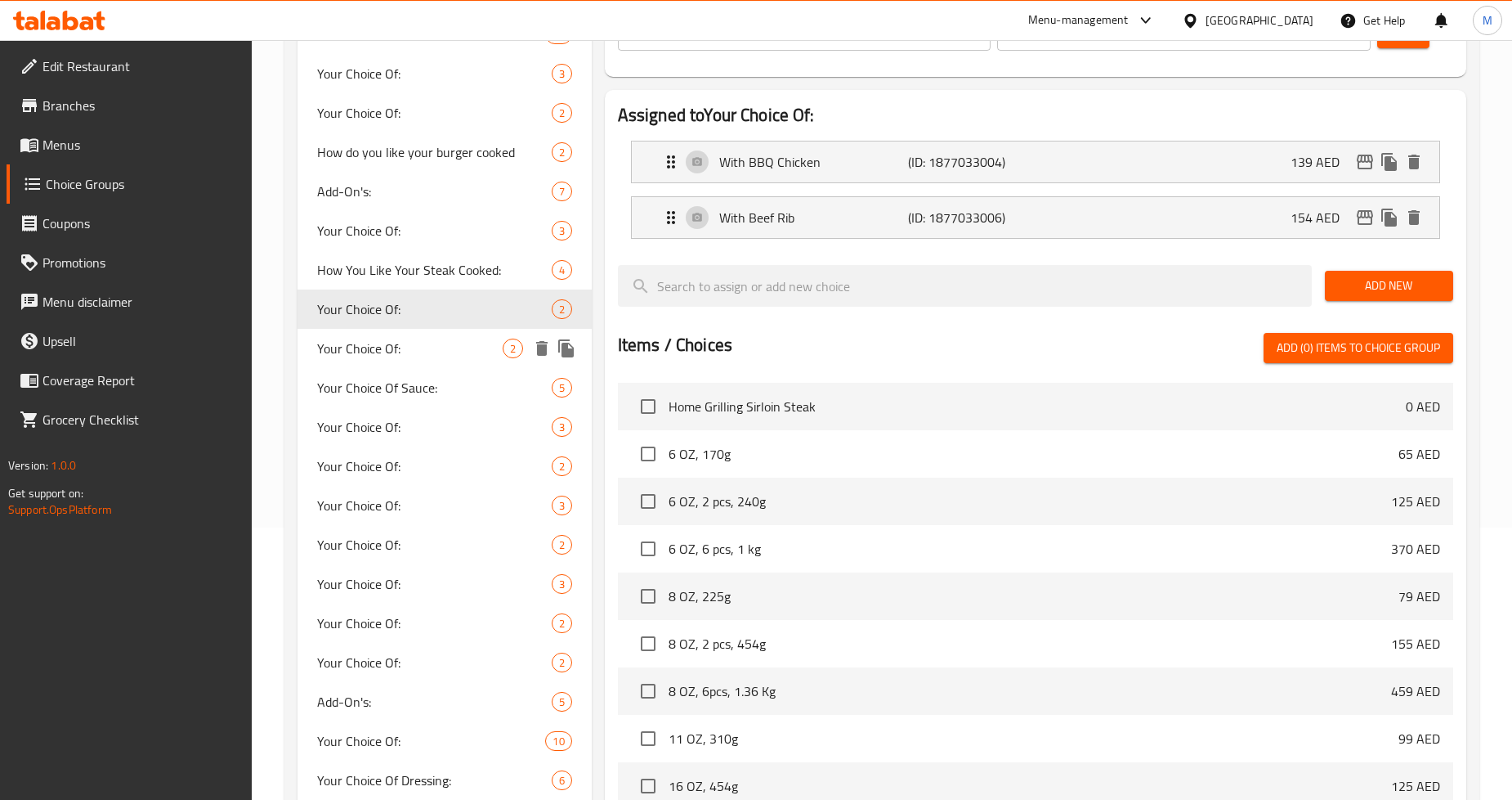
click at [412, 348] on span "Your Choice Of:" at bounding box center [409, 348] width 185 height 20
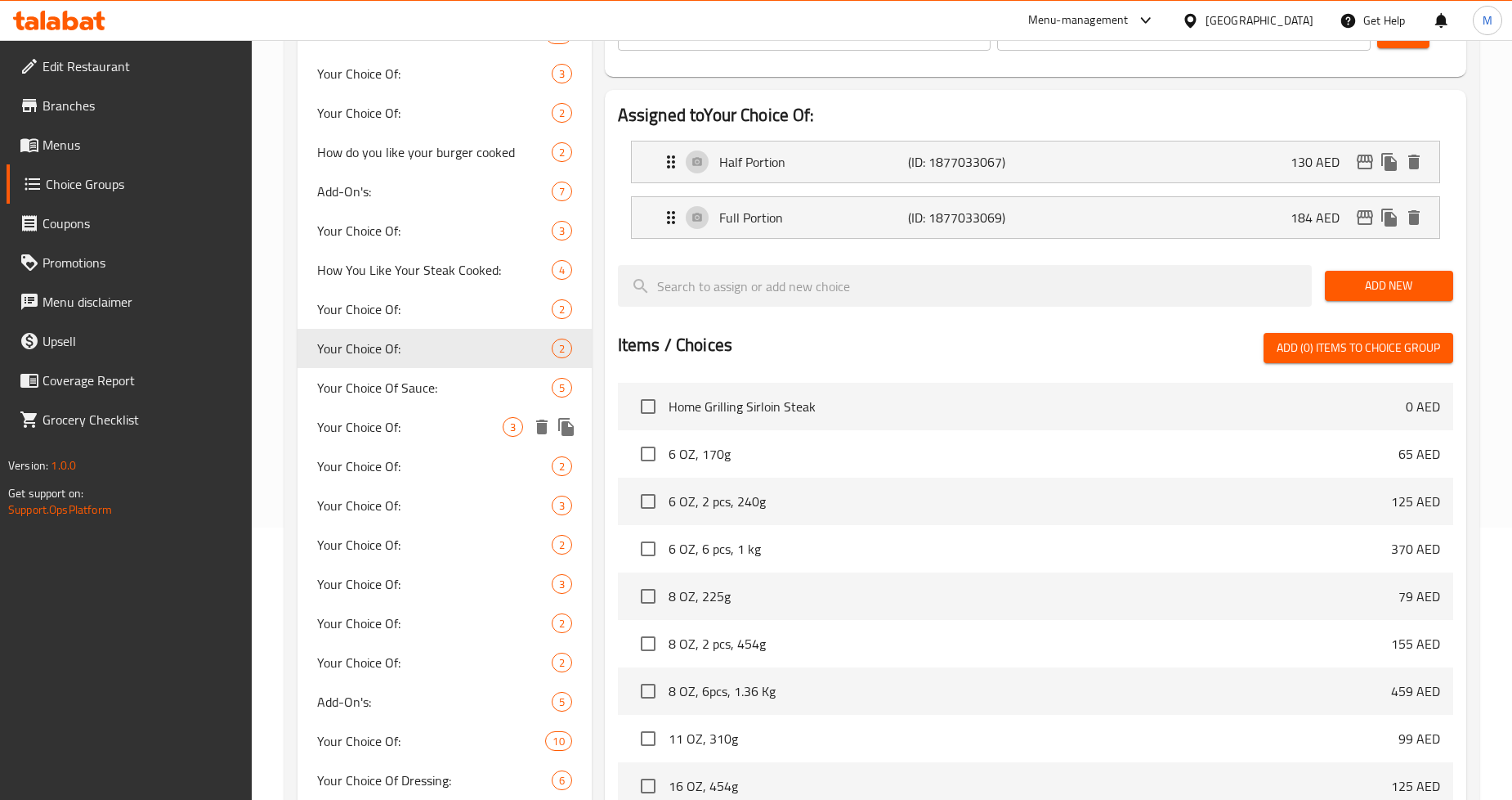
click at [409, 417] on span "Your Choice Of:" at bounding box center [409, 427] width 185 height 20
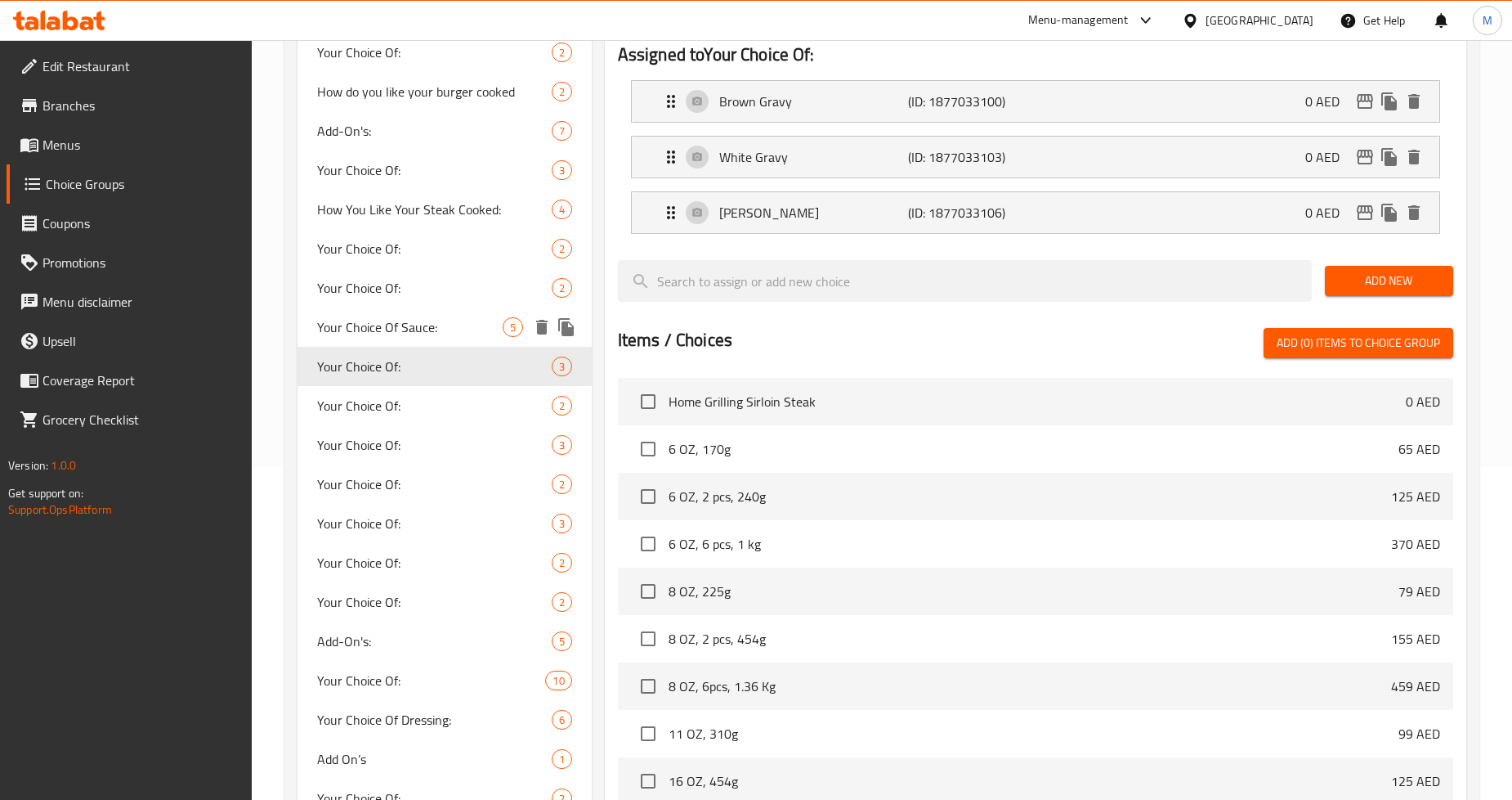
scroll to position [363, 0]
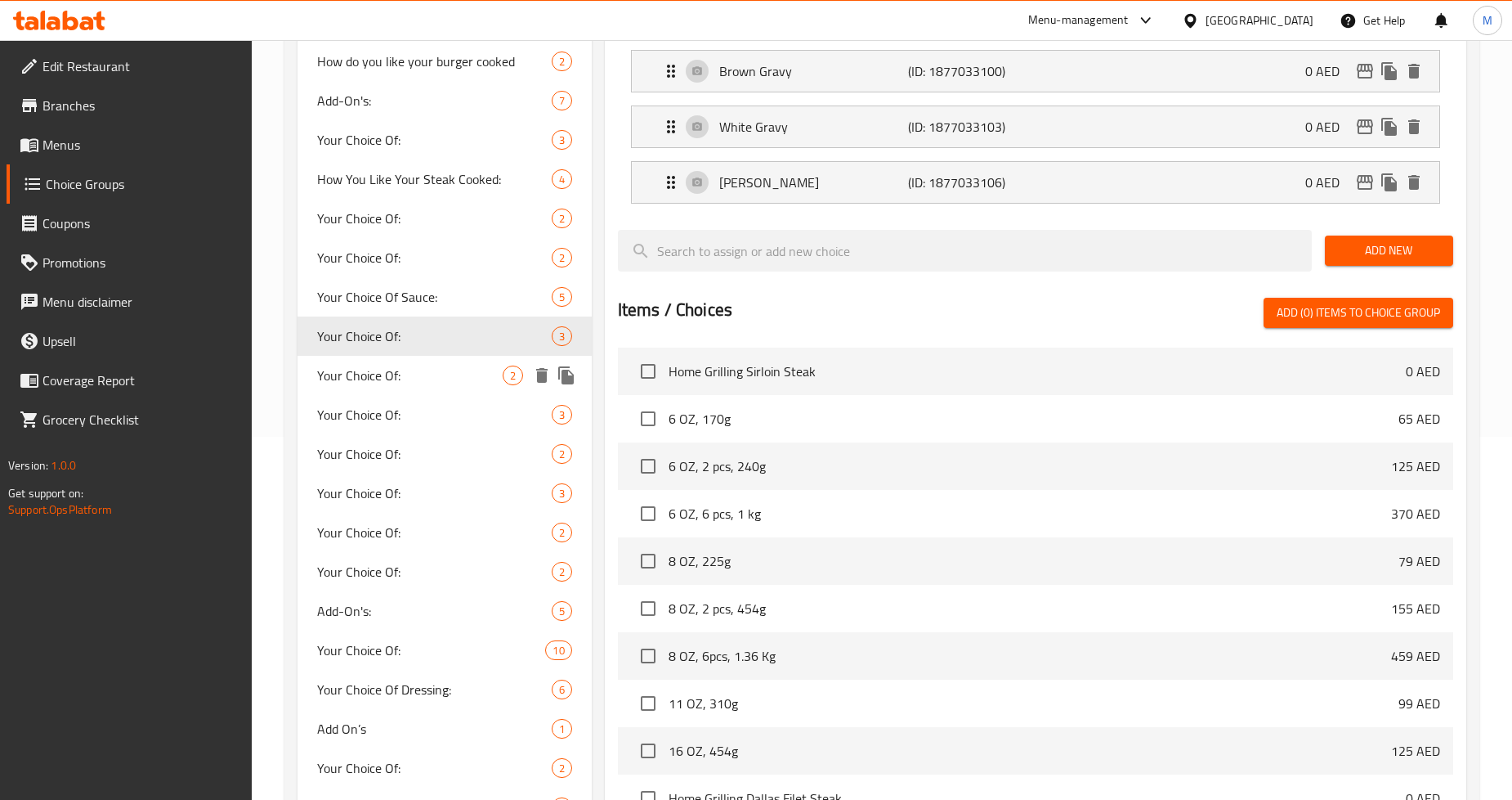
click at [419, 379] on span "Your Choice Of:" at bounding box center [409, 376] width 185 height 20
type input "إختيارك من:"
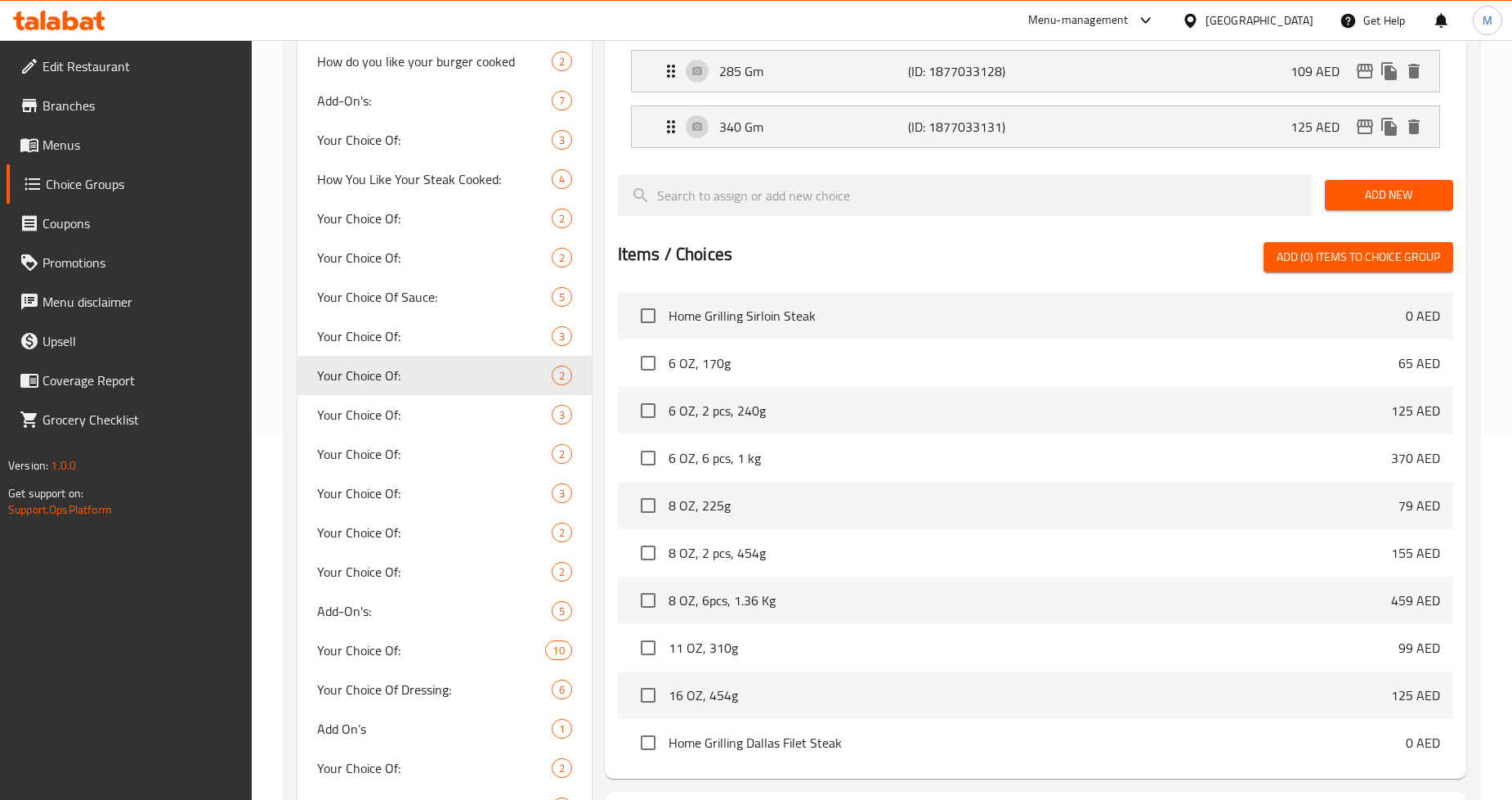
scroll to position [272, 0]
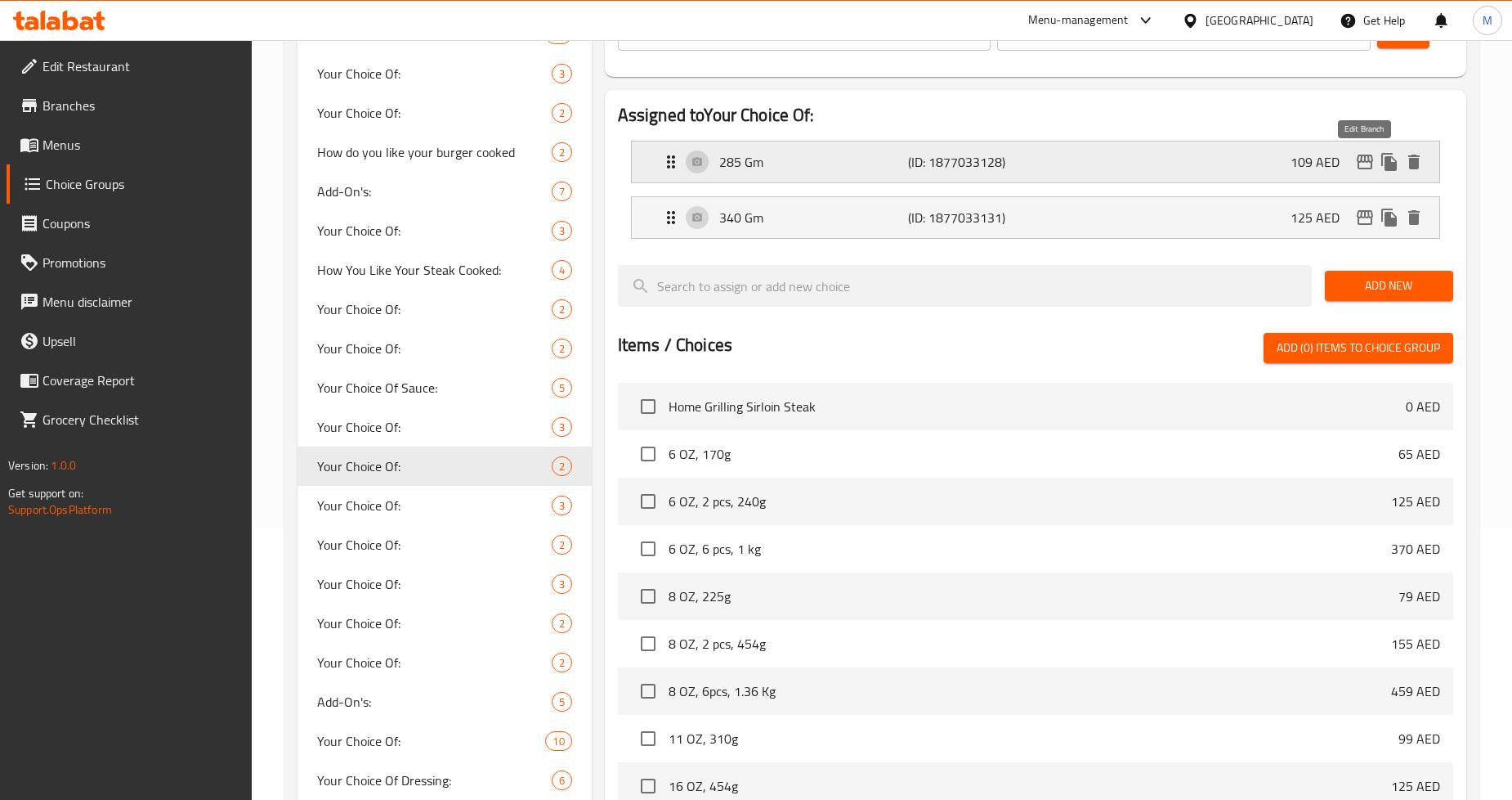
click at [1363, 162] on icon "edit" at bounding box center [1365, 162] width 20 height 20
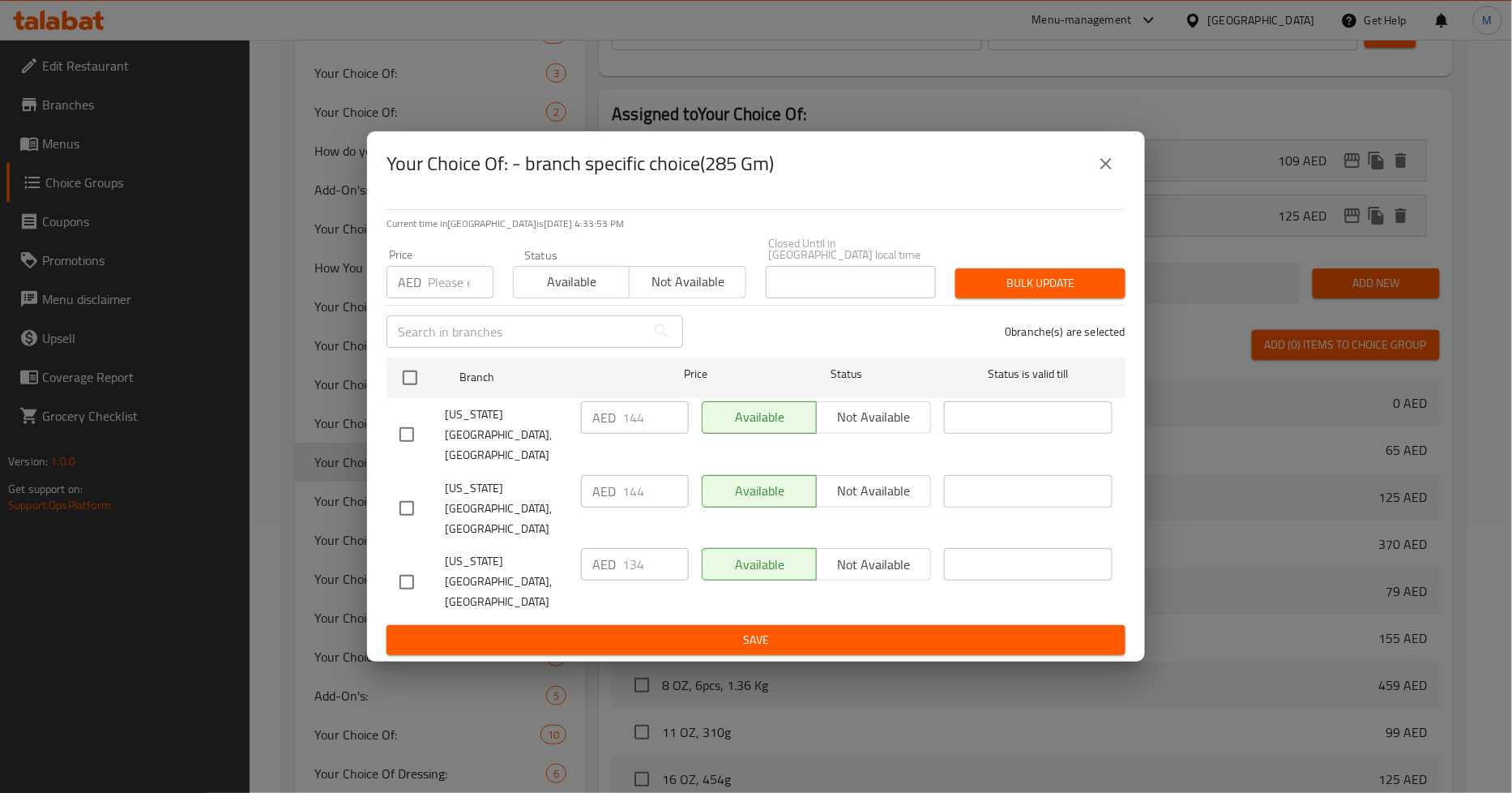
click at [446, 298] on input "number" at bounding box center [461, 282] width 65 height 33
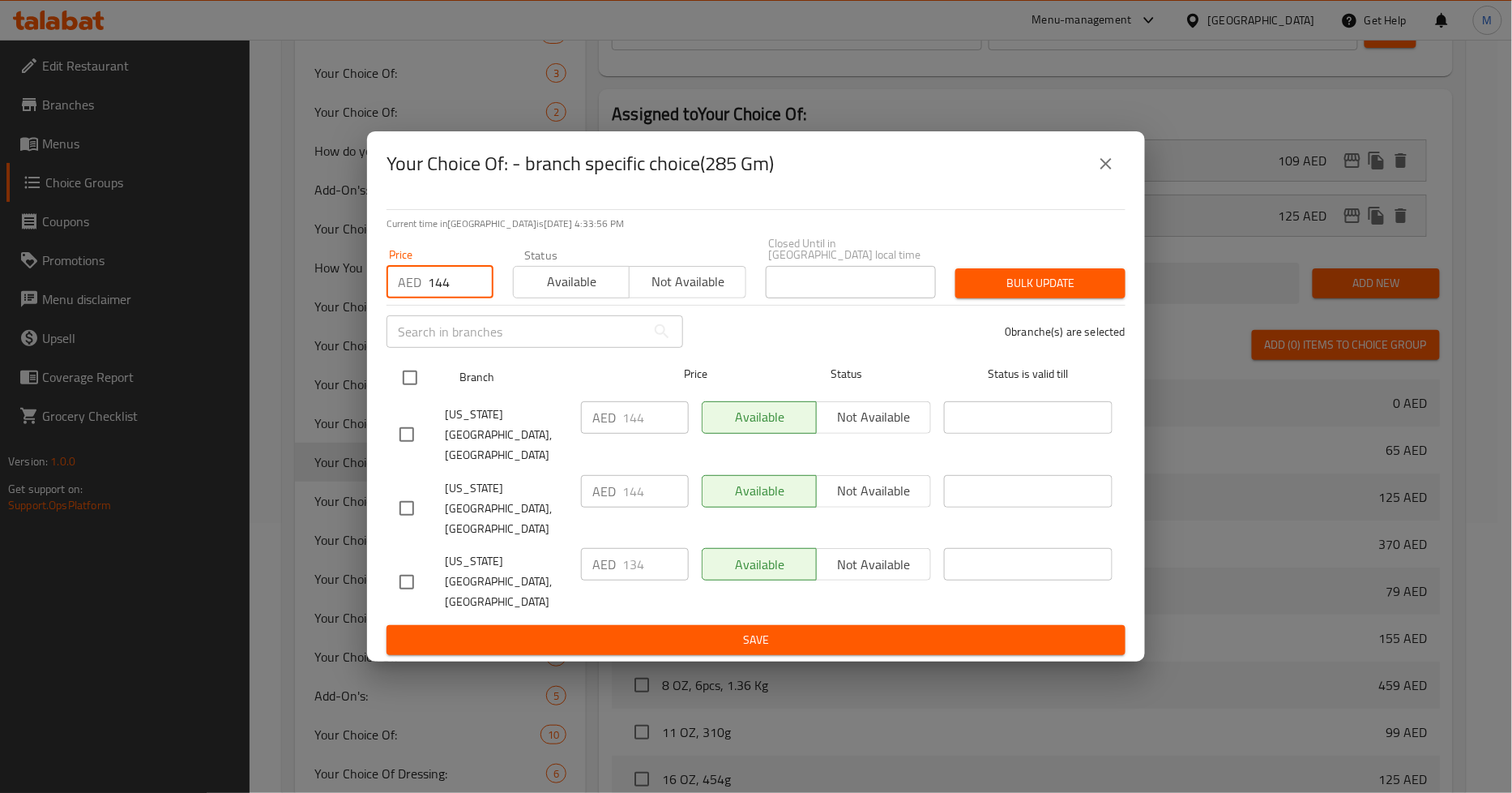
type input "144"
click at [421, 394] on input "checkbox" at bounding box center [410, 378] width 34 height 34
checkbox input "true"
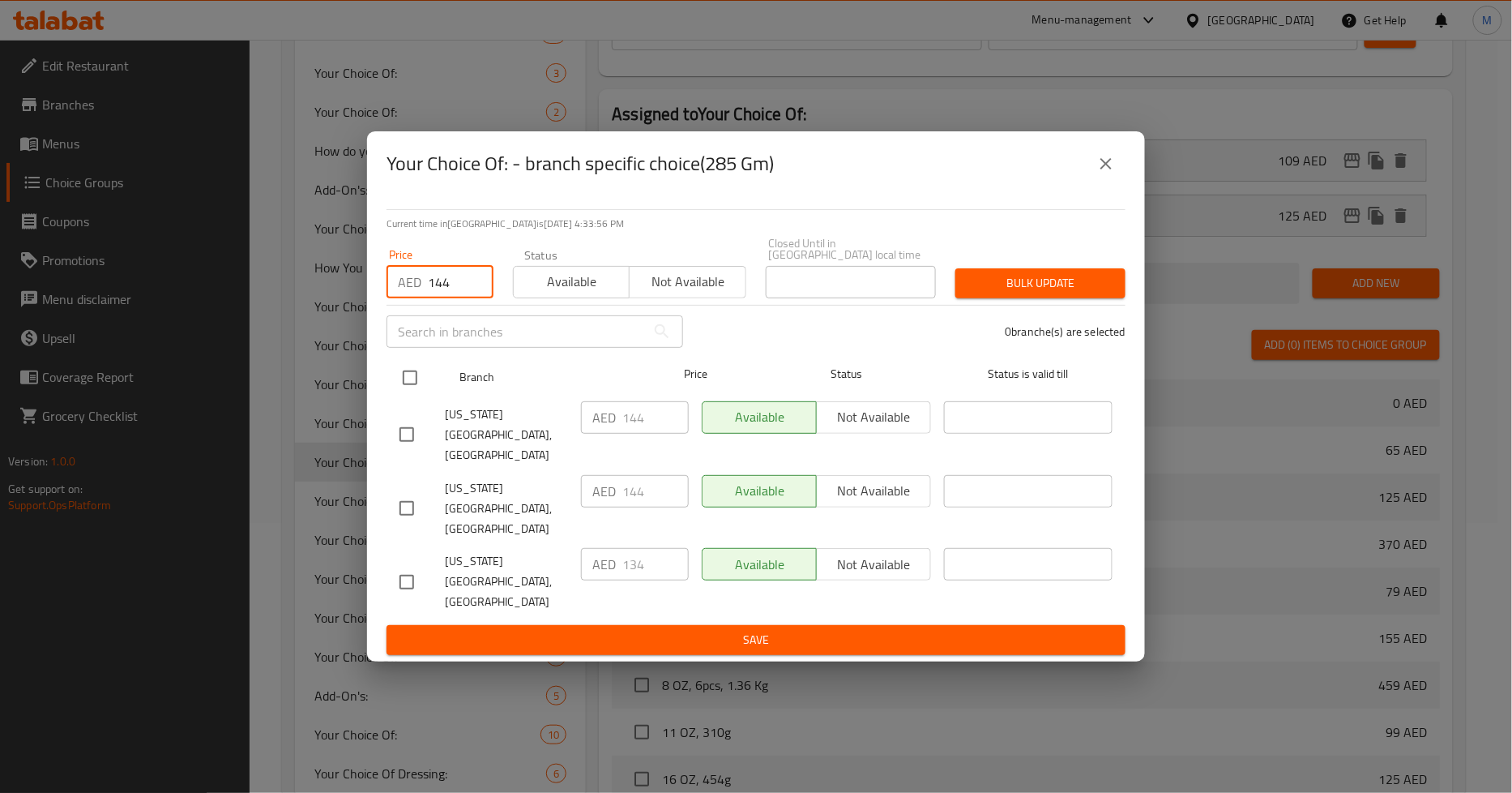
checkbox input "true"
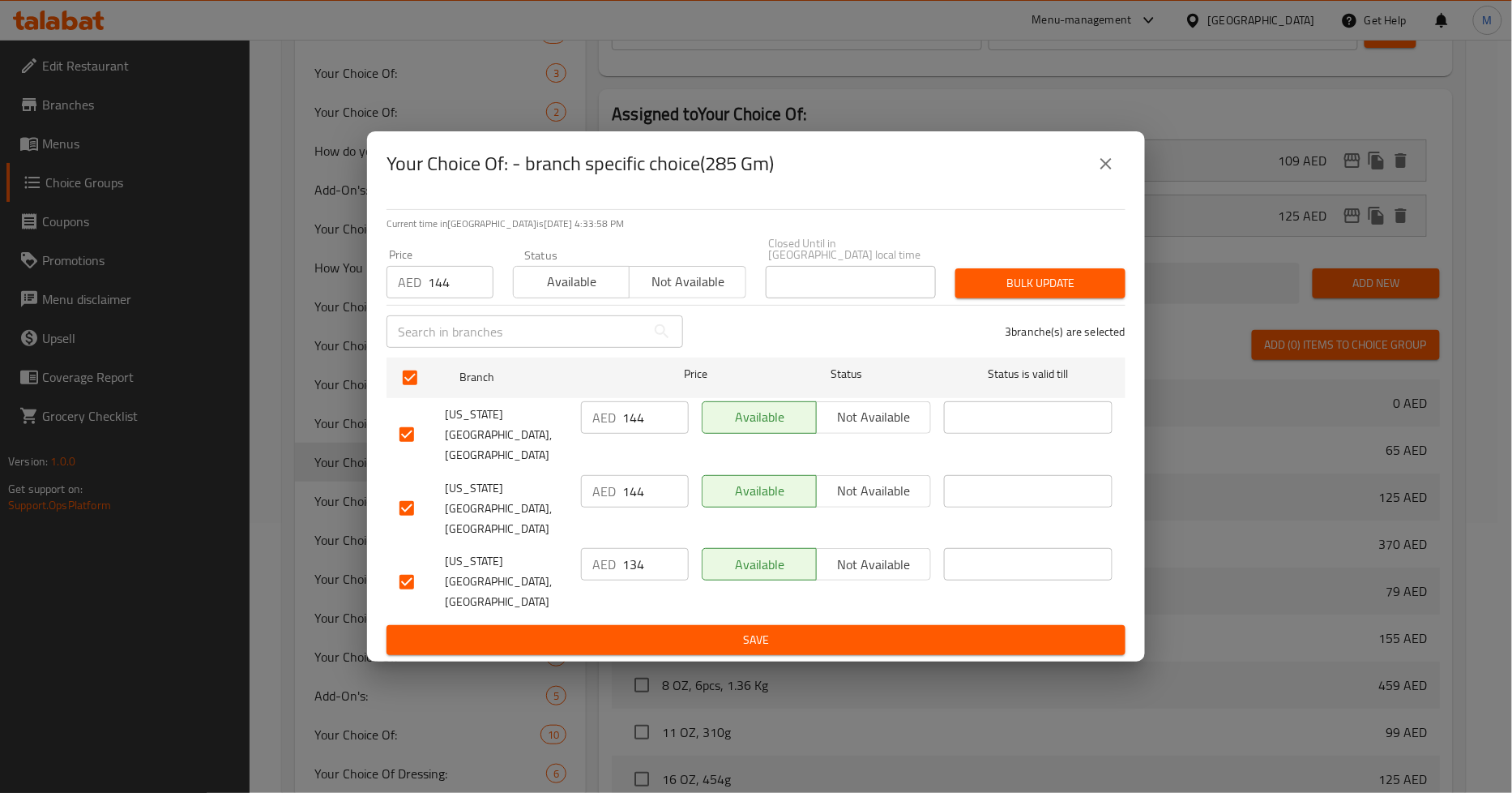
click at [1031, 294] on span "Bulk update" at bounding box center [1041, 283] width 144 height 20
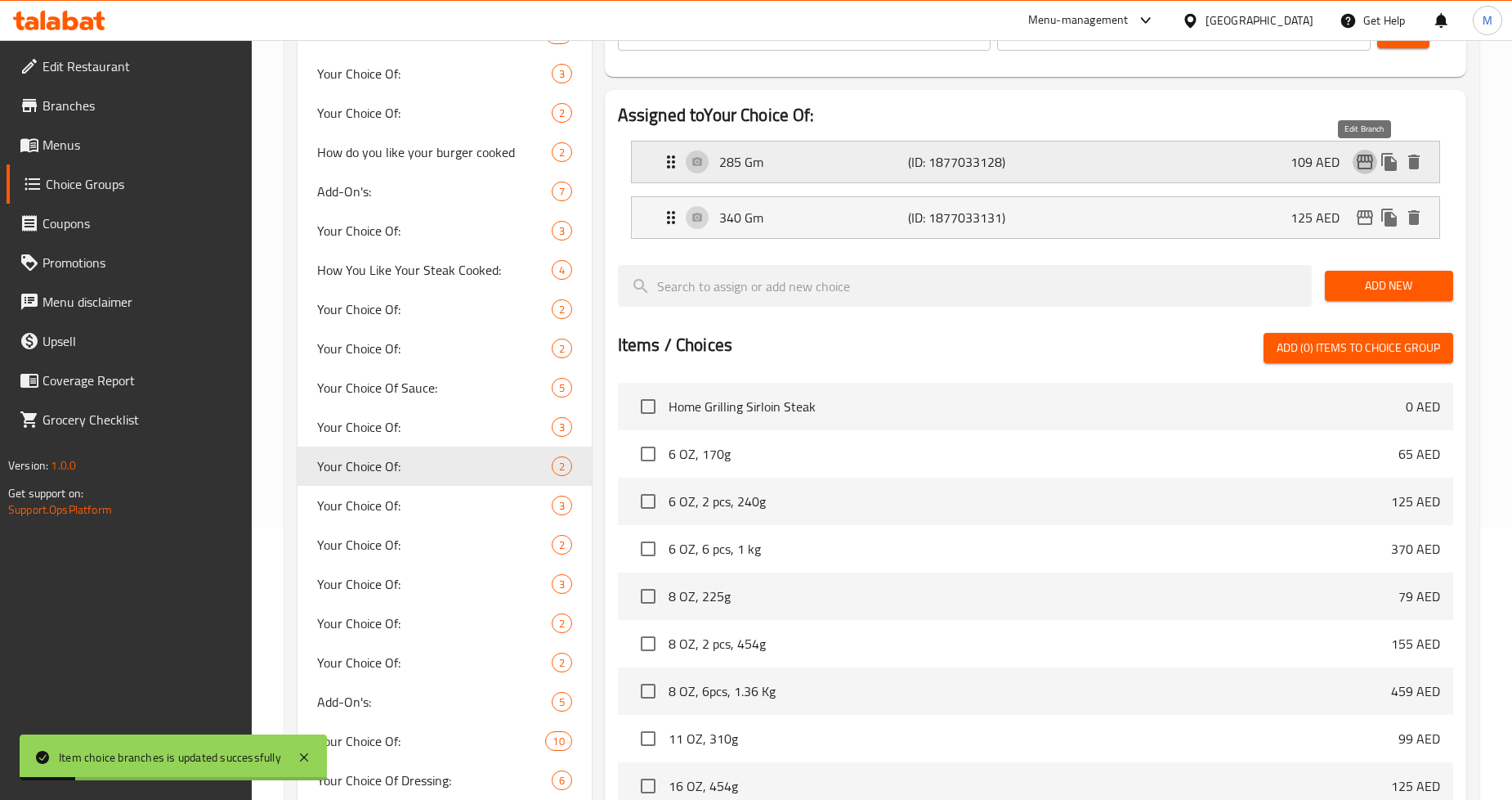
click at [1363, 167] on icon "edit" at bounding box center [1365, 162] width 20 height 20
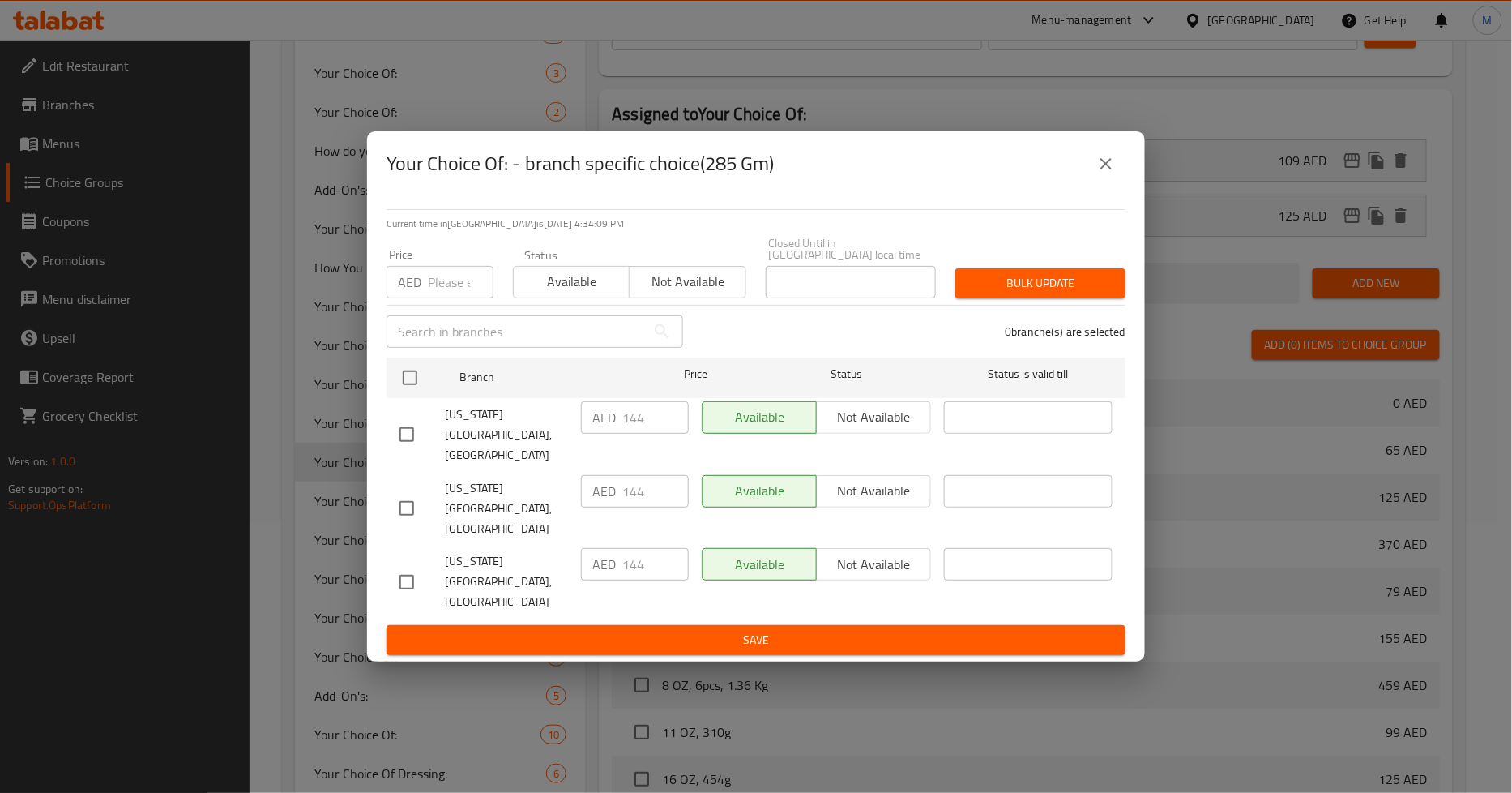
click at [1119, 183] on button "close" at bounding box center [1106, 164] width 39 height 39
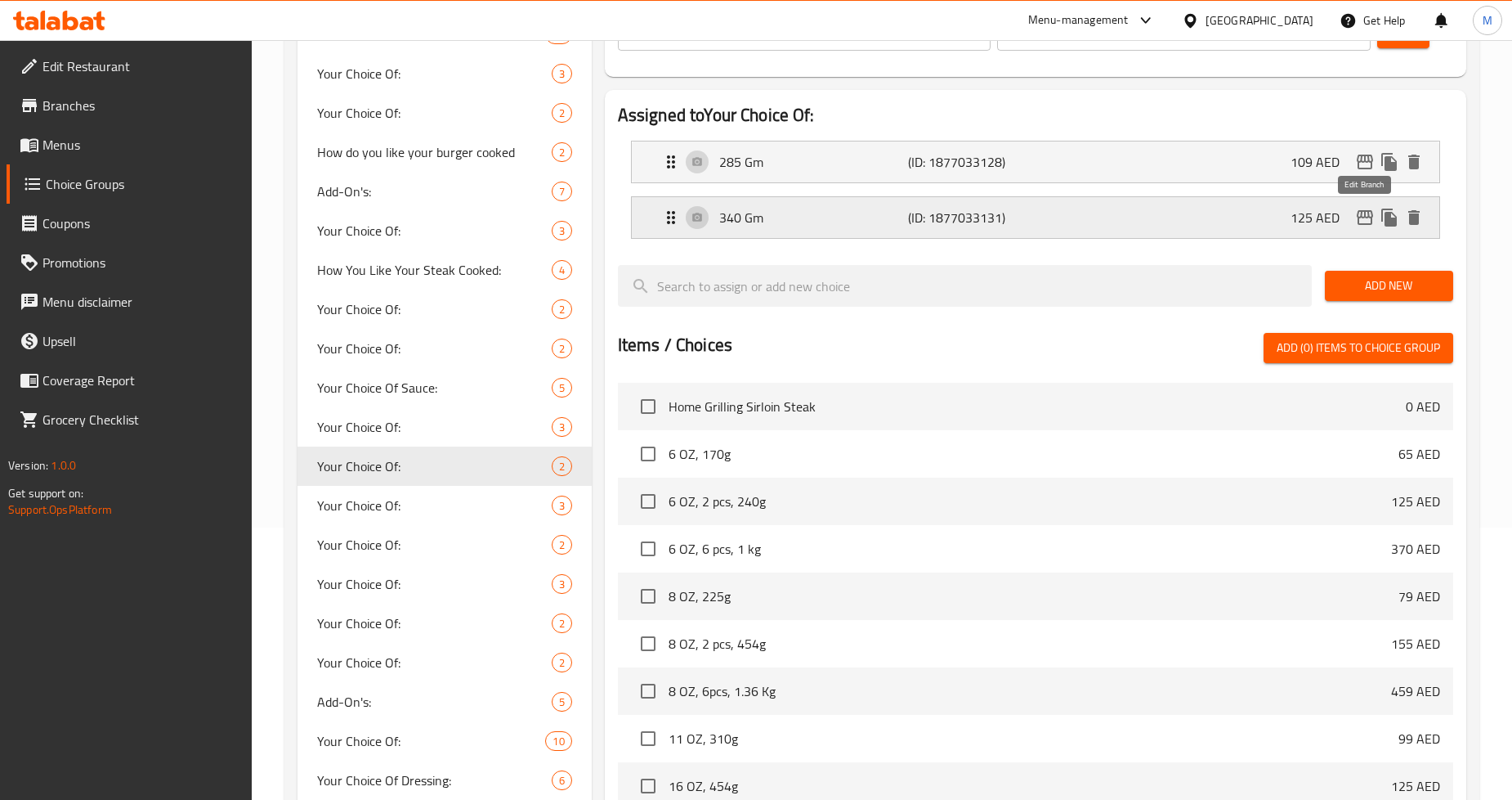
click at [1365, 211] on icon "edit" at bounding box center [1365, 218] width 17 height 15
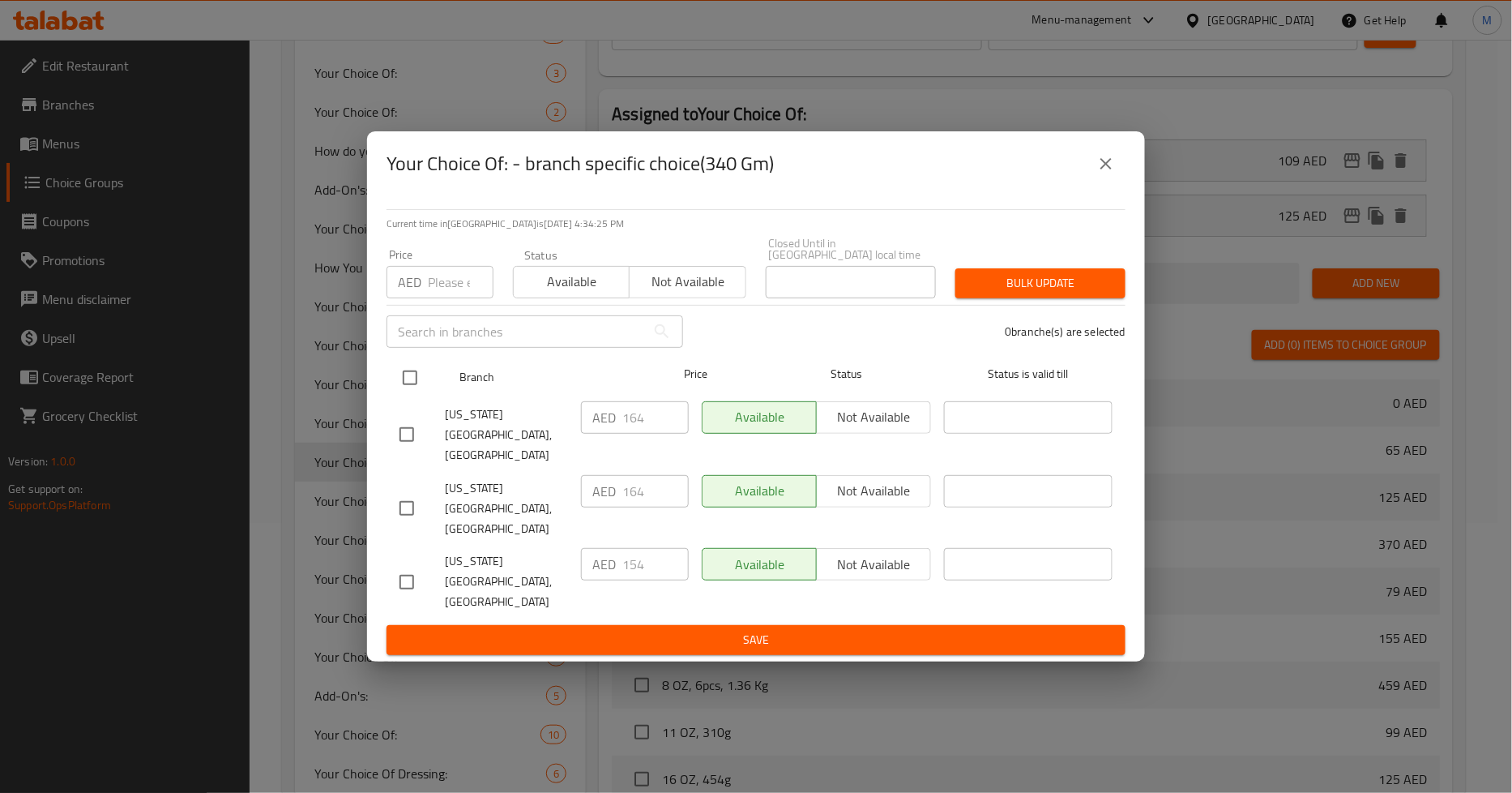
click at [413, 394] on input "checkbox" at bounding box center [410, 378] width 34 height 34
checkbox input "true"
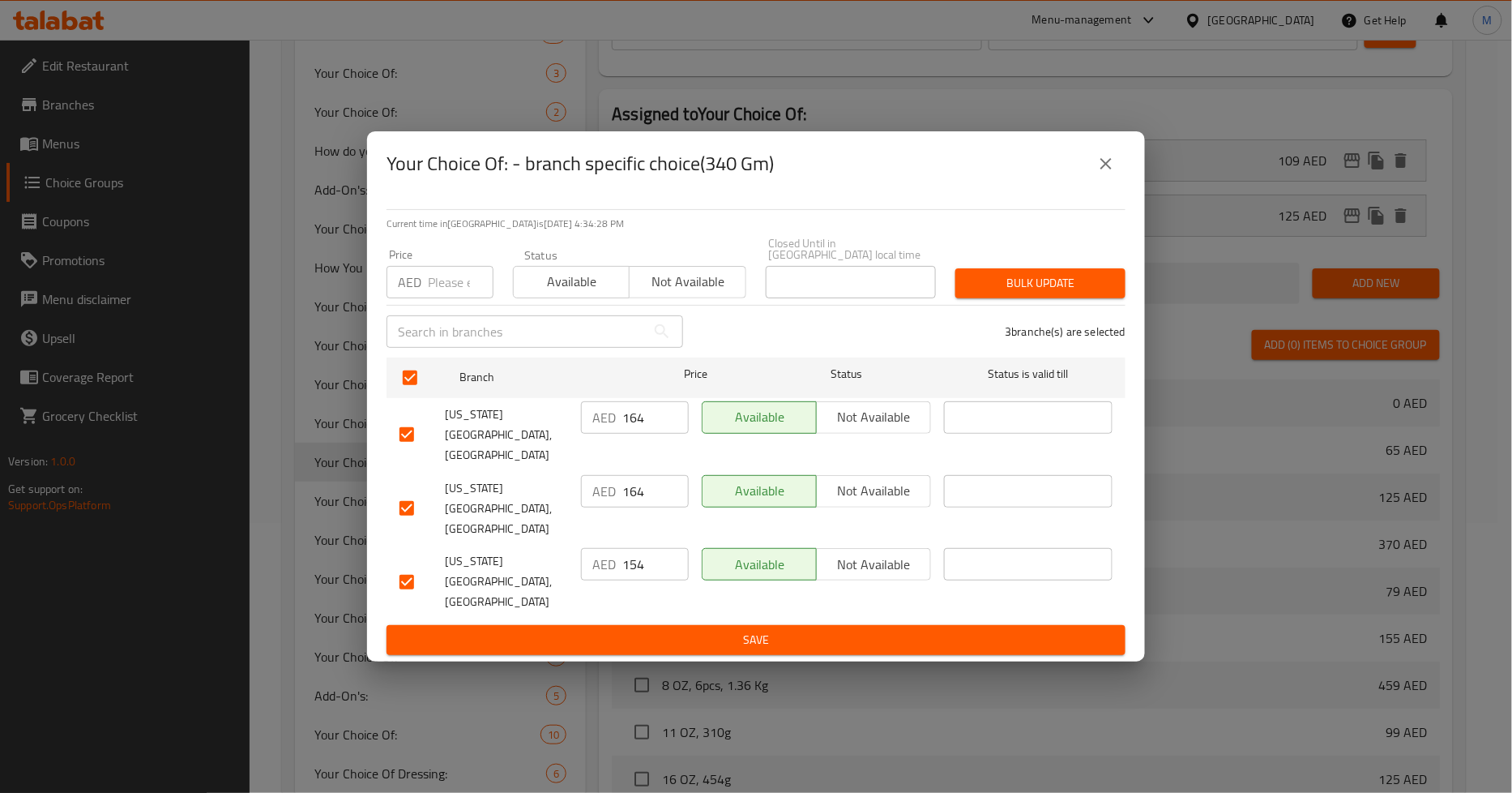
click at [430, 298] on input "number" at bounding box center [461, 282] width 65 height 33
type input "164"
click at [1023, 294] on span "Bulk update" at bounding box center [1041, 283] width 144 height 20
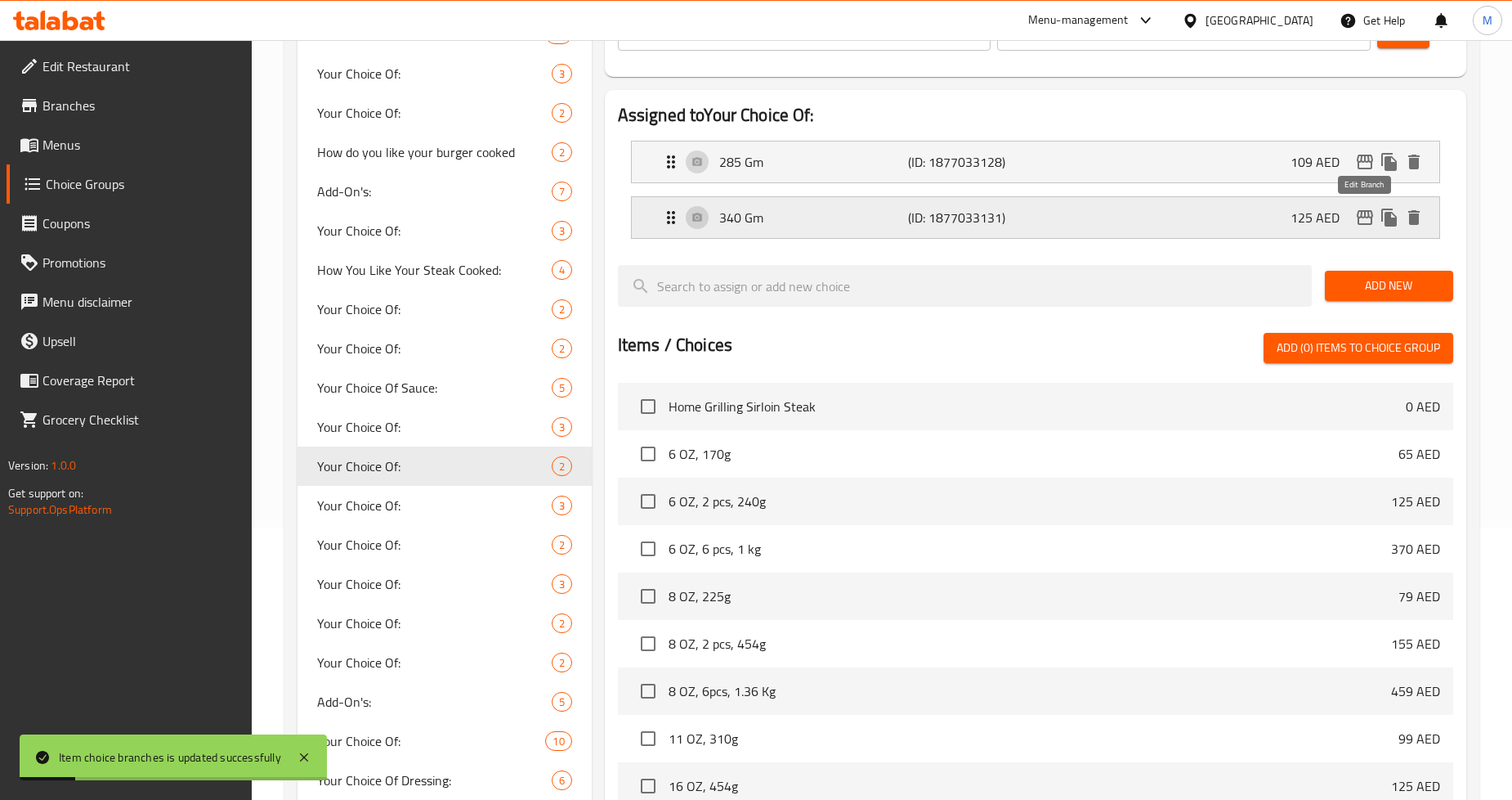
click at [1359, 218] on icon "edit" at bounding box center [1365, 218] width 20 height 20
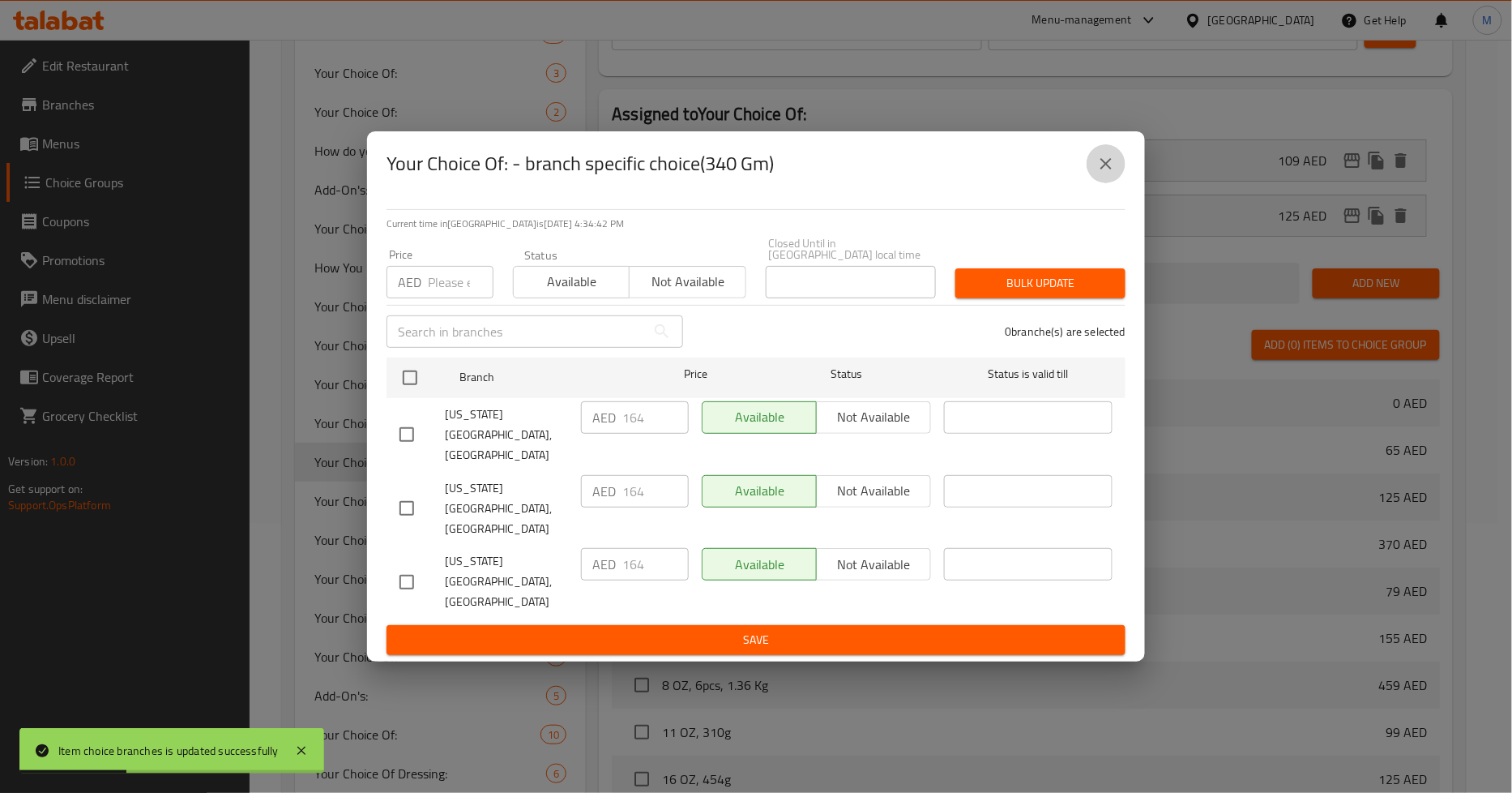
click at [1095, 183] on button "close" at bounding box center [1106, 164] width 39 height 39
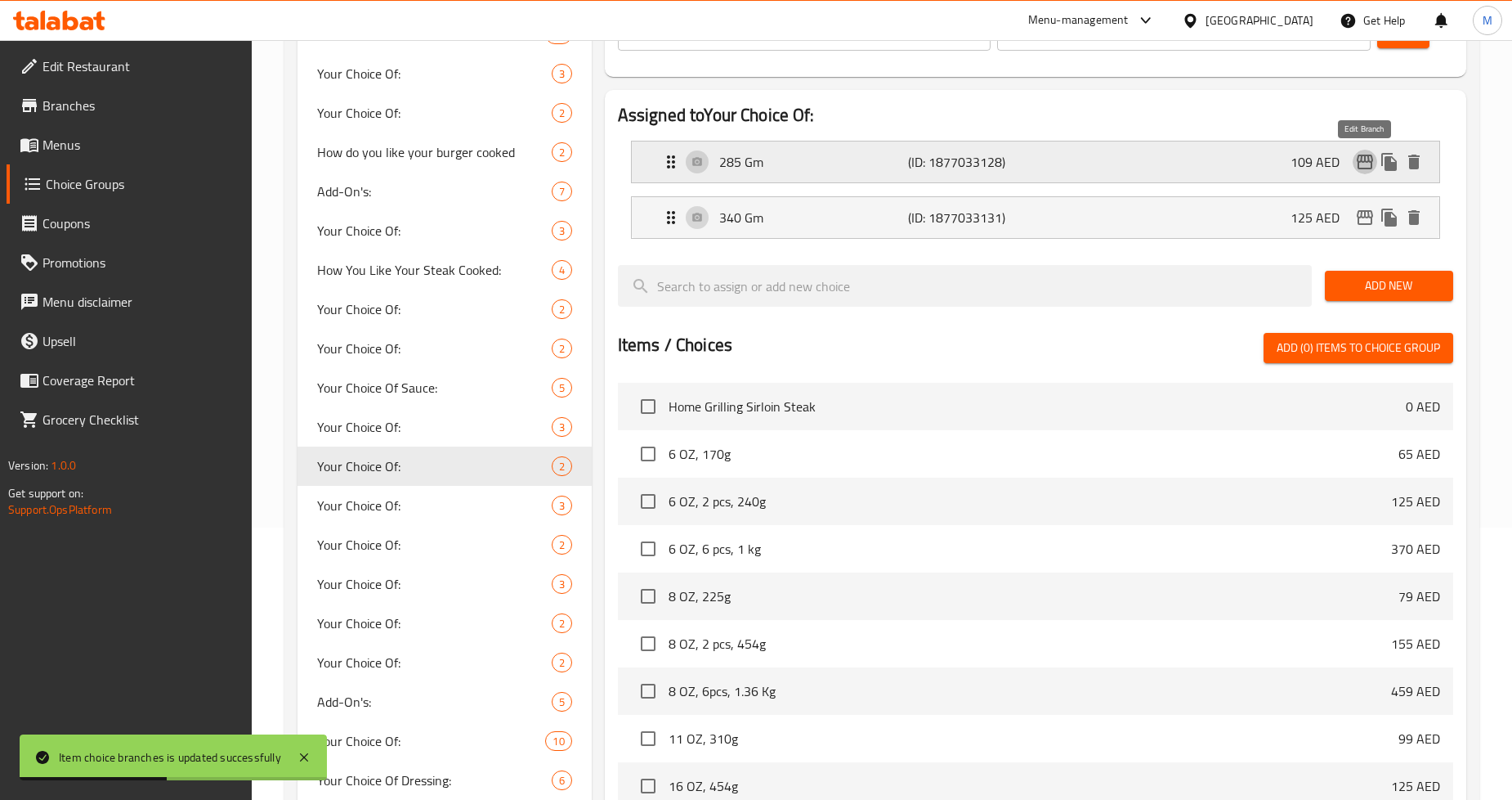
click at [1358, 159] on icon "edit" at bounding box center [1365, 162] width 17 height 15
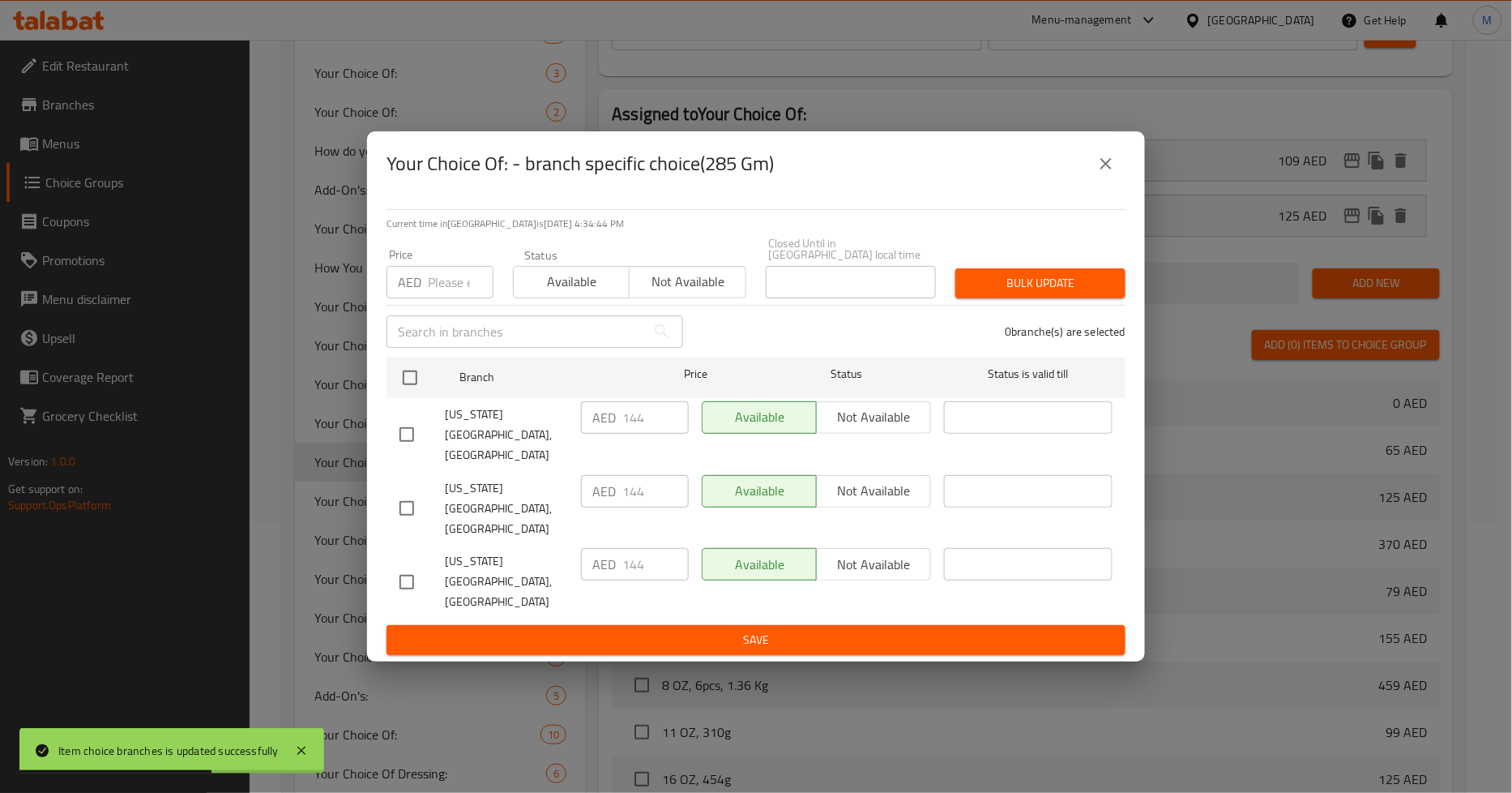
click at [1118, 183] on button "close" at bounding box center [1106, 164] width 39 height 39
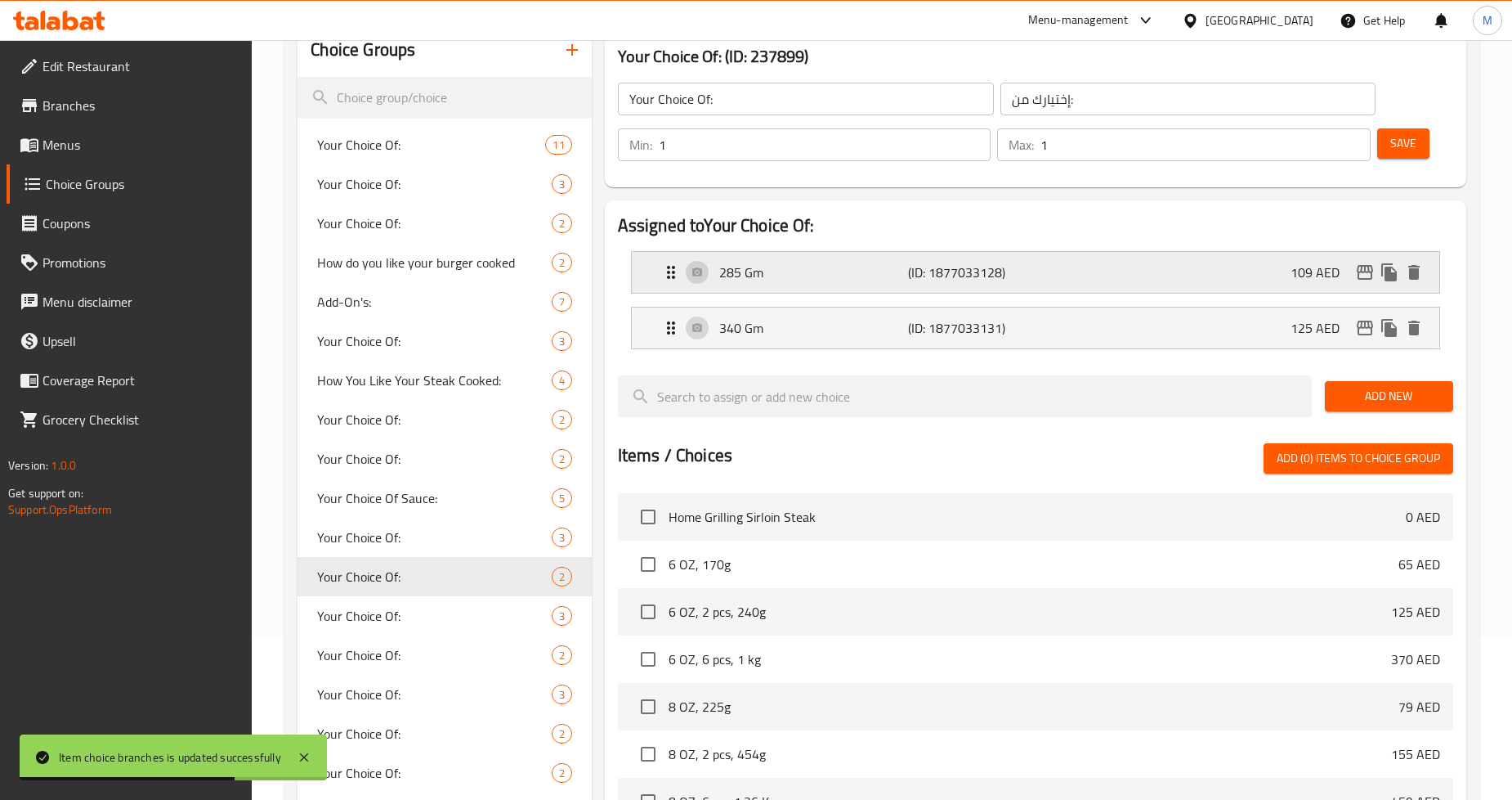
scroll to position [91, 0]
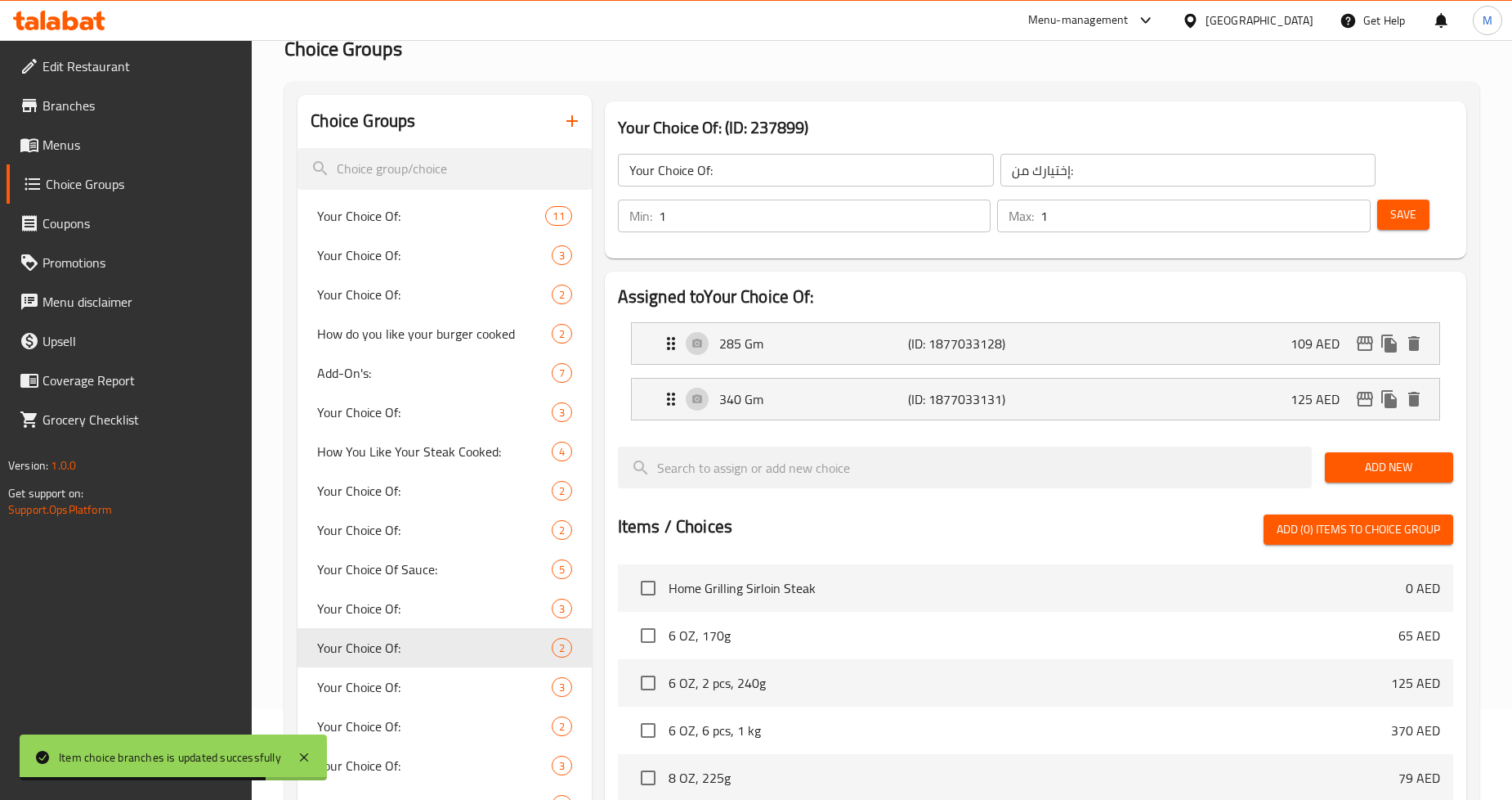
click at [1415, 211] on span "Save" at bounding box center [1404, 215] width 26 height 21
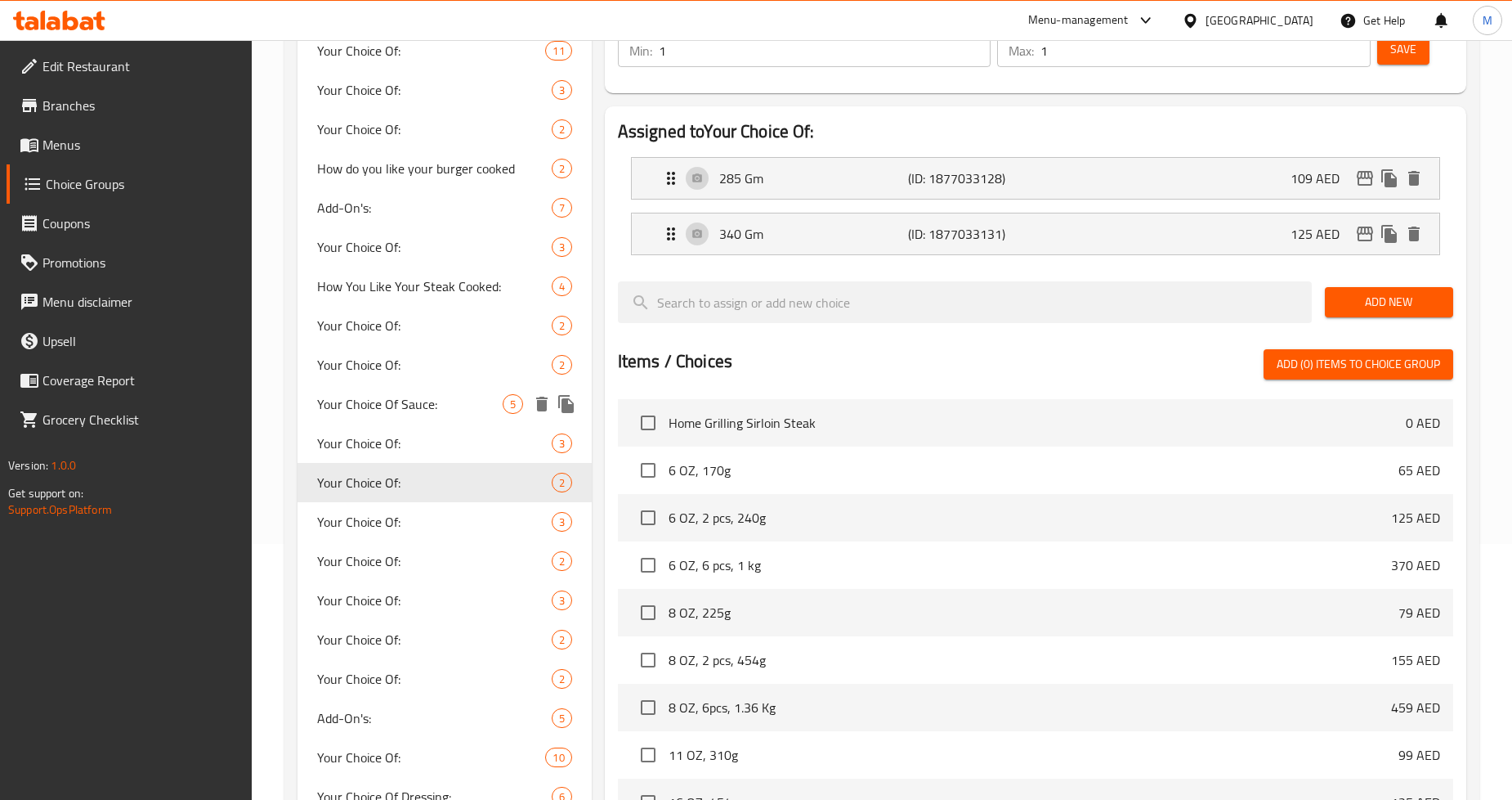
scroll to position [272, 0]
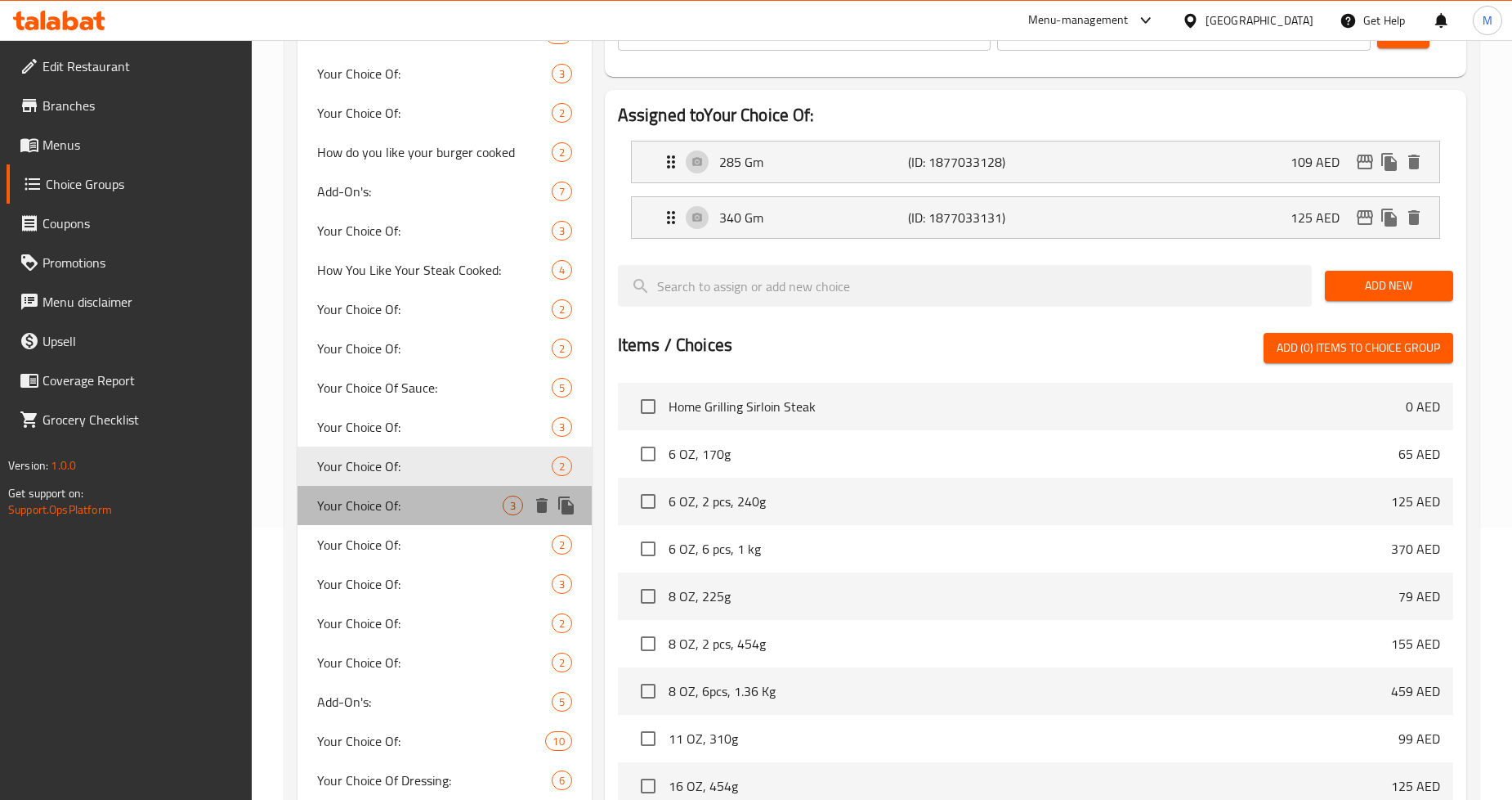
click at [412, 499] on span "Your Choice Of:" at bounding box center [409, 505] width 185 height 20
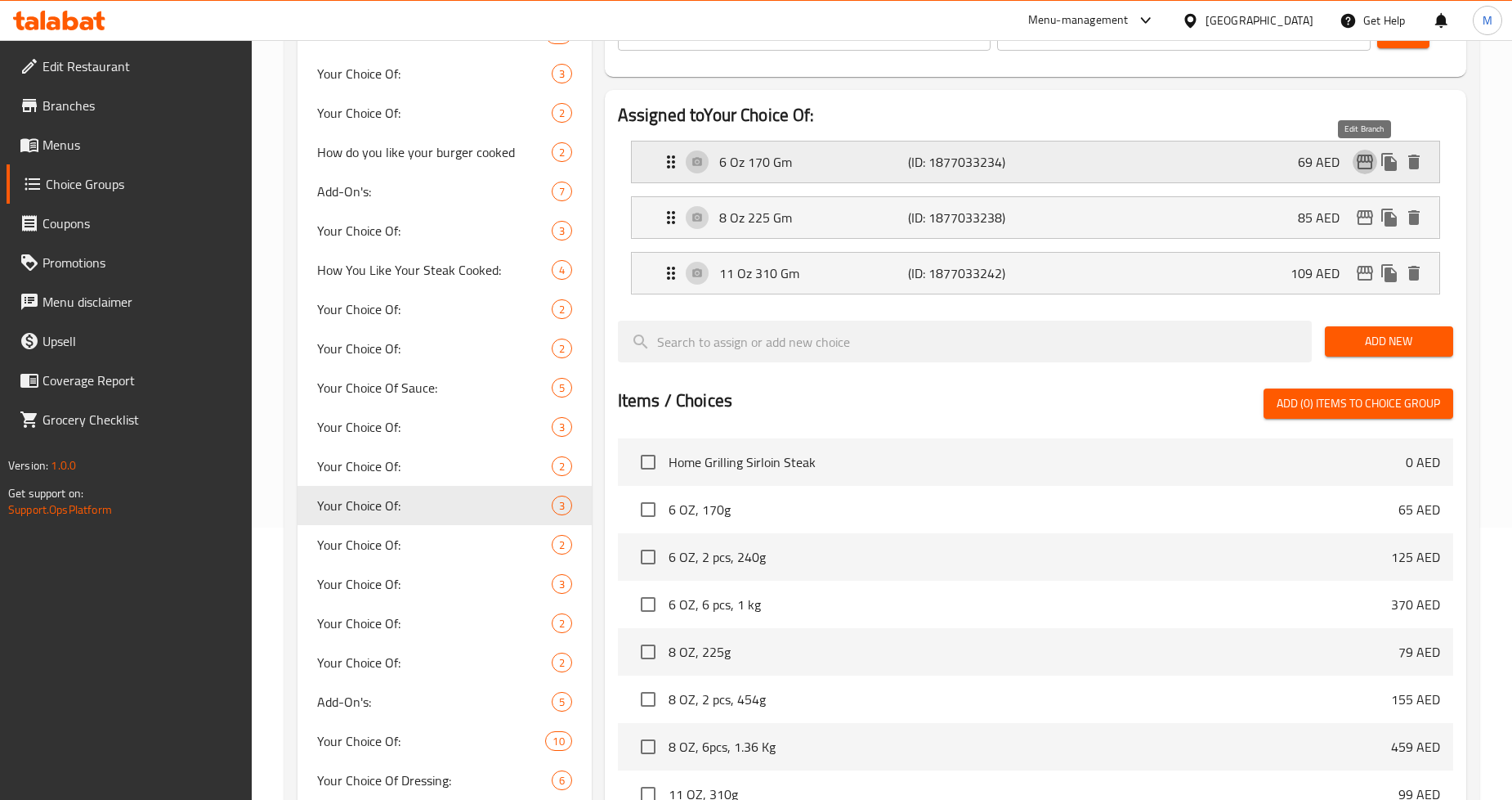
click at [1363, 167] on icon "edit" at bounding box center [1365, 162] width 20 height 20
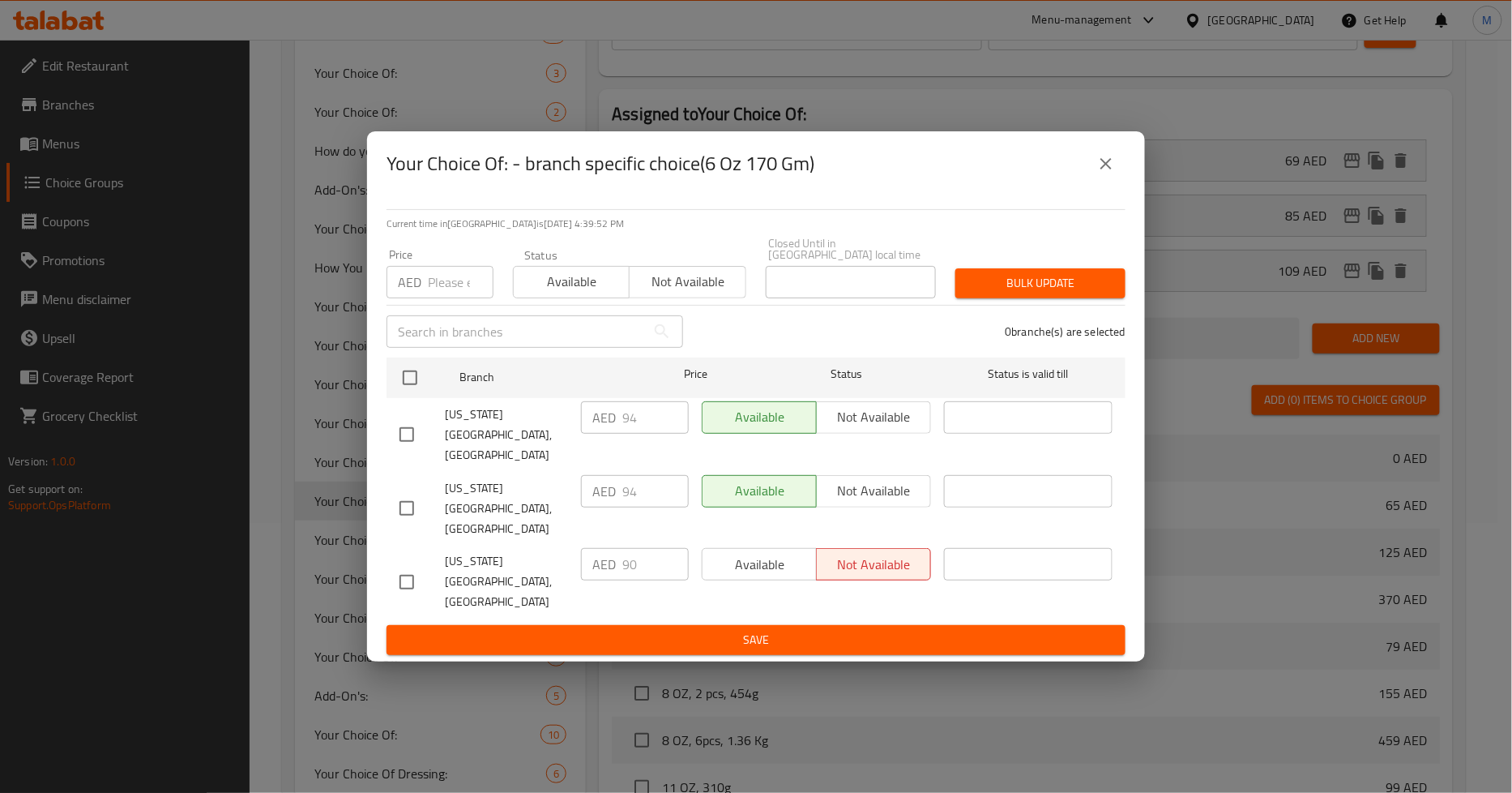
click at [446, 298] on input "number" at bounding box center [461, 282] width 65 height 33
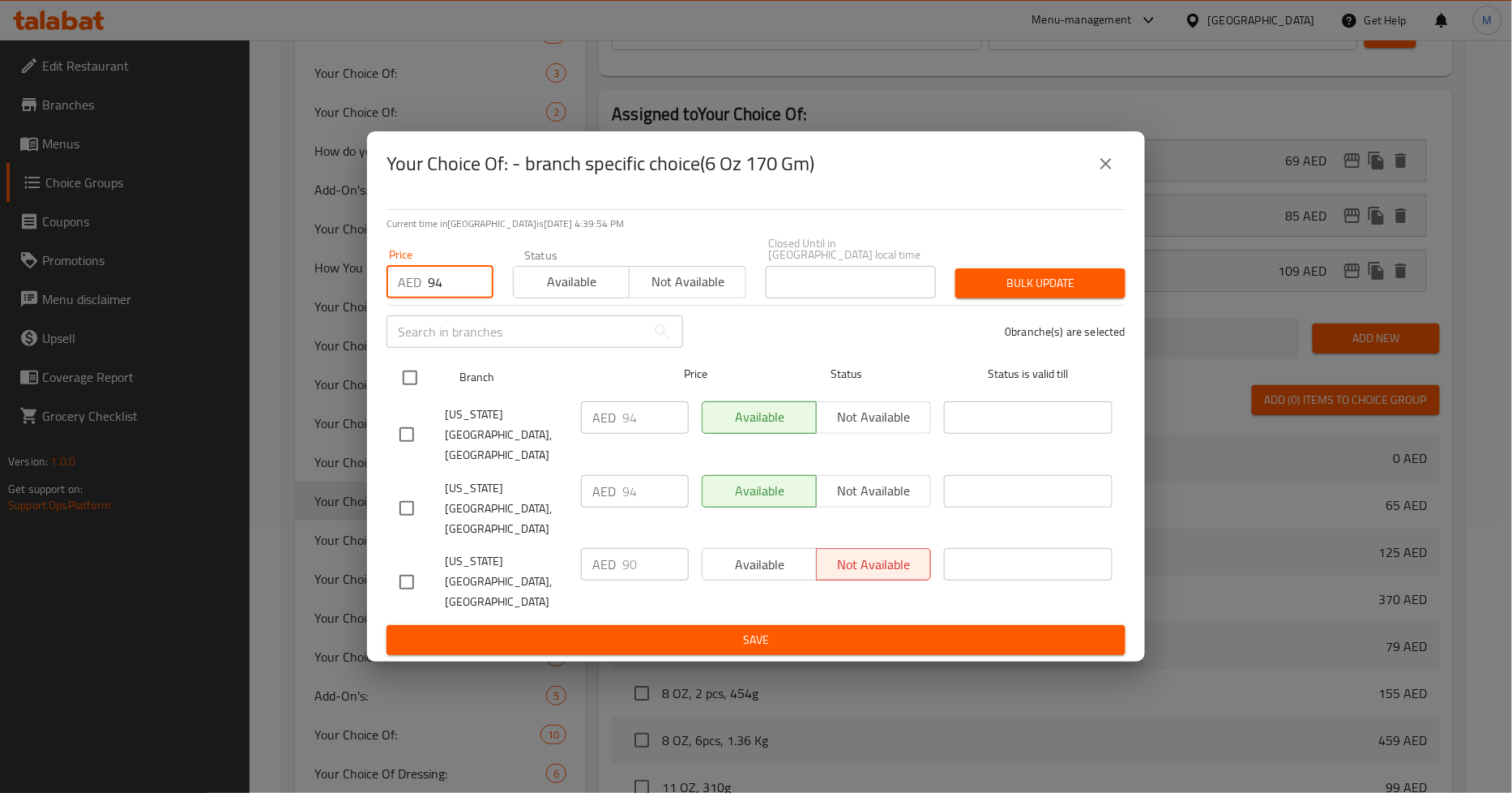
type input "94"
click at [416, 394] on input "checkbox" at bounding box center [410, 378] width 34 height 34
checkbox input "true"
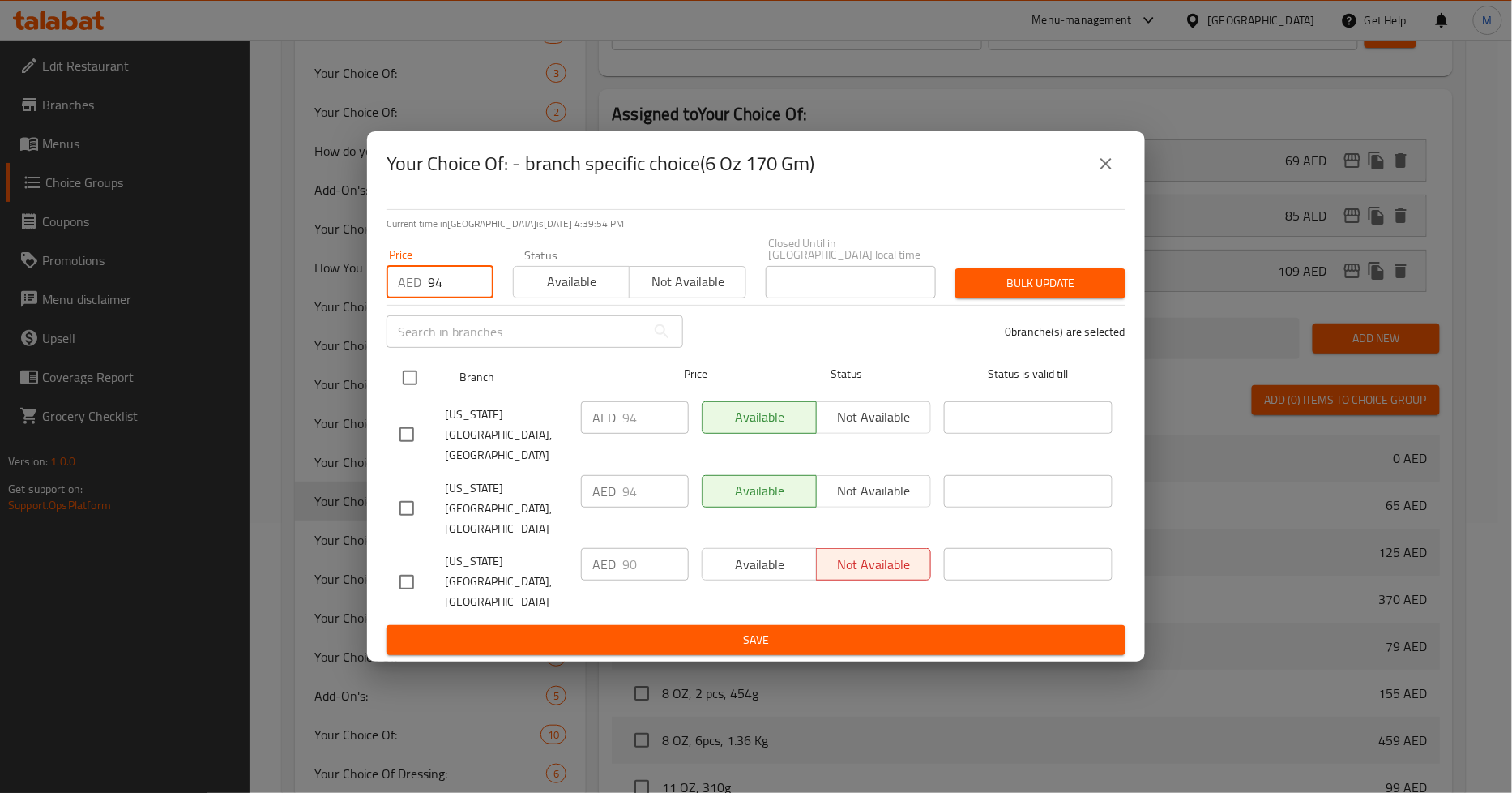
checkbox input "true"
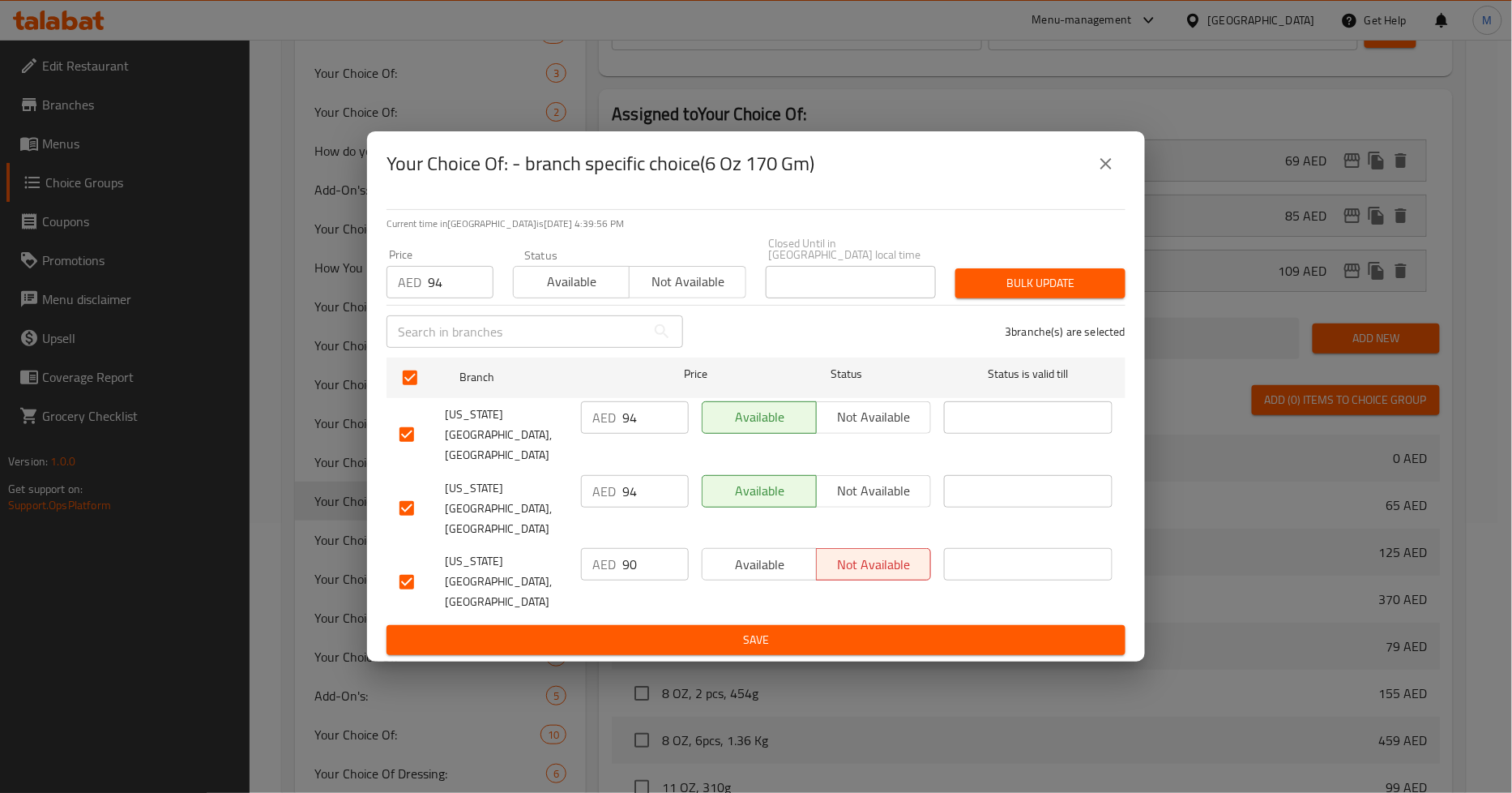
click at [1040, 294] on span "Bulk update" at bounding box center [1041, 283] width 144 height 20
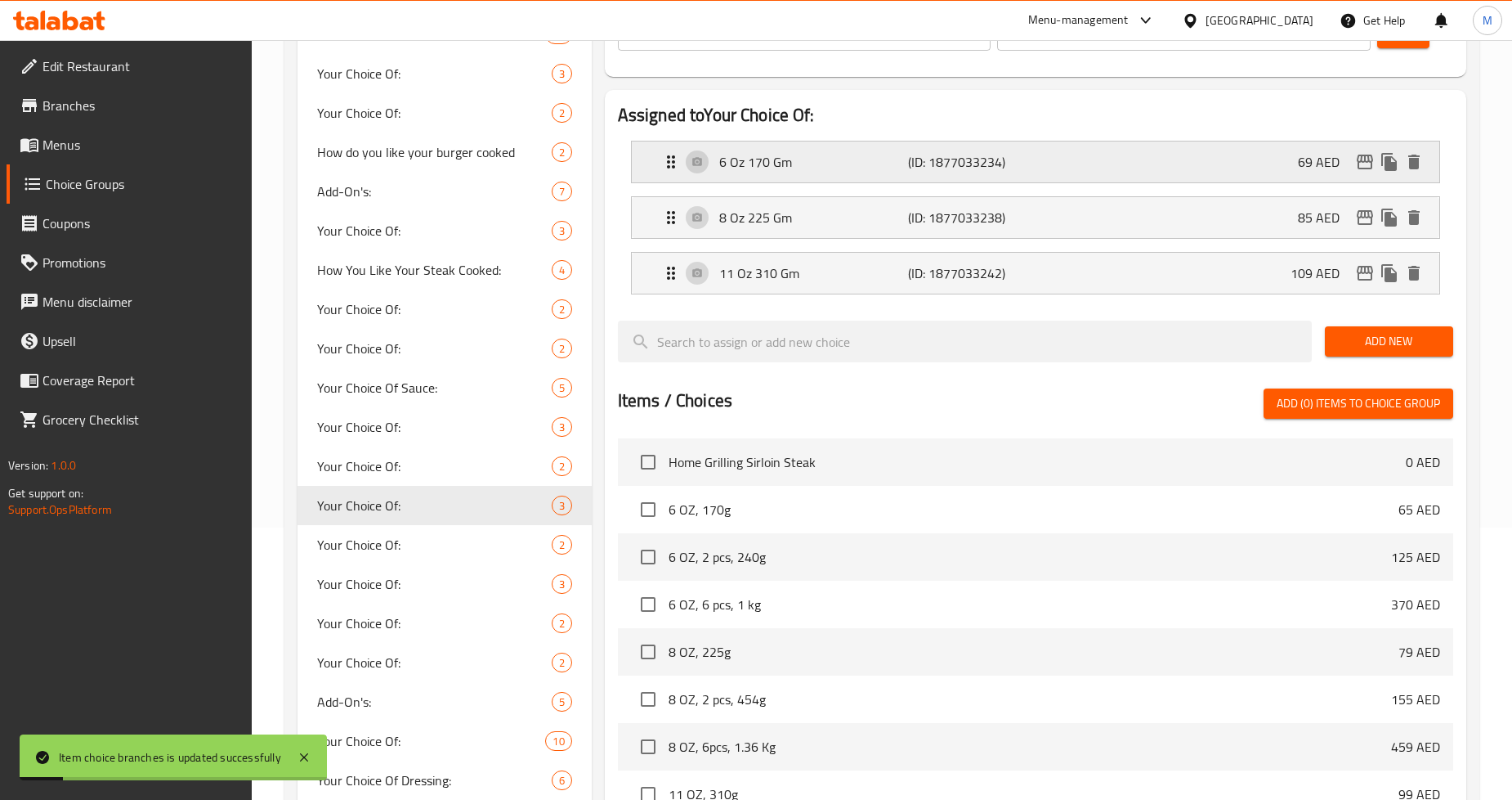
click at [1362, 163] on icon "edit" at bounding box center [1365, 162] width 20 height 20
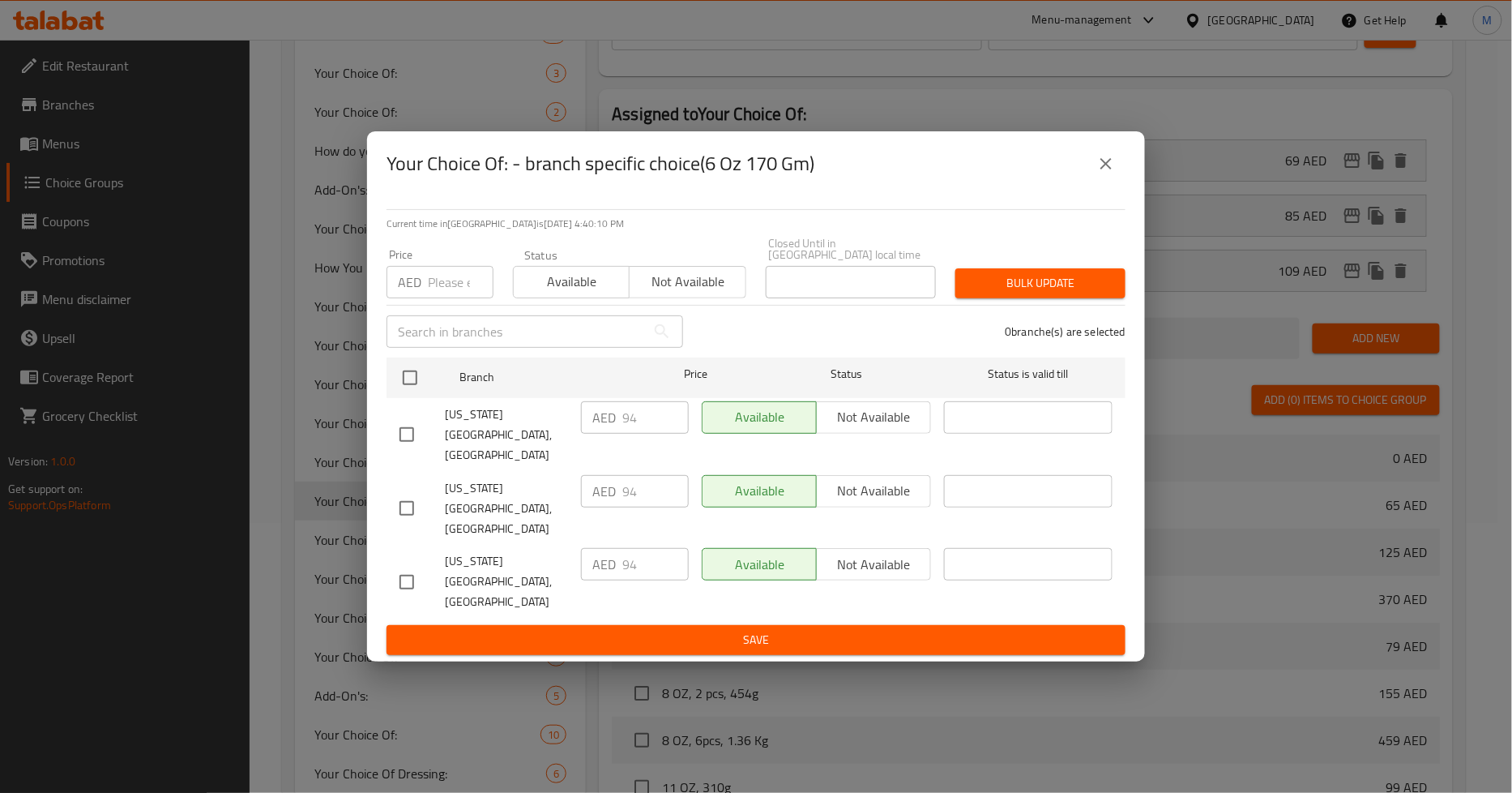
click at [888, 548] on div "Available Not available" at bounding box center [817, 565] width 229 height 33
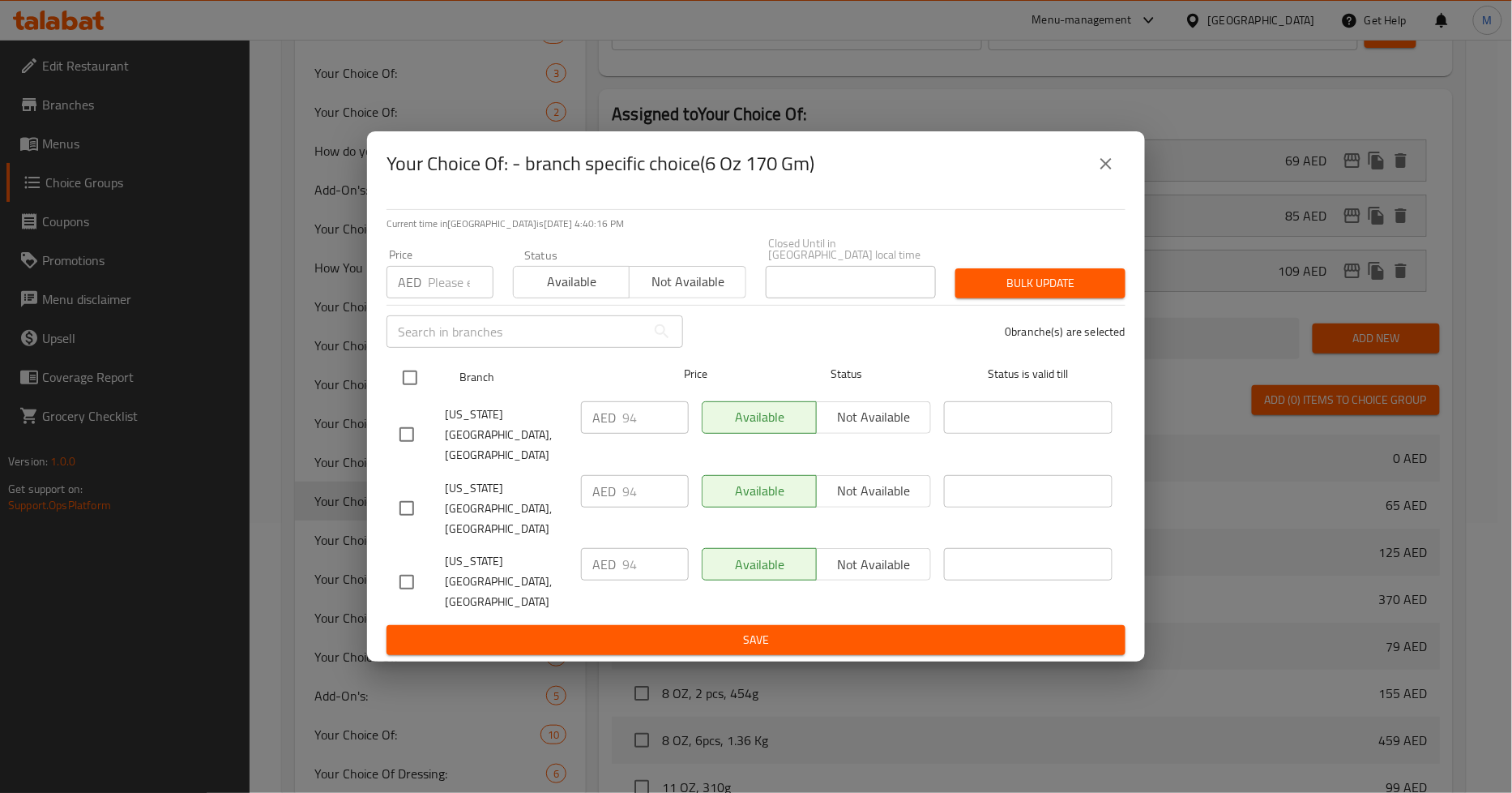
click at [415, 394] on input "checkbox" at bounding box center [410, 378] width 34 height 34
checkbox input "true"
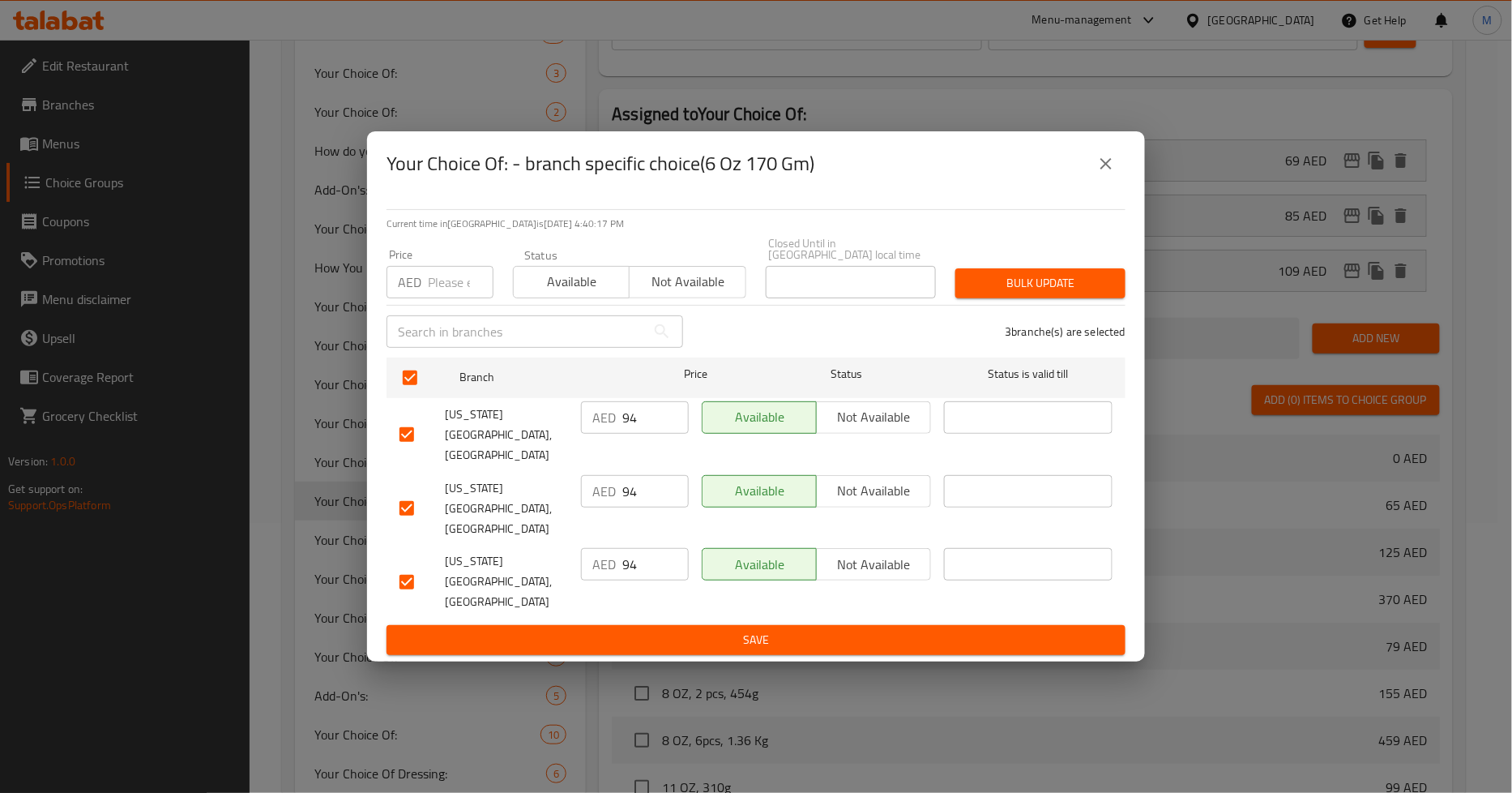
click at [857, 552] on span "Not available" at bounding box center [874, 564] width 101 height 24
click at [808, 630] on span "Save" at bounding box center [756, 640] width 713 height 20
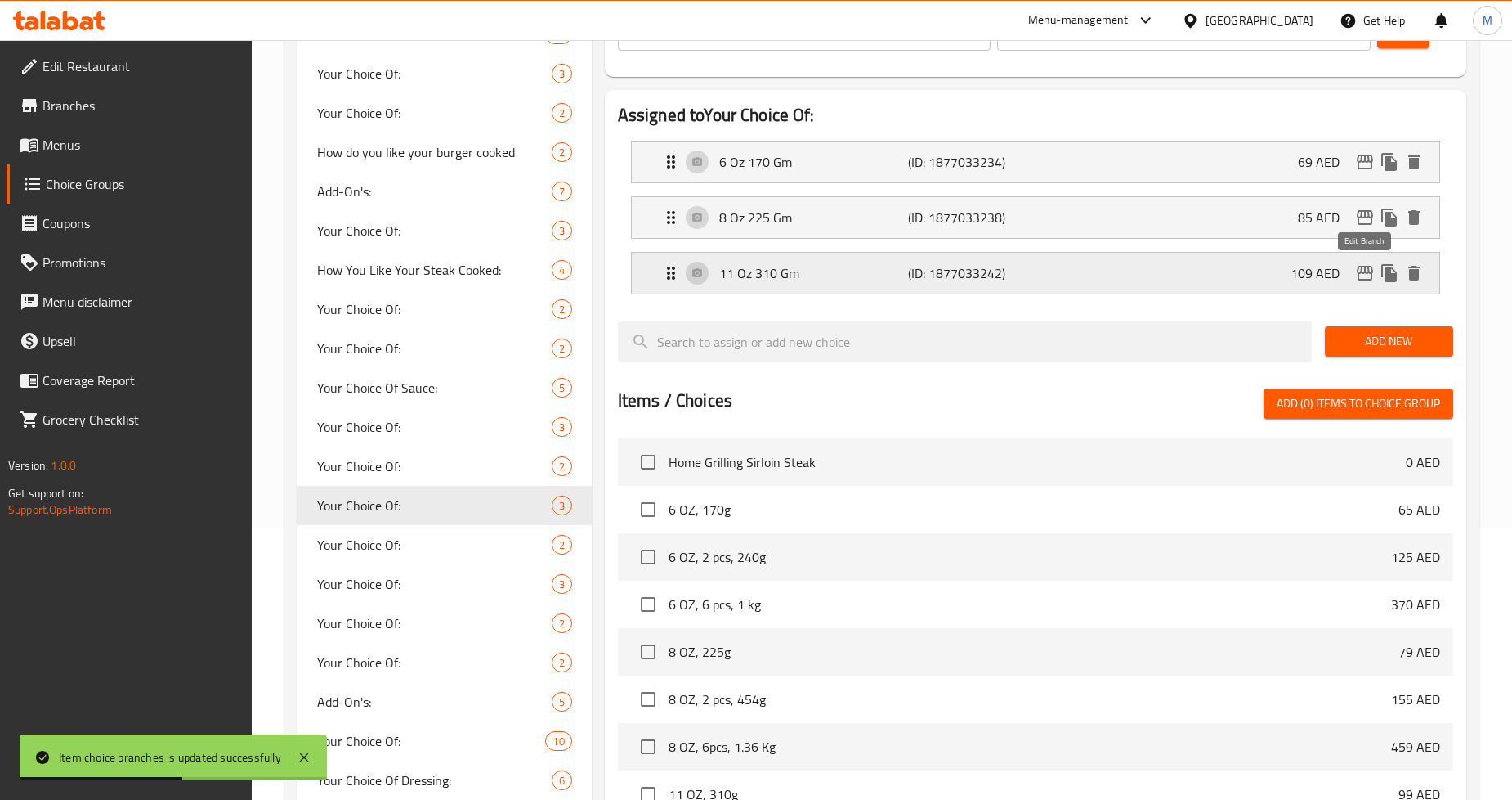
click at [1368, 272] on icon "edit" at bounding box center [1365, 273] width 20 height 20
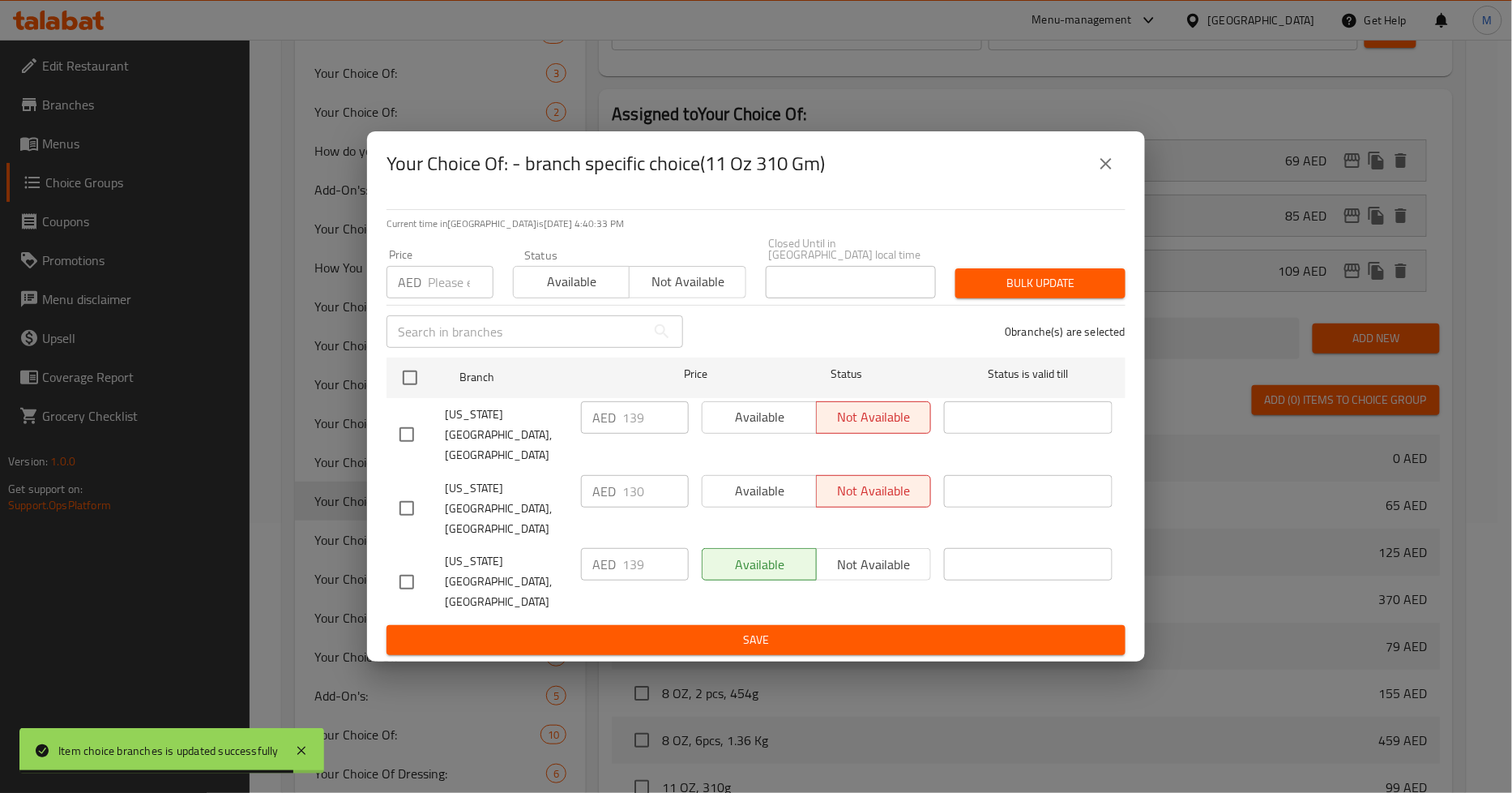
click at [1107, 173] on icon "close" at bounding box center [1106, 164] width 20 height 20
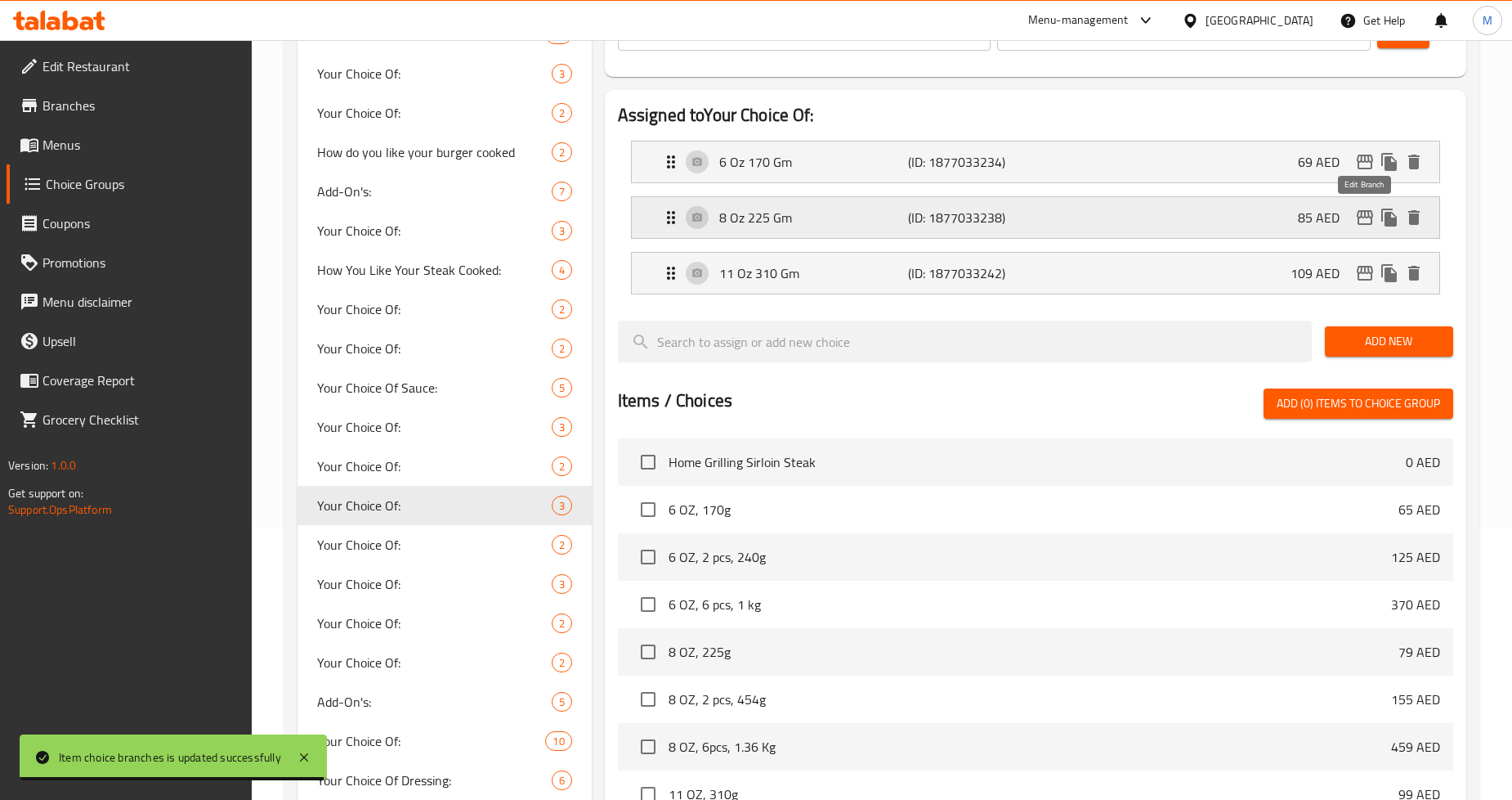
click at [1357, 217] on icon "edit" at bounding box center [1365, 218] width 20 height 20
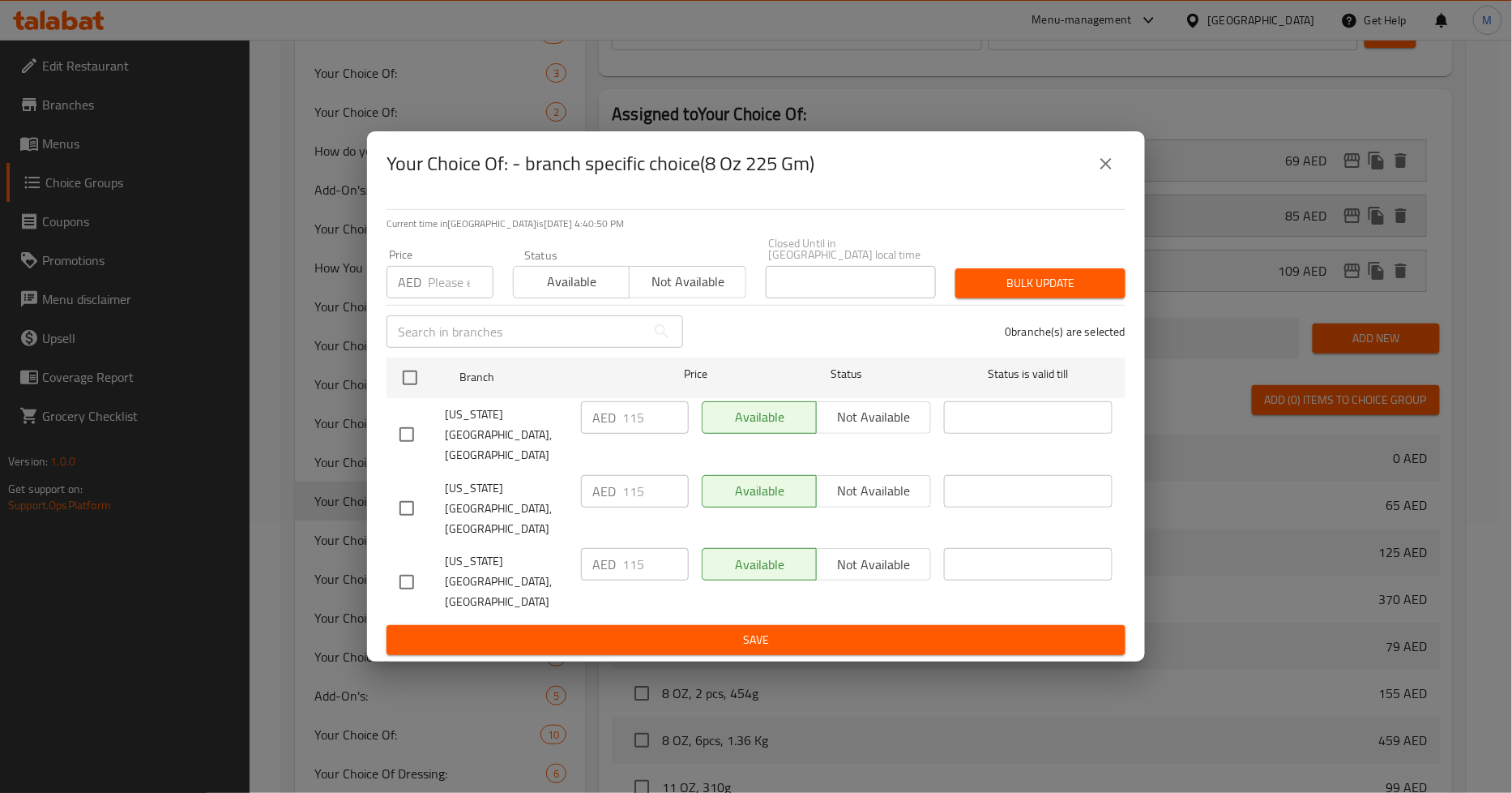
drag, startPoint x: 1114, startPoint y: 190, endPoint x: 1173, endPoint y: 209, distance: 62.0
click at [1114, 183] on button "close" at bounding box center [1106, 164] width 39 height 39
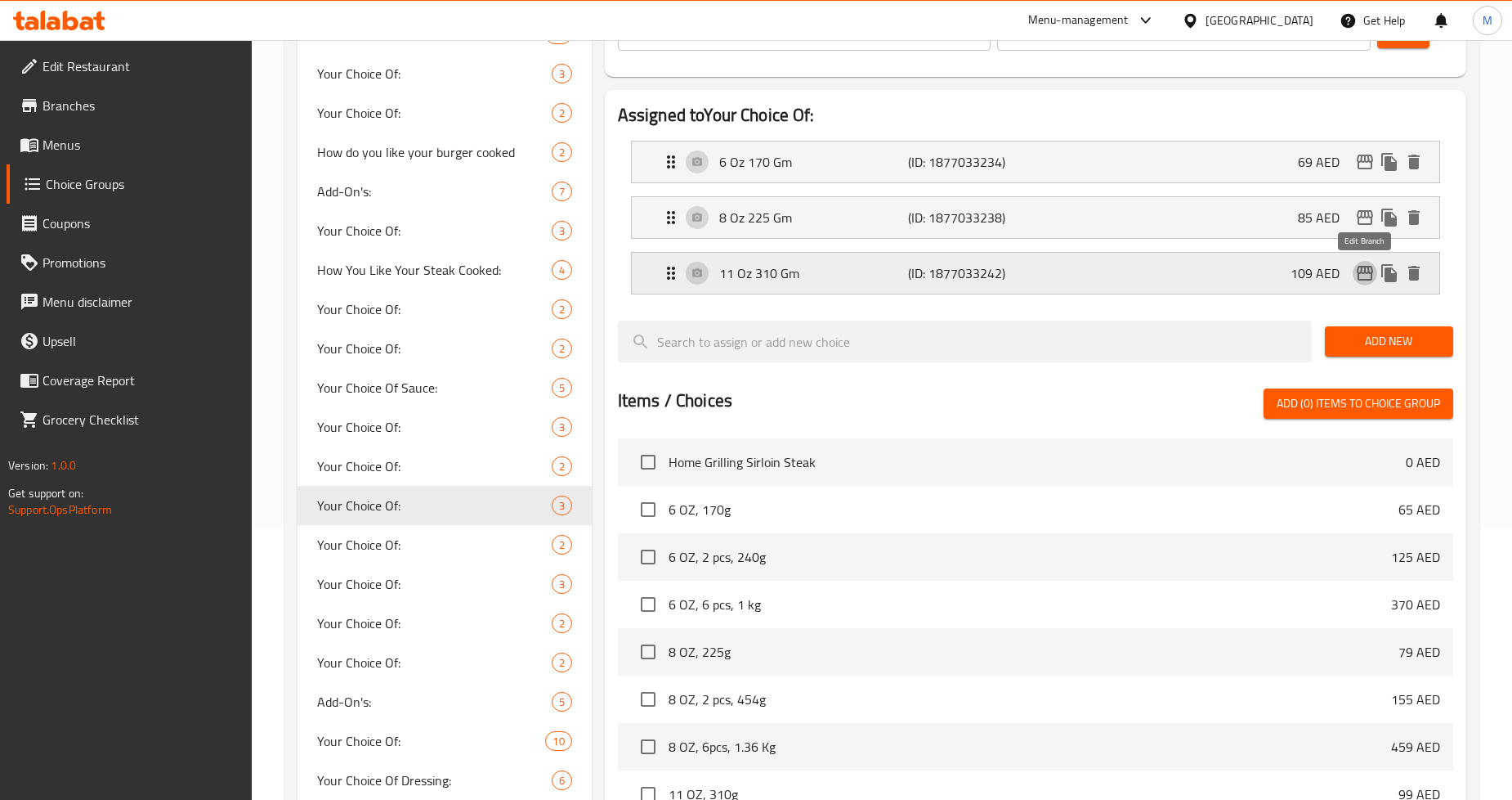
click at [1365, 266] on icon "edit" at bounding box center [1365, 273] width 17 height 15
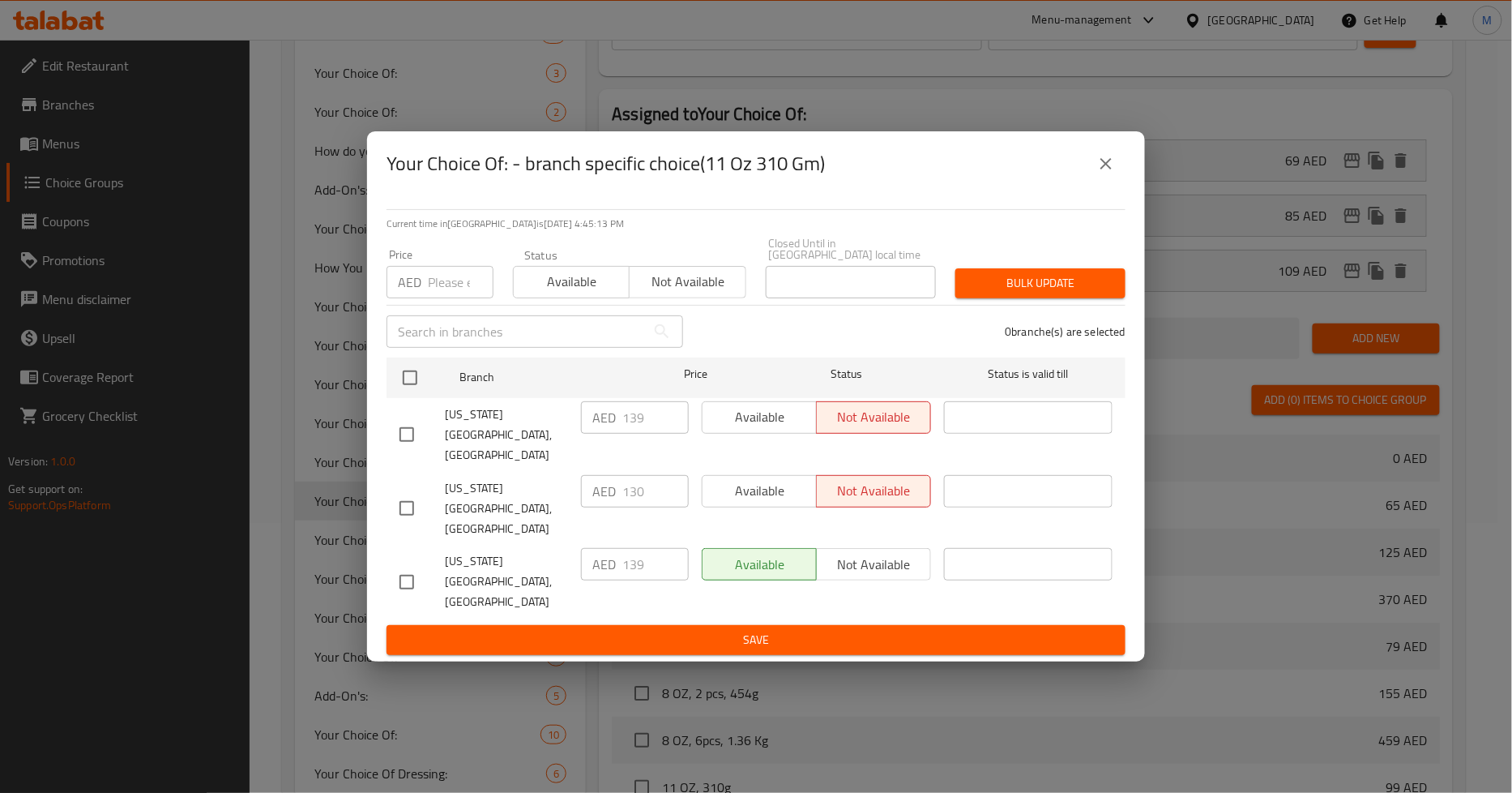
click at [1097, 173] on icon "close" at bounding box center [1106, 164] width 20 height 20
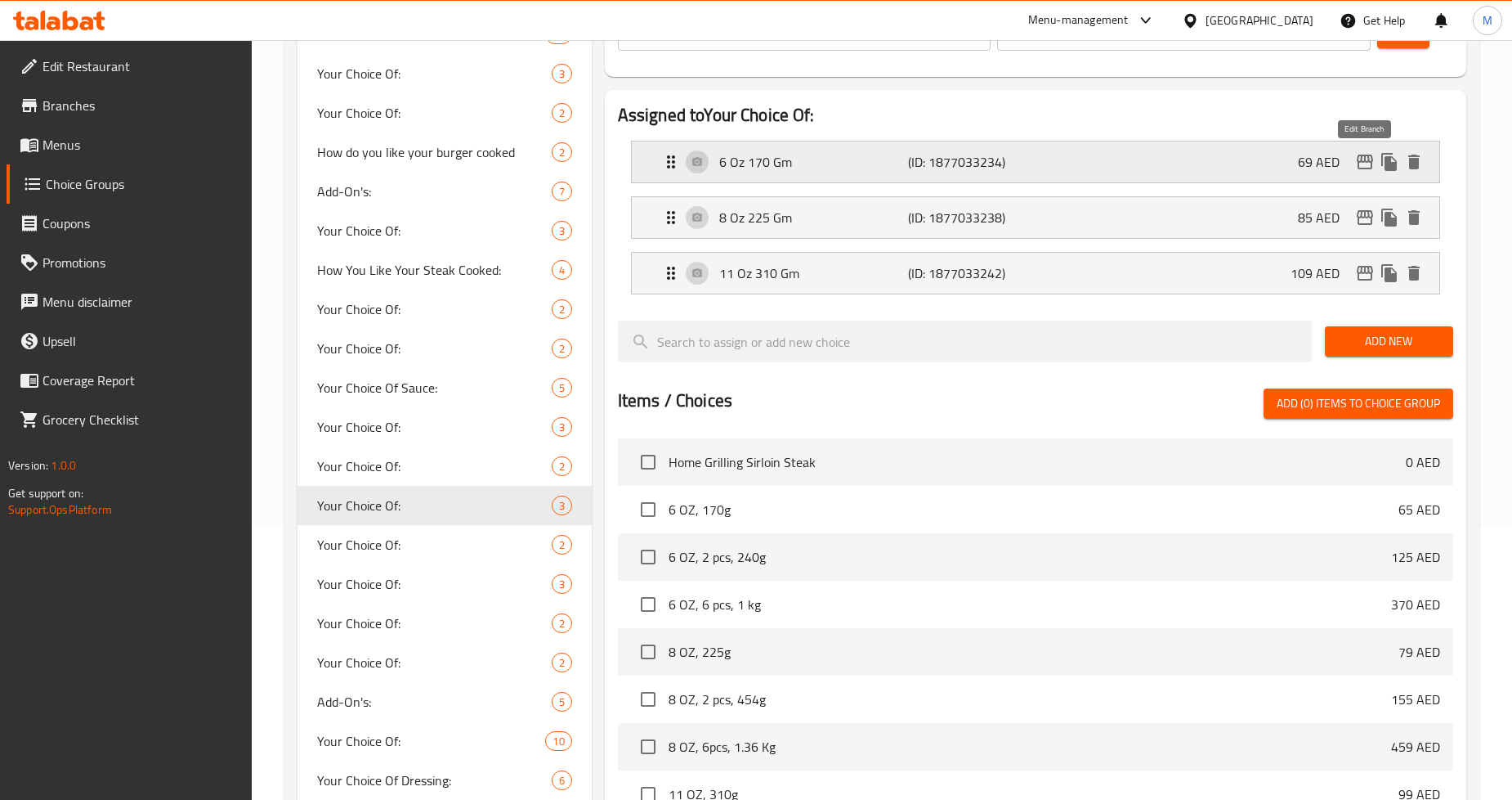
click at [1358, 156] on icon "edit" at bounding box center [1365, 162] width 17 height 15
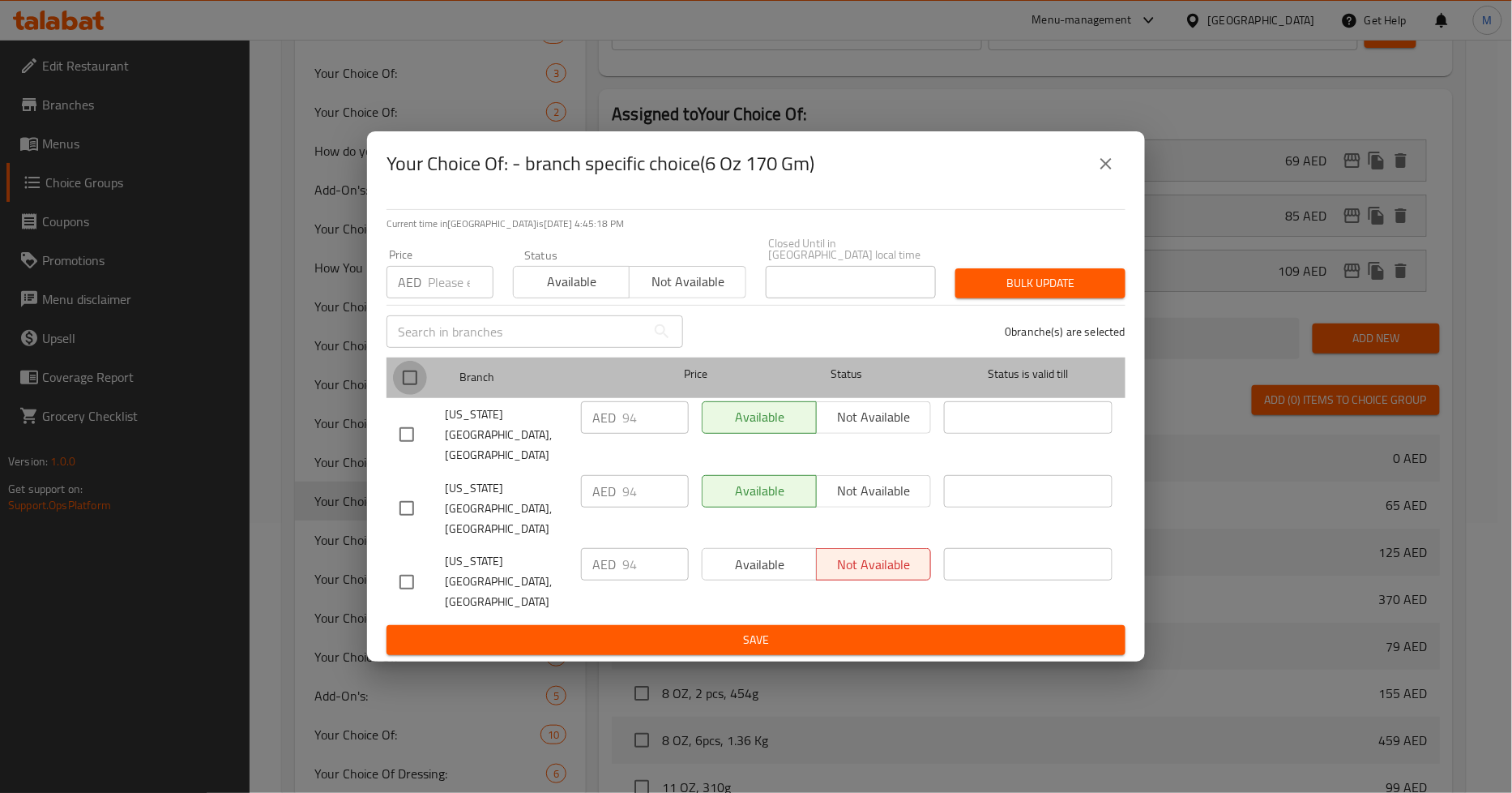
click at [408, 394] on input "checkbox" at bounding box center [410, 378] width 34 height 34
checkbox input "true"
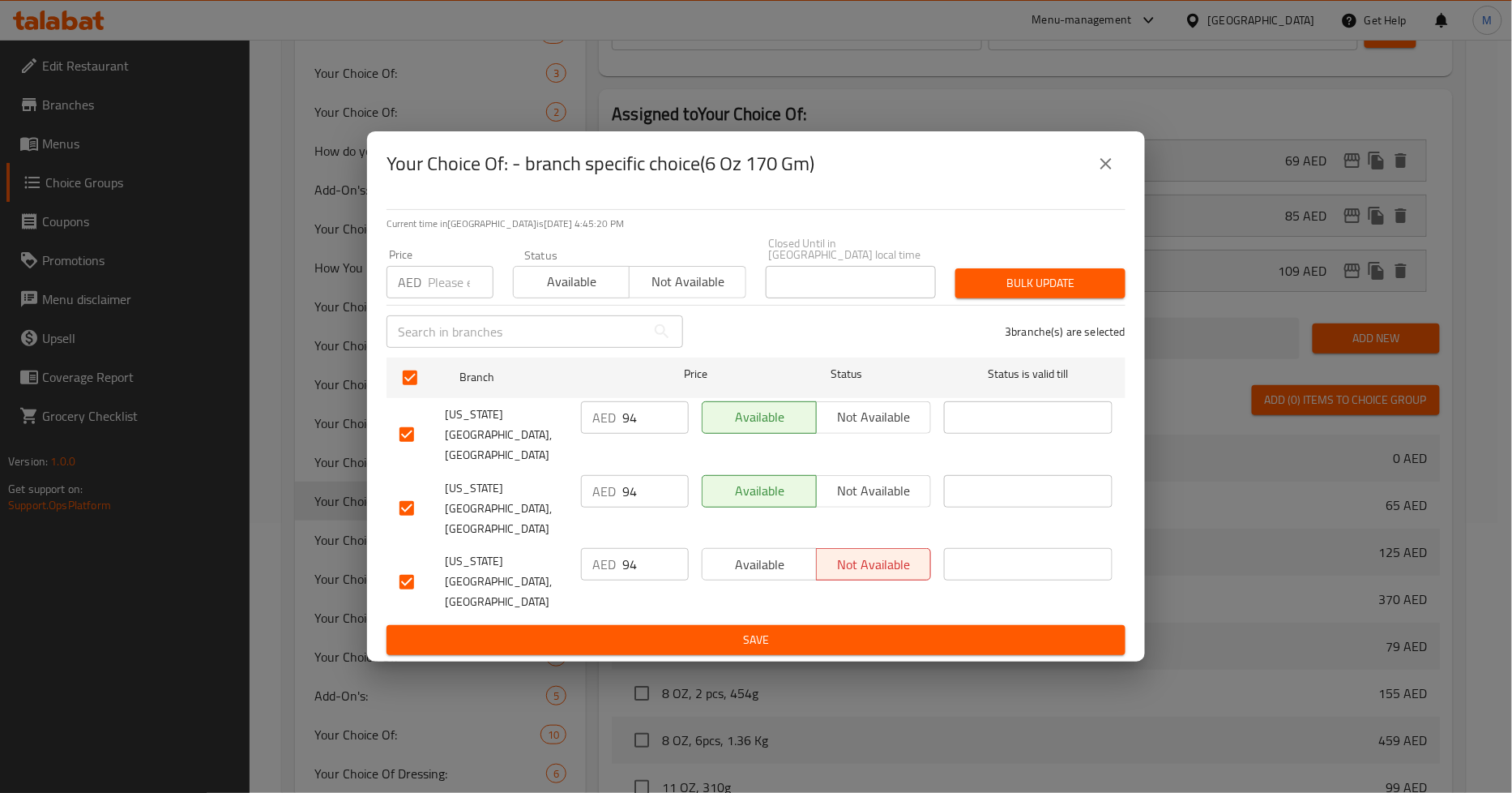
click at [412, 444] on input "checkbox" at bounding box center [407, 435] width 34 height 34
checkbox input "false"
click at [411, 491] on input "checkbox" at bounding box center [407, 508] width 34 height 34
checkbox input "false"
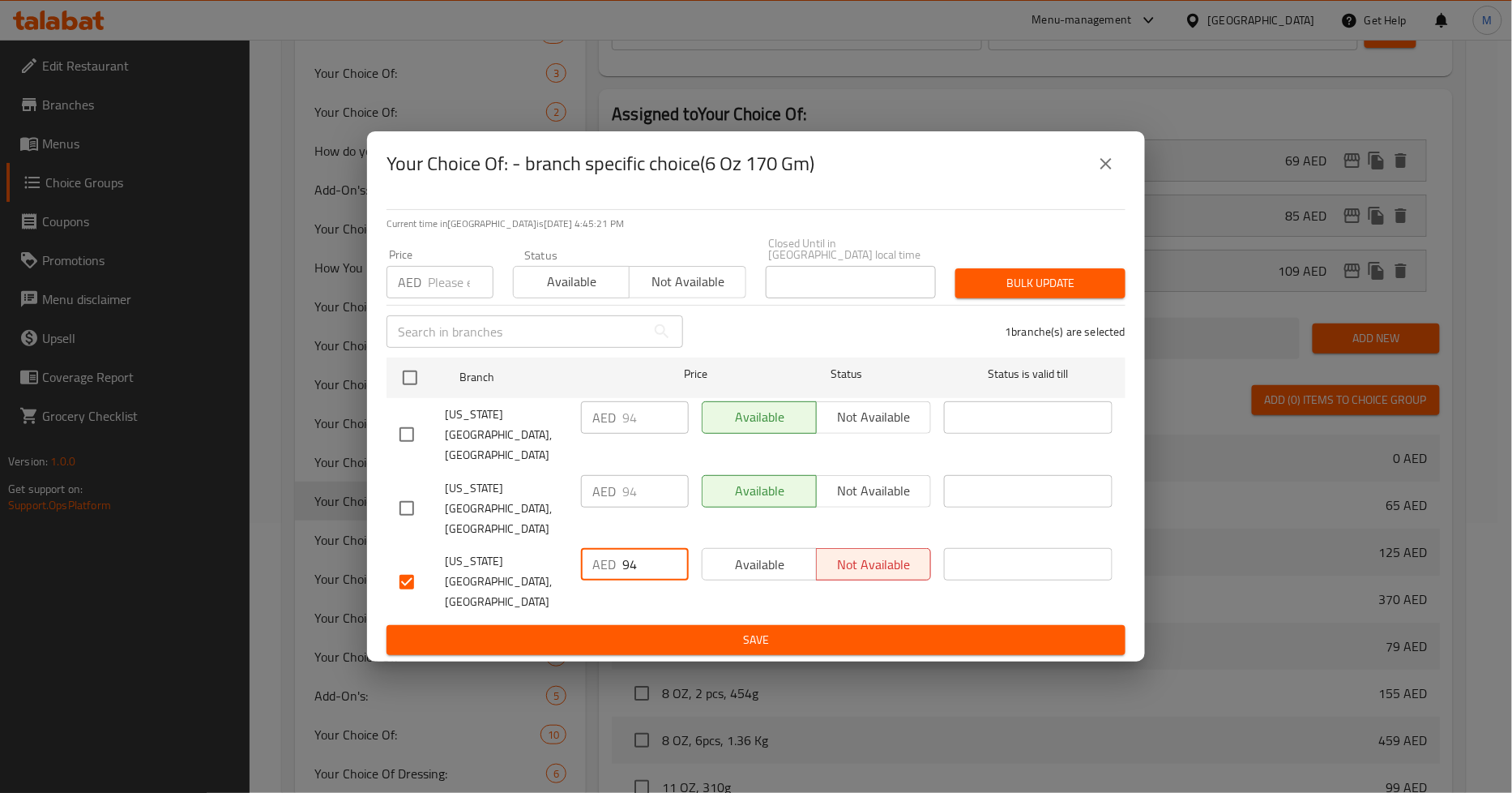
drag, startPoint x: 643, startPoint y: 544, endPoint x: 614, endPoint y: 546, distance: 29.1
click at [614, 548] on div "AED 94 ​" at bounding box center [635, 565] width 108 height 33
type input "90"
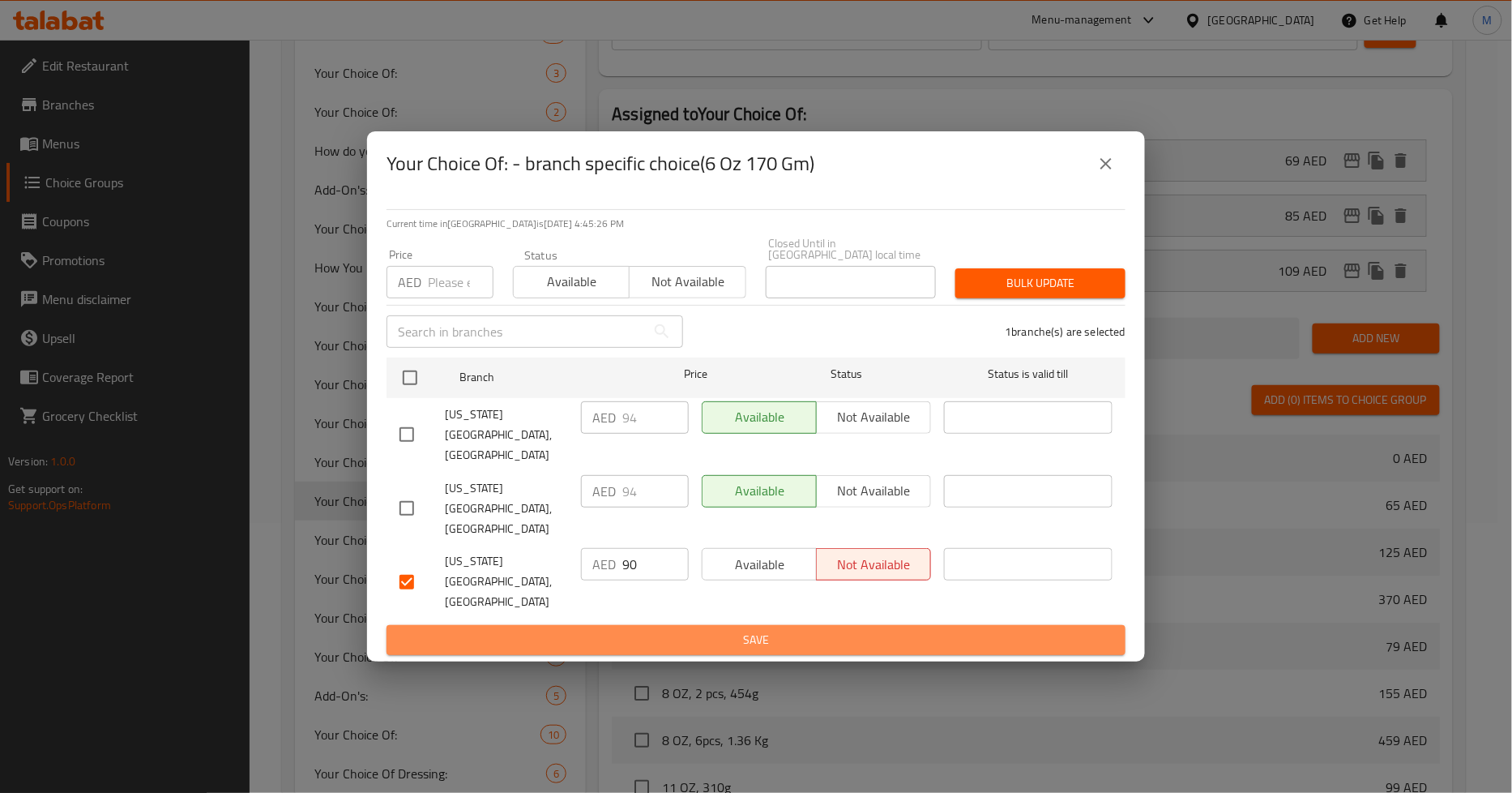
click at [579, 630] on span "Save" at bounding box center [756, 640] width 713 height 20
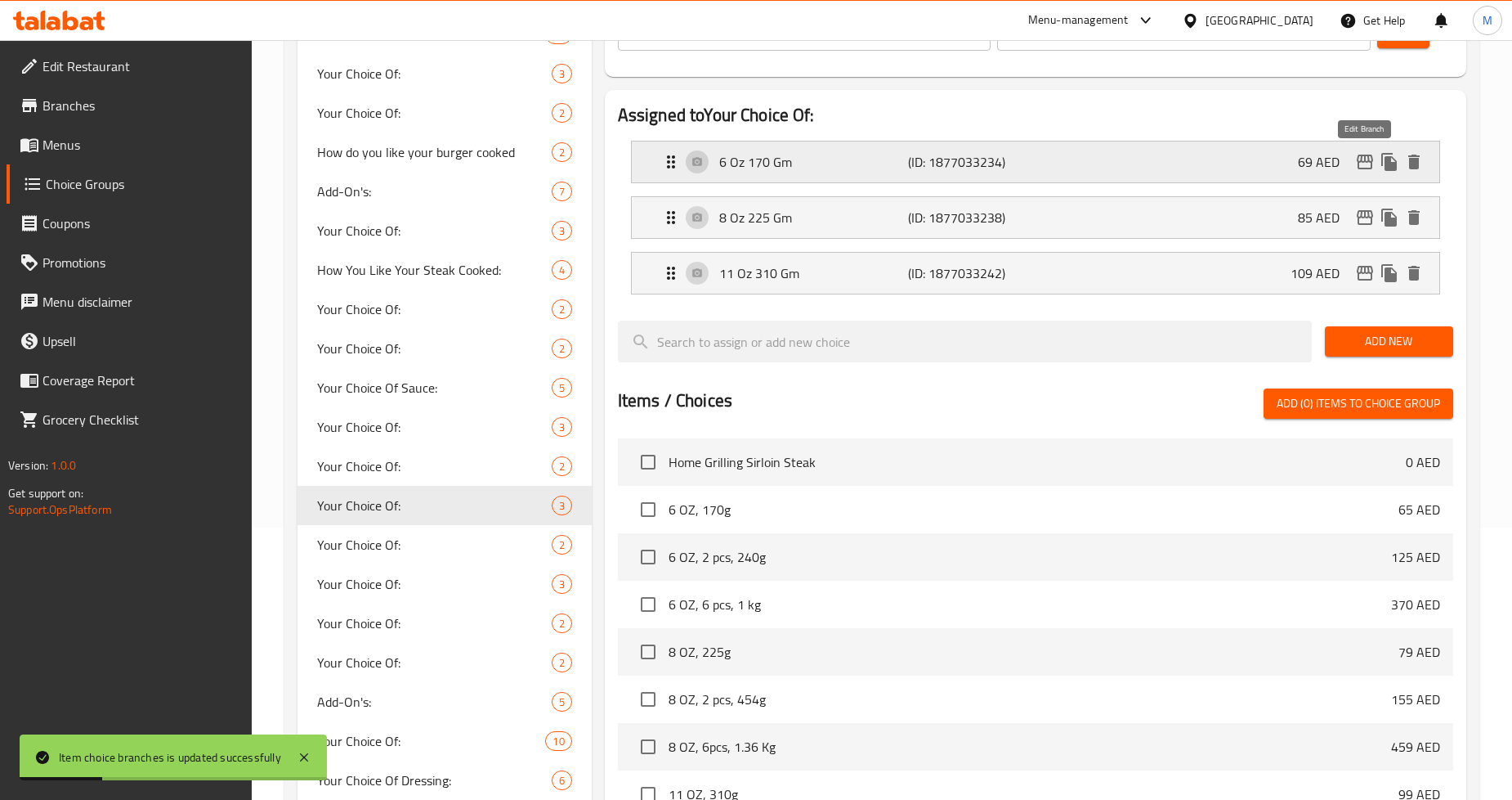
click at [1357, 161] on icon "edit" at bounding box center [1365, 162] width 20 height 20
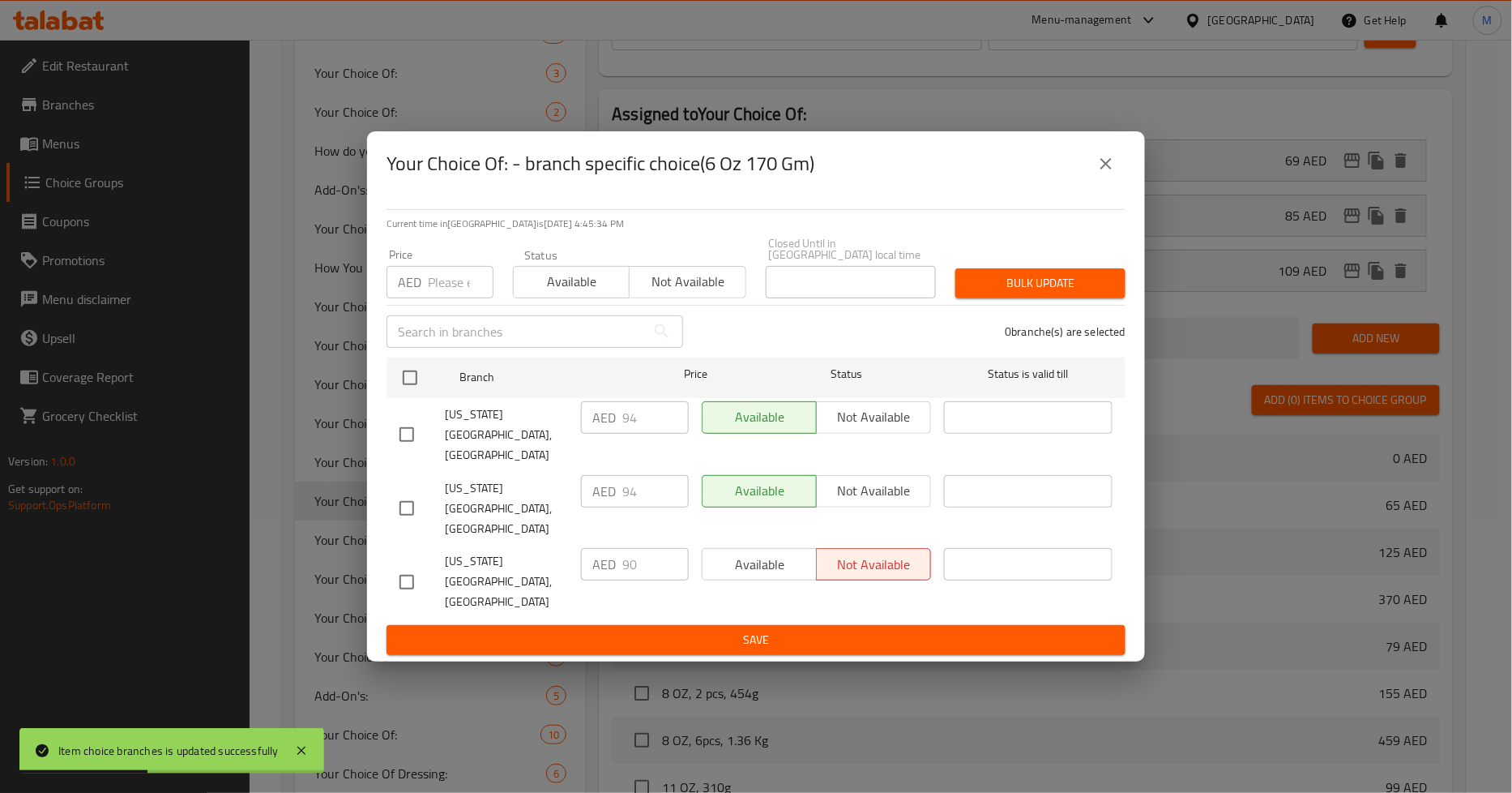
click at [722, 354] on div "0 branche(s) are selected" at bounding box center [914, 331] width 443 height 58
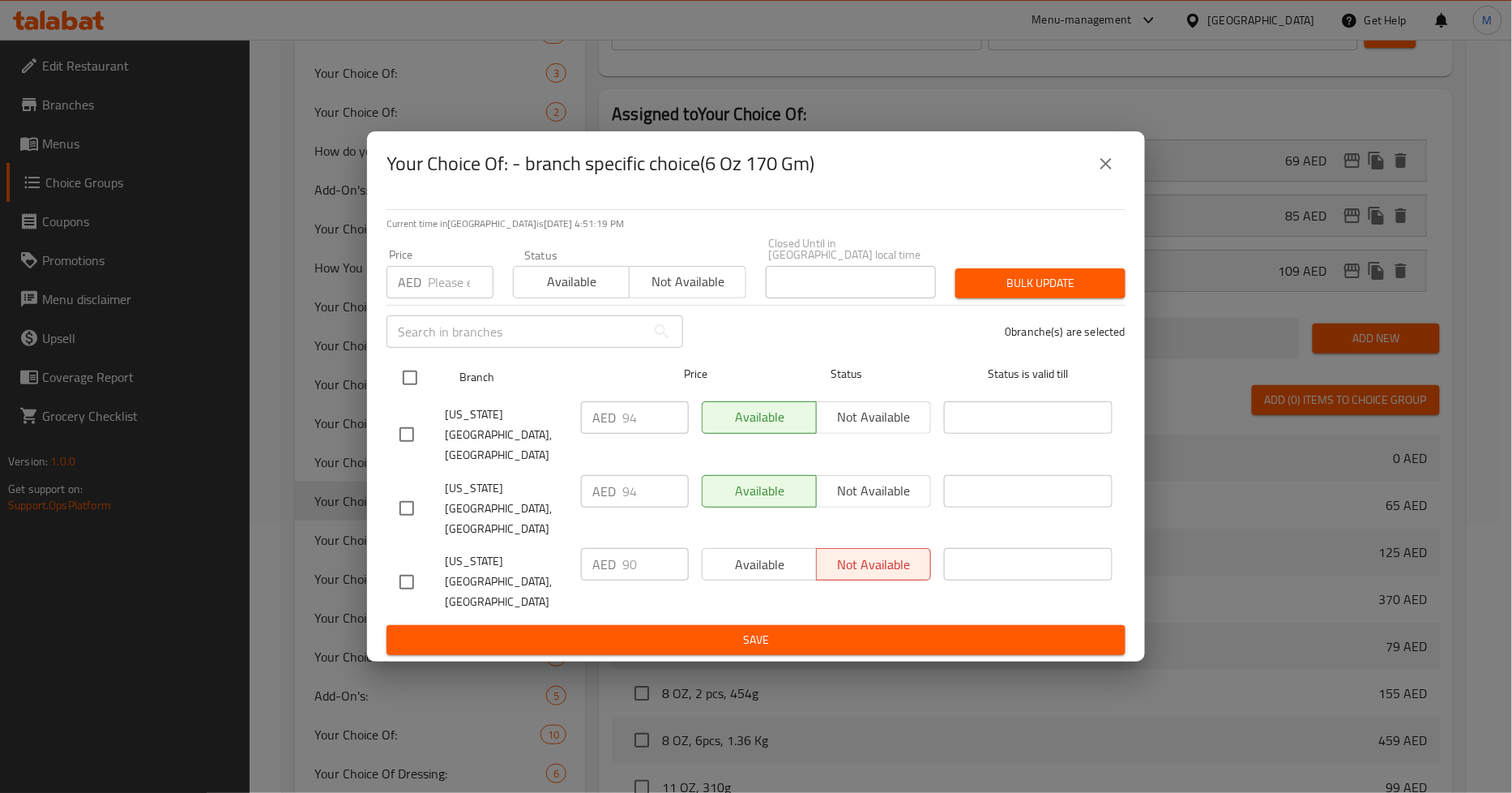
click at [407, 394] on input "checkbox" at bounding box center [410, 378] width 34 height 34
checkbox input "true"
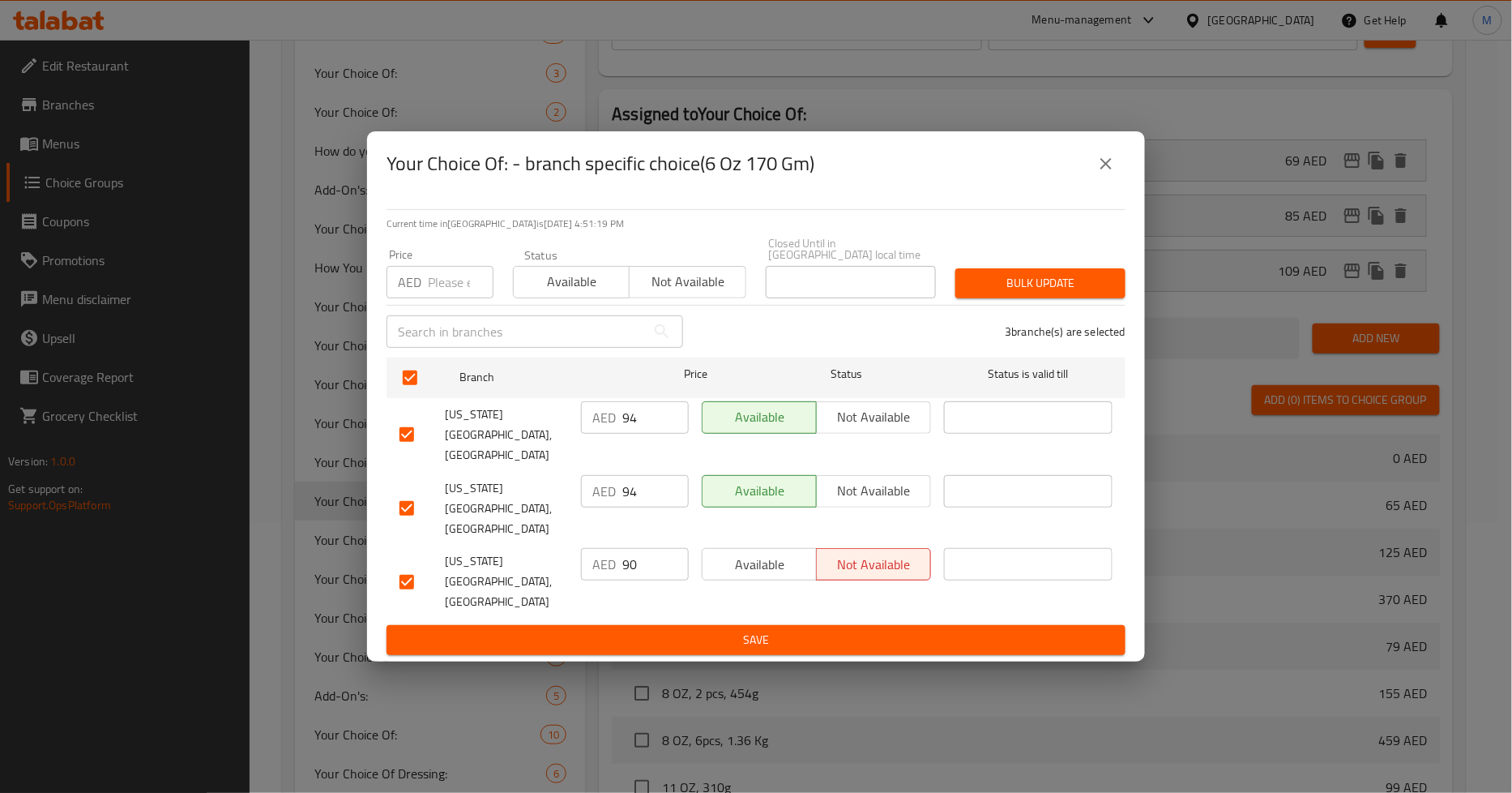
click at [436, 298] on input "number" at bounding box center [461, 282] width 65 height 33
click at [441, 298] on input "number" at bounding box center [461, 282] width 65 height 33
type input "94"
click at [1014, 294] on span "Bulk update" at bounding box center [1041, 283] width 144 height 20
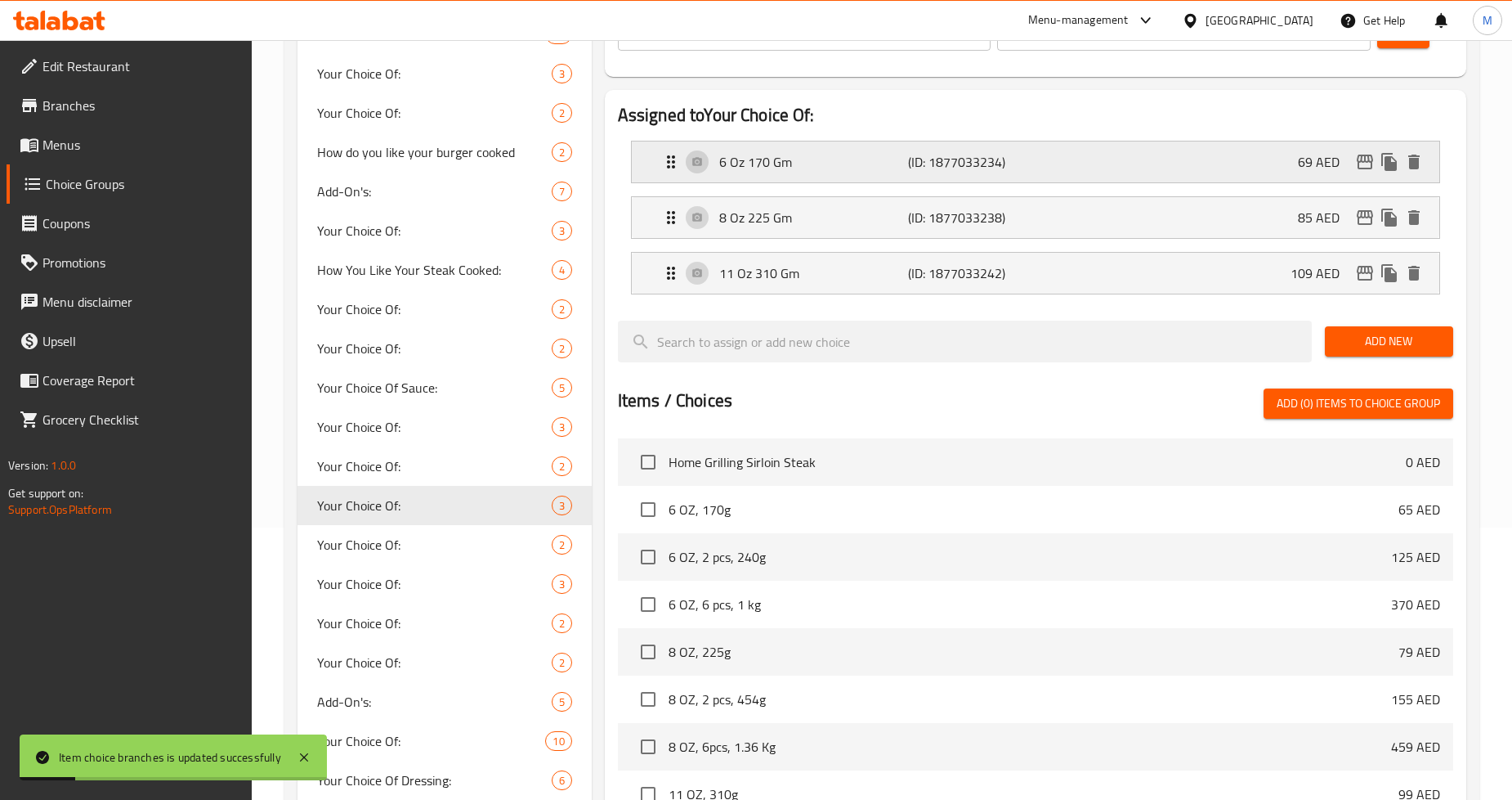
click at [1358, 164] on icon "edit" at bounding box center [1365, 162] width 17 height 15
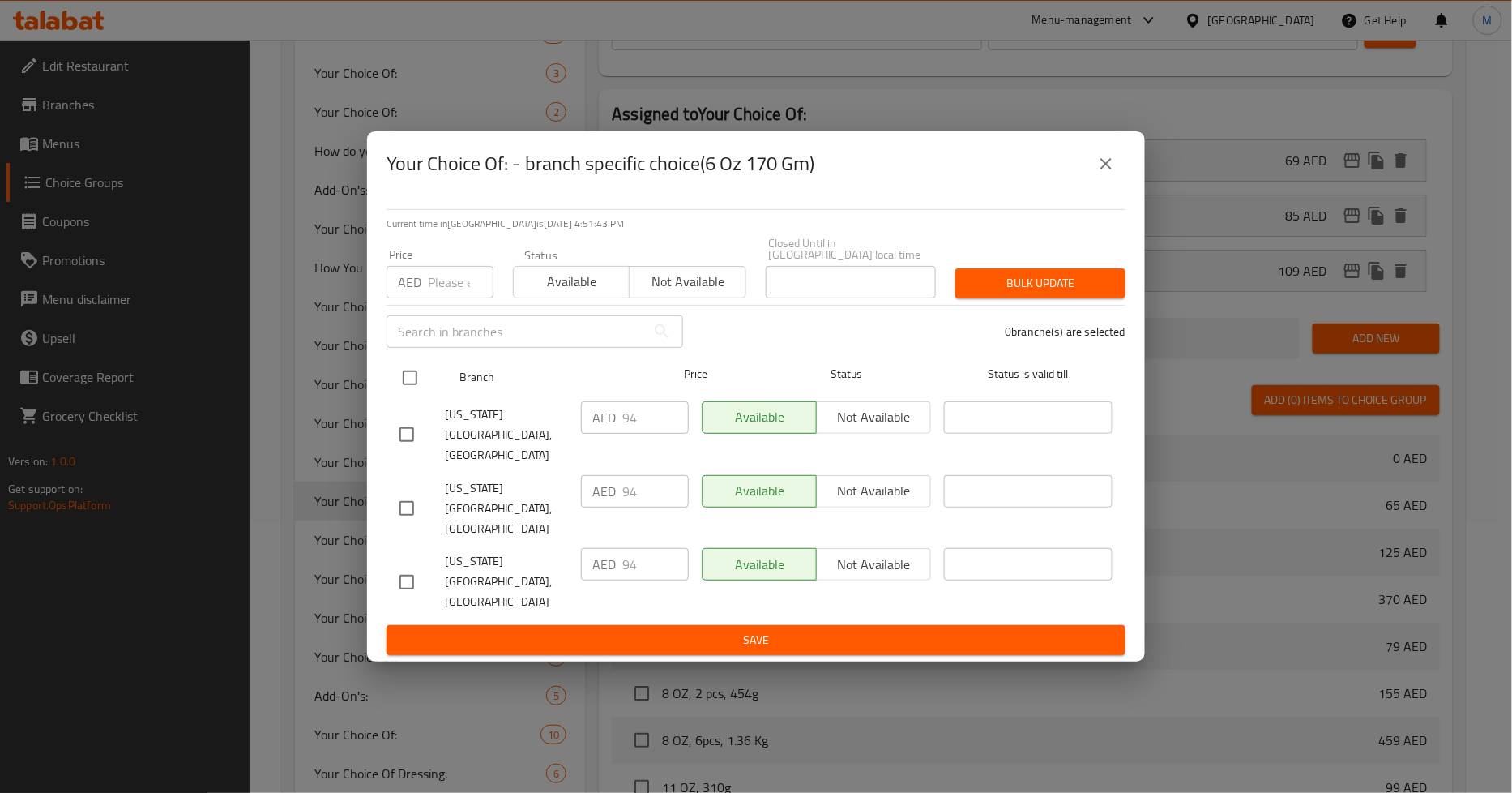
click at [410, 394] on input "checkbox" at bounding box center [410, 378] width 34 height 34
checkbox input "true"
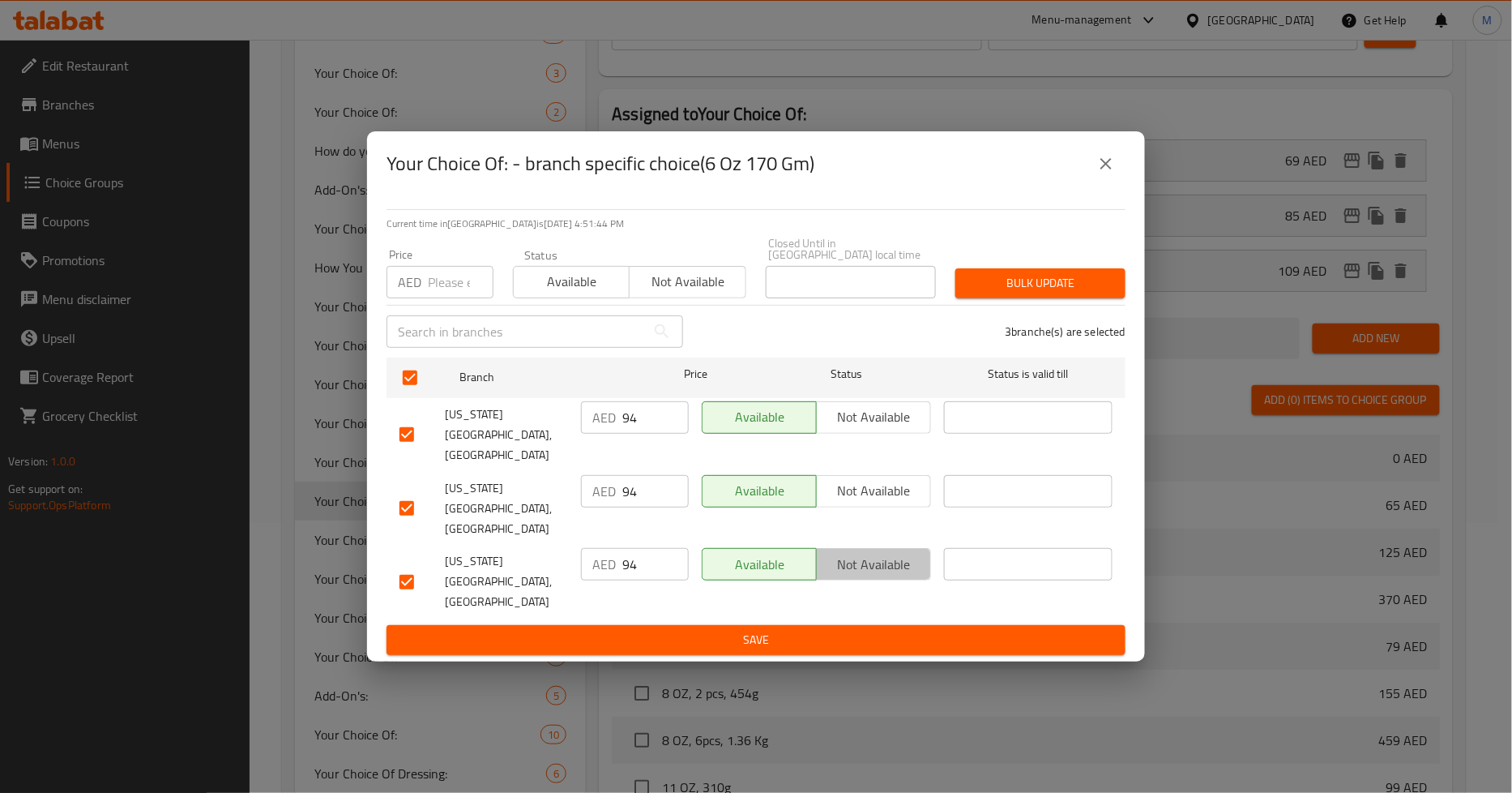
click at [856, 552] on span "Not available" at bounding box center [874, 564] width 101 height 24
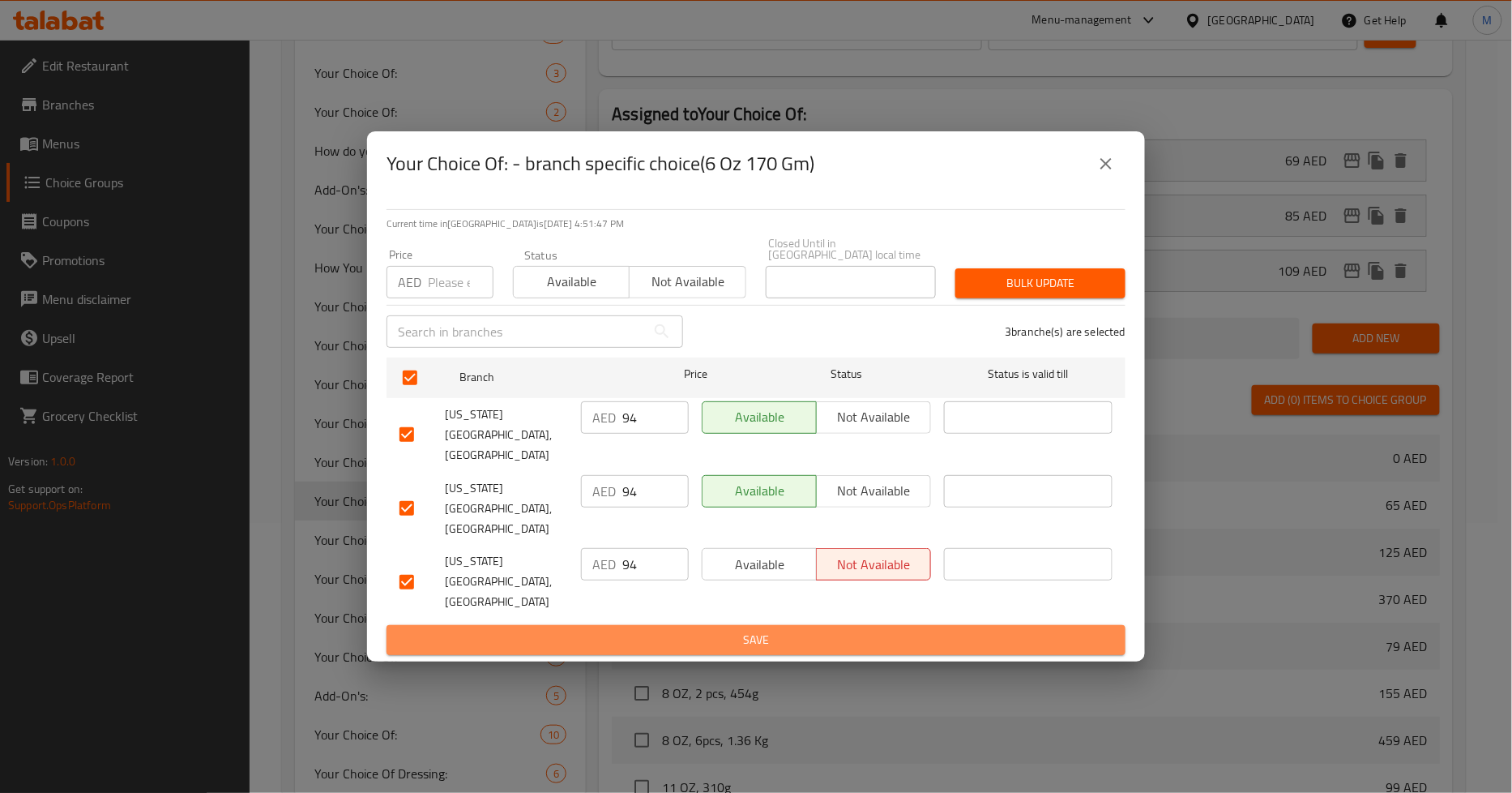
click at [821, 630] on span "Save" at bounding box center [756, 640] width 713 height 20
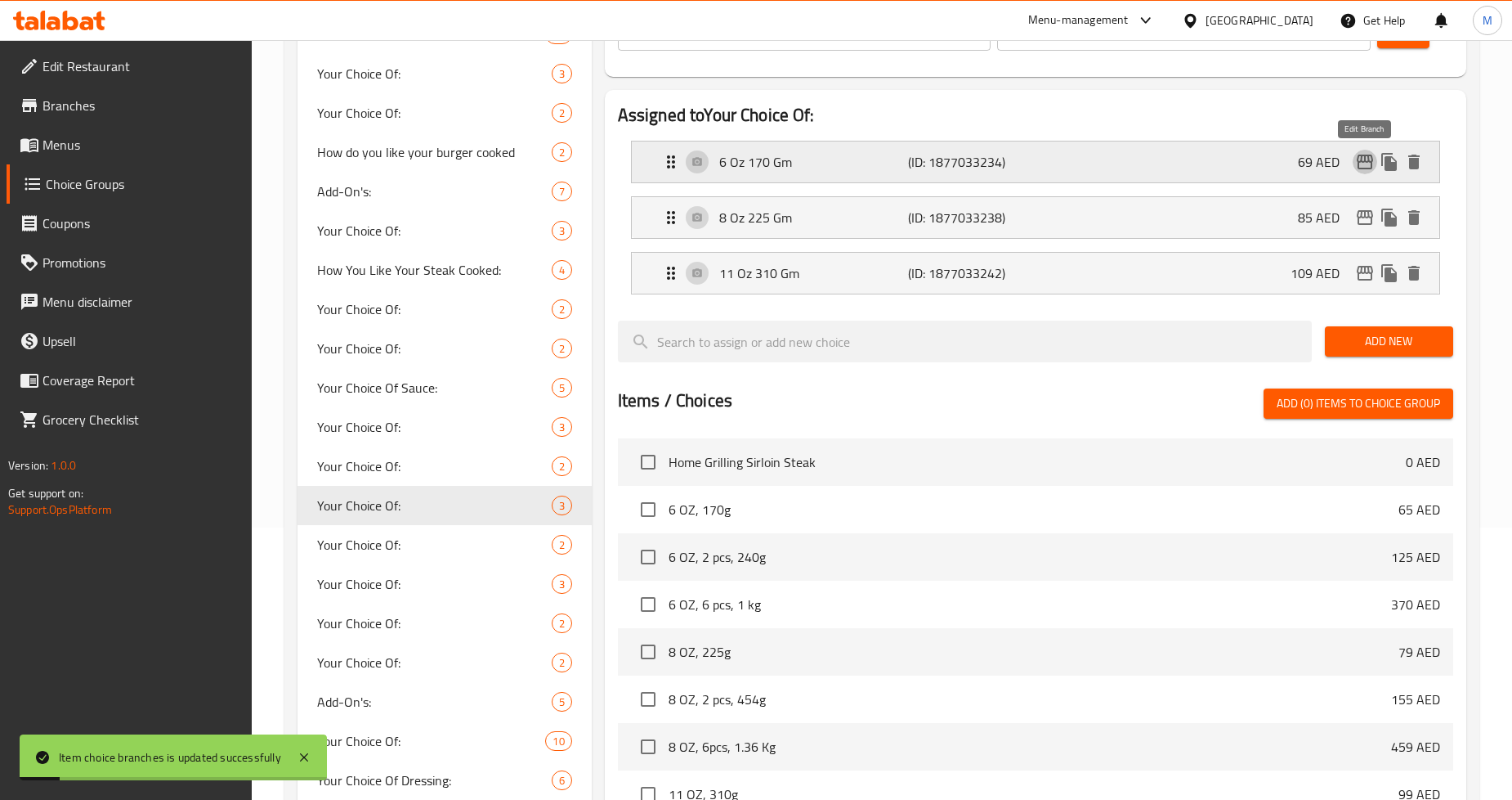
click at [1360, 162] on icon "edit" at bounding box center [1365, 162] width 20 height 20
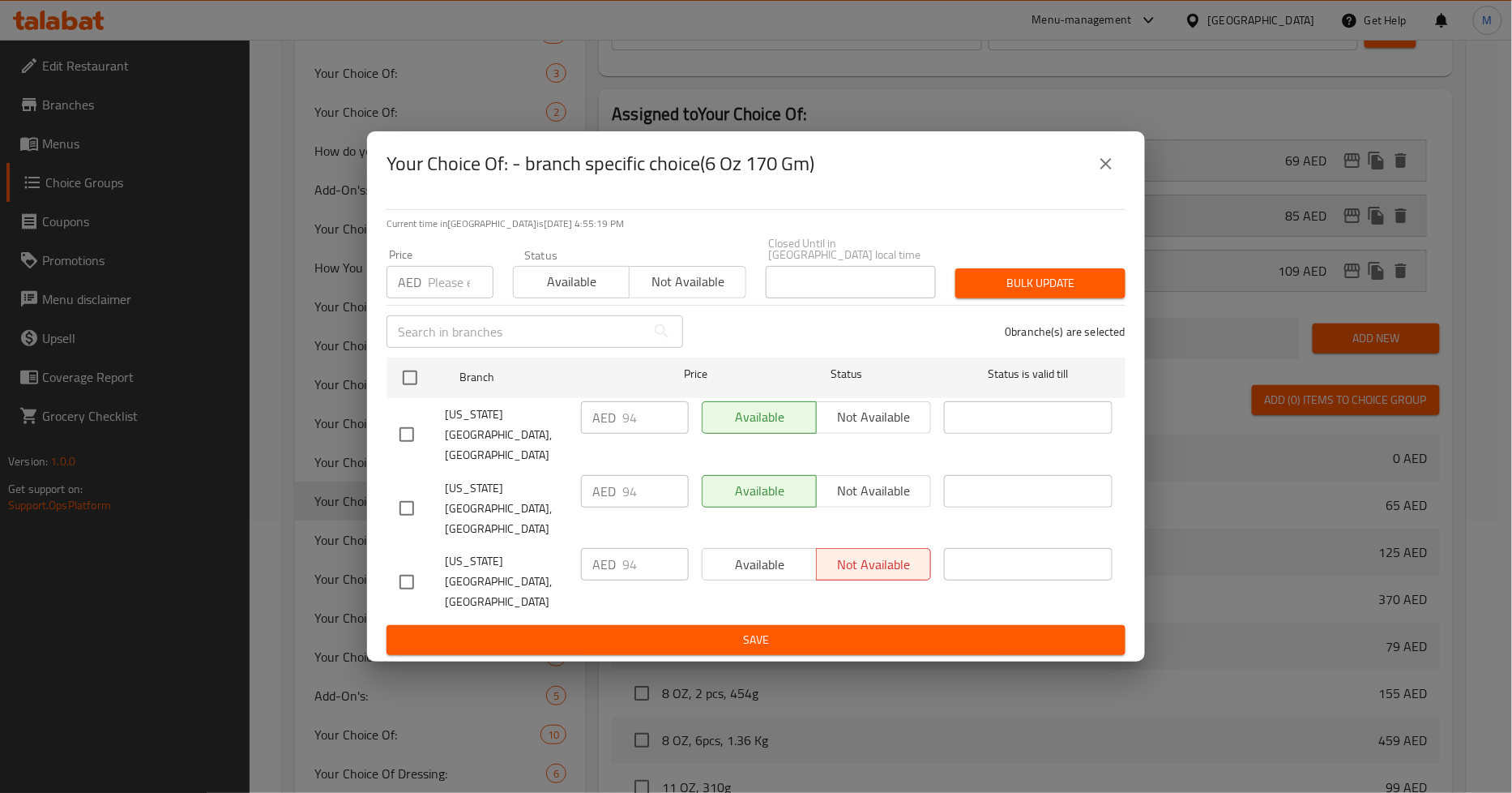
drag, startPoint x: 1107, startPoint y: 200, endPoint x: 1088, endPoint y: 230, distance: 35.5
click at [1107, 169] on icon "close" at bounding box center [1106, 164] width 11 height 11
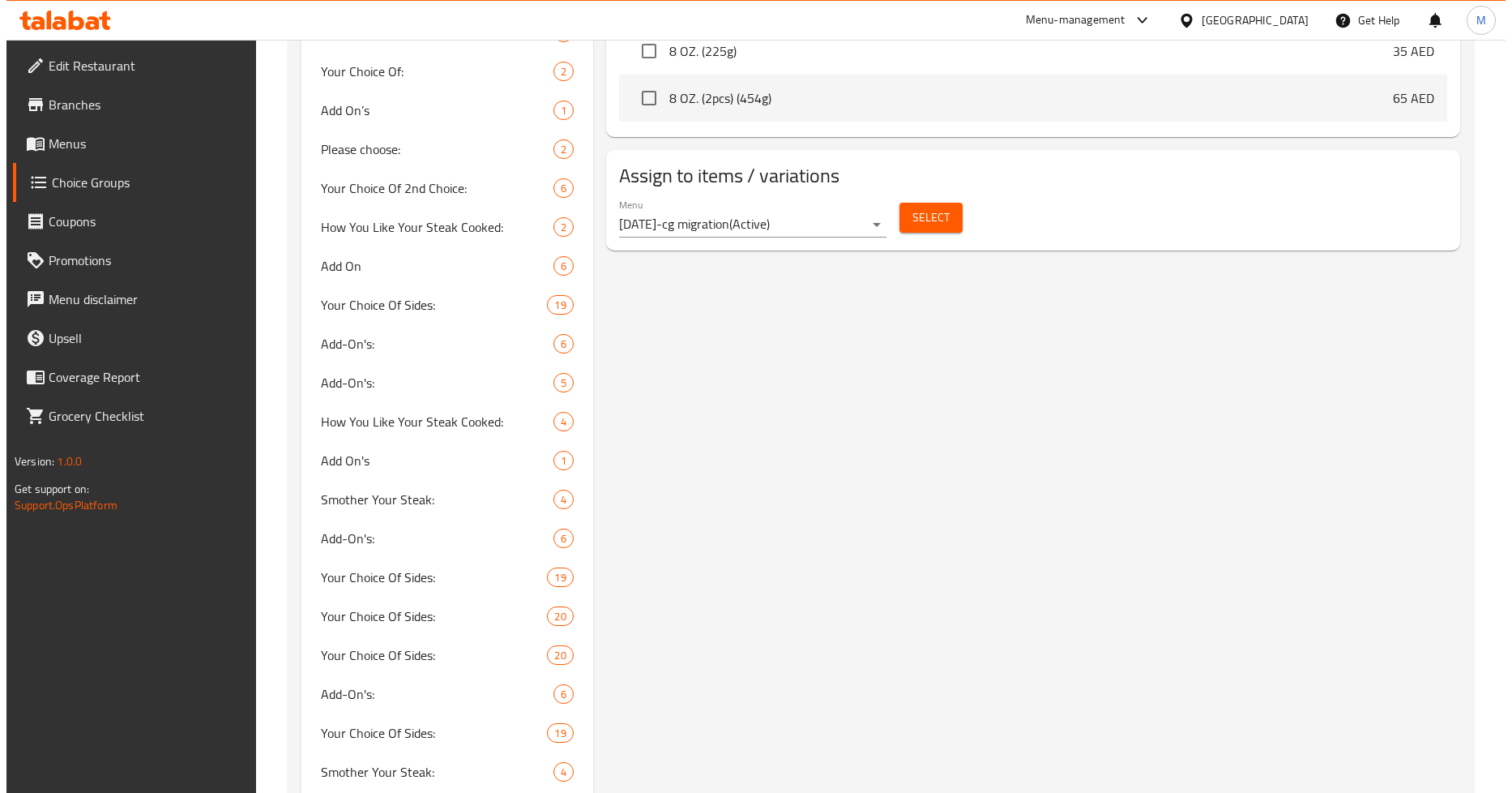
scroll to position [1138, 0]
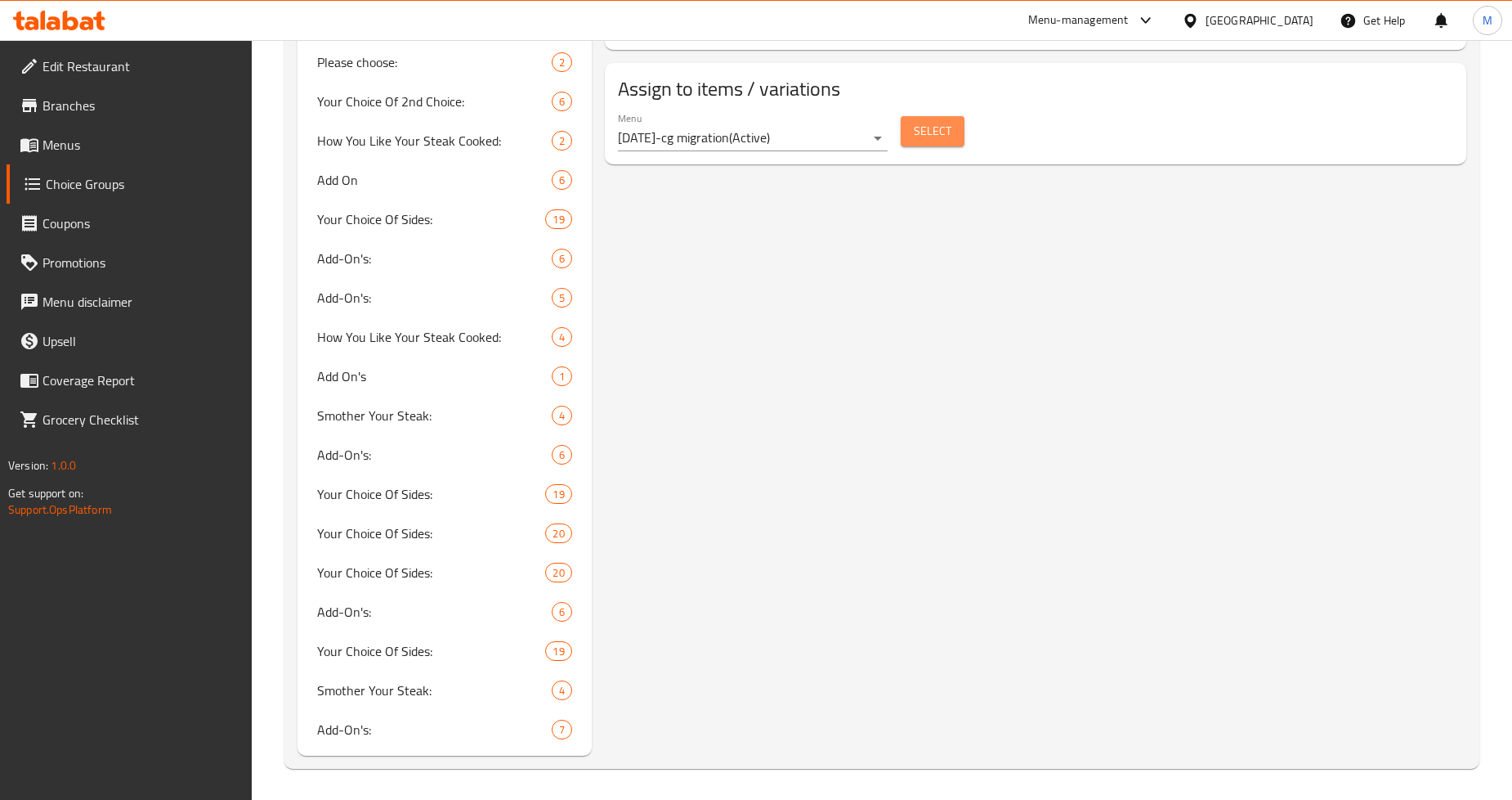
click at [940, 132] on span "Select" at bounding box center [933, 131] width 38 height 21
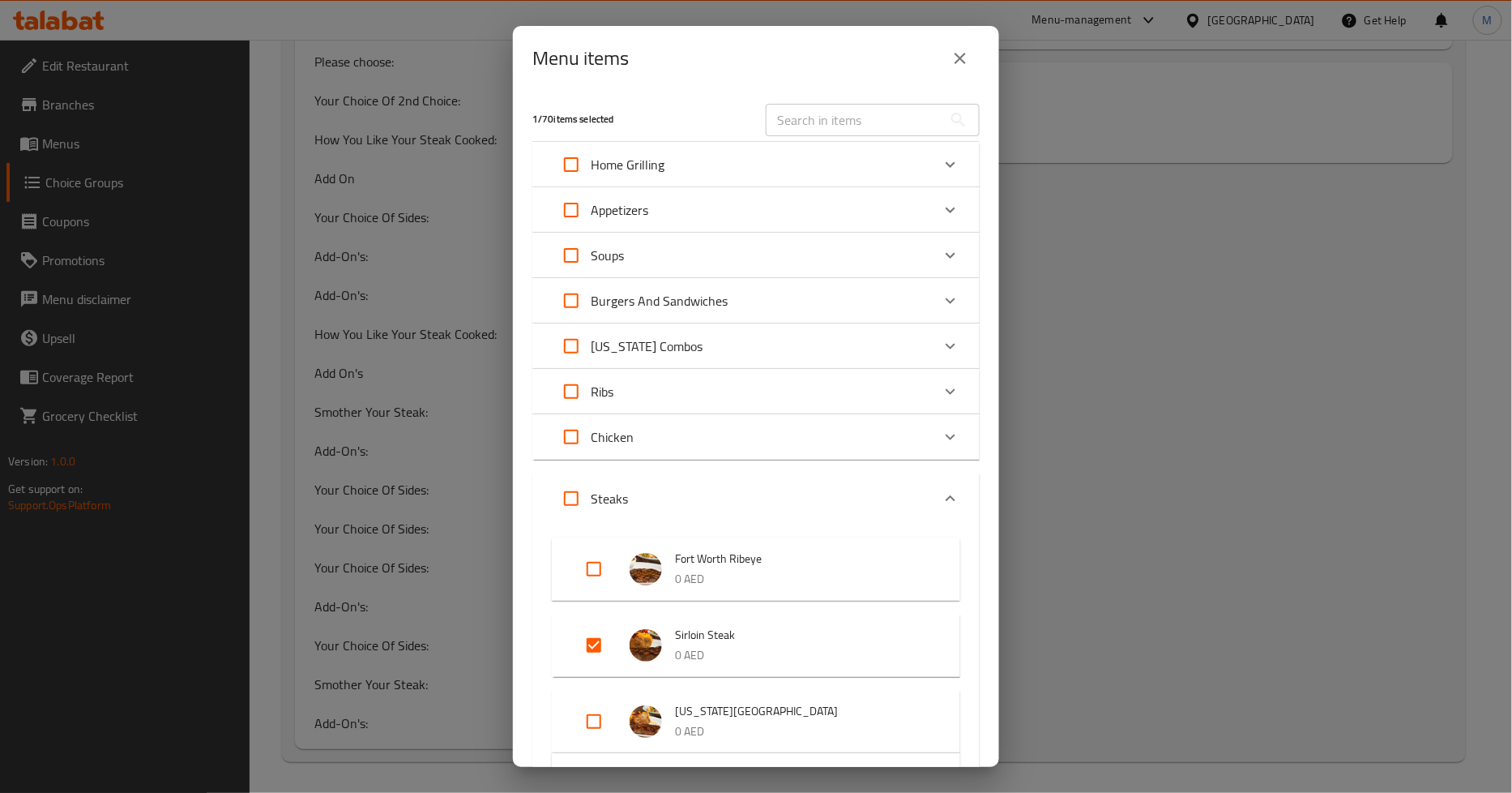
scroll to position [1088, 0]
drag, startPoint x: 743, startPoint y: 633, endPoint x: 676, endPoint y: 638, distance: 67.2
click at [676, 638] on span "Sirloin Steak" at bounding box center [801, 635] width 253 height 20
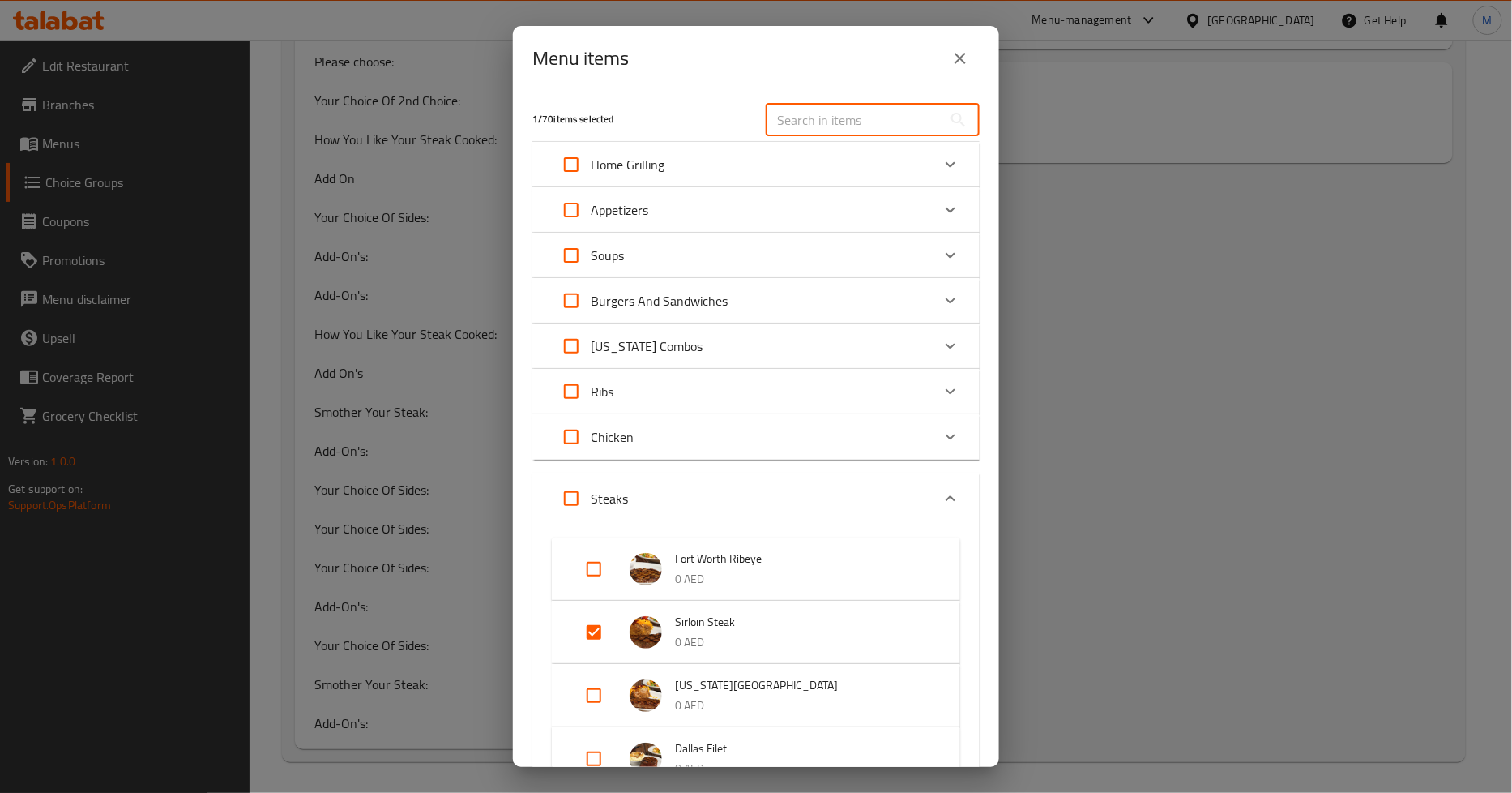
click at [792, 124] on input "text" at bounding box center [854, 120] width 177 height 33
paste input "Sirlion 6oz"
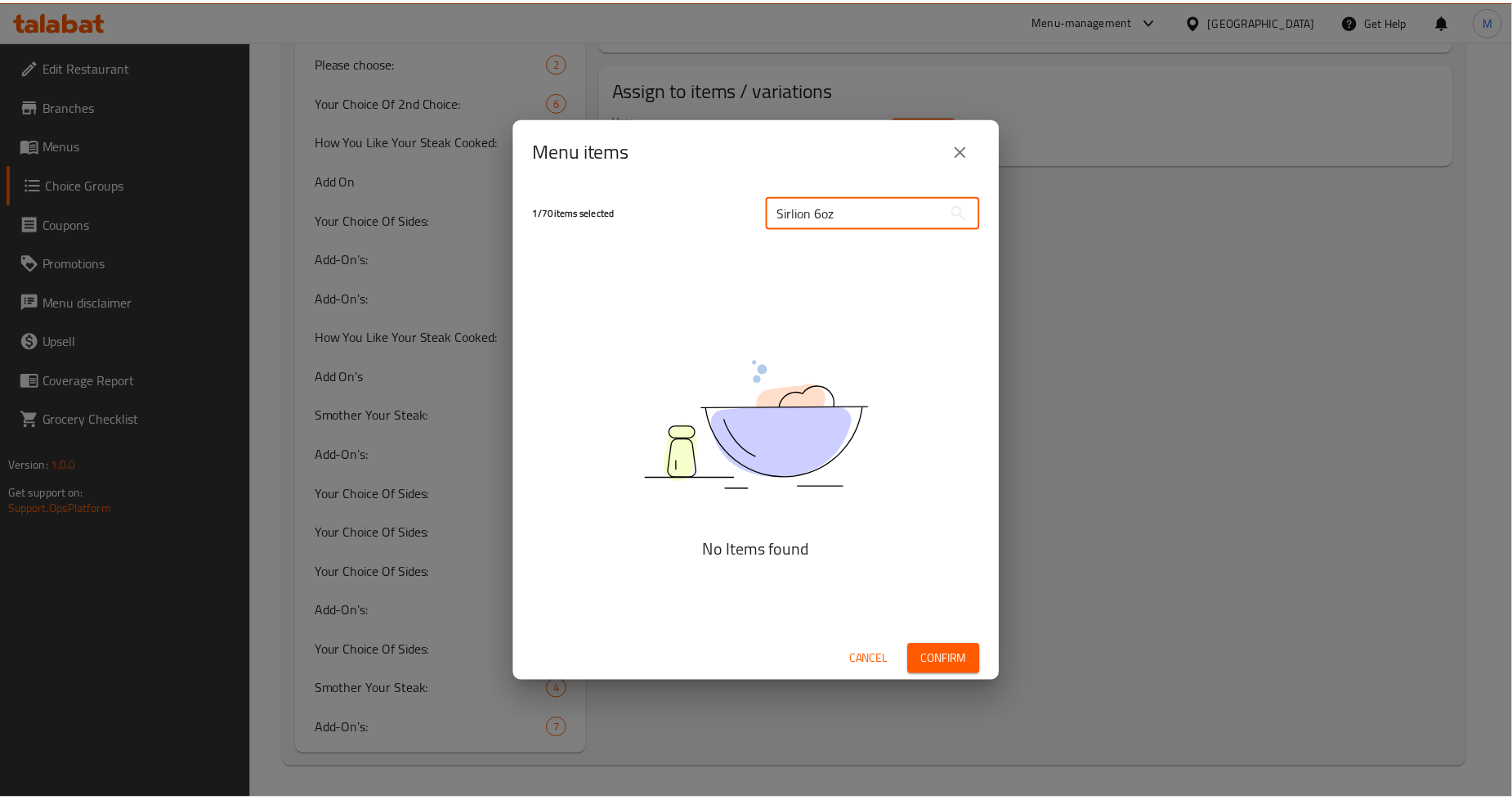
scroll to position [999, 0]
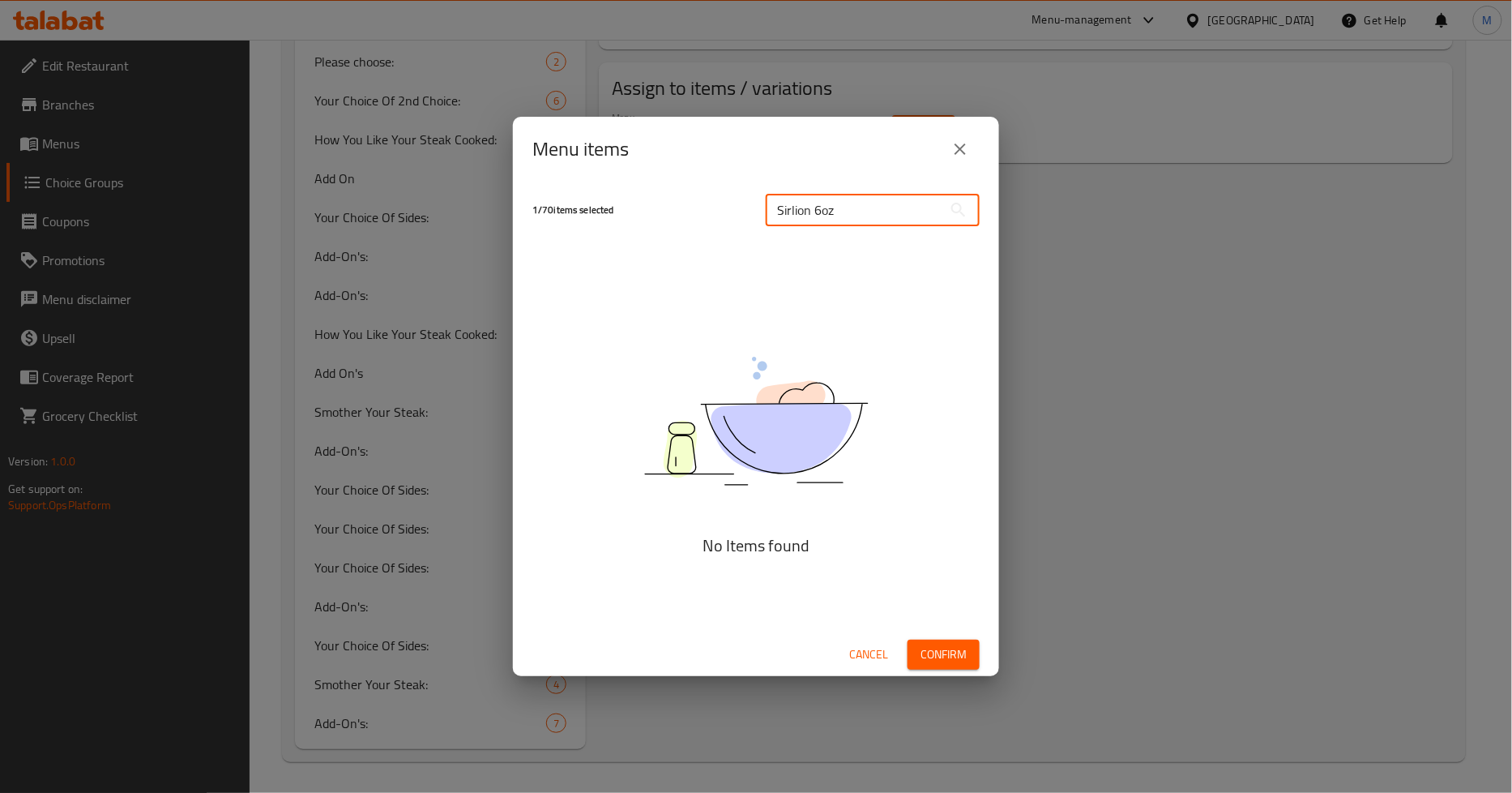
type input "Sirlion 6oz"
click at [976, 140] on button "close" at bounding box center [961, 149] width 39 height 39
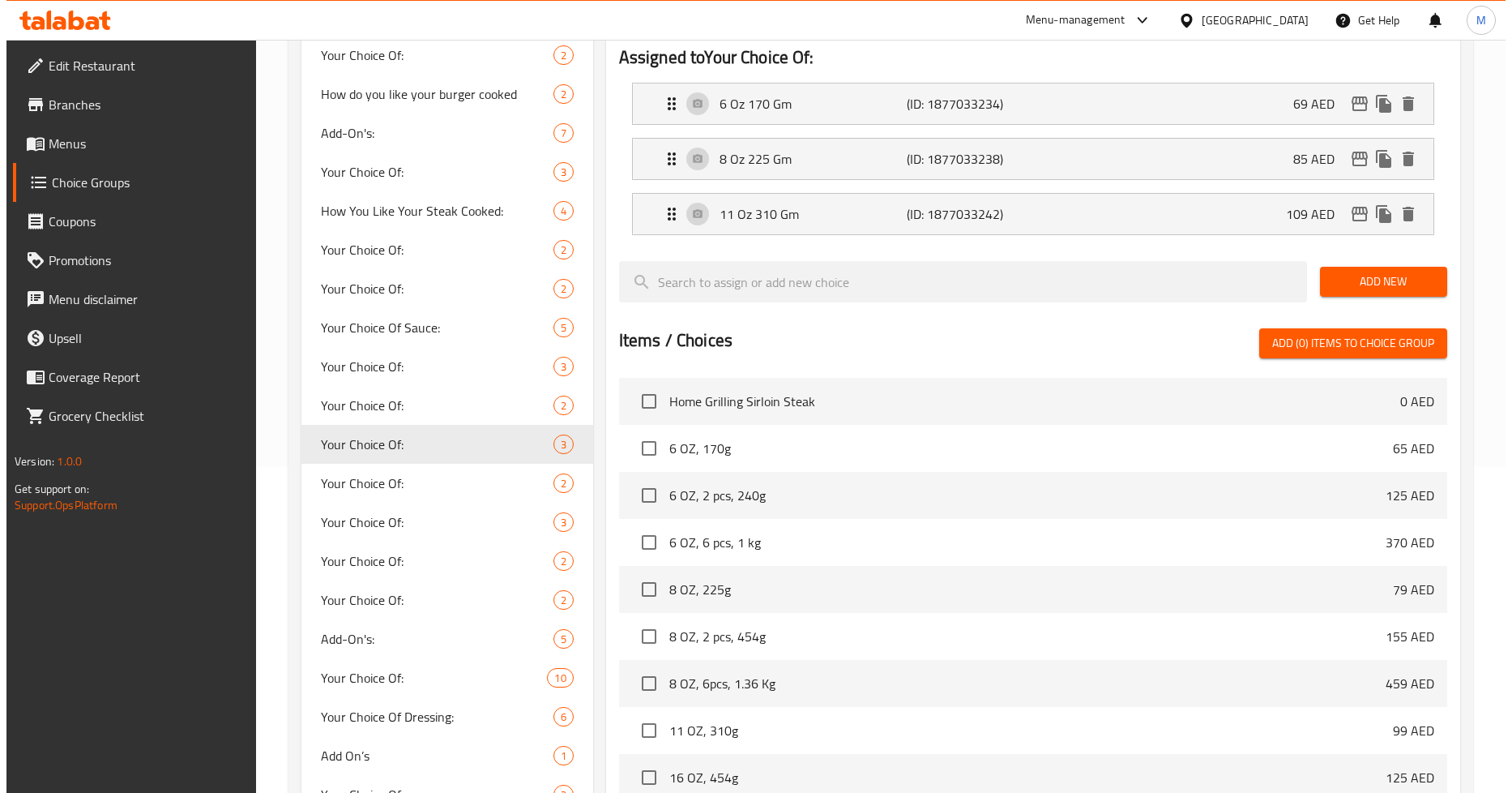
scroll to position [56, 0]
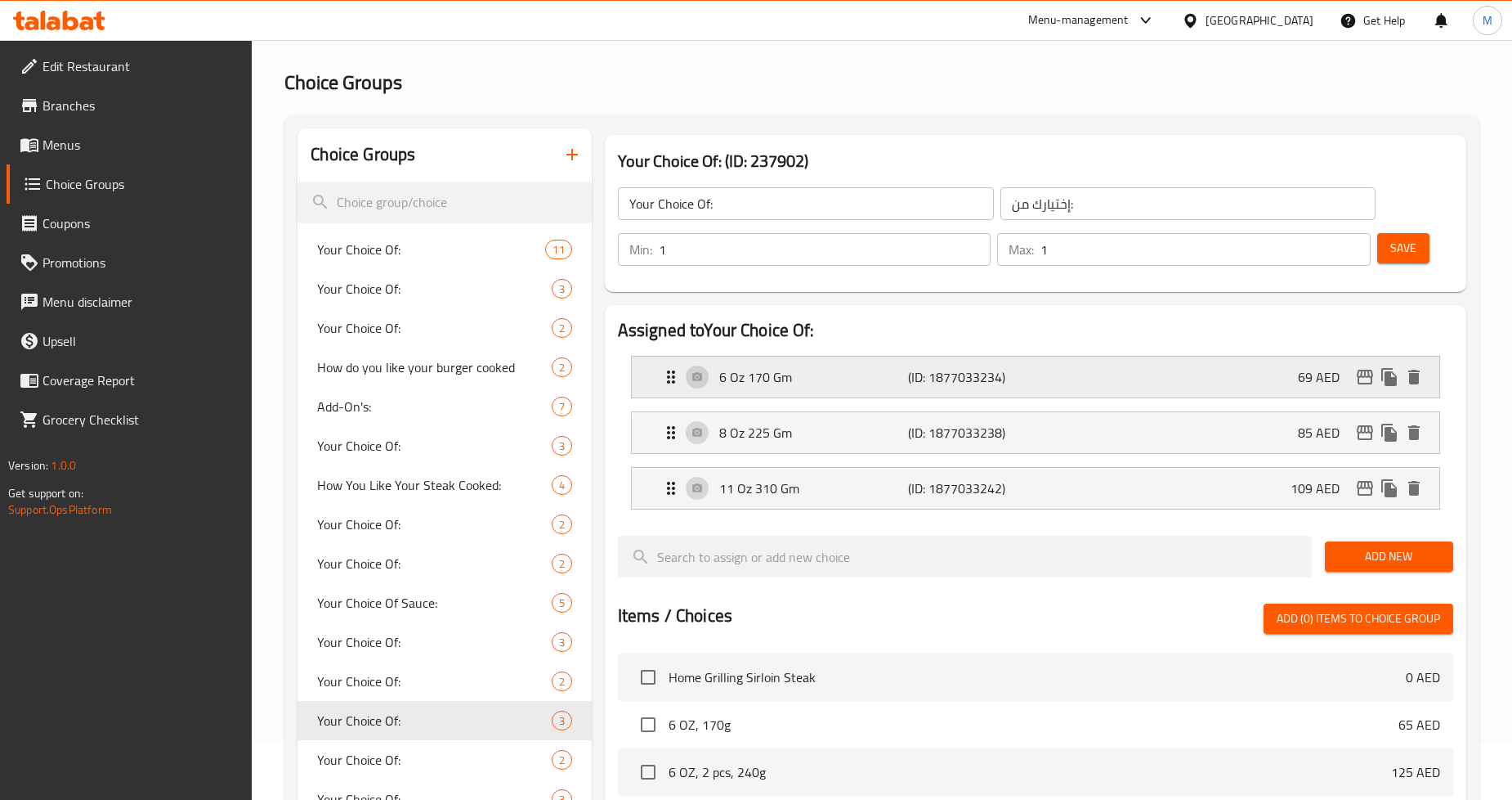
click at [777, 386] on p "6 Oz 170 Gm" at bounding box center [814, 377] width 189 height 20
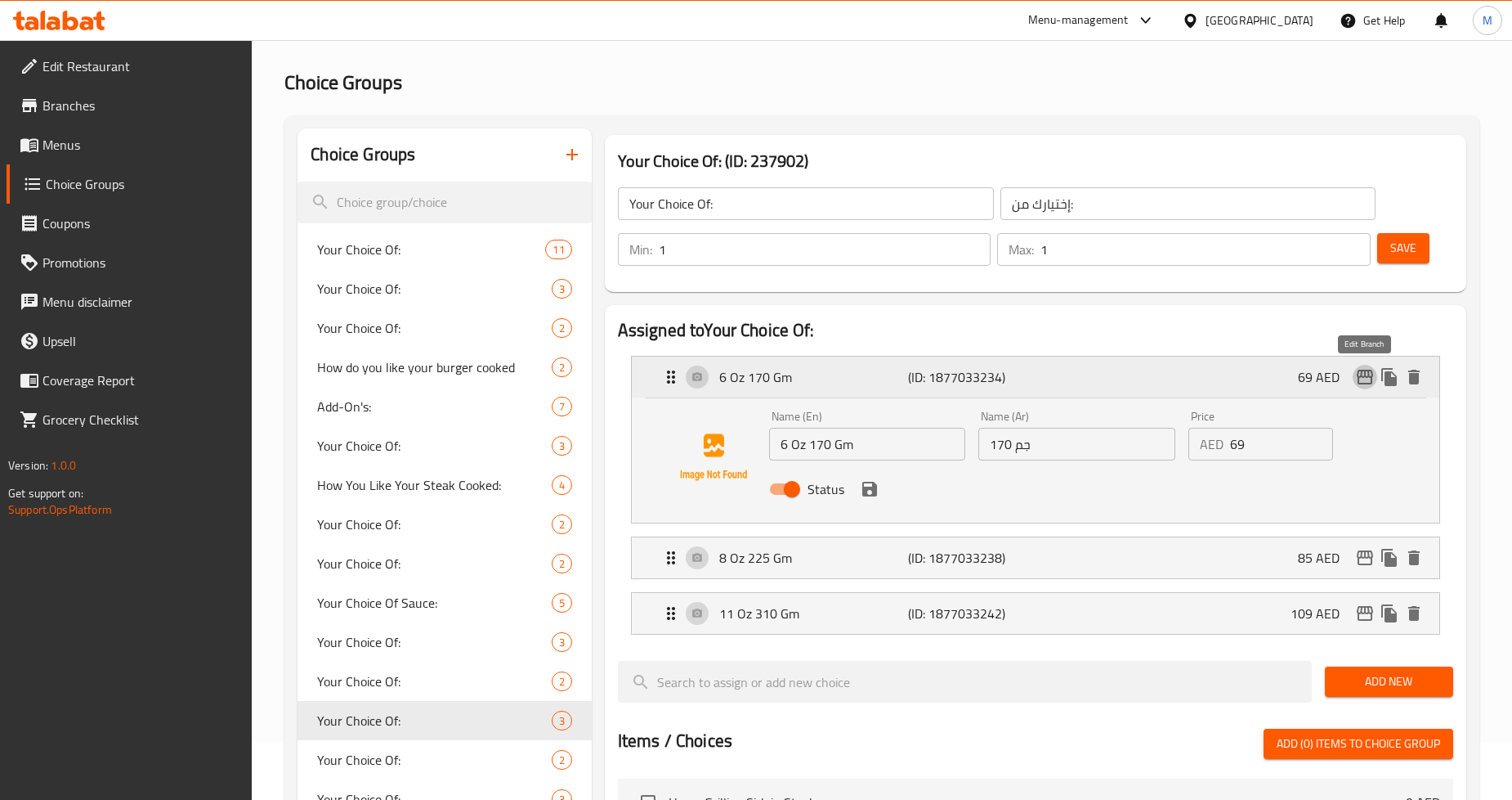
click at [1363, 385] on icon "edit" at bounding box center [1365, 377] width 17 height 15
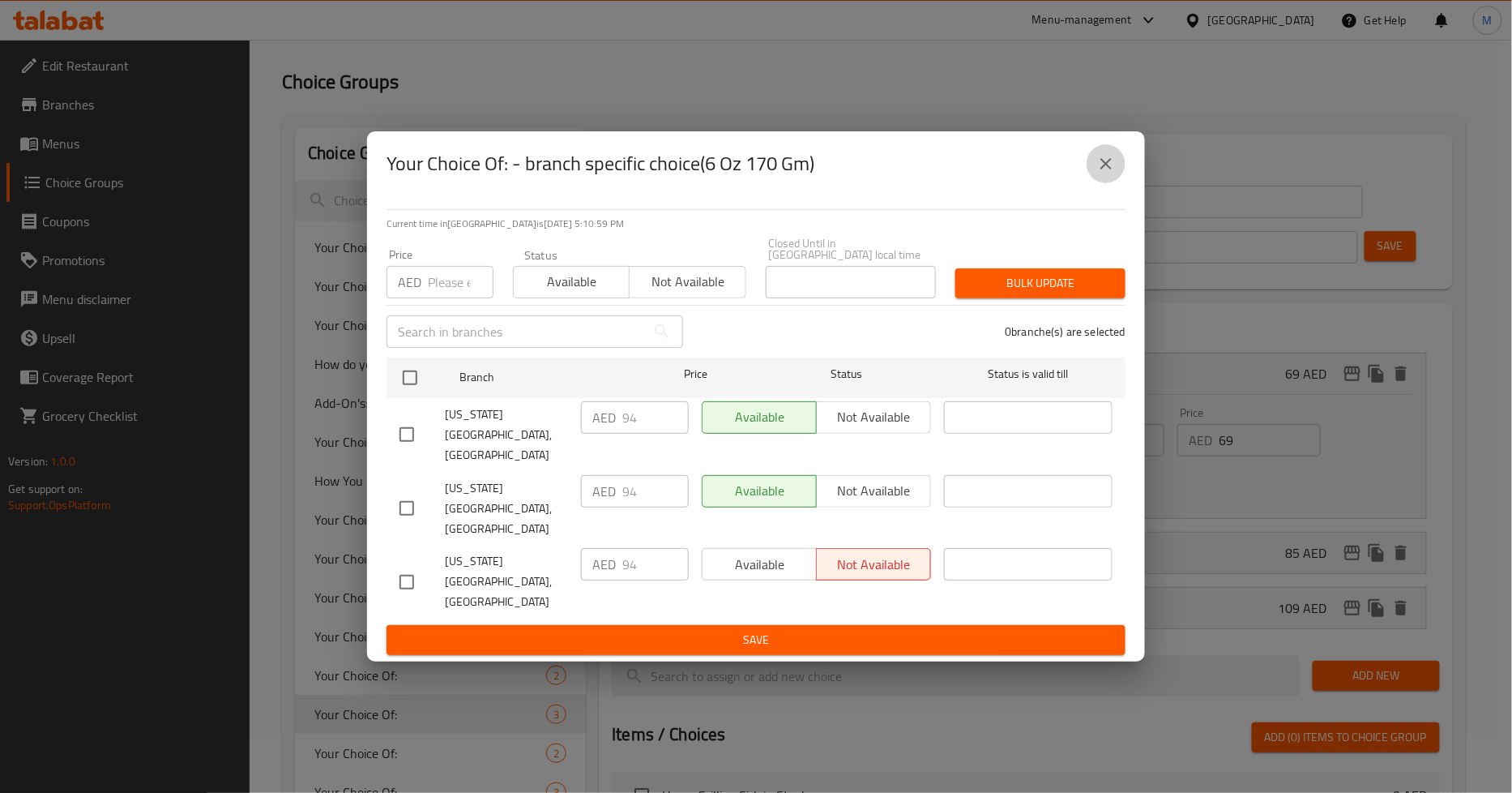
click at [1109, 173] on icon "close" at bounding box center [1106, 164] width 20 height 20
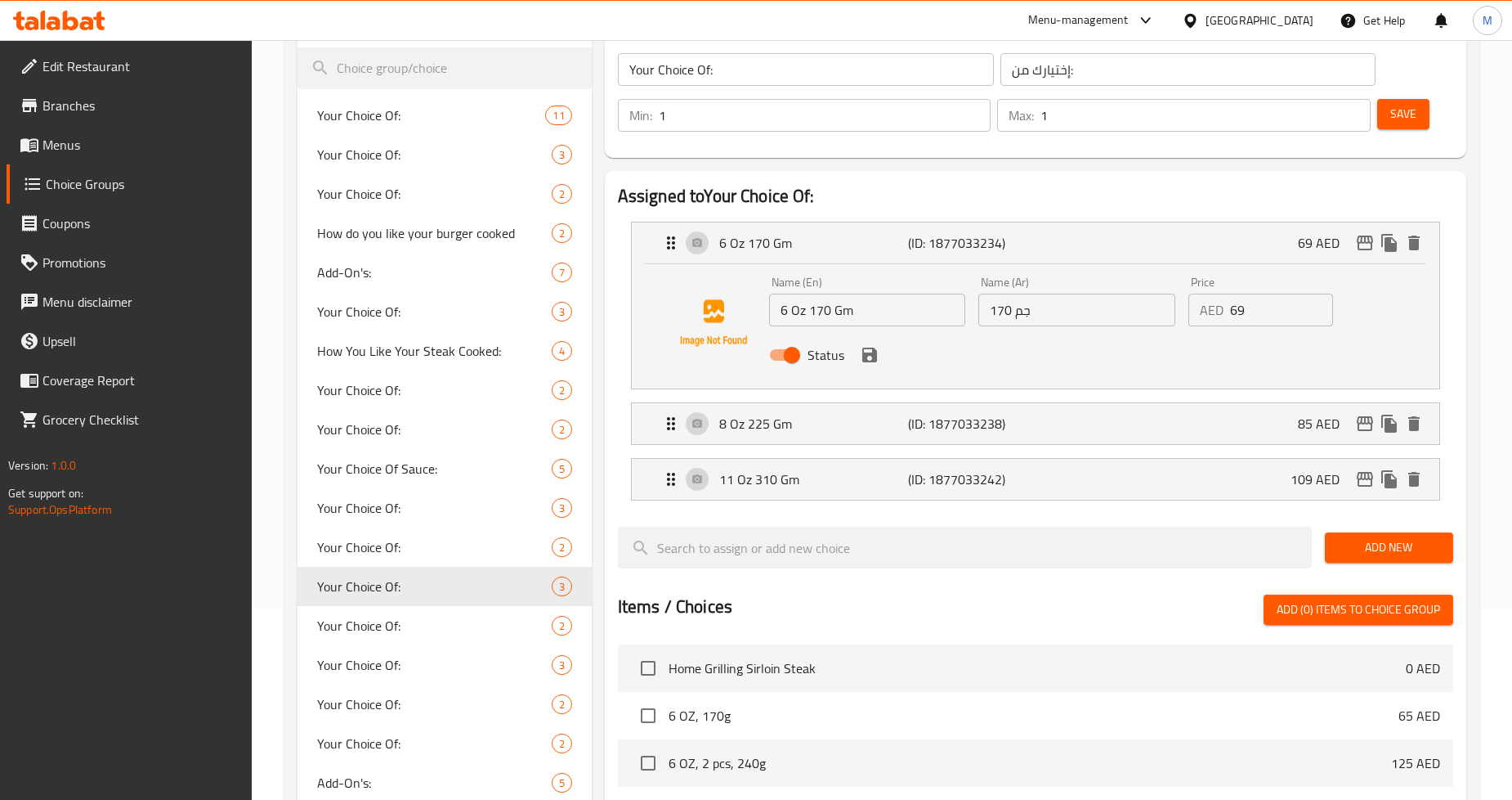
scroll to position [186, 0]
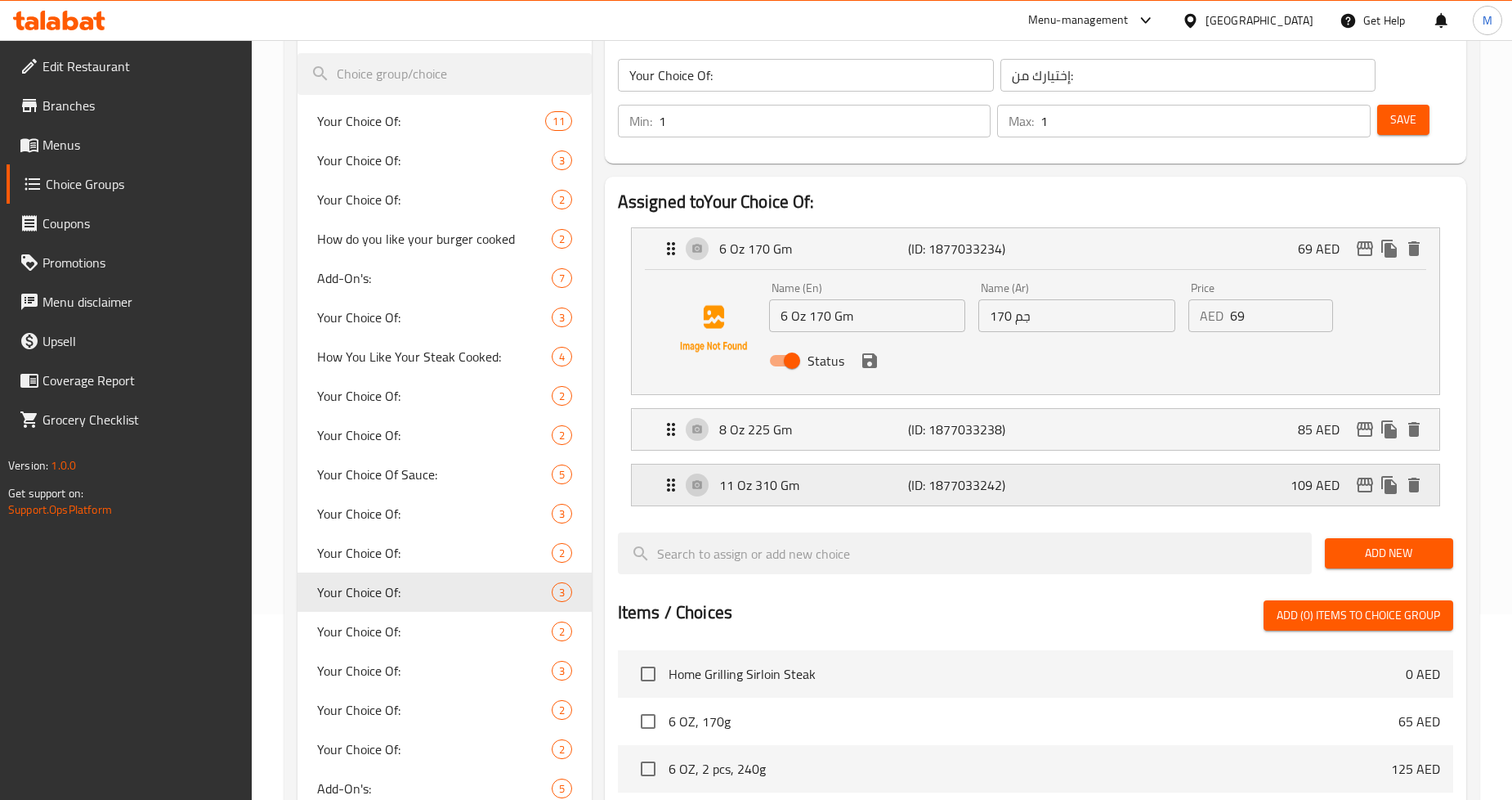
click at [1200, 493] on div "11 Oz 310 Gm (ID: 1877033242) 109 AED" at bounding box center [1040, 485] width 758 height 41
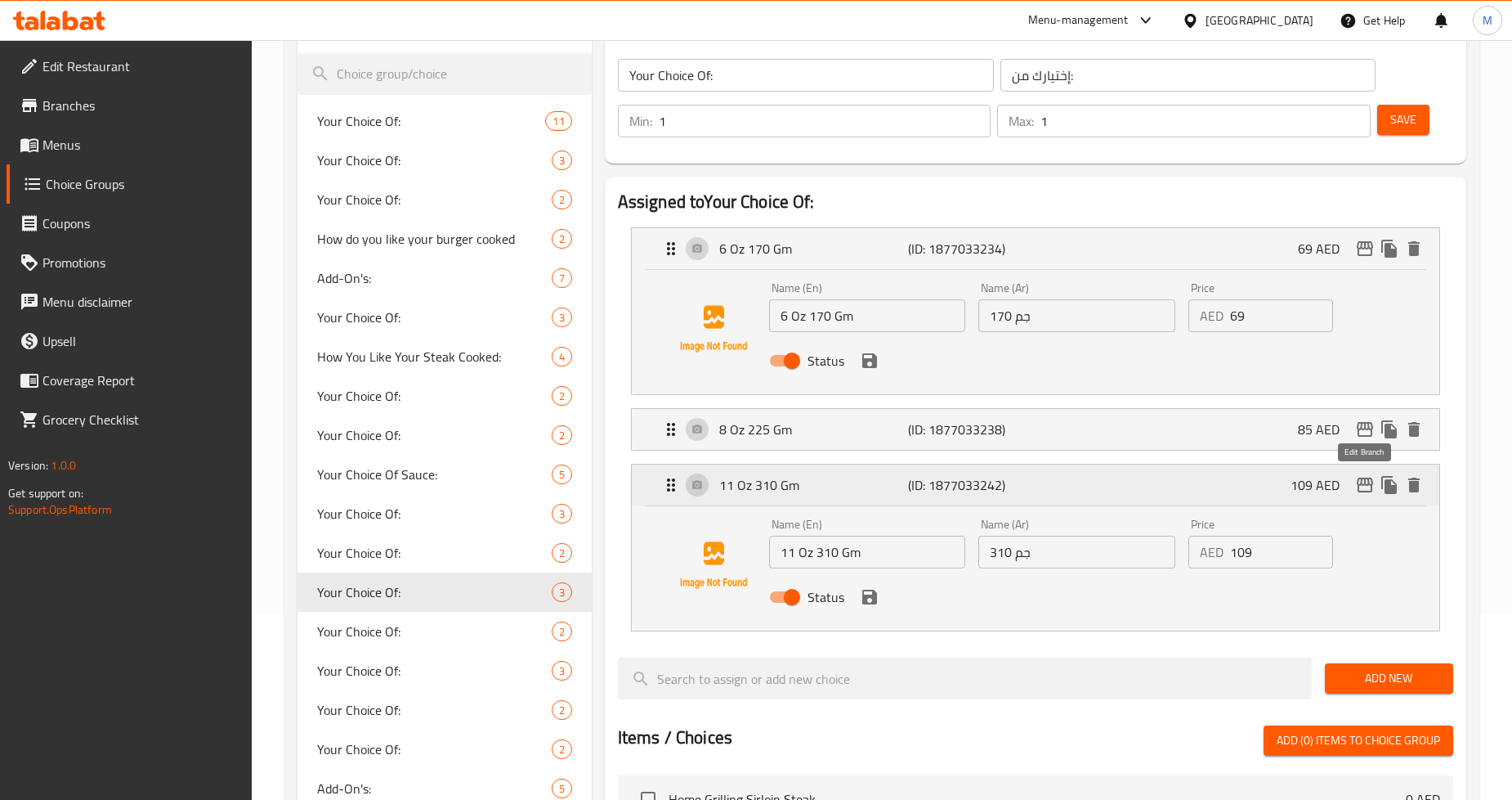
click at [1353, 484] on button "edit" at bounding box center [1365, 485] width 25 height 25
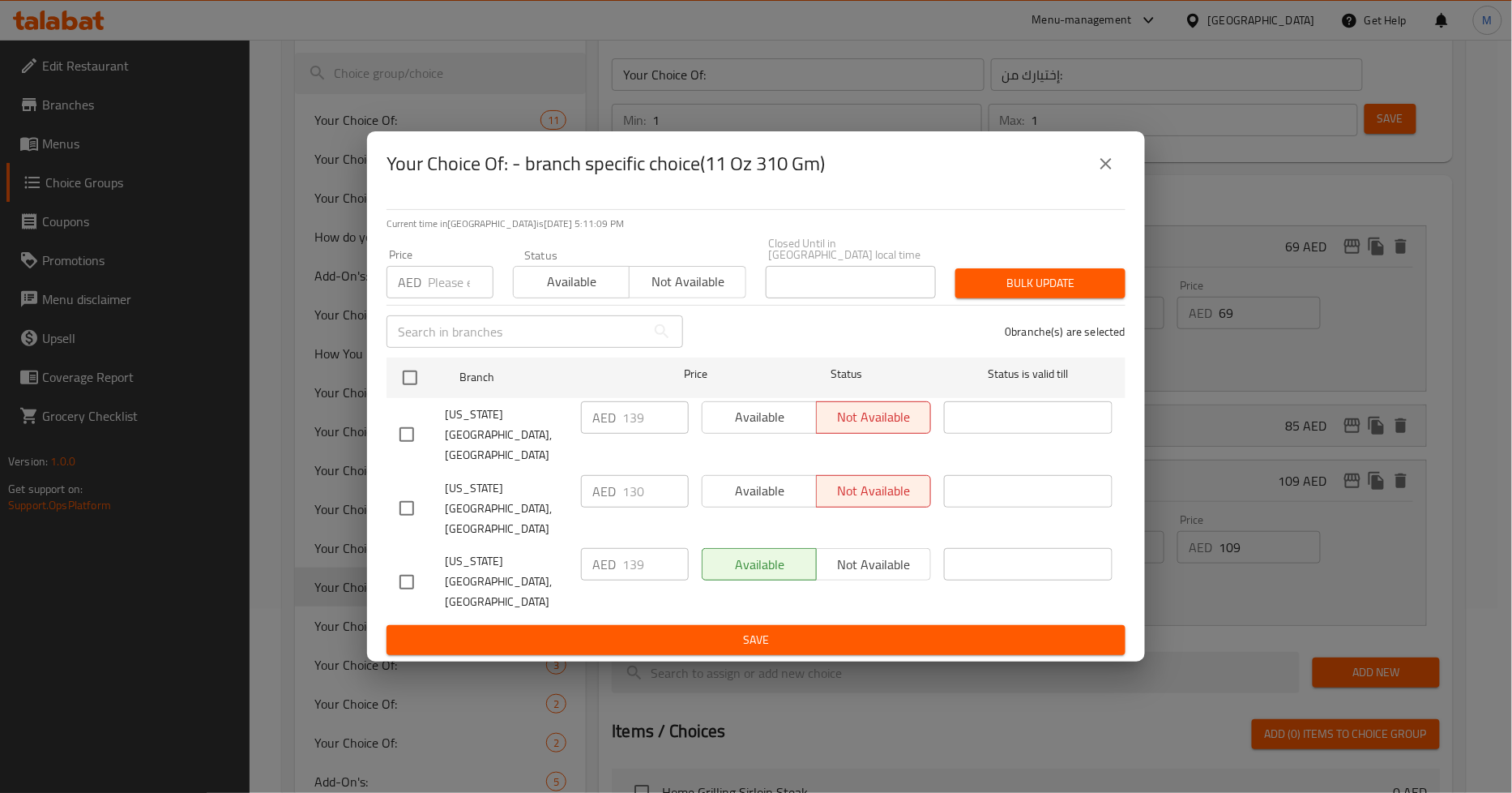
click at [411, 509] on input "checkbox" at bounding box center [407, 508] width 34 height 34
checkbox input "true"
drag, startPoint x: 641, startPoint y: 511, endPoint x: 588, endPoint y: 511, distance: 53.0
click at [588, 507] on div "AED 130 ​" at bounding box center [635, 491] width 108 height 33
type input "139"
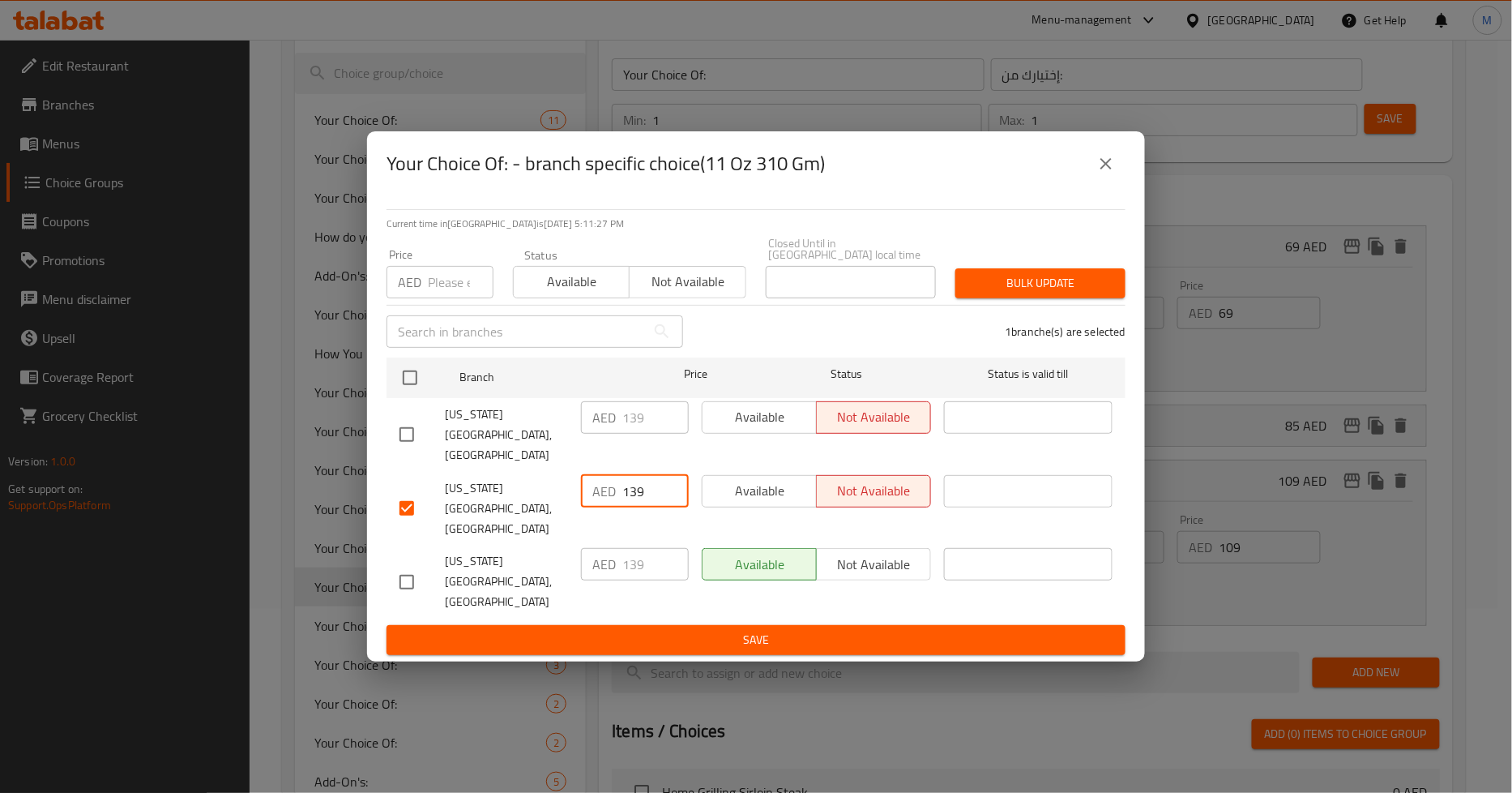
click at [770, 630] on span "Save" at bounding box center [756, 640] width 713 height 20
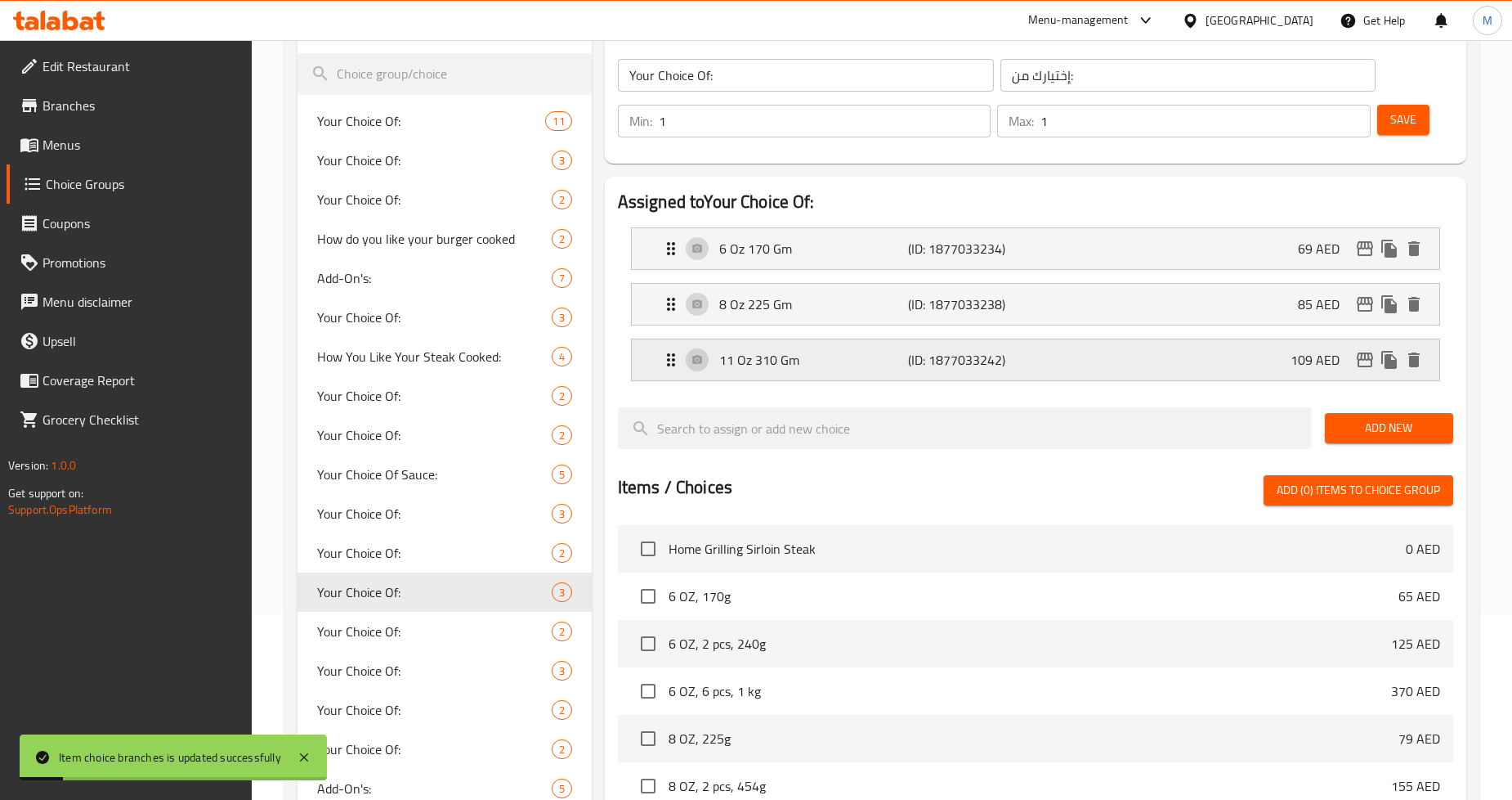
click at [1051, 368] on div "11 Oz 310 Gm (ID: 1877033242) 109 AED" at bounding box center [1040, 360] width 758 height 41
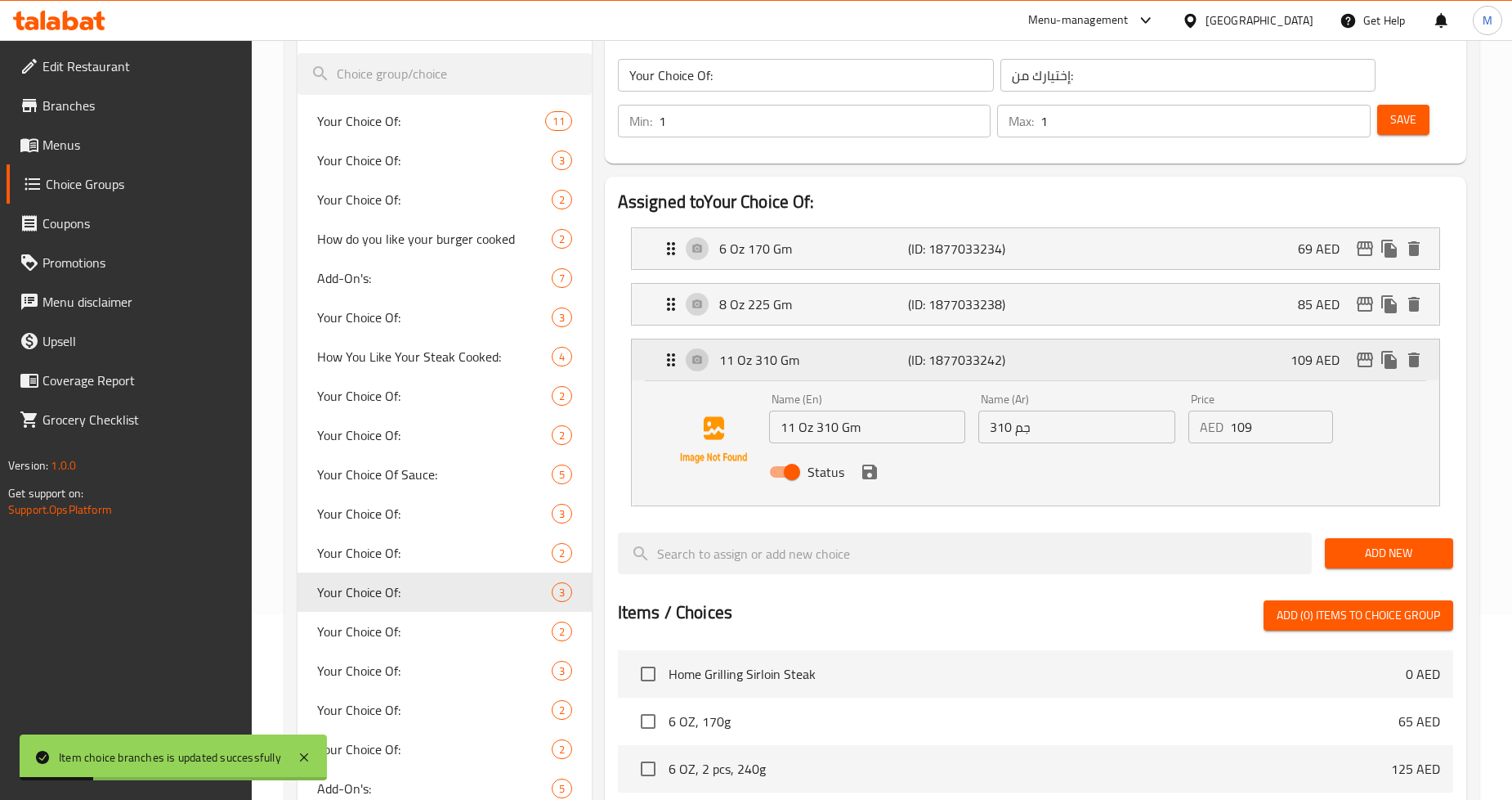
click at [1357, 355] on icon "edit" at bounding box center [1365, 360] width 20 height 20
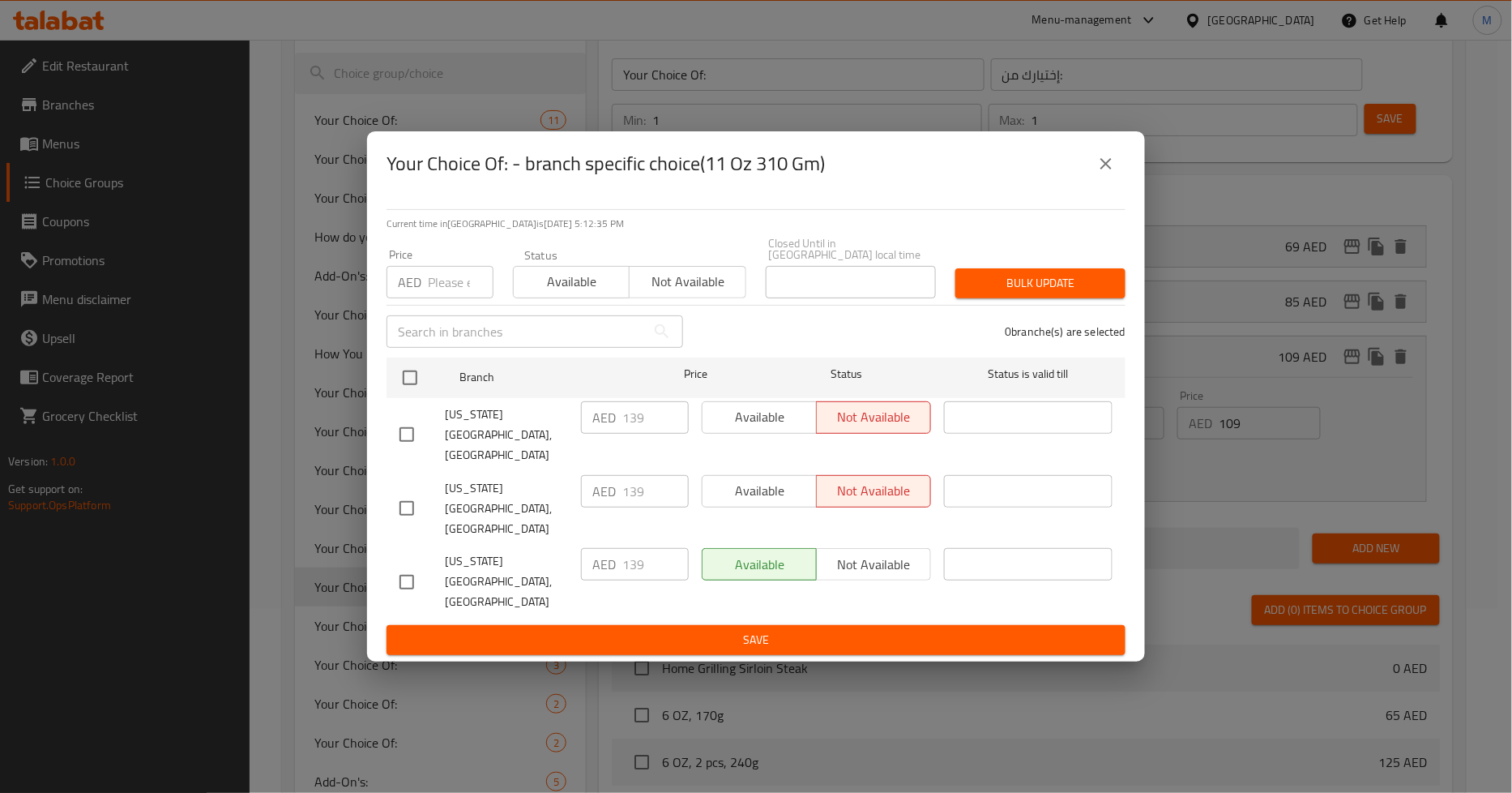
click at [1114, 173] on icon "close" at bounding box center [1106, 164] width 20 height 20
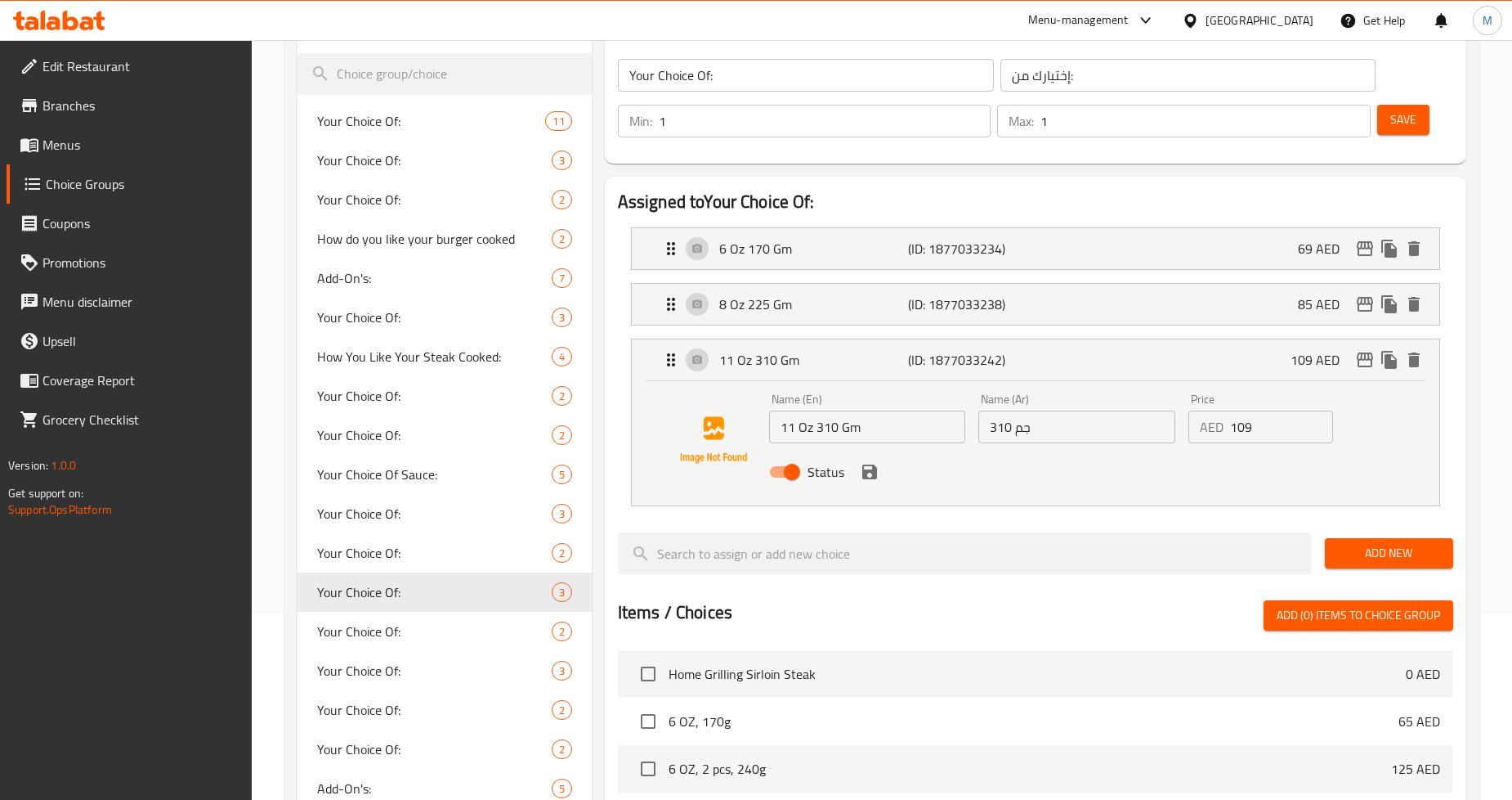
click at [125, 151] on span "Menus" at bounding box center [141, 144] width 197 height 20
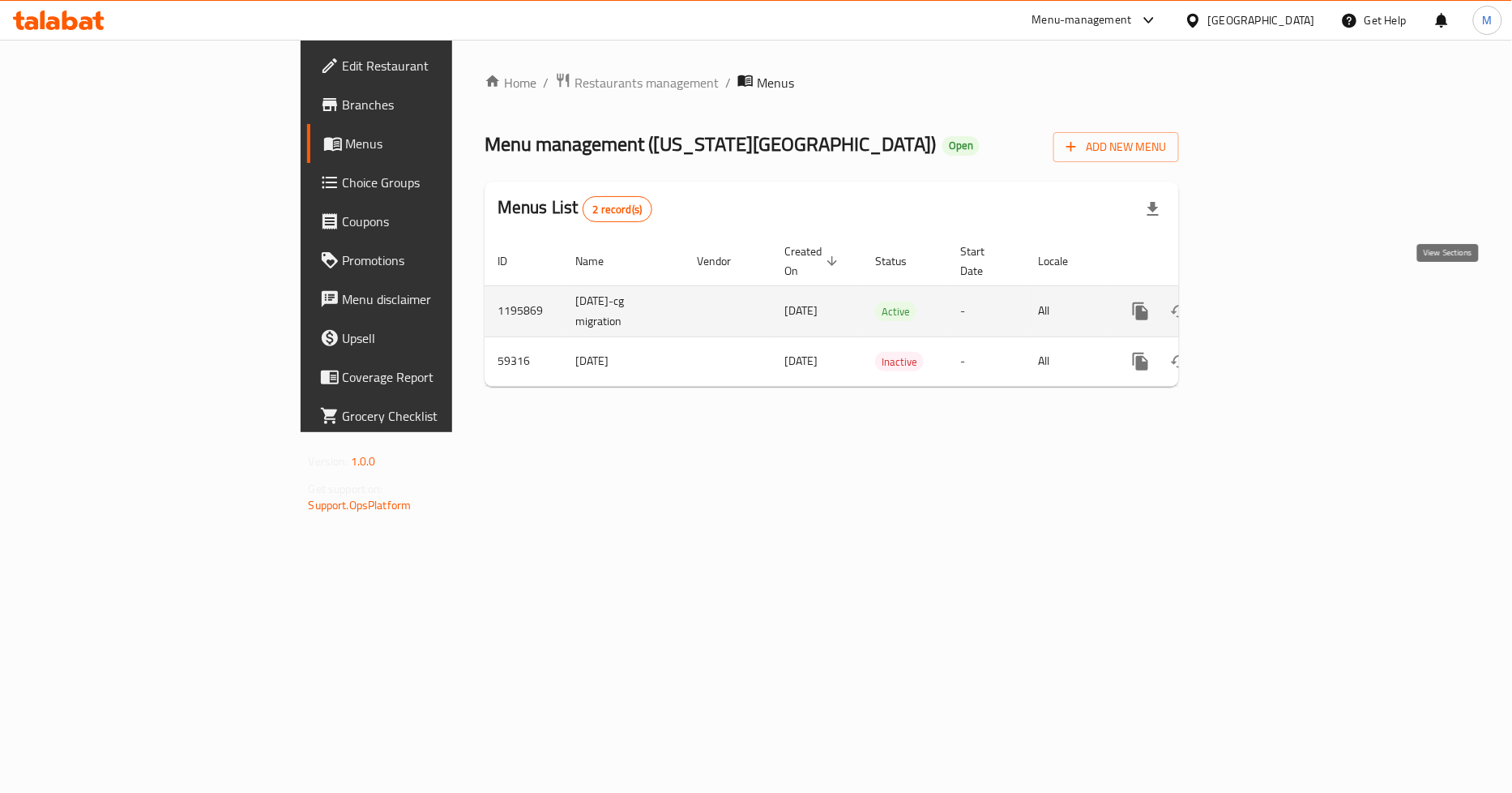
click at [1267, 301] on icon "enhanced table" at bounding box center [1258, 311] width 20 height 20
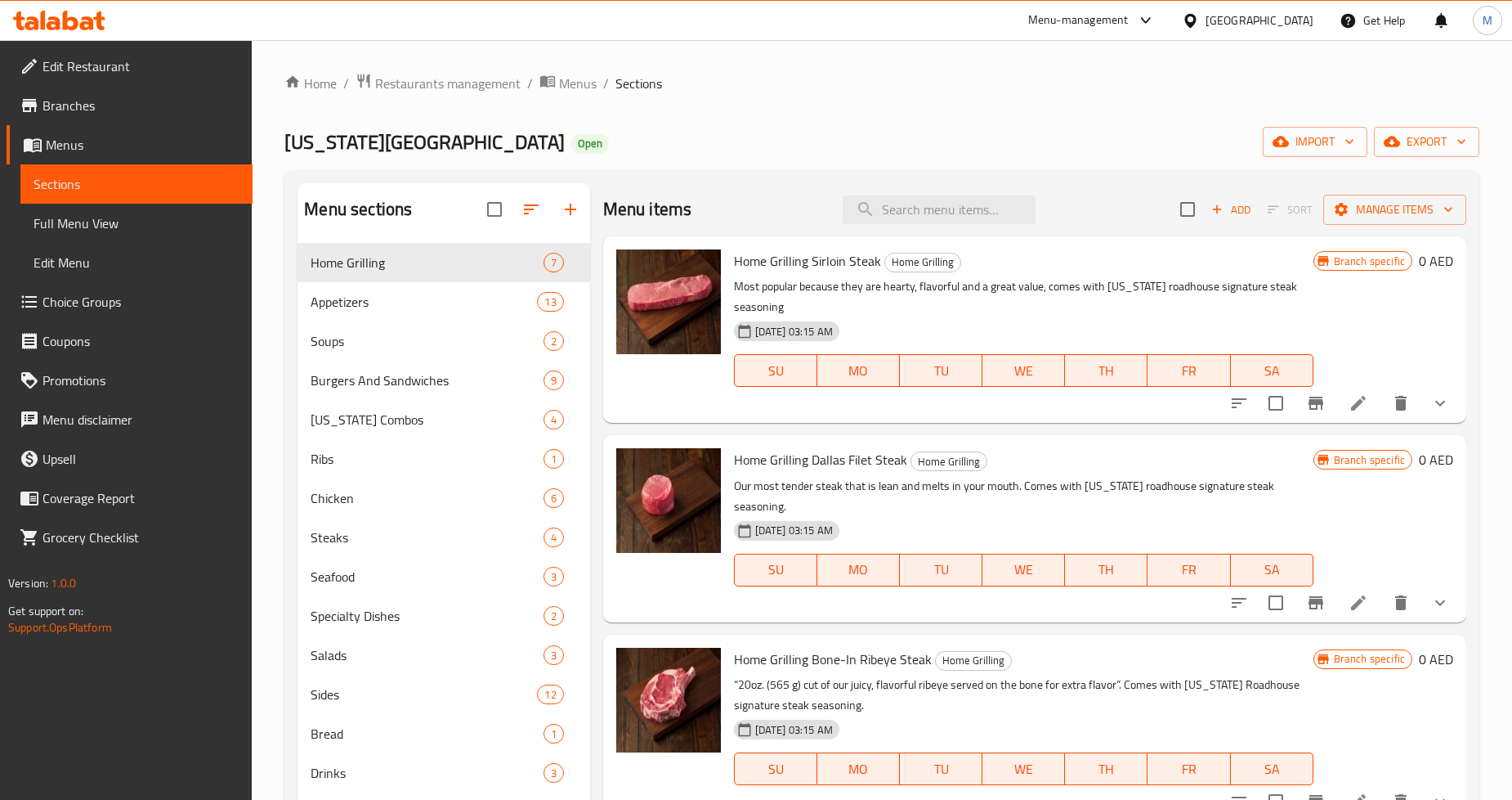
click at [168, 229] on span "Full Menu View" at bounding box center [137, 224] width 206 height 20
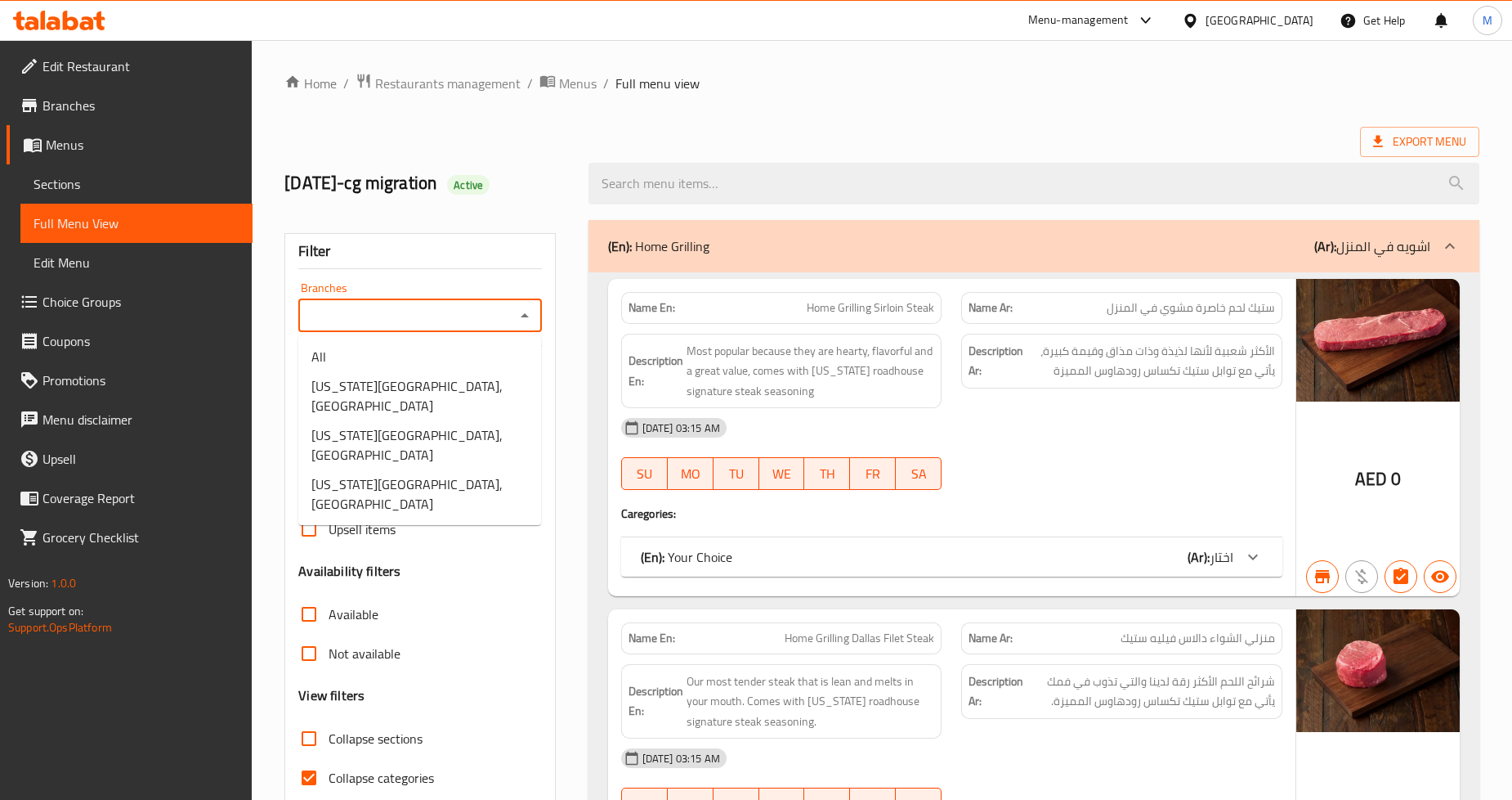
click at [461, 312] on input "Branches" at bounding box center [406, 315] width 206 height 23
click at [499, 428] on span "Texas Roadhouse, Dubai Festival City" at bounding box center [419, 445] width 216 height 40
type input "Texas Roadhouse, Dubai Festival City"
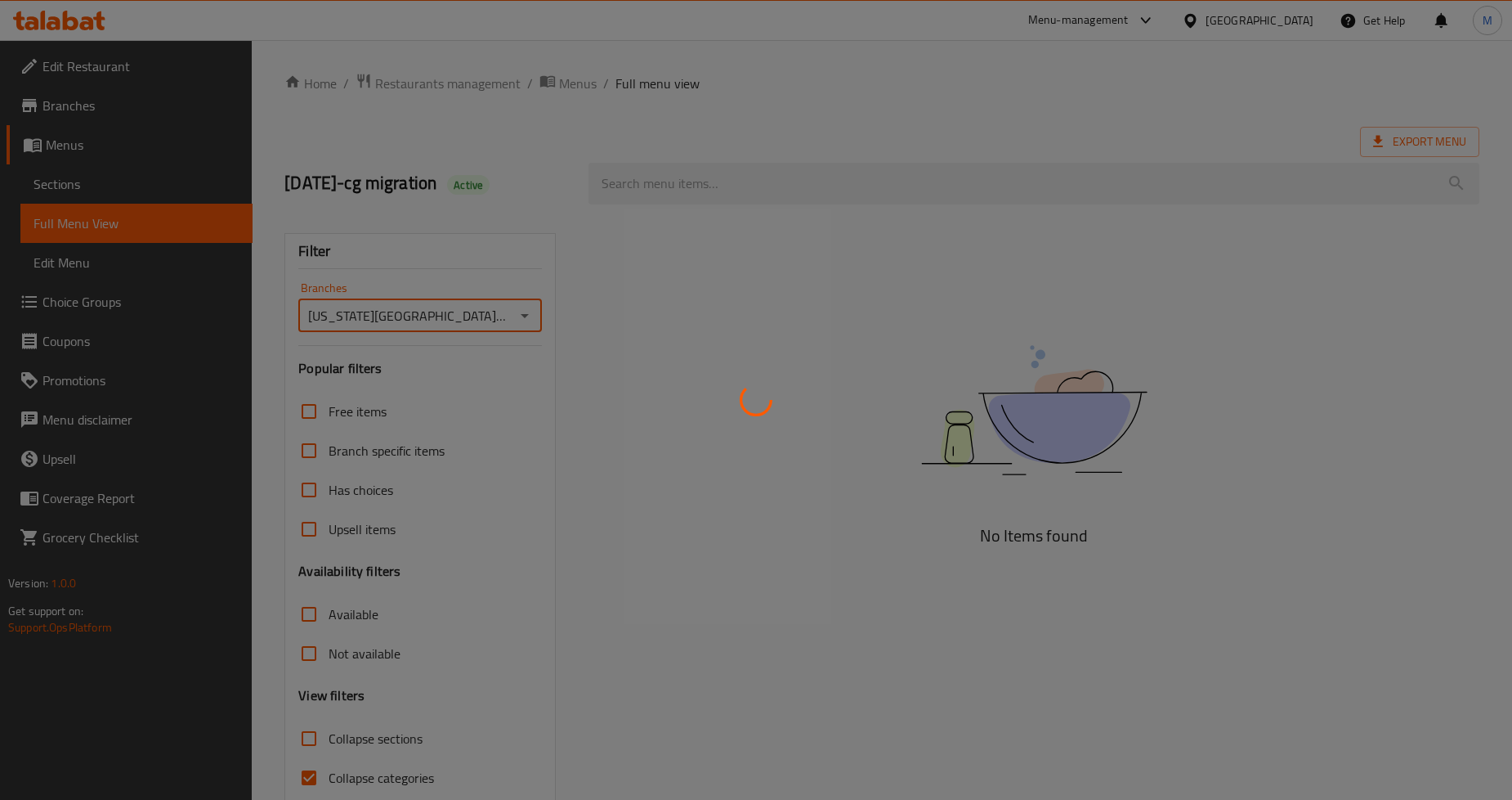
scroll to position [69, 0]
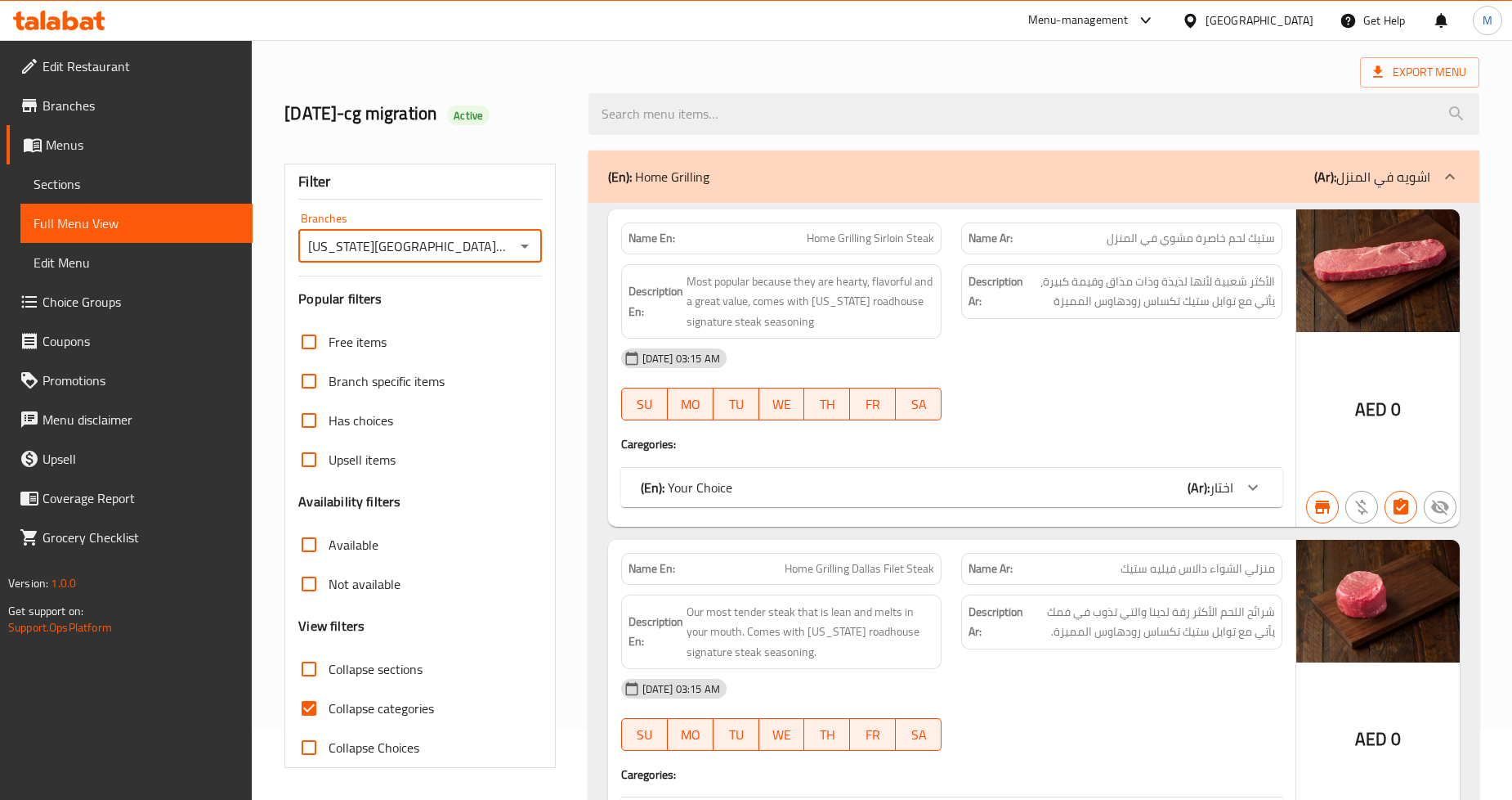
drag, startPoint x: 310, startPoint y: 708, endPoint x: 314, endPoint y: 674, distance: 34.2
click at [310, 708] on input "Collapse categories" at bounding box center [309, 708] width 40 height 40
checkbox input "false"
click at [310, 672] on input "Collapse sections" at bounding box center [309, 669] width 40 height 40
checkbox input "true"
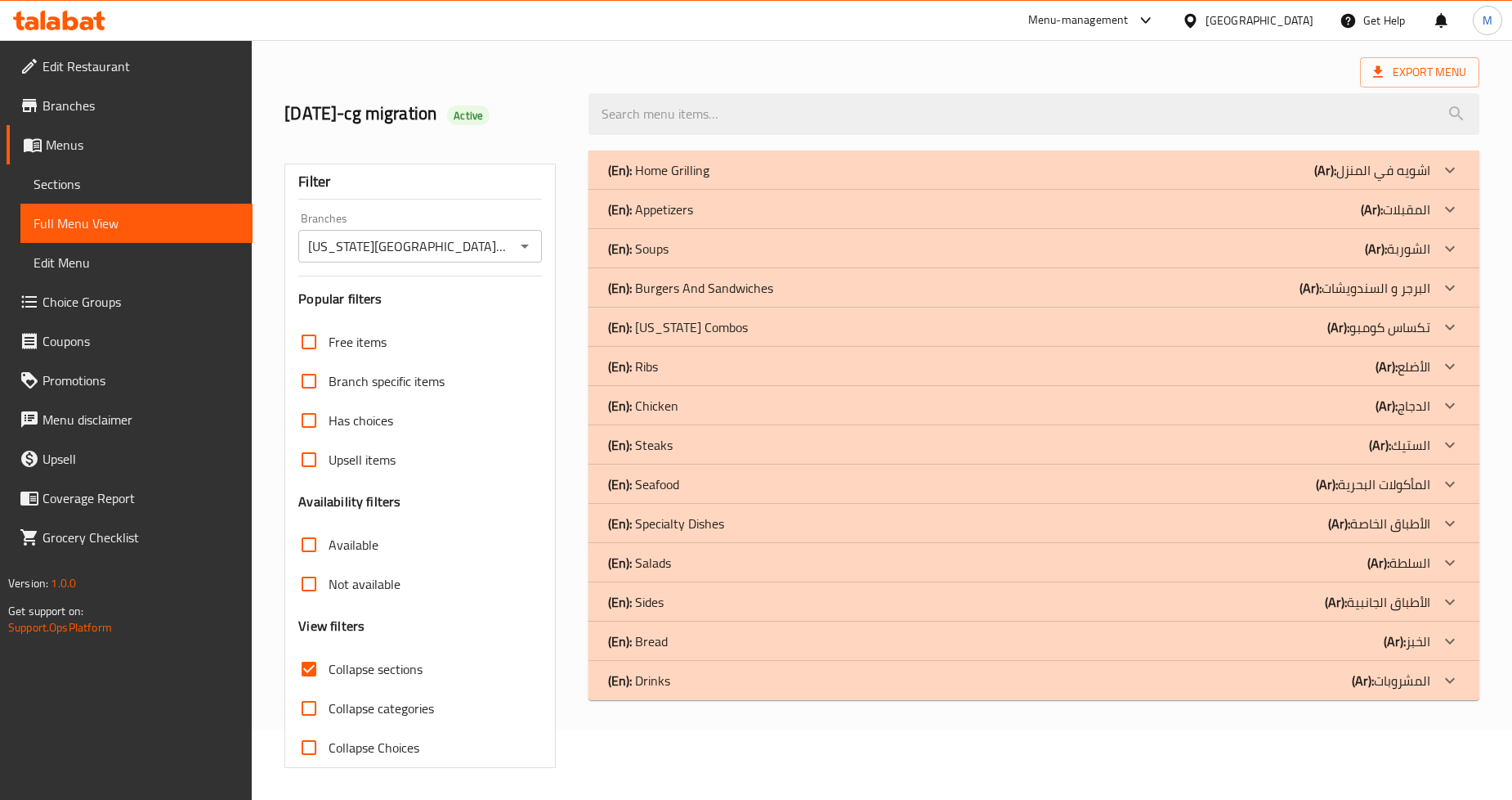
click at [697, 433] on div "(En): Steaks (Ar): الستيك" at bounding box center [1034, 445] width 891 height 40
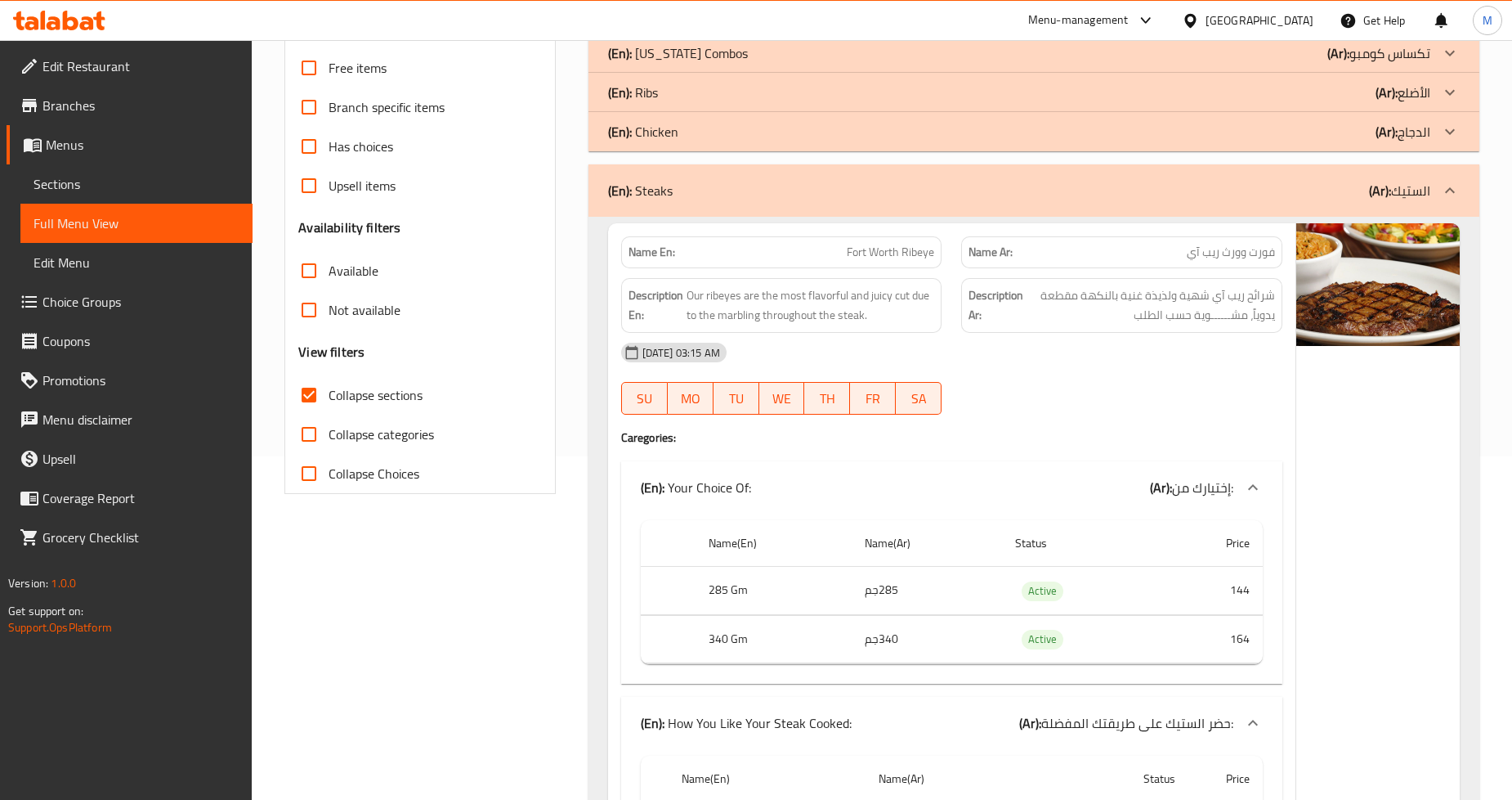
scroll to position [342, 0]
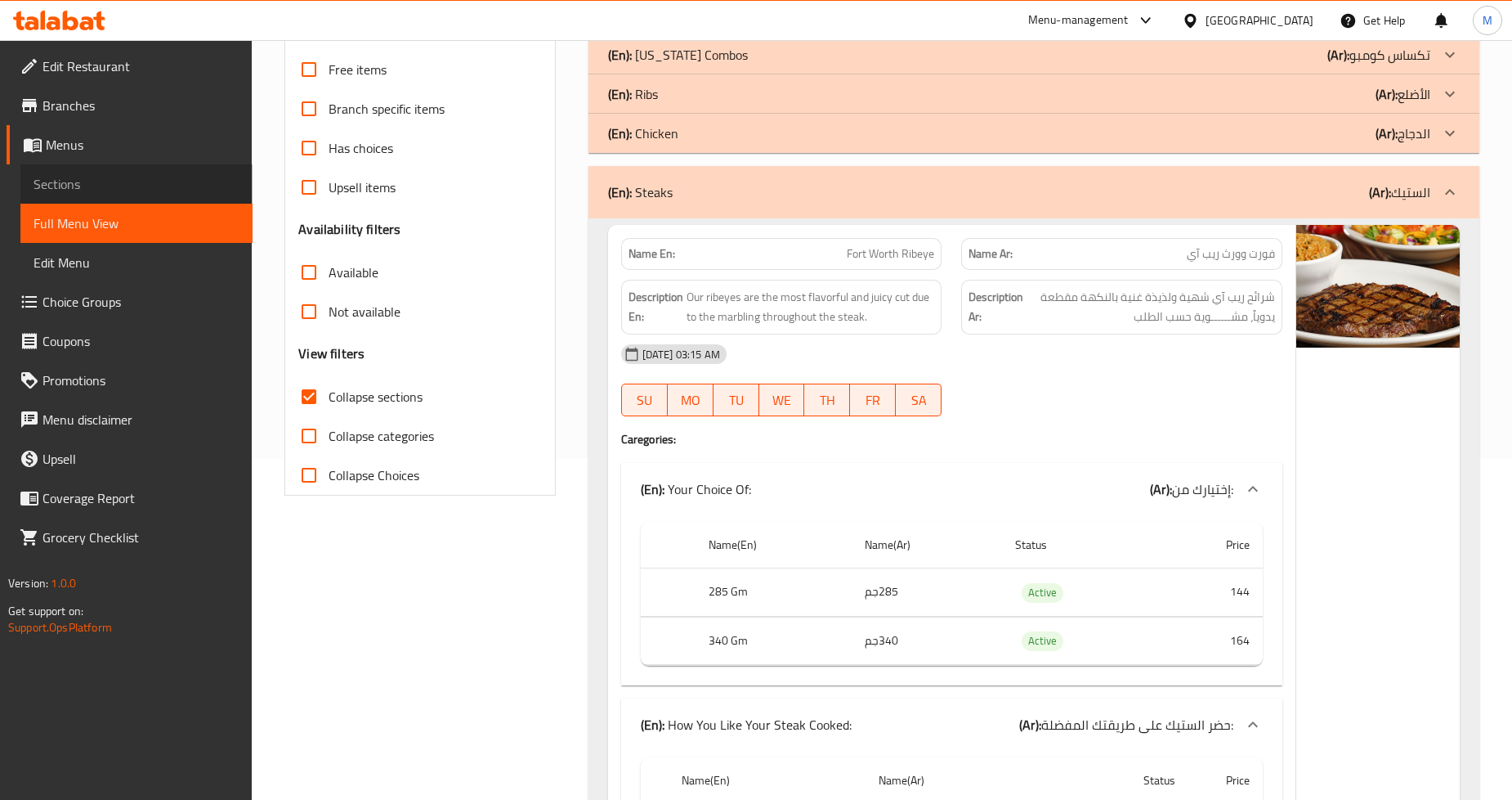
click at [69, 191] on span "Sections" at bounding box center [137, 184] width 206 height 20
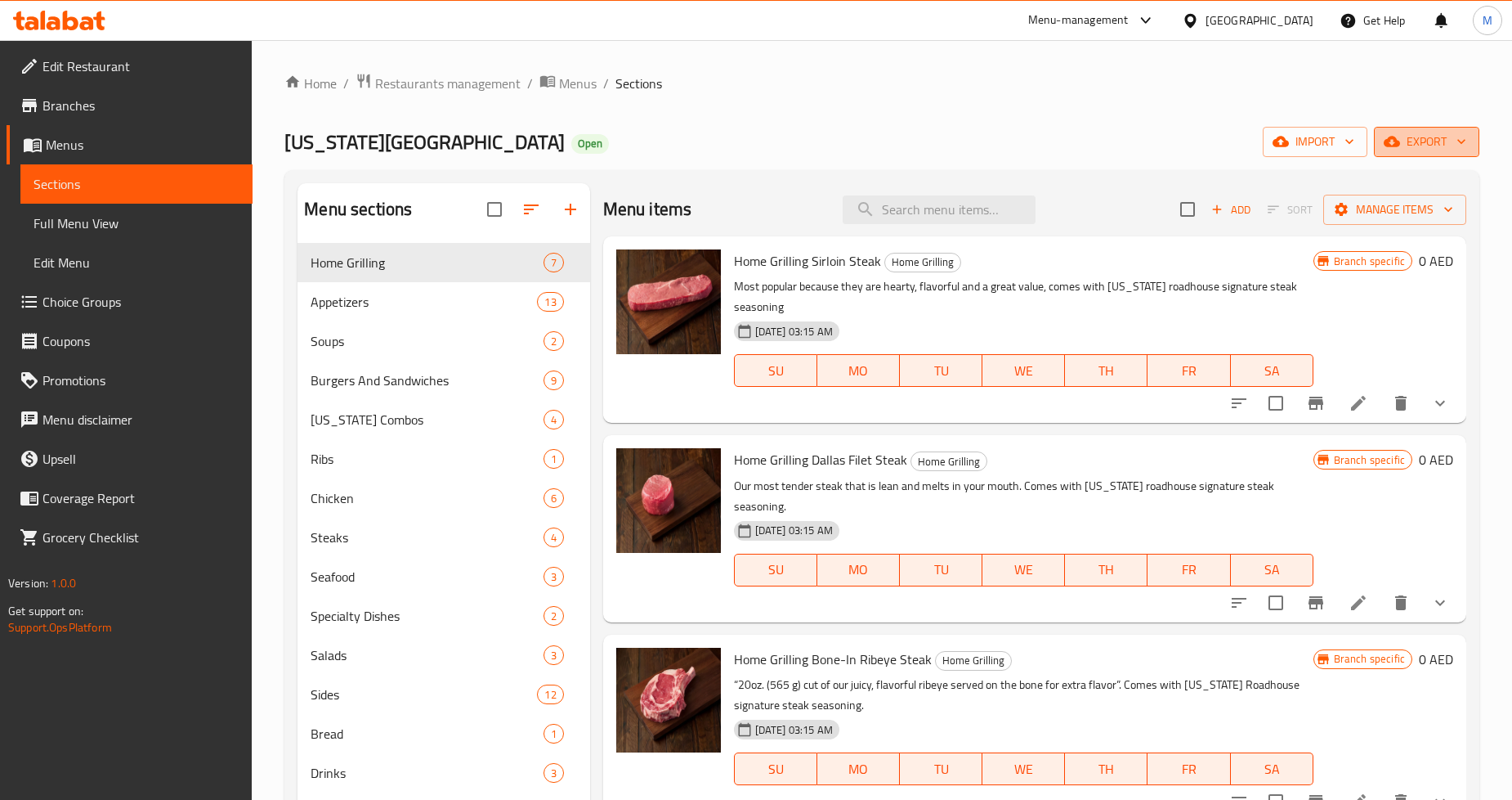
click at [1429, 144] on span "export" at bounding box center [1427, 141] width 79 height 21
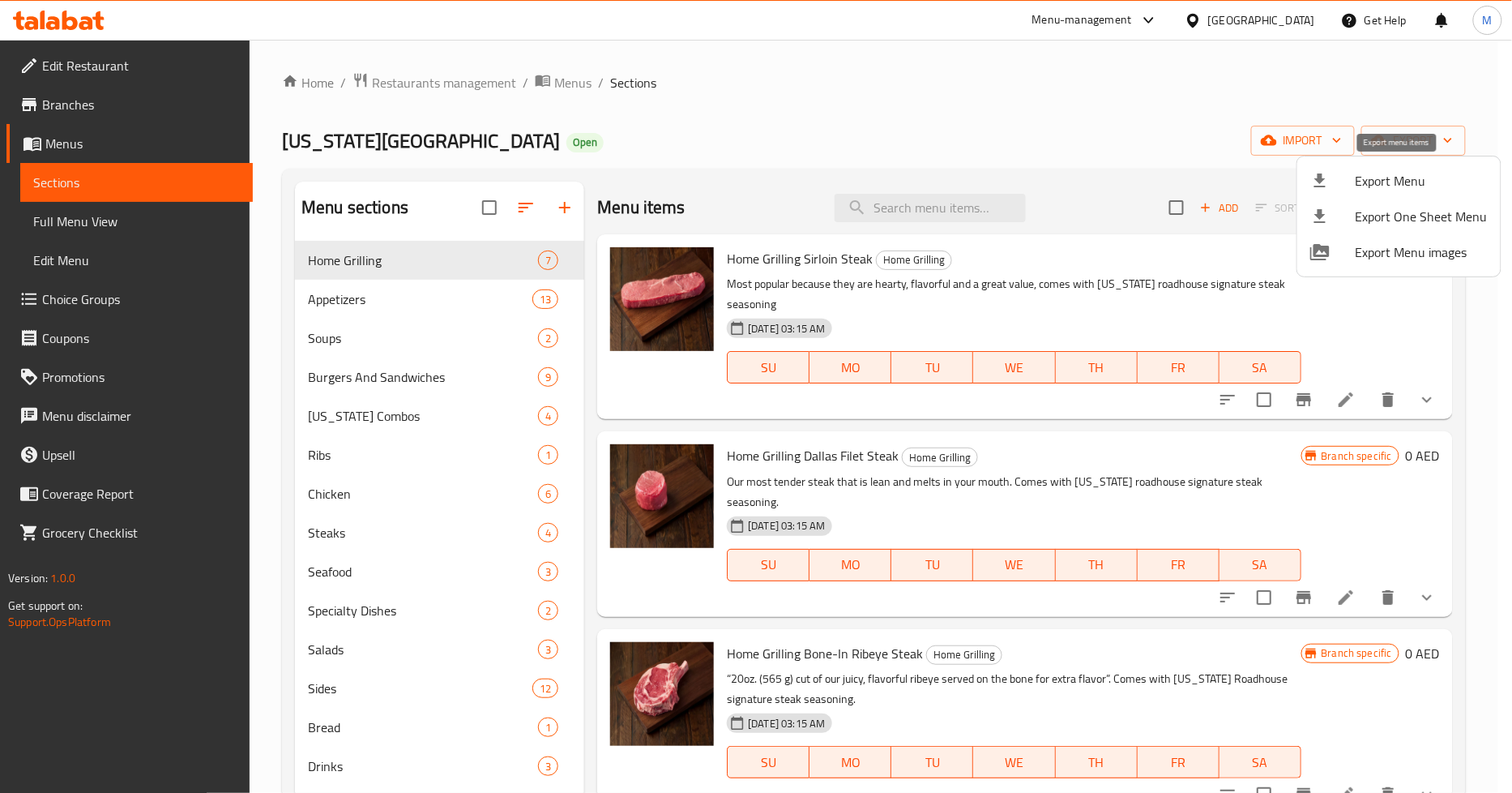
click at [1399, 173] on span "Export Menu" at bounding box center [1421, 181] width 132 height 20
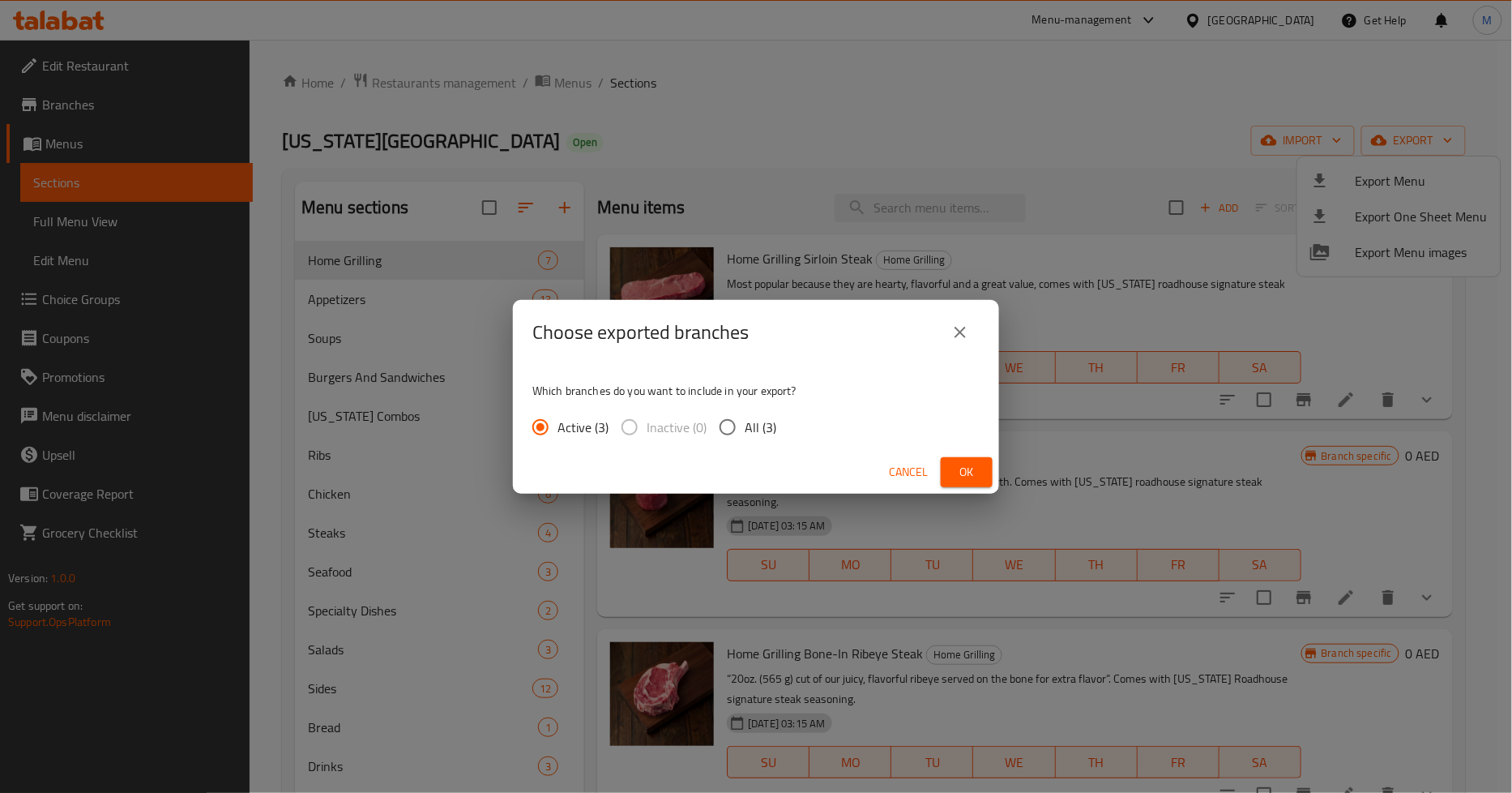
click at [766, 435] on span "All (3)" at bounding box center [760, 427] width 32 height 20
click at [745, 435] on input "All (3)" at bounding box center [728, 427] width 34 height 34
radio input "true"
click at [988, 473] on button "Ok" at bounding box center [966, 472] width 52 height 30
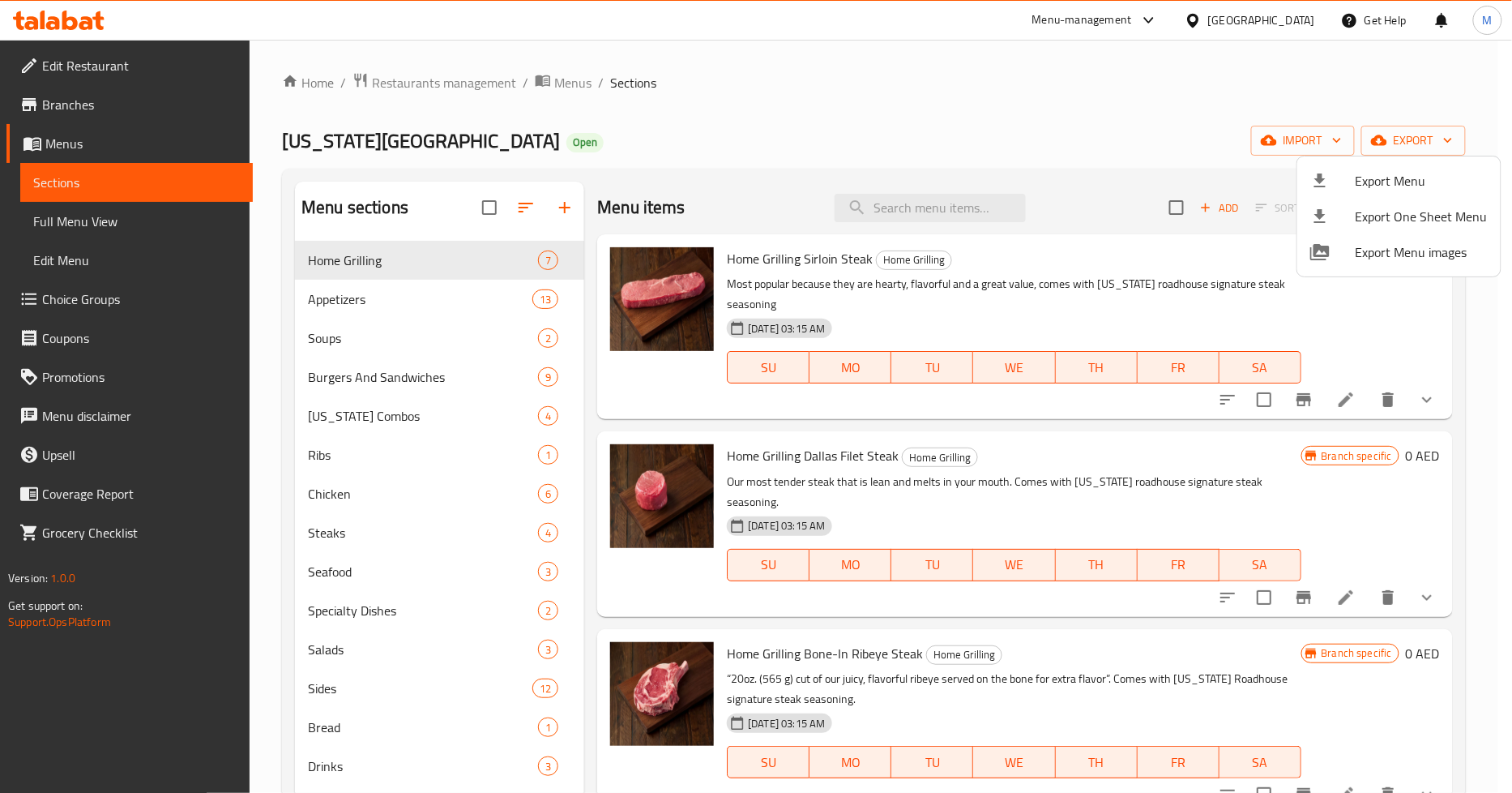
click at [678, 107] on div at bounding box center [756, 396] width 1512 height 793
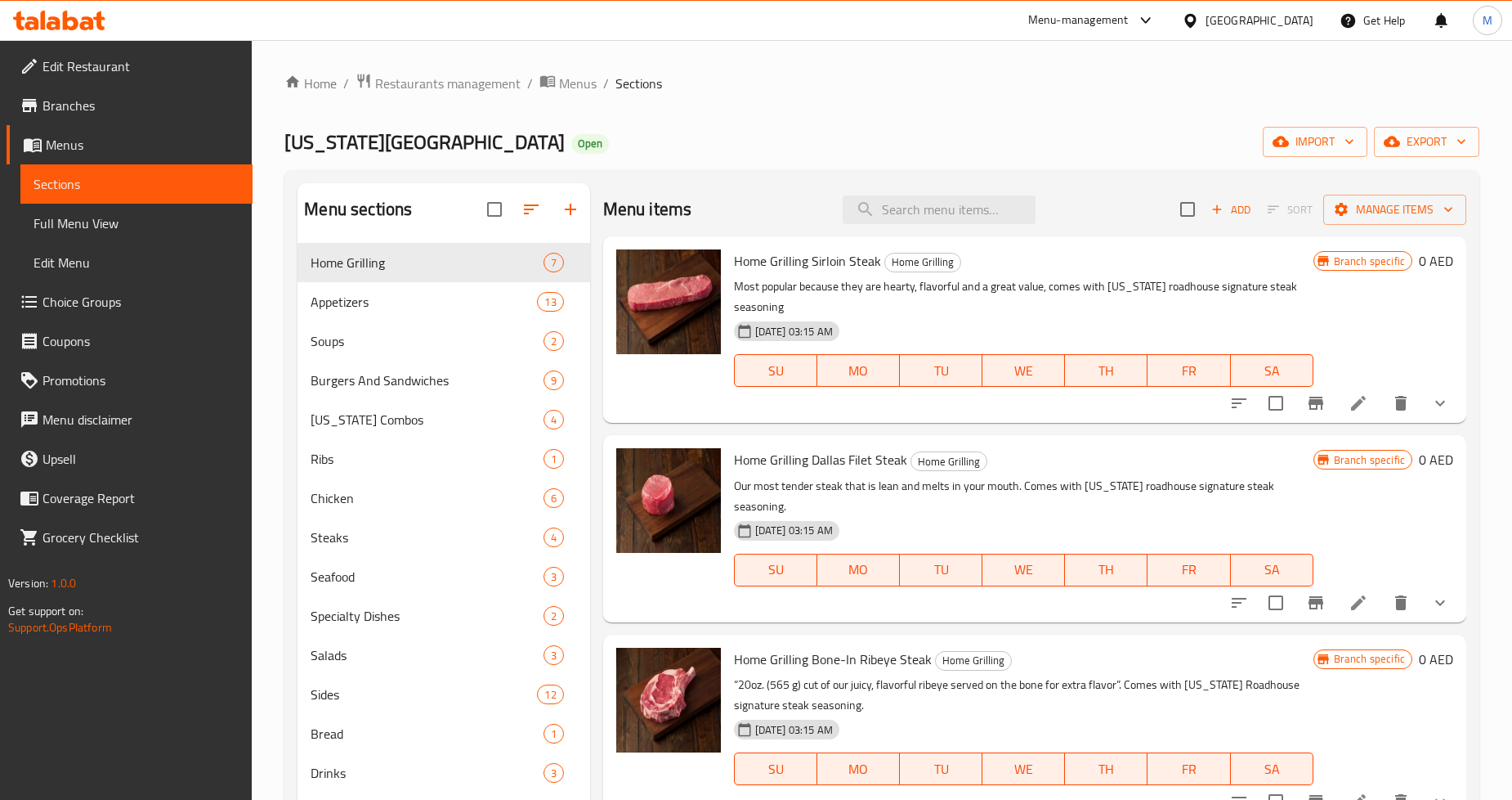
click at [137, 219] on span "Full Menu View" at bounding box center [137, 224] width 206 height 20
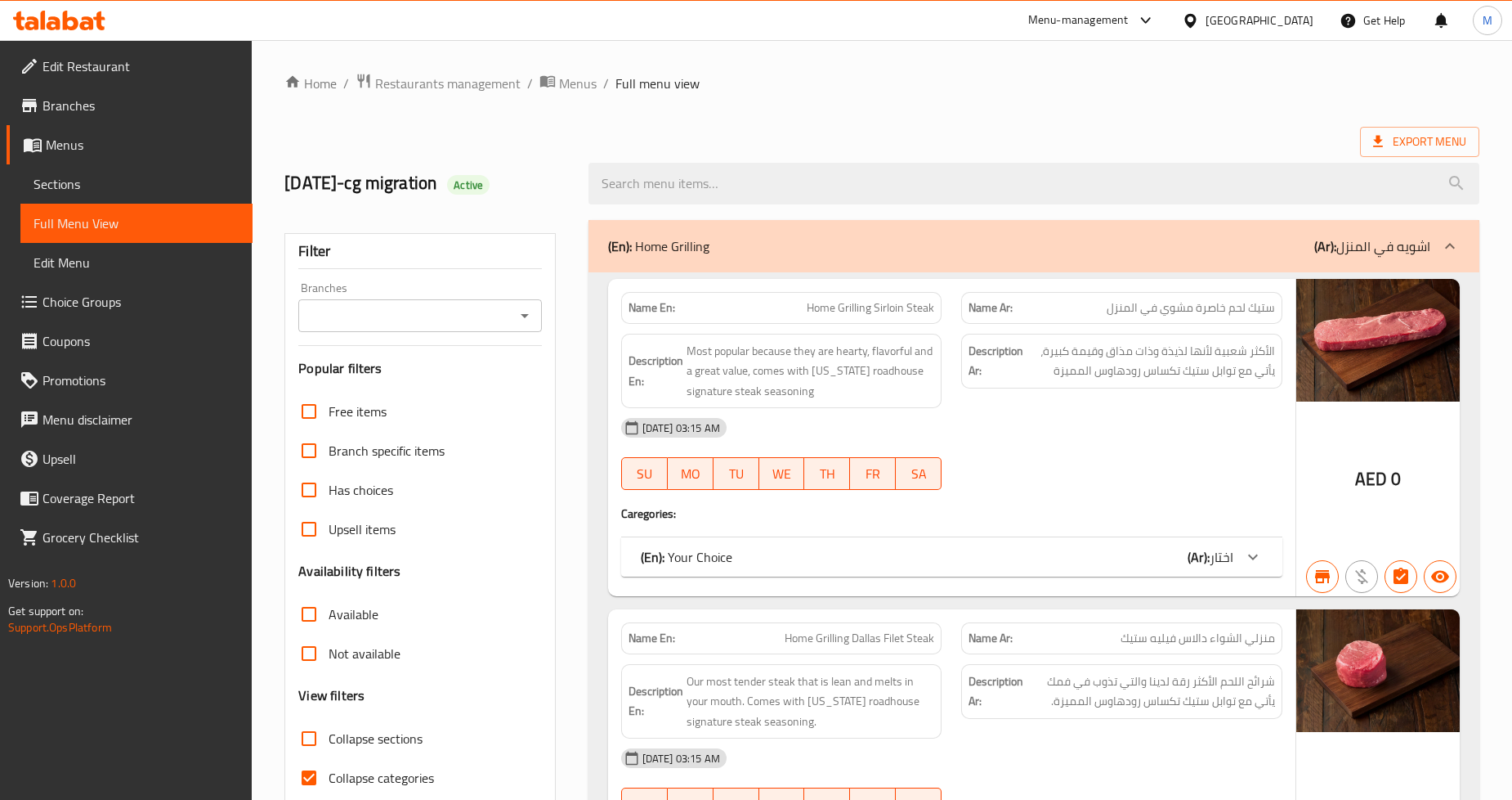
click at [501, 304] on input "Branches" at bounding box center [406, 315] width 206 height 23
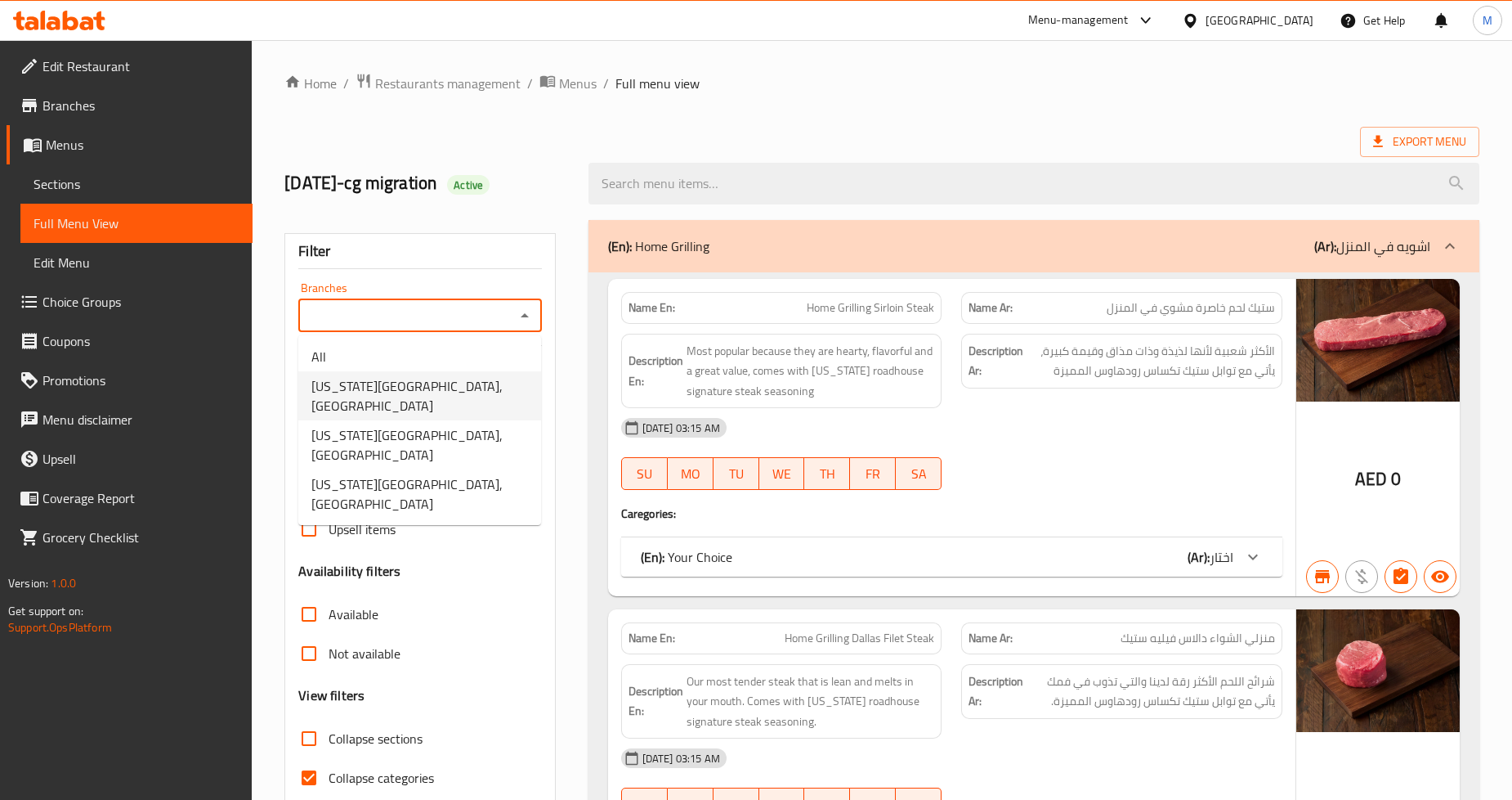
click at [464, 381] on span "Texas Roadhouse, Downtown Burj Khalifa" at bounding box center [419, 396] width 216 height 40
type input "Texas Roadhouse, Downtown Burj Khalifa"
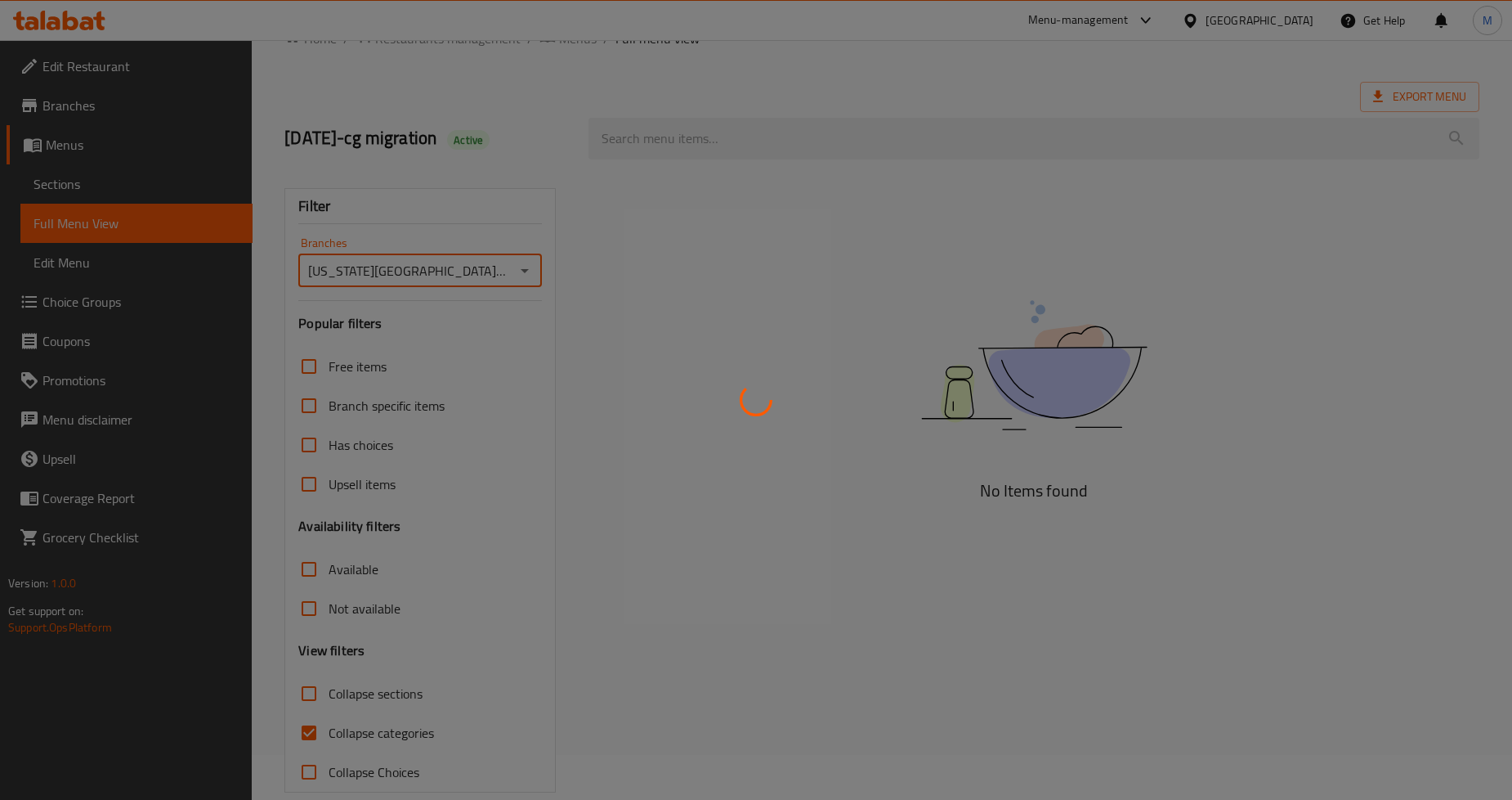
scroll to position [69, 0]
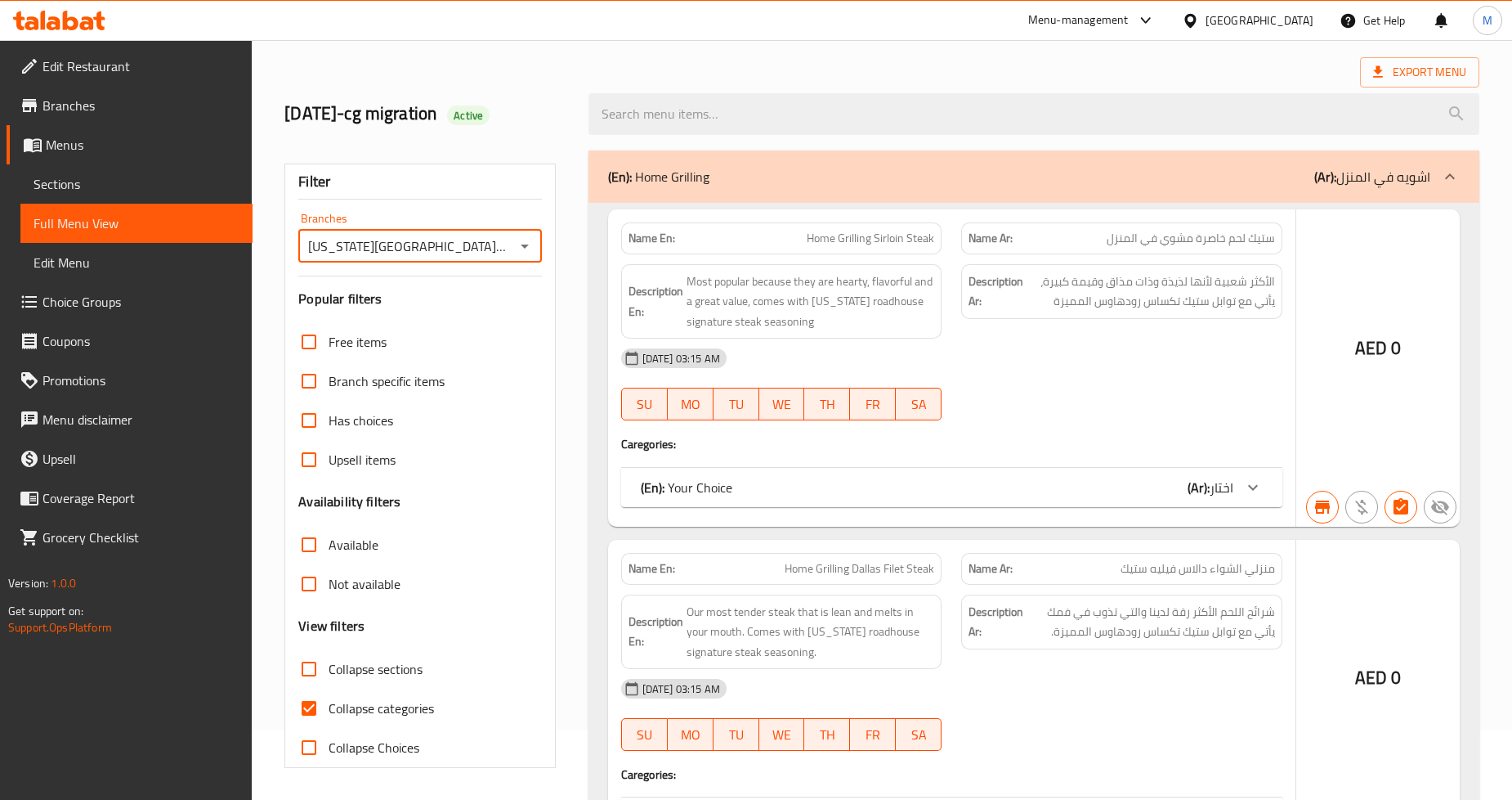
click at [307, 706] on div at bounding box center [756, 400] width 1512 height 800
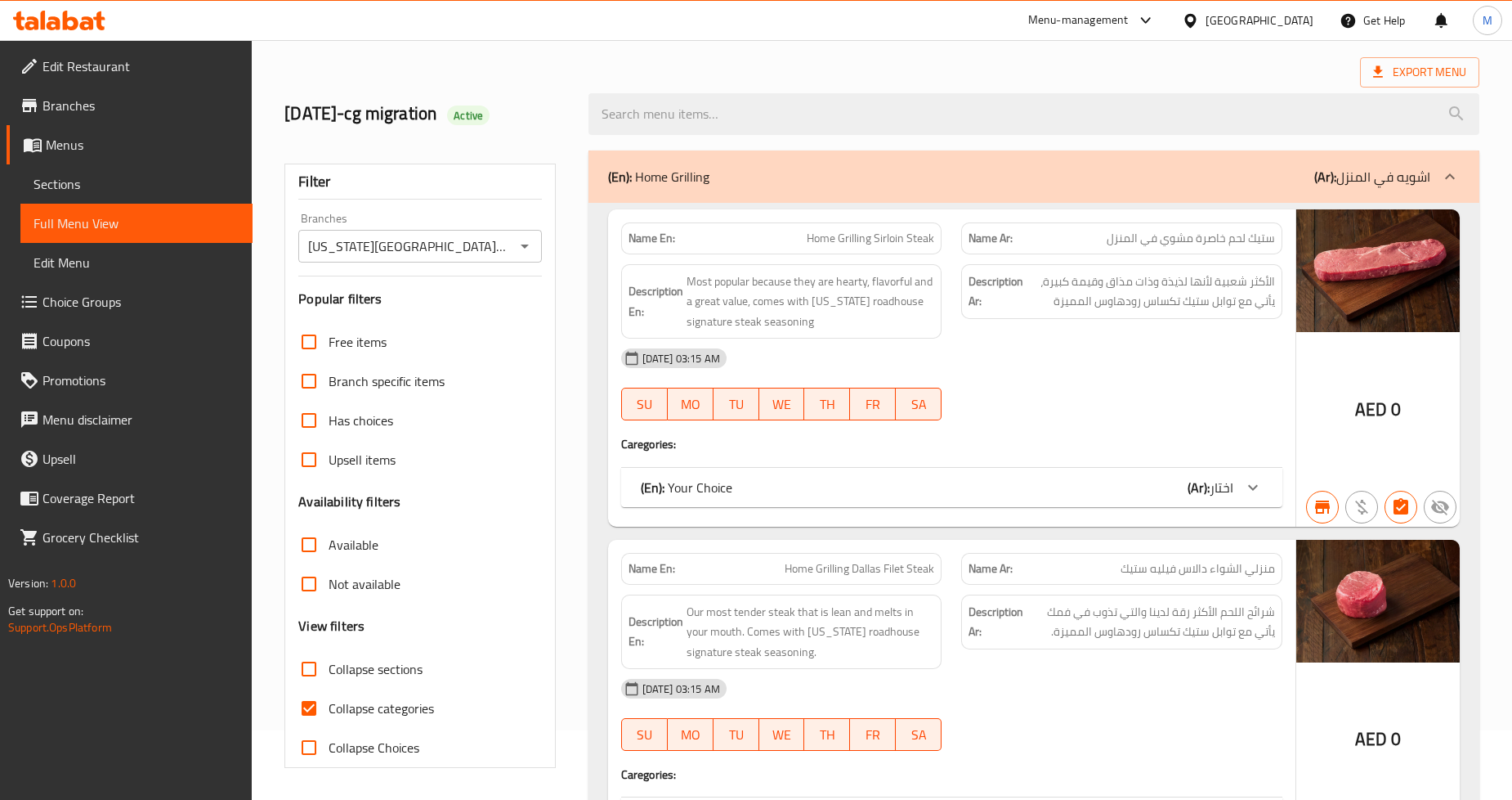
click at [310, 710] on input "Collapse categories" at bounding box center [309, 708] width 40 height 40
checkbox input "false"
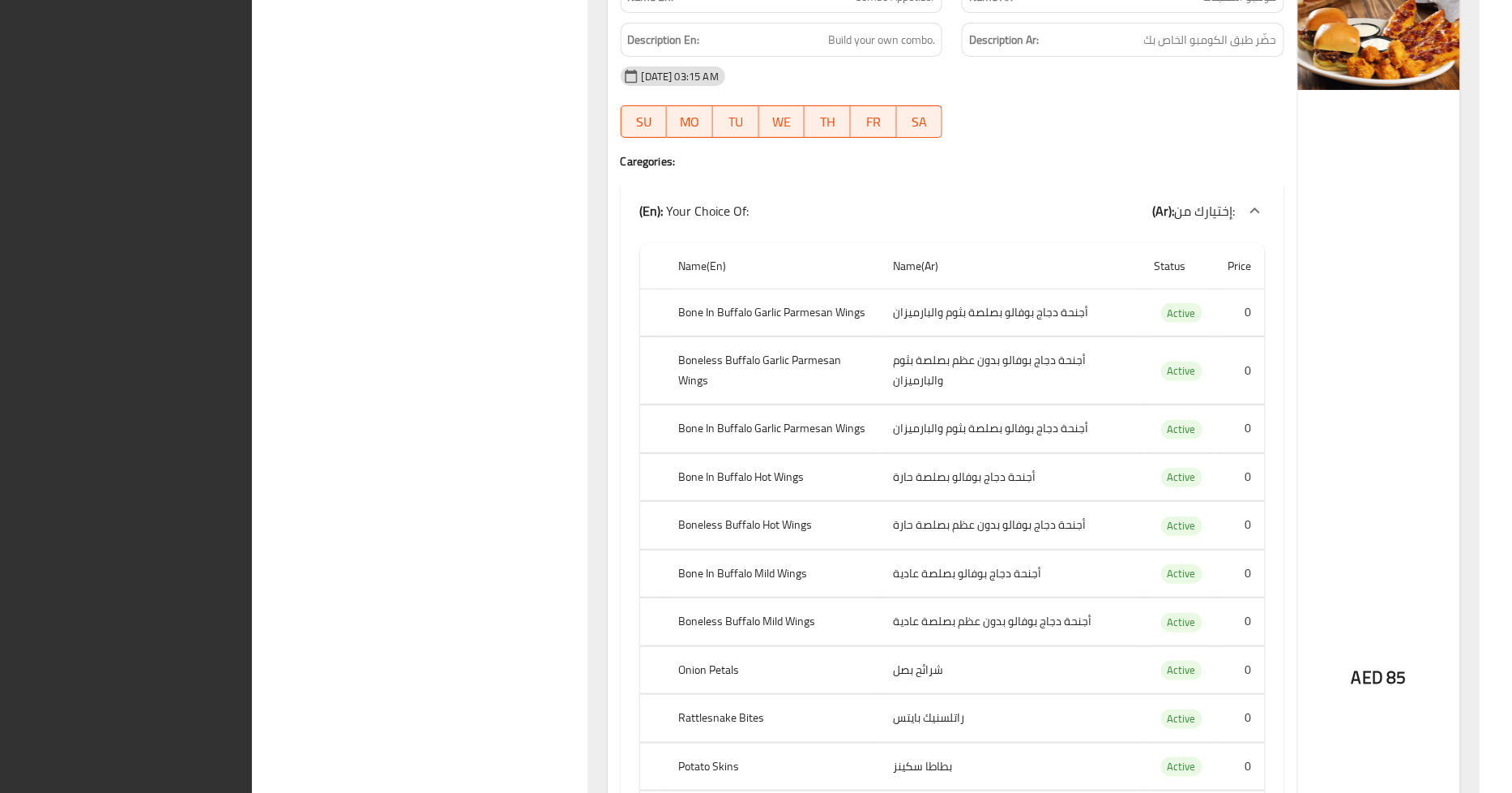
scroll to position [7548, 0]
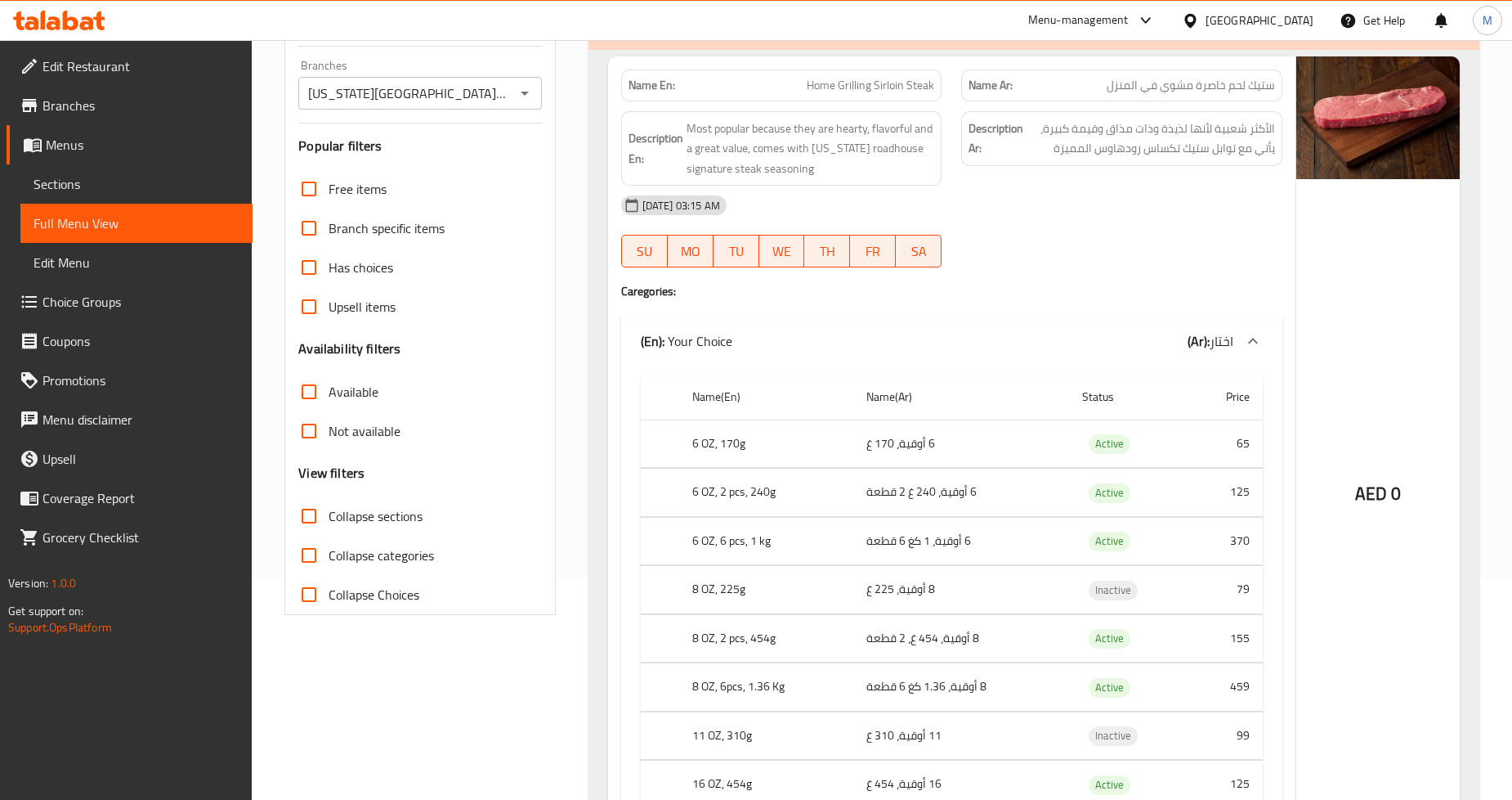
scroll to position [462, 0]
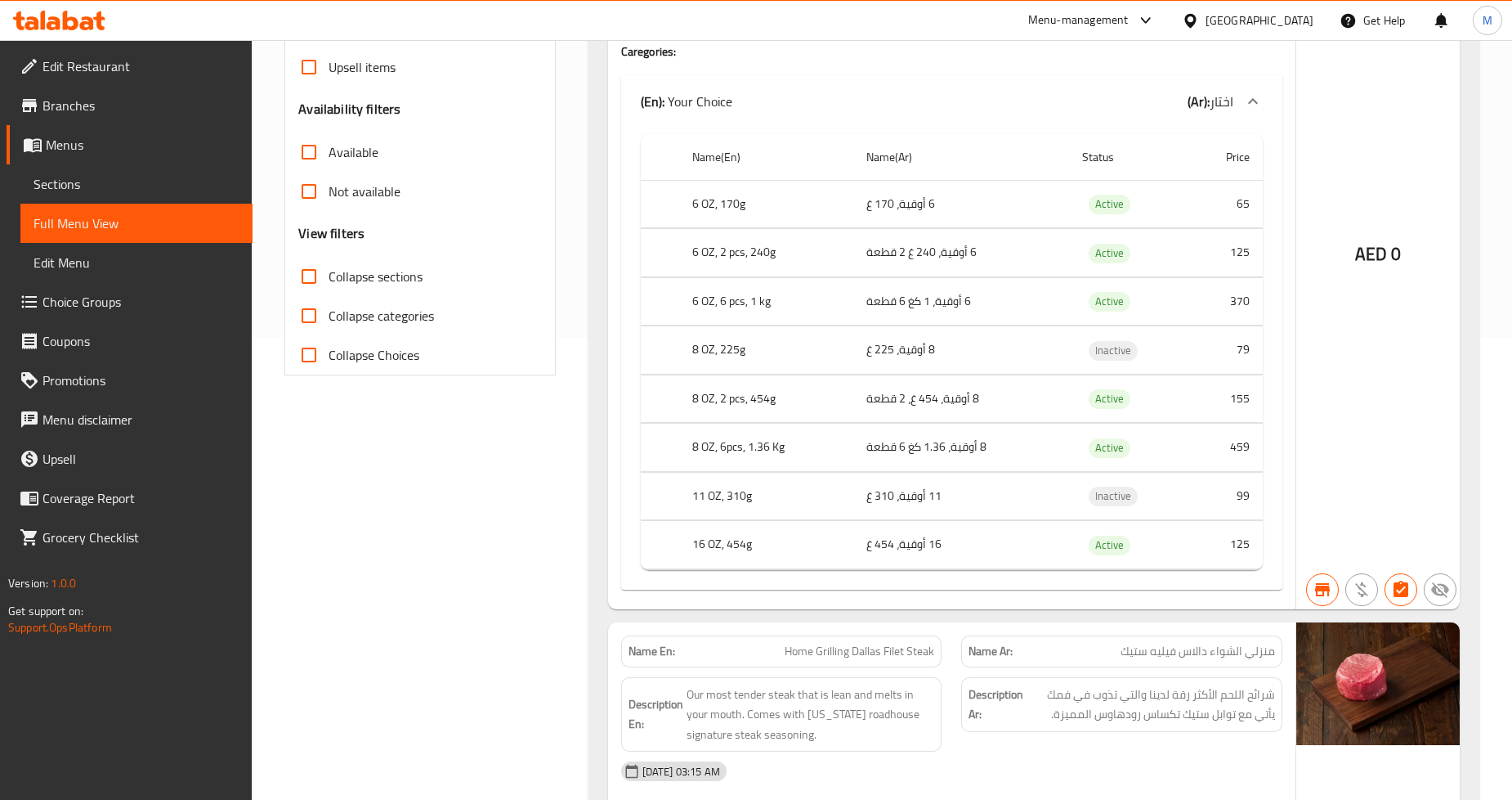
click at [304, 267] on input "Collapse sections" at bounding box center [309, 277] width 40 height 40
checkbox input "true"
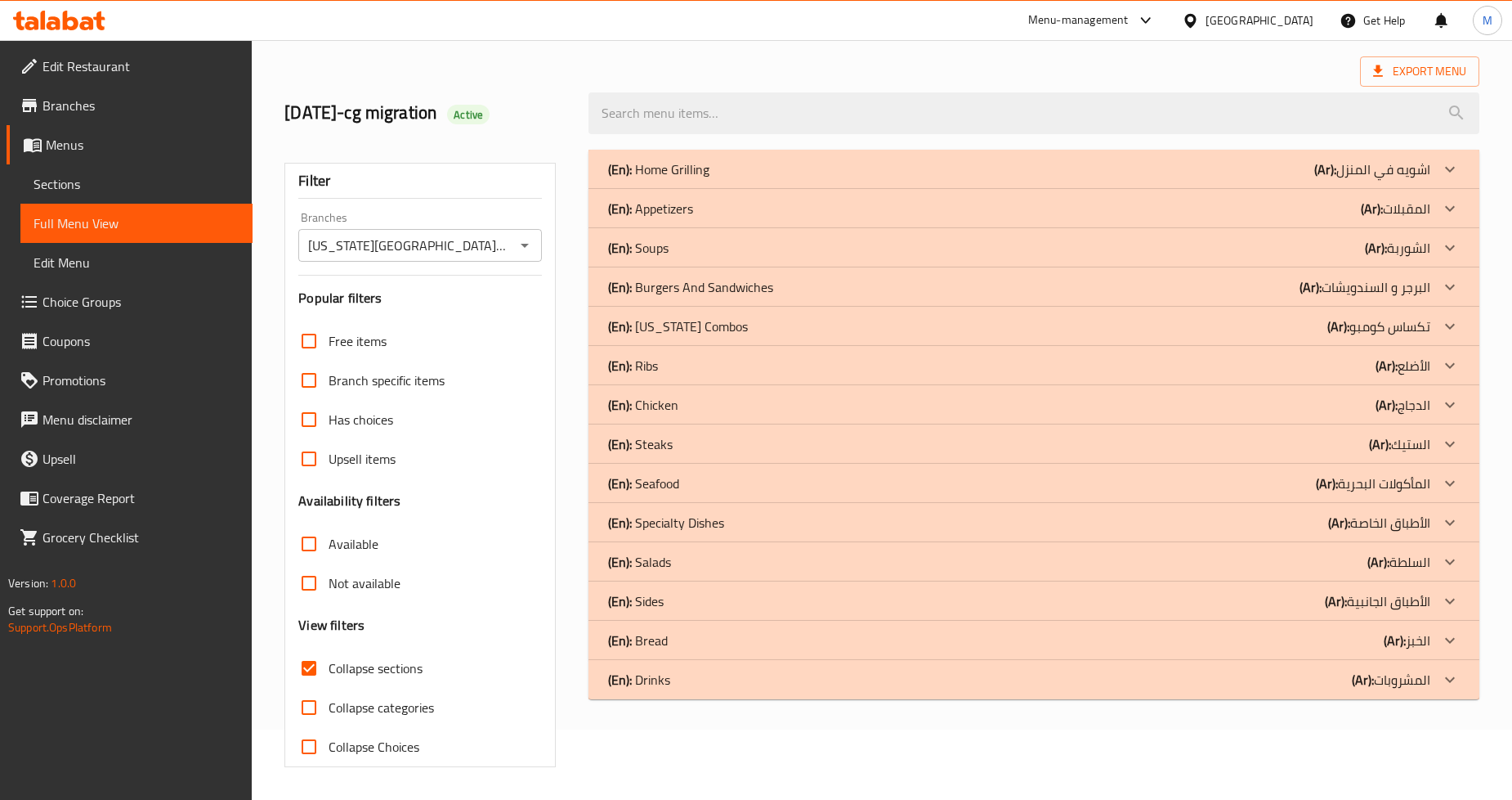
scroll to position [8, 0]
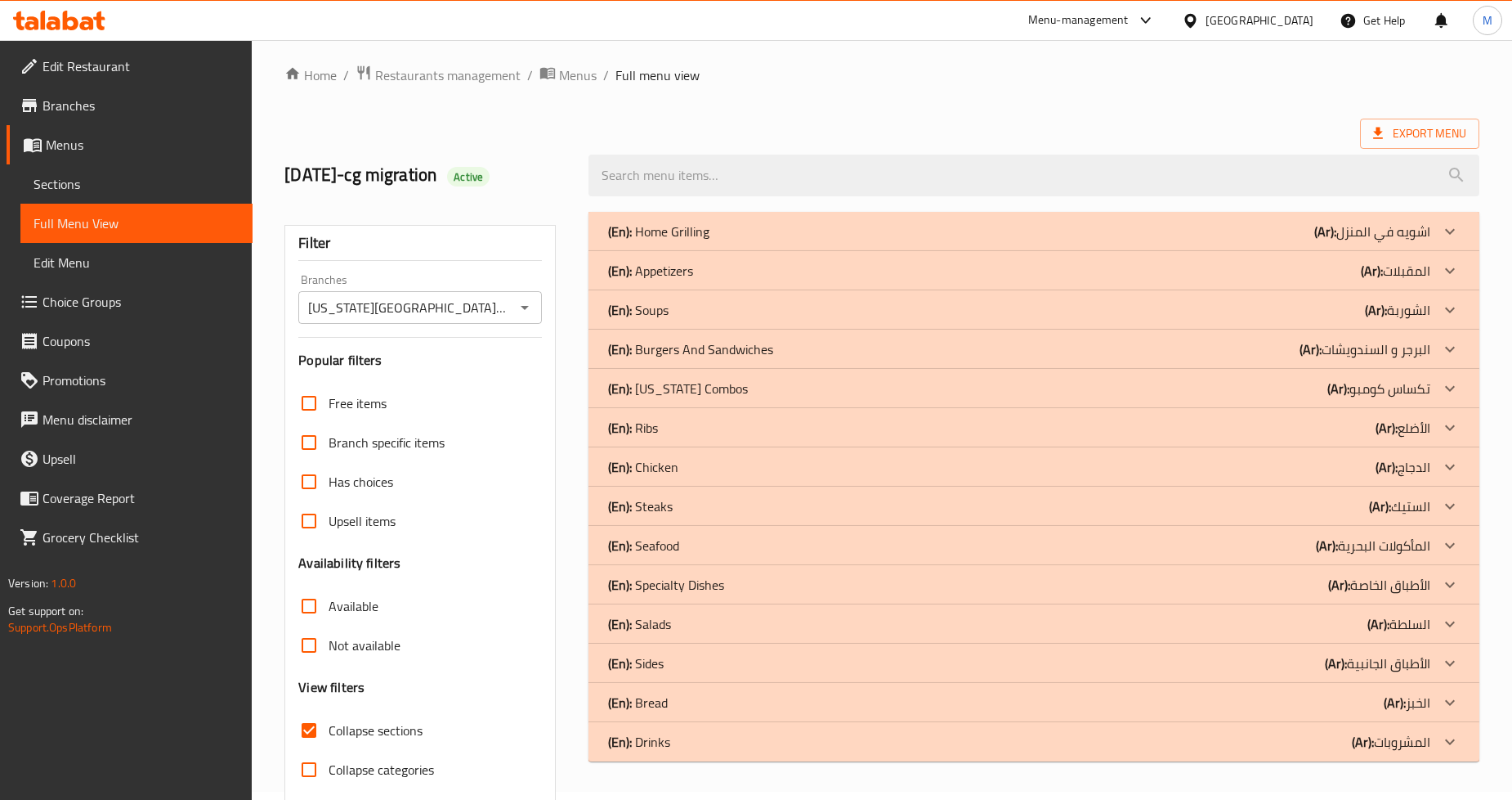
click at [670, 513] on p "(En): Steaks" at bounding box center [640, 506] width 64 height 20
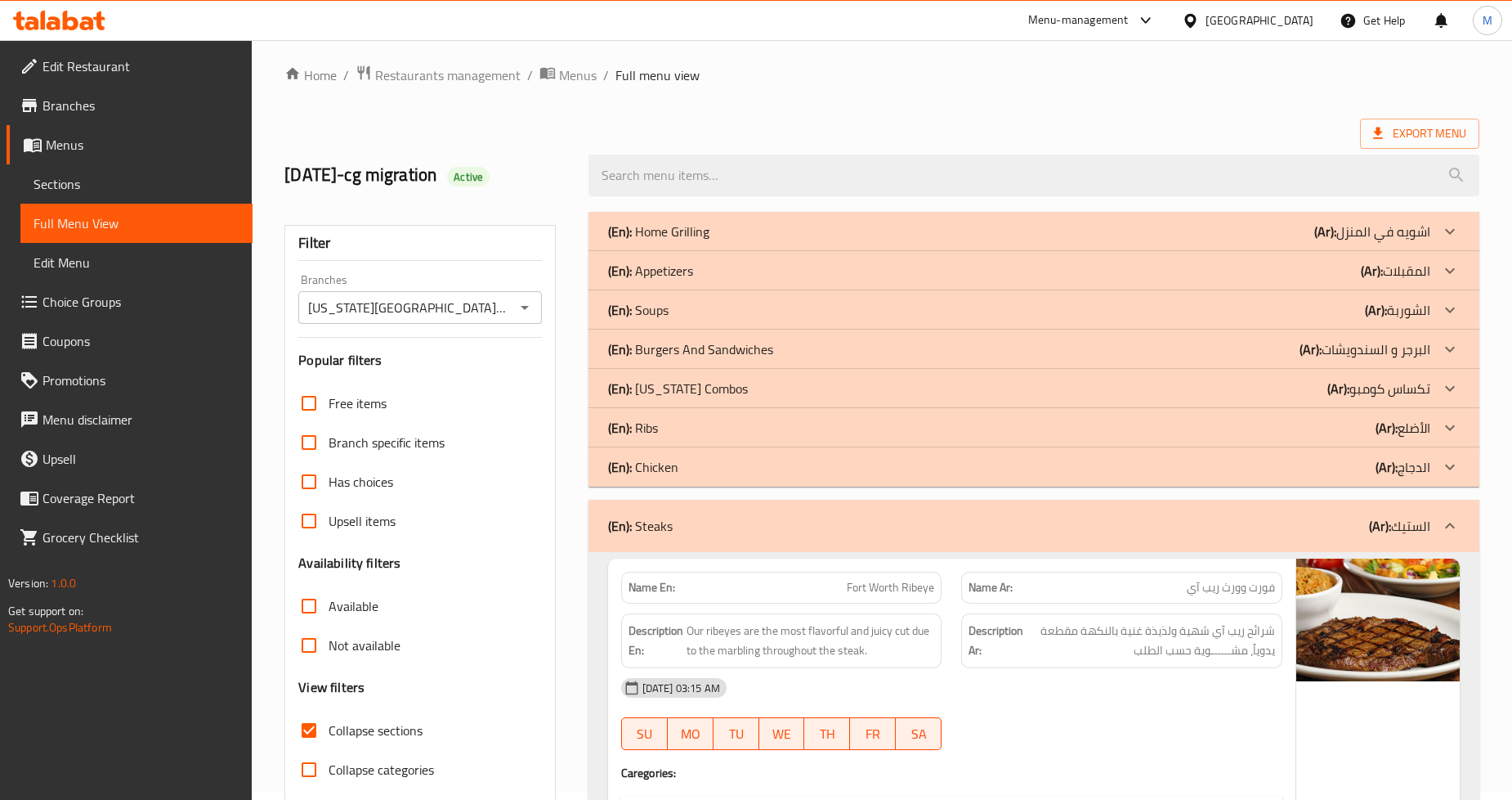
click at [710, 350] on p "(En): Burgers And Sandwiches" at bounding box center [691, 349] width 165 height 20
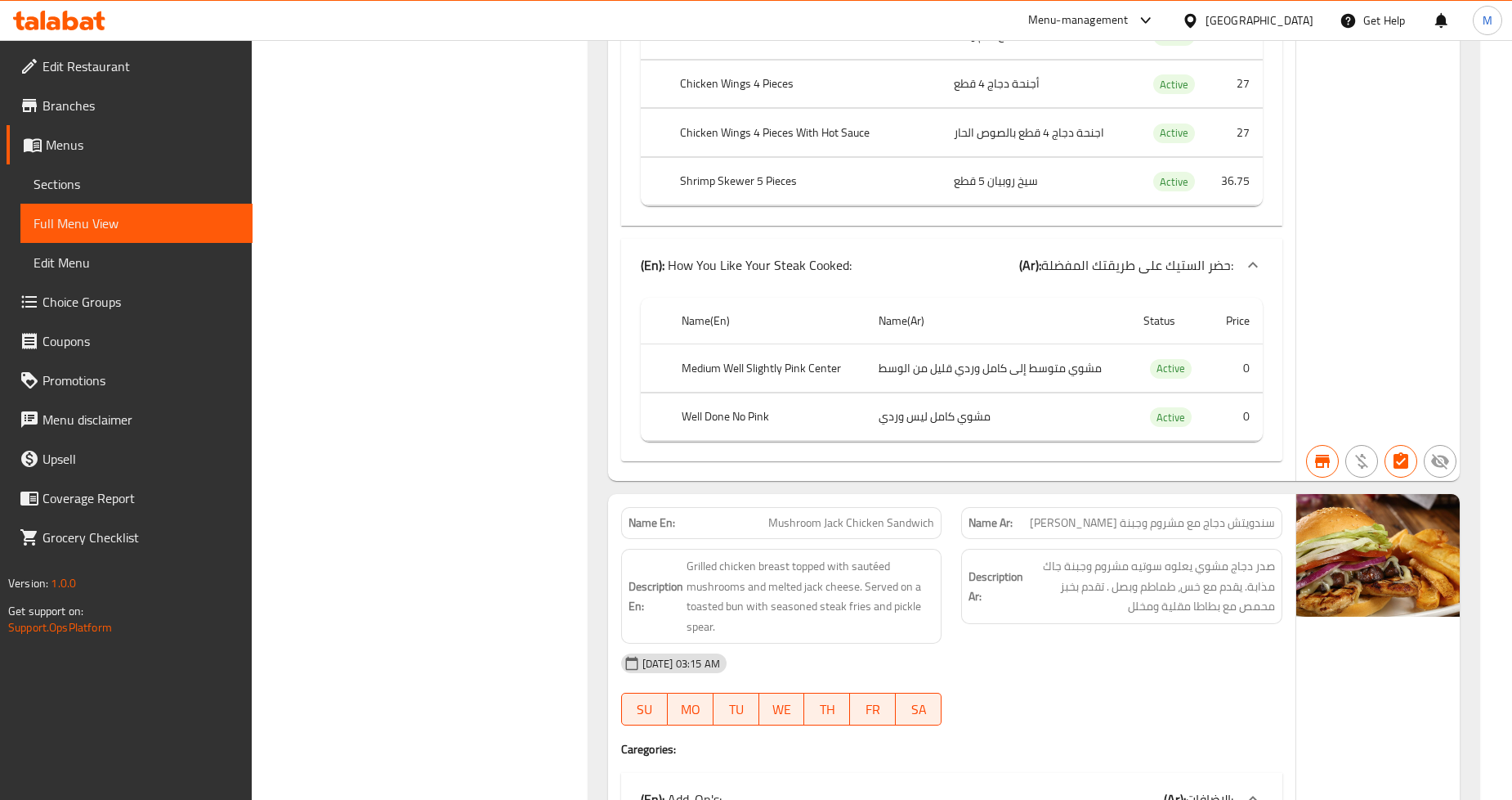
scroll to position [0, 0]
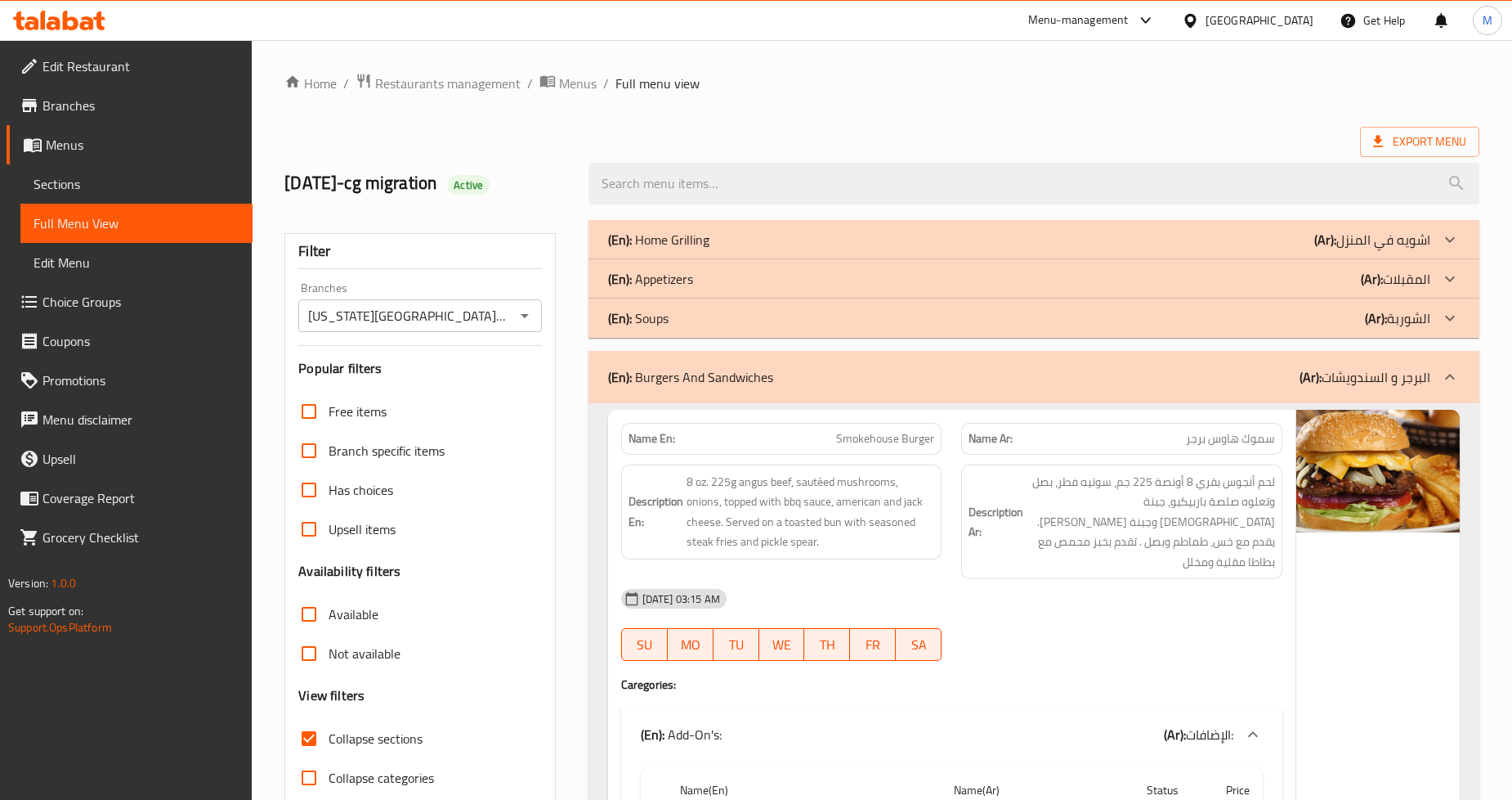
click at [504, 315] on input "Texas Roadhouse, Downtown Burj Khalifa" at bounding box center [406, 315] width 206 height 23
click at [516, 315] on icon "Open" at bounding box center [525, 315] width 20 height 20
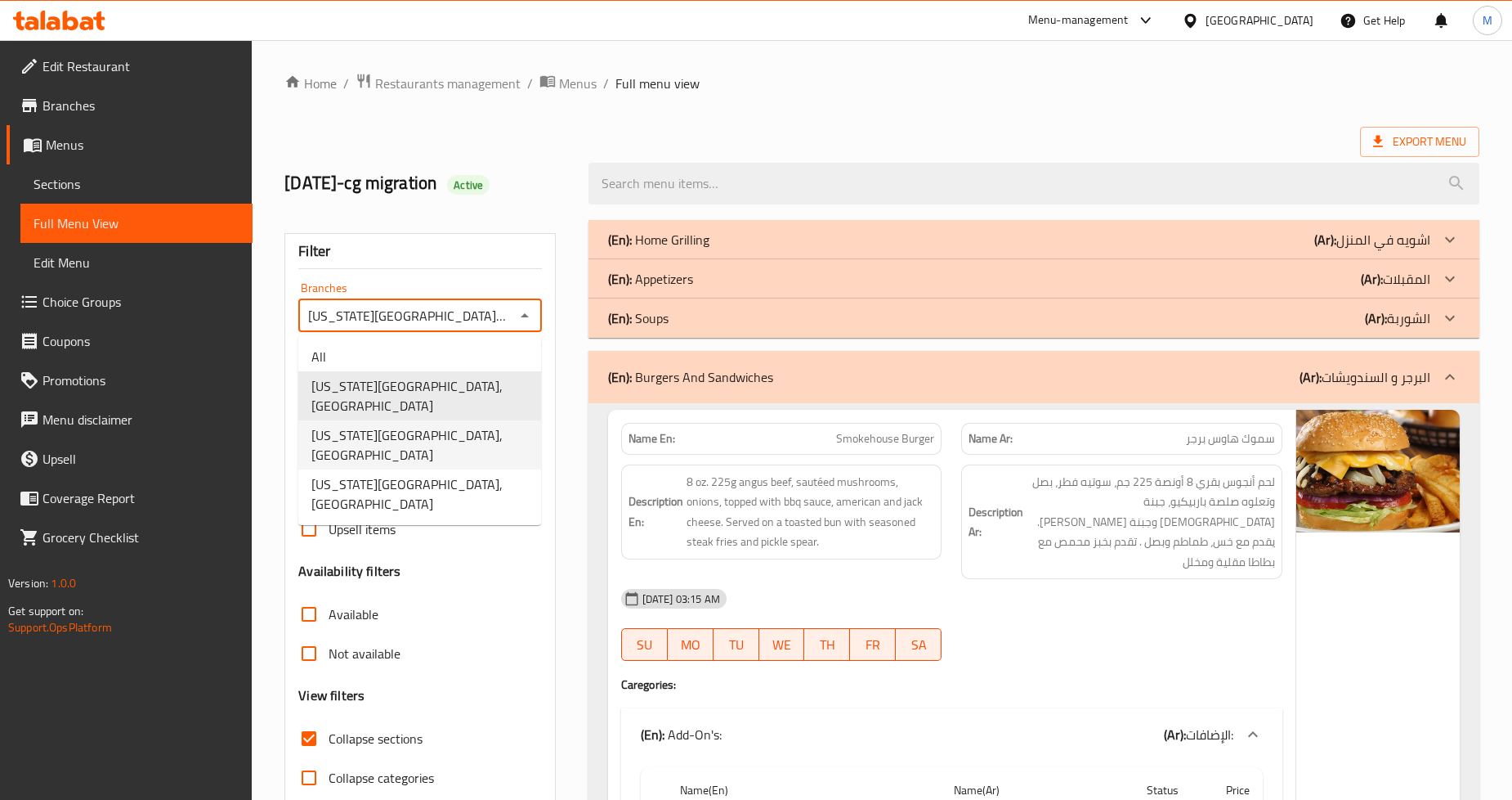
click at [463, 438] on span "Texas Roadhouse, Dubai Festival City" at bounding box center [419, 445] width 216 height 40
type input "Texas Roadhouse, Dubai Festival City"
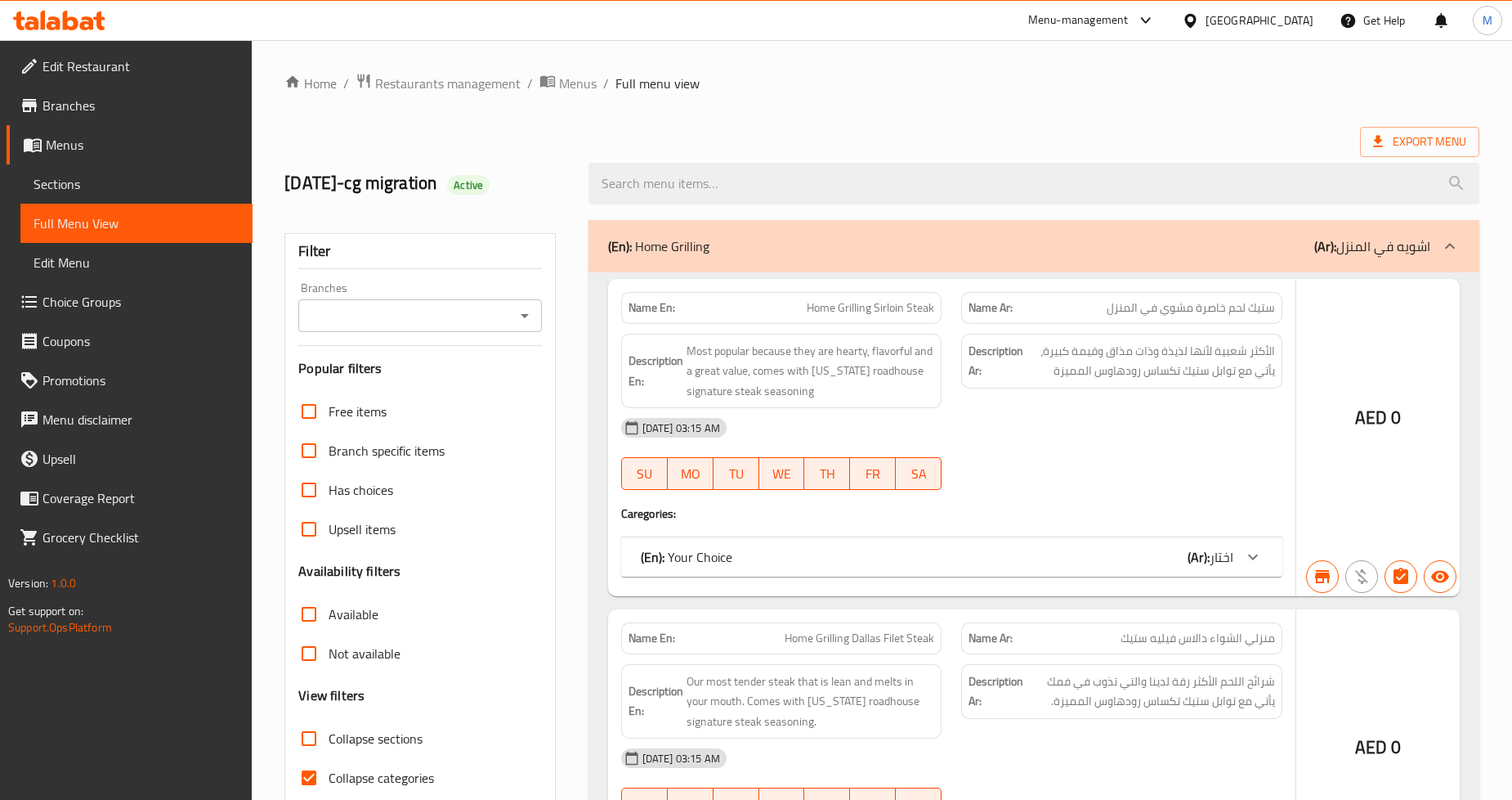
click at [526, 314] on div at bounding box center [756, 400] width 1512 height 800
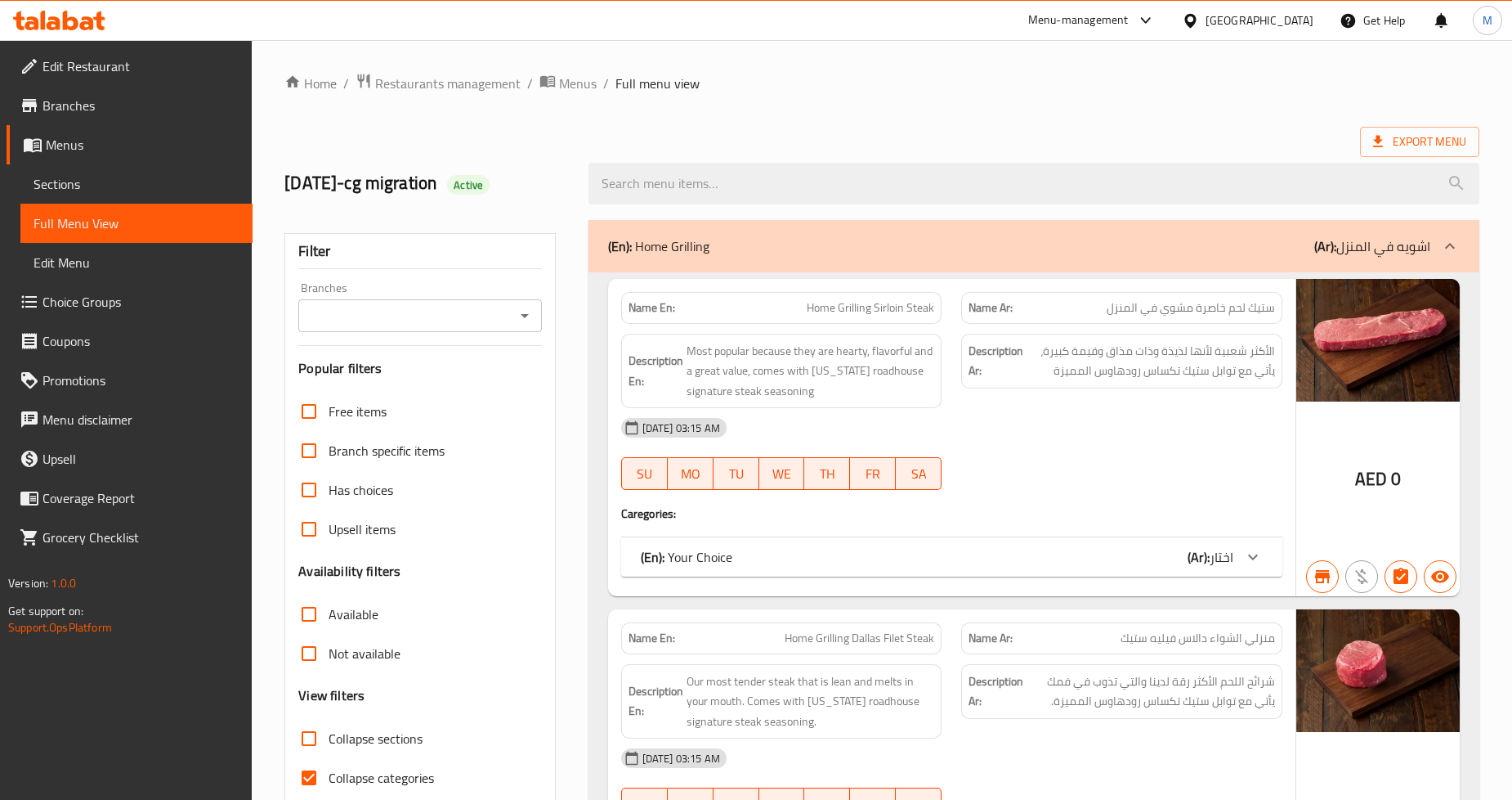
click at [516, 320] on icon "Open" at bounding box center [525, 315] width 20 height 20
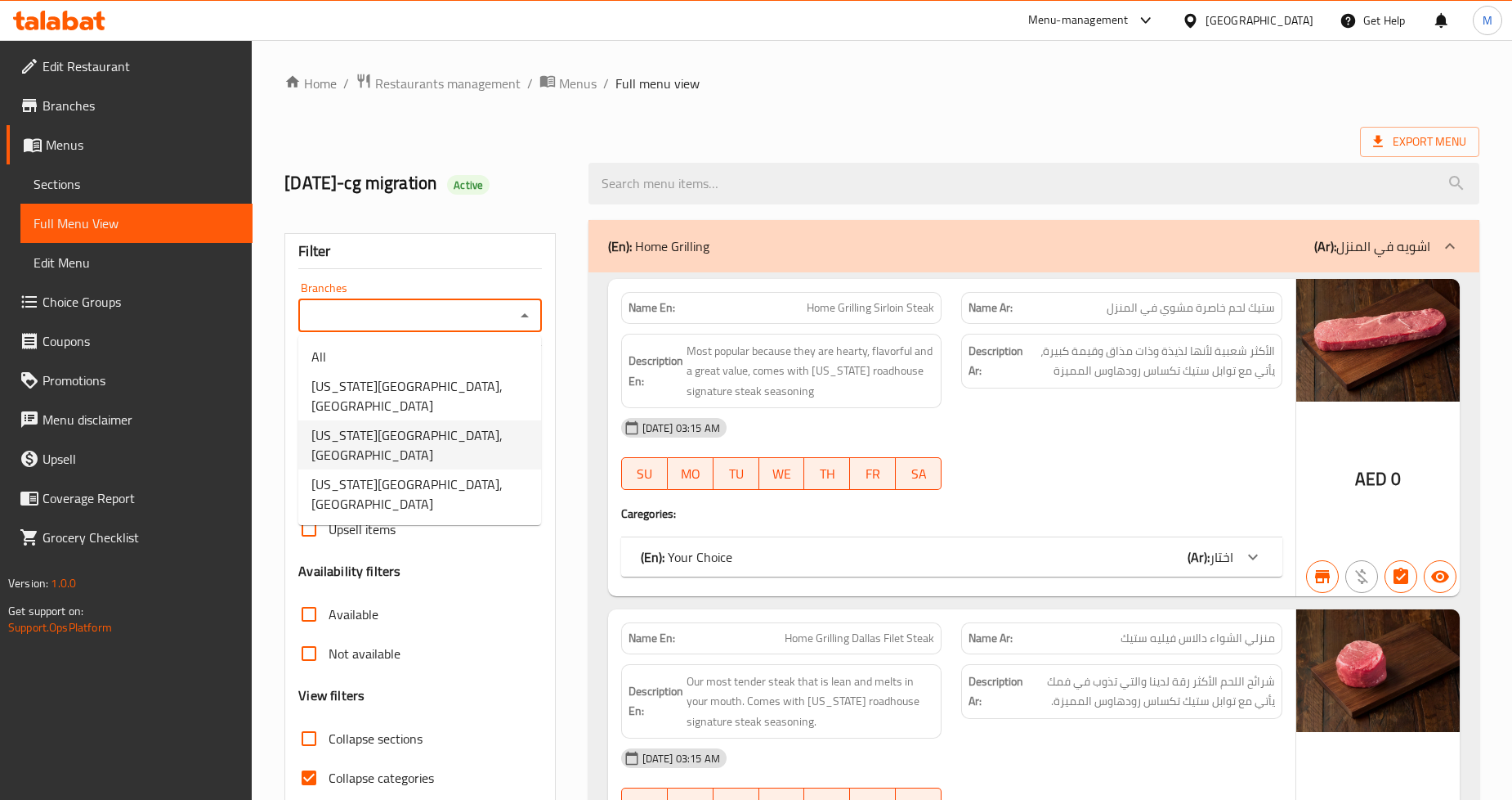
click at [504, 431] on span "[US_STATE][GEOGRAPHIC_DATA], [GEOGRAPHIC_DATA]" at bounding box center [419, 445] width 216 height 40
type input "[US_STATE][GEOGRAPHIC_DATA], [GEOGRAPHIC_DATA]"
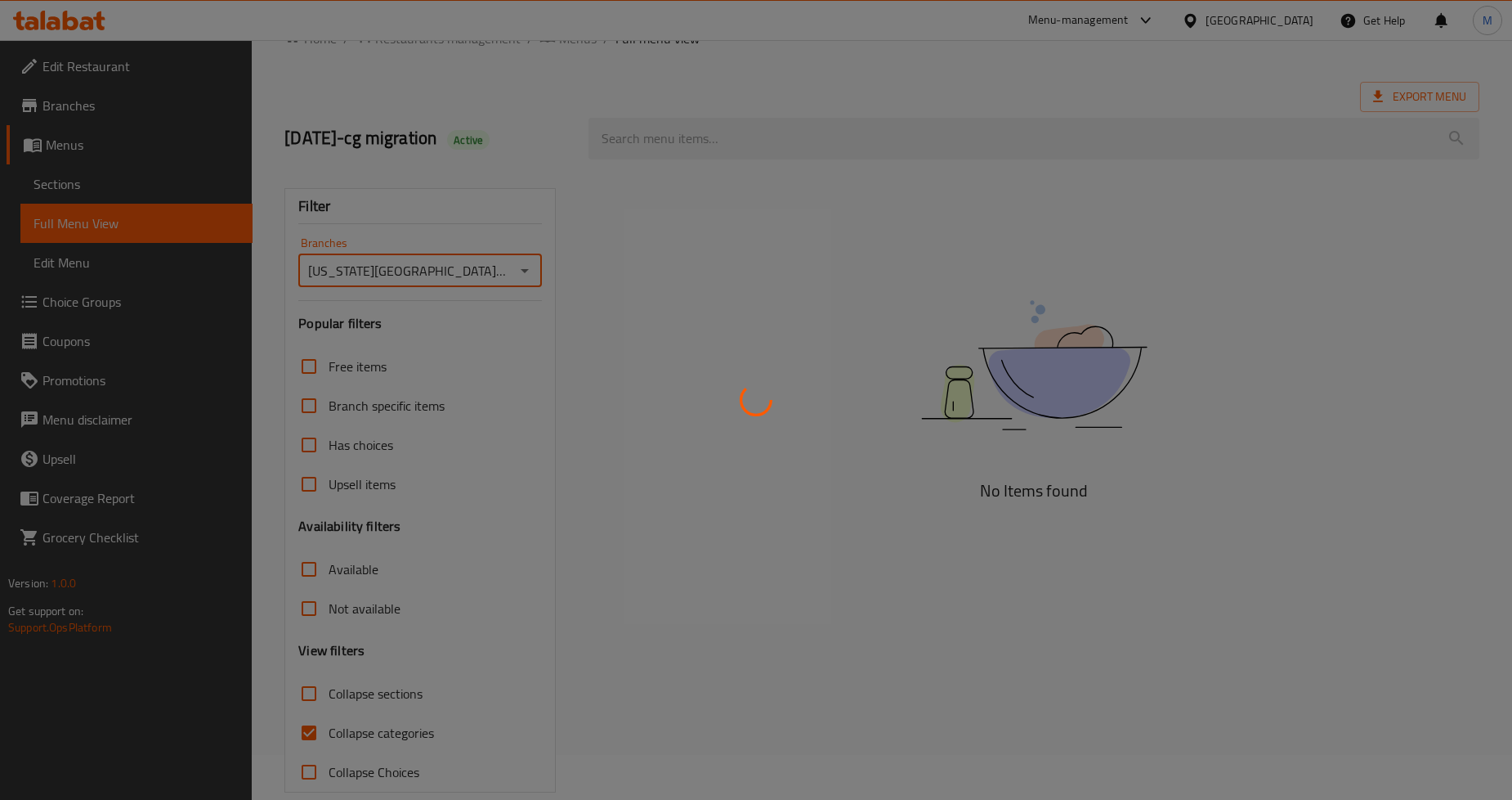
scroll to position [69, 0]
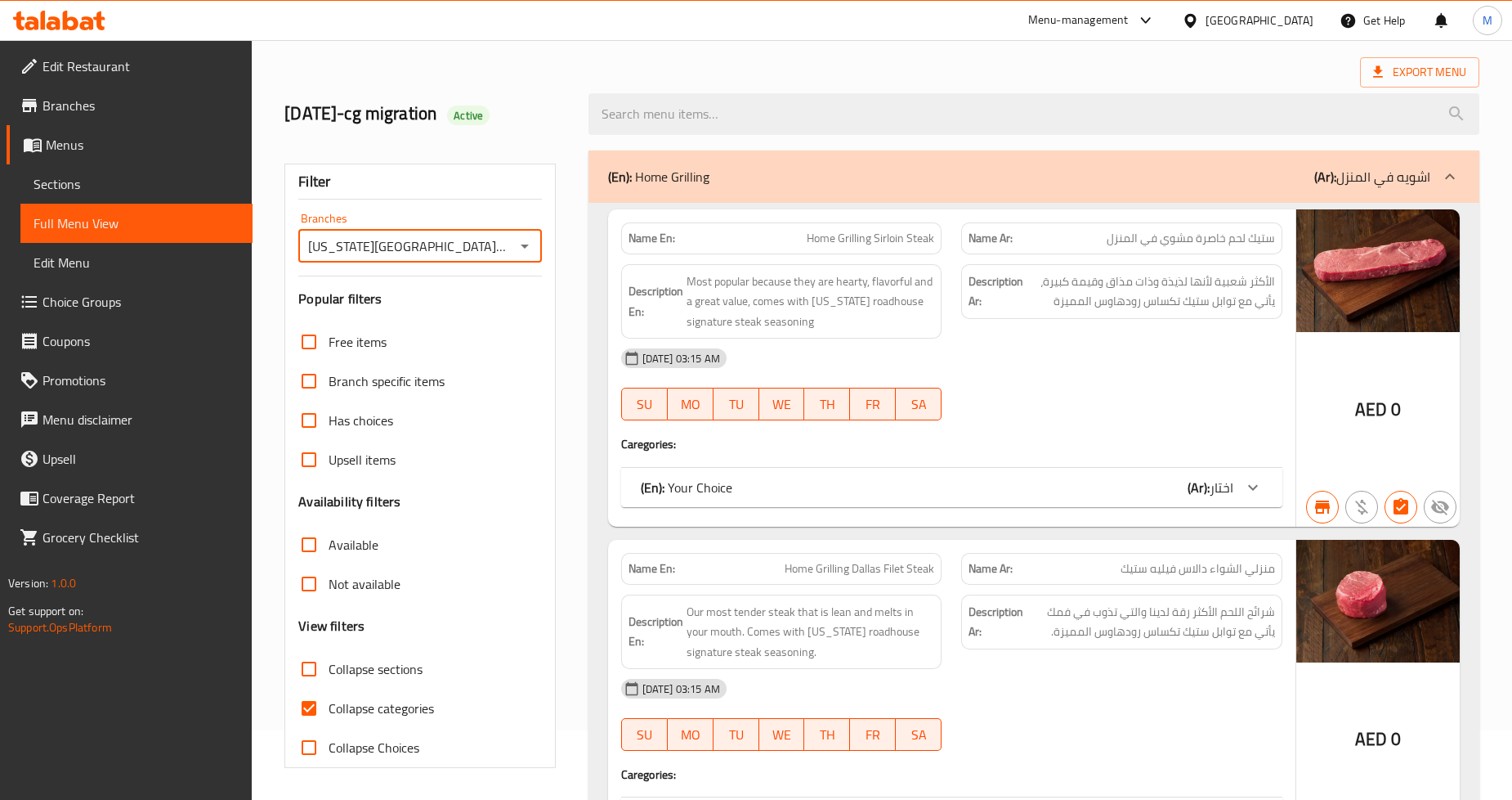
click at [306, 667] on input "Collapse sections" at bounding box center [309, 669] width 40 height 40
checkbox input "true"
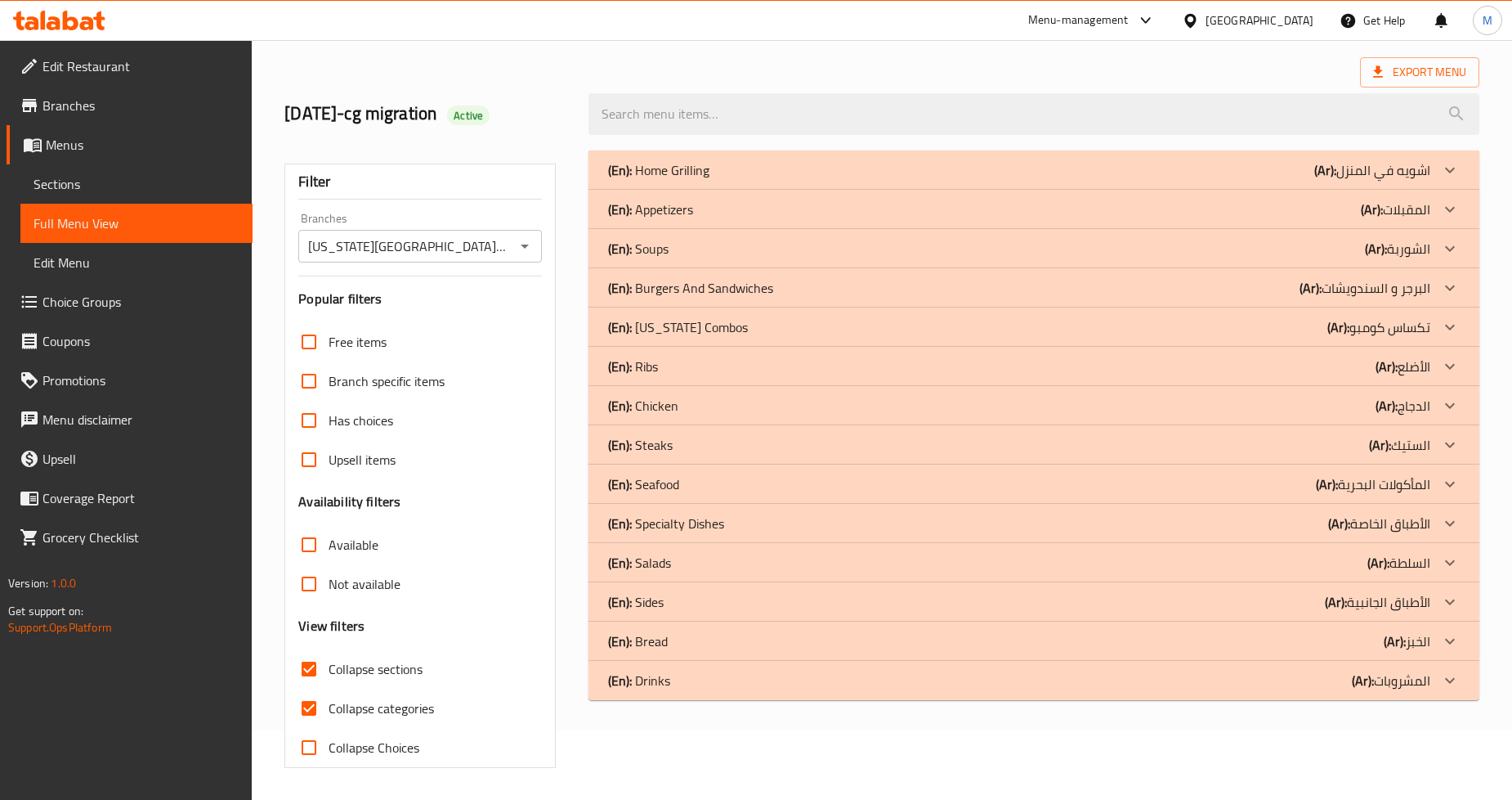
click at [310, 703] on input "Collapse categories" at bounding box center [309, 708] width 40 height 40
checkbox input "false"
click at [689, 443] on div "(En): Steaks (Ar): الستيك" at bounding box center [1019, 445] width 822 height 20
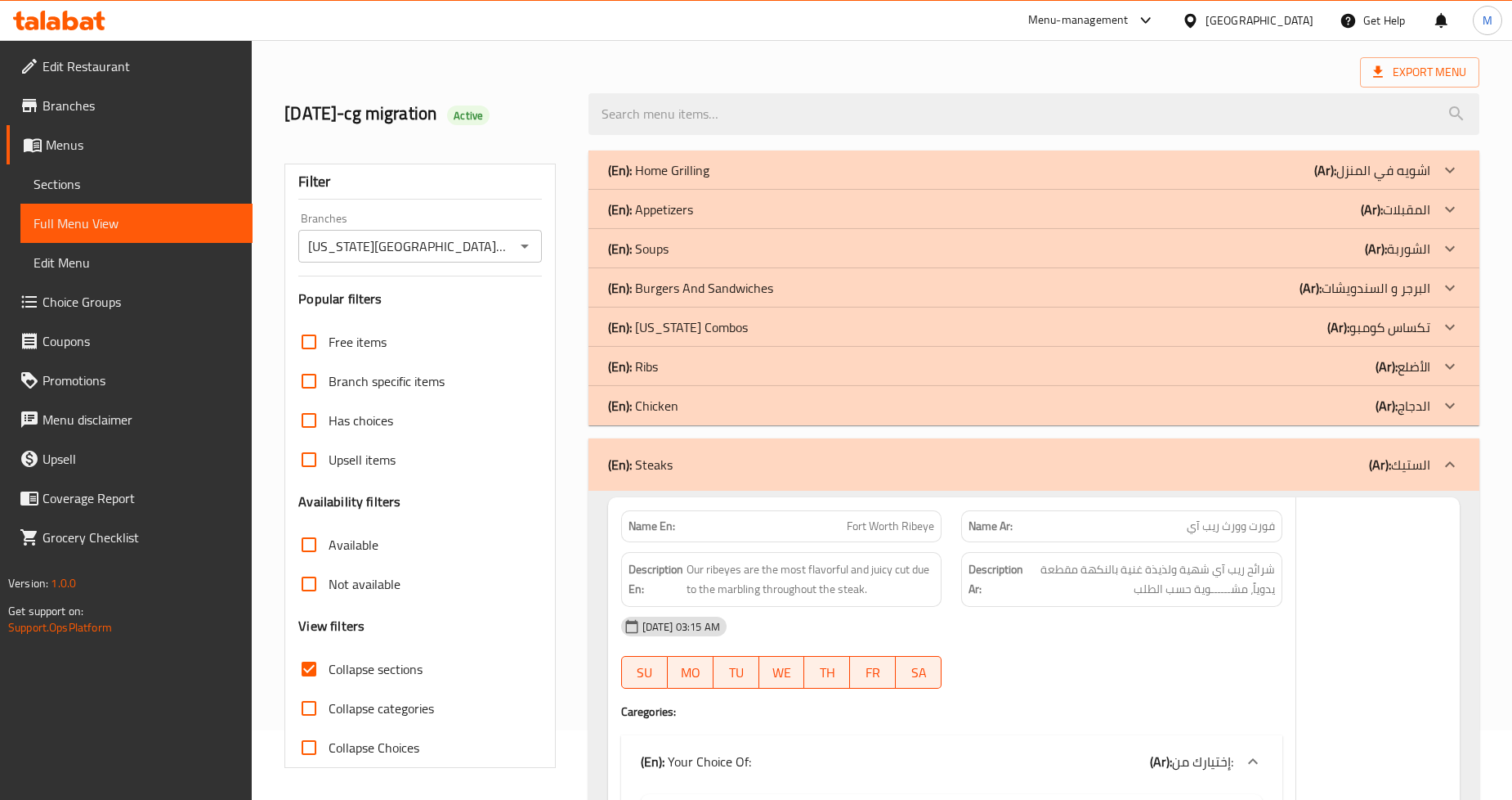
click at [704, 268] on div "(En): Burgers And Sandwiches (Ar): البرجر و السندويشات" at bounding box center [1034, 288] width 891 height 40
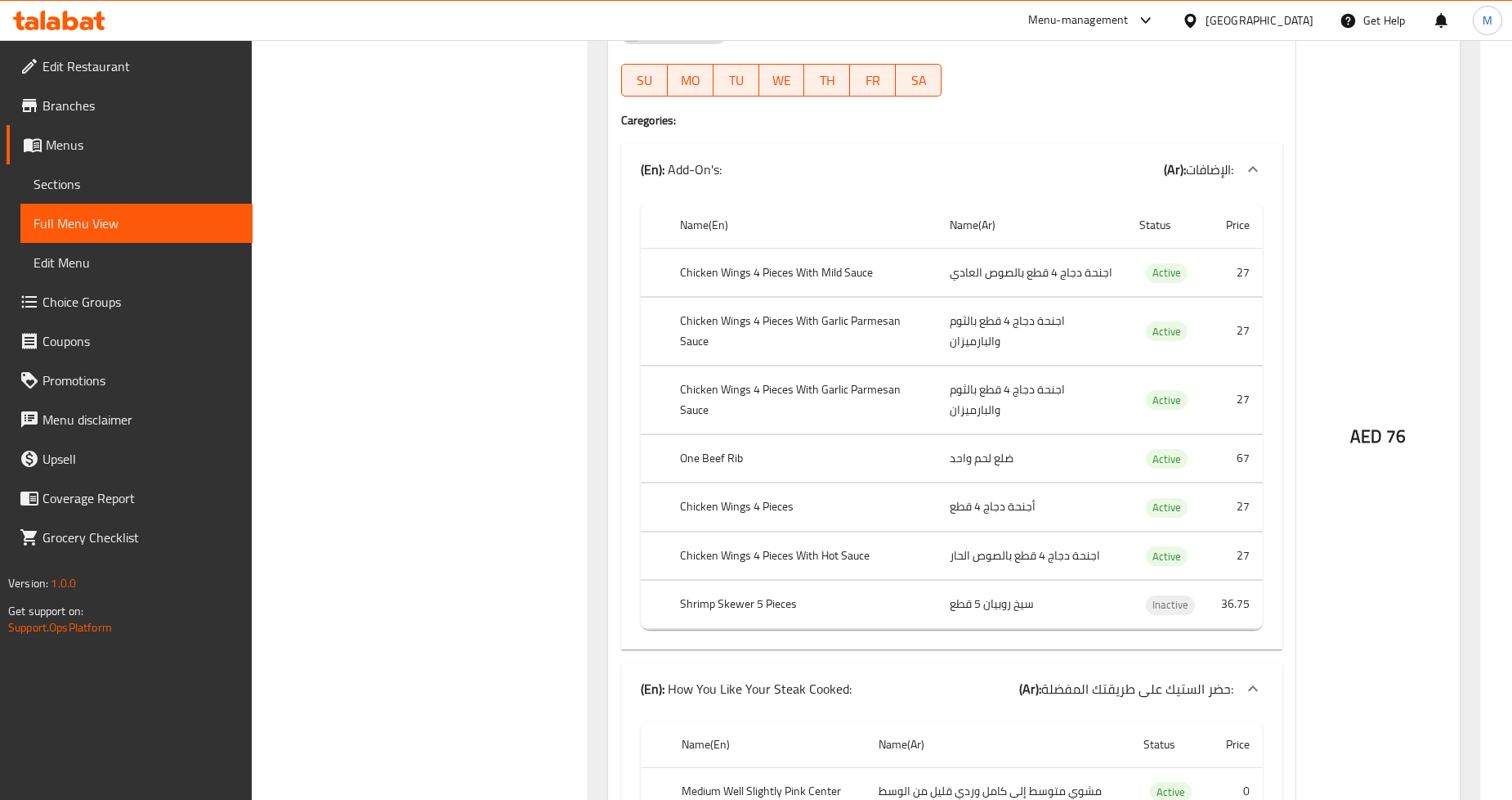
scroll to position [0, 0]
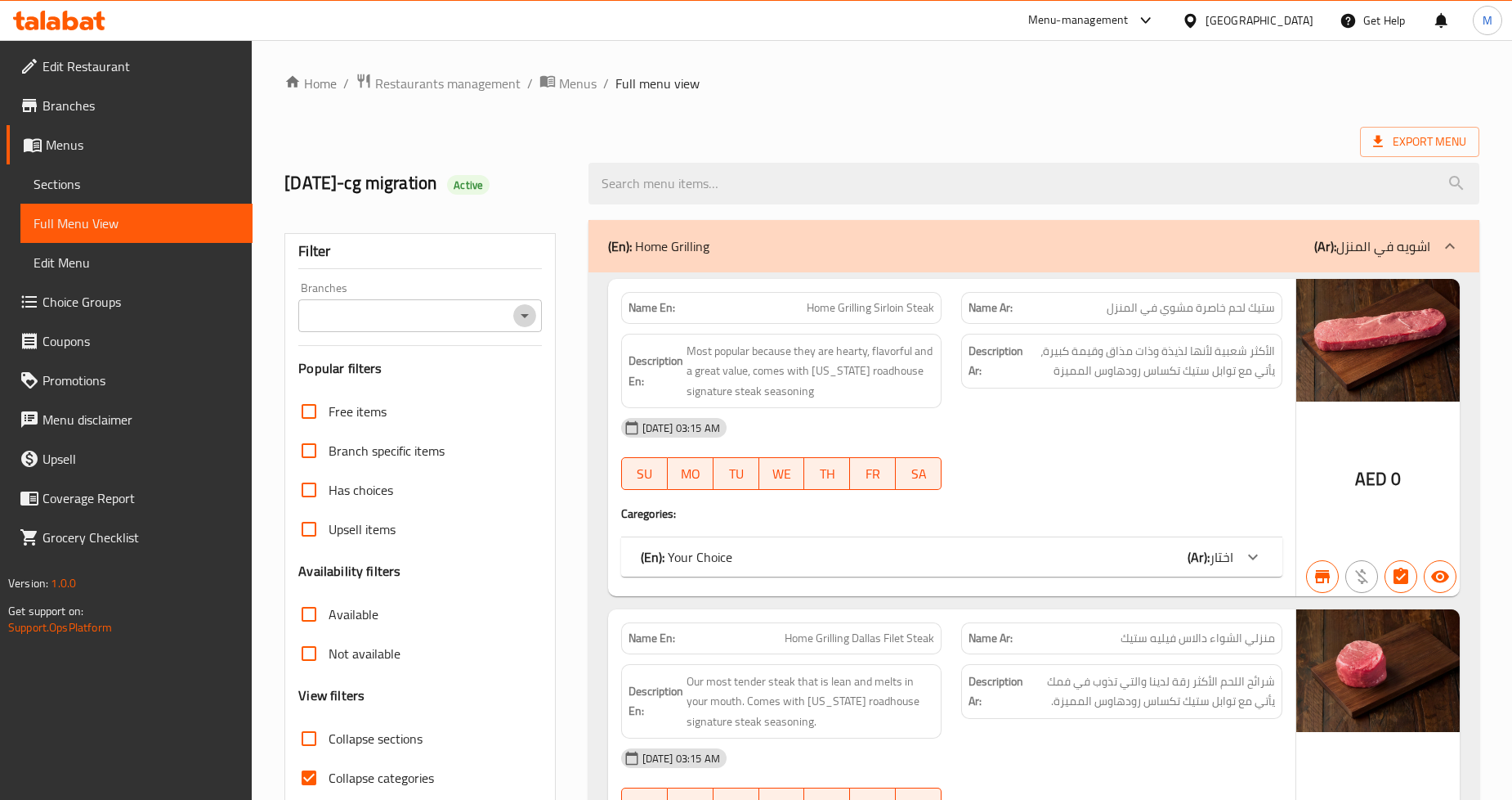
click at [522, 312] on icon "Open" at bounding box center [525, 315] width 20 height 20
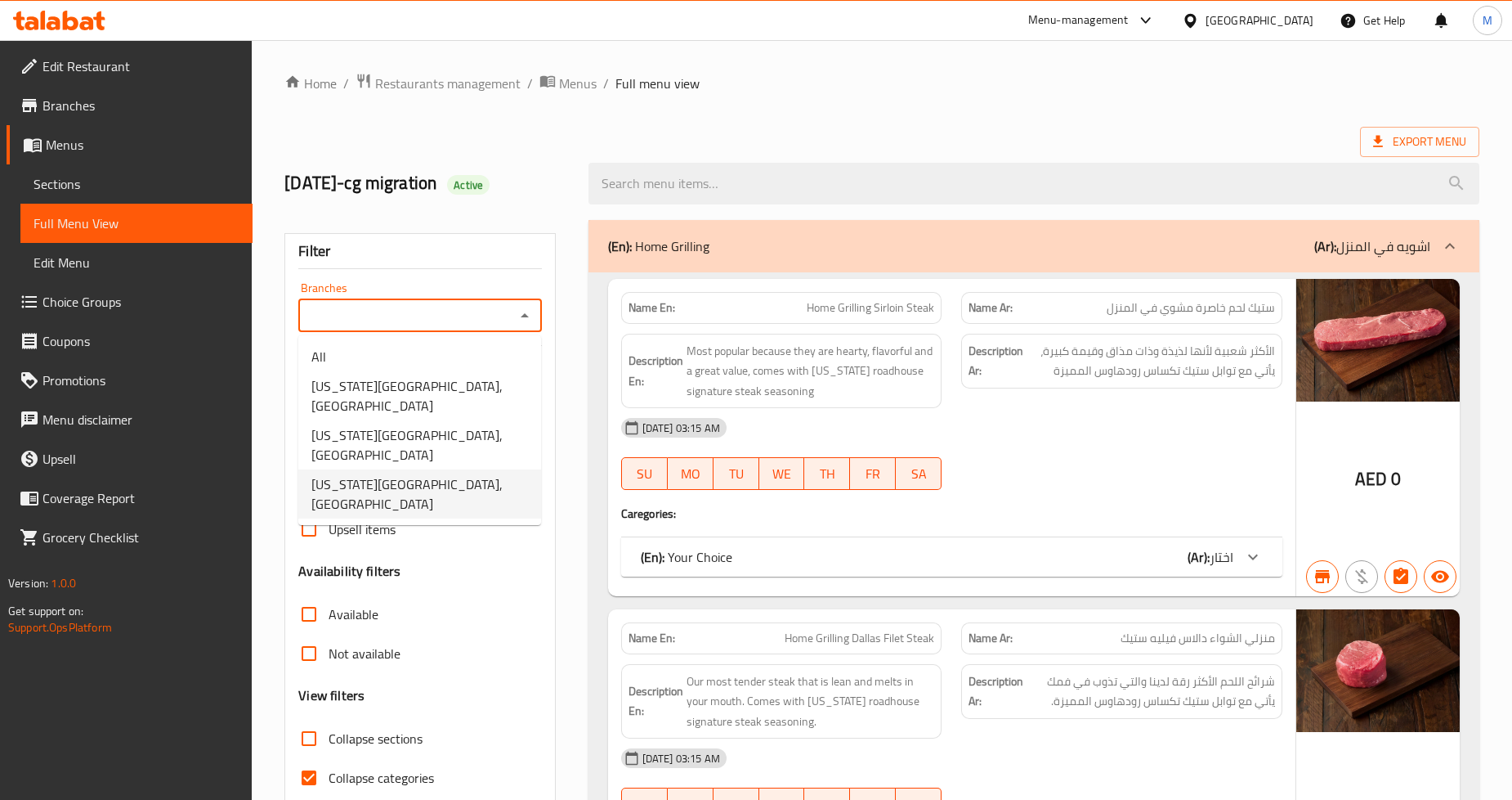
click at [409, 474] on span "[US_STATE][GEOGRAPHIC_DATA], [GEOGRAPHIC_DATA]" at bounding box center [419, 494] width 216 height 40
type input "[US_STATE][GEOGRAPHIC_DATA], [GEOGRAPHIC_DATA]"
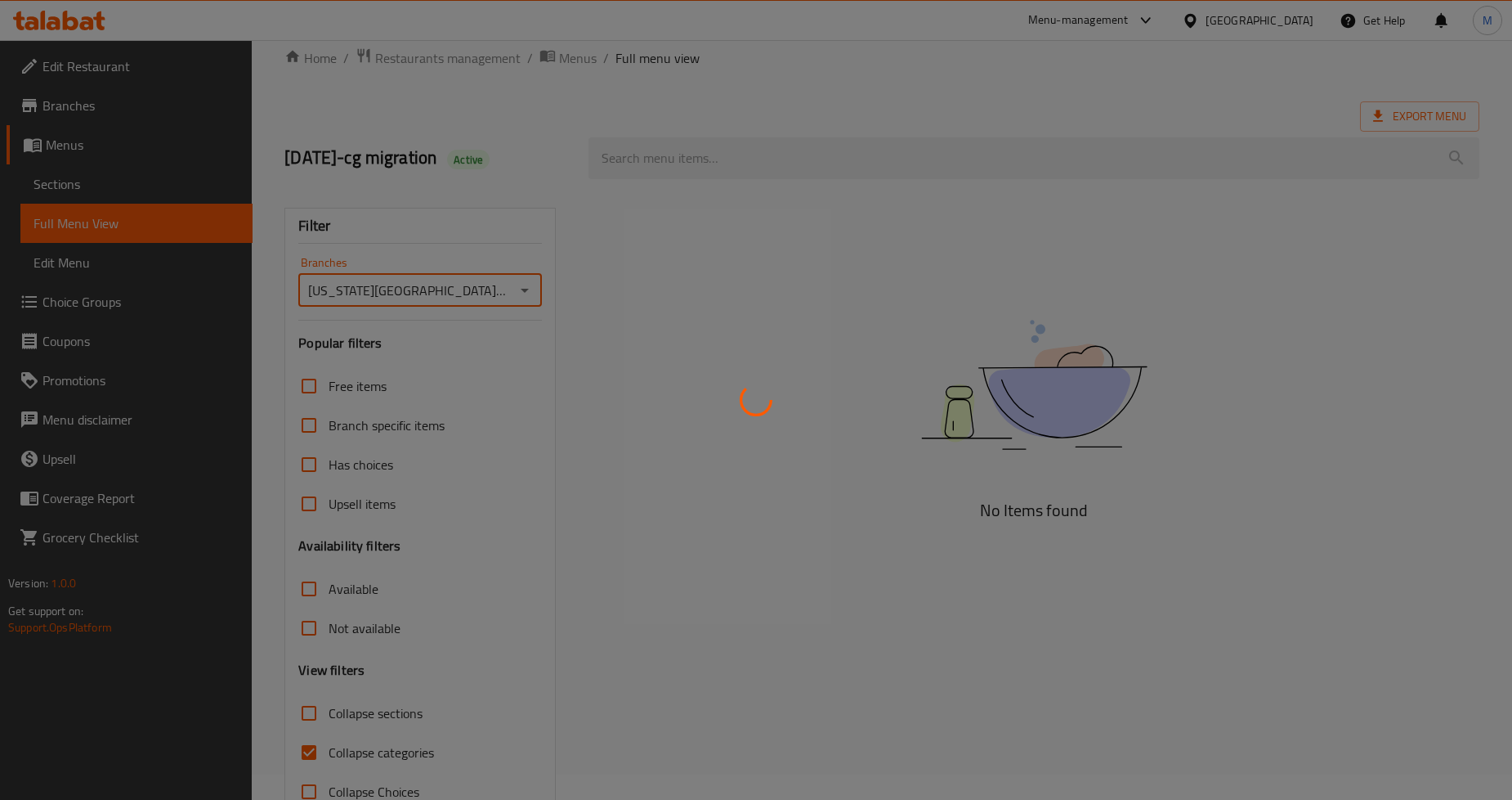
scroll to position [69, 0]
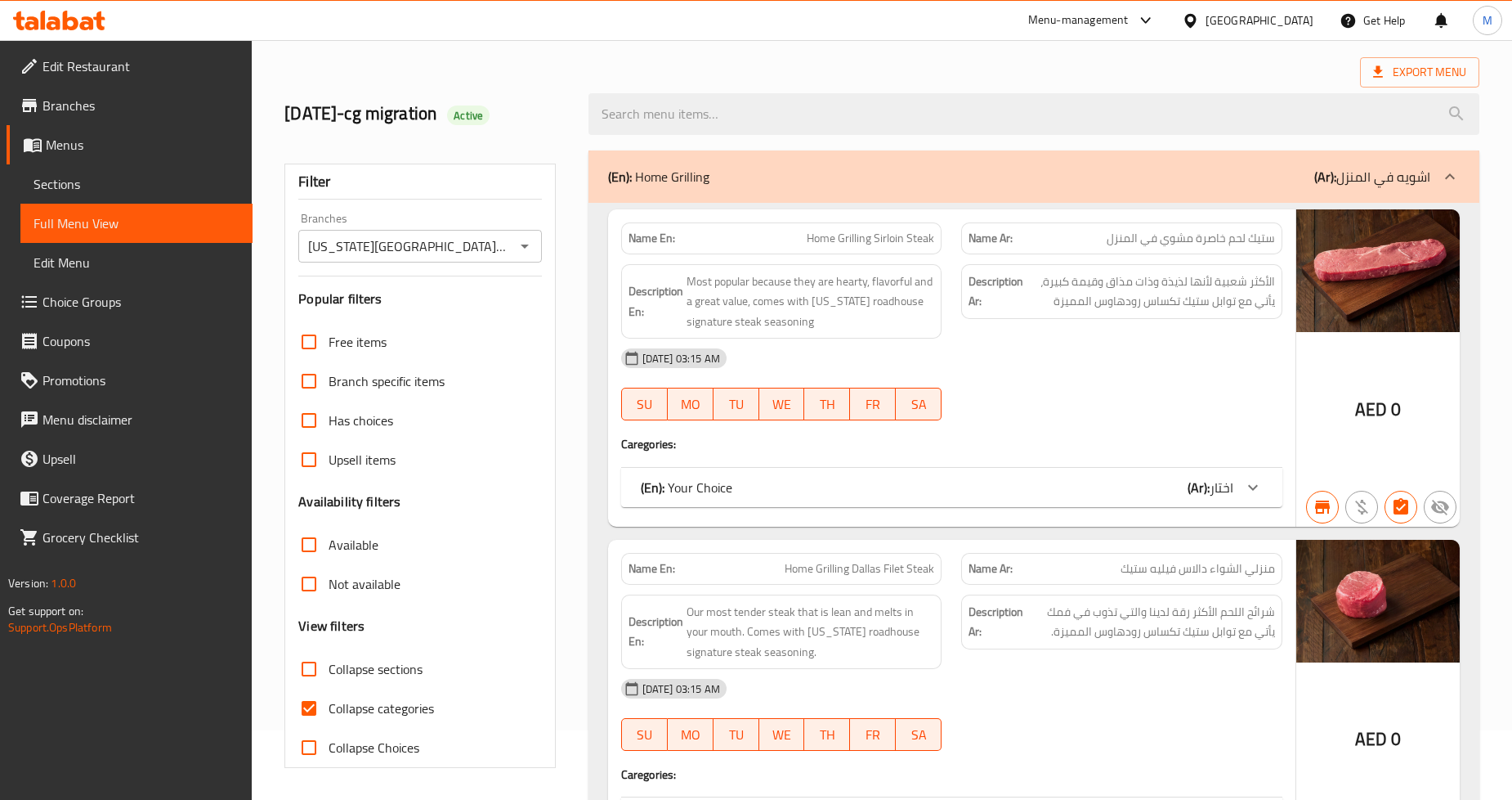
click at [303, 704] on input "Collapse categories" at bounding box center [309, 708] width 40 height 40
checkbox input "false"
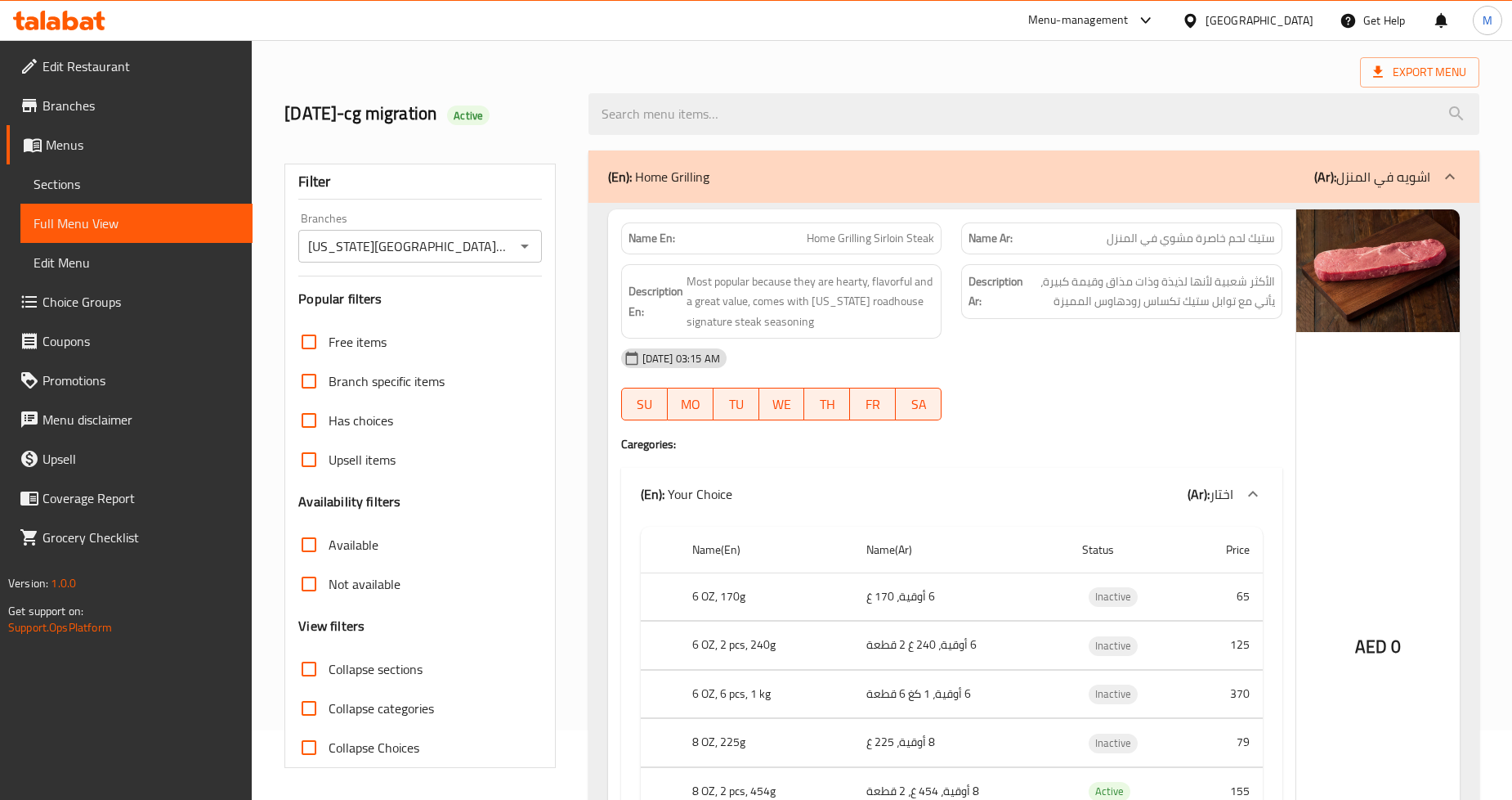
click at [312, 669] on input "Collapse sections" at bounding box center [309, 669] width 40 height 40
checkbox input "true"
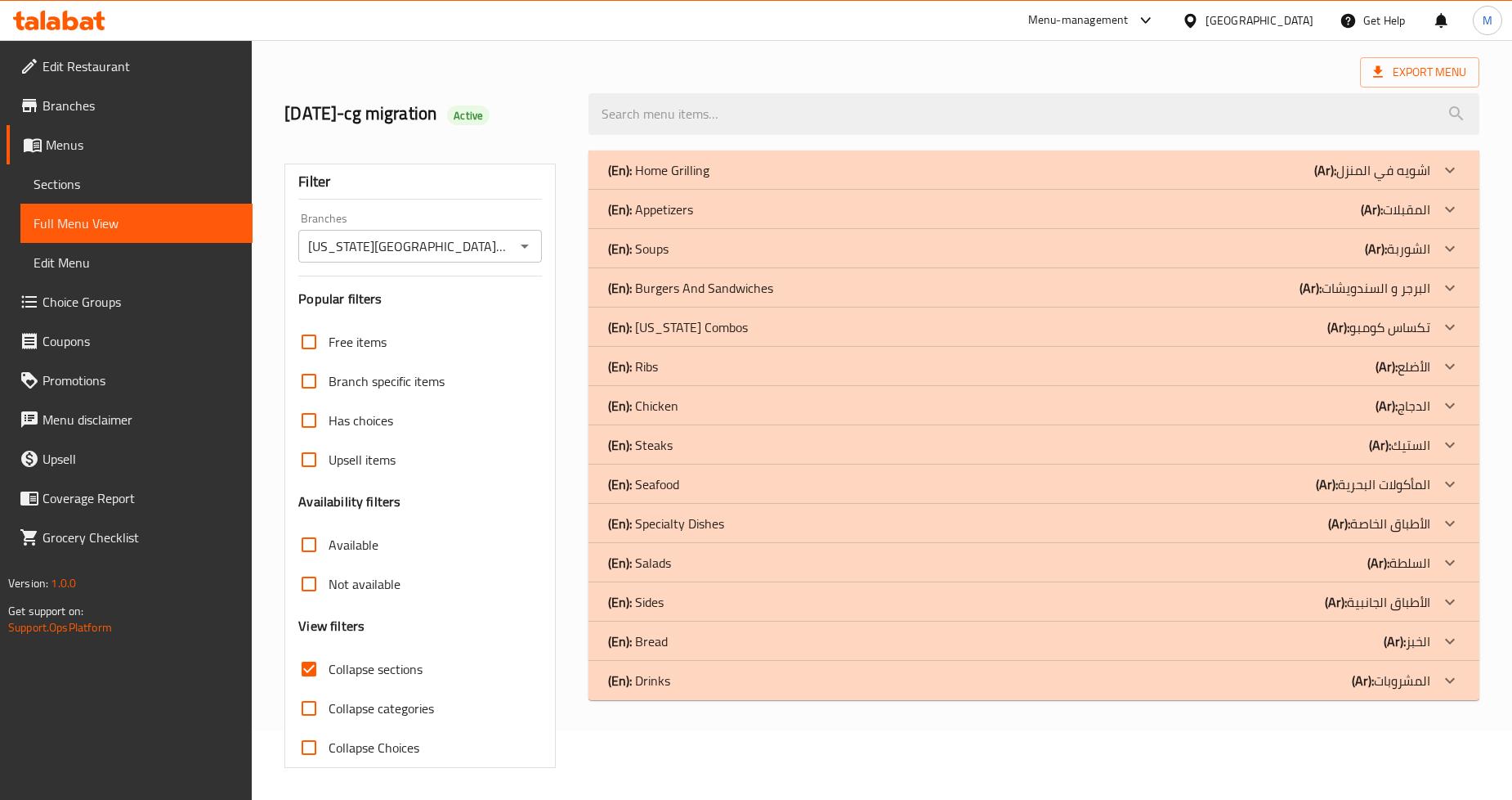
click at [683, 445] on div "(En): Steaks (Ar): الستيك" at bounding box center [1019, 445] width 822 height 20
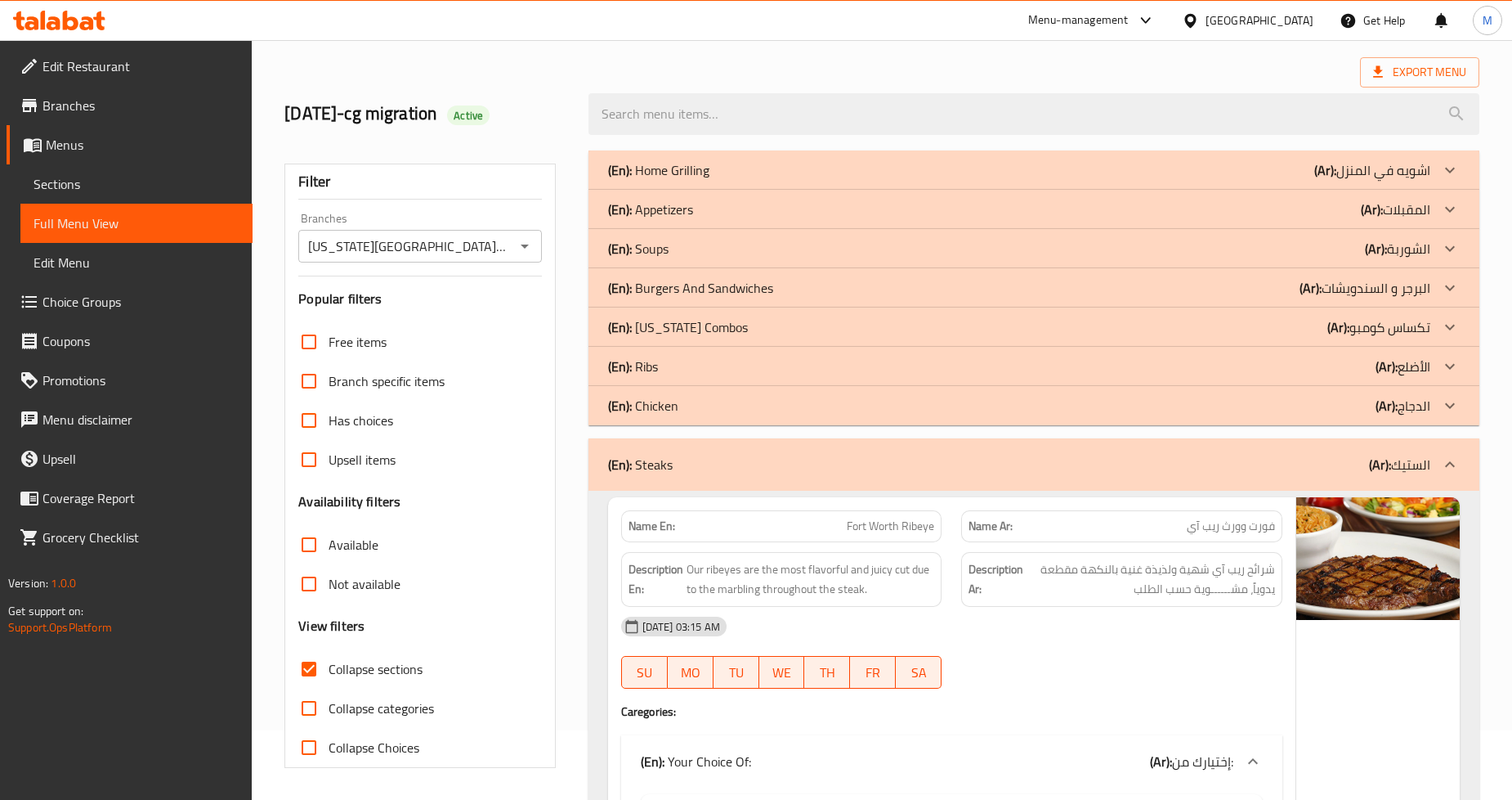
click at [693, 278] on p "(En): Burgers And Sandwiches" at bounding box center [691, 288] width 165 height 20
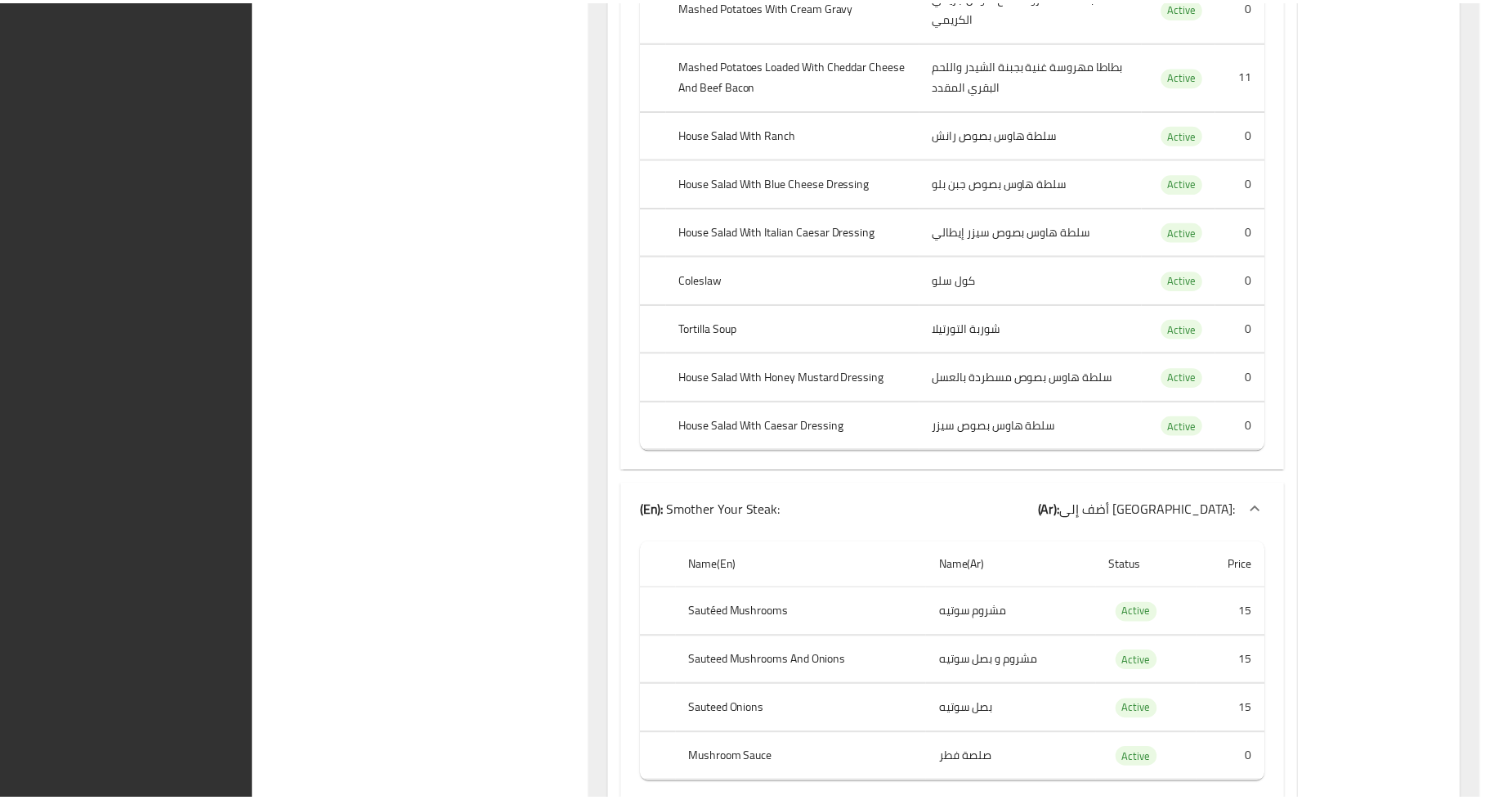
scroll to position [20079, 0]
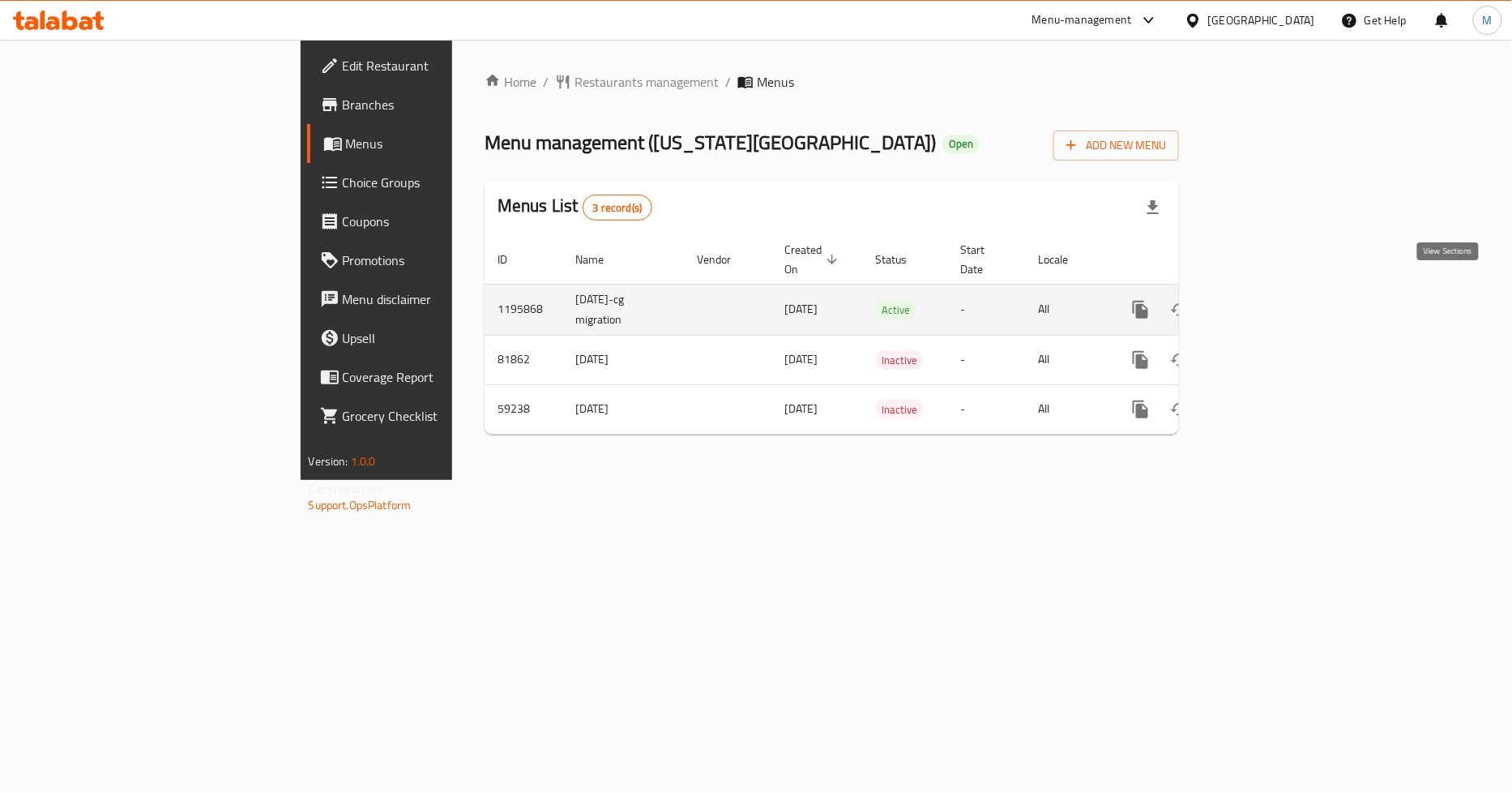
click at [1277, 291] on link "enhanced table" at bounding box center [1258, 310] width 39 height 39
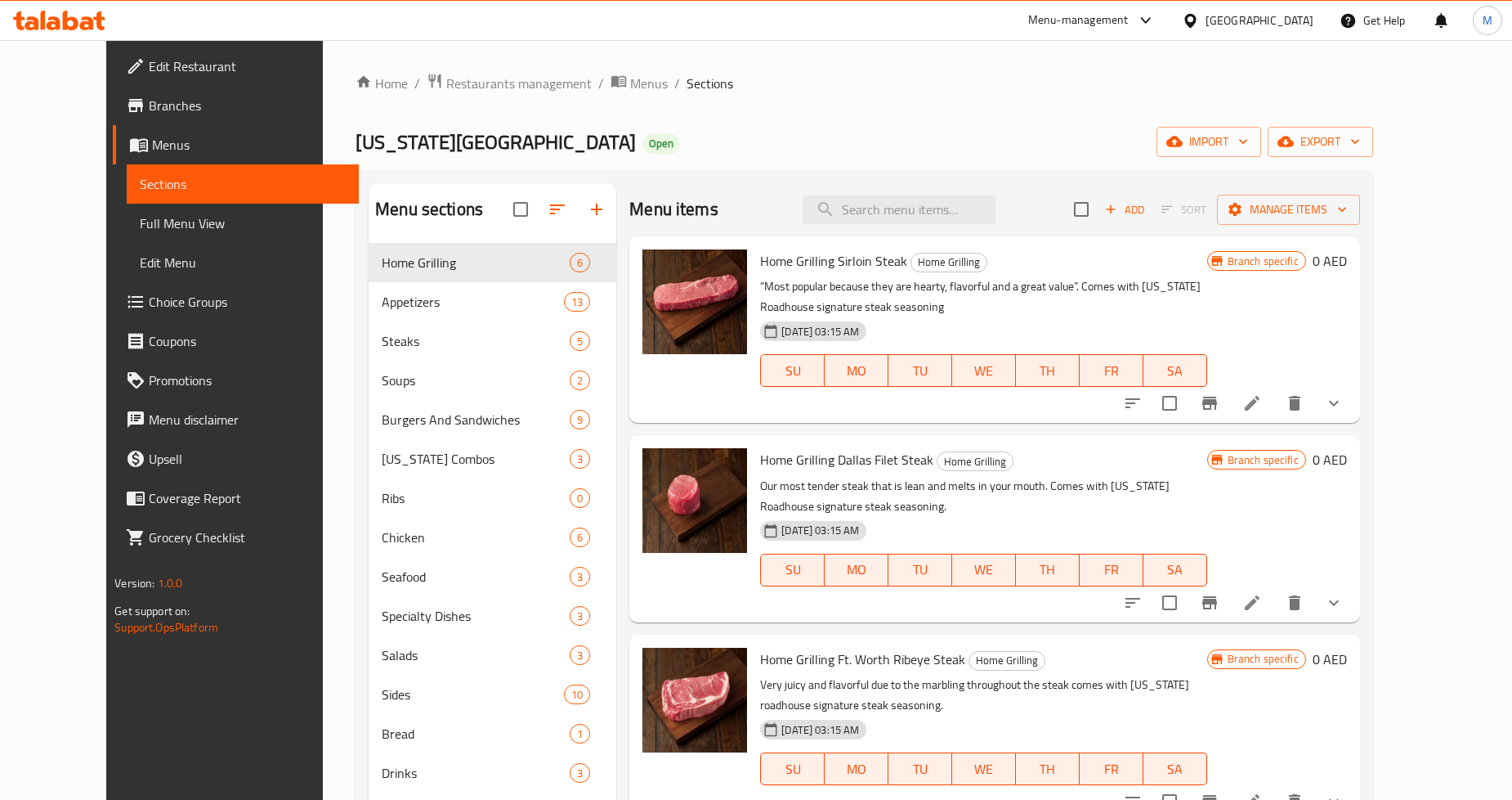
click at [129, 211] on link "Full Menu View" at bounding box center [243, 224] width 232 height 40
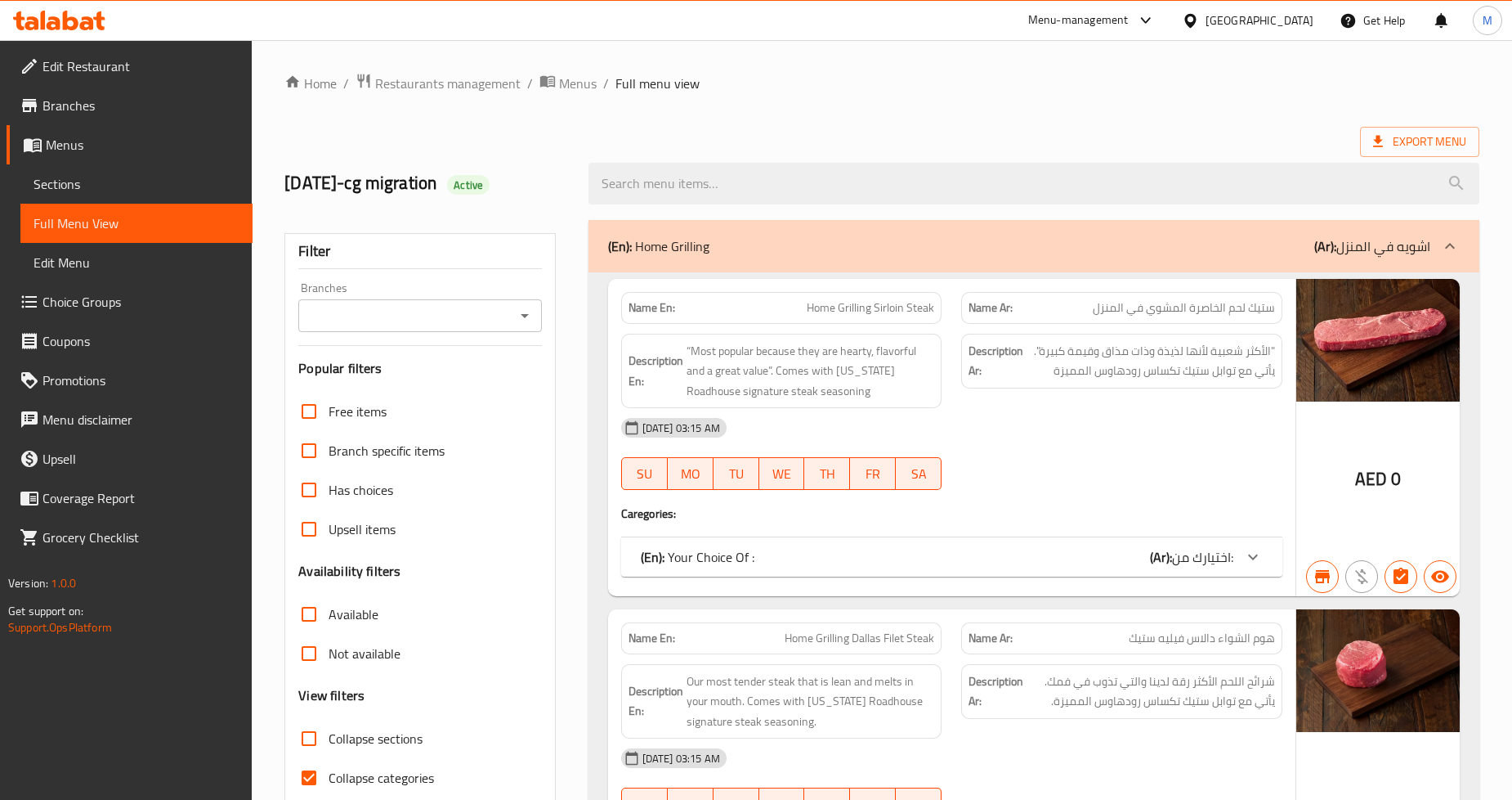
click at [494, 325] on input "Branches" at bounding box center [406, 315] width 206 height 23
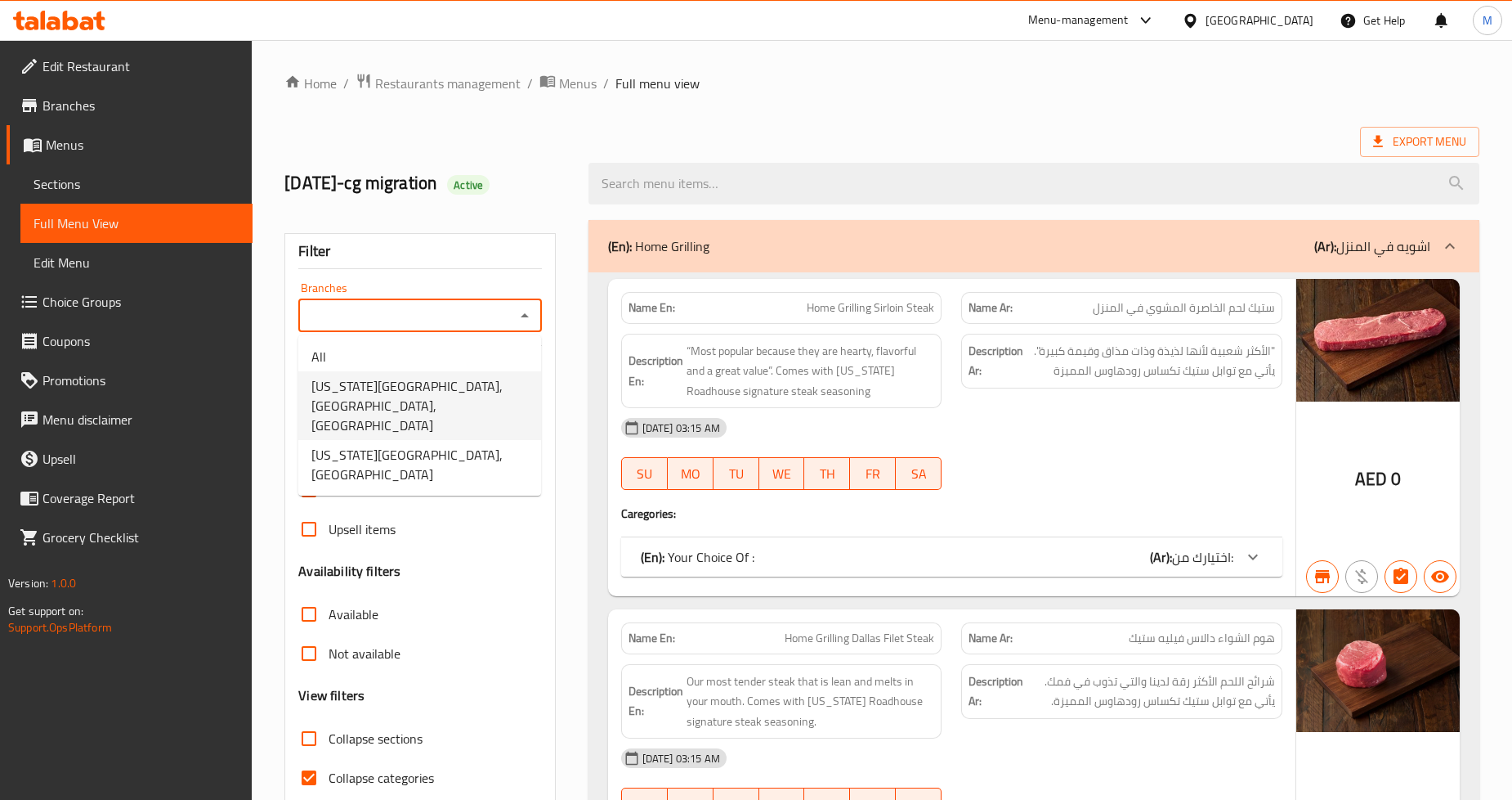
click at [498, 386] on span "[US_STATE][GEOGRAPHIC_DATA], [GEOGRAPHIC_DATA], [GEOGRAPHIC_DATA]" at bounding box center [419, 405] width 216 height 59
type input "[US_STATE][GEOGRAPHIC_DATA], [GEOGRAPHIC_DATA], [GEOGRAPHIC_DATA]"
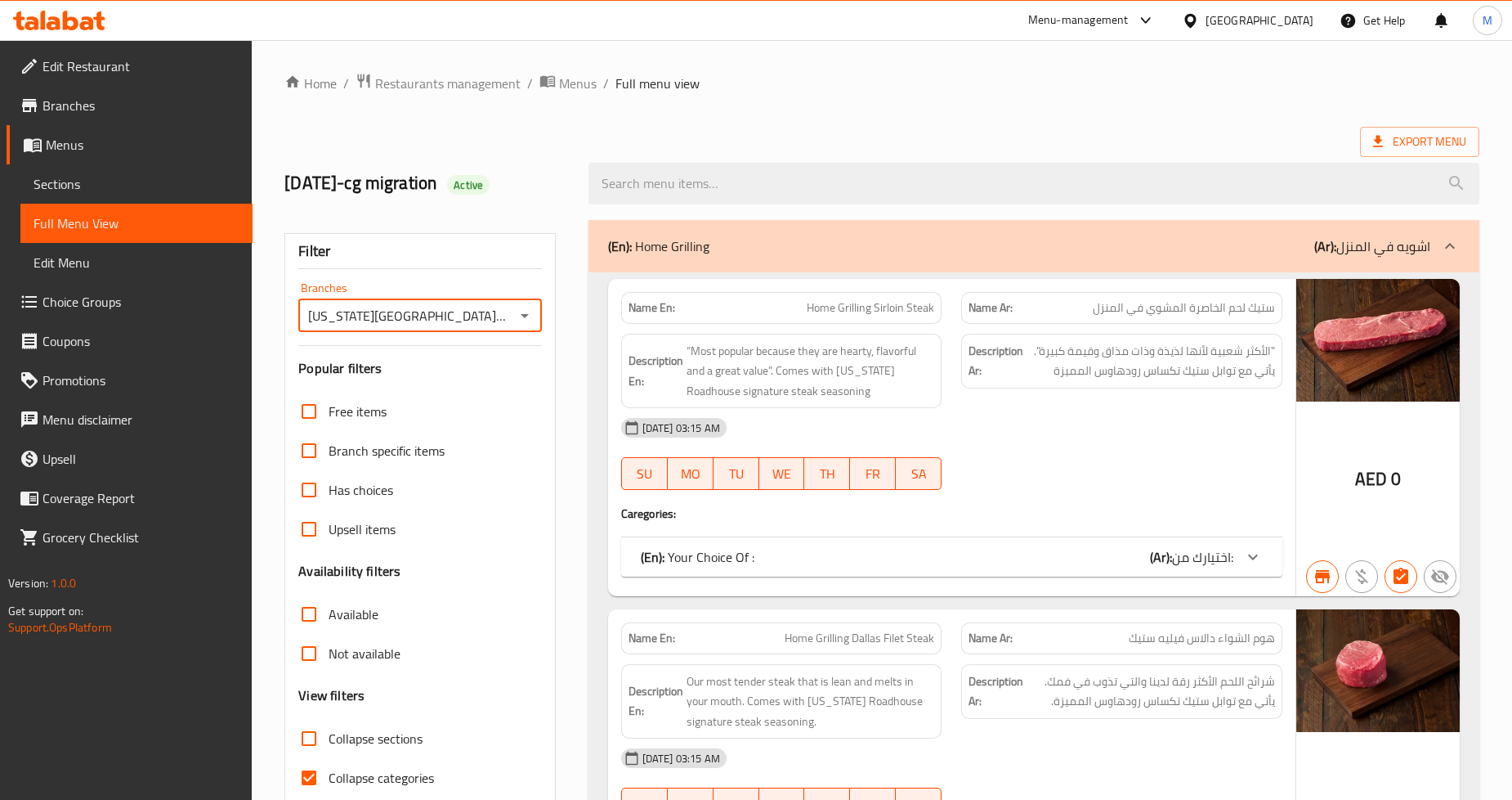
scroll to position [251, 0]
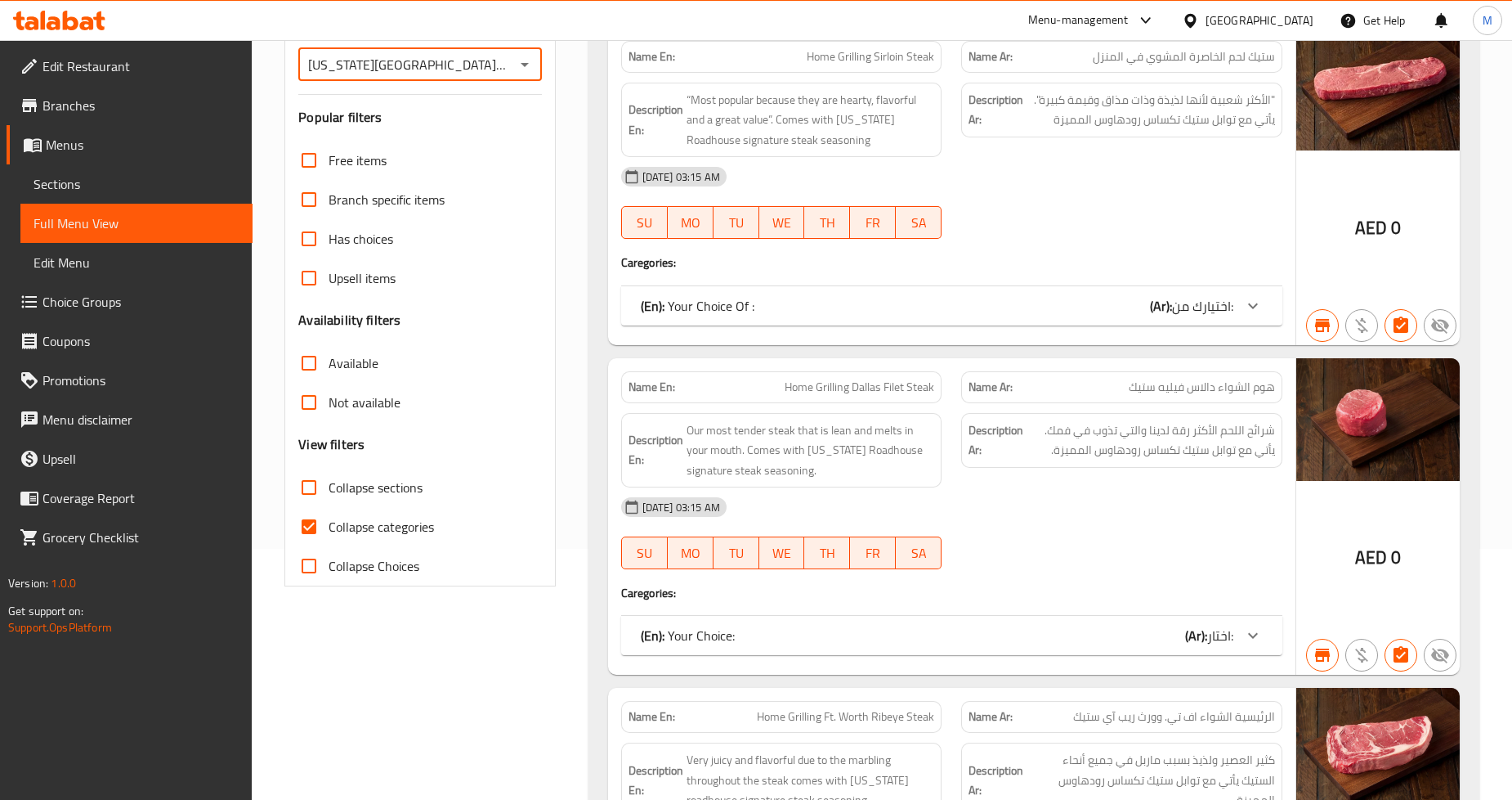
click at [311, 532] on input "Collapse categories" at bounding box center [309, 527] width 40 height 40
checkbox input "false"
click at [300, 488] on input "Collapse sections" at bounding box center [309, 488] width 40 height 40
checkbox input "true"
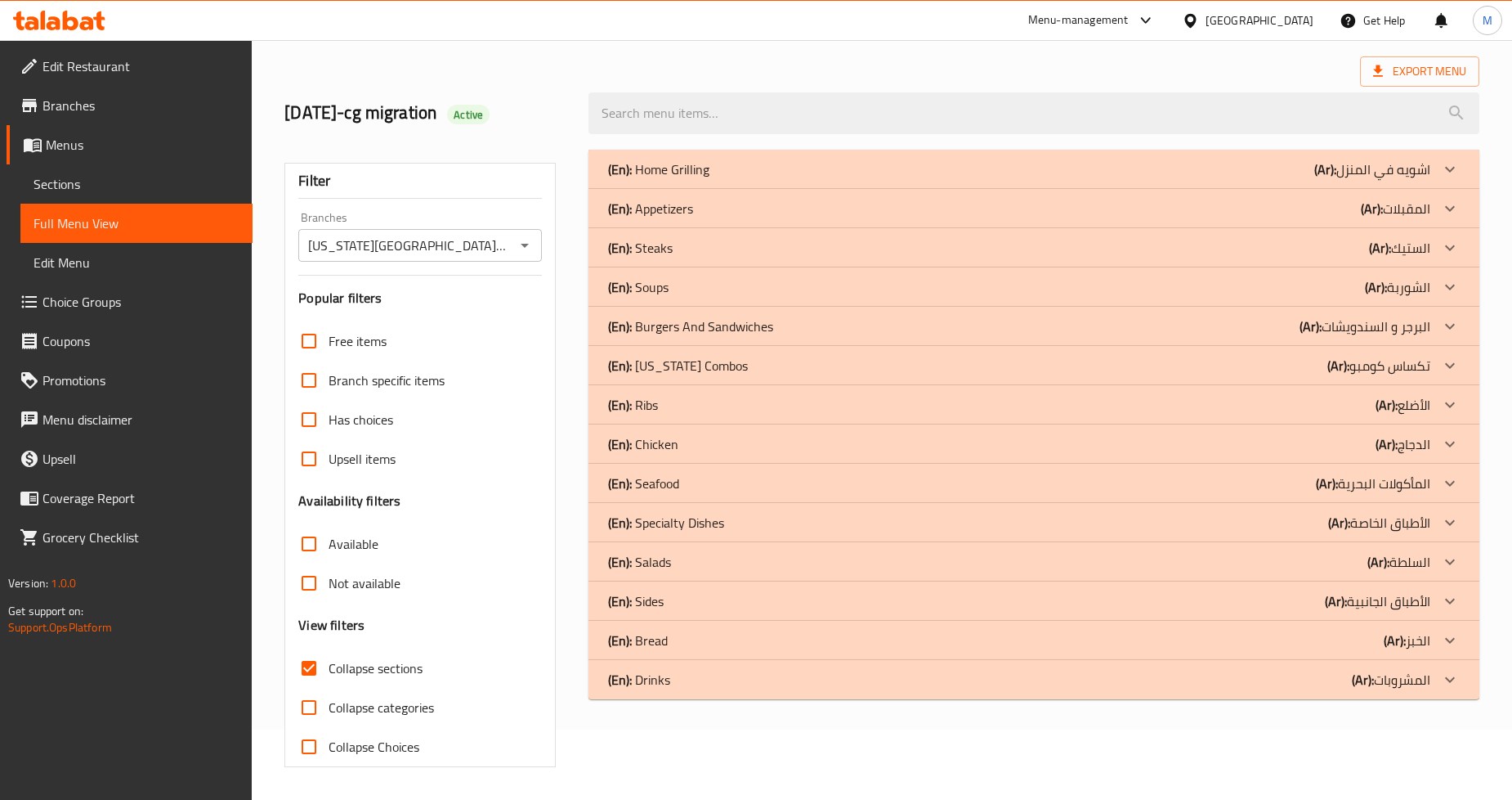
scroll to position [69, 0]
click at [748, 325] on p "(En): Burgers And Sandwiches" at bounding box center [691, 327] width 165 height 20
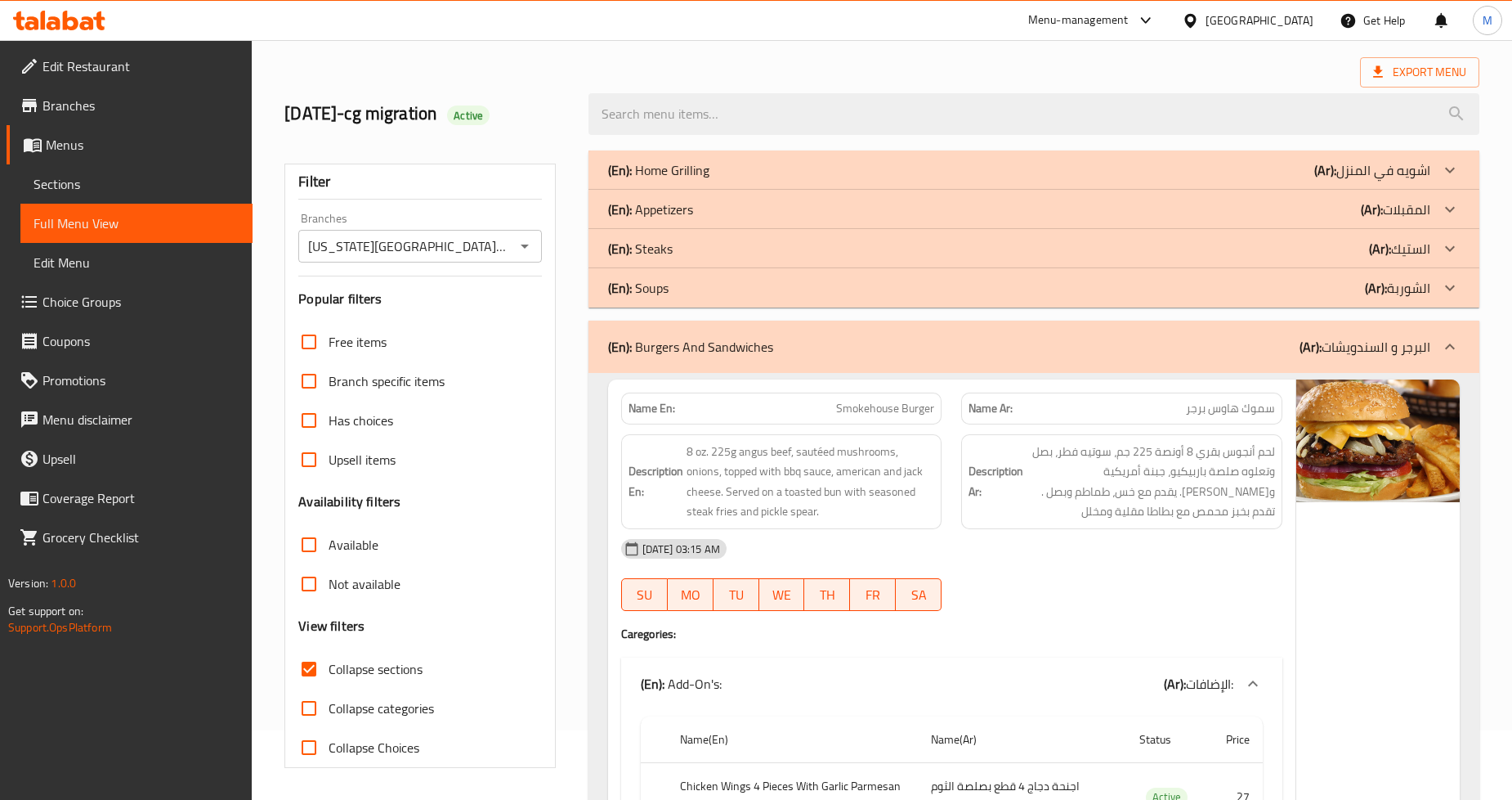
click at [723, 243] on div "(En): Steaks (Ar): الستيك" at bounding box center [1019, 249] width 822 height 20
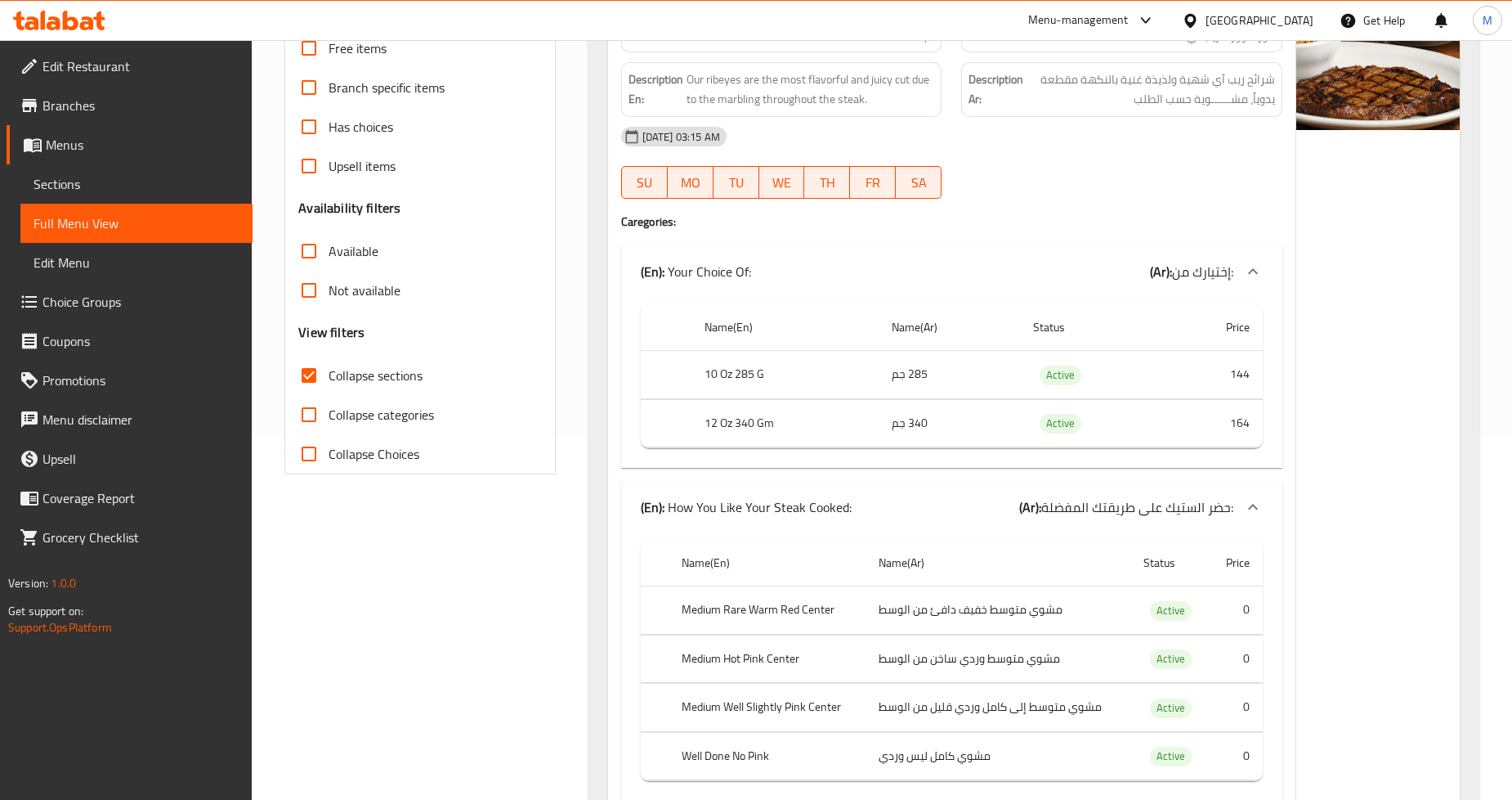
scroll to position [0, 0]
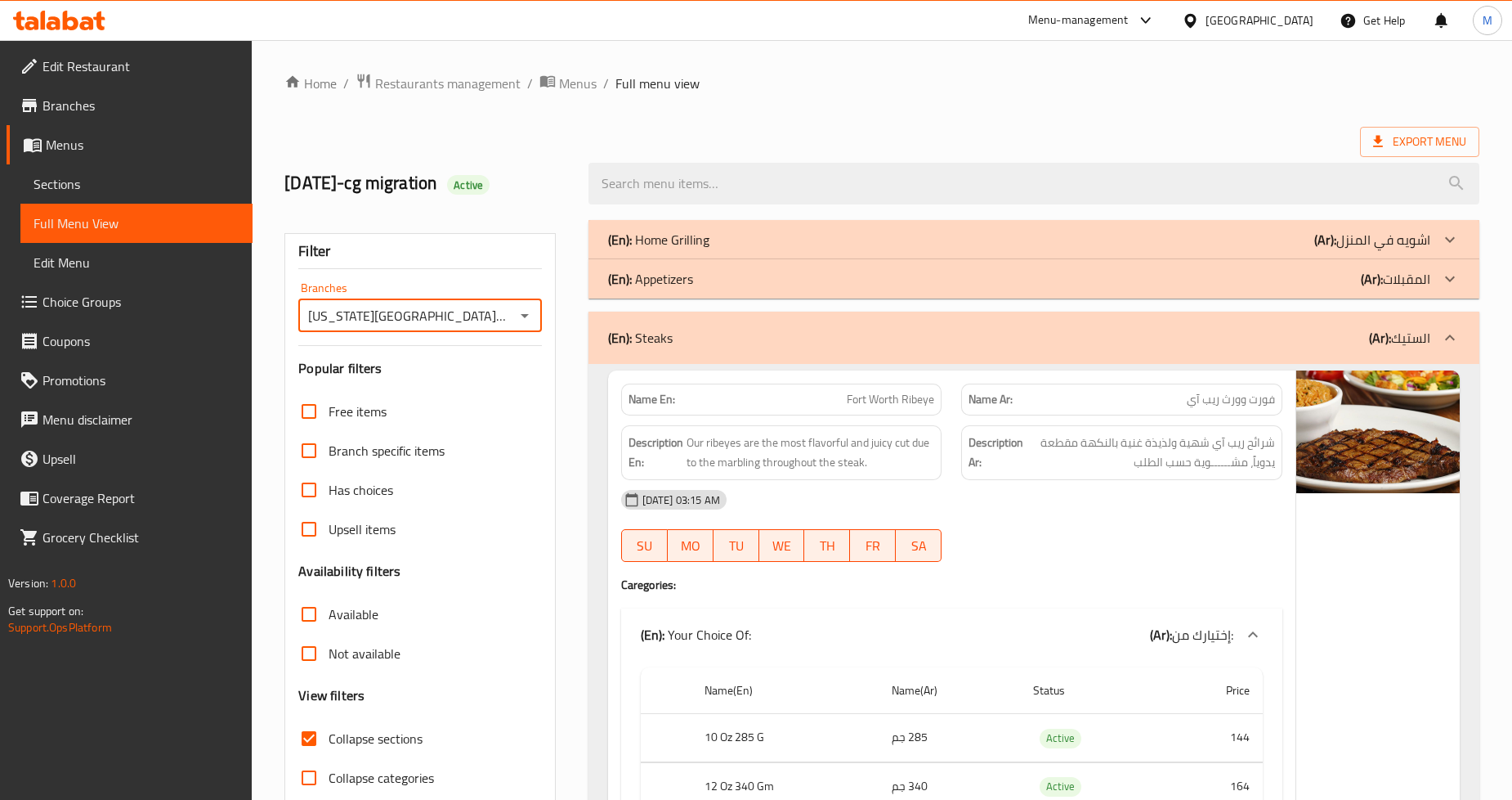
click at [484, 325] on input "[US_STATE][GEOGRAPHIC_DATA], [GEOGRAPHIC_DATA], [GEOGRAPHIC_DATA]" at bounding box center [406, 315] width 206 height 23
click at [527, 317] on icon "Open" at bounding box center [525, 315] width 20 height 20
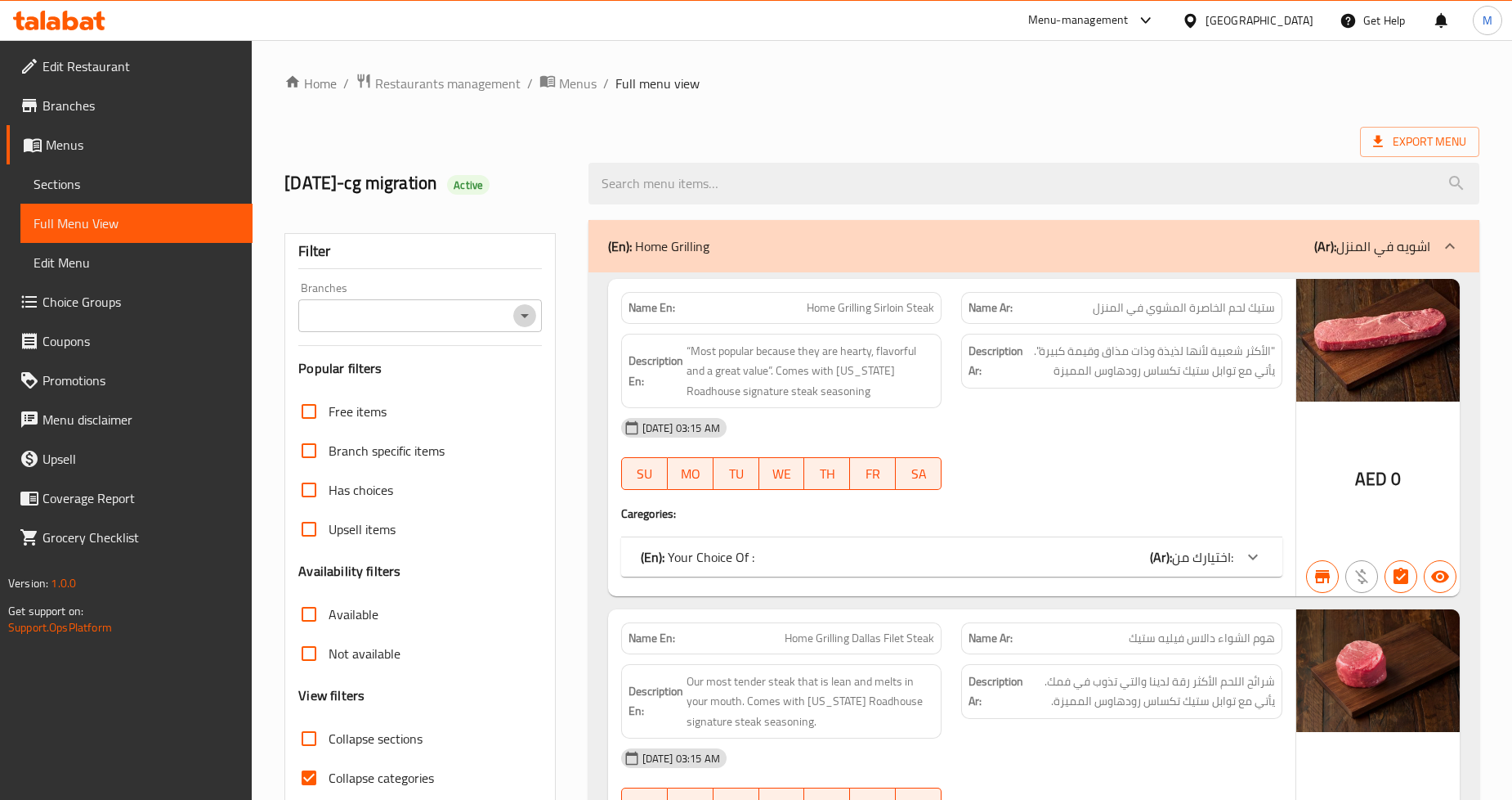
click at [524, 319] on icon "Open" at bounding box center [525, 315] width 20 height 20
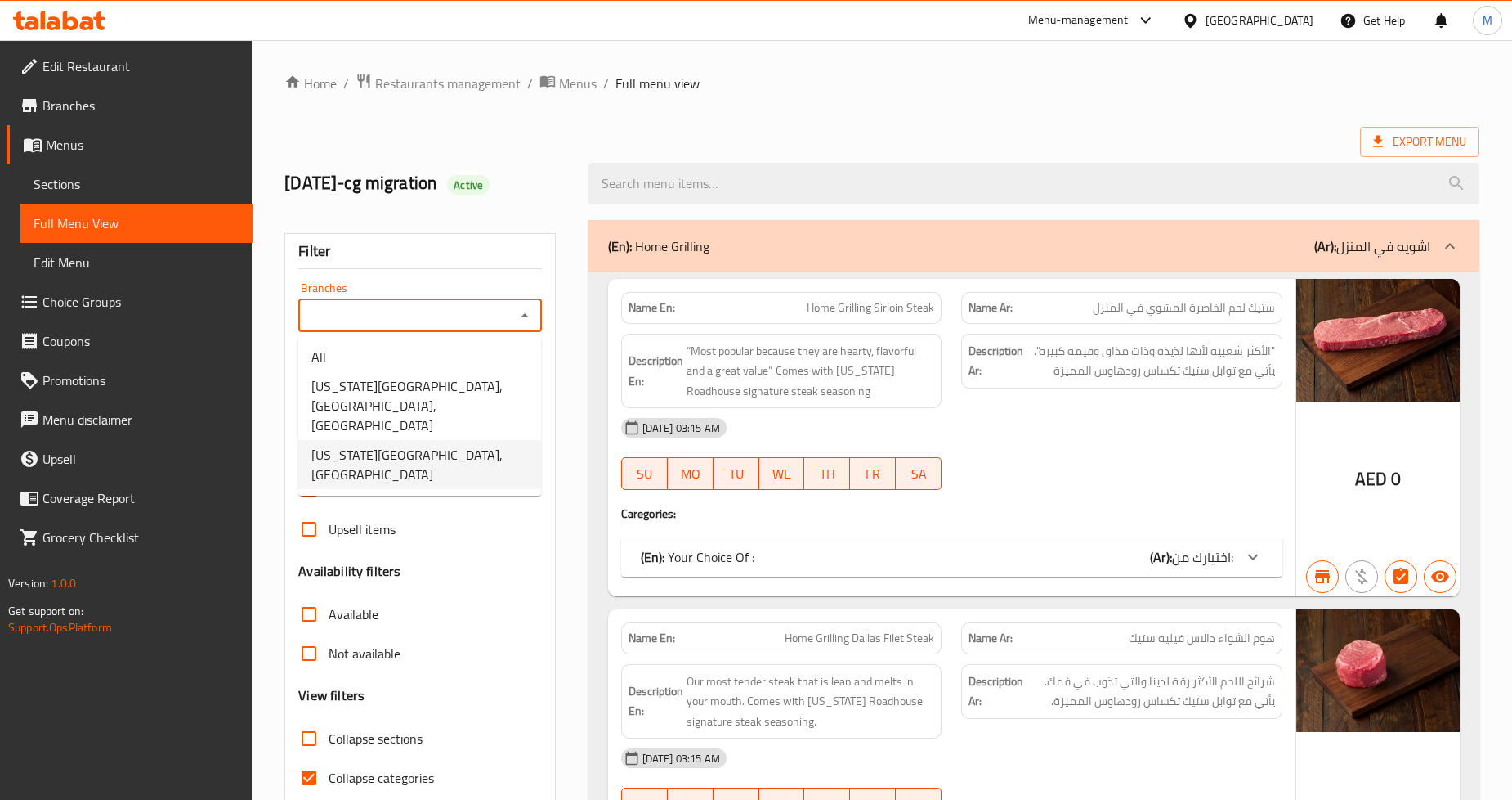
click at [453, 445] on span "[US_STATE][GEOGRAPHIC_DATA], [GEOGRAPHIC_DATA]" at bounding box center [419, 465] width 216 height 40
type input "[US_STATE][GEOGRAPHIC_DATA], [GEOGRAPHIC_DATA]"
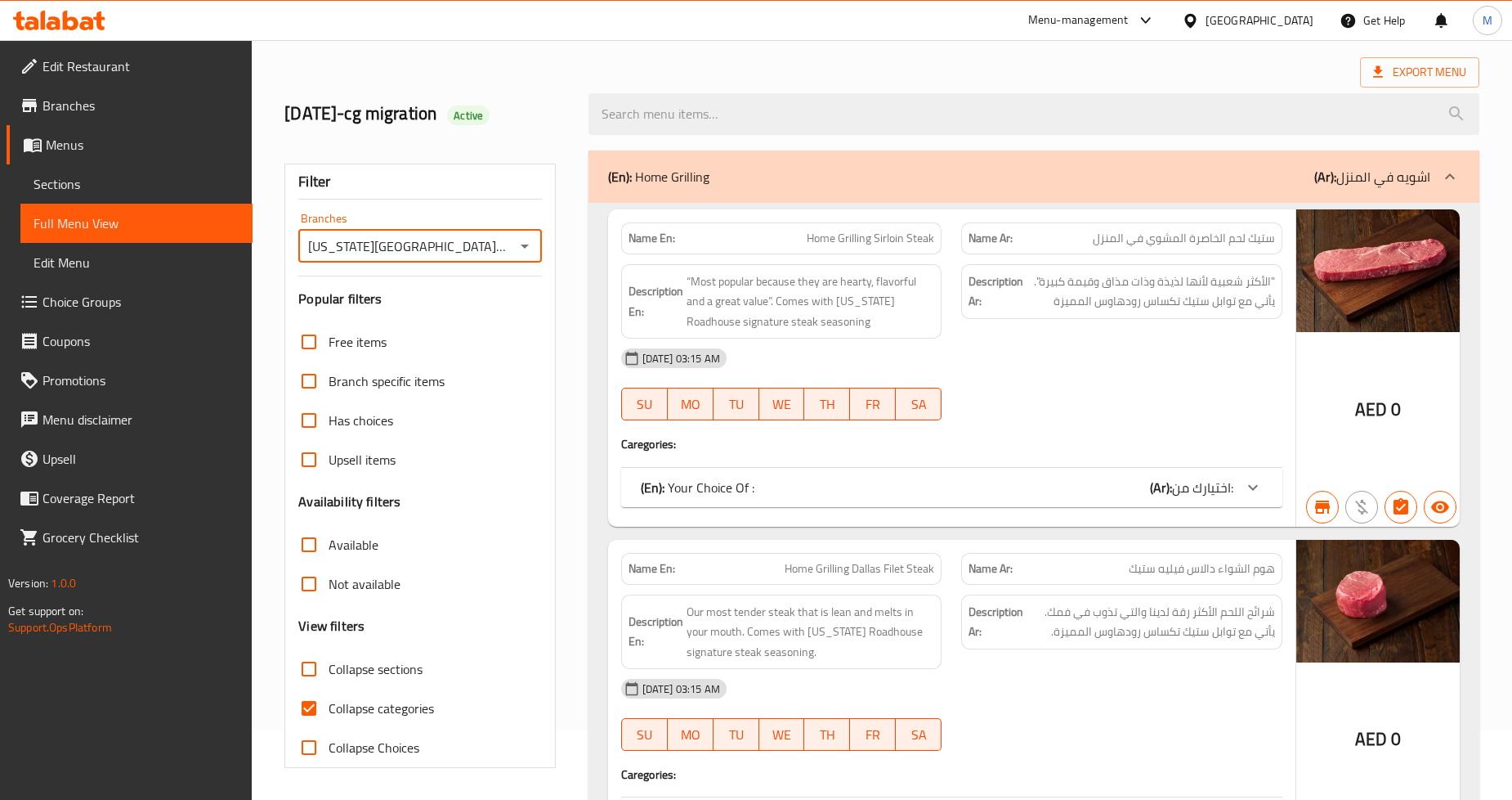
scroll to position [160, 0]
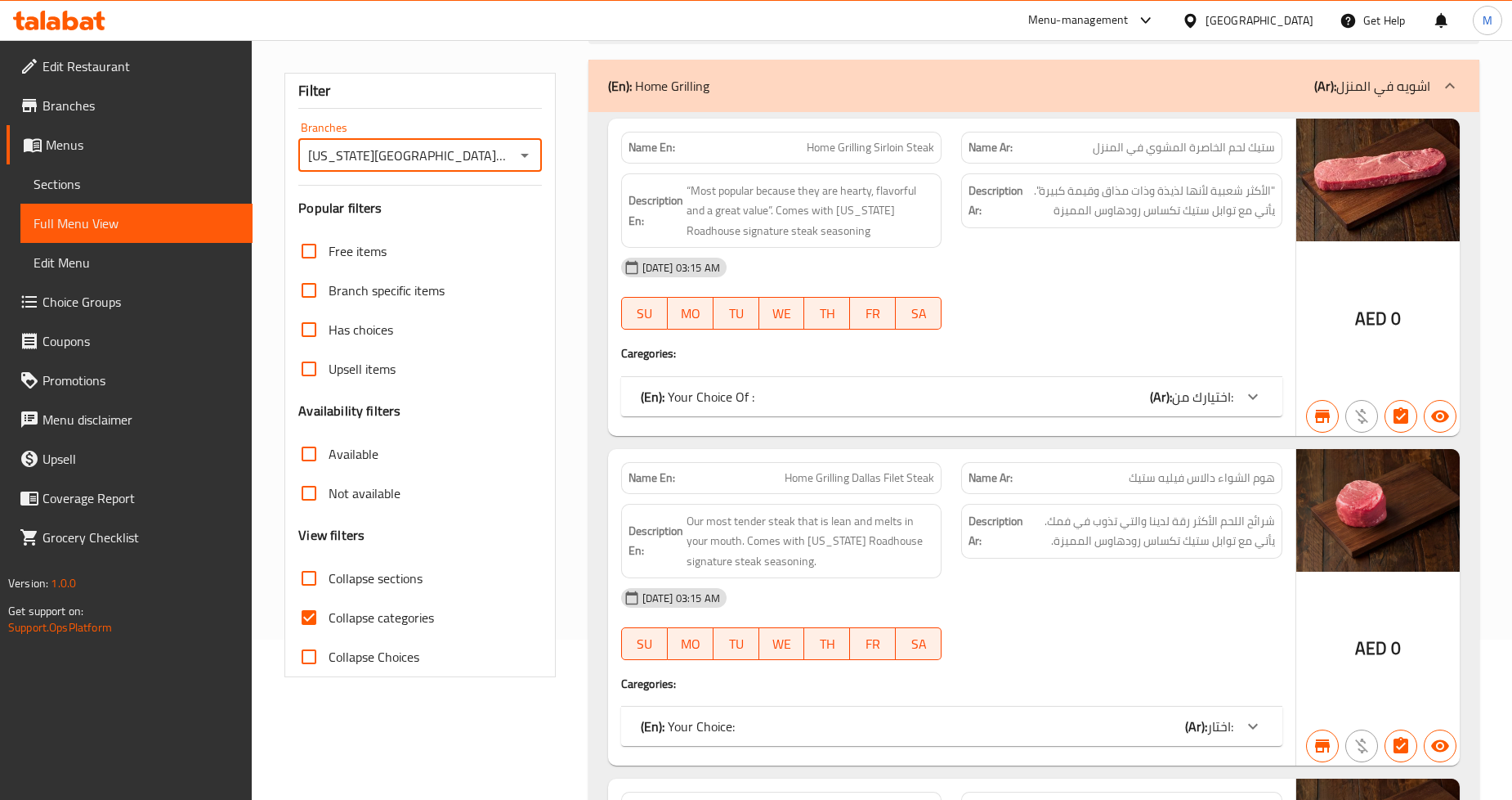
click at [310, 623] on input "Collapse categories" at bounding box center [309, 618] width 40 height 40
checkbox input "false"
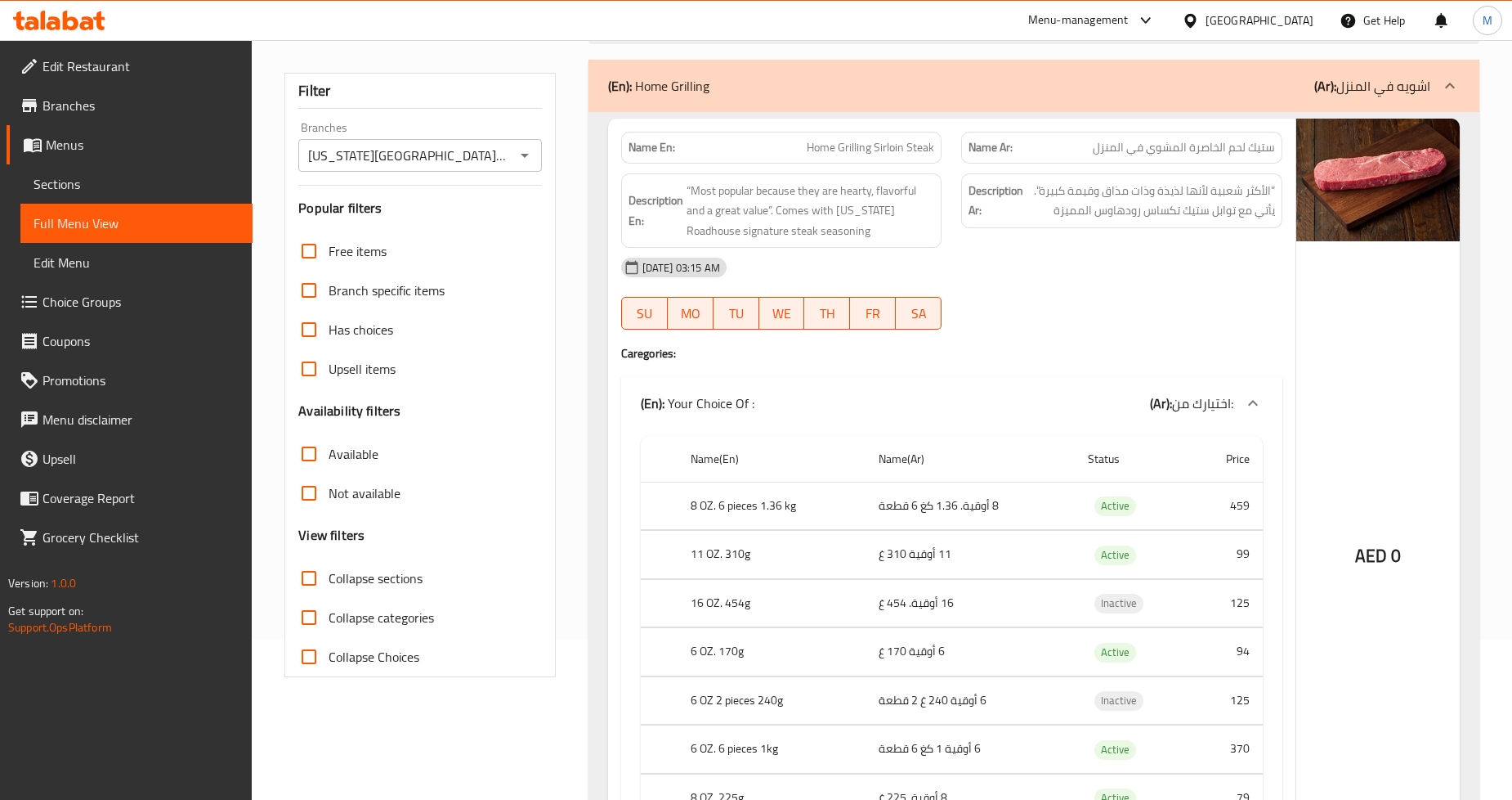
click at [311, 575] on input "Collapse sections" at bounding box center [309, 578] width 40 height 40
checkbox input "true"
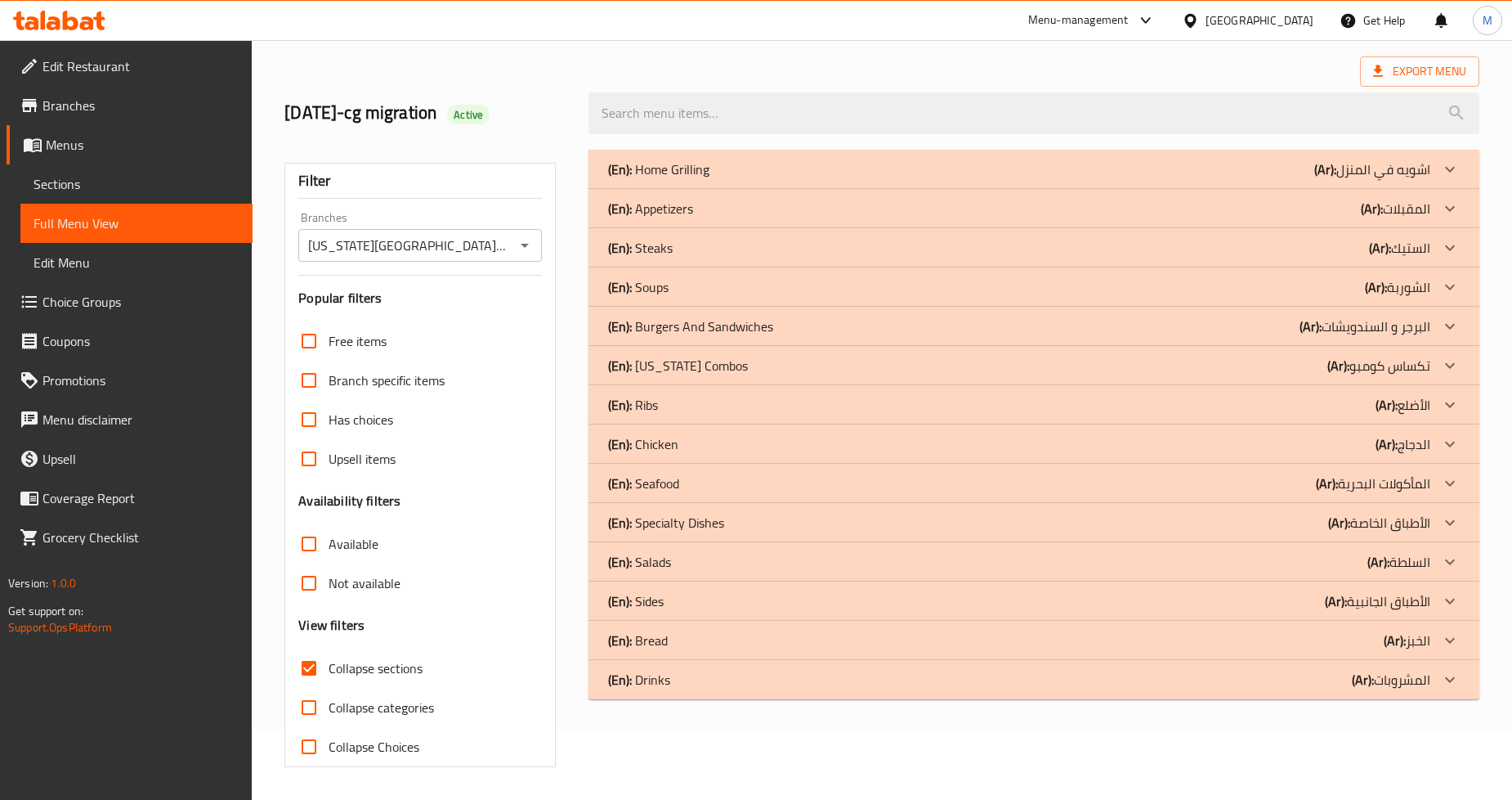
scroll to position [69, 0]
click at [700, 325] on p "(En): Burgers And Sandwiches" at bounding box center [691, 327] width 165 height 20
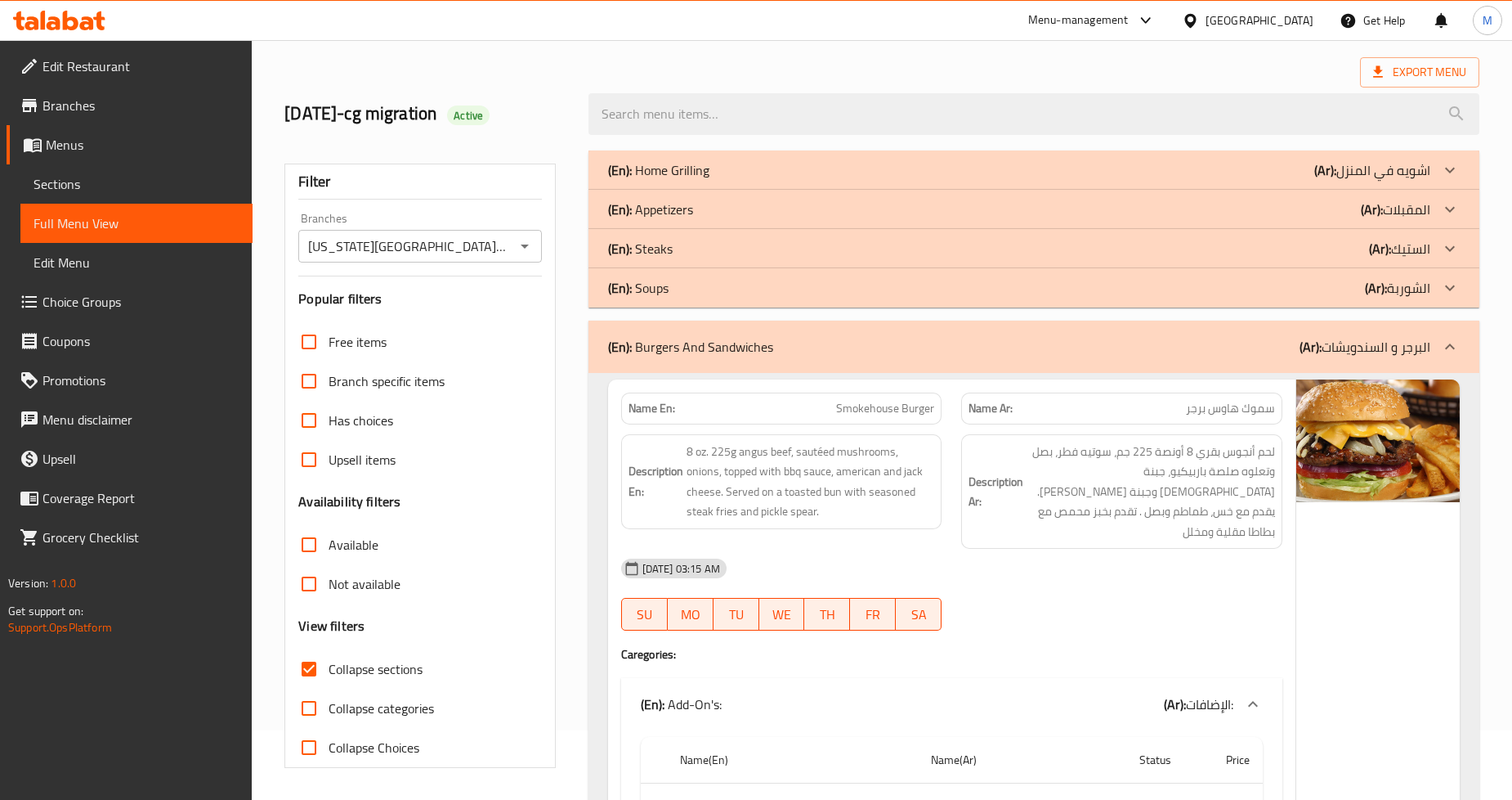
click at [688, 249] on div "(En): Steaks (Ar): الستيك" at bounding box center [1019, 249] width 822 height 20
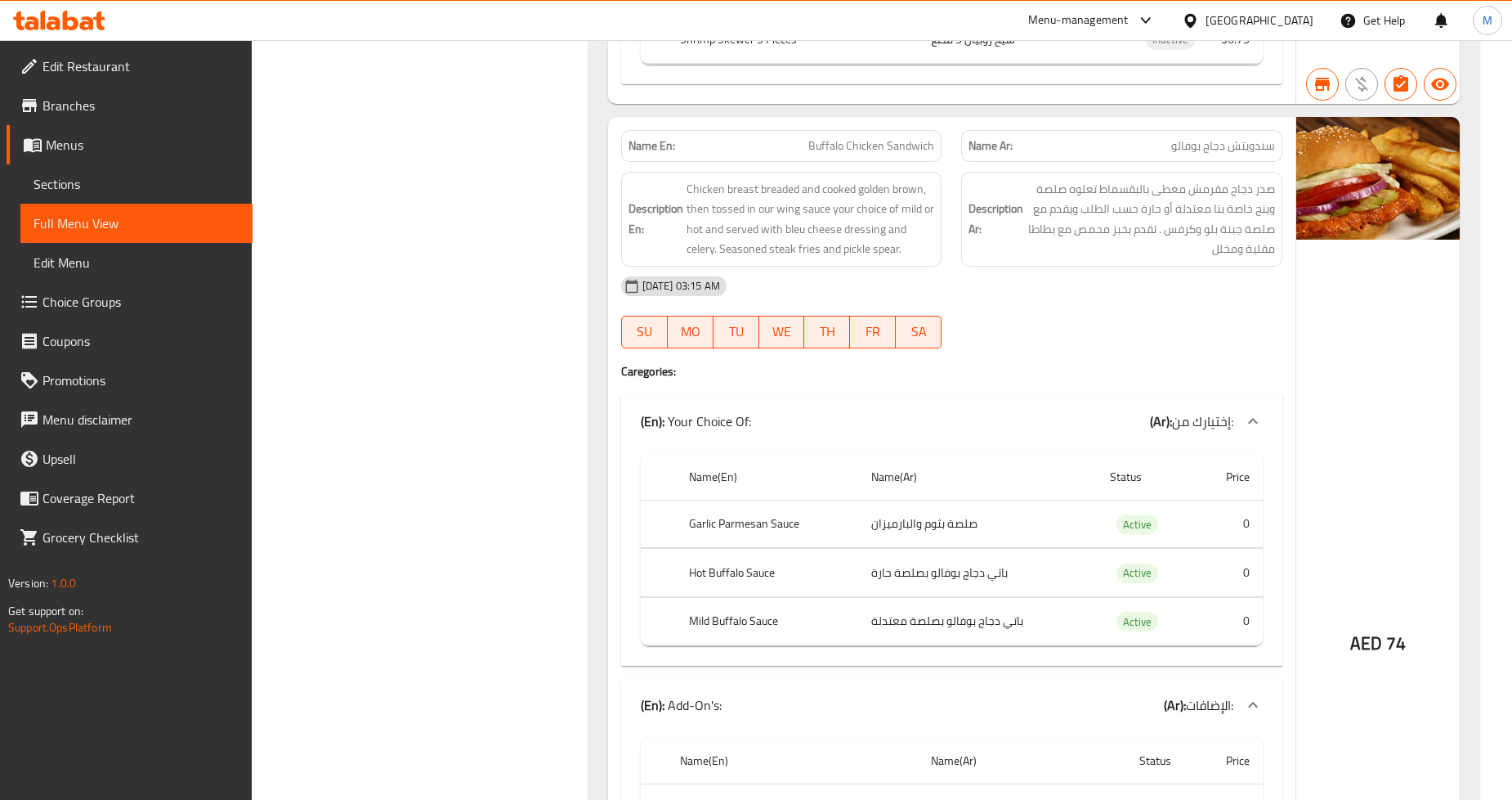
scroll to position [17966, 0]
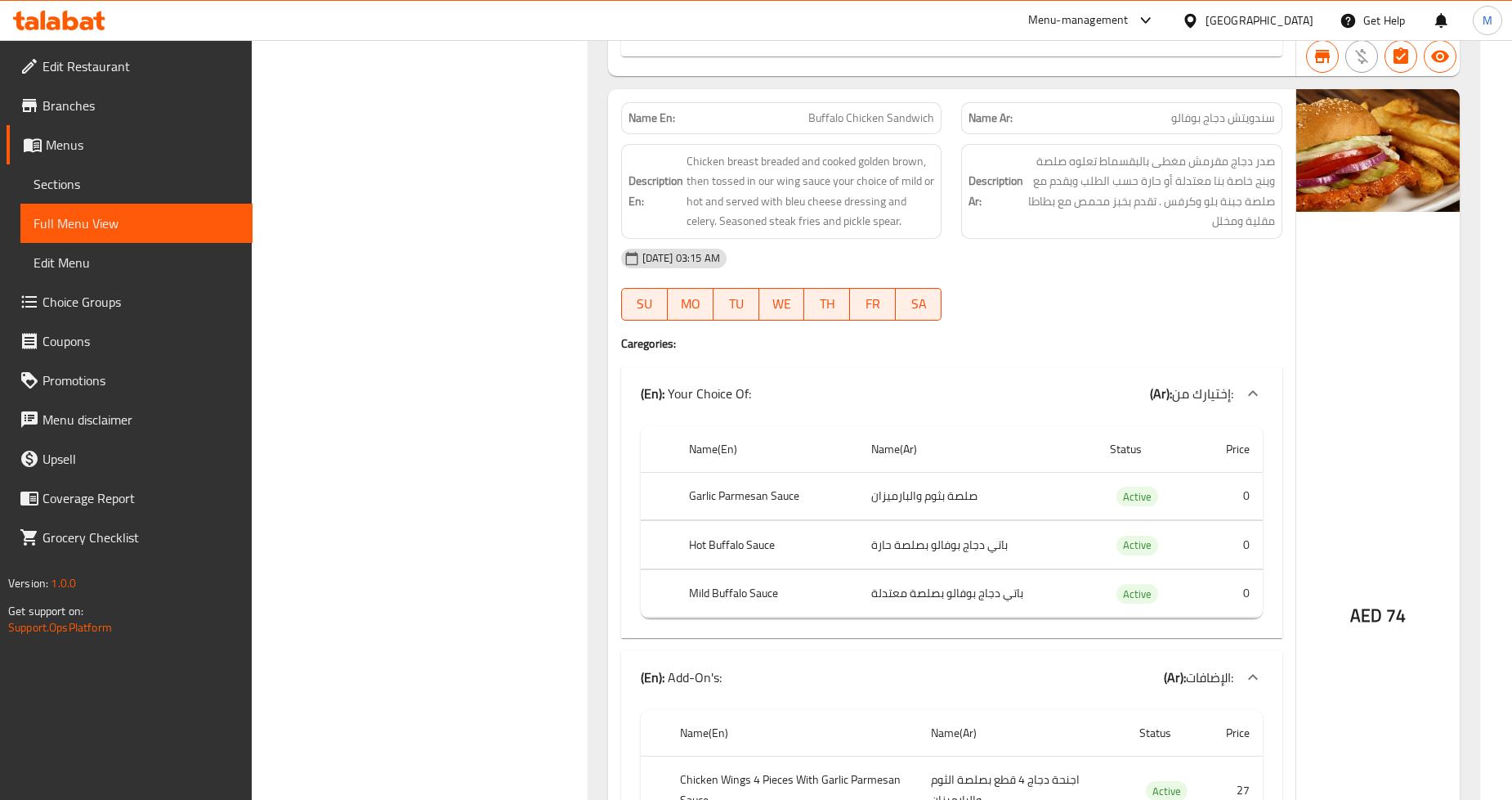
drag, startPoint x: 532, startPoint y: 316, endPoint x: 447, endPoint y: 339, distance: 88.1
